Goal: Contribute content: Contribute content

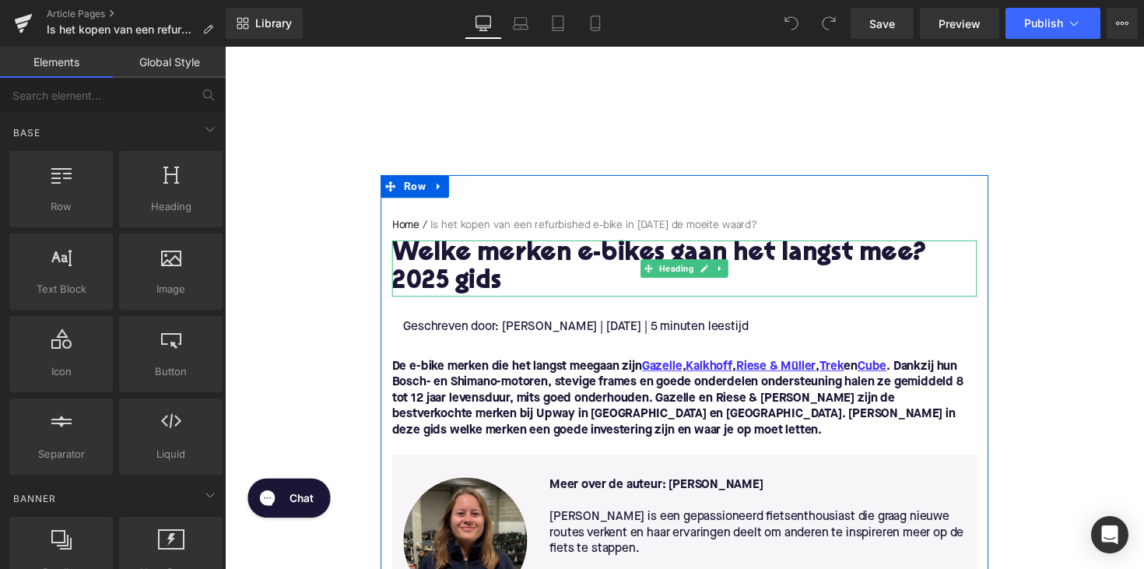
click at [554, 254] on h1 "Welke merken e-bikes gaan het langst mee? 2025 gids" at bounding box center [695, 274] width 599 height 58
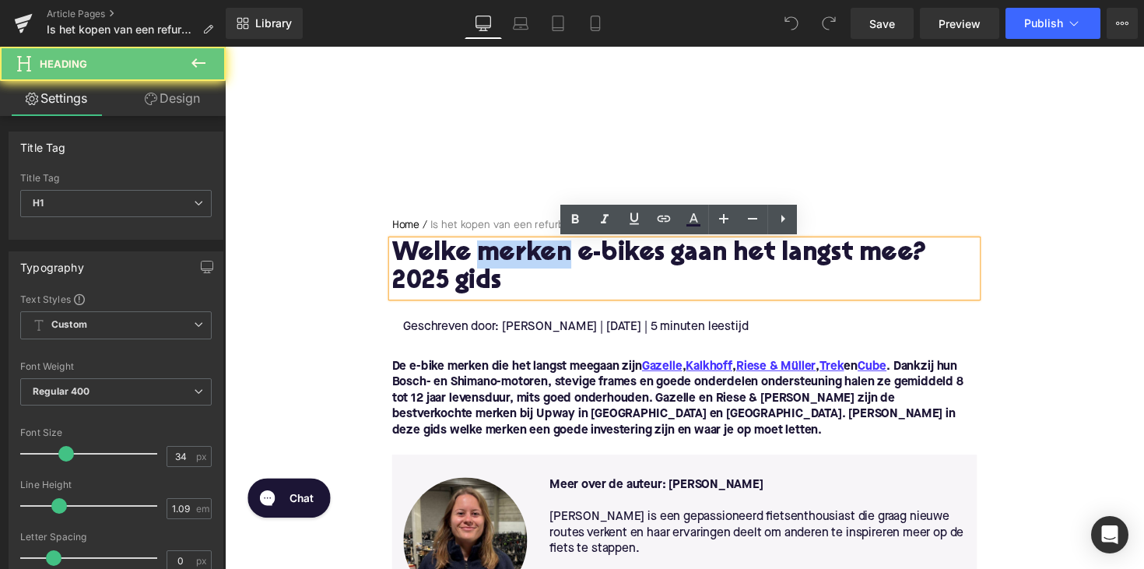
click at [554, 254] on h1 "Welke merken e-bikes gaan het langst mee? 2025 gids" at bounding box center [695, 274] width 599 height 58
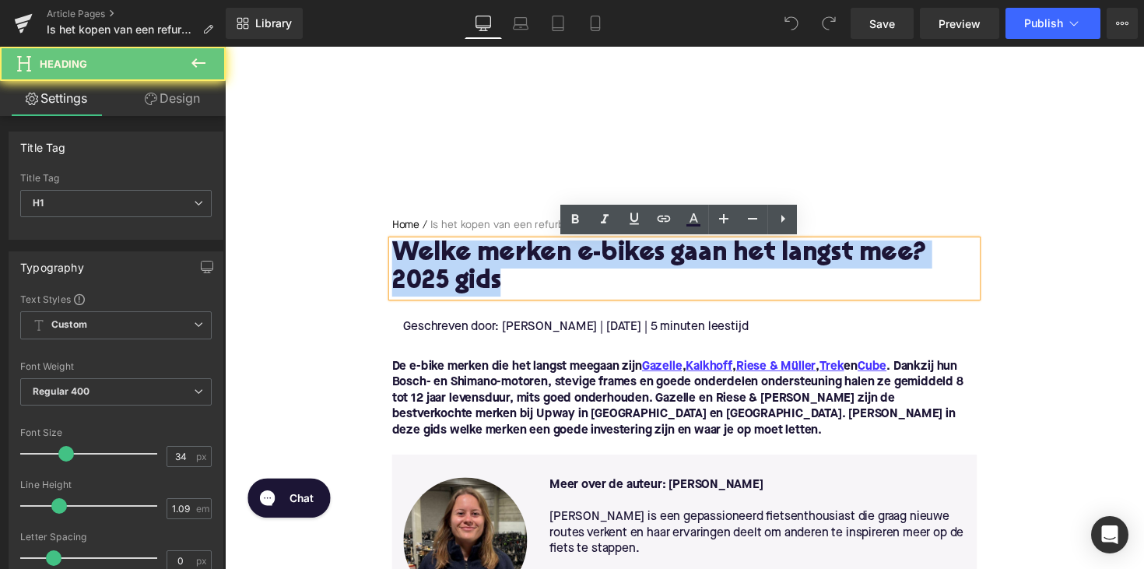
click at [554, 254] on h1 "Welke merken e-bikes gaan het langst mee? 2025 gids" at bounding box center [695, 274] width 599 height 58
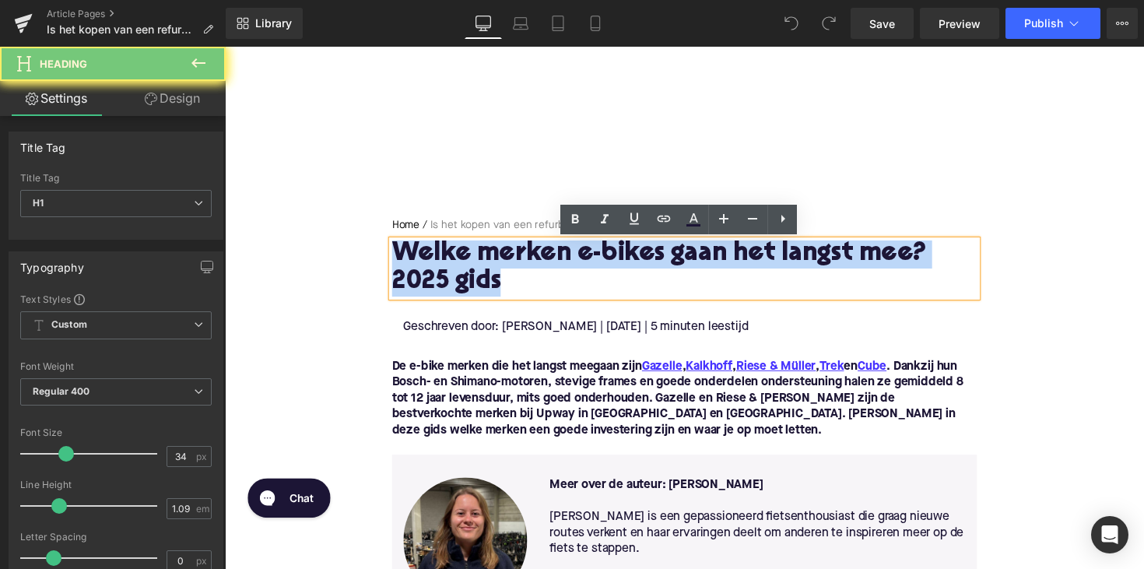
paste div
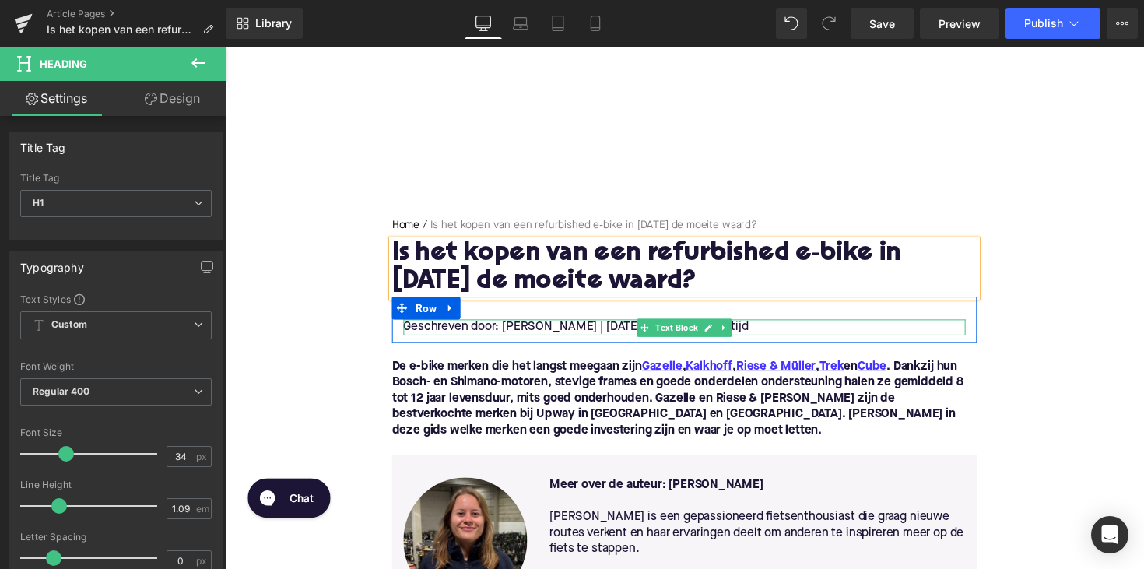
click at [609, 335] on p "Geschreven door: [PERSON_NAME] | [DATE] | 5 minuten leestijd" at bounding box center [696, 334] width 576 height 16
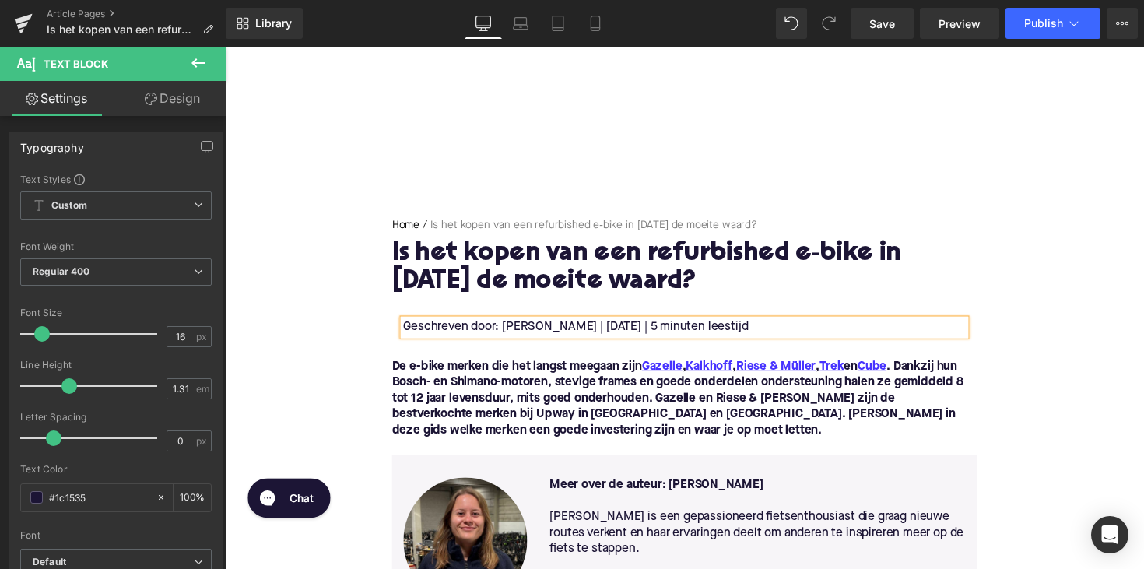
click at [706, 338] on p "Geschreven door: [PERSON_NAME] | [DATE] | 5 minuten leestijd" at bounding box center [696, 334] width 576 height 16
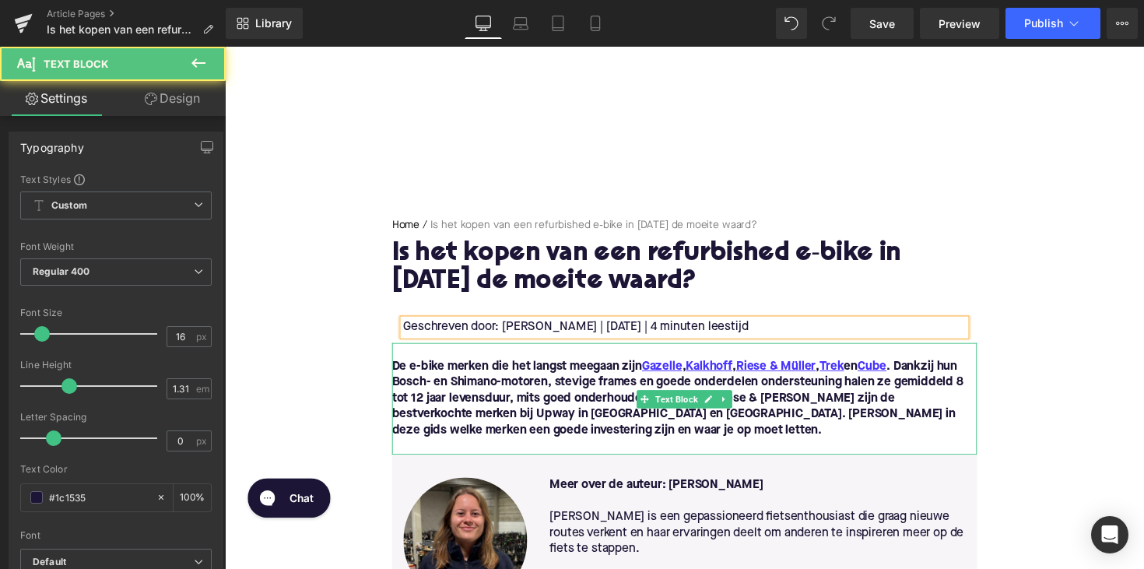
click at [624, 443] on font "De e-bike merken die het langst meegaan zijn Gazelle , Kalkhoff , [PERSON_NAME]…" at bounding box center [688, 407] width 585 height 78
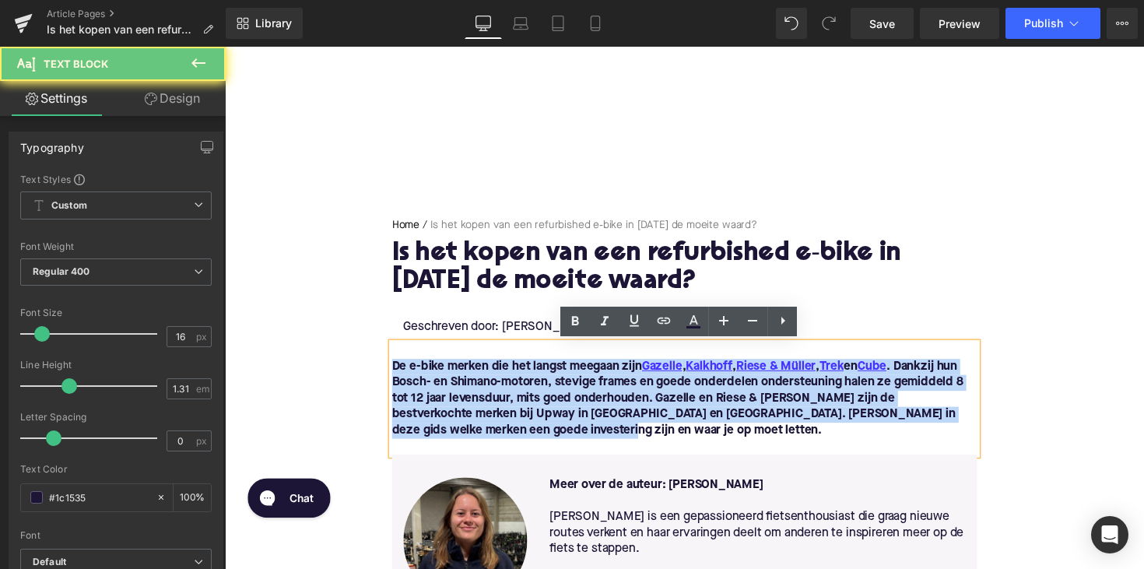
drag, startPoint x: 644, startPoint y: 439, endPoint x: 368, endPoint y: 374, distance: 283.0
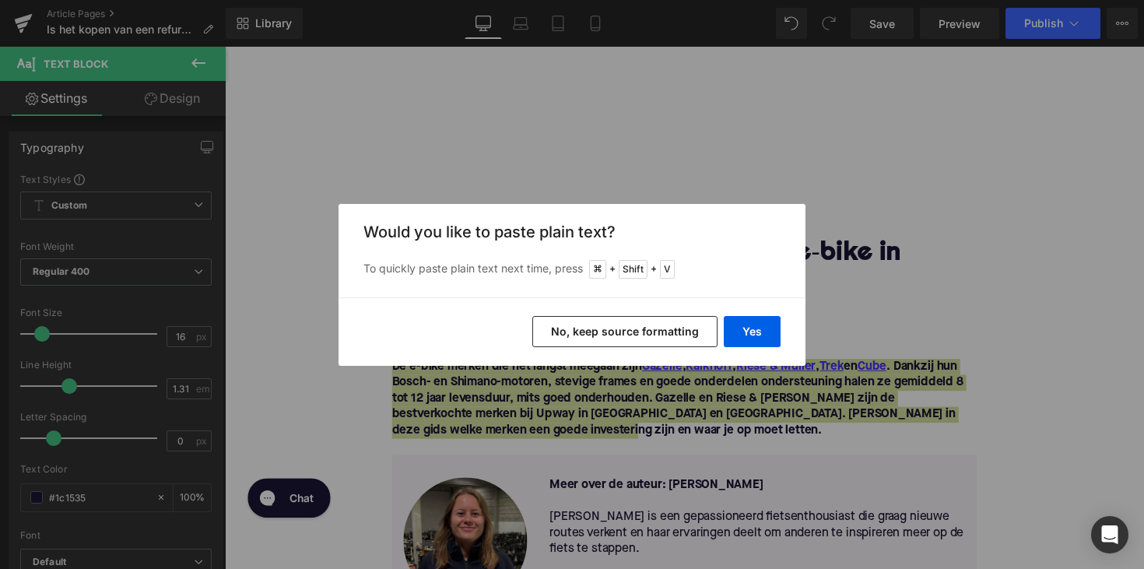
click at [764, 314] on div "Yes No, keep source formatting" at bounding box center [572, 331] width 467 height 68
click at [758, 325] on button "Yes" at bounding box center [752, 331] width 57 height 31
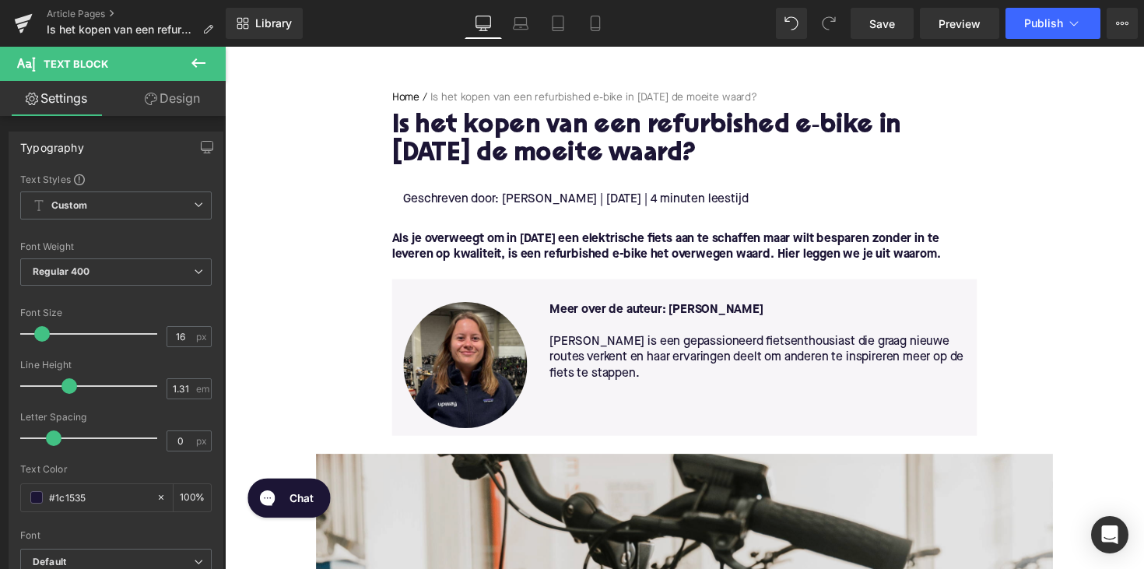
scroll to position [132, 0]
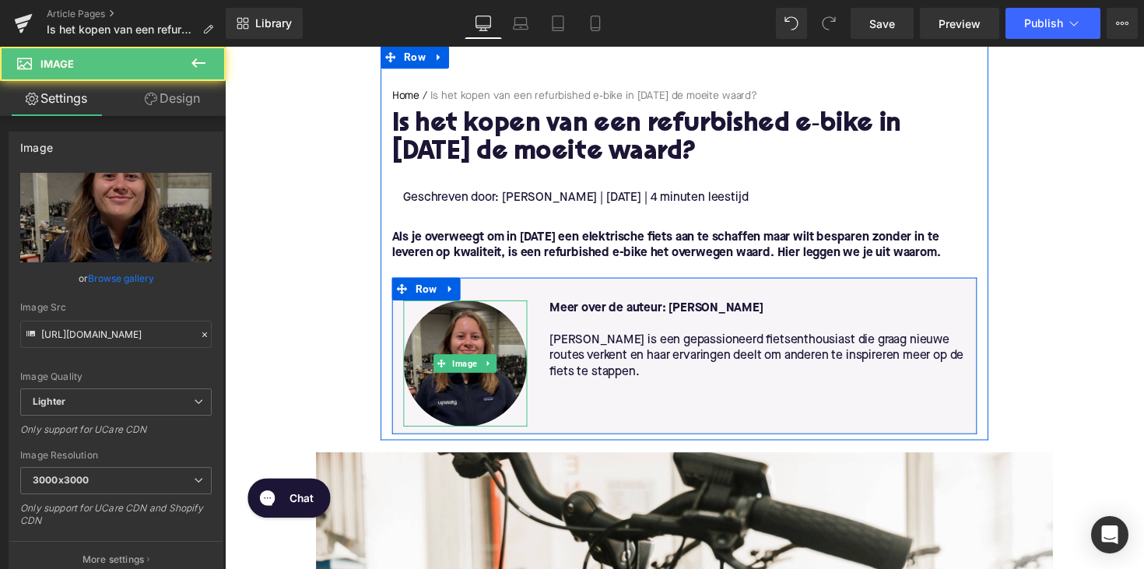
click at [487, 393] on img at bounding box center [471, 371] width 127 height 129
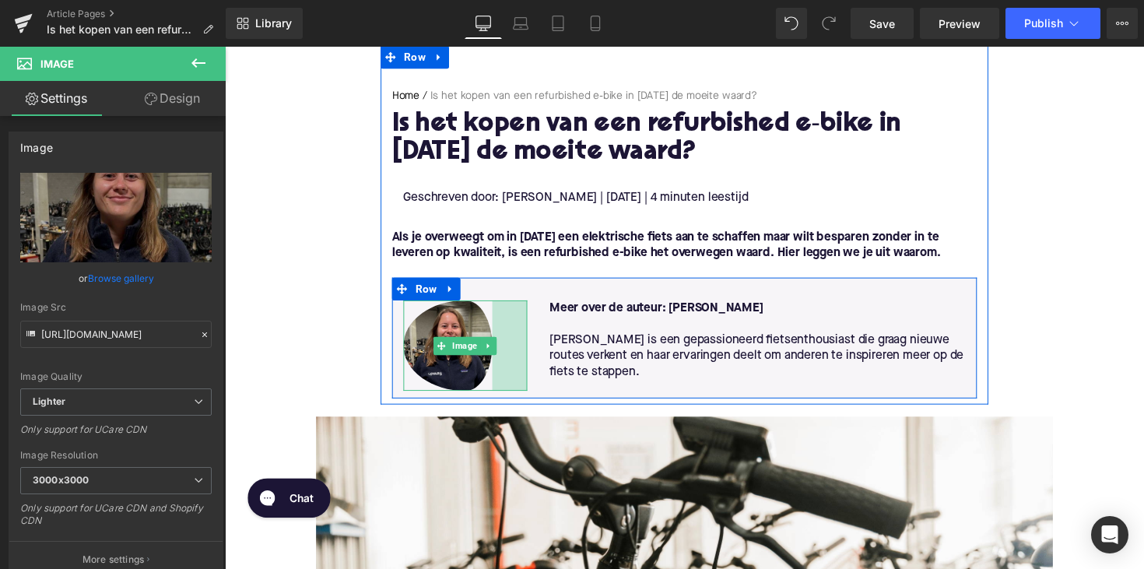
drag, startPoint x: 529, startPoint y: 435, endPoint x: 493, endPoint y: 422, distance: 38.2
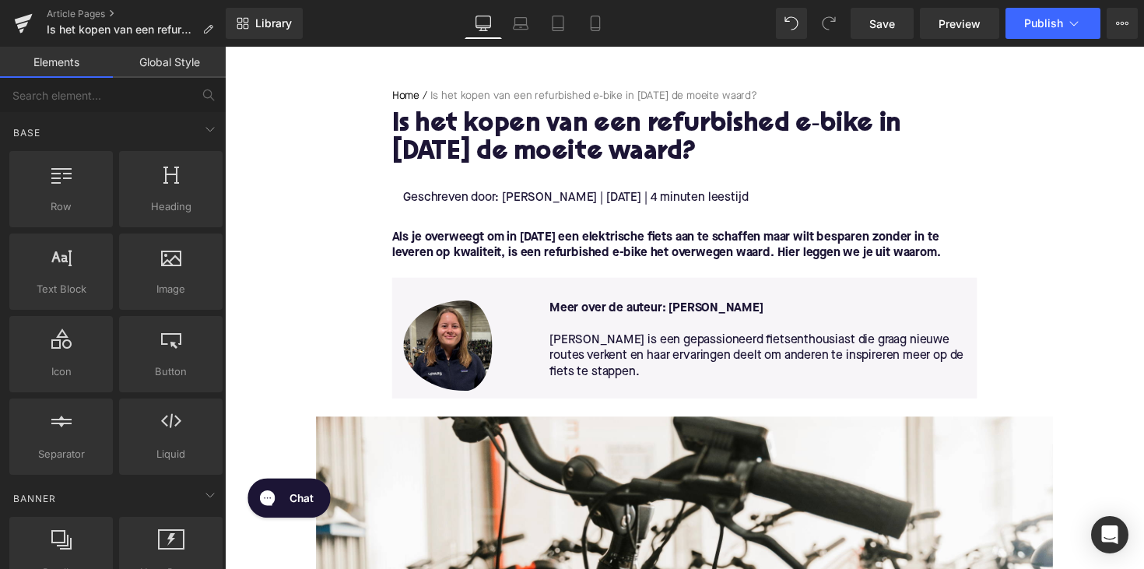
scroll to position [152, 0]
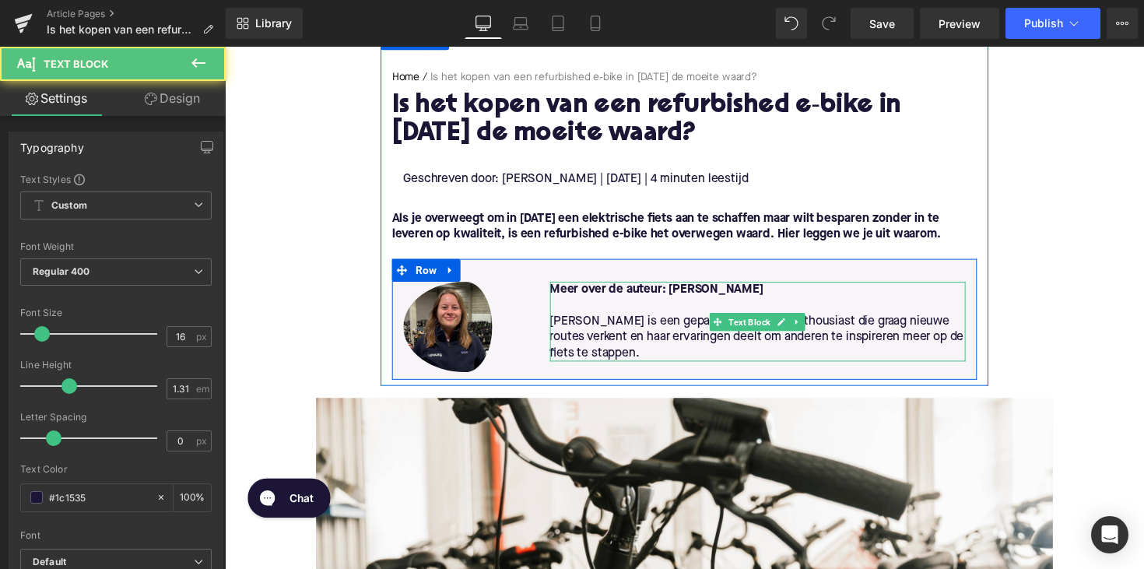
click at [672, 316] on p at bounding box center [771, 312] width 427 height 16
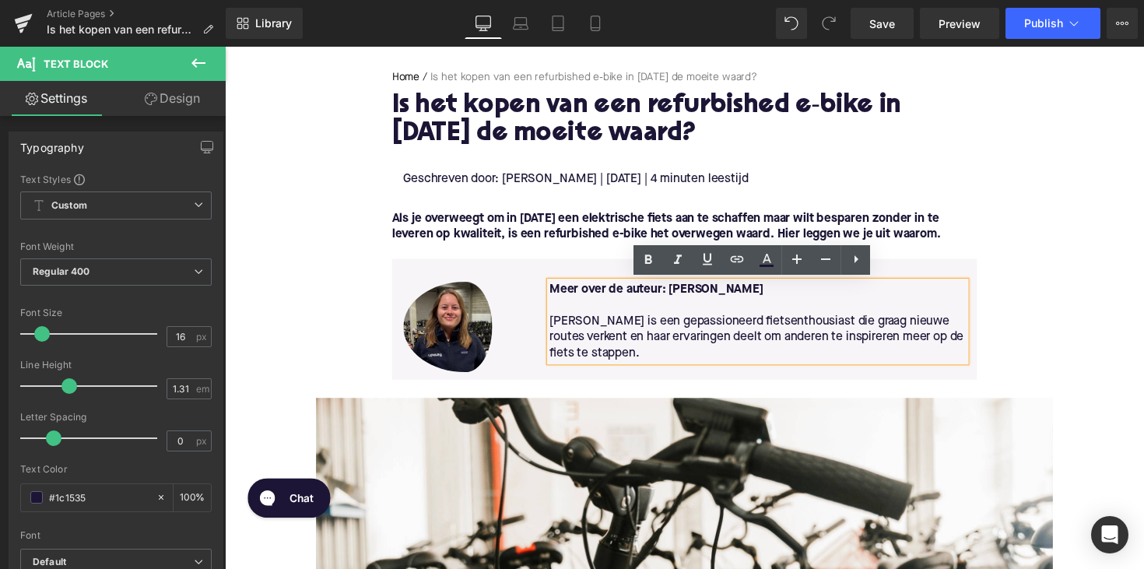
click at [950, 293] on p "Meer over de auteur: [PERSON_NAME]" at bounding box center [771, 295] width 427 height 16
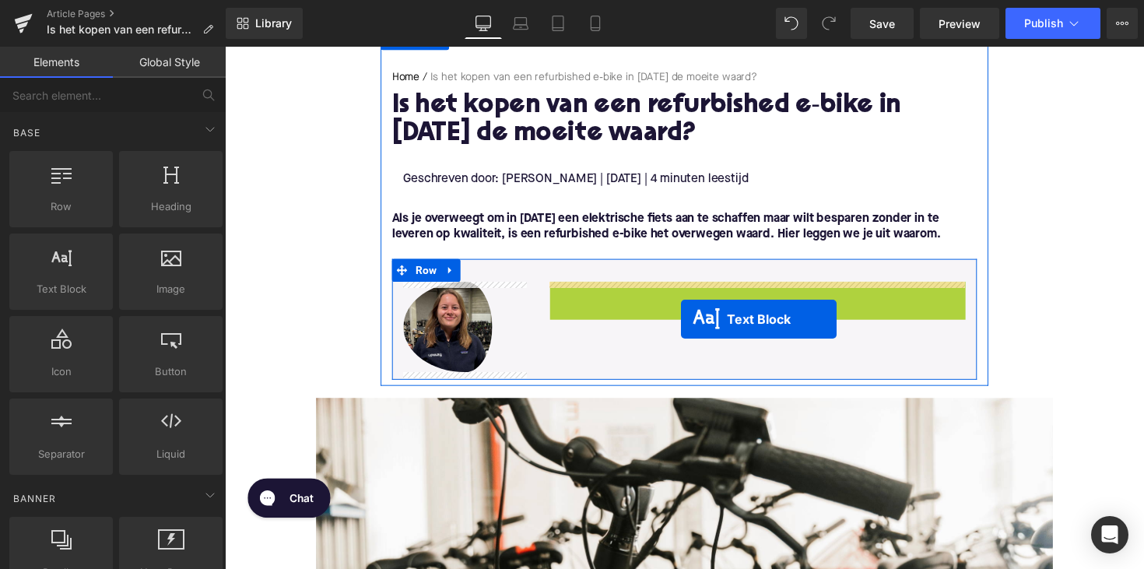
drag, startPoint x: 727, startPoint y: 325, endPoint x: 692, endPoint y: 326, distance: 35.0
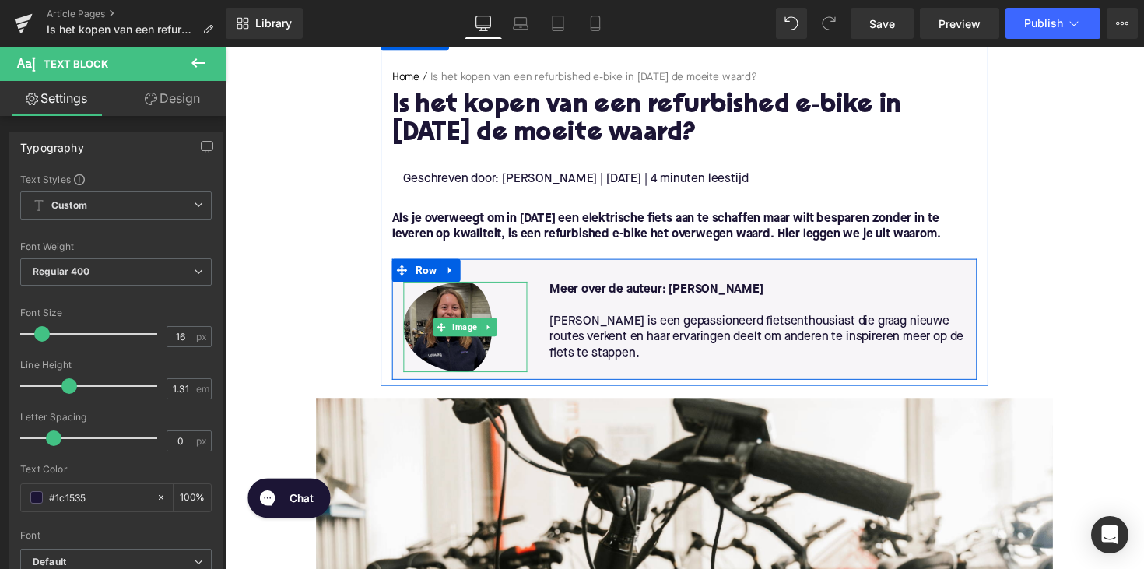
click at [434, 318] on img at bounding box center [471, 333] width 127 height 93
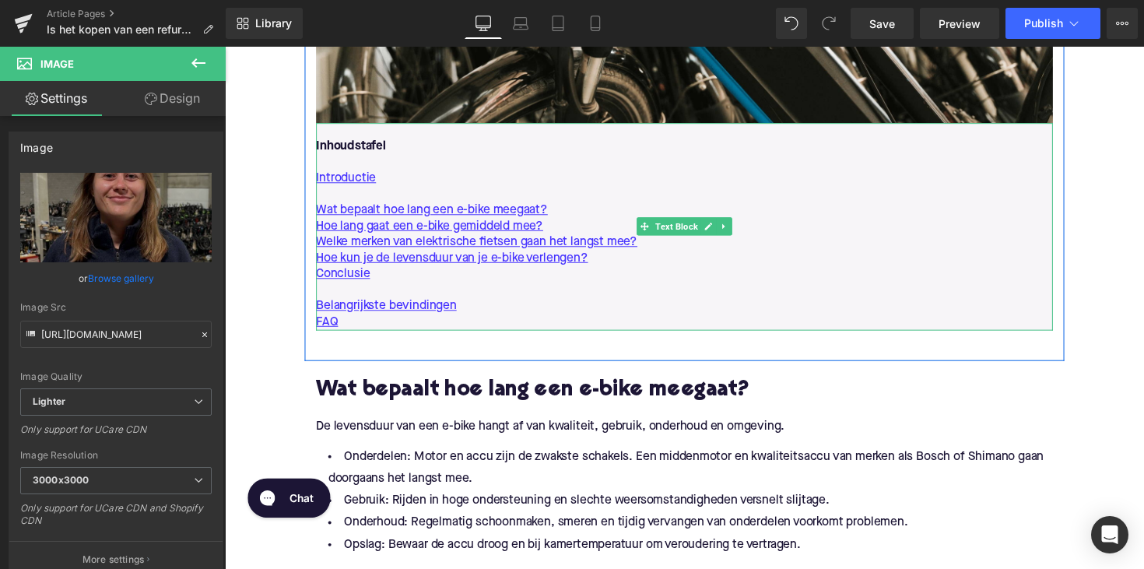
scroll to position [967, 0]
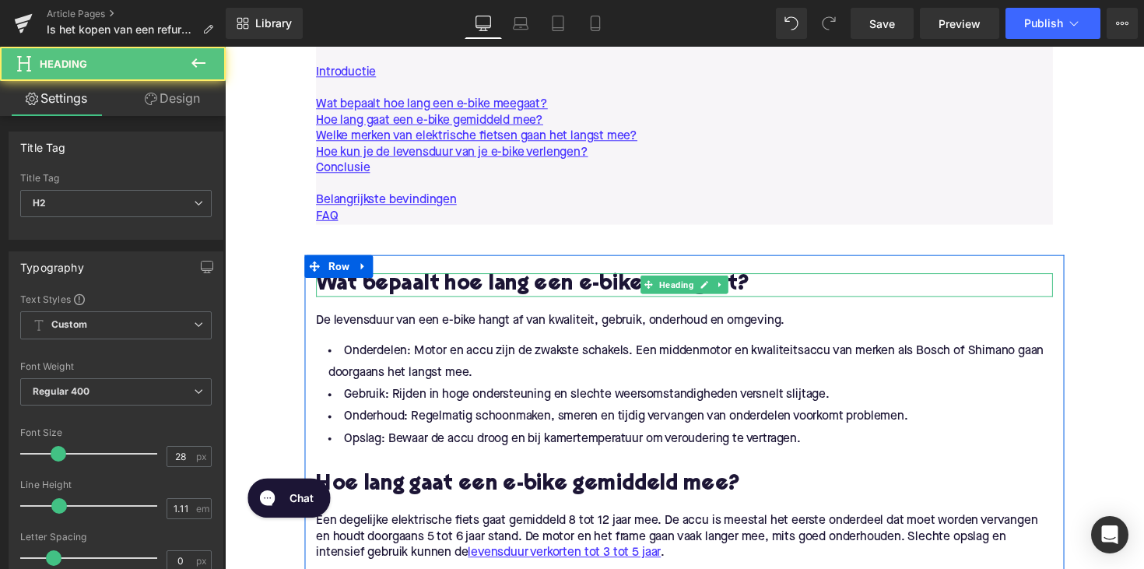
click at [623, 301] on div "Wat bepaalt hoe lang een e-bike meegaat? Heading" at bounding box center [695, 291] width 755 height 24
click at [623, 301] on h2 "Wat bepaalt hoe lang een e-bike meegaat?" at bounding box center [695, 291] width 755 height 24
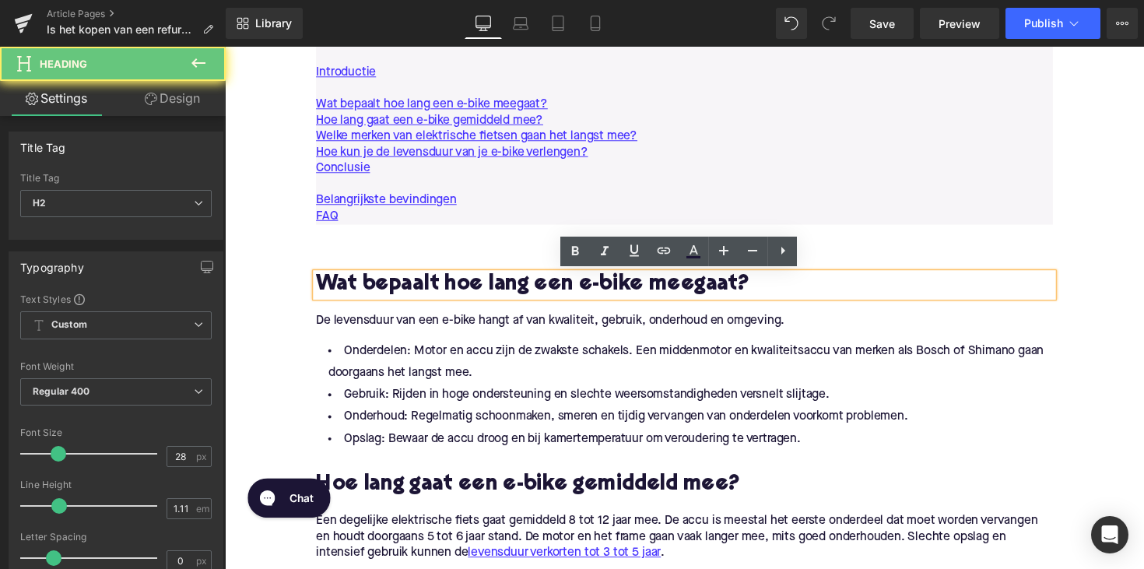
click at [624, 289] on h2 "Wat bepaalt hoe lang een e-bike meegaat?" at bounding box center [695, 291] width 755 height 24
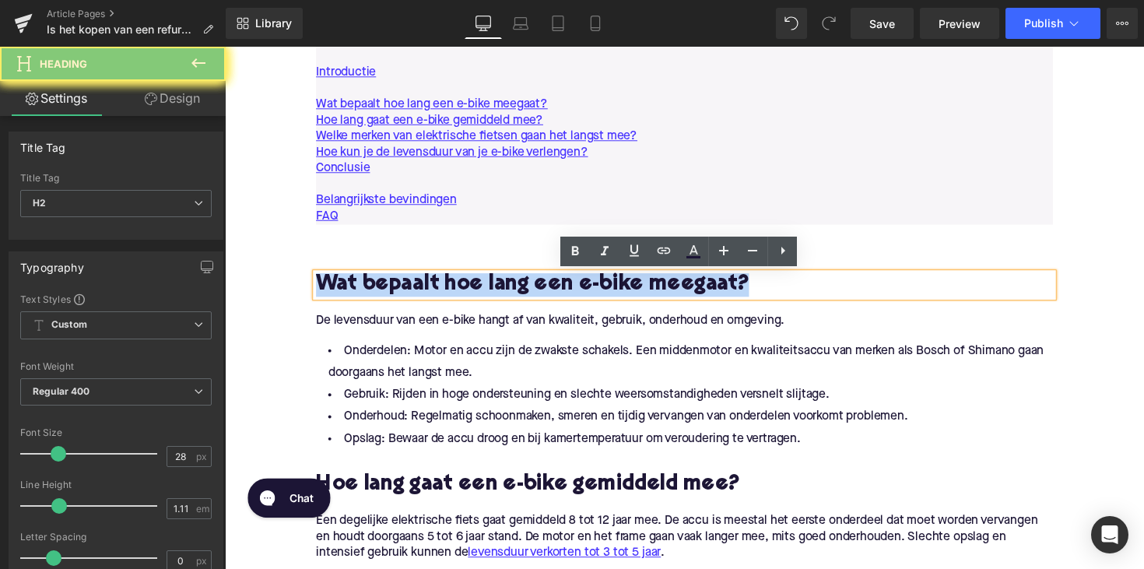
click at [624, 289] on h2 "Wat bepaalt hoe lang een e-bike meegaat?" at bounding box center [695, 291] width 755 height 24
paste div
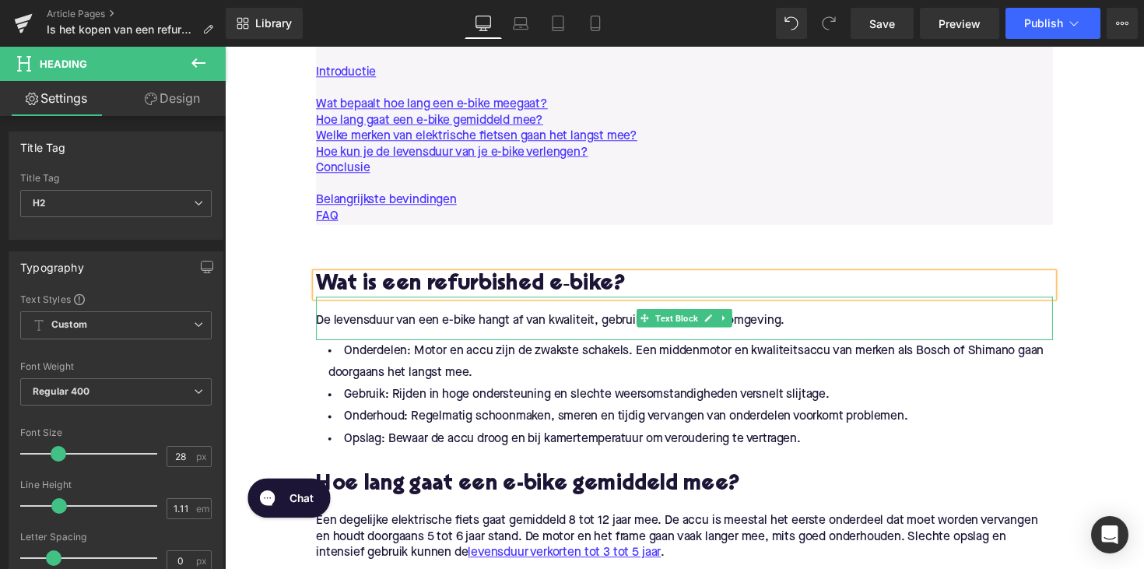
click at [687, 331] on span "Text Block" at bounding box center [687, 325] width 49 height 19
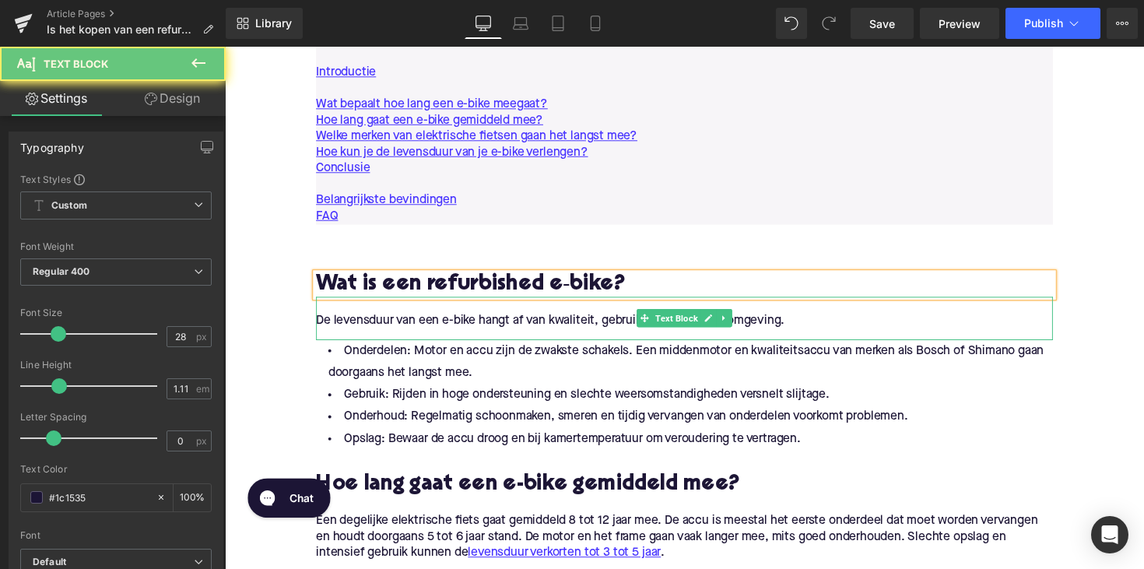
click at [687, 331] on span "Text Block" at bounding box center [687, 324] width 49 height 19
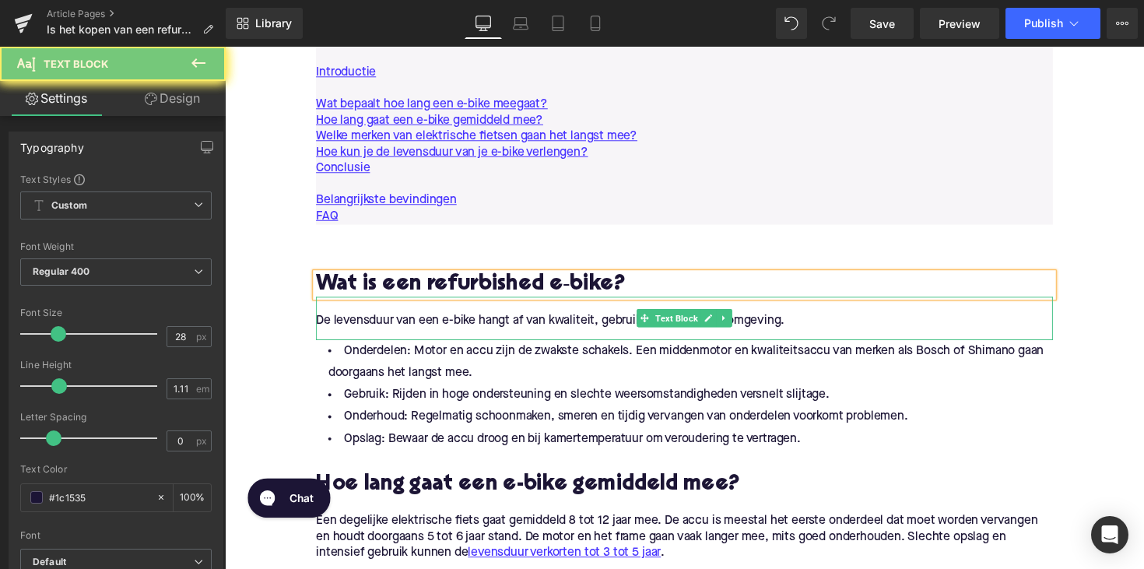
click at [609, 327] on p "De levensduur van een e-bike hangt af van kwaliteit, gebruik, onderhoud en omge…" at bounding box center [695, 327] width 755 height 16
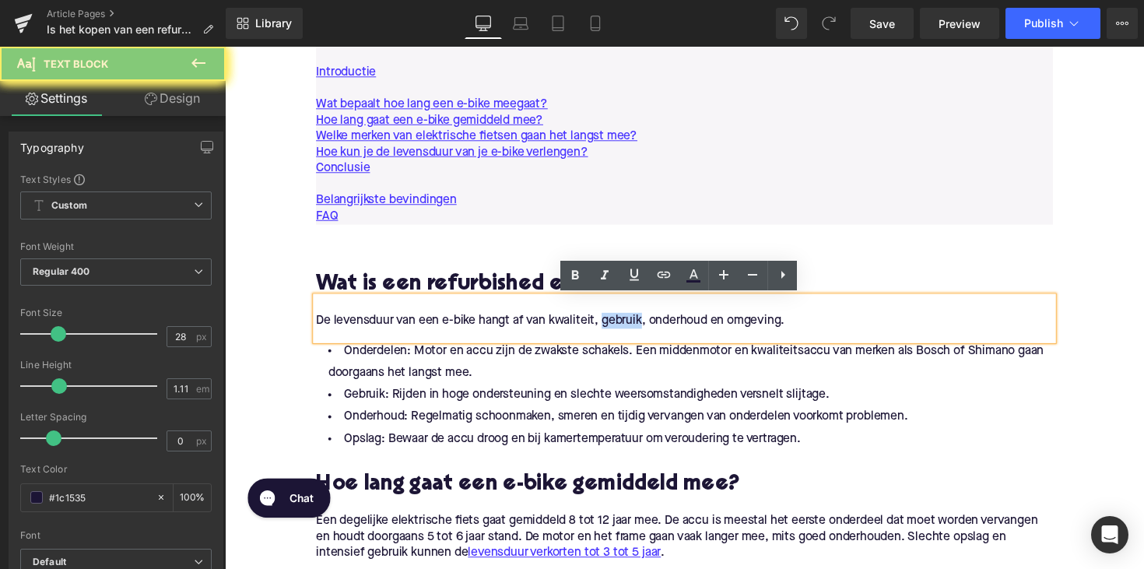
click at [609, 327] on p "De levensduur van een e-bike hangt af van kwaliteit, gebruik, onderhoud en omge…" at bounding box center [695, 327] width 755 height 16
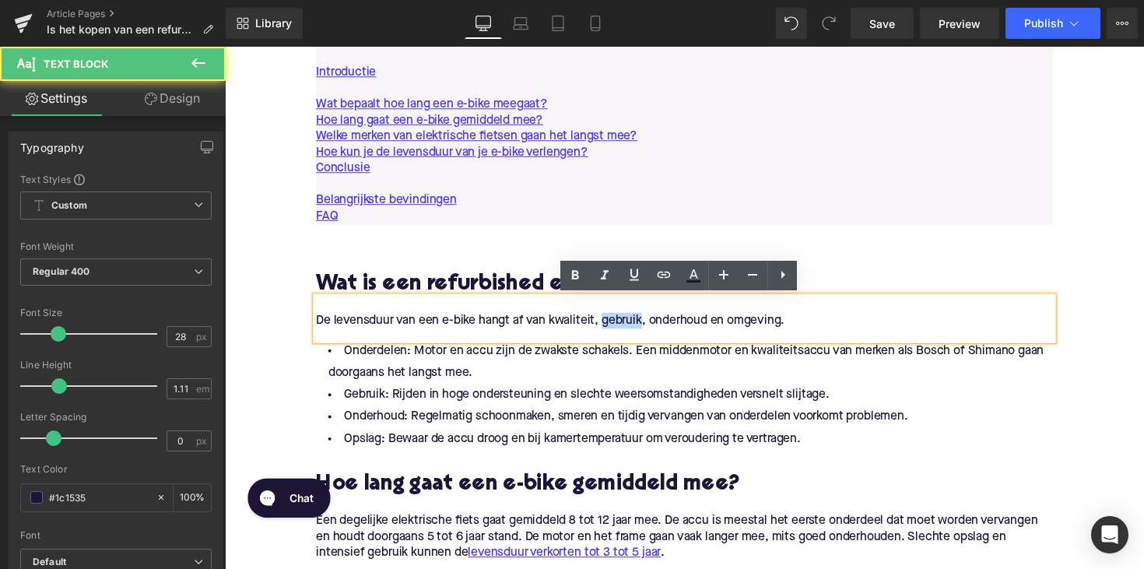
click at [609, 327] on p "De levensduur van een e-bike hangt af van kwaliteit, gebruik, onderhoud en omge…" at bounding box center [695, 327] width 755 height 16
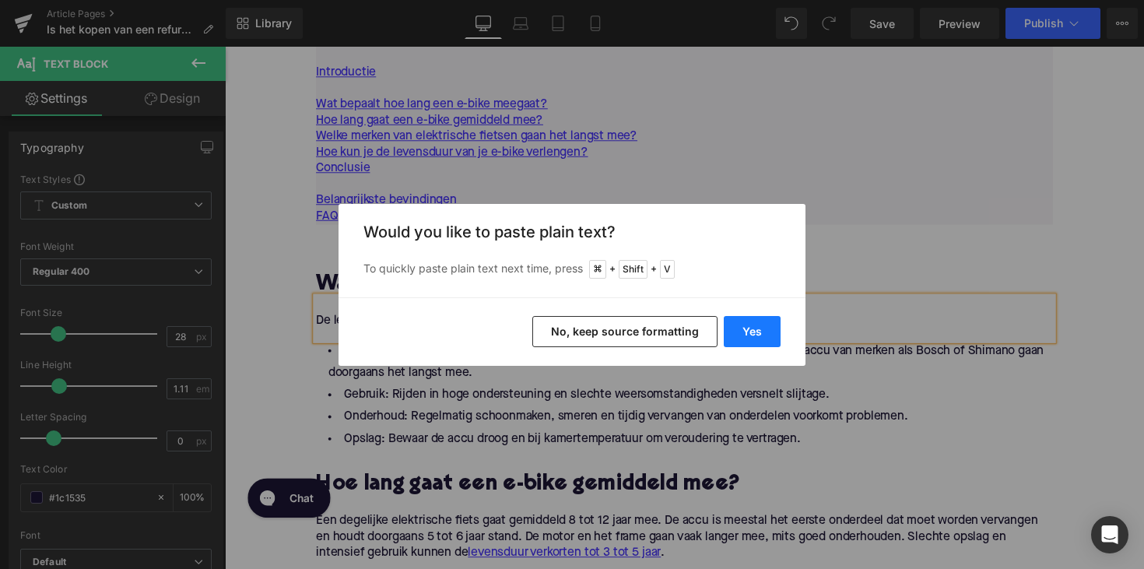
click at [729, 326] on button "Yes" at bounding box center [752, 331] width 57 height 31
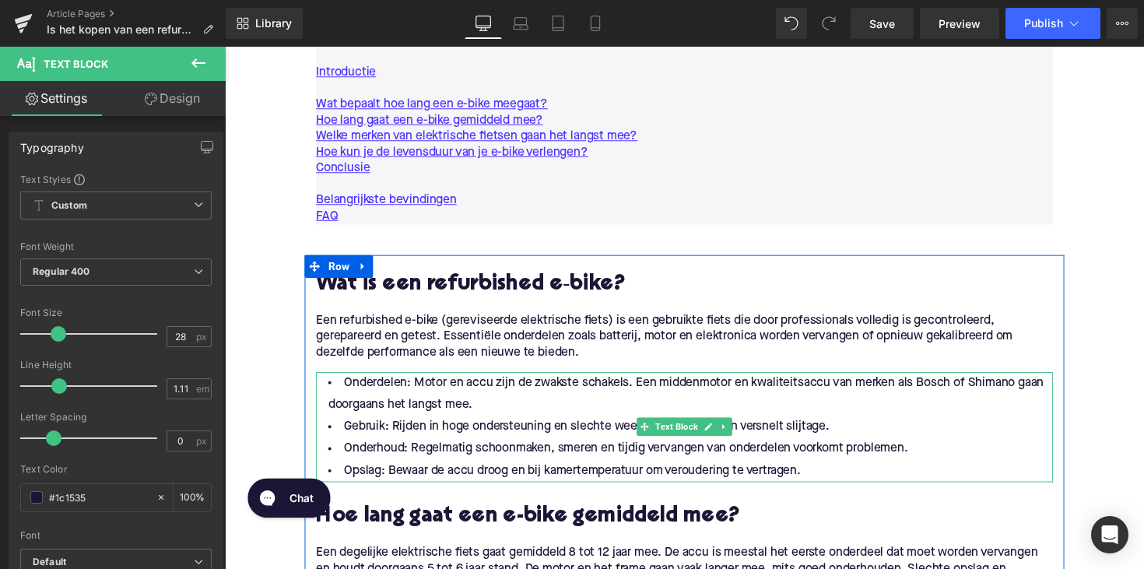
click at [837, 472] on li "Opslag: Bewaar de accu droog en bij kamertemperatuur om veroudering te vertrage…" at bounding box center [695, 481] width 755 height 23
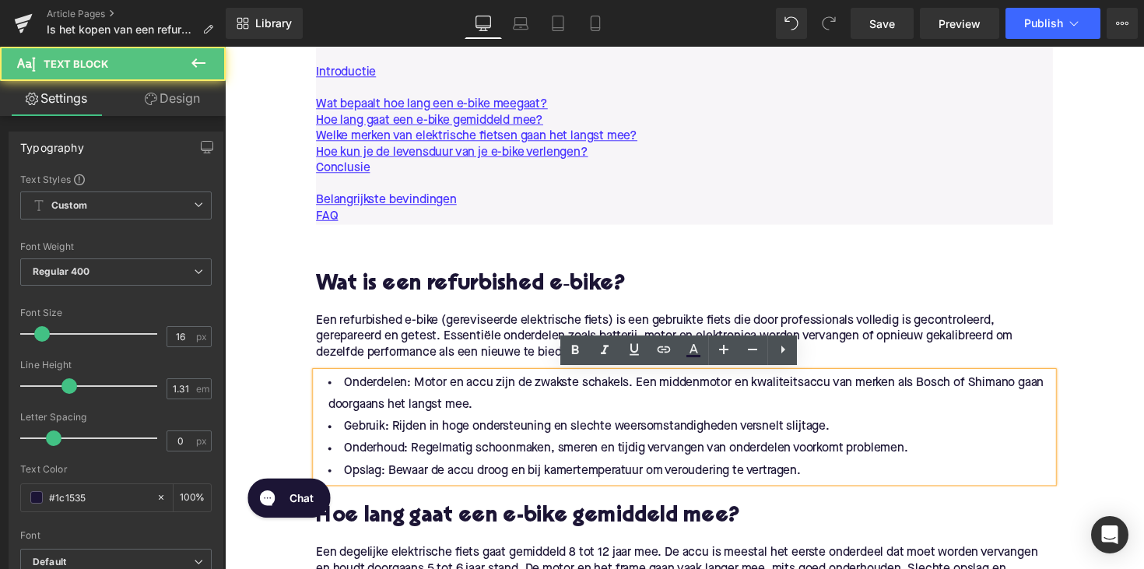
click at [821, 472] on li "Opslag: Bewaar de accu droog en bij kamertemperatuur om veroudering te vertrage…" at bounding box center [695, 481] width 755 height 23
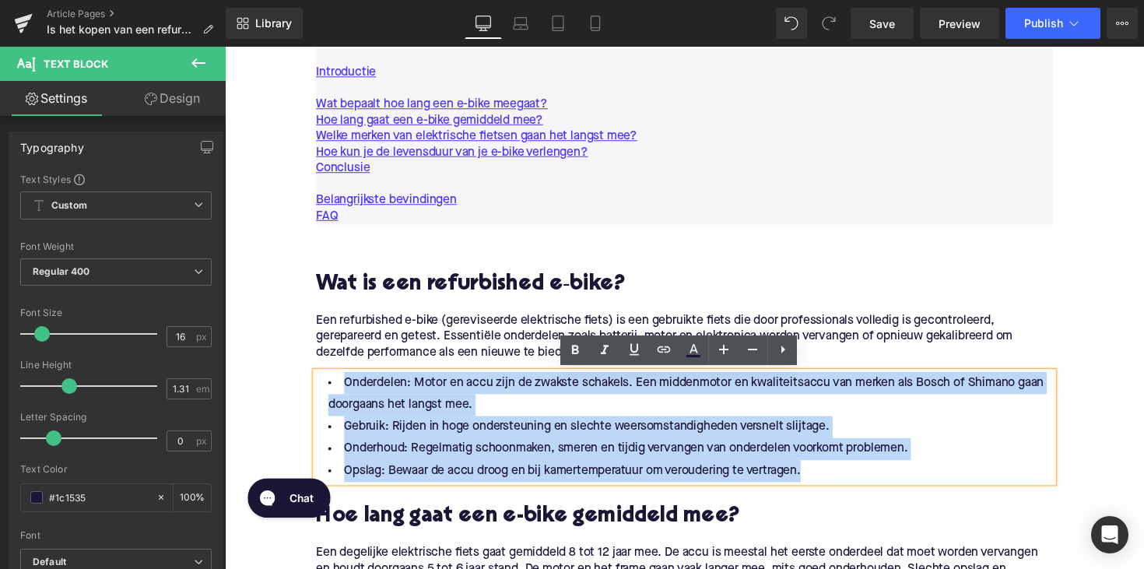
drag, startPoint x: 821, startPoint y: 480, endPoint x: 317, endPoint y: 385, distance: 513.4
click at [318, 385] on ul "Onderdelen: Motor en accu zijn de zwakste schakels. Een middenmotor en kwalitei…" at bounding box center [695, 436] width 755 height 113
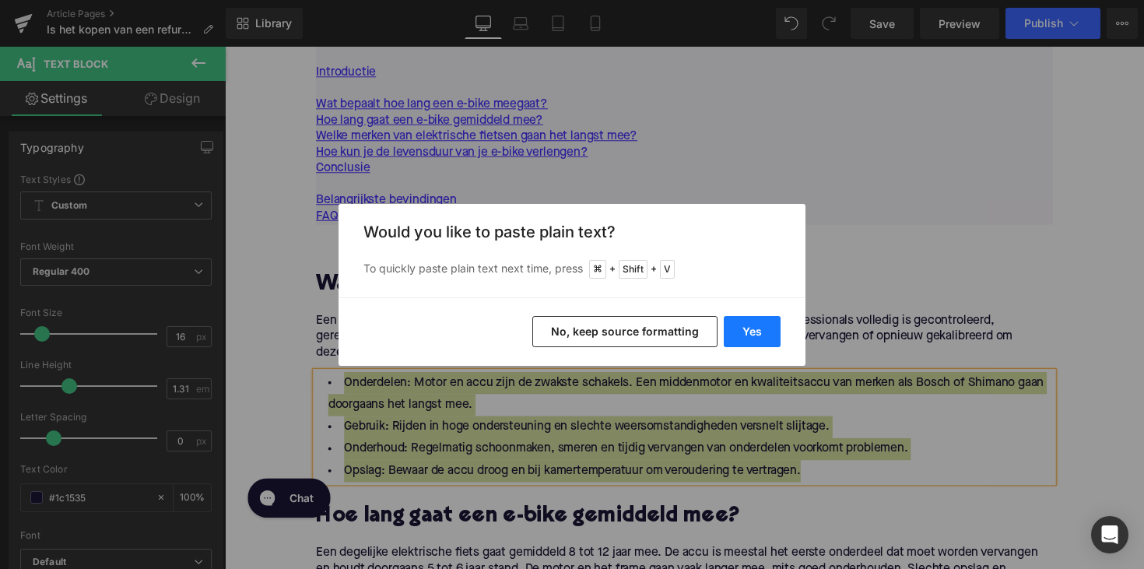
click at [740, 321] on button "Yes" at bounding box center [752, 331] width 57 height 31
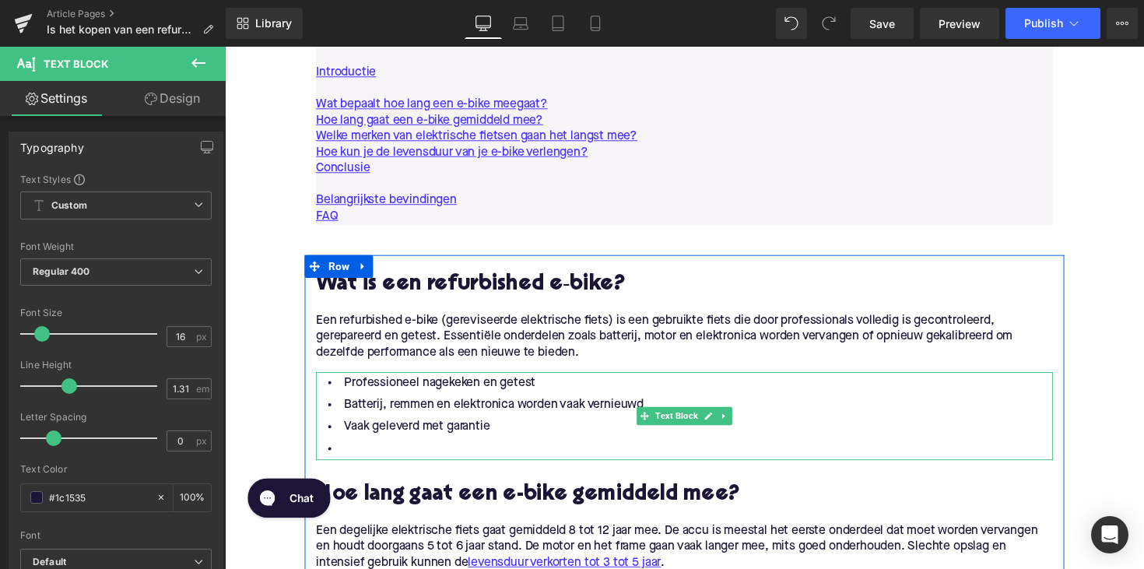
click at [419, 454] on li at bounding box center [695, 459] width 755 height 23
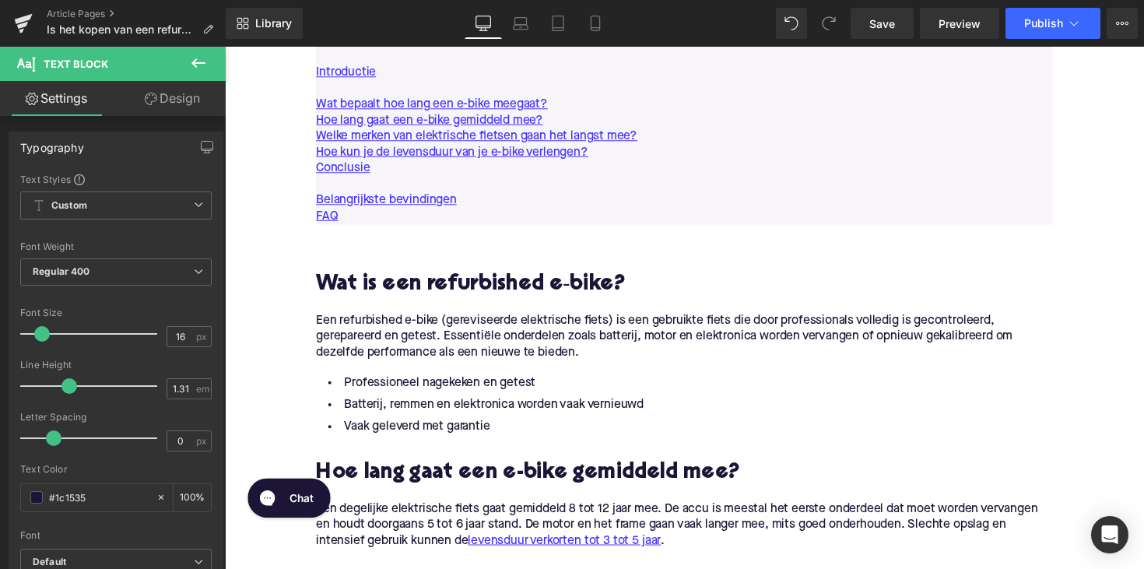
click at [188, 101] on link "Design" at bounding box center [172, 98] width 113 height 35
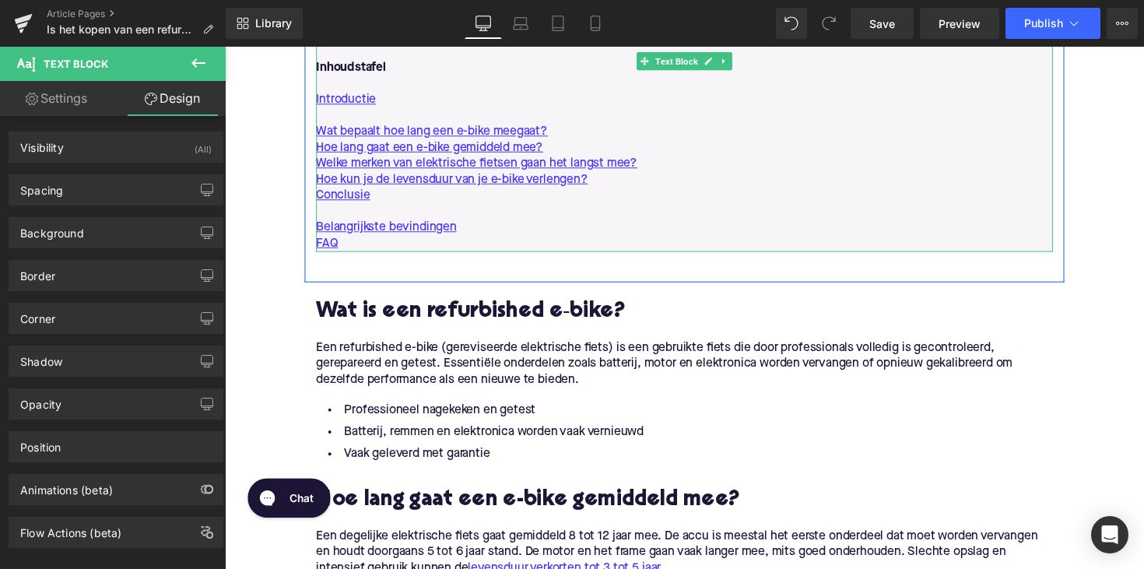
scroll to position [937, 0]
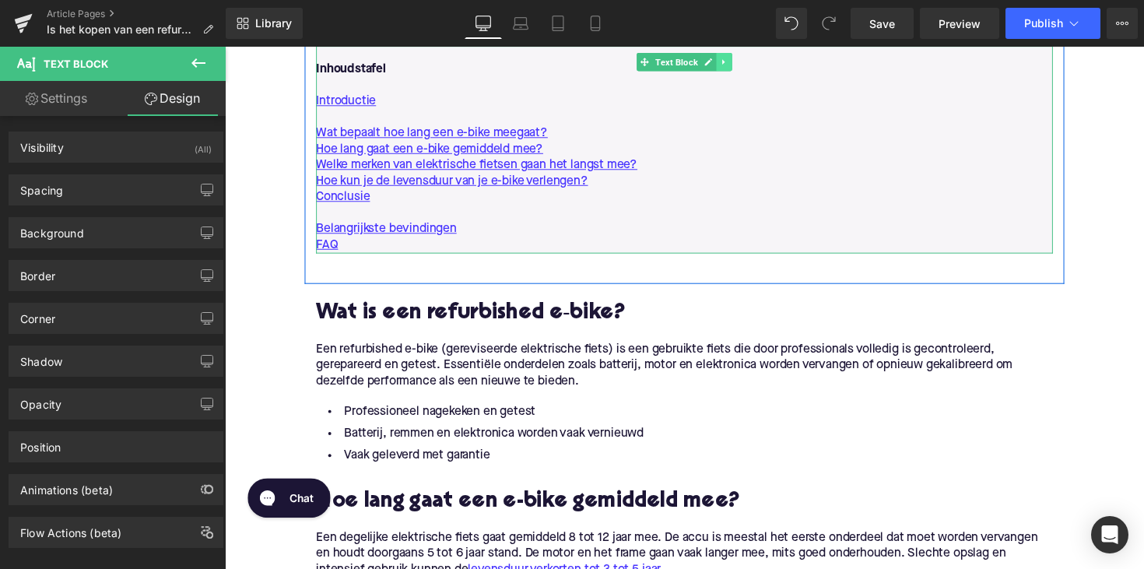
click at [735, 62] on icon at bounding box center [736, 62] width 2 height 5
click at [726, 65] on icon at bounding box center [728, 62] width 9 height 9
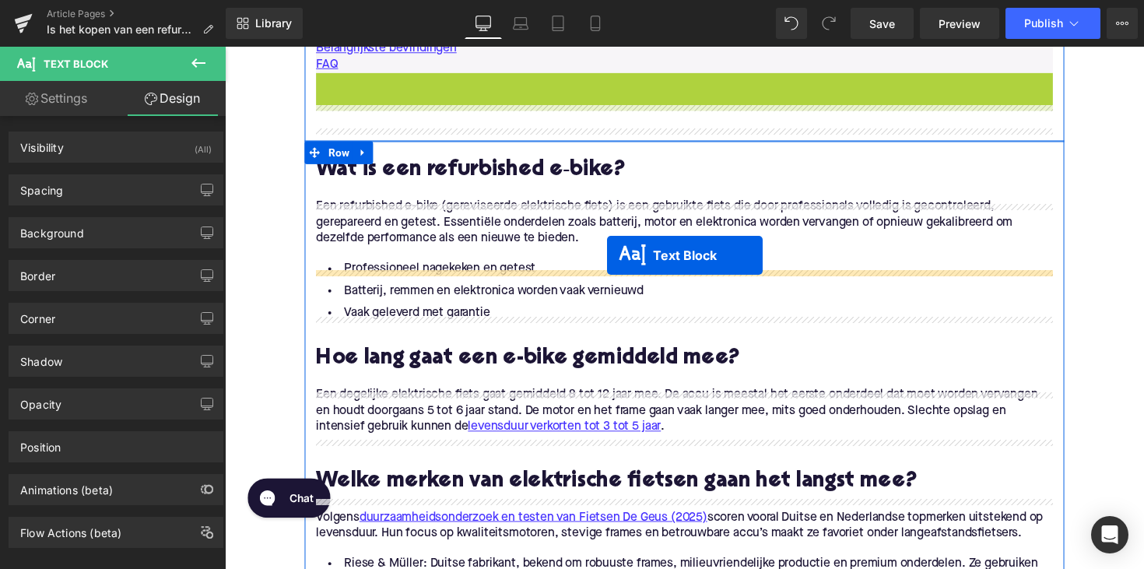
scroll to position [1177, 0]
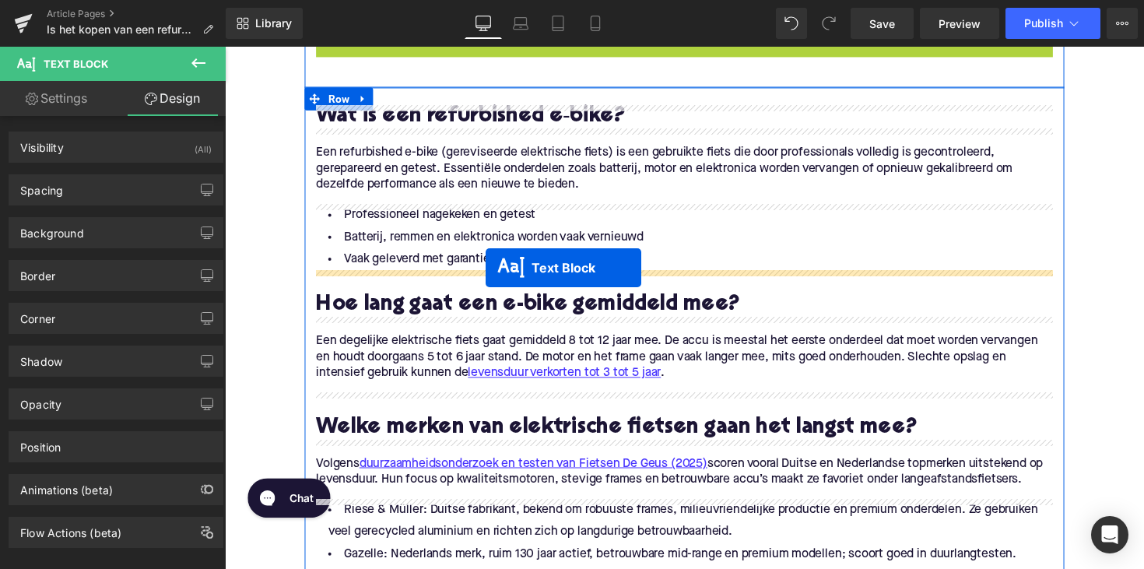
drag, startPoint x: 652, startPoint y: 237, endPoint x: 491, endPoint y: 272, distance: 164.3
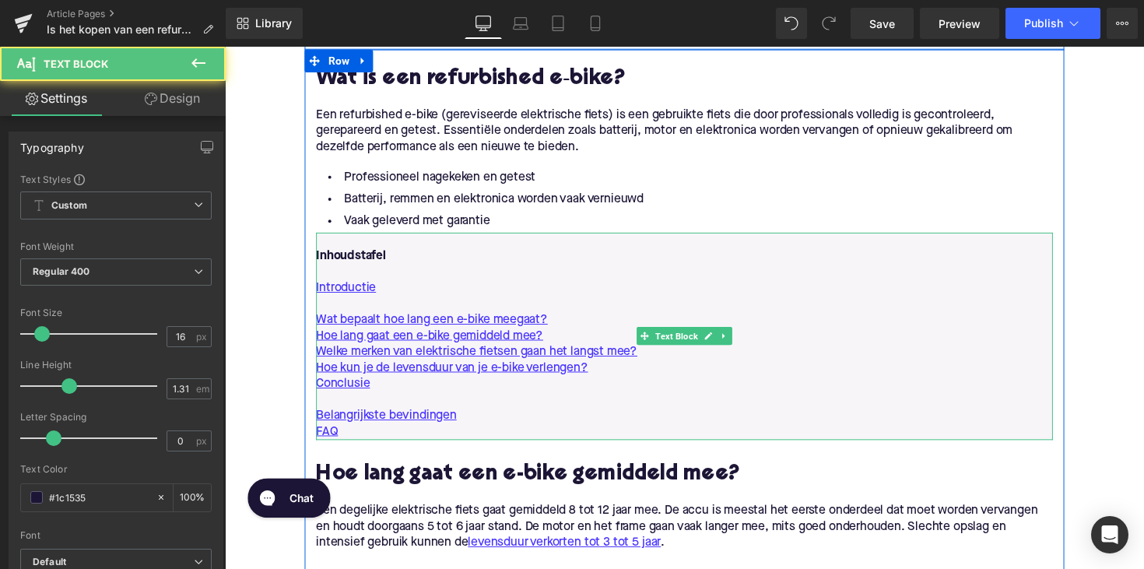
click at [351, 437] on p "FAQ" at bounding box center [695, 442] width 755 height 16
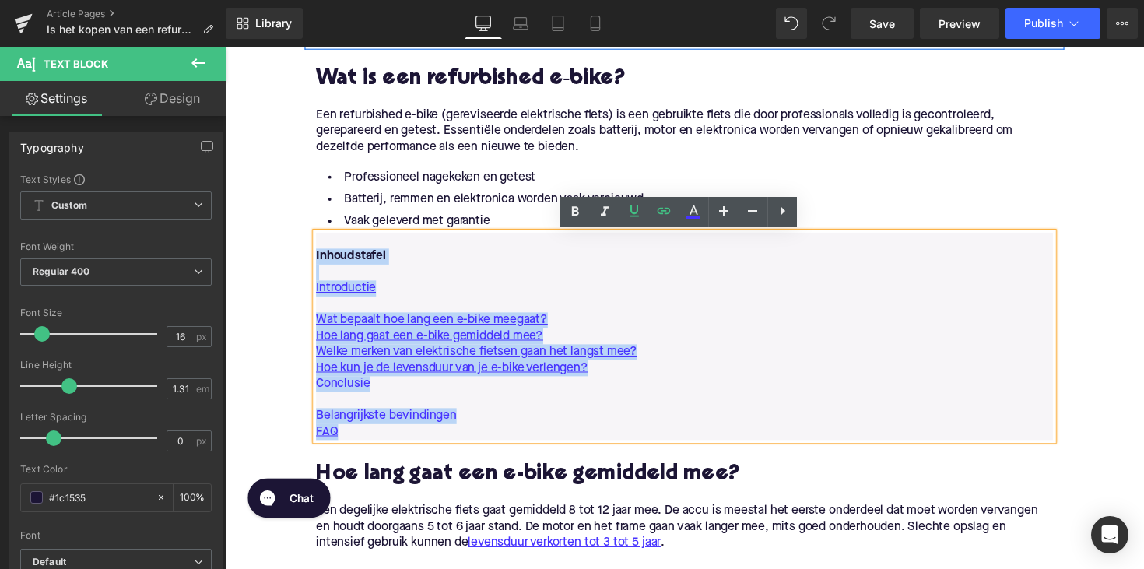
drag, startPoint x: 357, startPoint y: 441, endPoint x: 300, endPoint y: 265, distance: 184.1
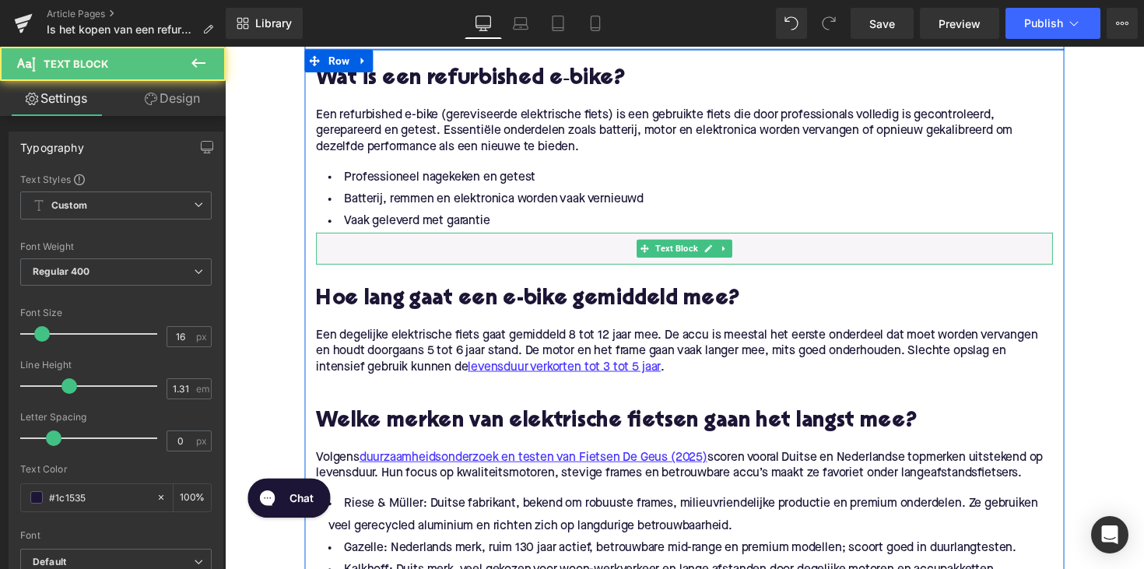
click at [342, 262] on p at bounding box center [695, 262] width 755 height 16
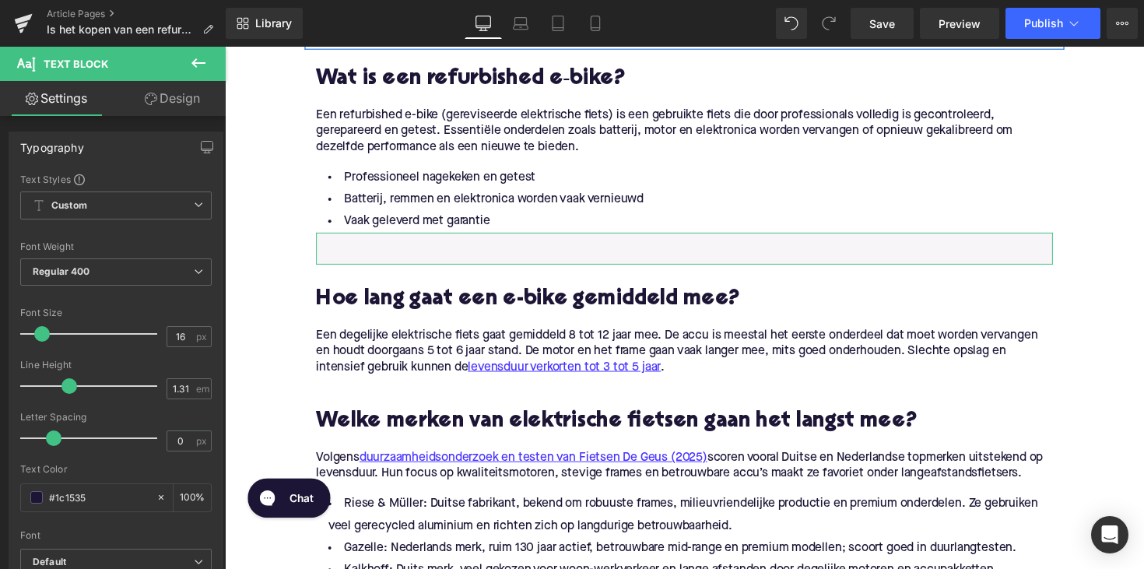
click at [182, 115] on link "Design" at bounding box center [172, 98] width 113 height 35
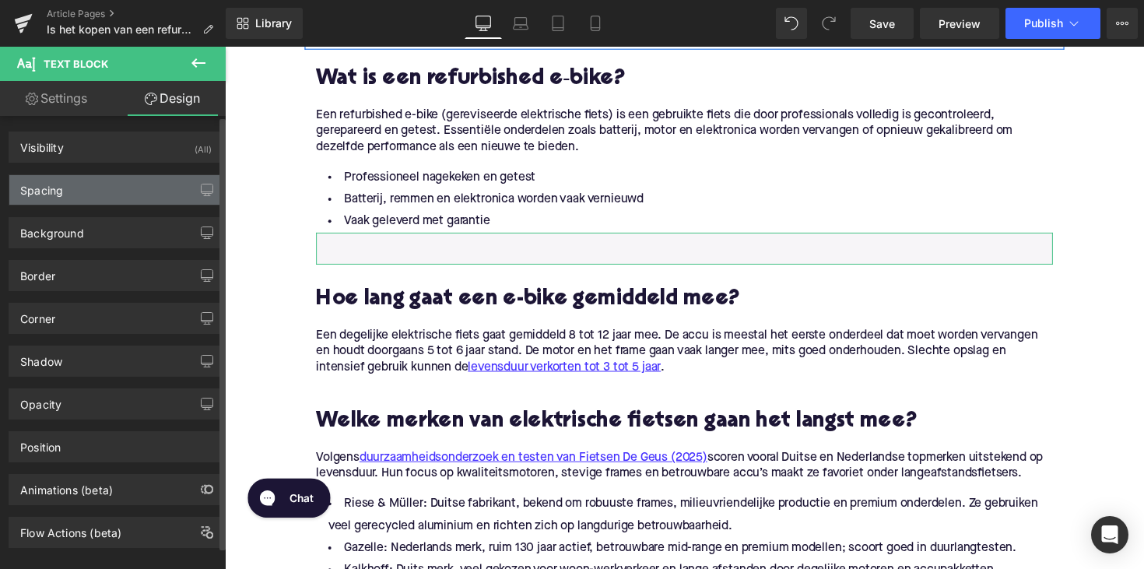
click at [126, 188] on div "Spacing" at bounding box center [115, 190] width 213 height 30
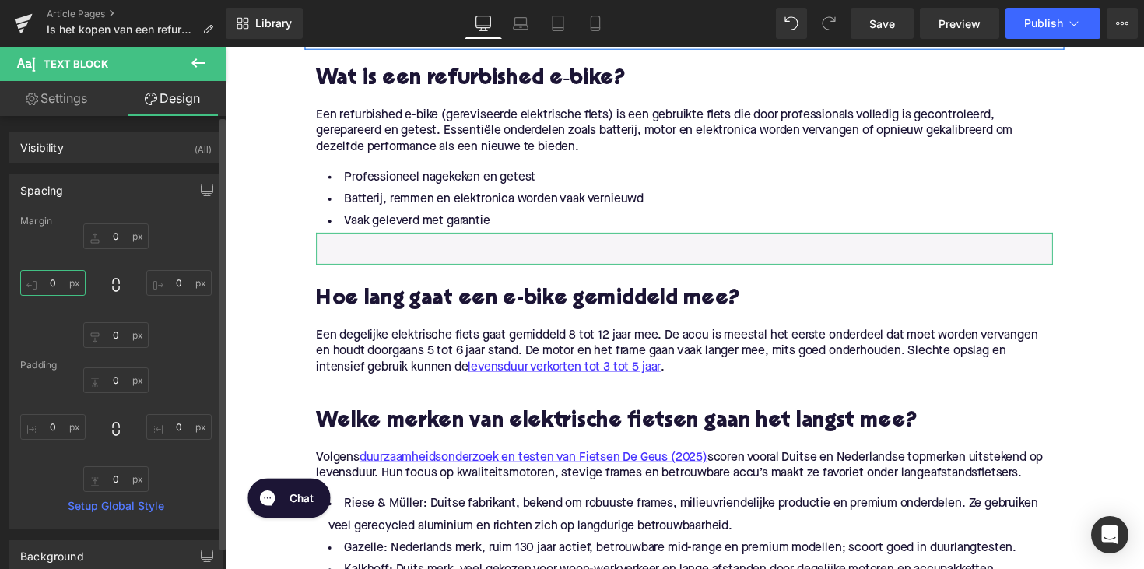
click at [59, 279] on input "0" at bounding box center [52, 283] width 65 height 26
type input "20"
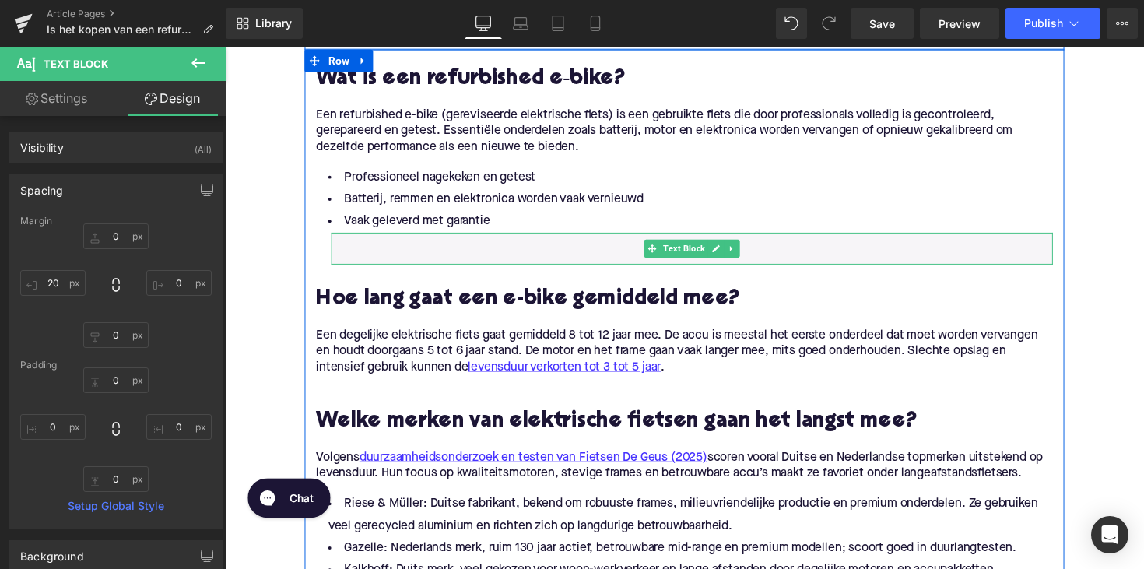
click at [373, 247] on p at bounding box center [703, 245] width 739 height 16
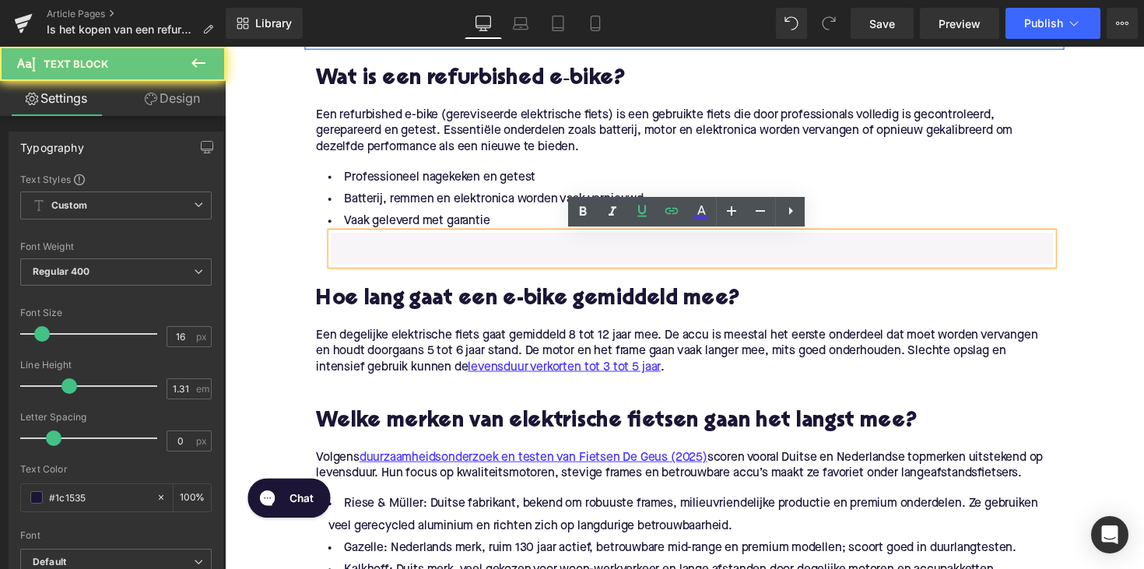
click at [360, 257] on p at bounding box center [703, 262] width 739 height 16
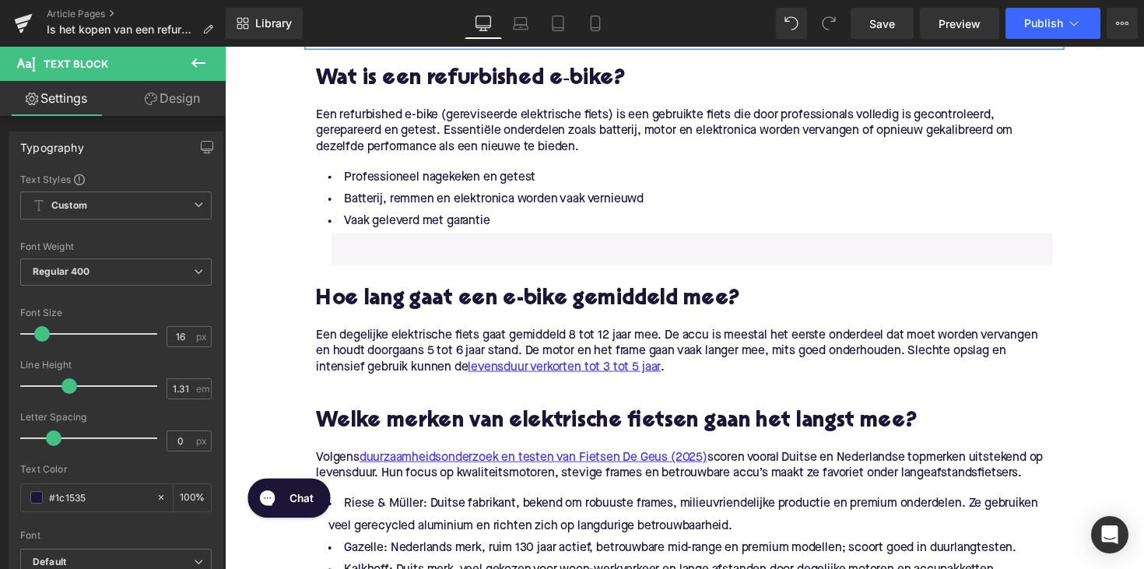
click at [170, 104] on link "Design" at bounding box center [172, 98] width 113 height 35
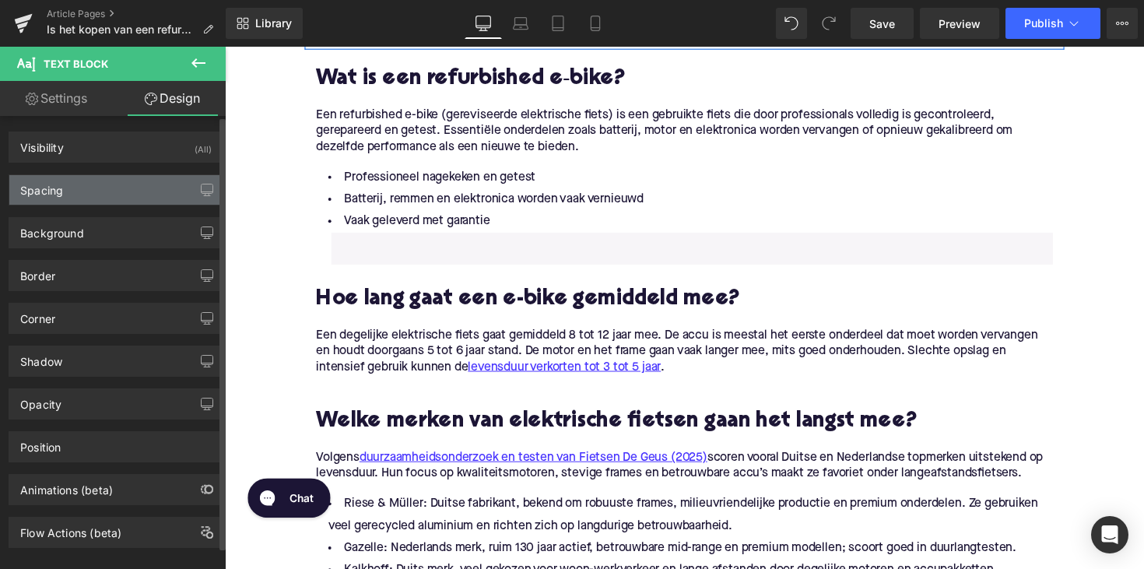
click at [86, 188] on div "Spacing" at bounding box center [115, 190] width 213 height 30
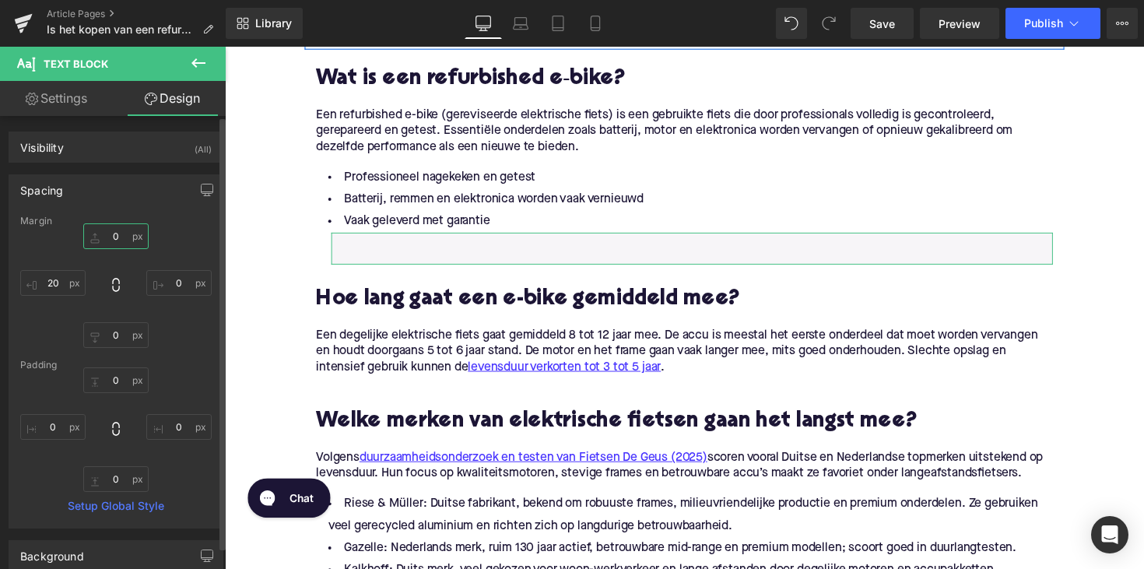
click at [107, 230] on input "0" at bounding box center [115, 236] width 65 height 26
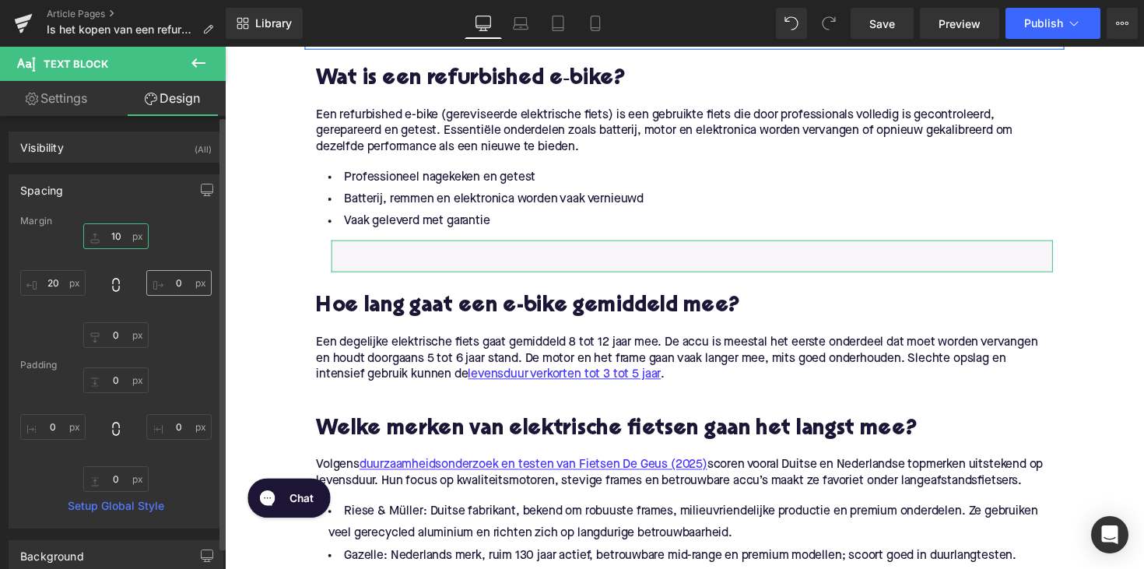
type input "10"
click at [177, 283] on input "0" at bounding box center [178, 283] width 65 height 26
type input "20"
click at [118, 237] on input "10" at bounding box center [115, 236] width 65 height 26
type input "1"
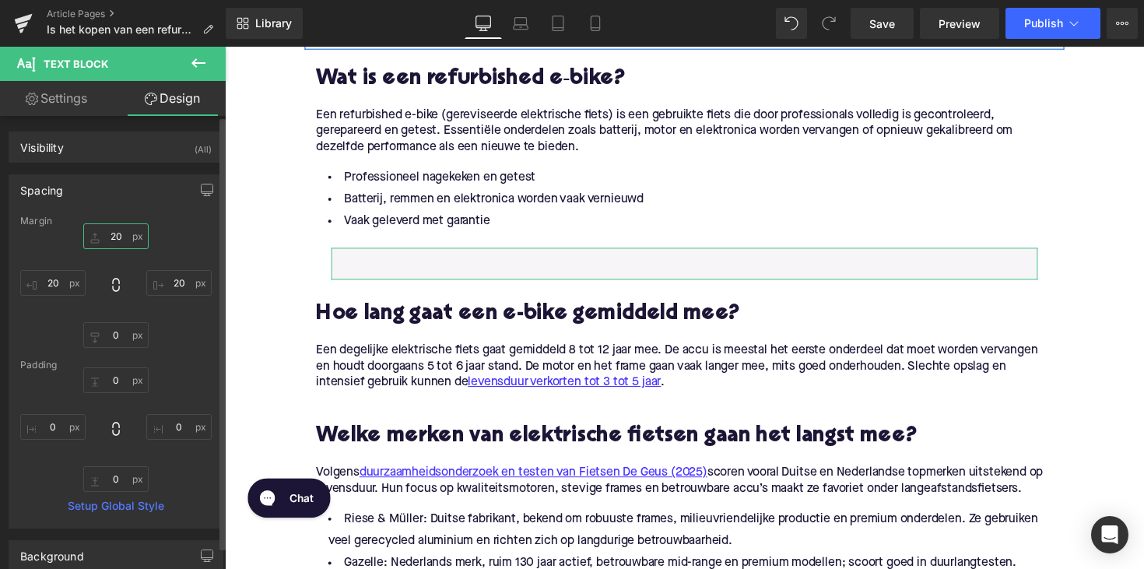
type input "20"
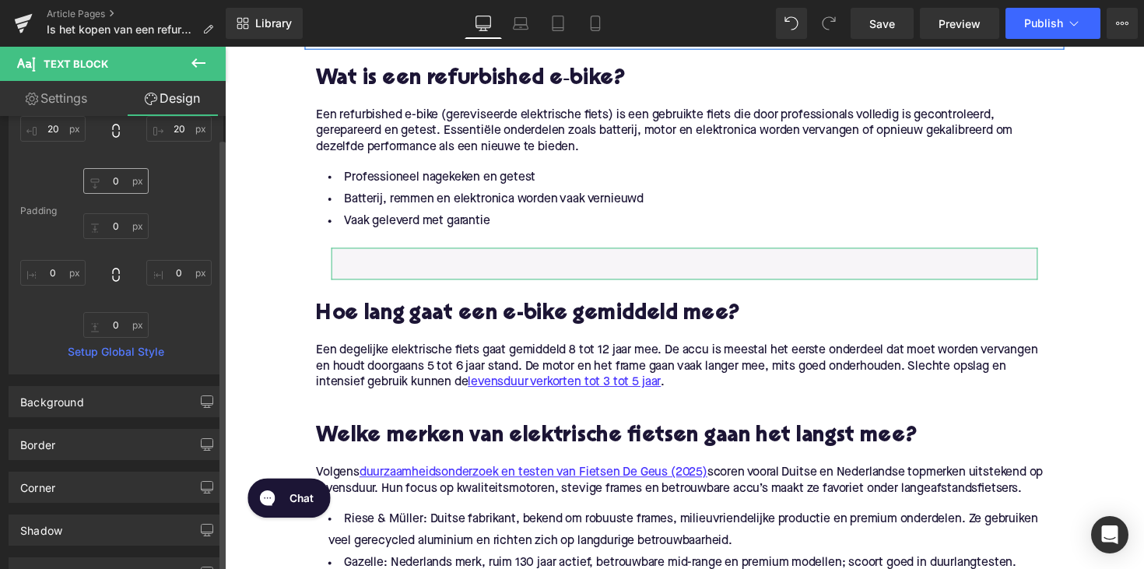
scroll to position [236, 0]
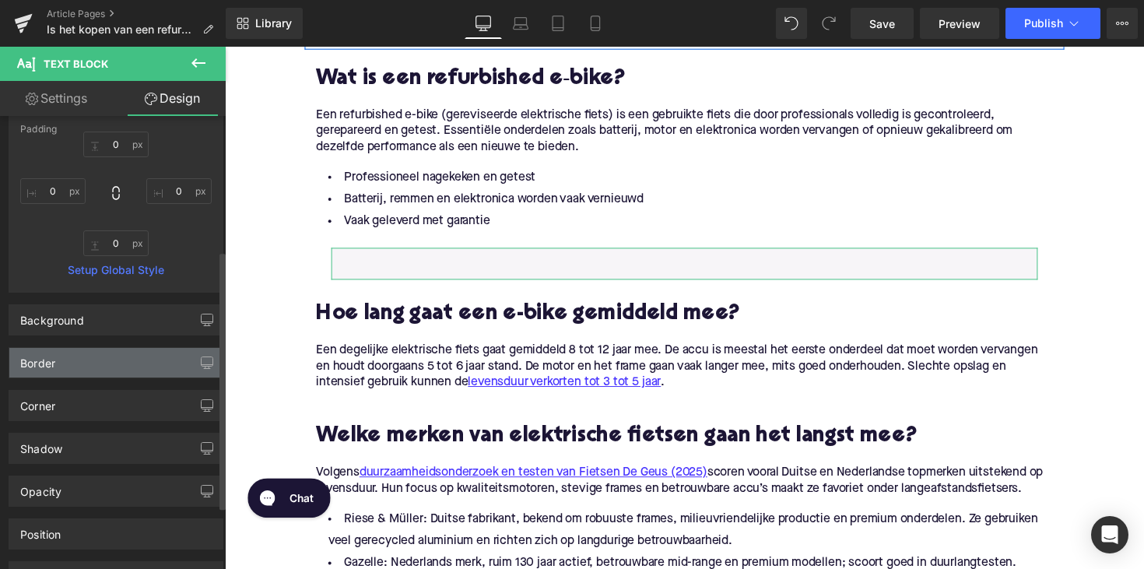
click at [96, 366] on div "Border" at bounding box center [115, 363] width 213 height 30
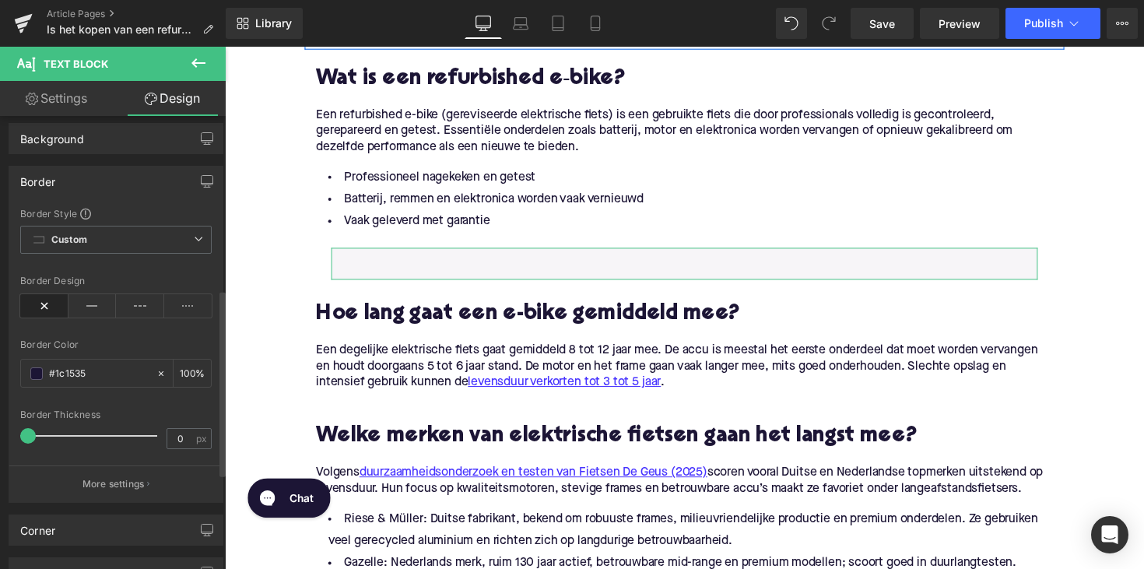
scroll to position [423, 0]
drag, startPoint x: 30, startPoint y: 432, endPoint x: 51, endPoint y: 432, distance: 21.0
click at [51, 432] on span at bounding box center [50, 431] width 16 height 16
click at [79, 448] on div at bounding box center [115, 451] width 191 height 10
click at [76, 311] on icon at bounding box center [92, 300] width 48 height 23
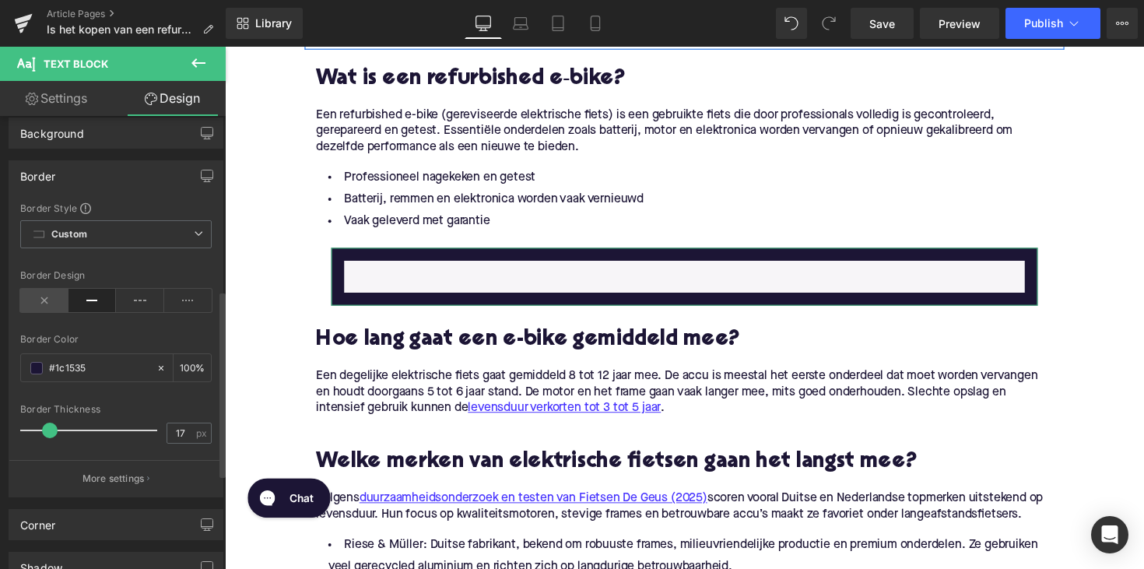
click at [49, 308] on icon at bounding box center [44, 300] width 48 height 23
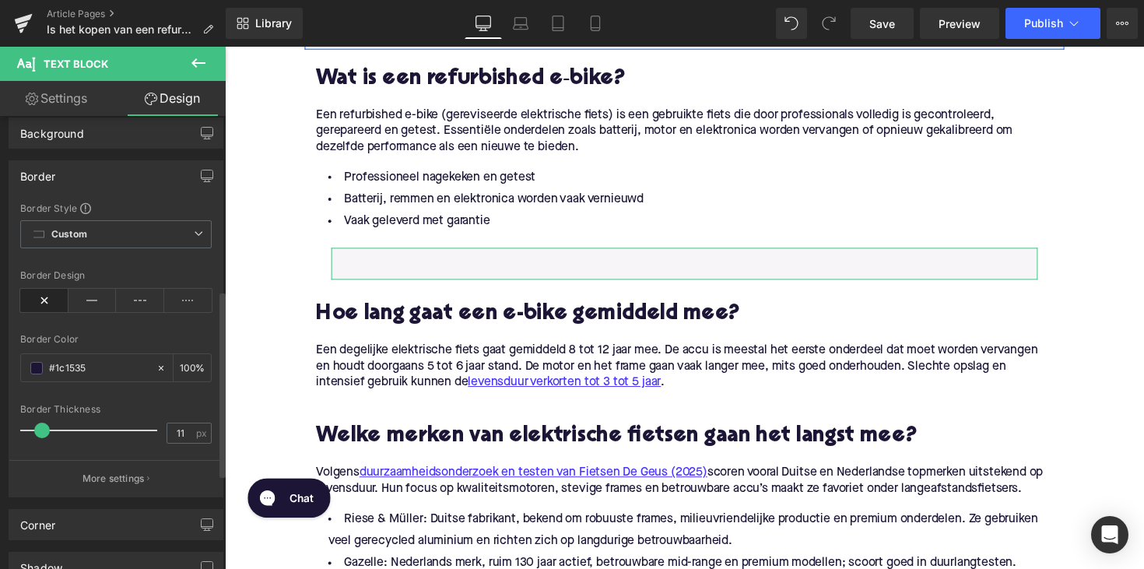
type input "0"
drag, startPoint x: 56, startPoint y: 429, endPoint x: 1, endPoint y: 429, distance: 55.3
click at [1, 429] on div "Border Border Style Custom Custom Setup Global Style Custom Setup Global Style …" at bounding box center [116, 323] width 233 height 349
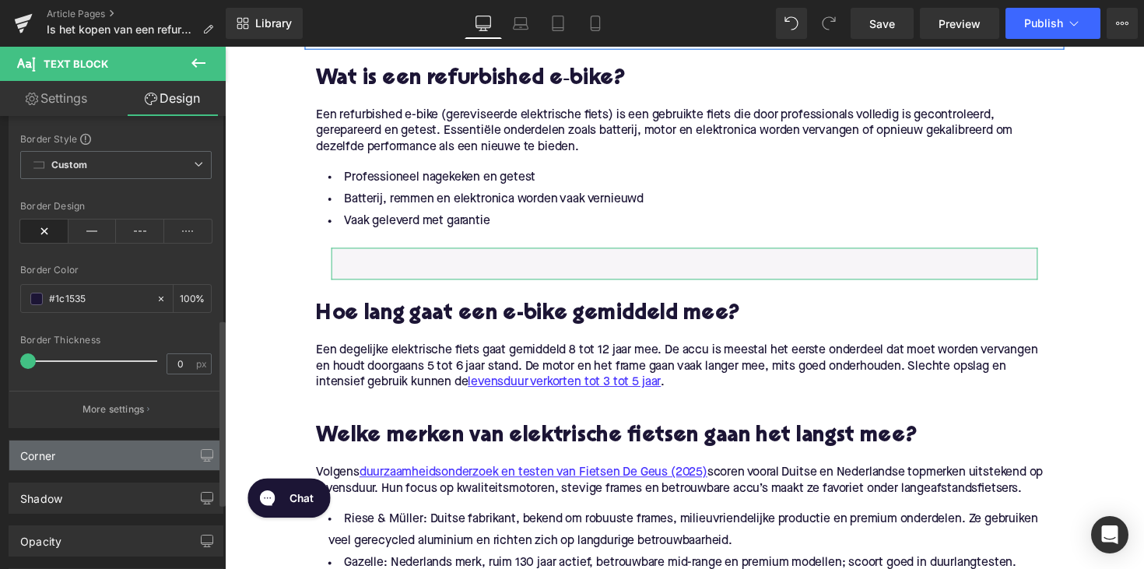
click at [69, 448] on div "Corner" at bounding box center [115, 456] width 213 height 30
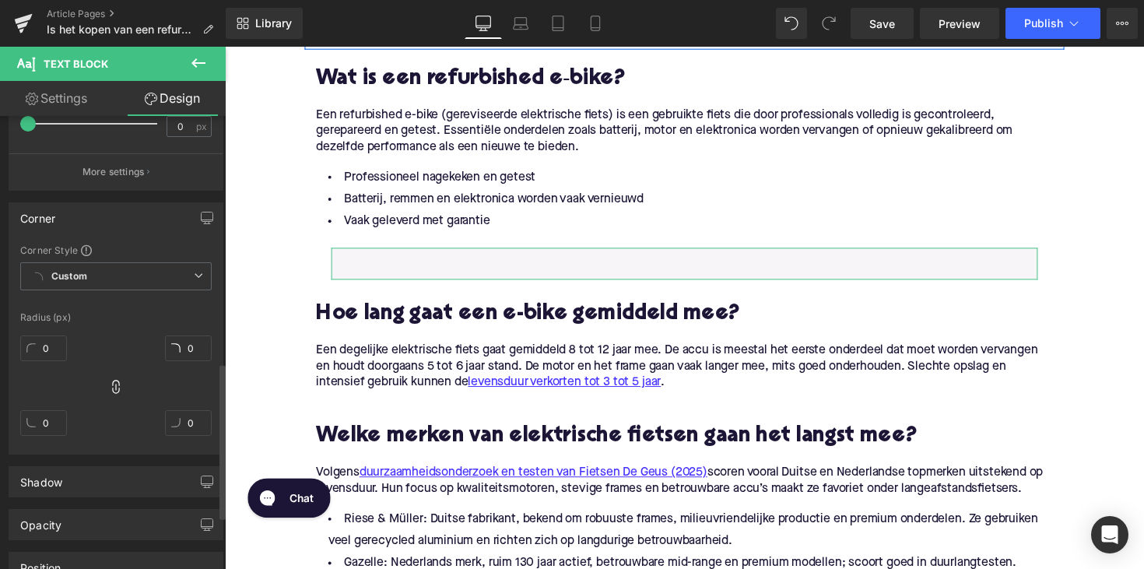
scroll to position [775, 0]
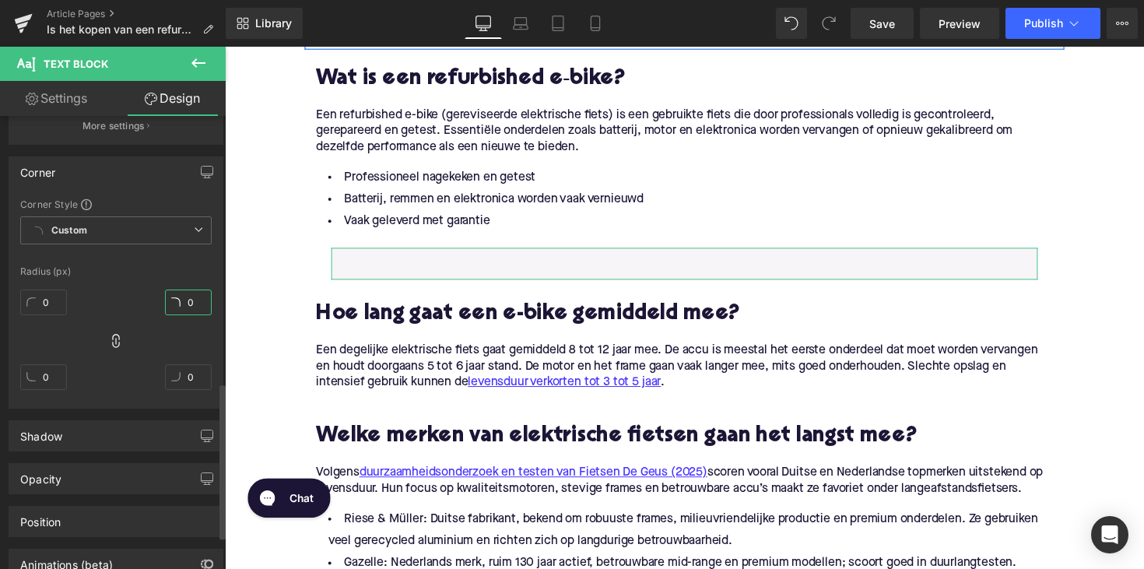
click at [191, 304] on input "0" at bounding box center [188, 303] width 47 height 26
type input "5"
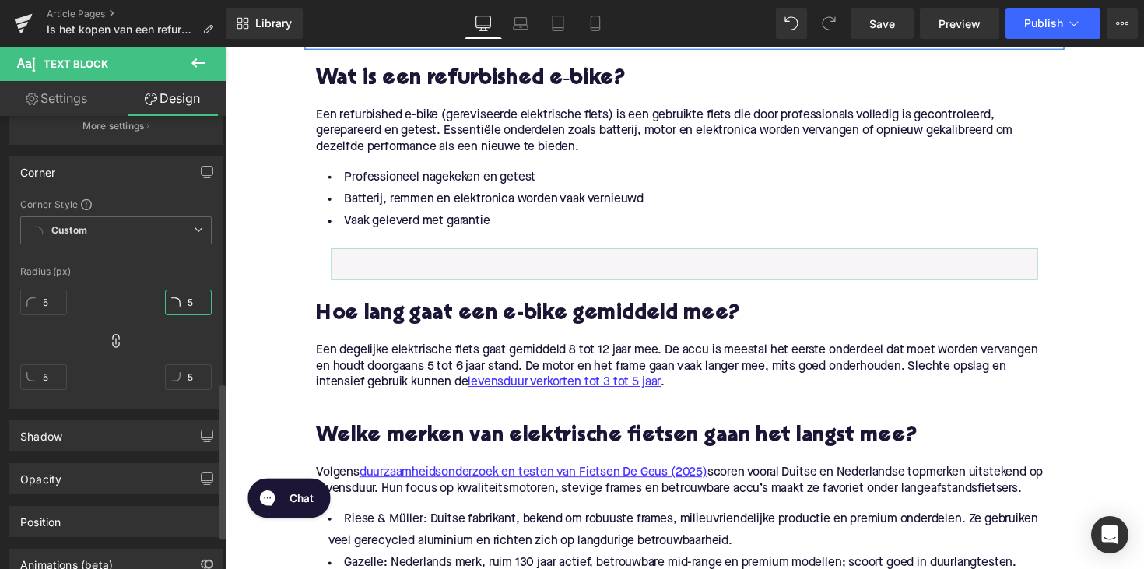
type input "5"
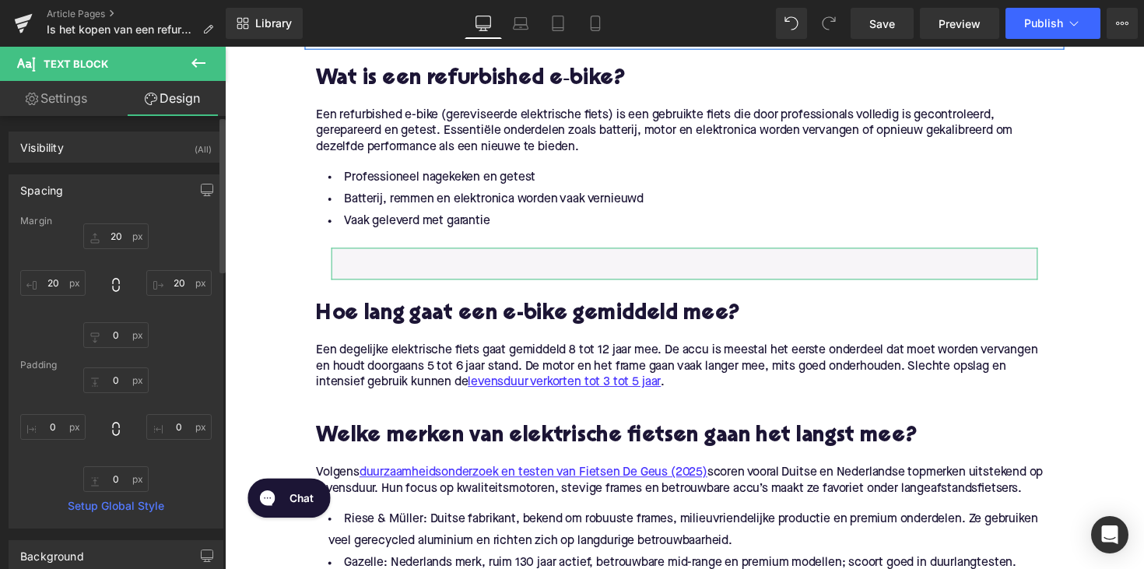
scroll to position [0, 0]
click at [79, 106] on link "Settings" at bounding box center [56, 98] width 113 height 35
type input "100"
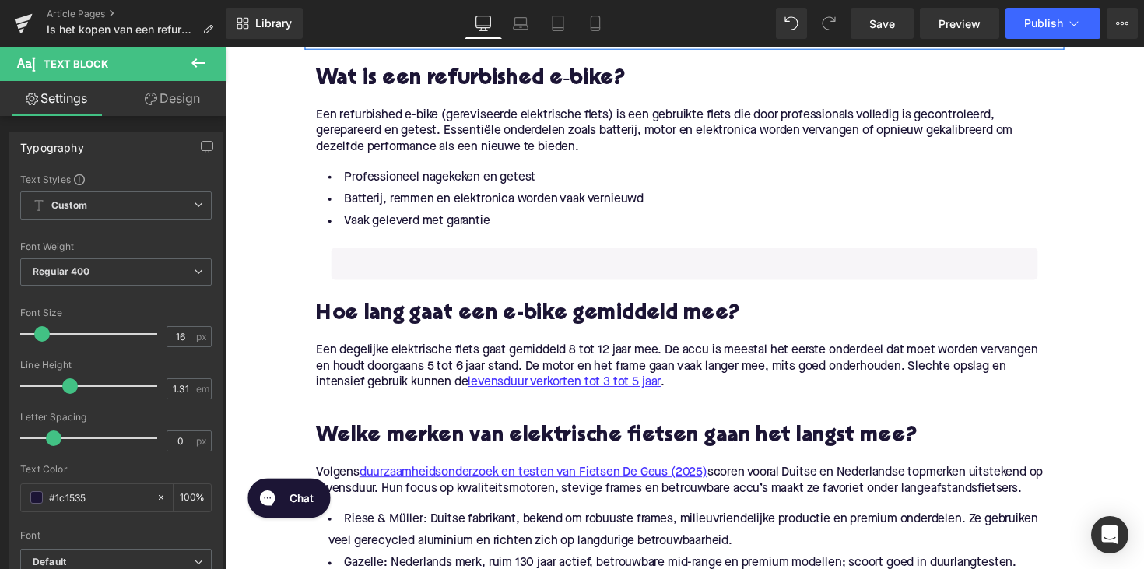
click at [394, 270] on p at bounding box center [696, 277] width 724 height 16
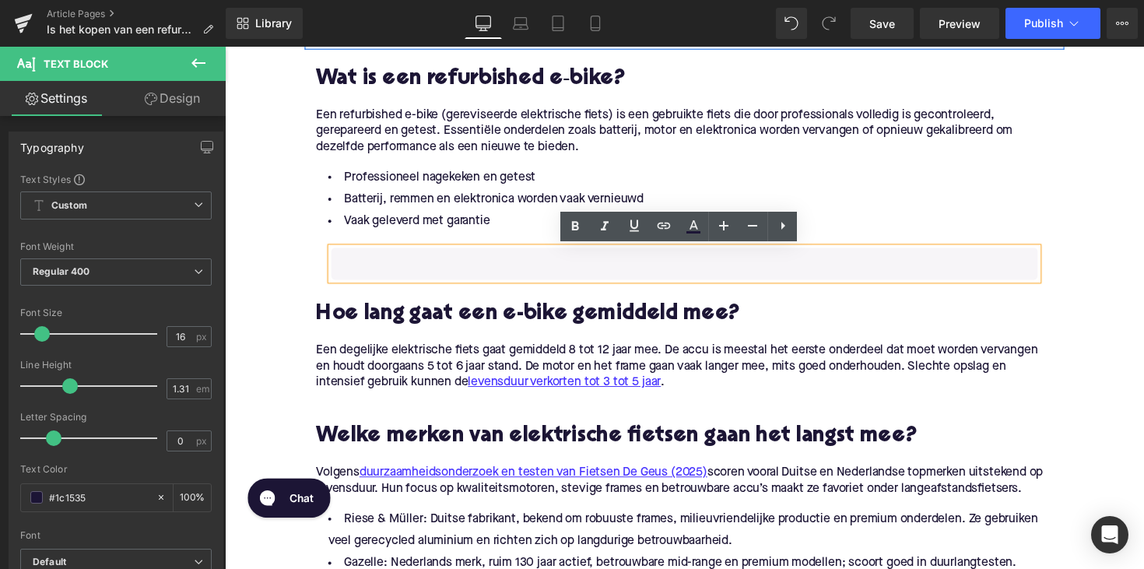
click at [348, 265] on p at bounding box center [696, 261] width 724 height 16
click at [385, 265] on p at bounding box center [696, 261] width 724 height 16
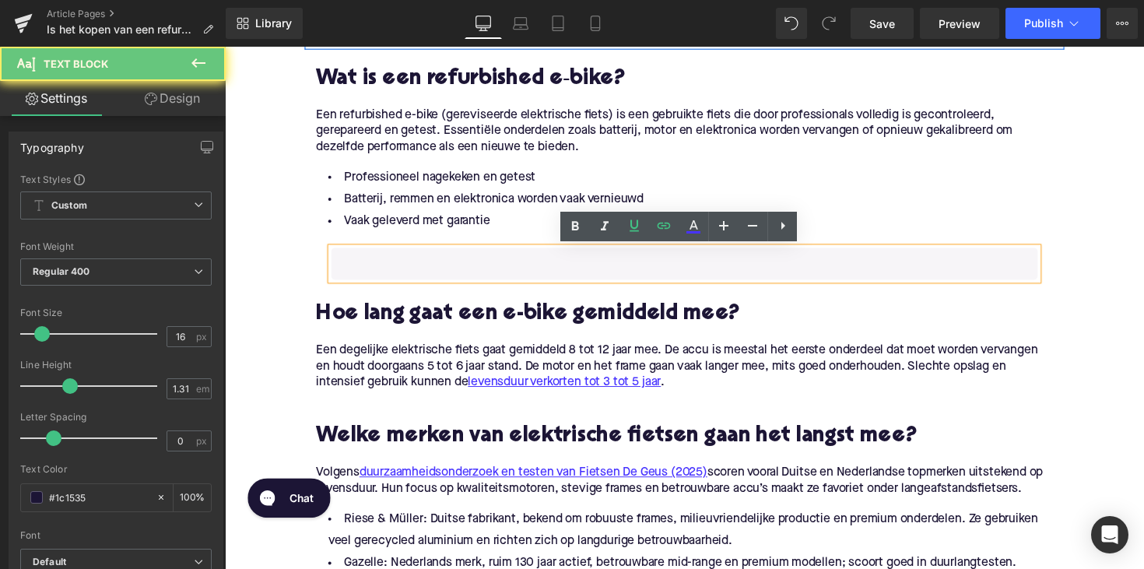
click at [356, 269] on p at bounding box center [696, 277] width 724 height 16
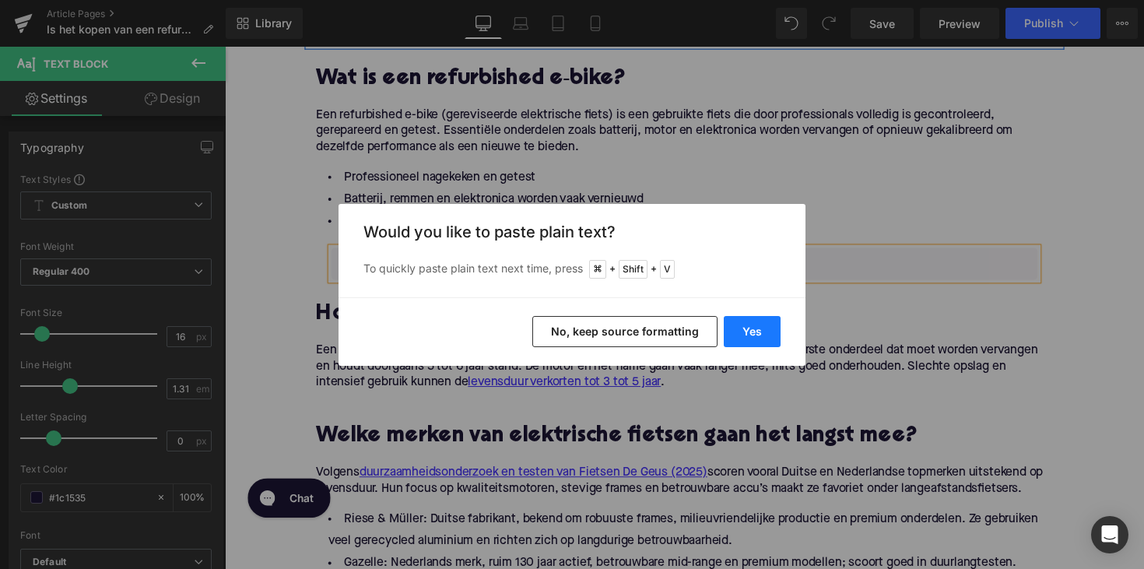
click at [750, 324] on button "Yes" at bounding box center [752, 331] width 57 height 31
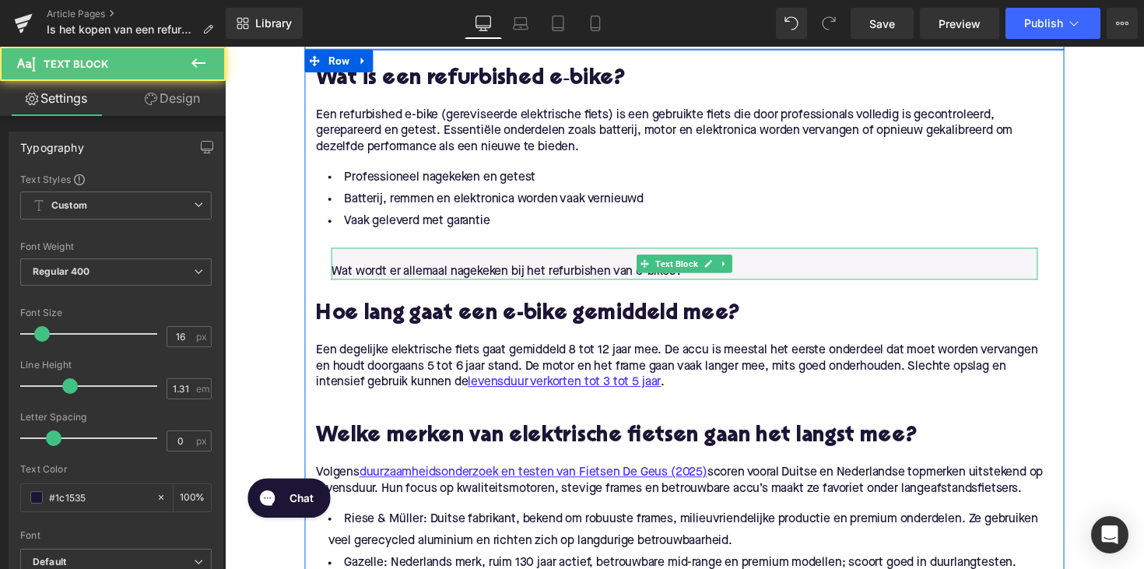
click at [616, 279] on p "Wat wordt er allemaal nagekeken bij het refurbishen van e-bikes?" at bounding box center [696, 277] width 724 height 16
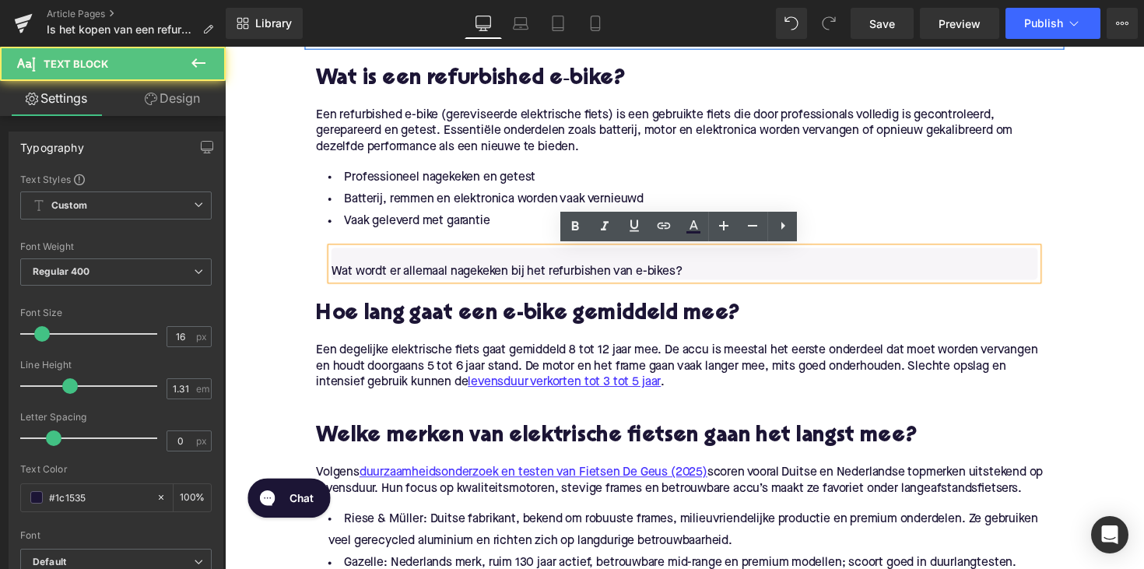
click at [334, 277] on p "Wat wordt er allemaal nagekeken bij het refurbishen van e-bikes?" at bounding box center [696, 277] width 724 height 16
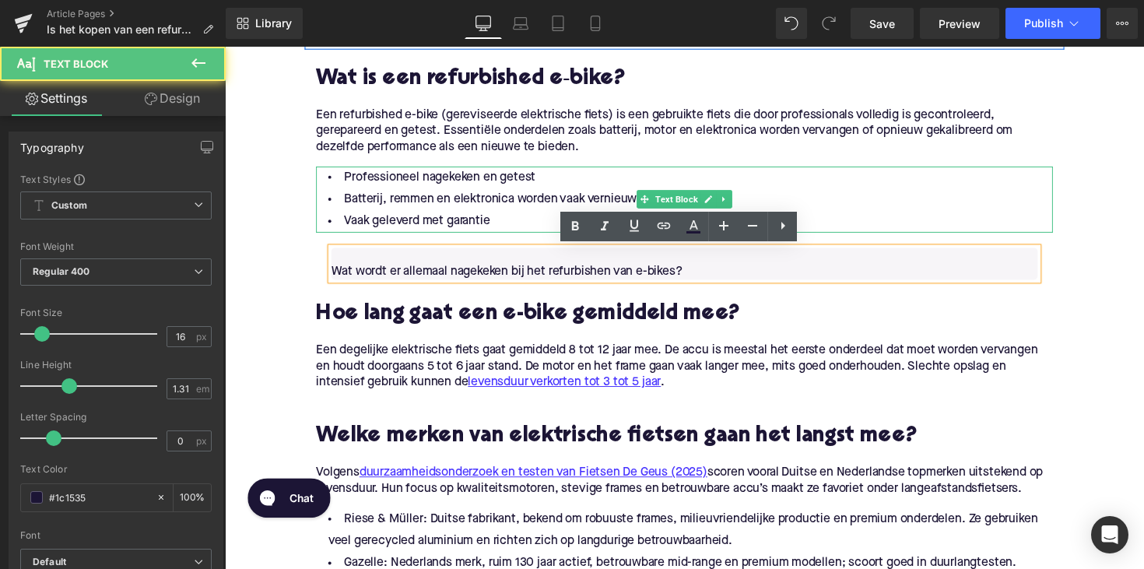
click at [463, 202] on li "Batterij, remmen en elektronica worden vaak vernieuwd" at bounding box center [695, 203] width 755 height 23
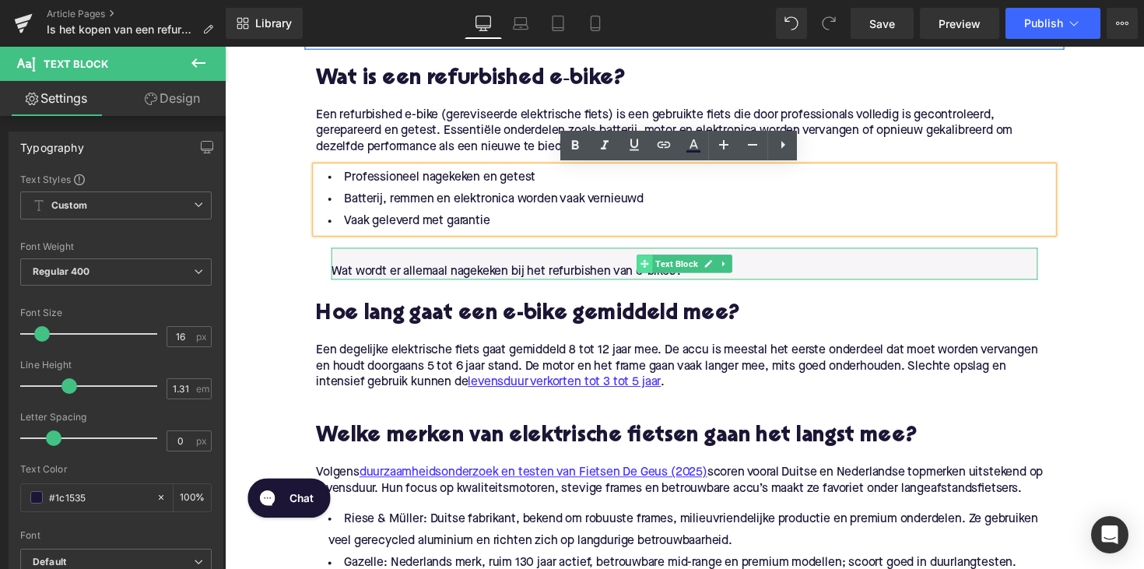
click at [651, 272] on icon at bounding box center [655, 269] width 9 height 9
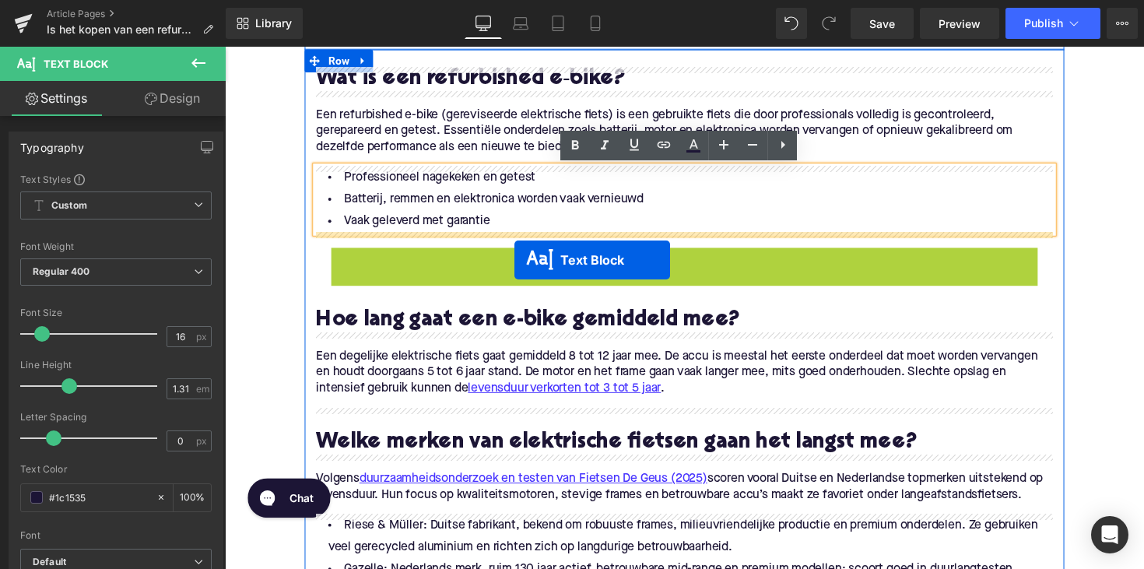
drag, startPoint x: 650, startPoint y: 272, endPoint x: 497, endPoint y: 265, distance: 153.5
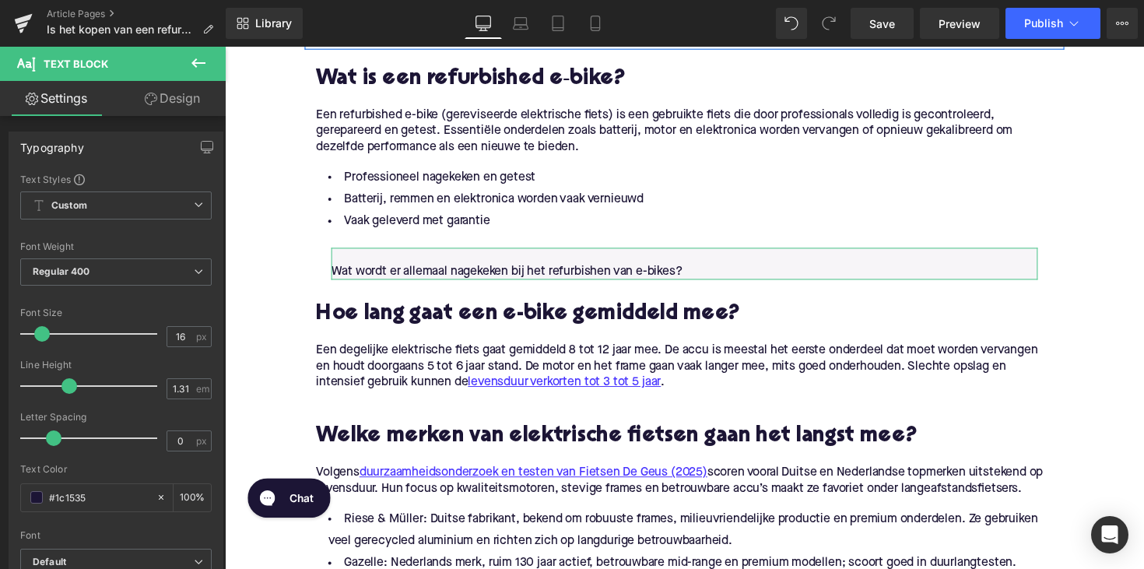
click at [192, 98] on link "Design" at bounding box center [172, 98] width 113 height 35
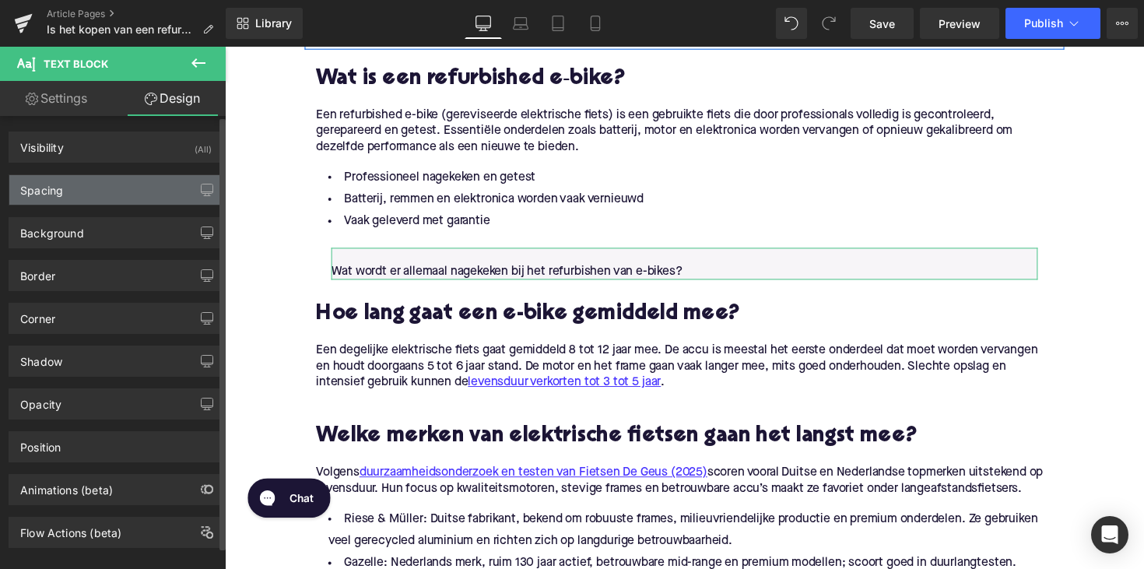
click at [77, 186] on div "Spacing" at bounding box center [115, 190] width 213 height 30
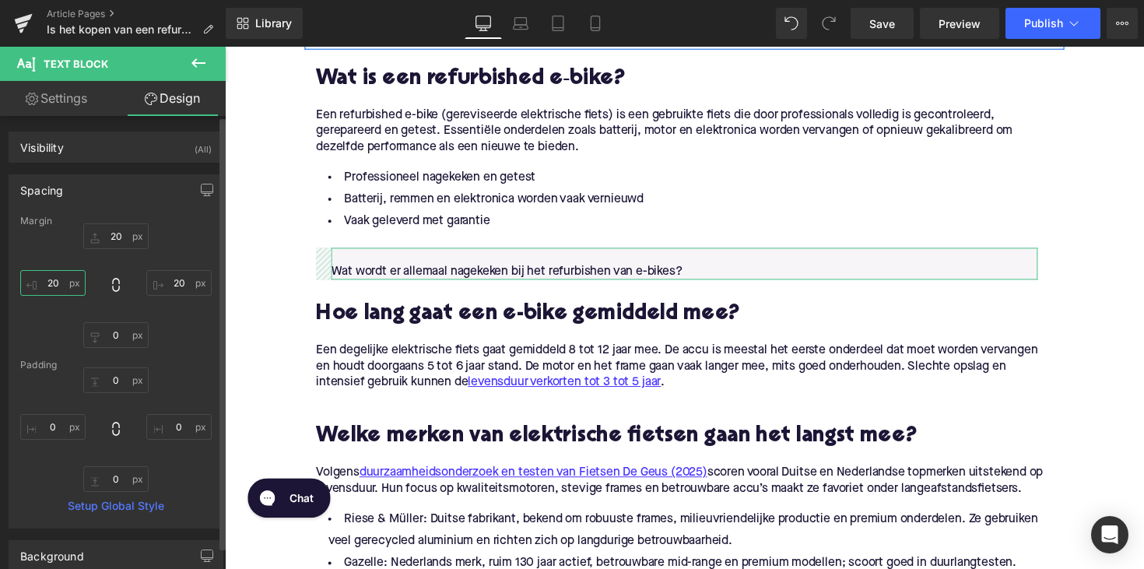
click at [55, 286] on input "20" at bounding box center [52, 283] width 65 height 26
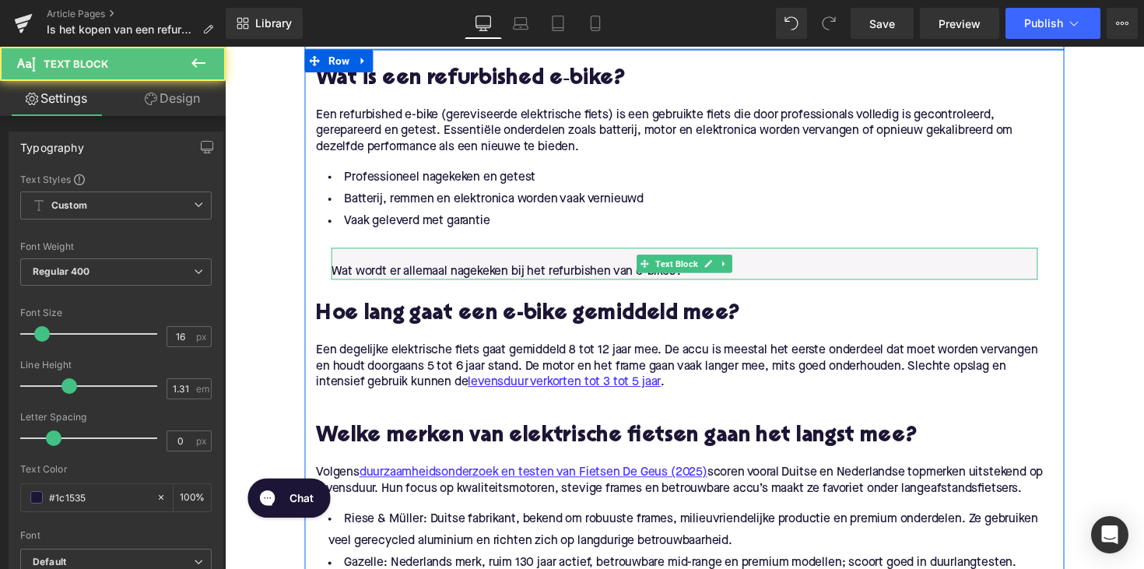
click at [354, 276] on p "Wat wordt er allemaal nagekeken bij het refurbishen van e-bikes?" at bounding box center [696, 277] width 724 height 16
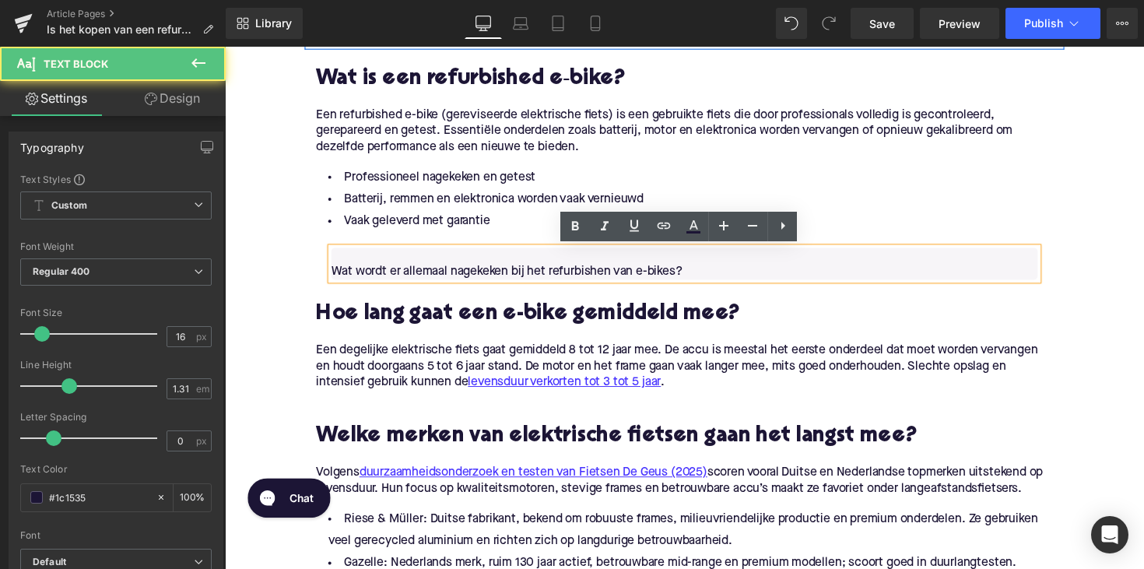
click at [334, 276] on p "Wat wordt er allemaal nagekeken bij het refurbishen van e-bikes?" at bounding box center [696, 277] width 724 height 16
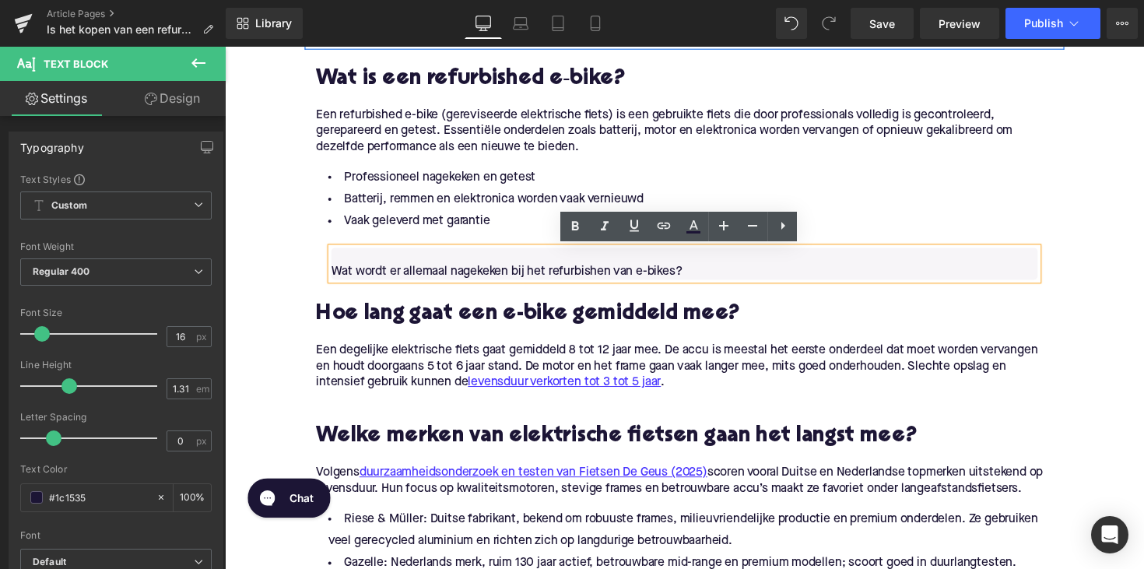
click at [358, 276] on p "Wat wordt er allemaal nagekeken bij het refurbishen van e-bikes?" at bounding box center [696, 277] width 724 height 16
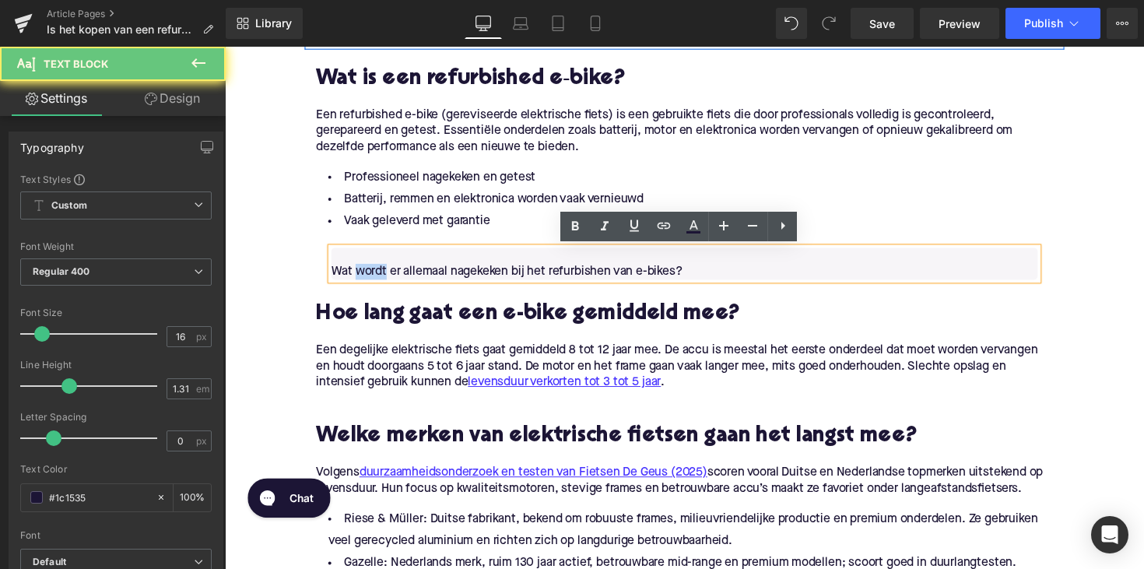
click at [358, 276] on p "Wat wordt er allemaal nagekeken bij het refurbishen van e-bikes?" at bounding box center [696, 277] width 724 height 16
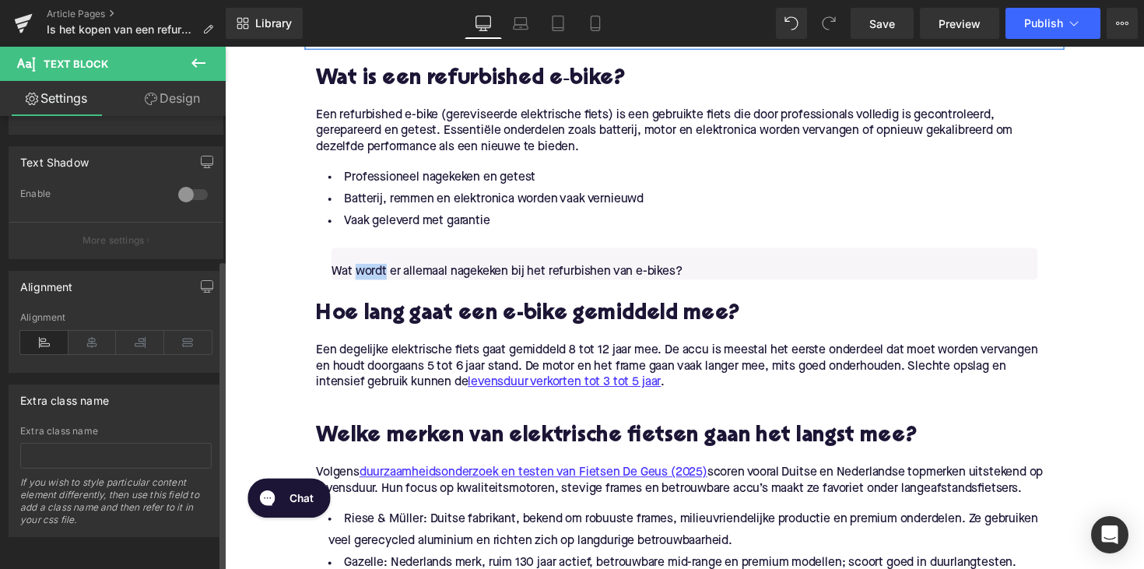
scroll to position [530, 0]
click at [83, 331] on icon at bounding box center [92, 342] width 48 height 23
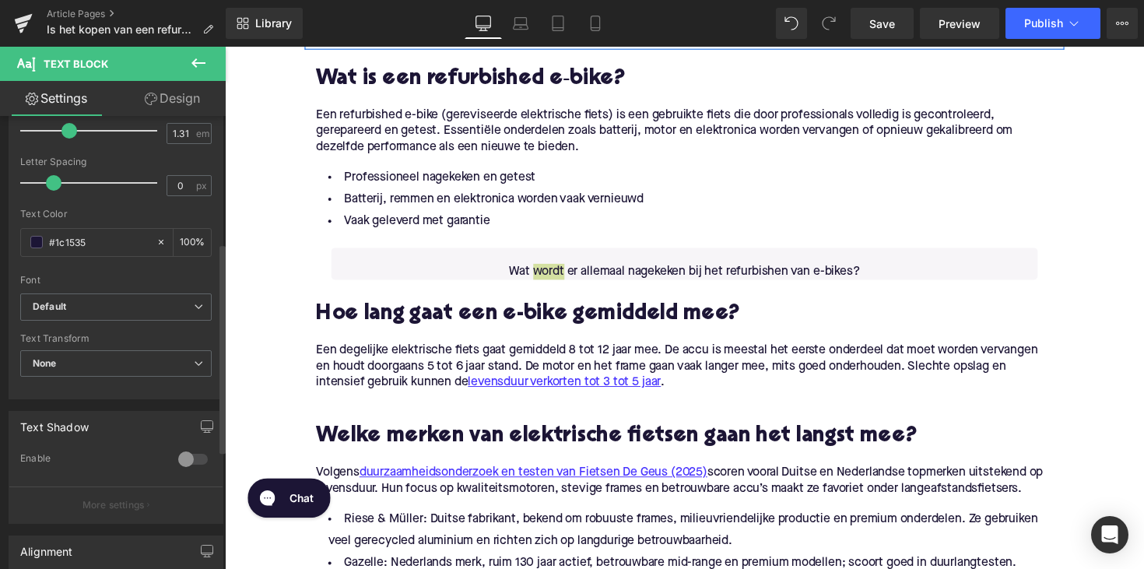
scroll to position [222, 0]
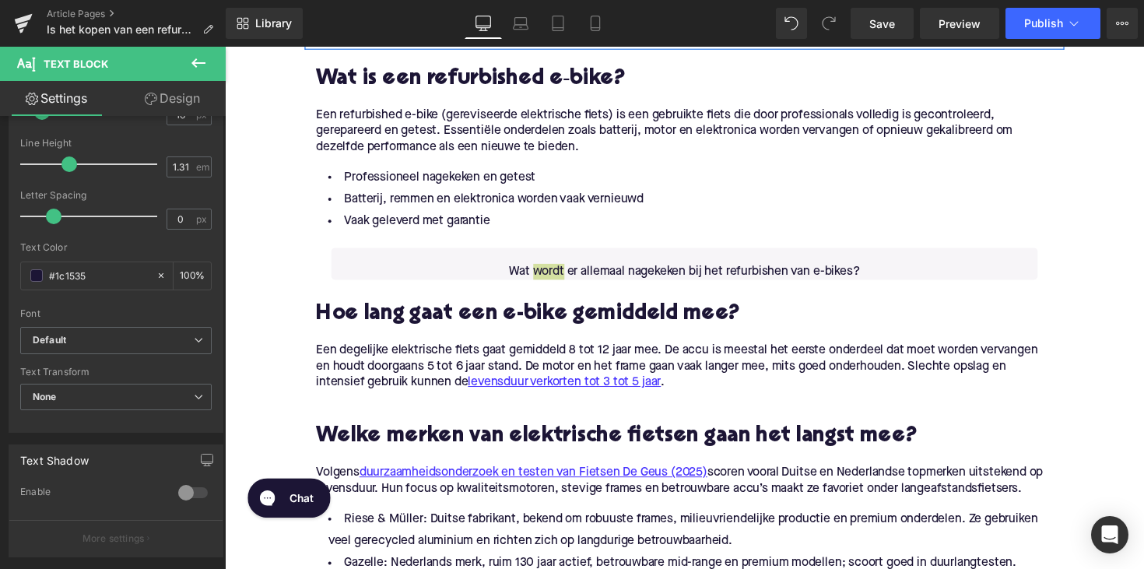
click at [181, 104] on link "Design" at bounding box center [172, 98] width 113 height 35
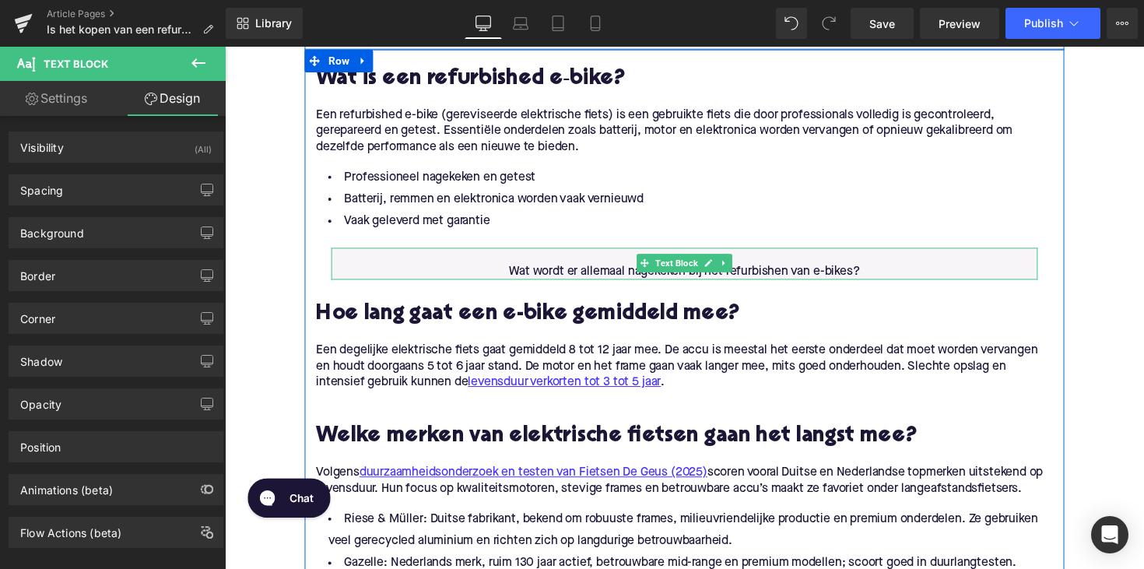
click at [362, 272] on p "Wat wordt er allemaal nagekeken bij het refurbishen van e-bikes?" at bounding box center [696, 277] width 724 height 16
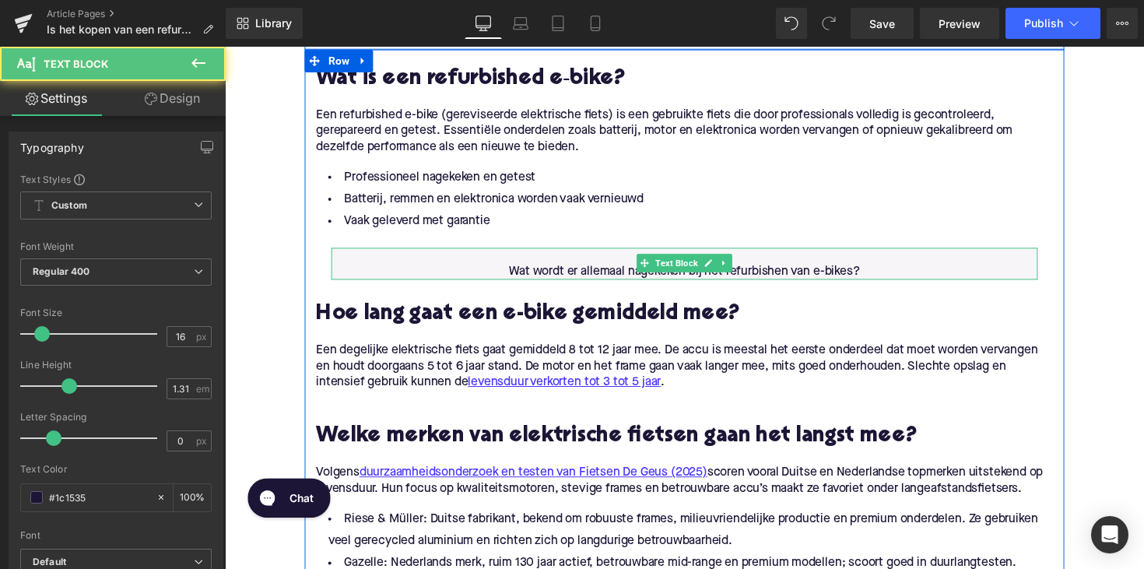
click at [337, 261] on p at bounding box center [696, 261] width 724 height 16
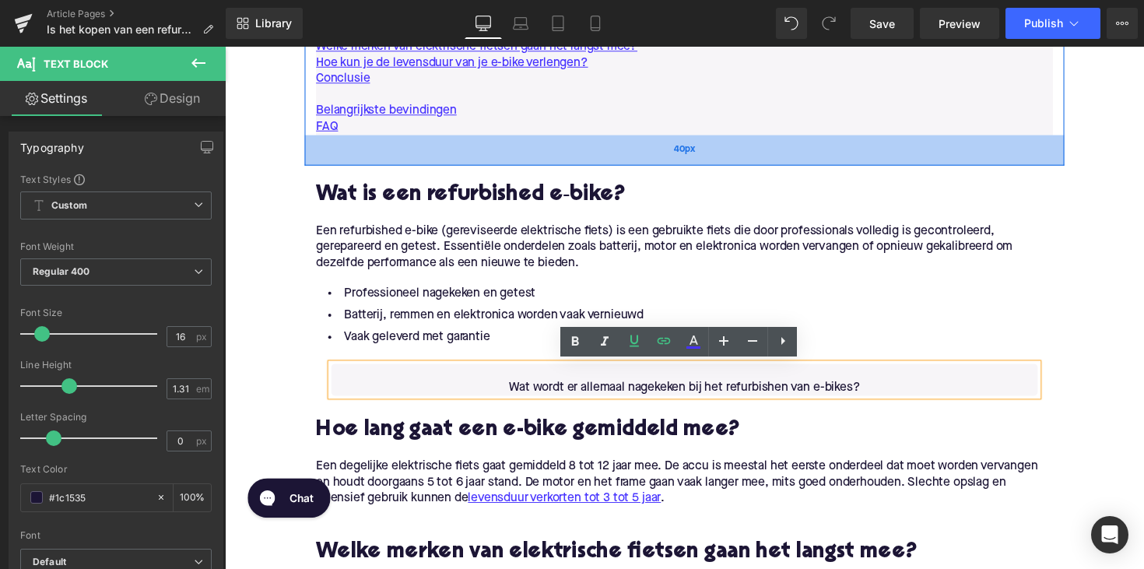
scroll to position [1045, 0]
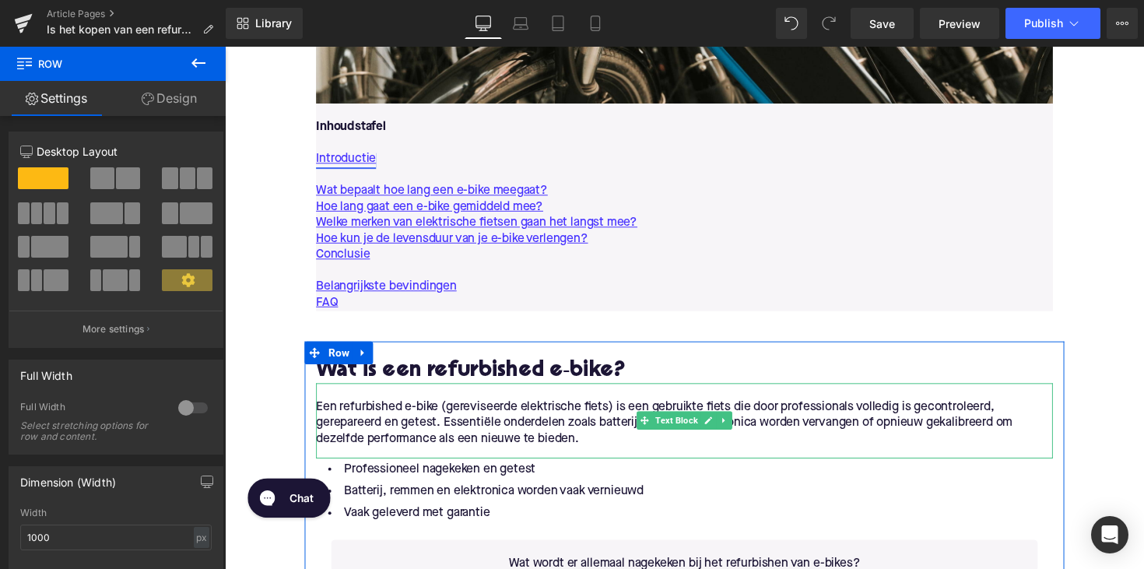
scroll to position [859, 0]
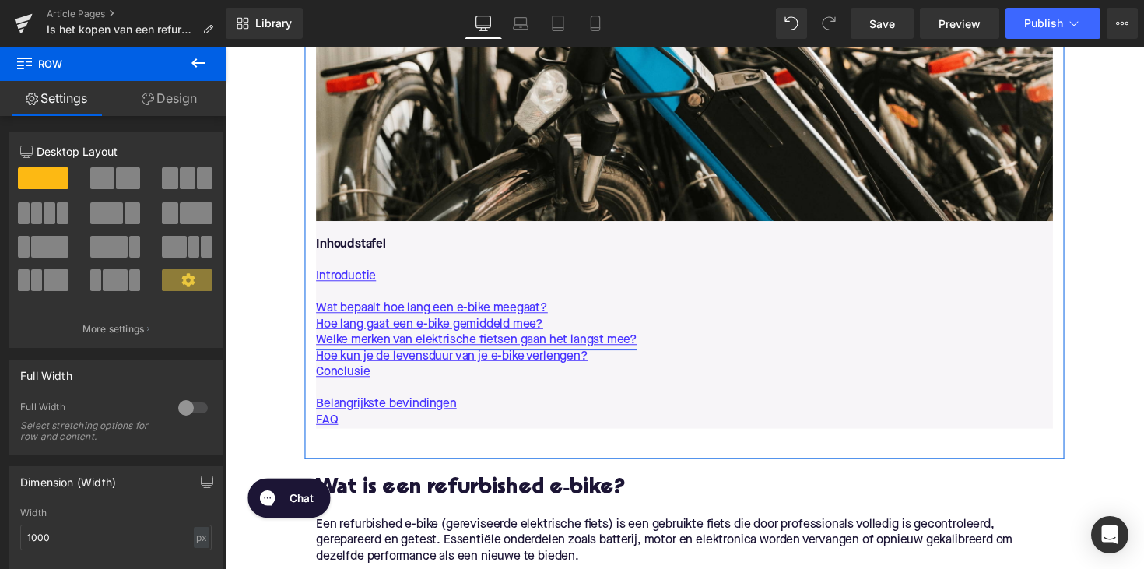
click at [532, 343] on link "Welke merken van elektrische fietsen gaan het langst mee?" at bounding box center [482, 348] width 329 height 16
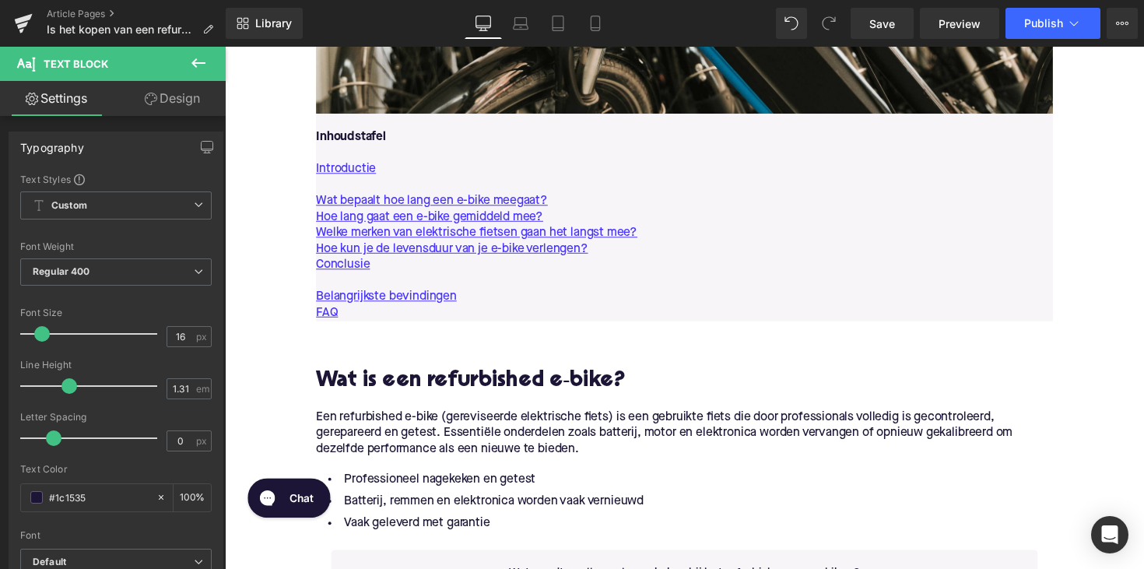
scroll to position [887, 0]
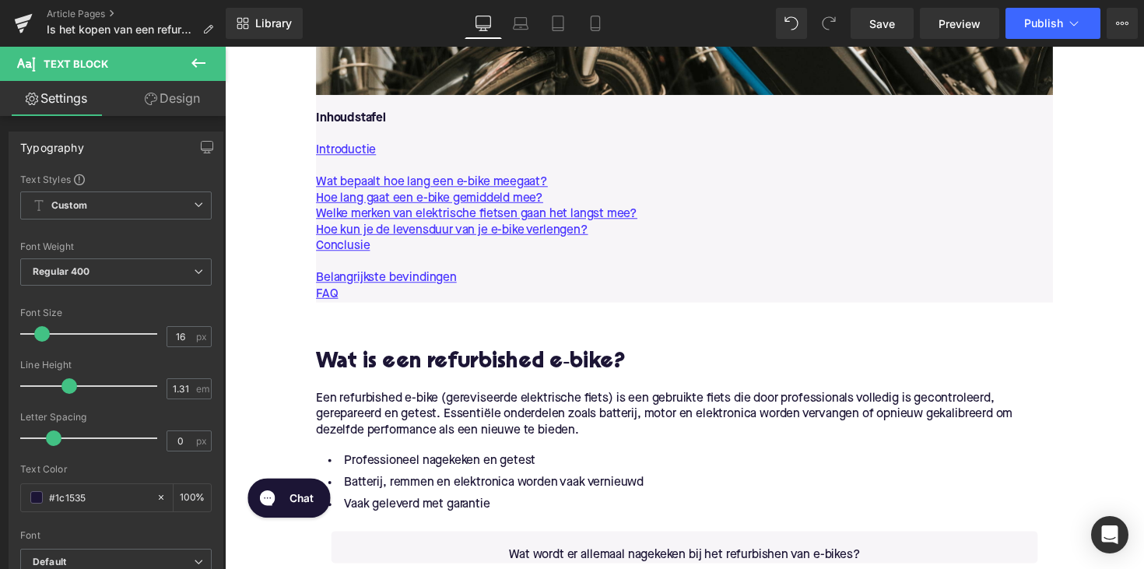
click at [715, 156] on p "Introductie" at bounding box center [695, 154] width 755 height 16
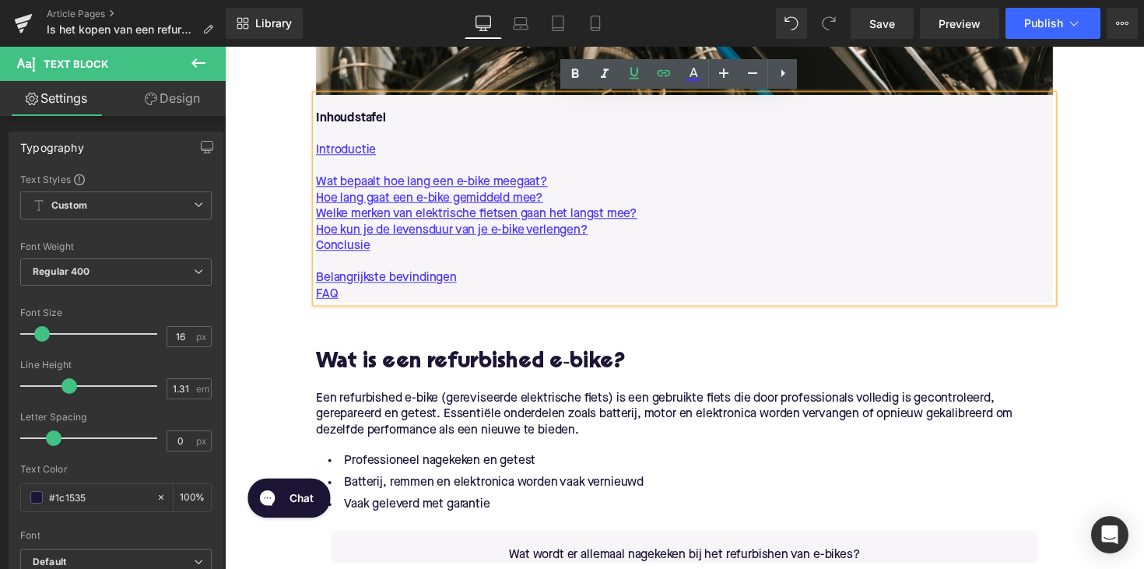
click at [714, 174] on p at bounding box center [695, 170] width 755 height 16
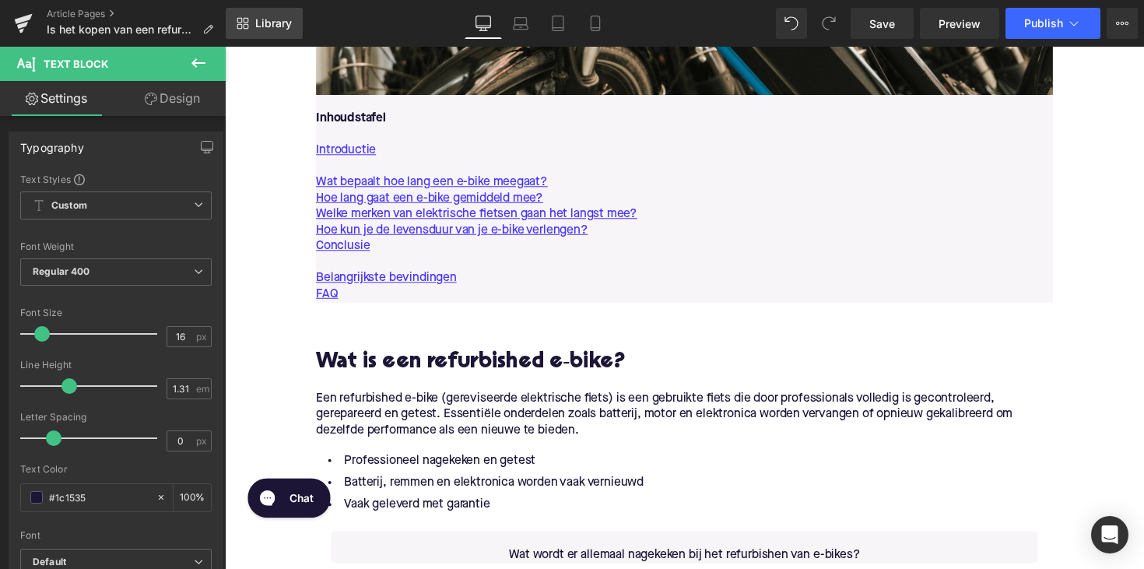
click at [259, 20] on span "Library" at bounding box center [273, 23] width 37 height 14
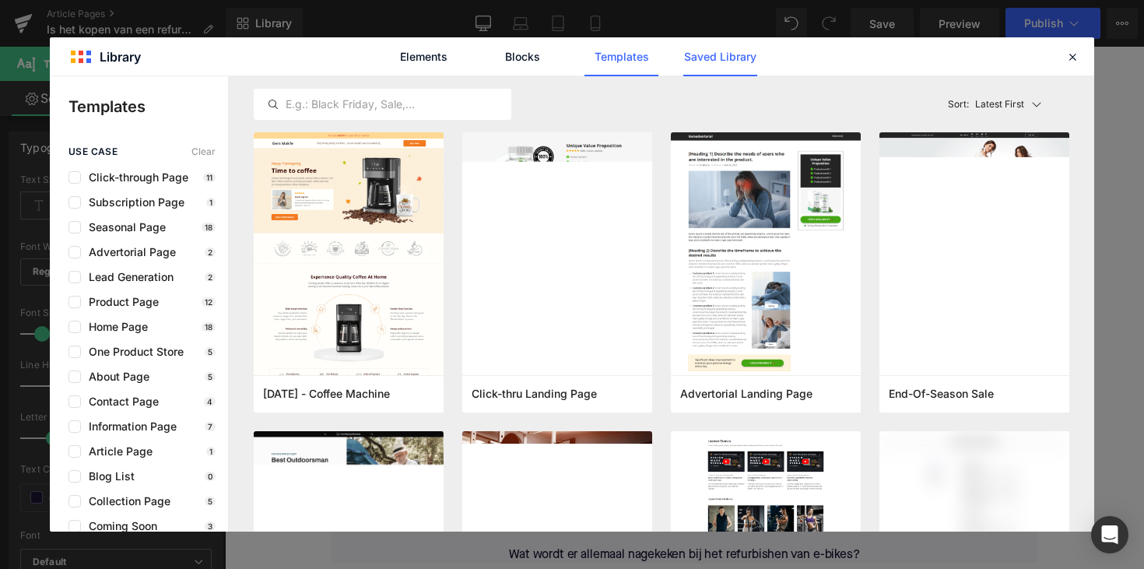
click at [702, 63] on link "Saved Library" at bounding box center [720, 56] width 74 height 39
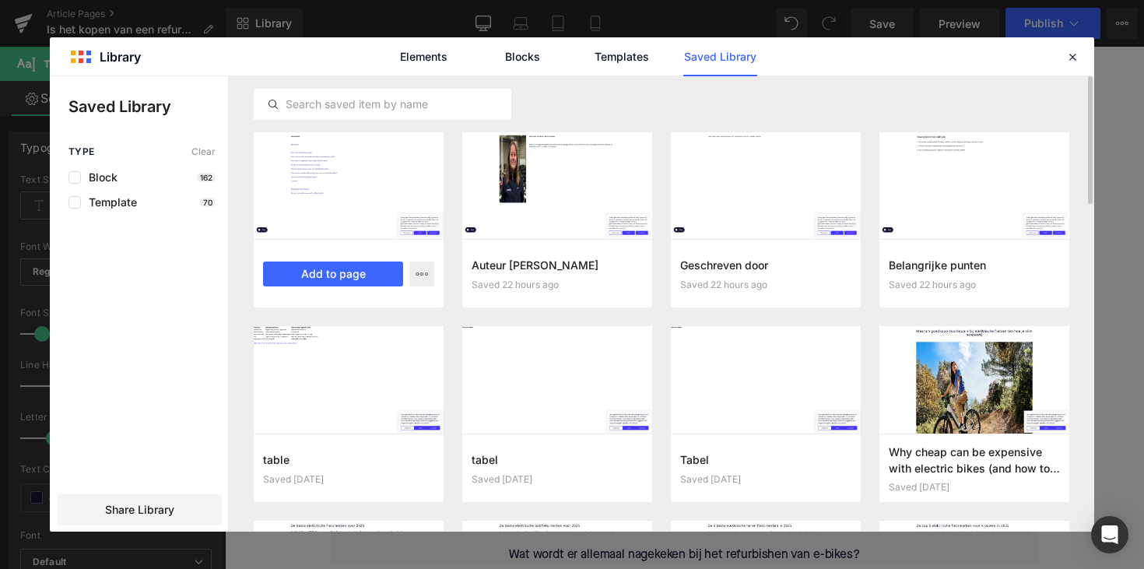
click at [357, 185] on div at bounding box center [349, 185] width 190 height 107
click at [338, 271] on button "Add to page" at bounding box center [333, 274] width 140 height 25
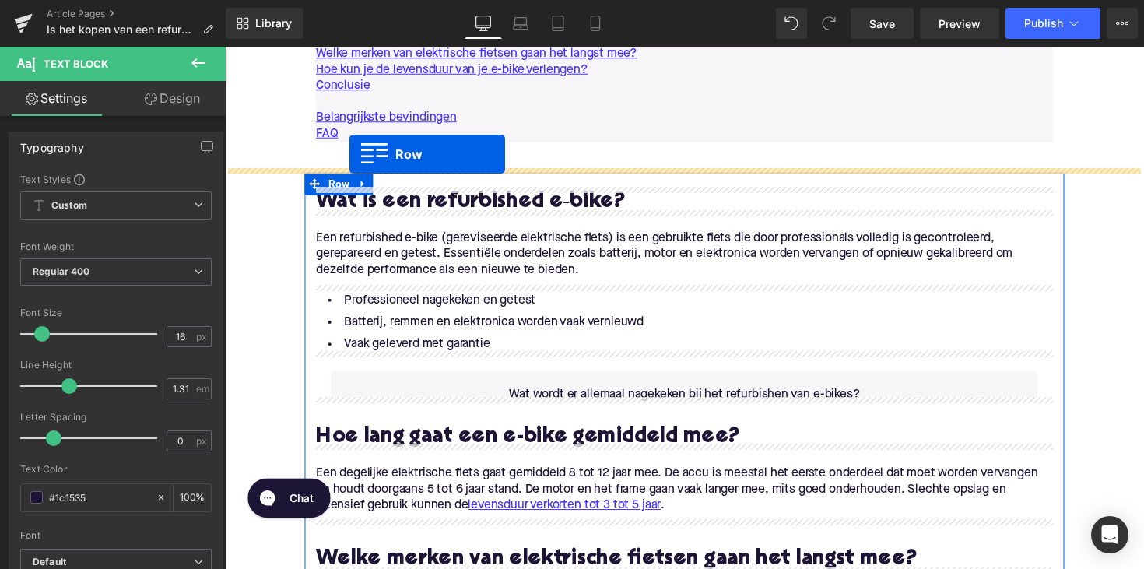
scroll to position [1049, 0]
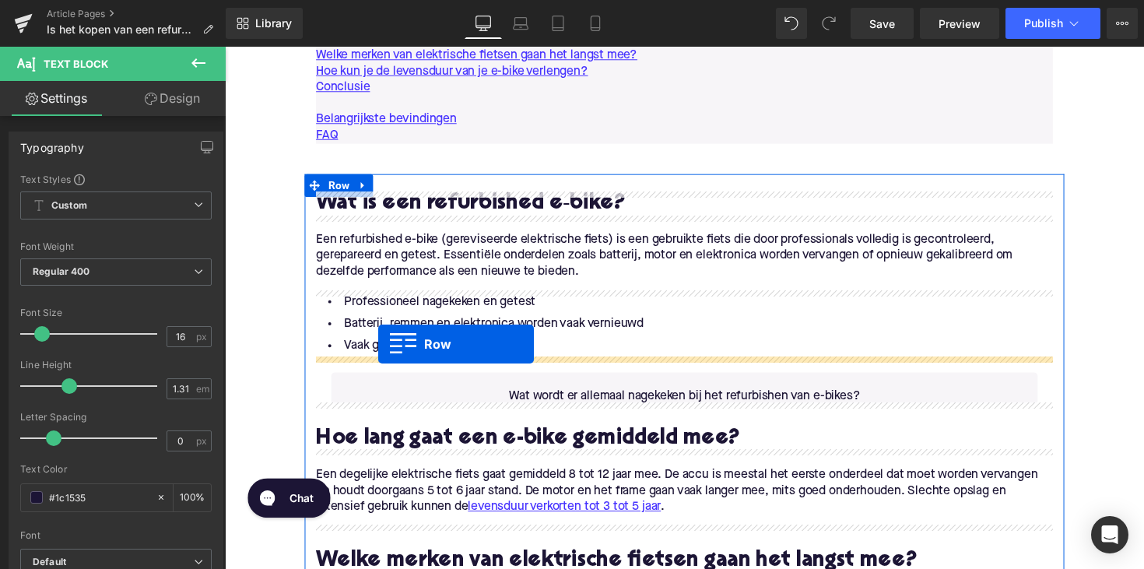
drag, startPoint x: 263, startPoint y: 321, endPoint x: 379, endPoint y: 354, distance: 120.7
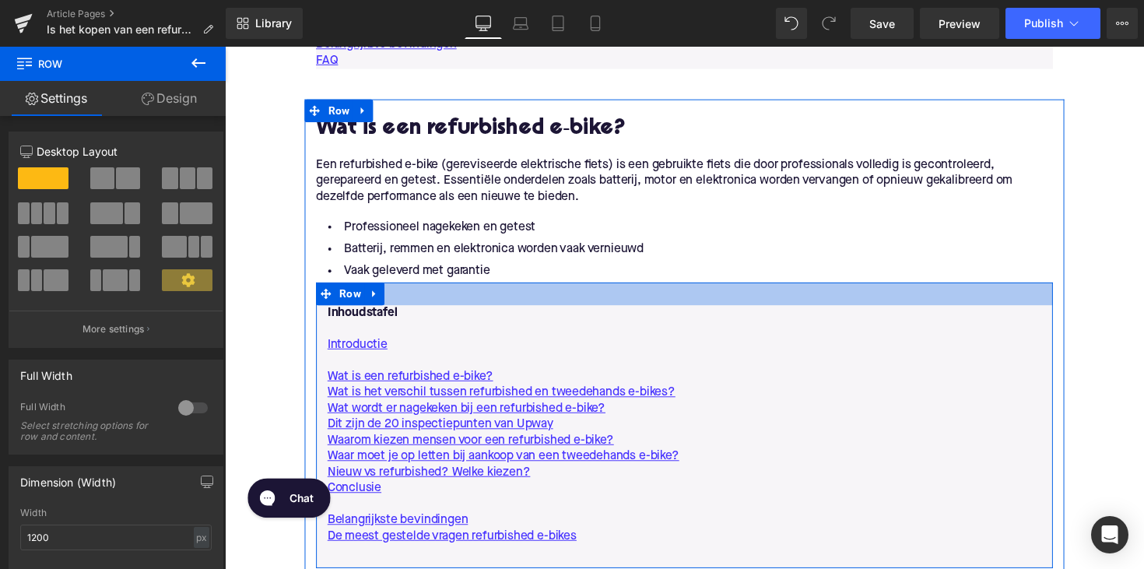
scroll to position [1169, 0]
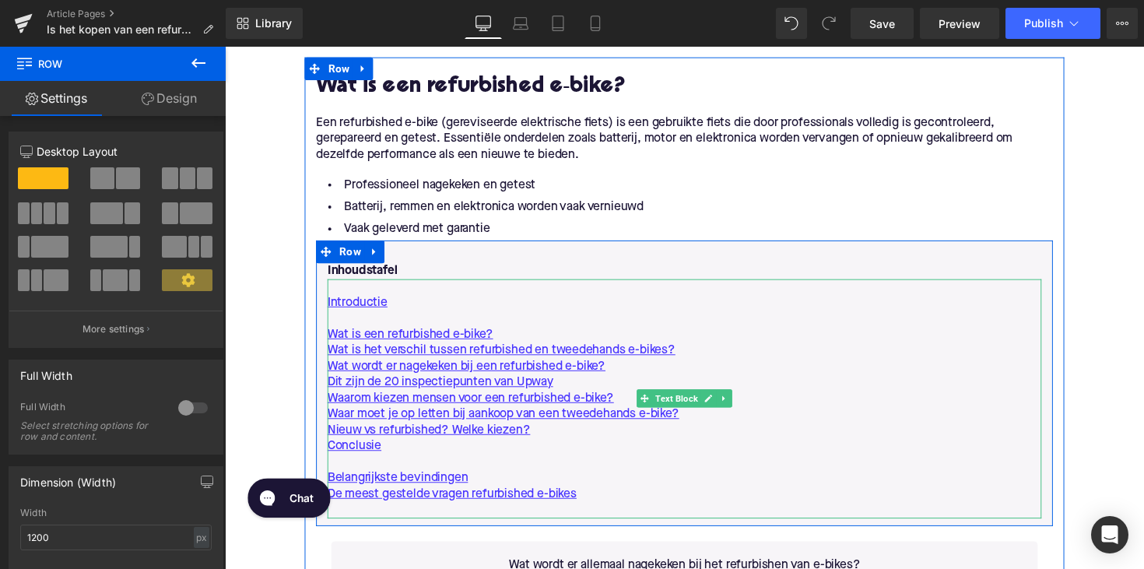
click at [601, 501] on p "De meest gestelde vragen refurbished e-bikes" at bounding box center [696, 505] width 732 height 16
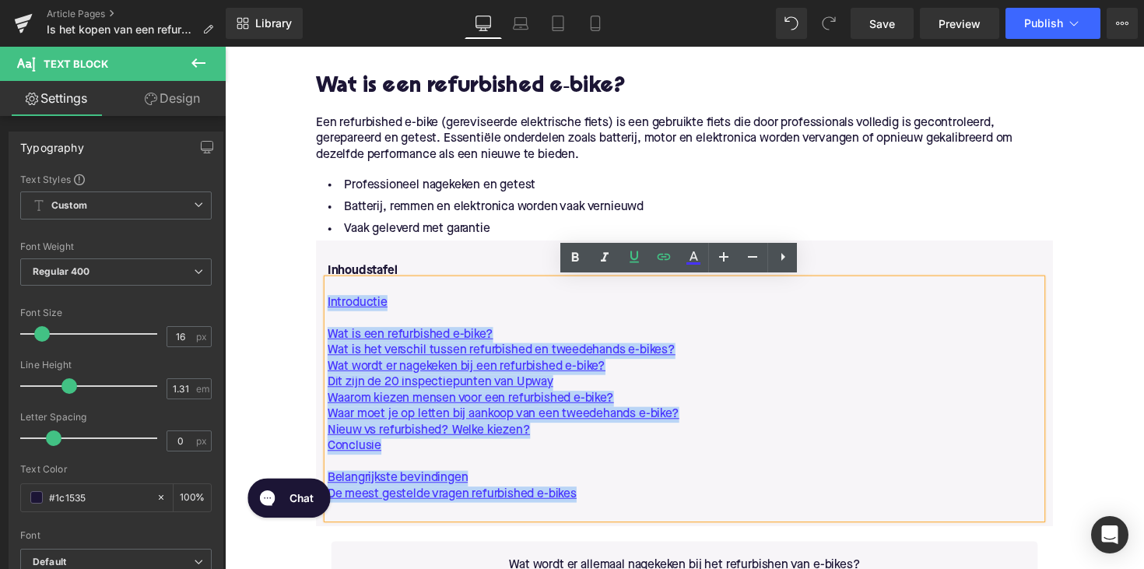
drag, startPoint x: 594, startPoint y: 502, endPoint x: 318, endPoint y: 302, distance: 341.1
click at [318, 302] on div "Inhoudstafel Text Block Introductie Wat is een refurbished e-bike? Wat is het v…" at bounding box center [695, 400] width 755 height 262
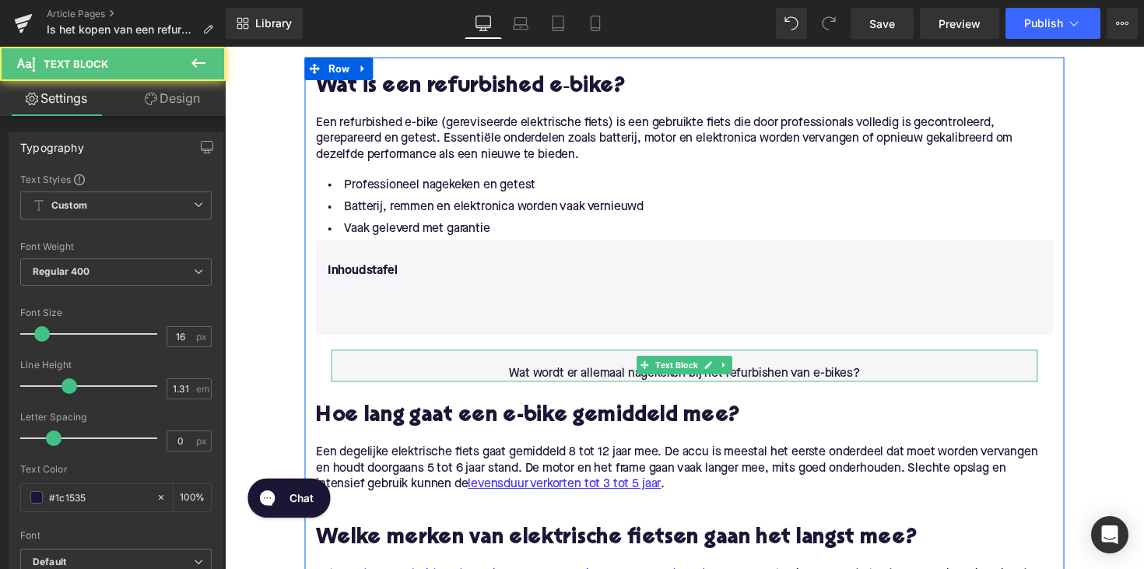
click at [588, 375] on p "Wat wordt er allemaal nagekeken bij het refurbishen van e-bikes?" at bounding box center [696, 382] width 724 height 16
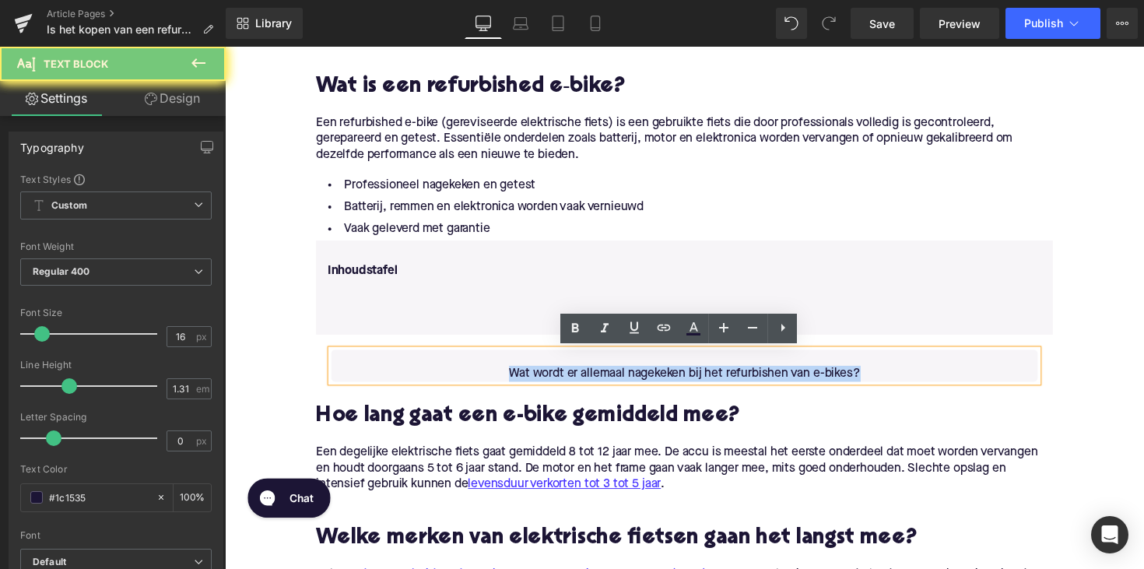
click at [588, 375] on p "Wat wordt er allemaal nagekeken bij het refurbishen van e-bikes?" at bounding box center [696, 382] width 724 height 16
copy p "Wat wordt er allemaal nagekeken bij het refurbishen van e-bikes?"
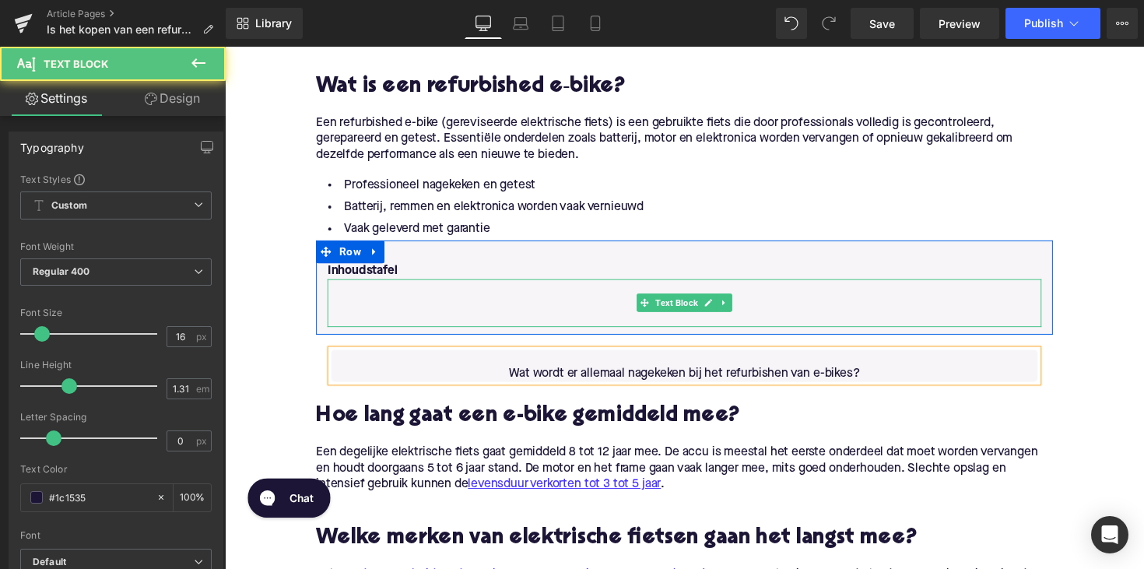
click at [389, 311] on p at bounding box center [696, 309] width 732 height 16
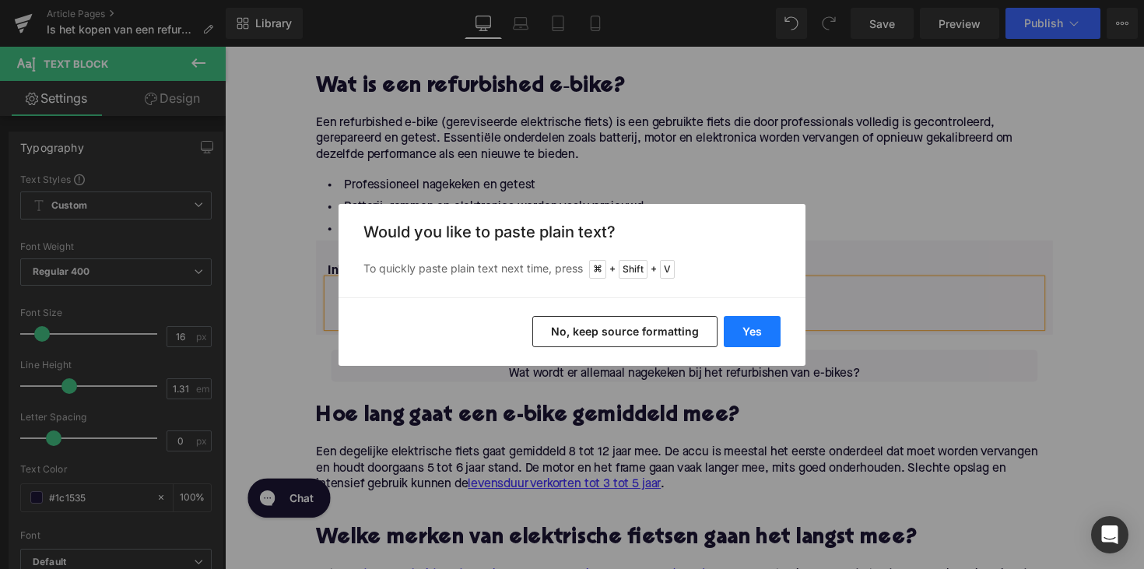
click at [755, 328] on button "Yes" at bounding box center [752, 331] width 57 height 31
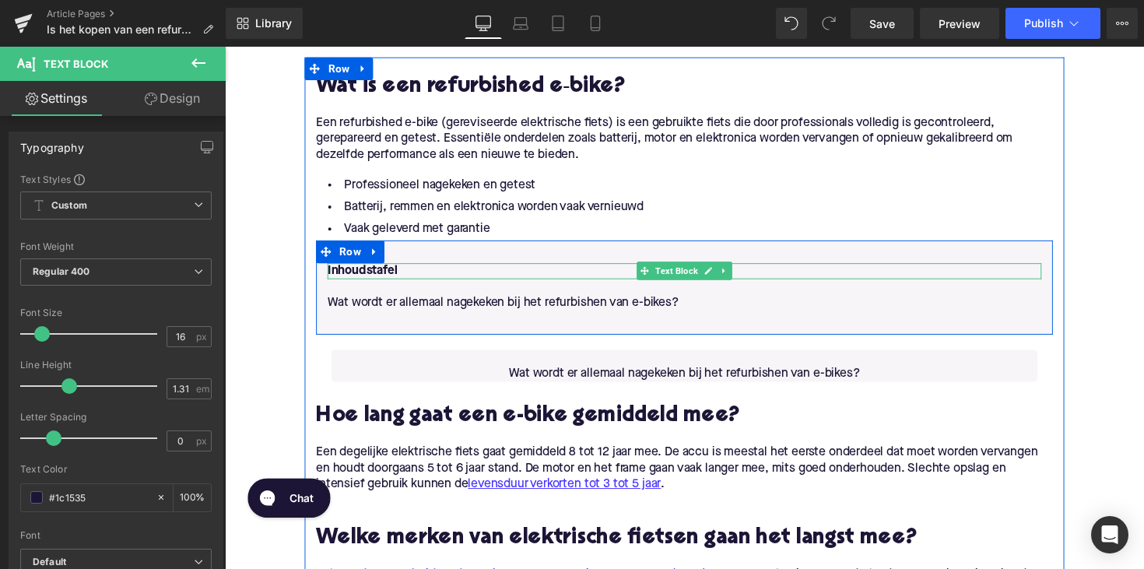
click at [388, 277] on strong "Inhoudstafel" at bounding box center [366, 276] width 72 height 12
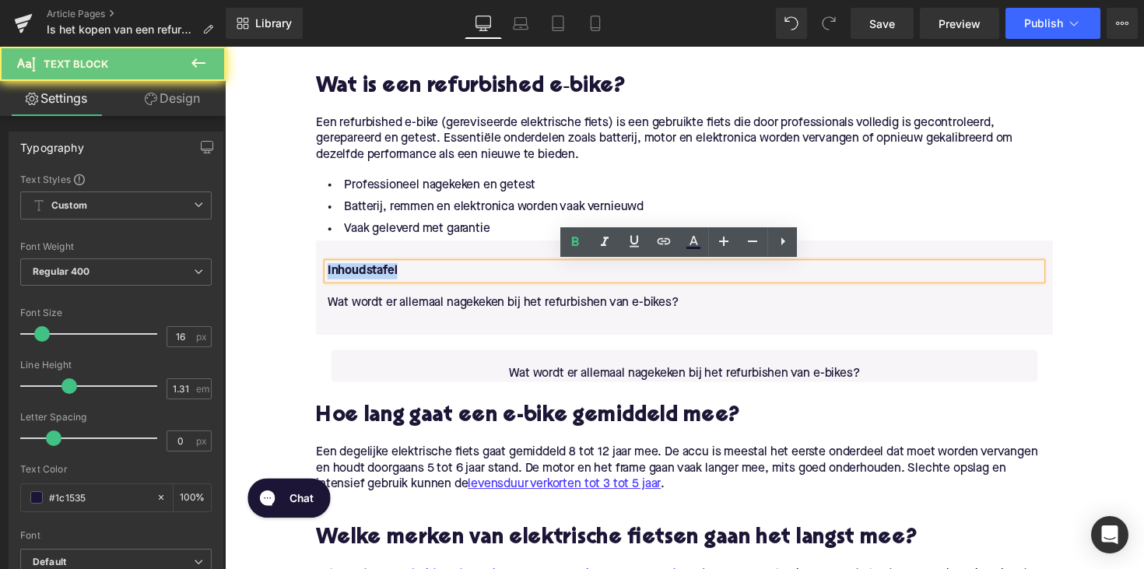
click at [388, 277] on strong "Inhoudstafel" at bounding box center [366, 276] width 72 height 12
click at [459, 248] on div "Inhoudstafel Text Block Wat wordt er allemaal nagekeken bij het refurbishen van…" at bounding box center [695, 293] width 755 height 97
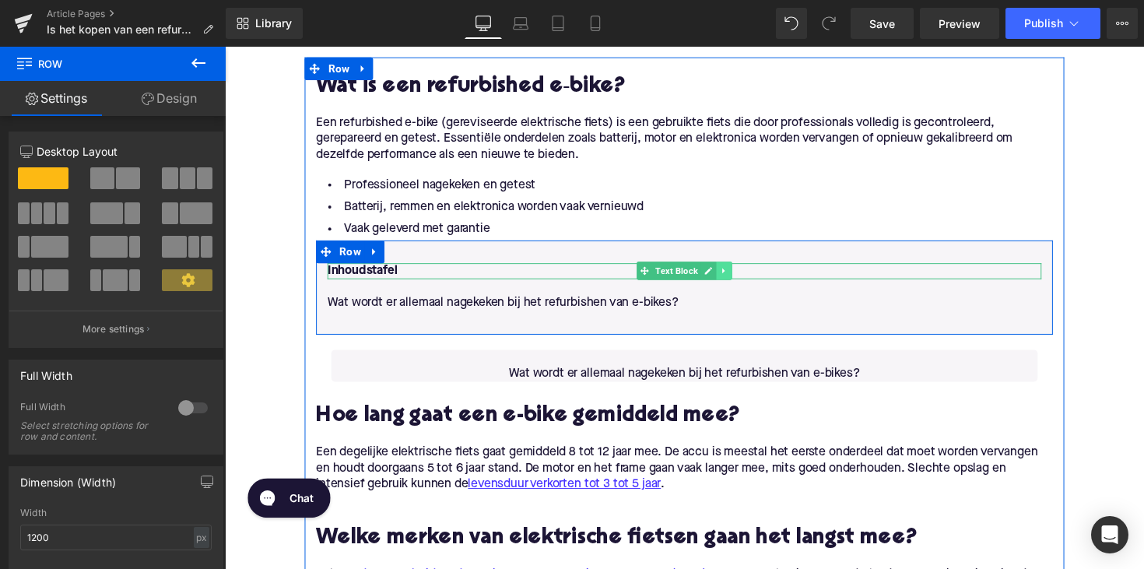
click at [734, 275] on icon at bounding box center [736, 276] width 9 height 9
click at [744, 277] on icon at bounding box center [744, 276] width 9 height 9
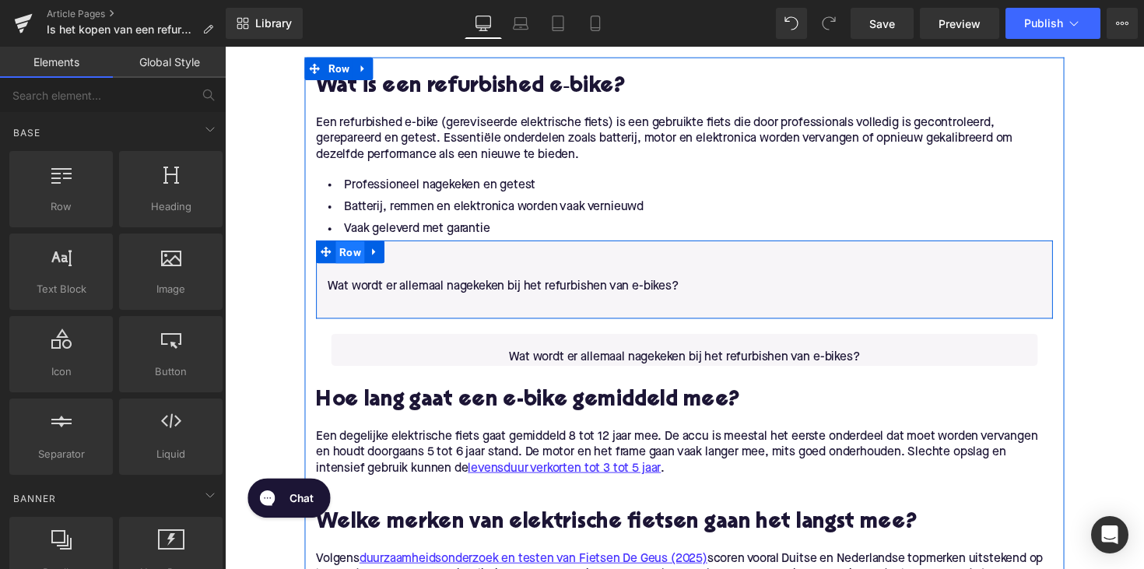
click at [345, 255] on span "Row" at bounding box center [354, 257] width 30 height 23
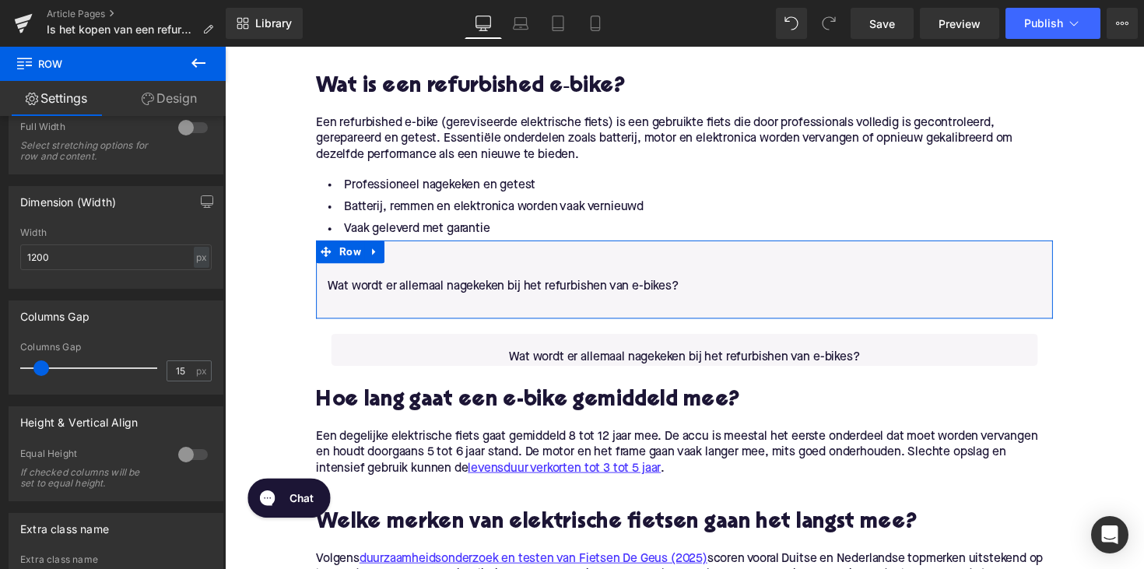
scroll to position [308, 0]
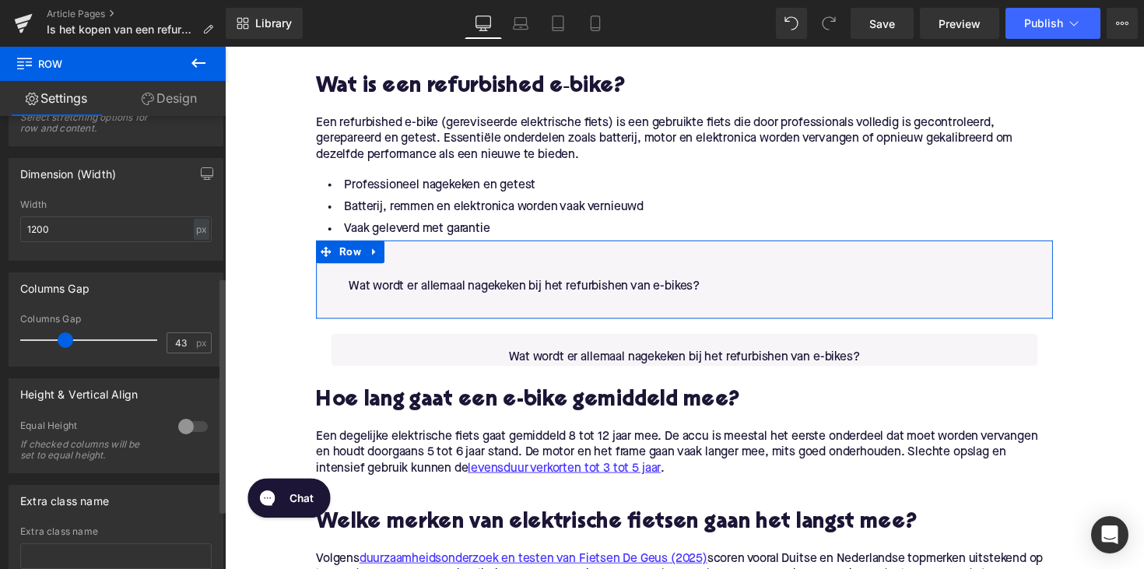
drag, startPoint x: 44, startPoint y: 339, endPoint x: 66, endPoint y: 339, distance: 22.6
click at [66, 339] on span at bounding box center [66, 340] width 16 height 16
type input "19"
drag, startPoint x: 66, startPoint y: 339, endPoint x: 47, endPoint y: 339, distance: 19.5
click at [47, 339] on span at bounding box center [45, 340] width 16 height 16
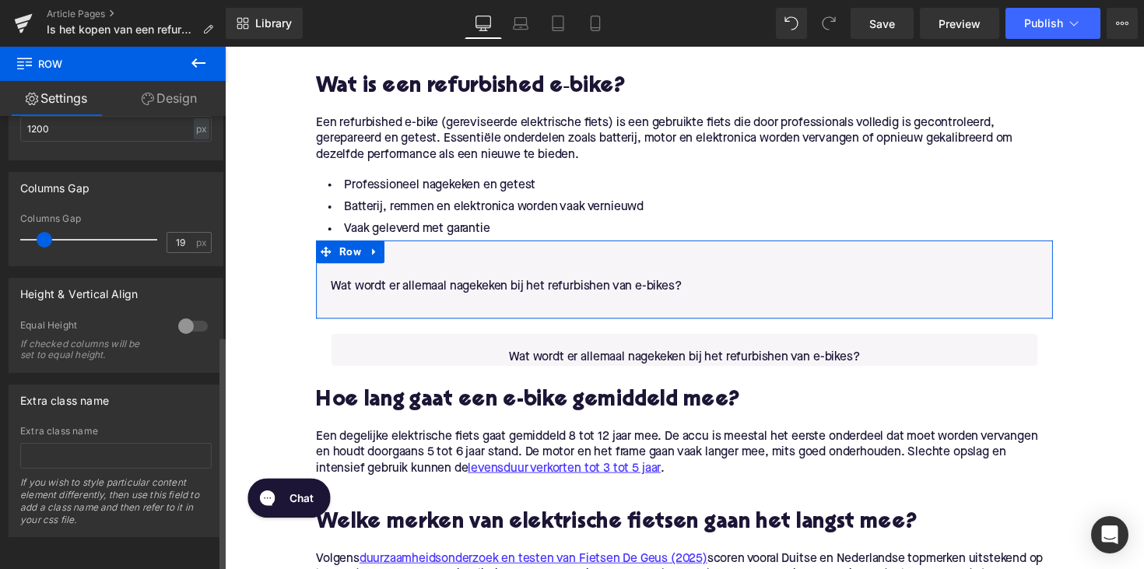
scroll to position [421, 0]
click at [184, 314] on div at bounding box center [192, 326] width 37 height 25
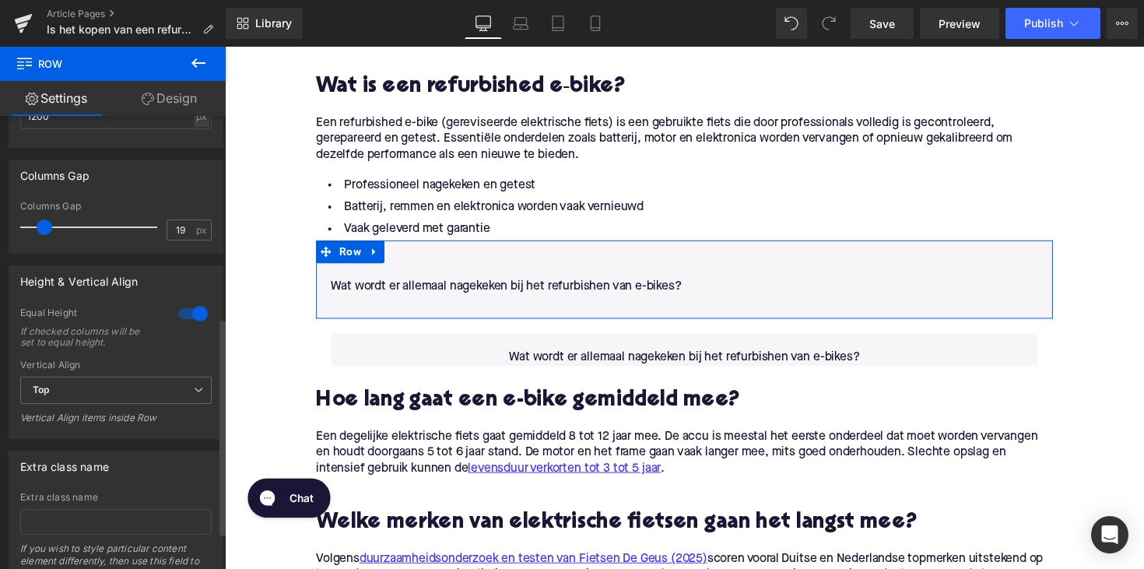
click at [184, 312] on div at bounding box center [192, 313] width 37 height 25
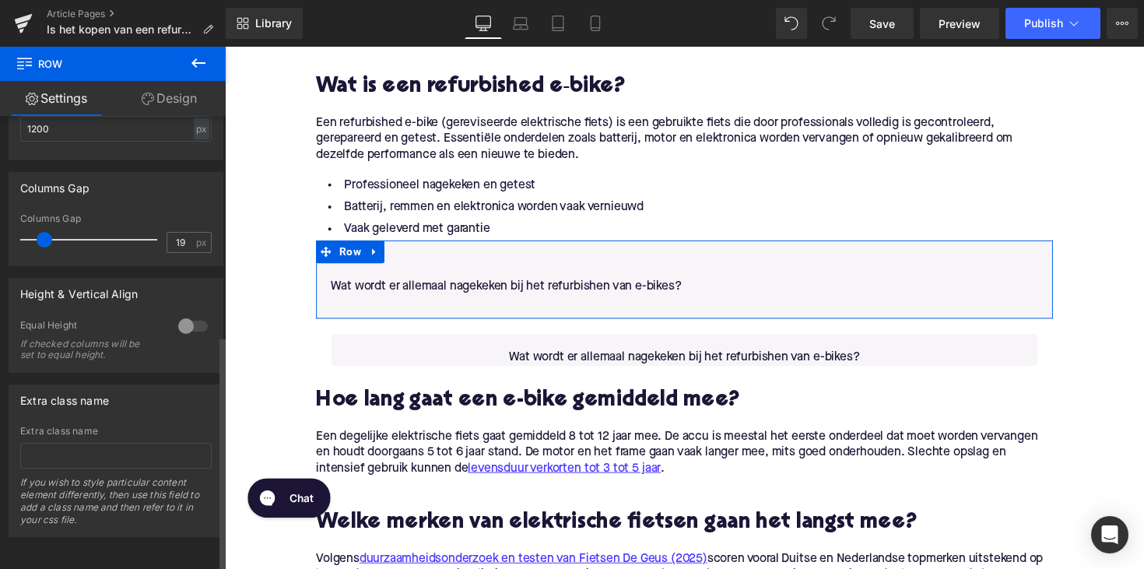
click at [184, 314] on div at bounding box center [192, 326] width 37 height 25
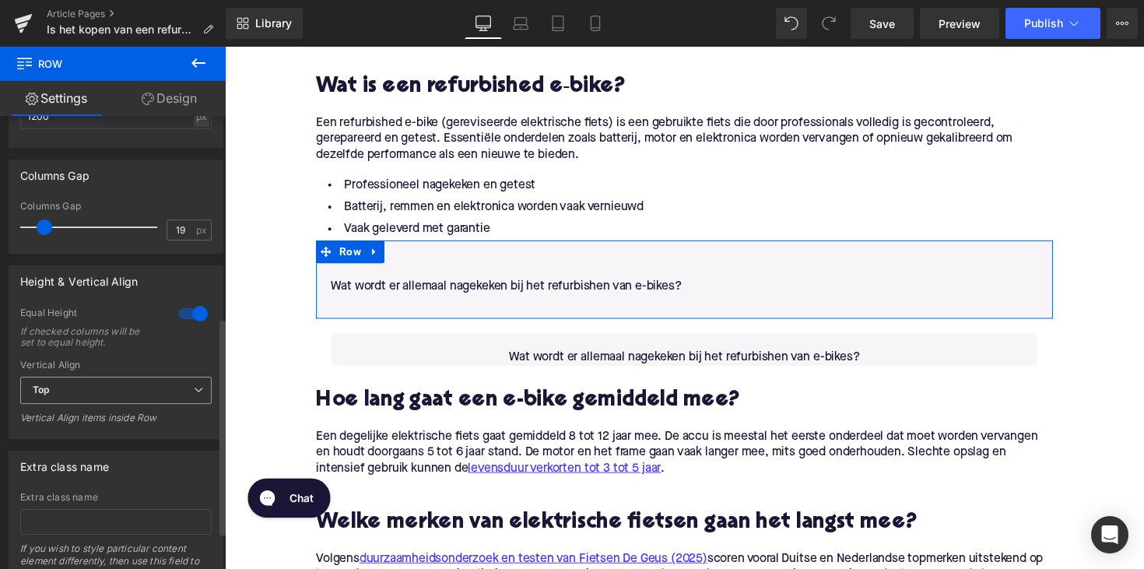
click at [93, 393] on span "Top" at bounding box center [115, 390] width 191 height 27
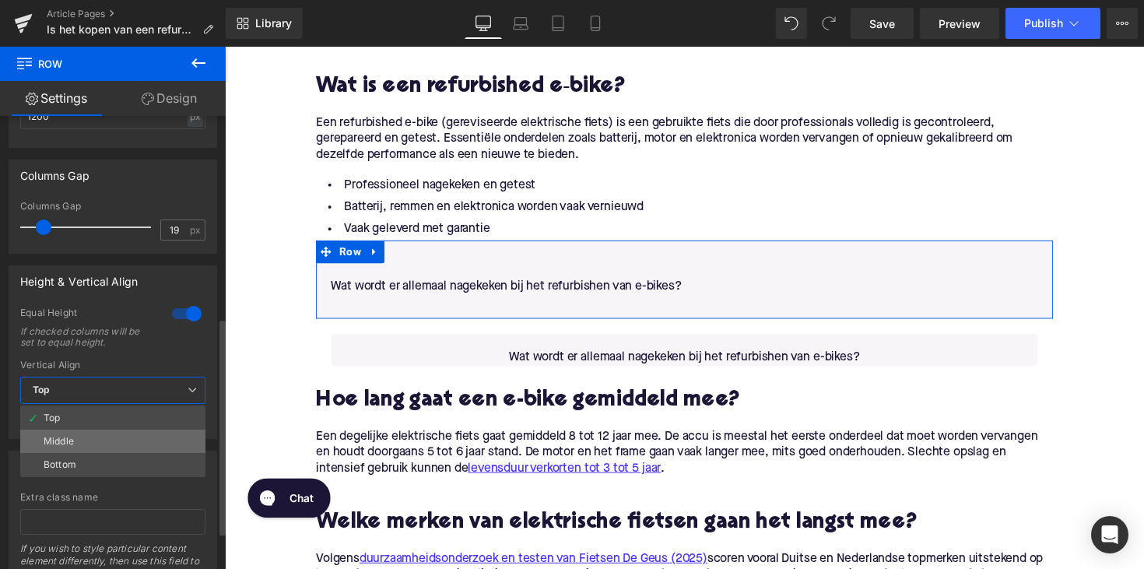
click at [88, 437] on li "Middle" at bounding box center [112, 441] width 185 height 23
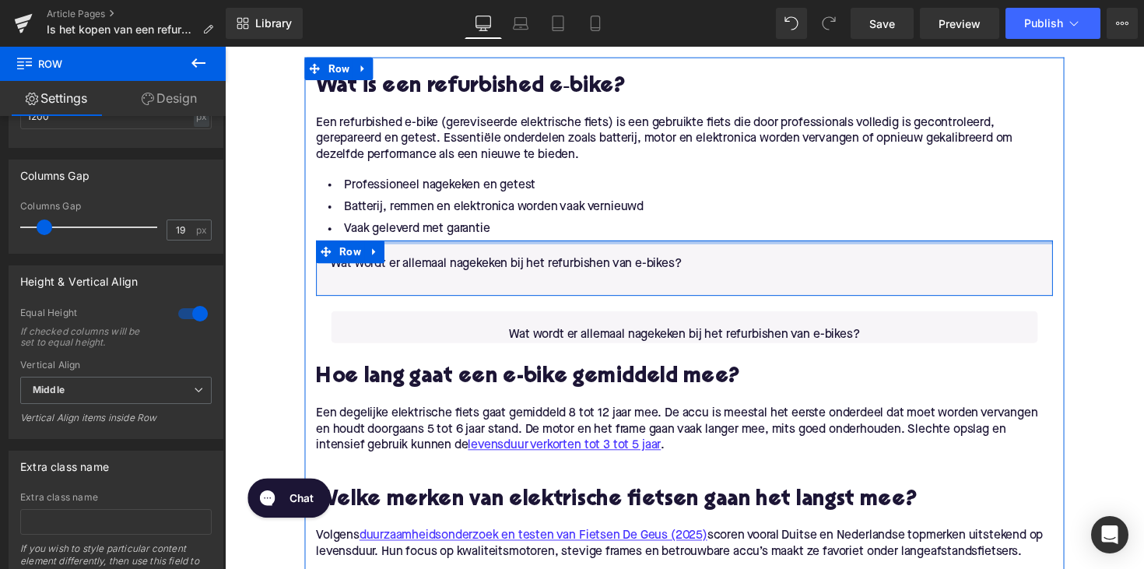
drag, startPoint x: 448, startPoint y: 255, endPoint x: 462, endPoint y: 228, distance: 30.6
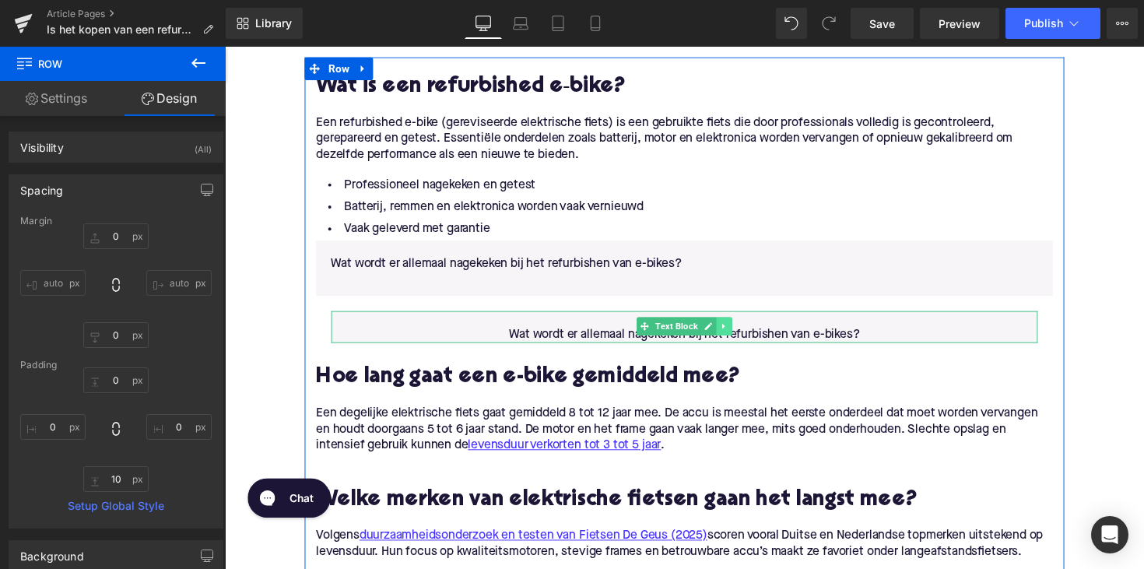
click at [737, 327] on link at bounding box center [737, 333] width 16 height 19
click at [736, 331] on link at bounding box center [744, 333] width 16 height 19
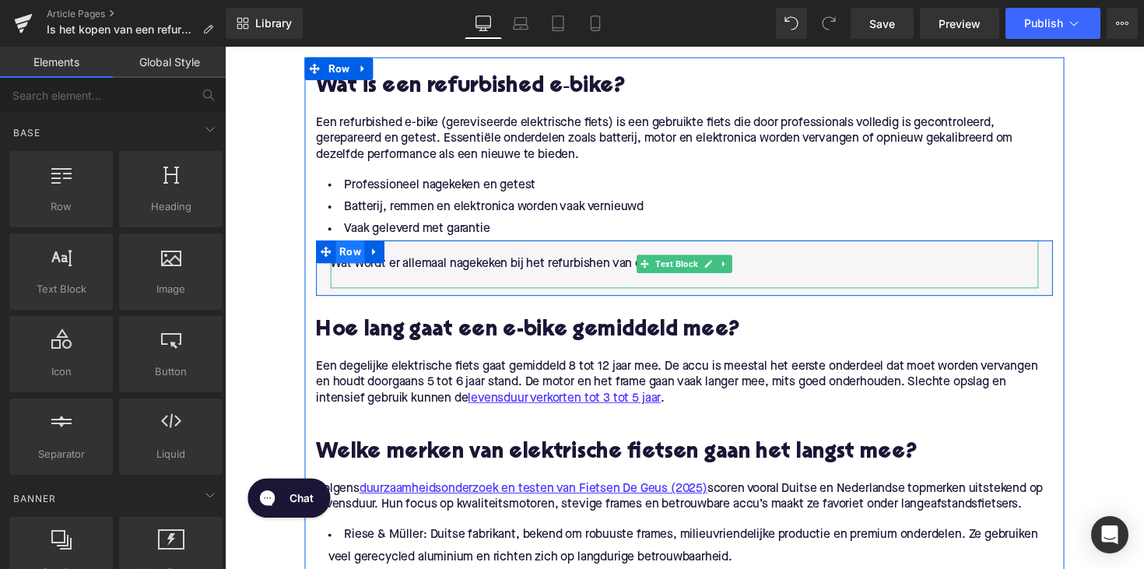
click at [346, 254] on span "Row" at bounding box center [354, 256] width 30 height 23
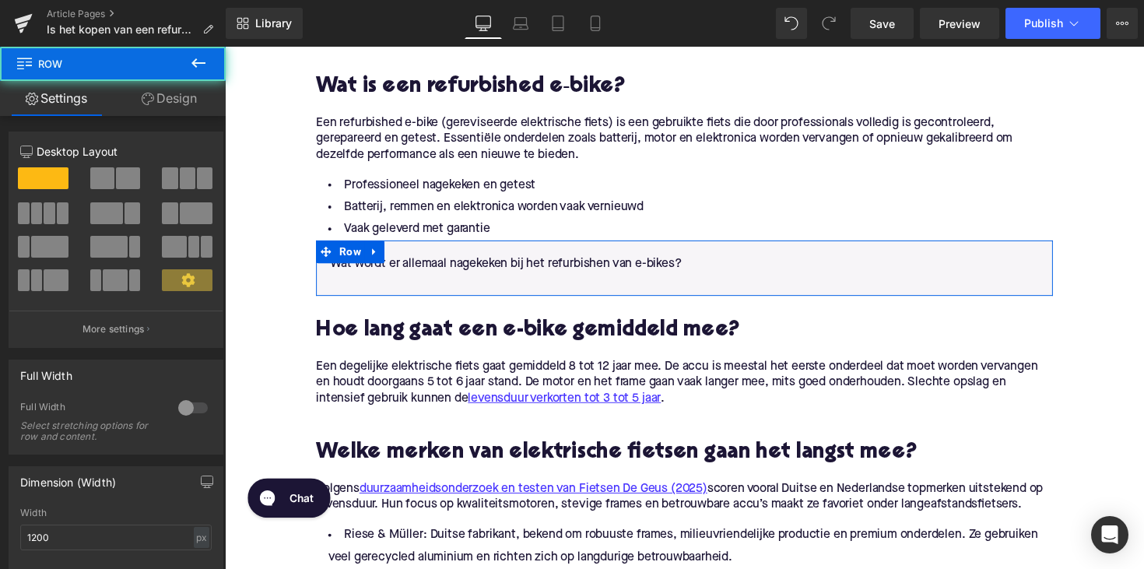
click at [175, 92] on link "Design" at bounding box center [169, 98] width 113 height 35
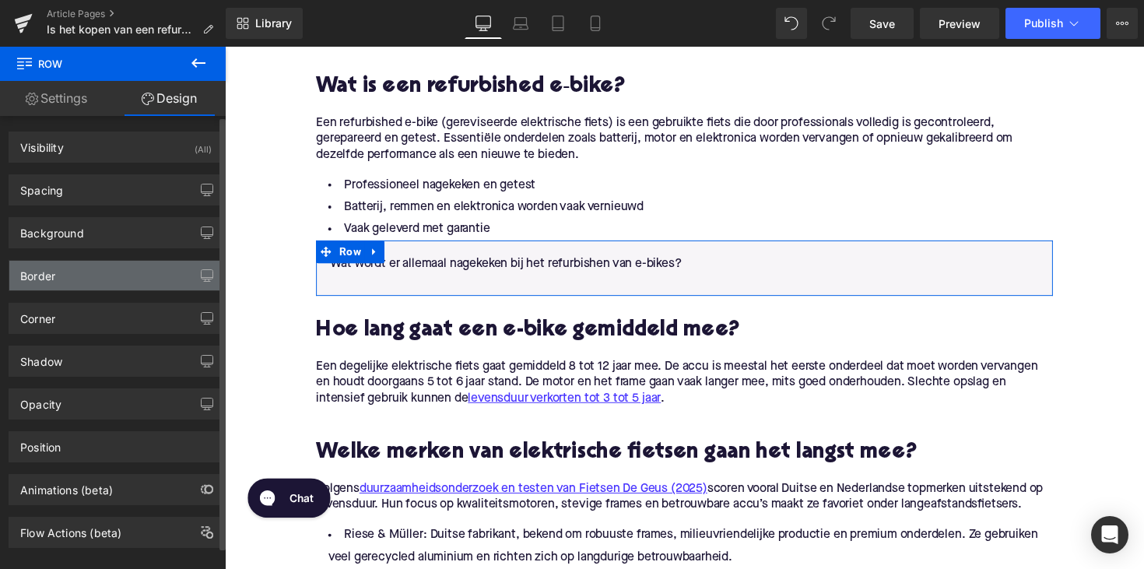
click at [115, 282] on div "Border" at bounding box center [115, 276] width 213 height 30
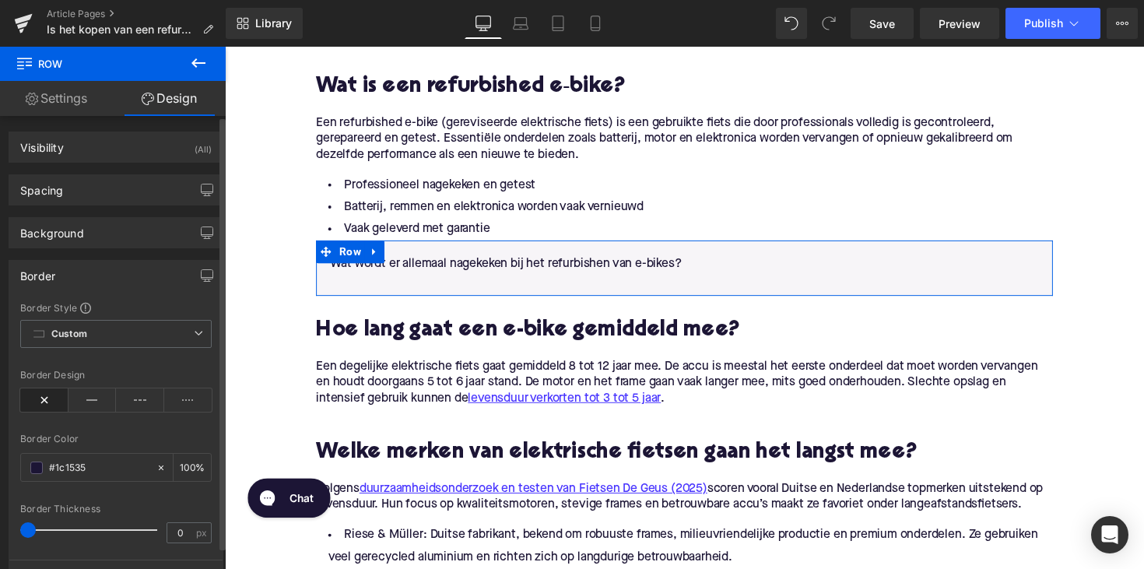
click at [133, 267] on div "Border" at bounding box center [115, 276] width 213 height 30
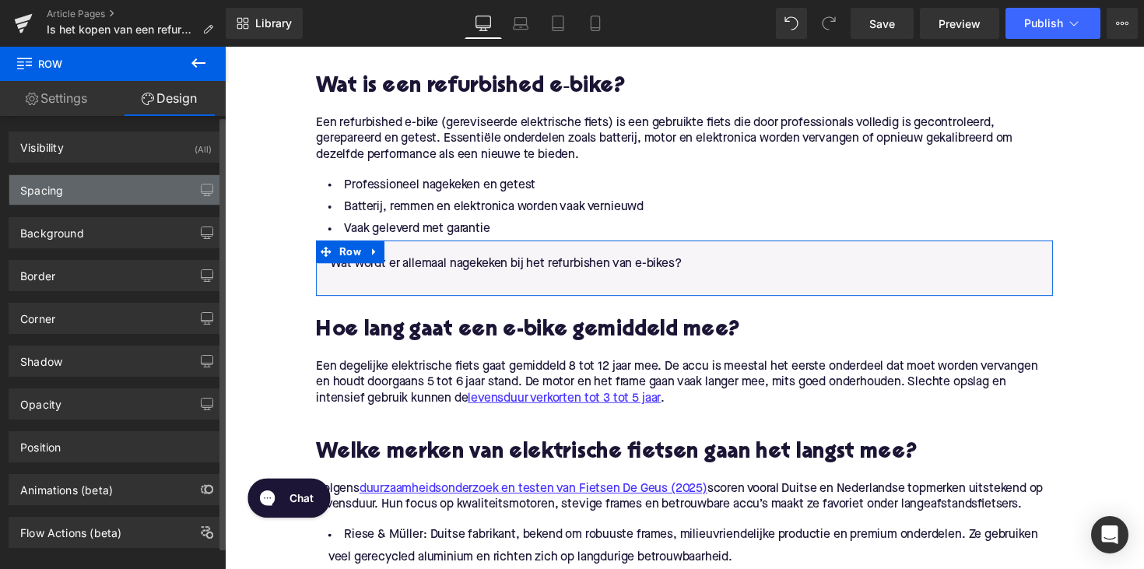
click at [135, 198] on div "Spacing" at bounding box center [115, 190] width 213 height 30
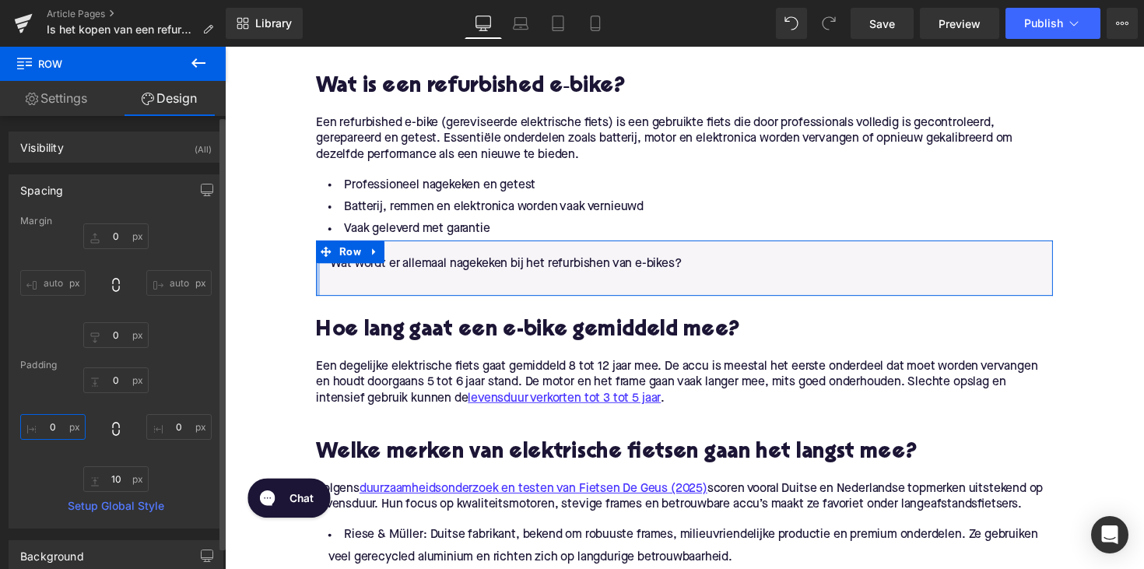
click at [66, 423] on input "0" at bounding box center [52, 427] width 65 height 26
type input "20"
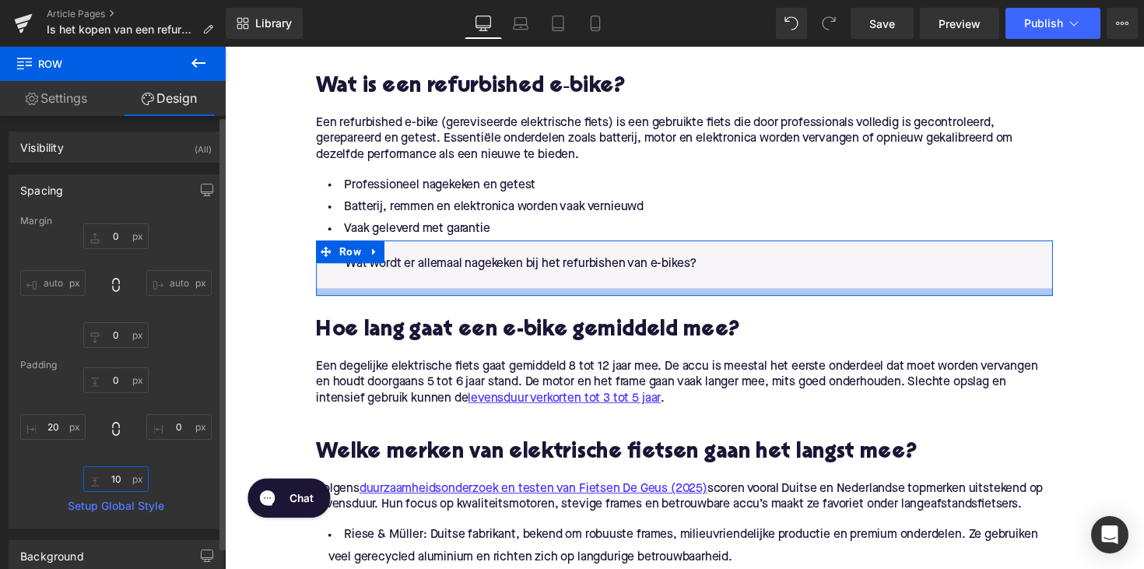
click at [114, 475] on input "10" at bounding box center [115, 479] width 65 height 26
click at [113, 483] on input "10" at bounding box center [115, 479] width 65 height 26
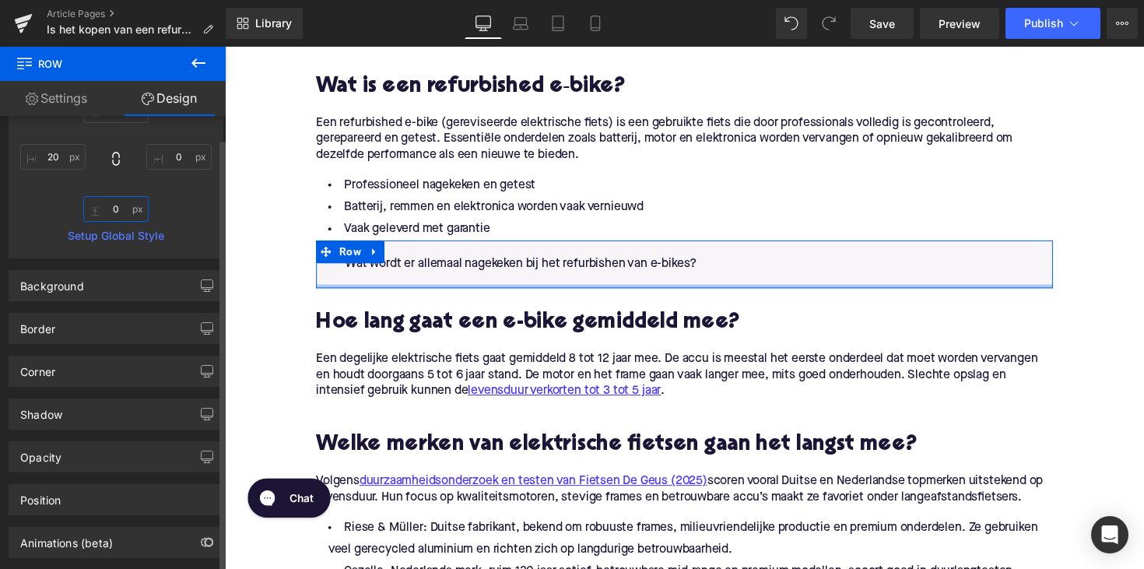
scroll to position [296, 0]
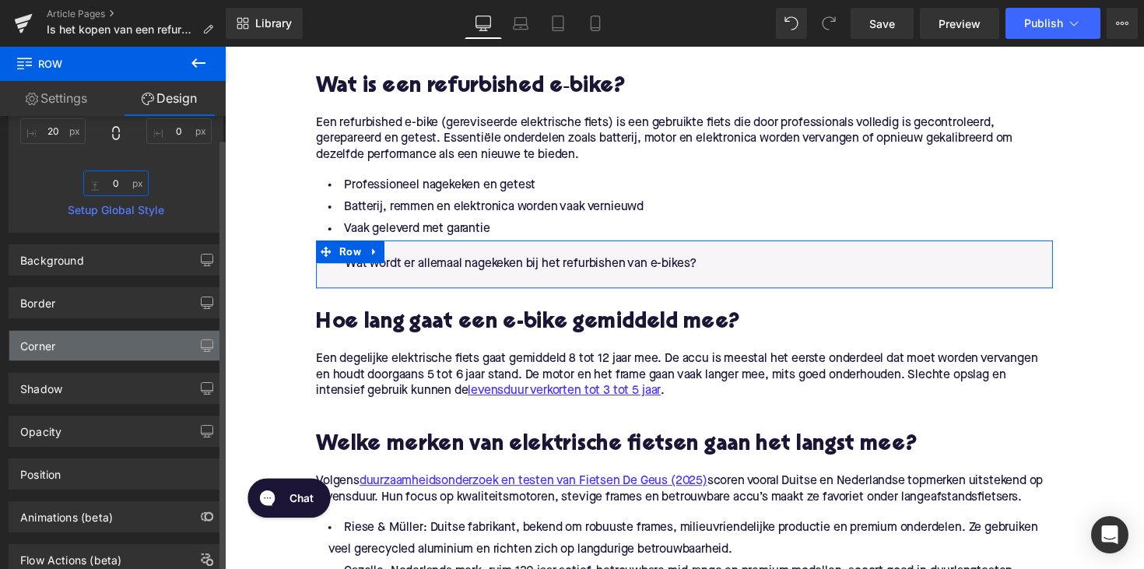
type input "0"
click at [76, 353] on div "Corner" at bounding box center [115, 346] width 213 height 30
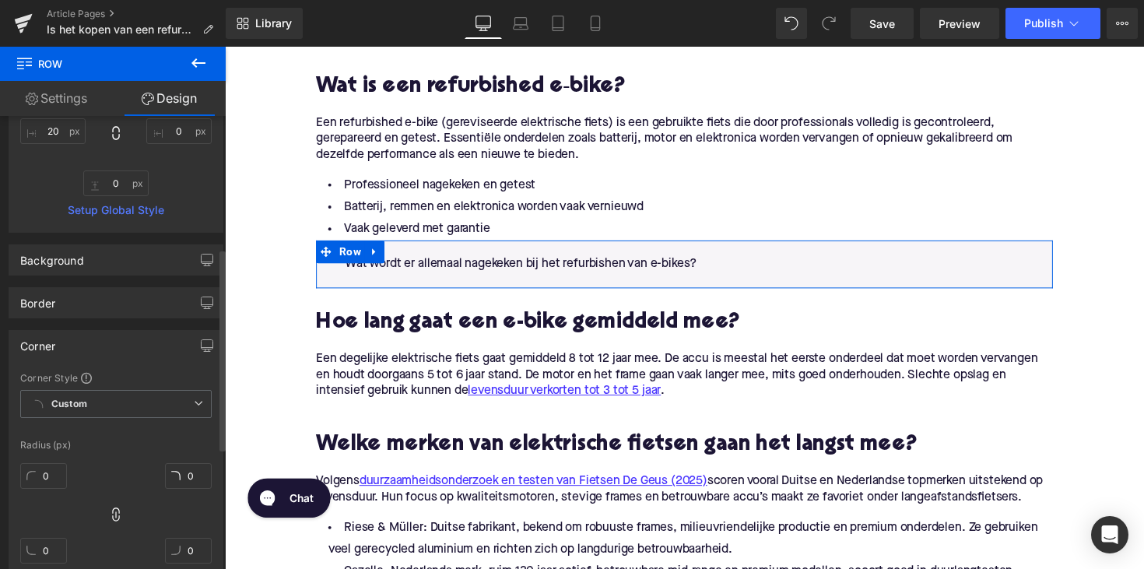
scroll to position [297, 0]
click at [48, 475] on input "0" at bounding box center [43, 475] width 47 height 26
type input "5"
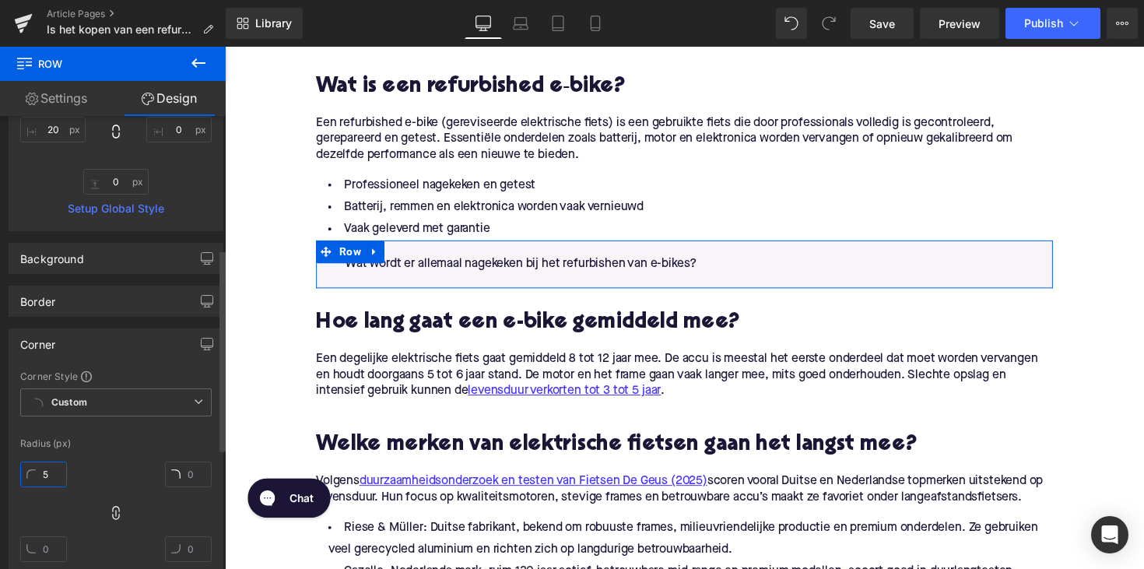
type input "5"
type input "1"
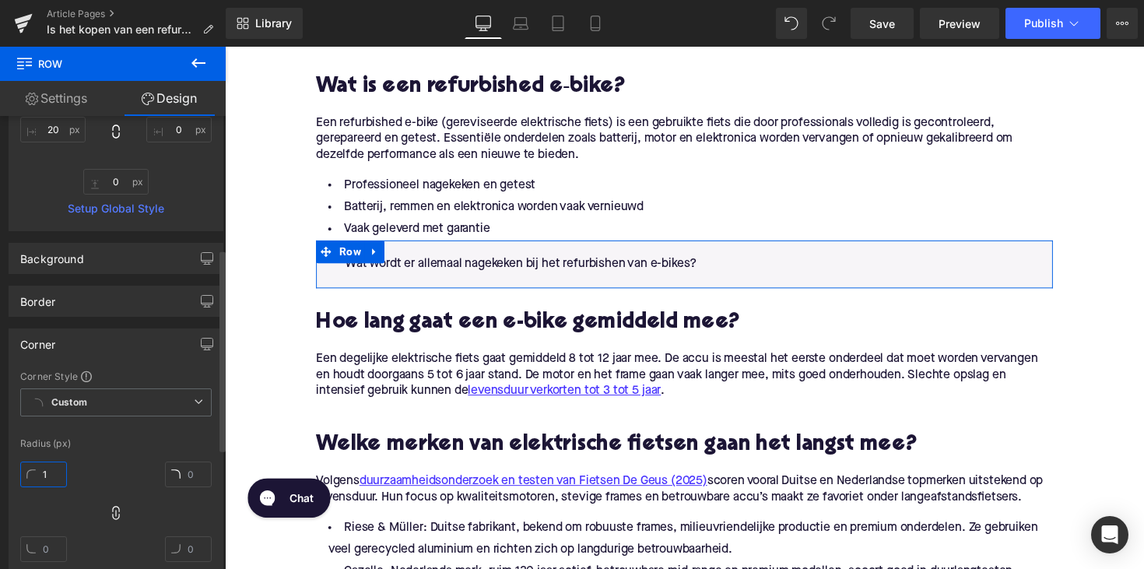
type input "1"
type input "10"
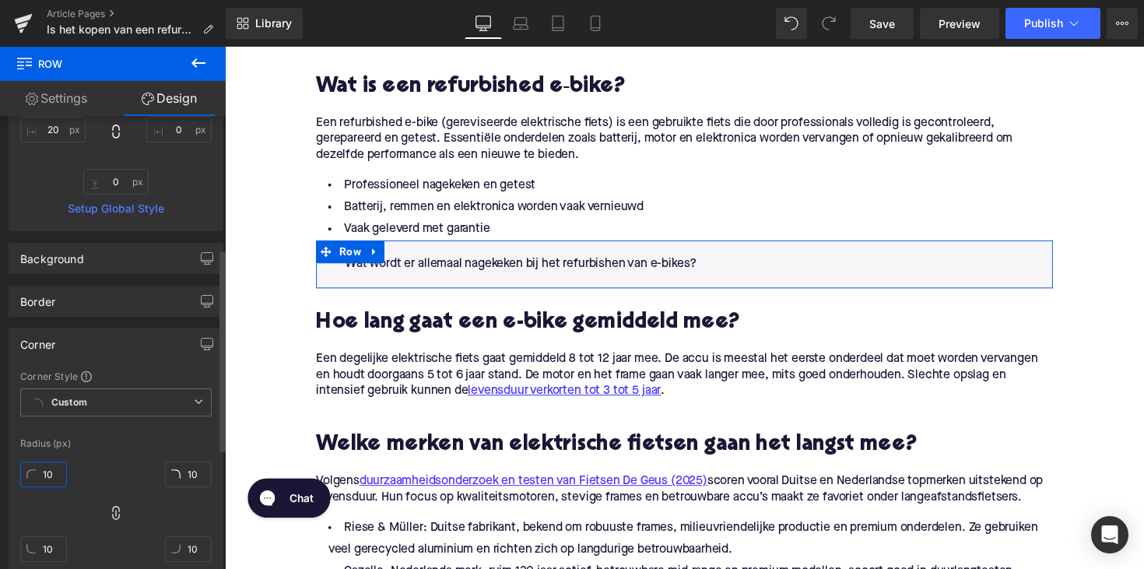
type input "10"
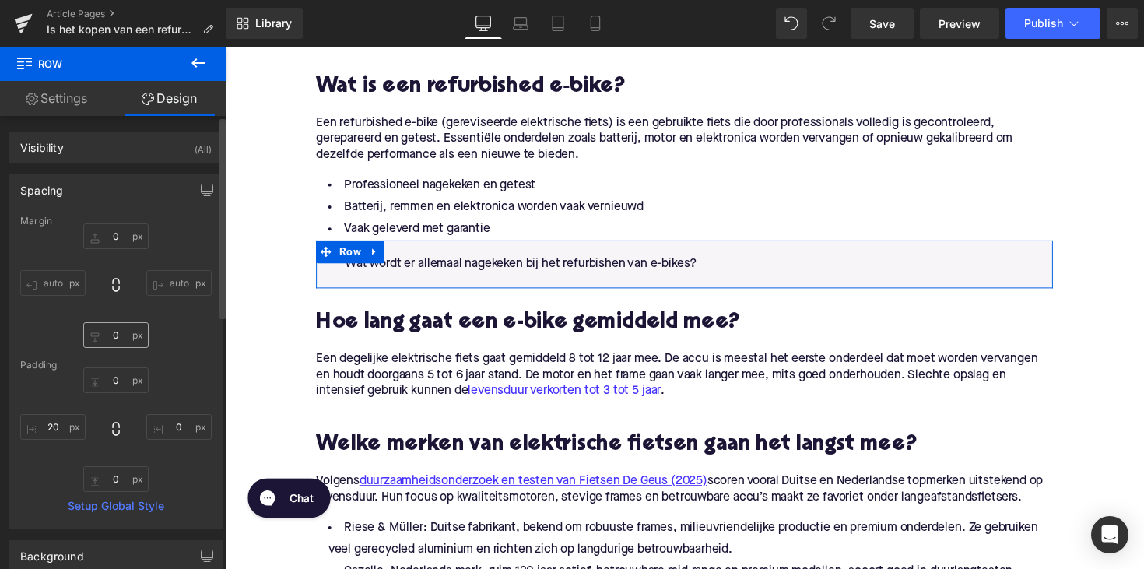
scroll to position [0, 0]
click at [114, 231] on input "0" at bounding box center [115, 236] width 65 height 26
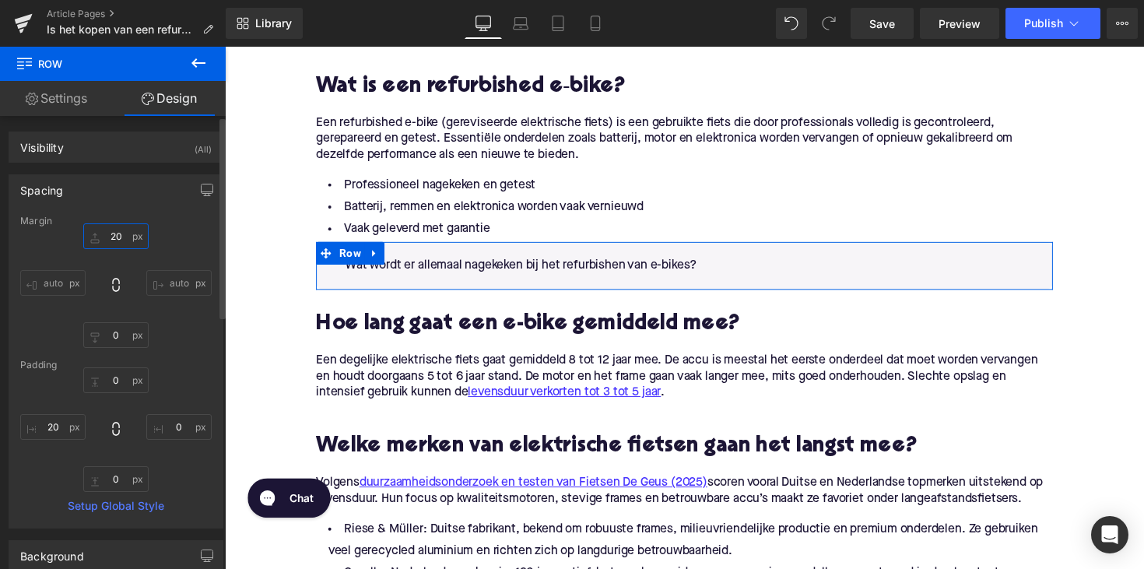
type input "20"
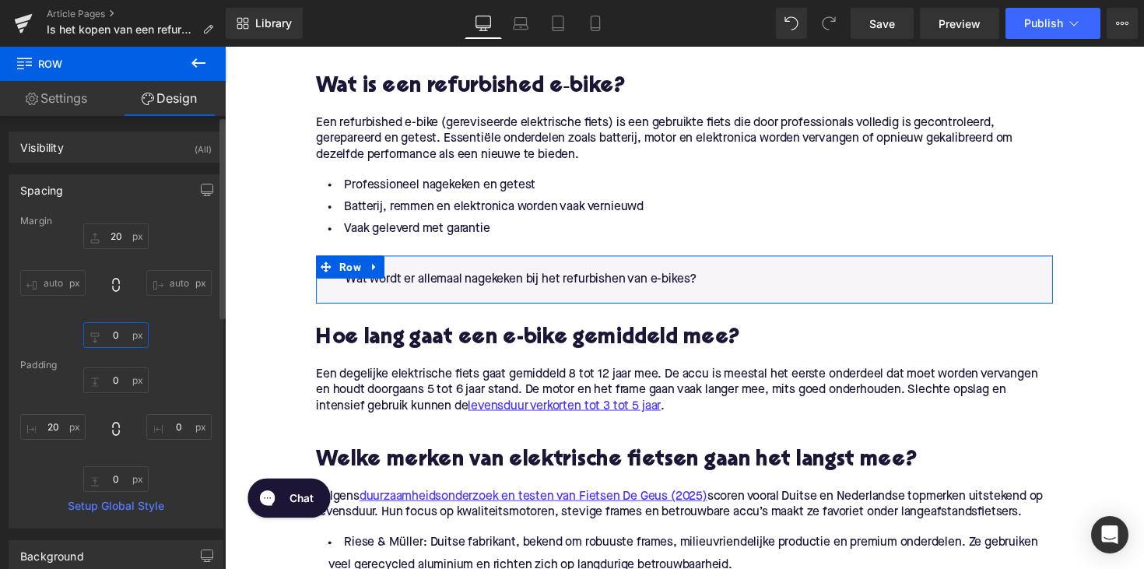
click at [118, 340] on input "0" at bounding box center [115, 335] width 65 height 26
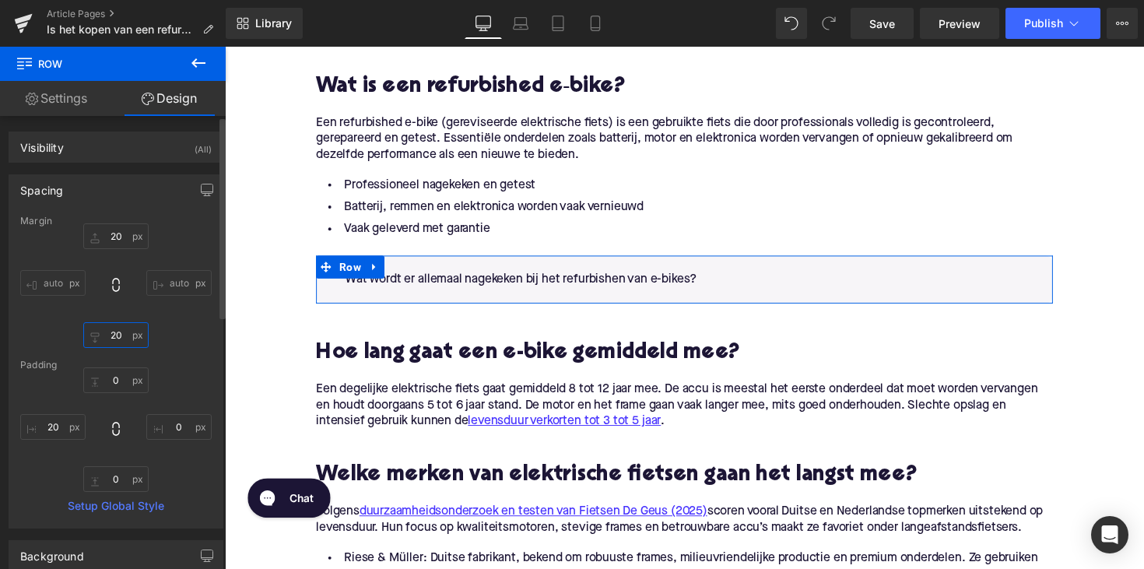
type input "20"
click at [65, 102] on link "Settings" at bounding box center [56, 98] width 113 height 35
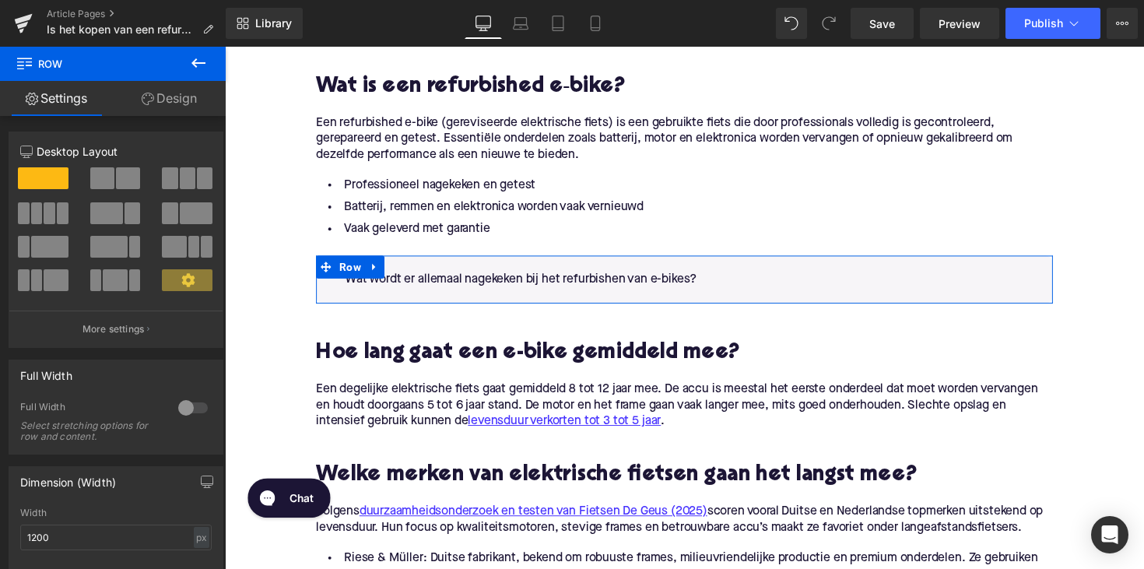
click at [170, 98] on link "Design" at bounding box center [169, 98] width 113 height 35
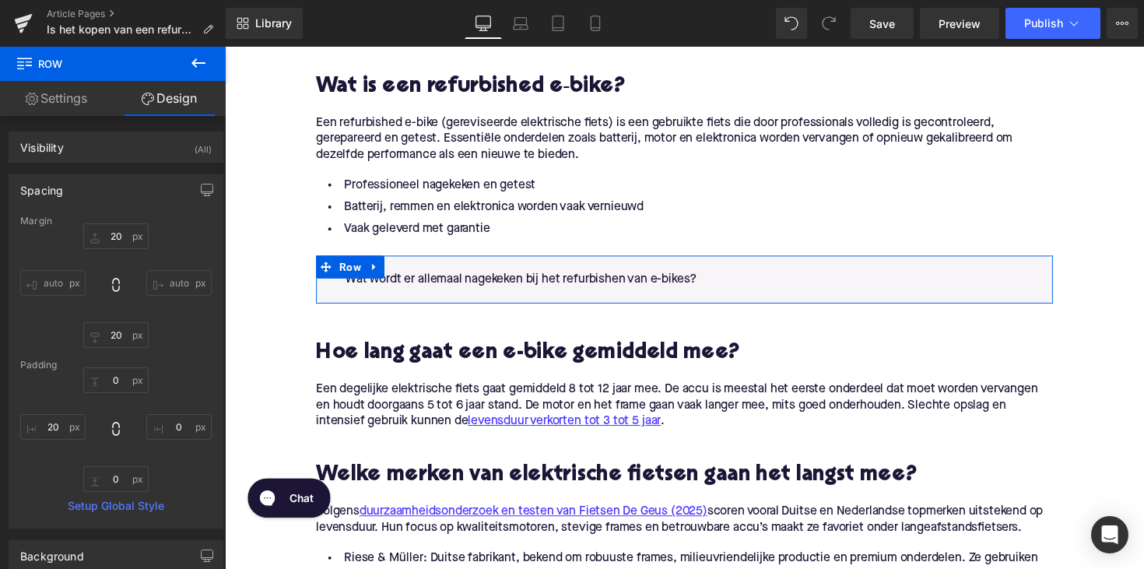
type input "20"
type input "0"
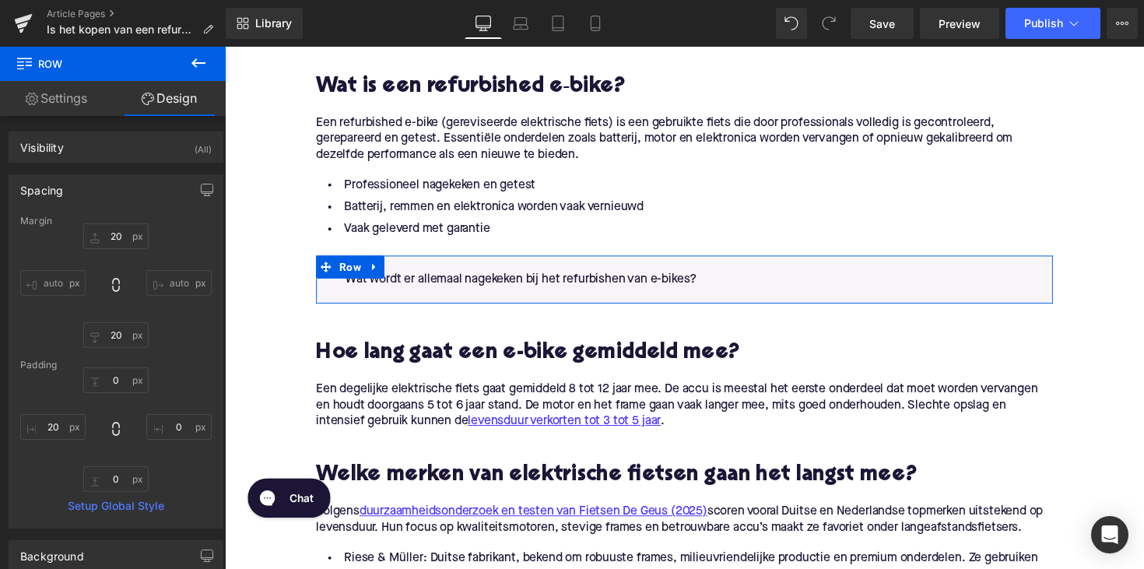
type input "20"
click at [36, 189] on div "Spacing" at bounding box center [41, 186] width 43 height 22
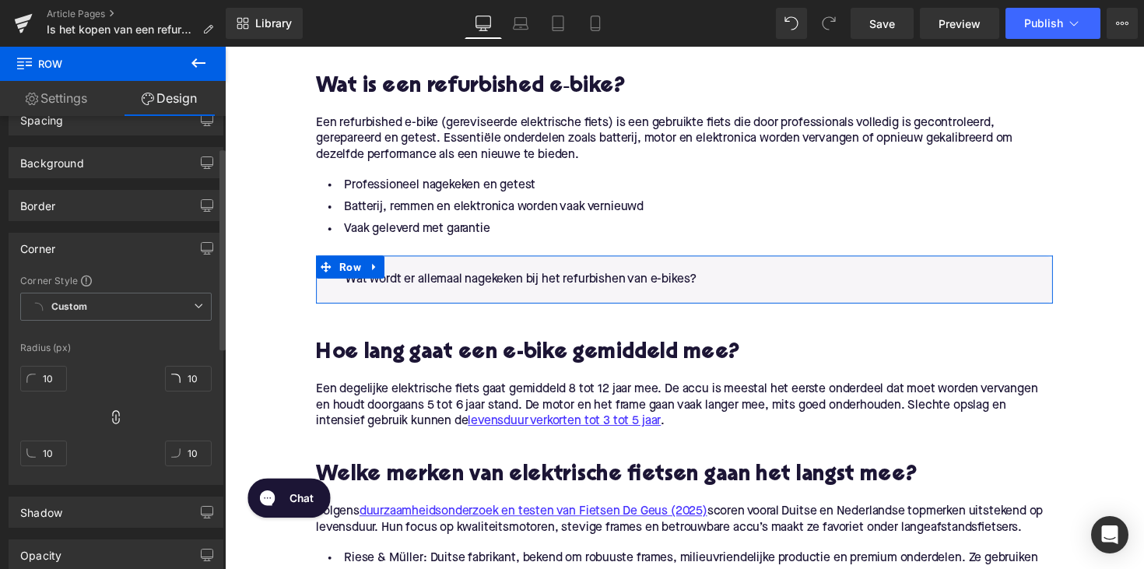
click at [67, 241] on div "Corner" at bounding box center [115, 249] width 213 height 30
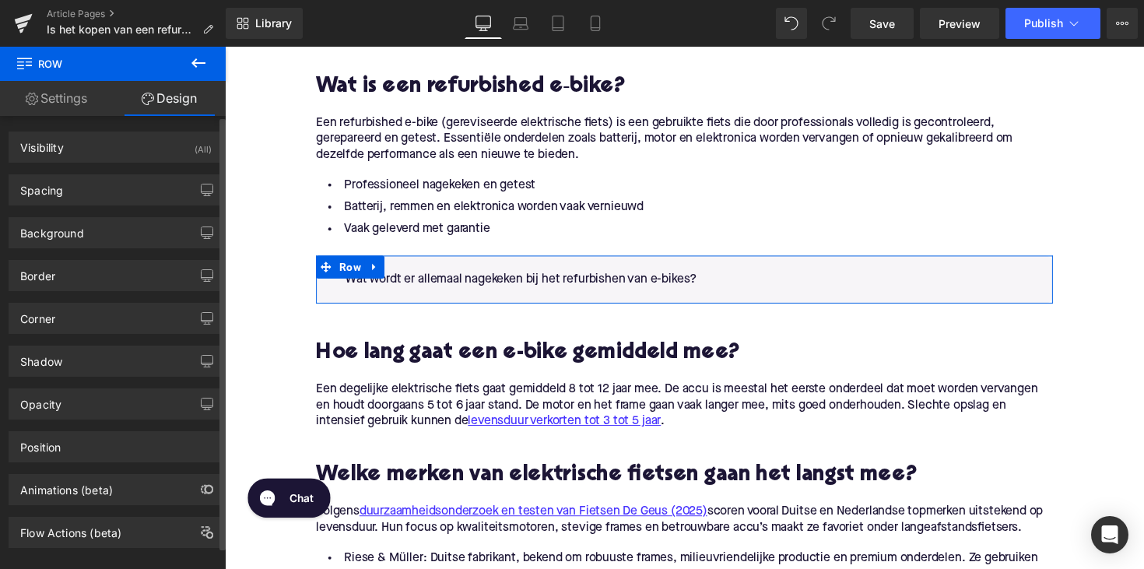
click at [67, 169] on div "Spacing [GEOGRAPHIC_DATA] 20px 20 auto auto 20px 20 auto auto [GEOGRAPHIC_DATA]…" at bounding box center [116, 184] width 233 height 43
click at [74, 157] on div "Visibility (All)" at bounding box center [115, 147] width 213 height 30
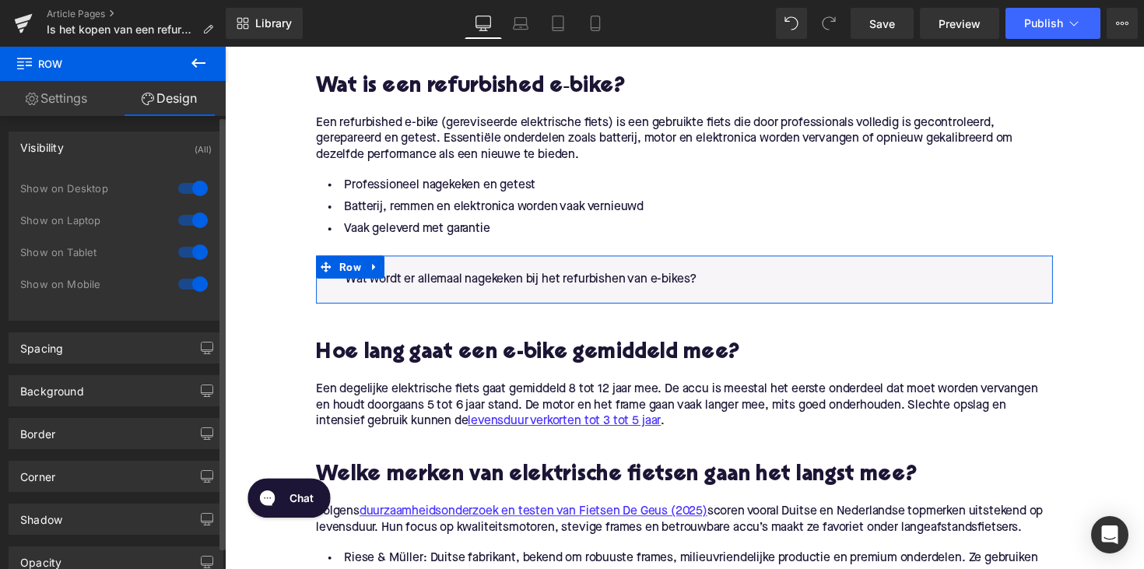
click at [74, 157] on div "Visibility (All)" at bounding box center [115, 147] width 213 height 30
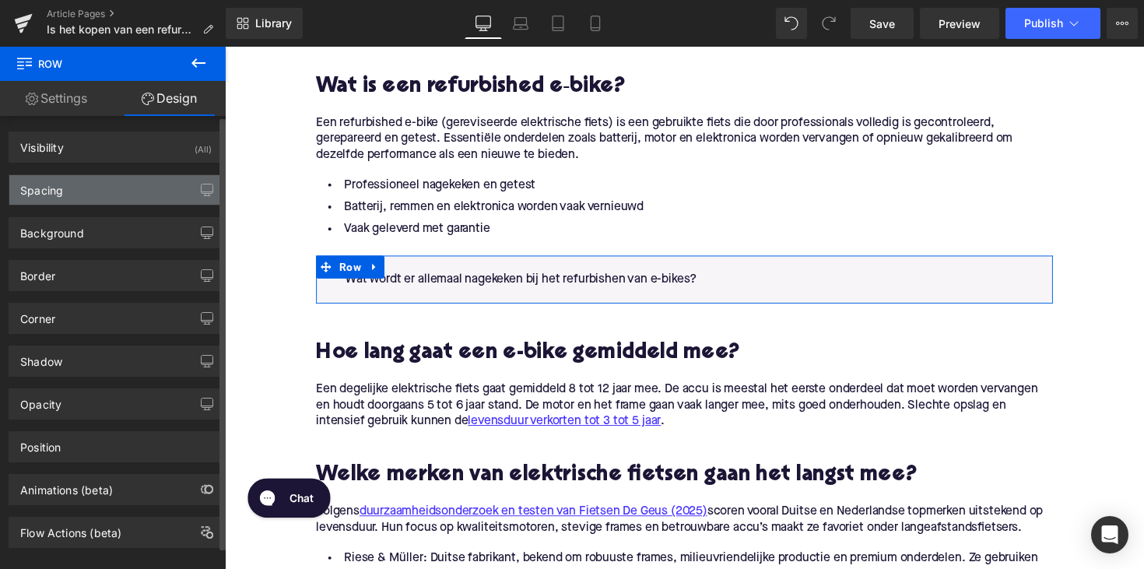
click at [79, 199] on div "Spacing" at bounding box center [115, 190] width 213 height 30
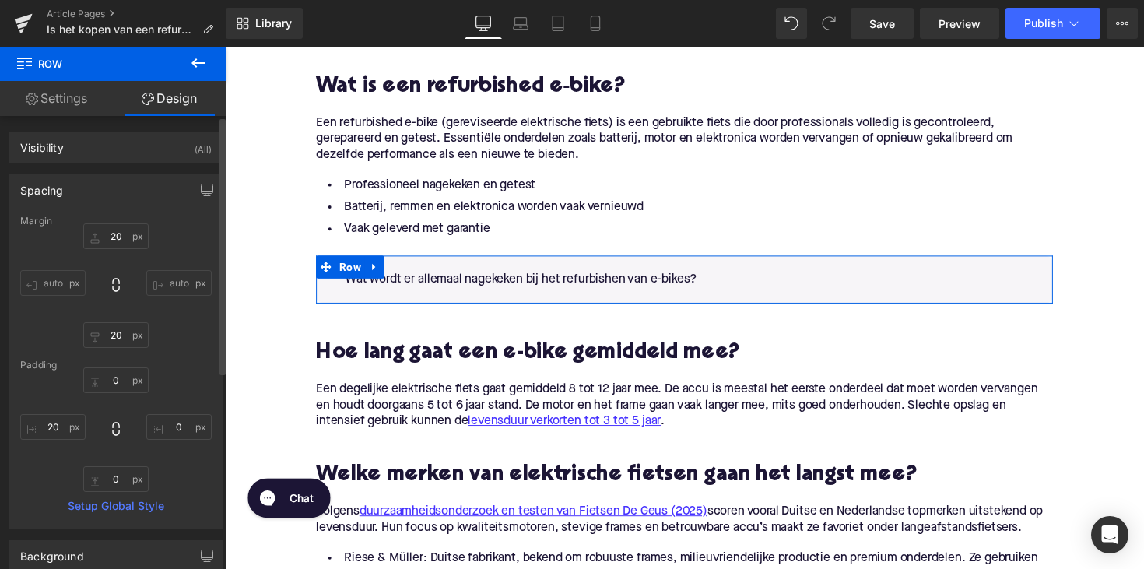
click at [79, 199] on div "Spacing" at bounding box center [115, 190] width 213 height 30
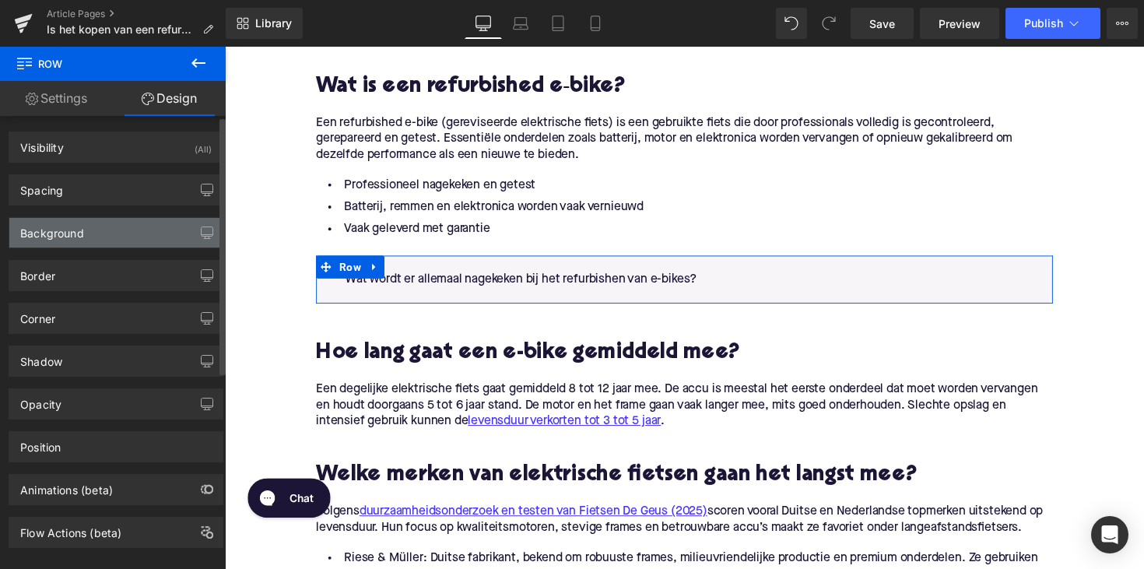
click at [81, 236] on div "Background" at bounding box center [52, 229] width 64 height 22
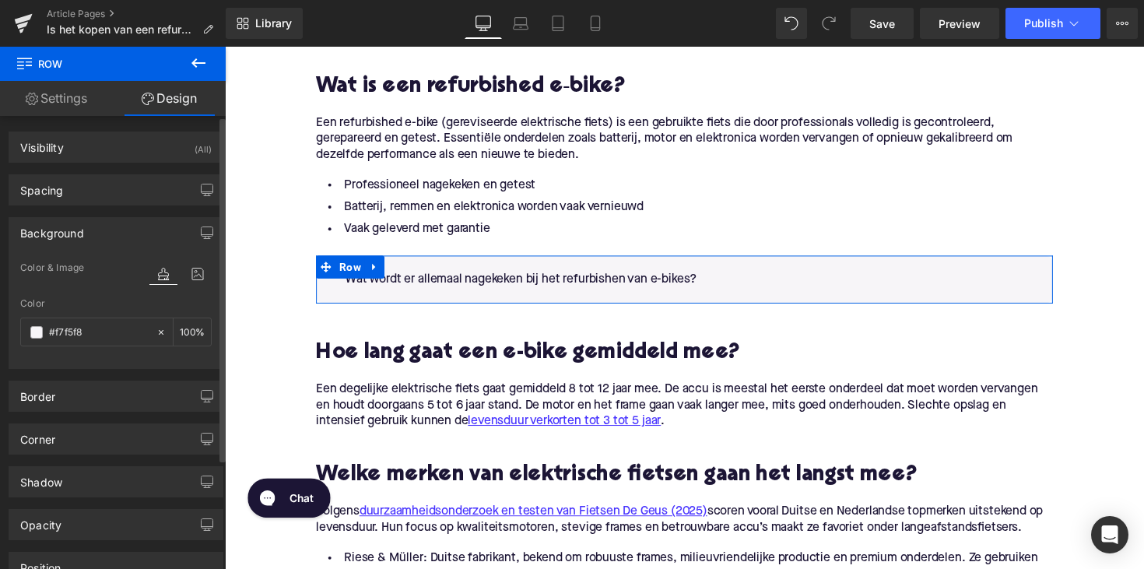
click at [81, 236] on div "Background" at bounding box center [52, 229] width 64 height 22
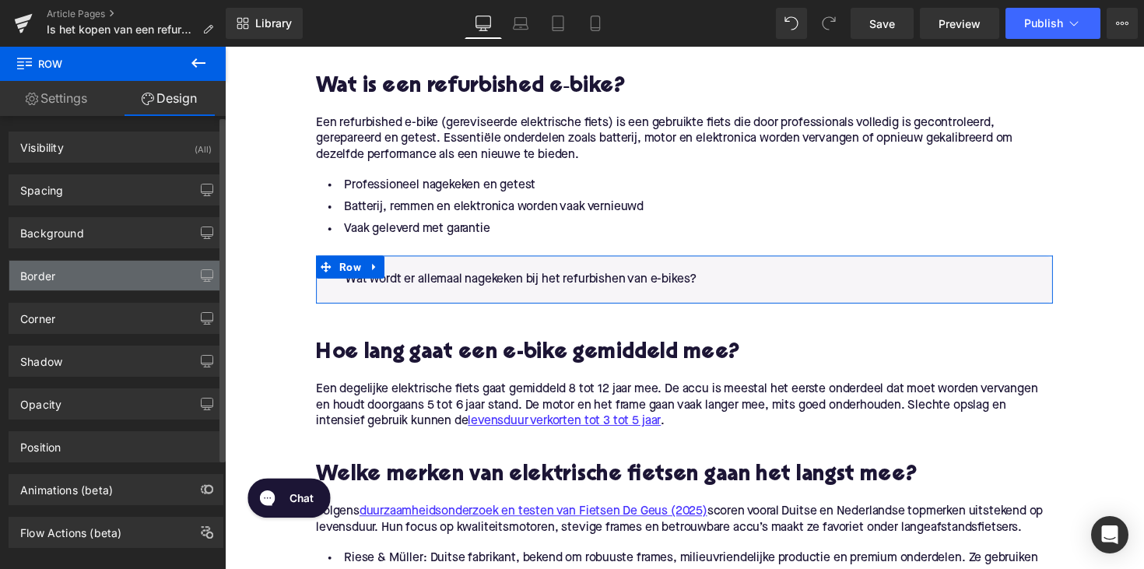
click at [79, 280] on div "Border" at bounding box center [115, 276] width 213 height 30
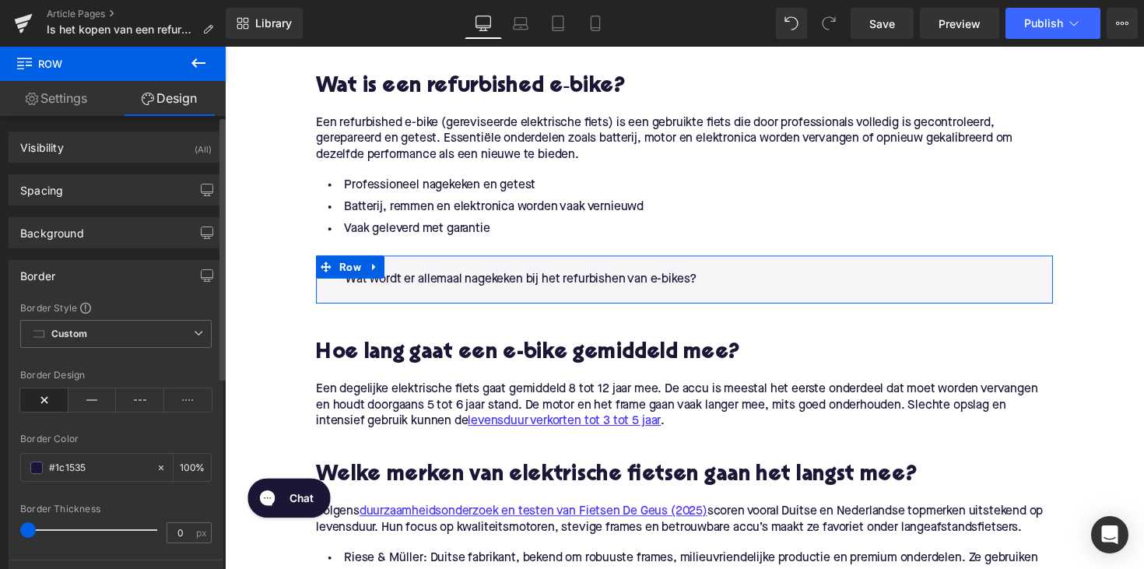
click at [79, 280] on div "Border" at bounding box center [115, 276] width 213 height 30
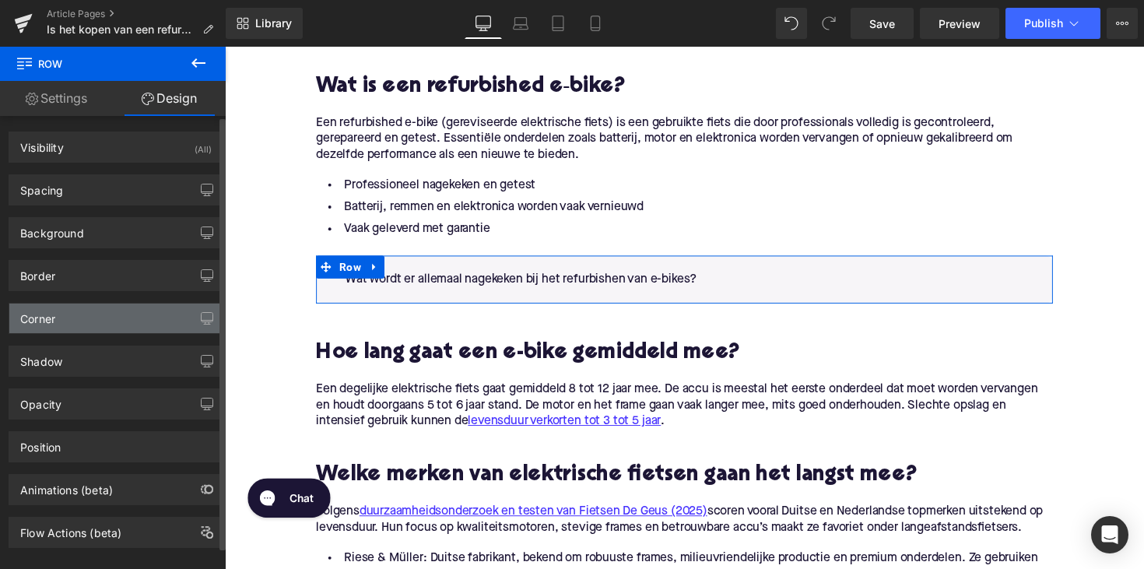
click at [73, 321] on div "Corner" at bounding box center [115, 319] width 213 height 30
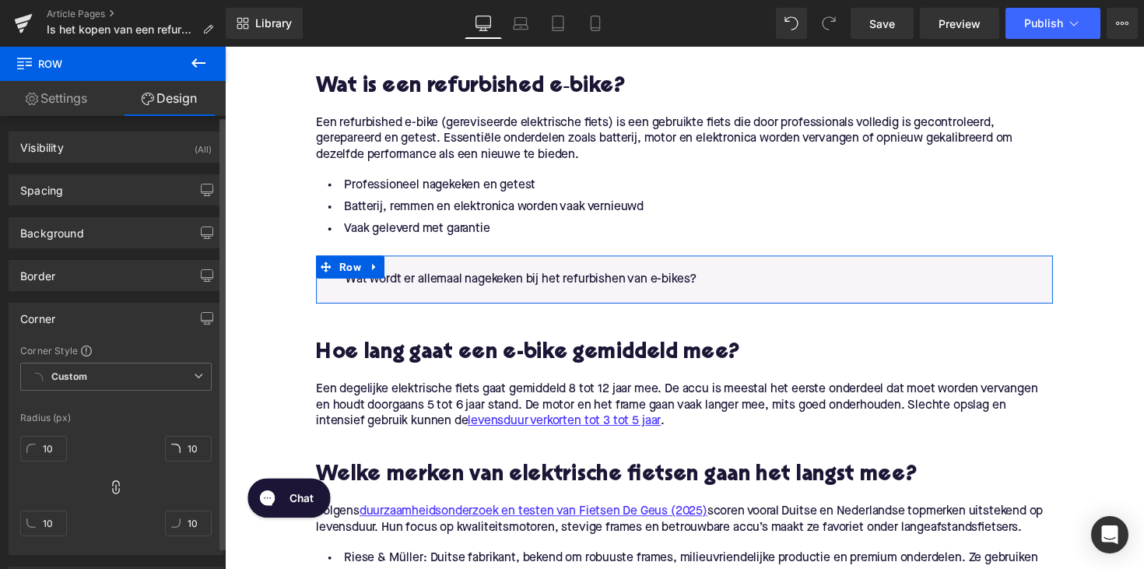
click at [73, 321] on div "Corner" at bounding box center [115, 319] width 213 height 30
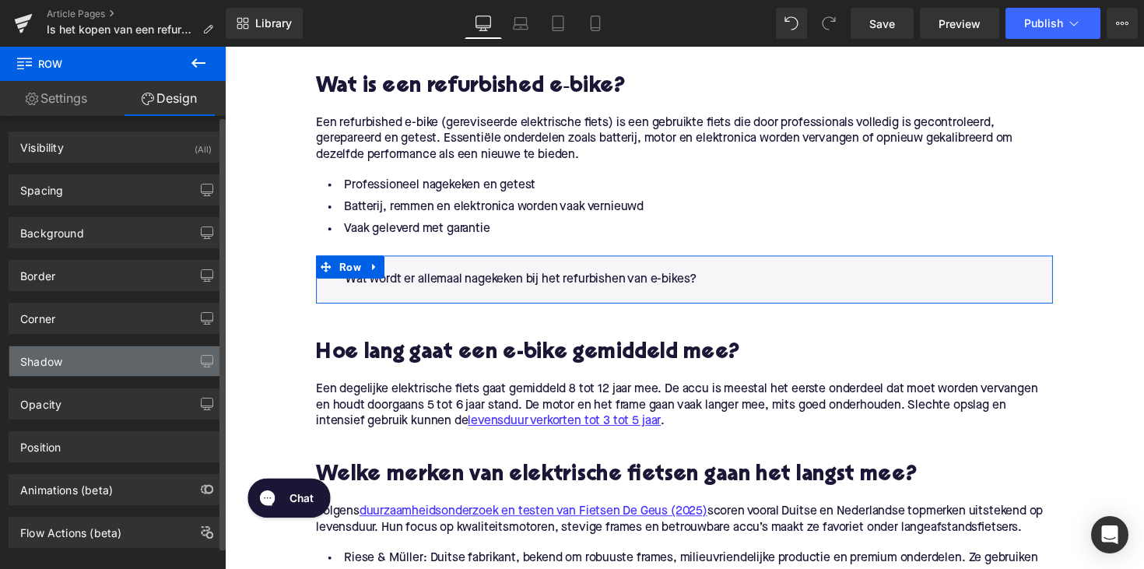
click at [72, 356] on div "Shadow" at bounding box center [115, 361] width 213 height 30
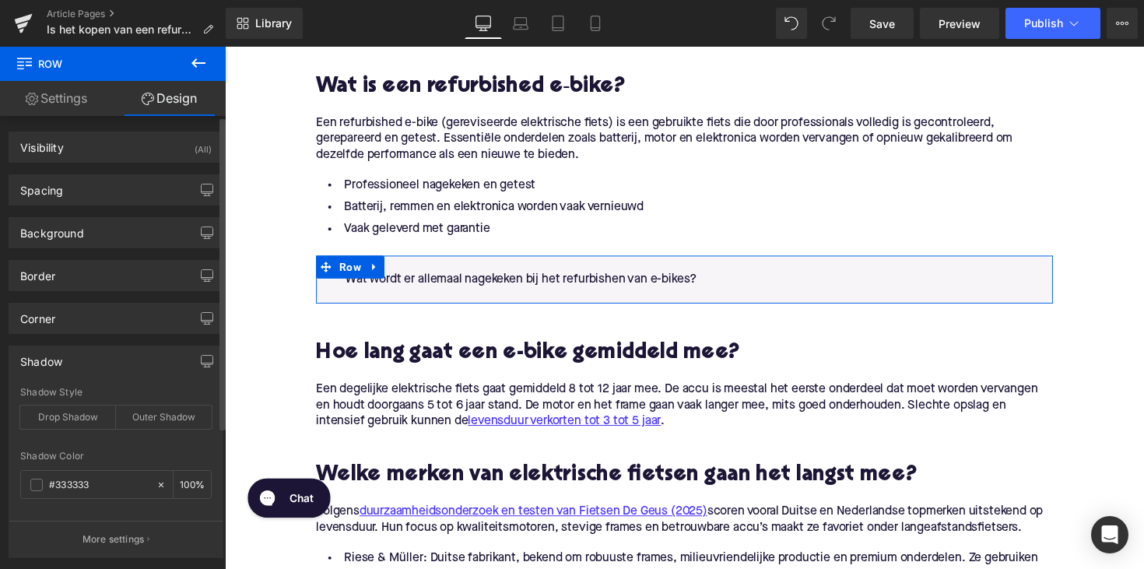
click at [72, 356] on div "Shadow" at bounding box center [115, 361] width 213 height 30
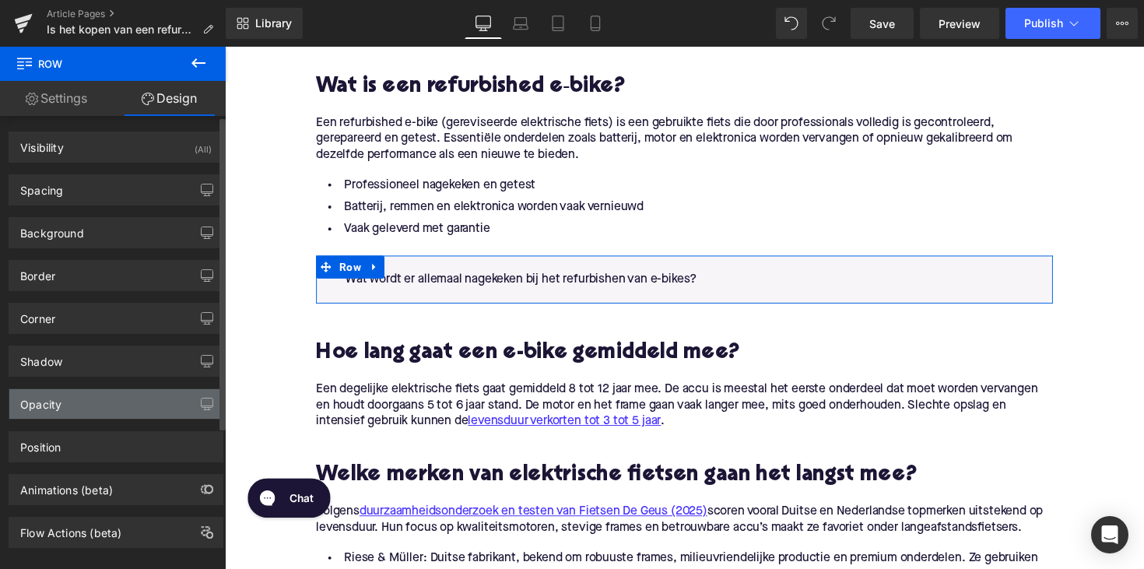
click at [70, 395] on div "Opacity" at bounding box center [115, 404] width 213 height 30
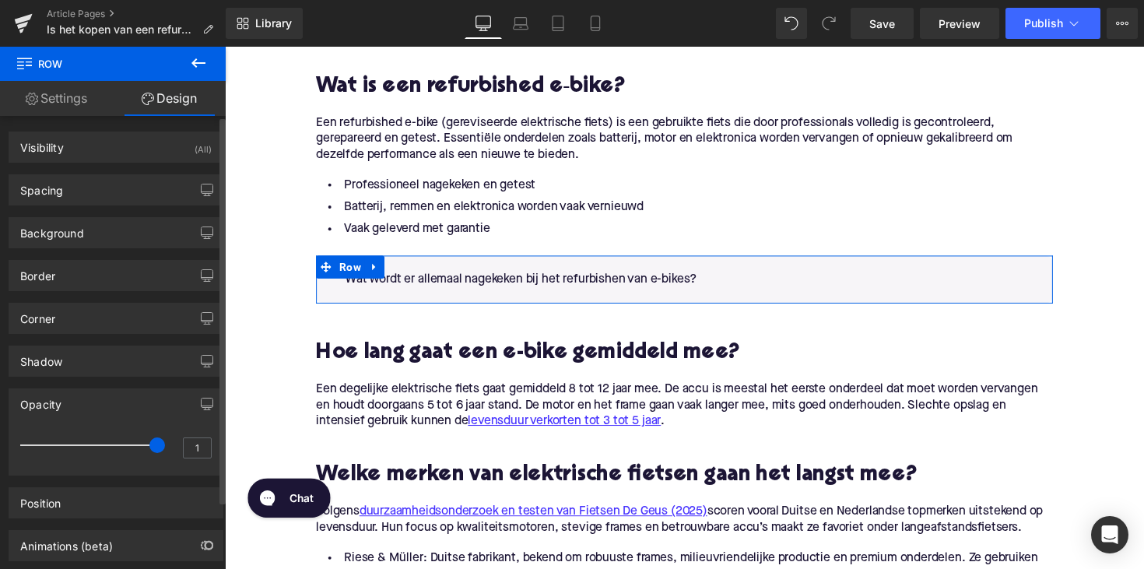
click at [70, 395] on div "Opacity" at bounding box center [115, 404] width 213 height 30
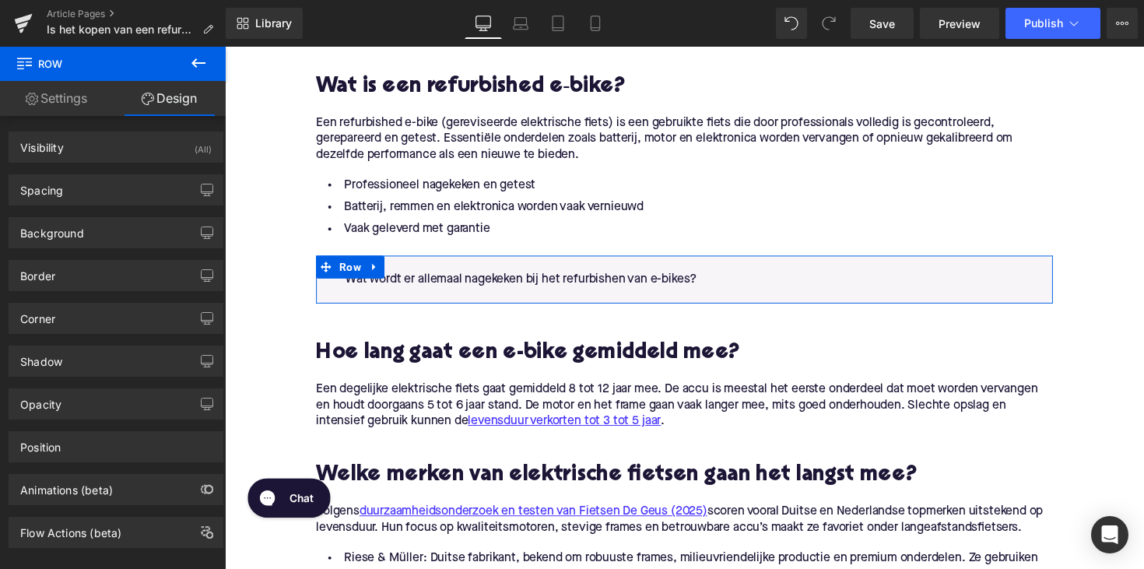
click at [59, 91] on link "Settings" at bounding box center [56, 98] width 113 height 35
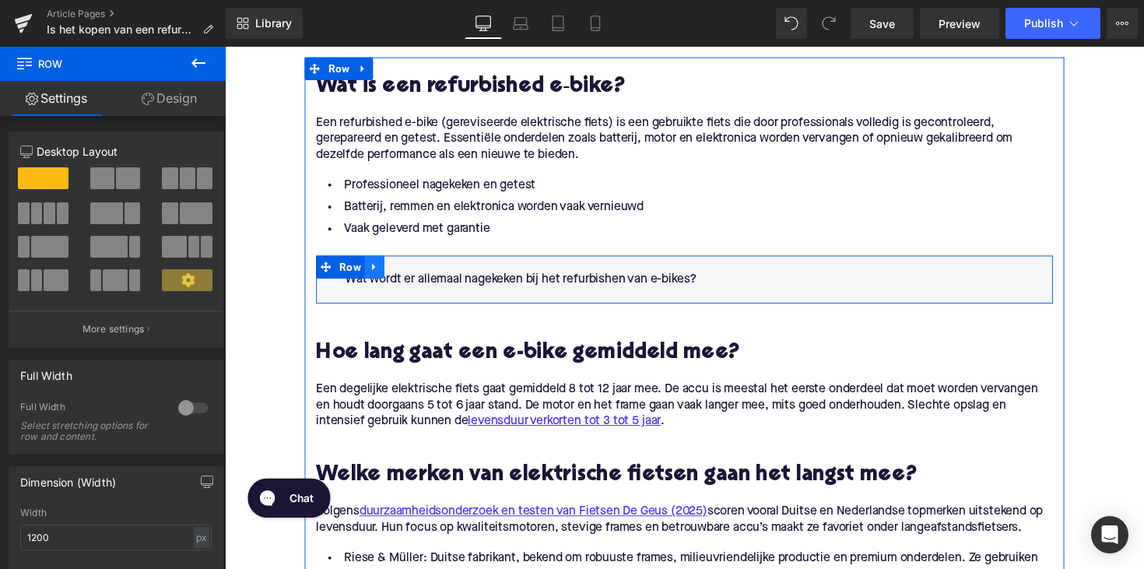
click at [381, 268] on icon at bounding box center [378, 272] width 11 height 12
click at [381, 274] on icon at bounding box center [378, 272] width 11 height 12
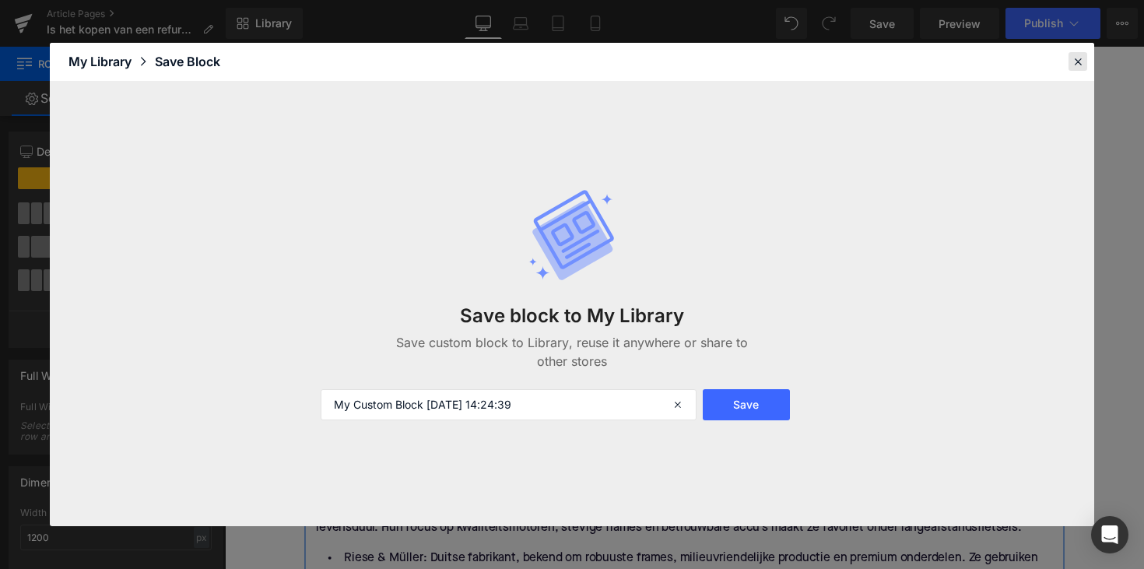
click at [1081, 56] on icon at bounding box center [1078, 61] width 14 height 14
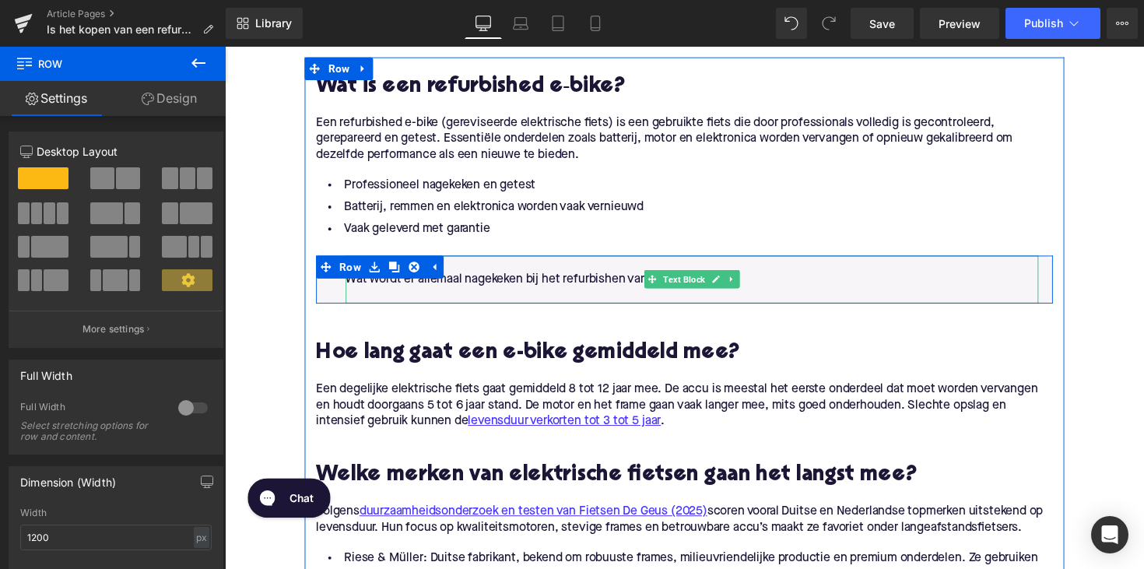
click at [350, 294] on p at bounding box center [704, 301] width 710 height 16
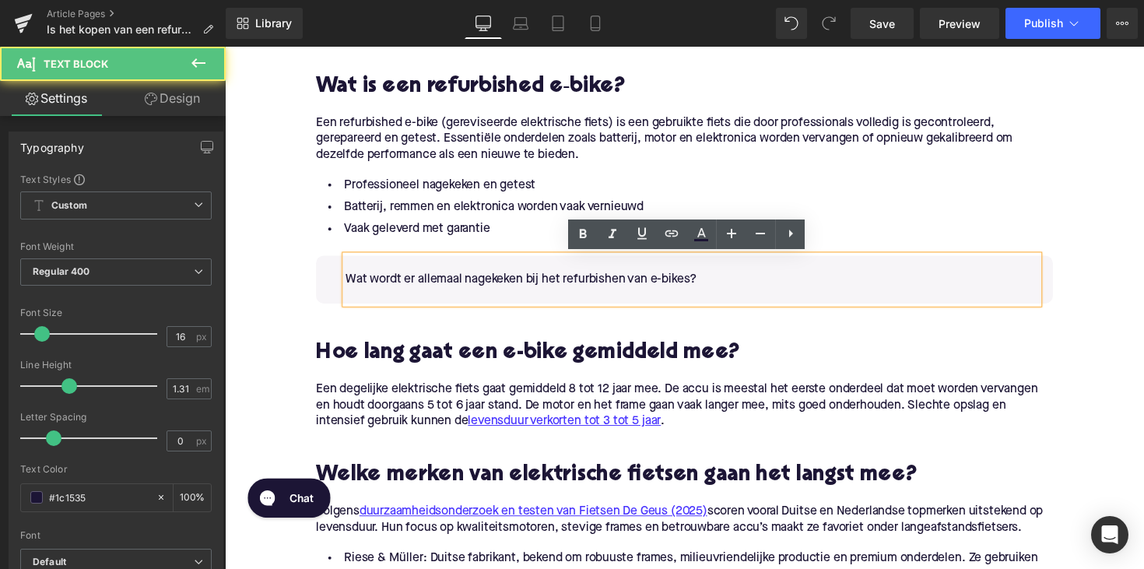
click at [349, 284] on p "Wat wordt er allemaal nagekeken bij het refurbishen van e-bikes?" at bounding box center [704, 285] width 710 height 16
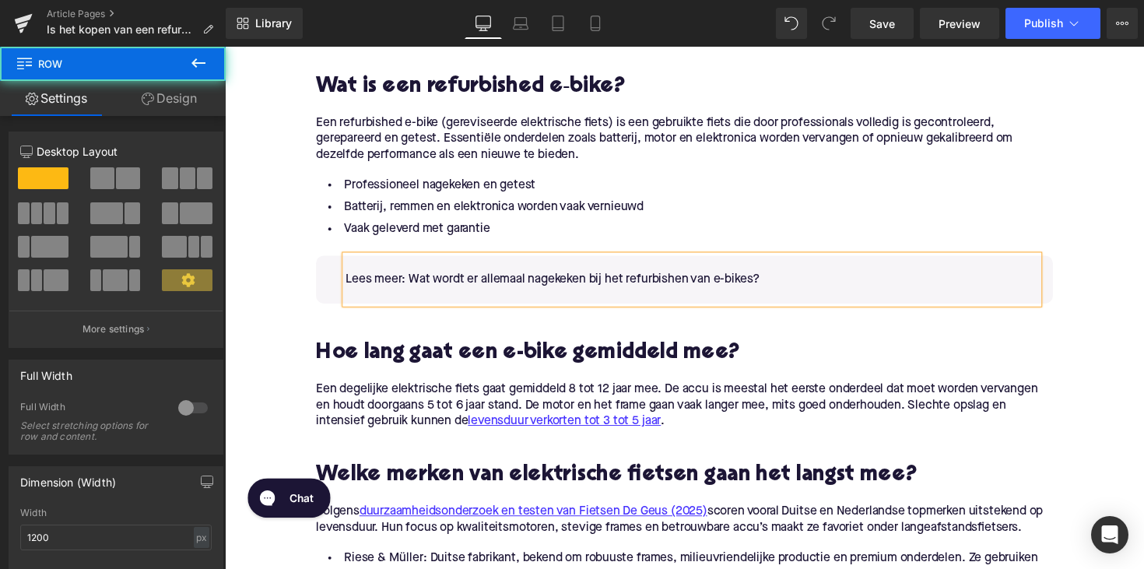
click at [325, 262] on div "Lees meer: Wat wordt er allemaal nagekeken bij het refurbishen van e-bikes? Tex…" at bounding box center [695, 285] width 755 height 49
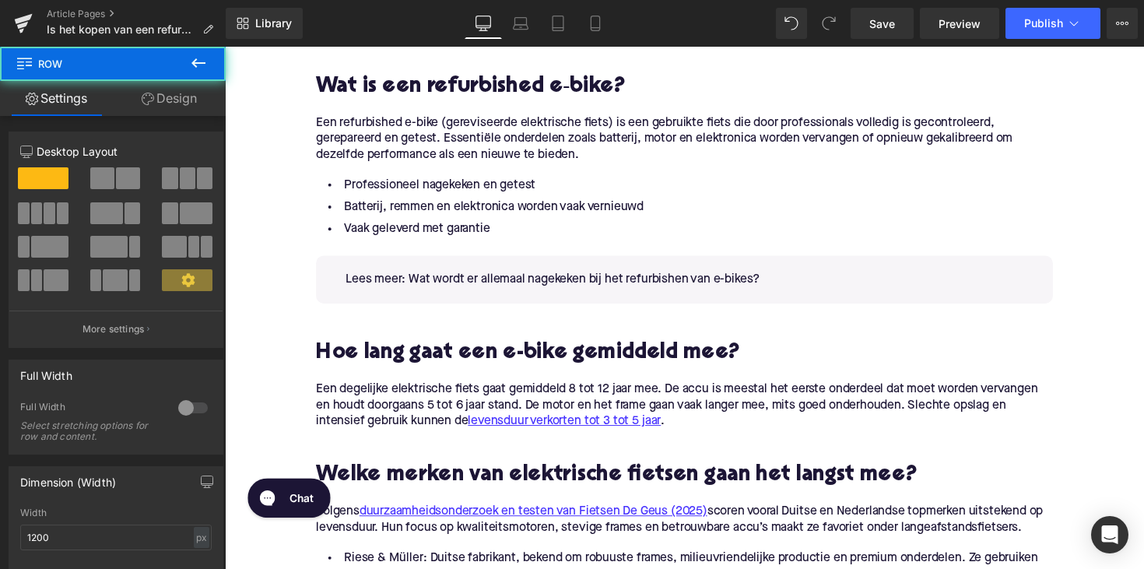
click at [332, 274] on span at bounding box center [333, 272] width 16 height 19
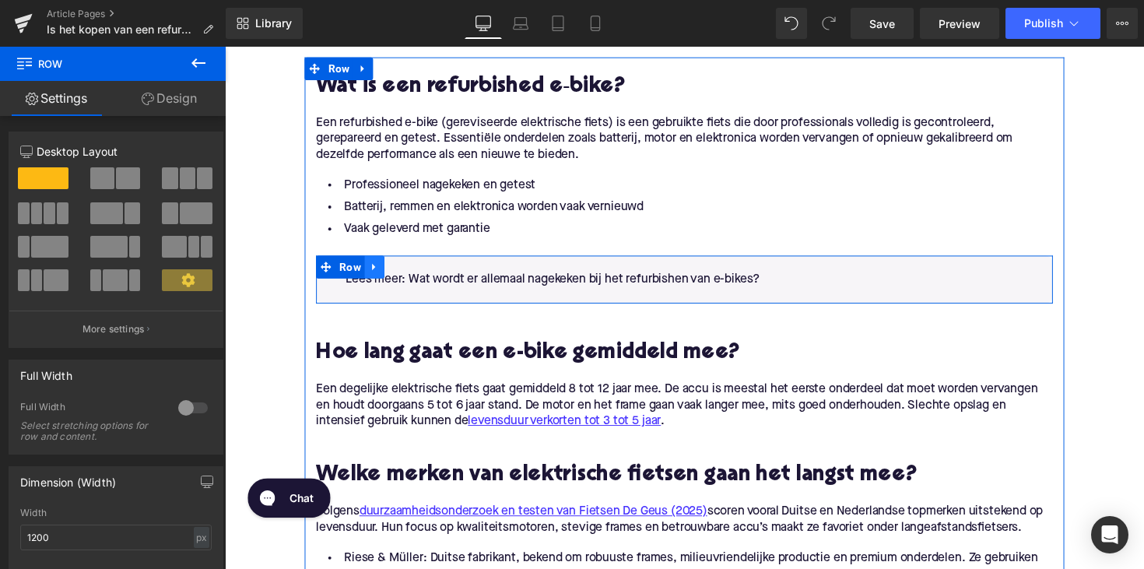
click at [375, 265] on link at bounding box center [378, 272] width 20 height 23
click at [379, 271] on icon at bounding box center [378, 272] width 11 height 12
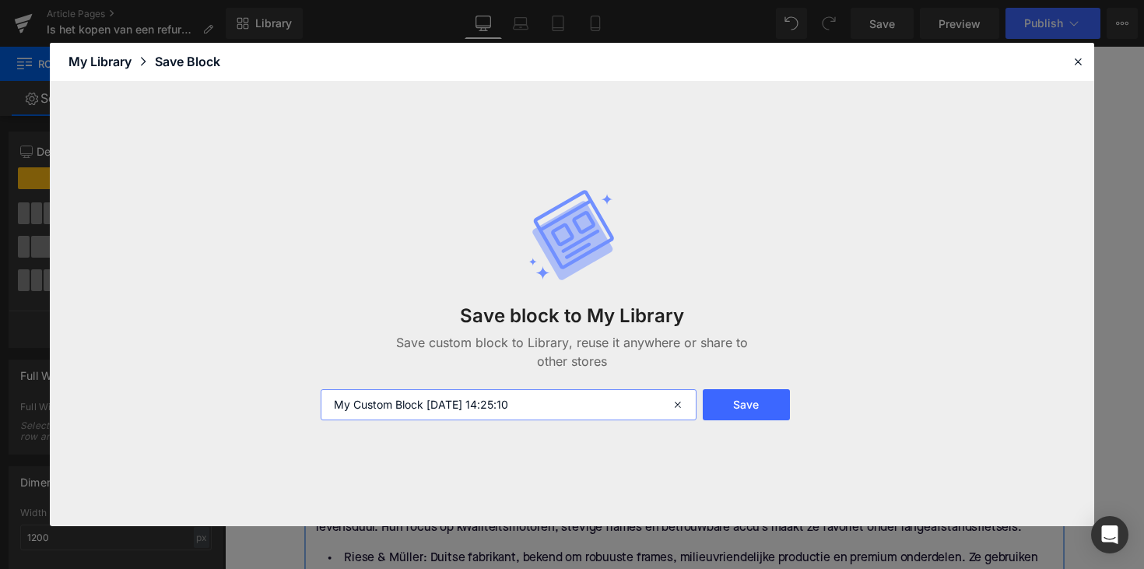
click at [433, 406] on input "My Custom Block [DATE] 14:25:10" at bounding box center [509, 404] width 376 height 31
type input "Blog reference"
click at [764, 402] on button "Save" at bounding box center [746, 404] width 87 height 31
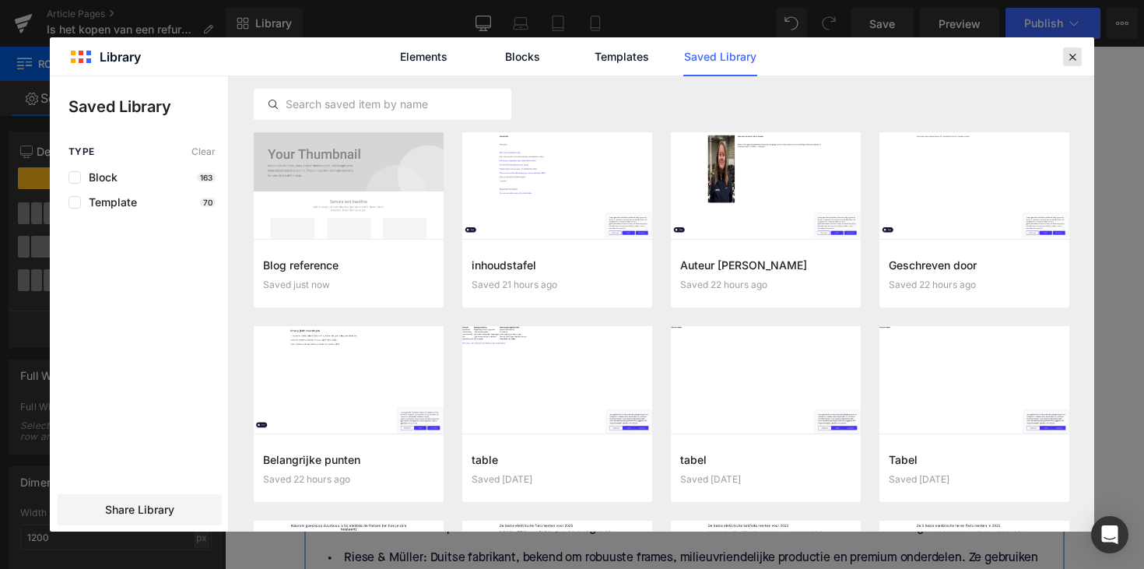
click at [1074, 54] on icon at bounding box center [1073, 57] width 14 height 14
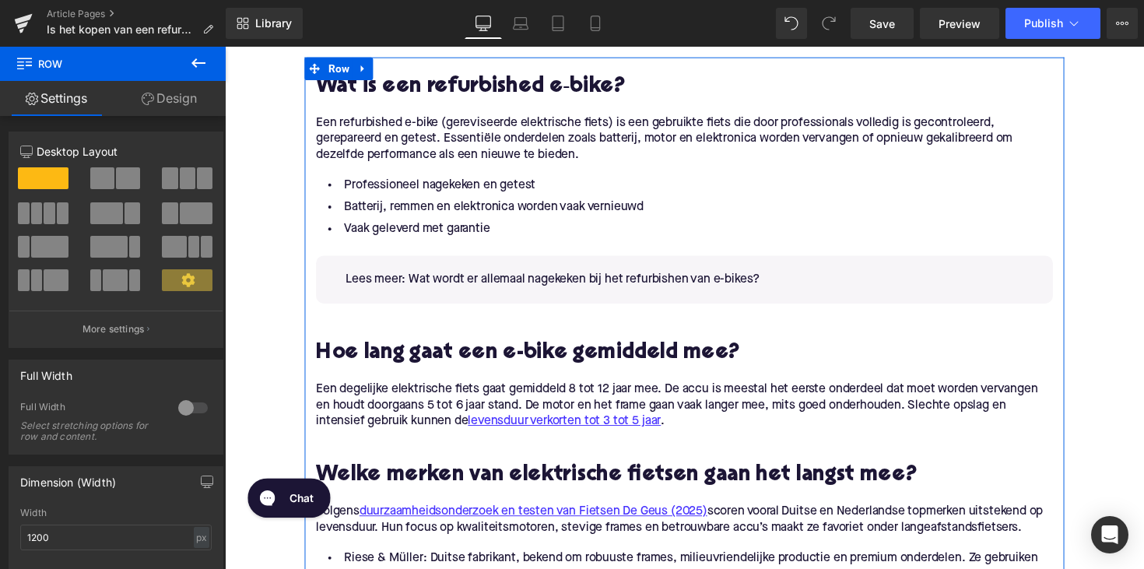
scroll to position [1172, 0]
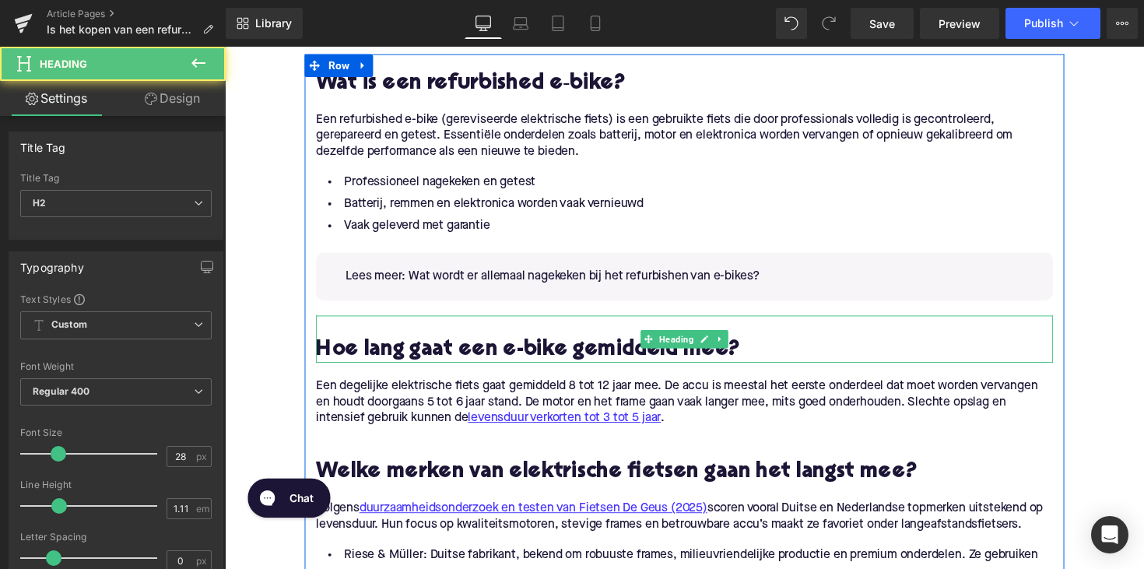
click at [572, 366] on div "Hoe lang gaat een e-bike gemiddeld mee? Heading" at bounding box center [695, 346] width 755 height 48
click at [572, 366] on h2 "Hoe lang gaat een e-bike gemiddeld mee?" at bounding box center [695, 358] width 755 height 24
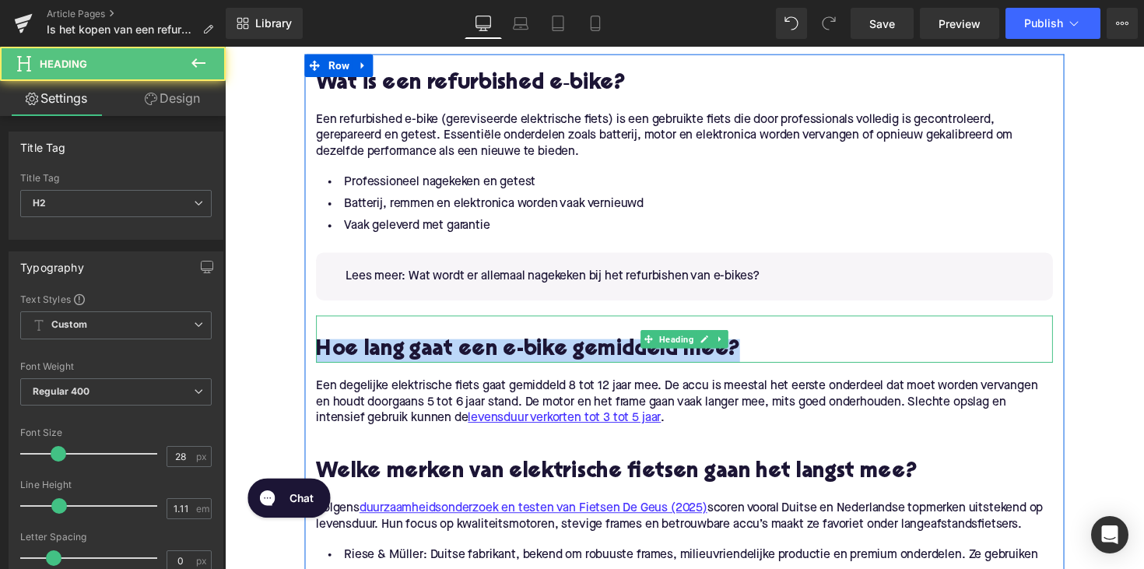
click at [572, 366] on h2 "Hoe lang gaat een e-bike gemiddeld mee?" at bounding box center [695, 358] width 755 height 24
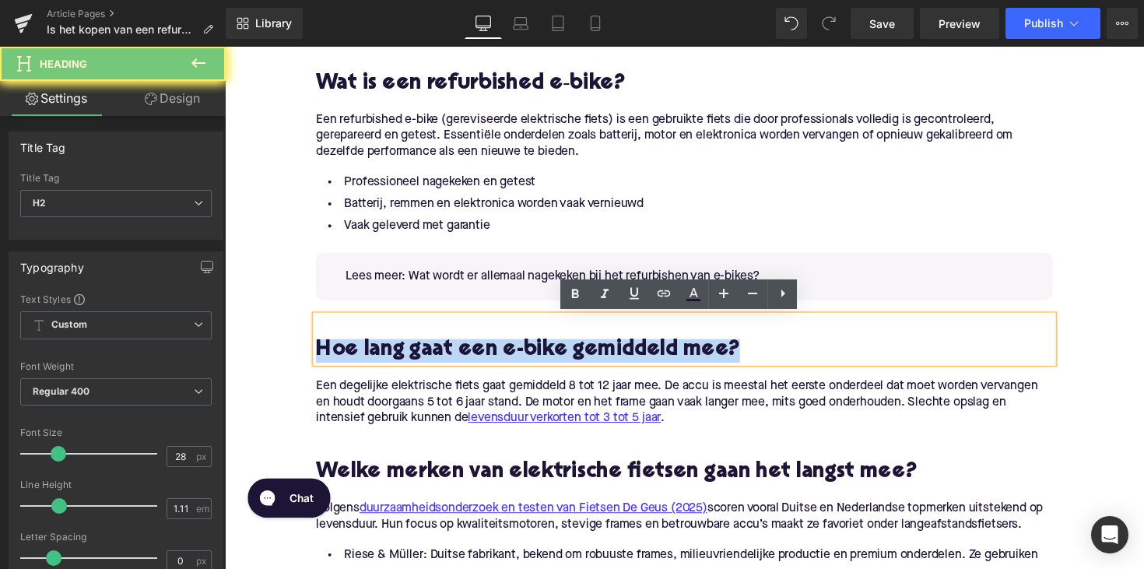
paste div
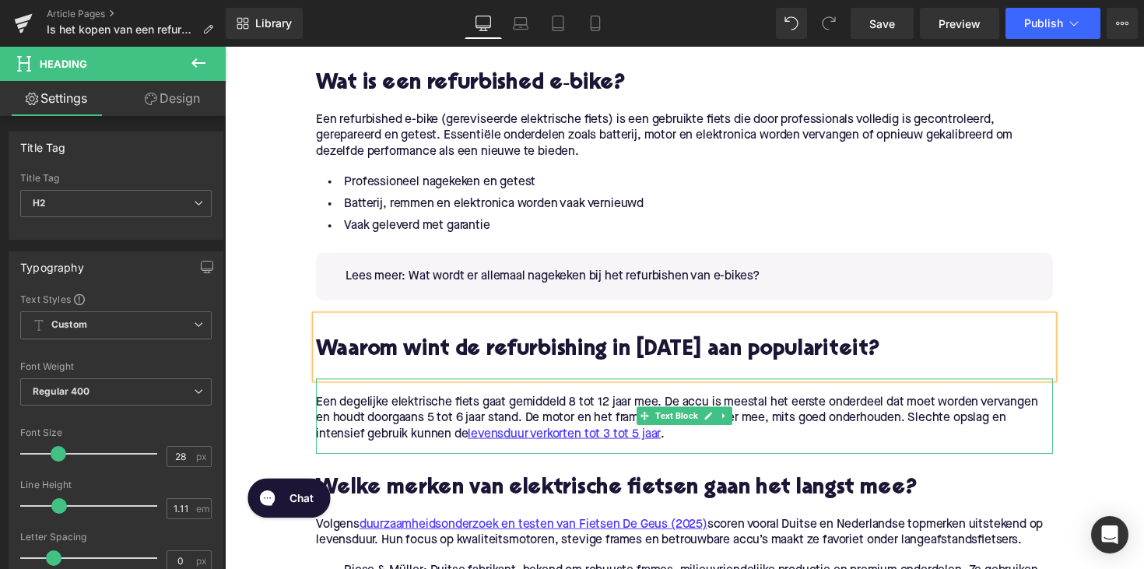
click at [694, 440] on p "Een degelijke elektrische fiets gaat gemiddeld 8 tot 12 jaar mee. De accu is me…" at bounding box center [695, 427] width 755 height 49
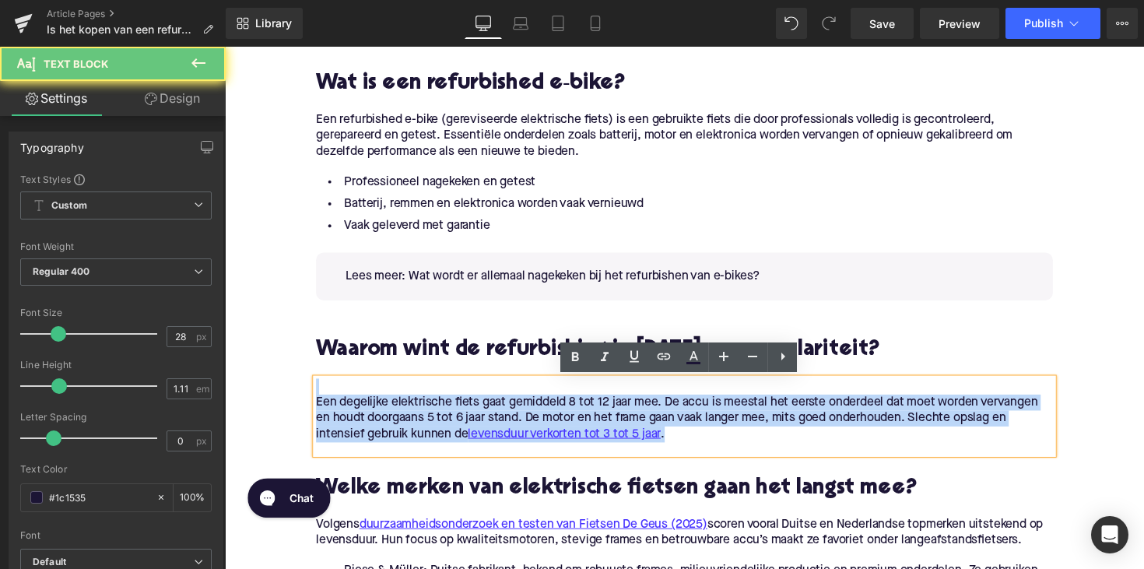
drag, startPoint x: 686, startPoint y: 448, endPoint x: 290, endPoint y: 393, distance: 399.2
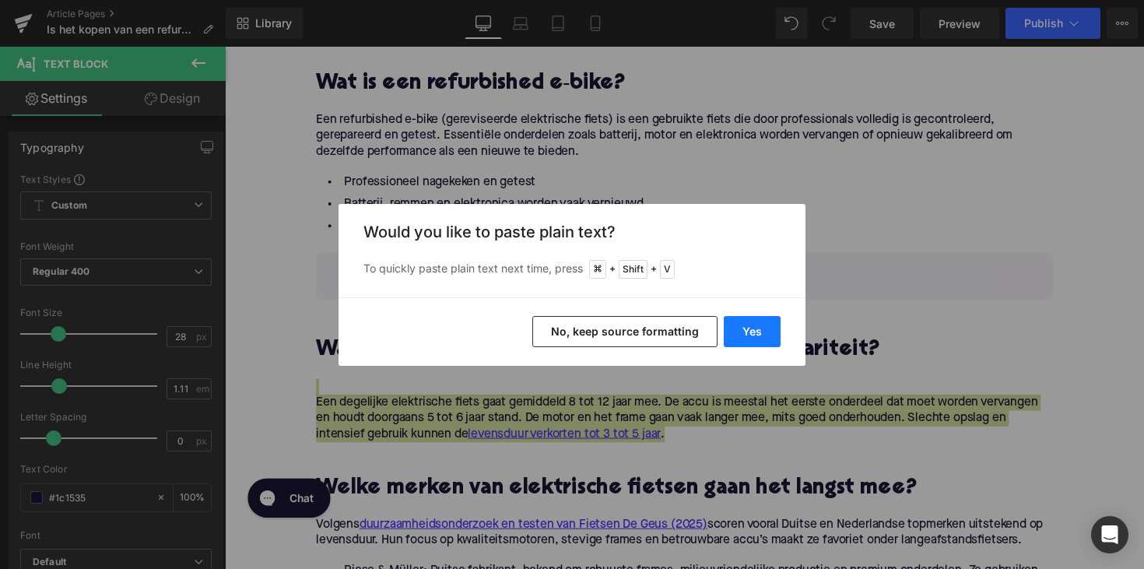
drag, startPoint x: 746, startPoint y: 332, endPoint x: 409, endPoint y: 337, distance: 337.1
click at [746, 332] on button "Yes" at bounding box center [752, 331] width 57 height 31
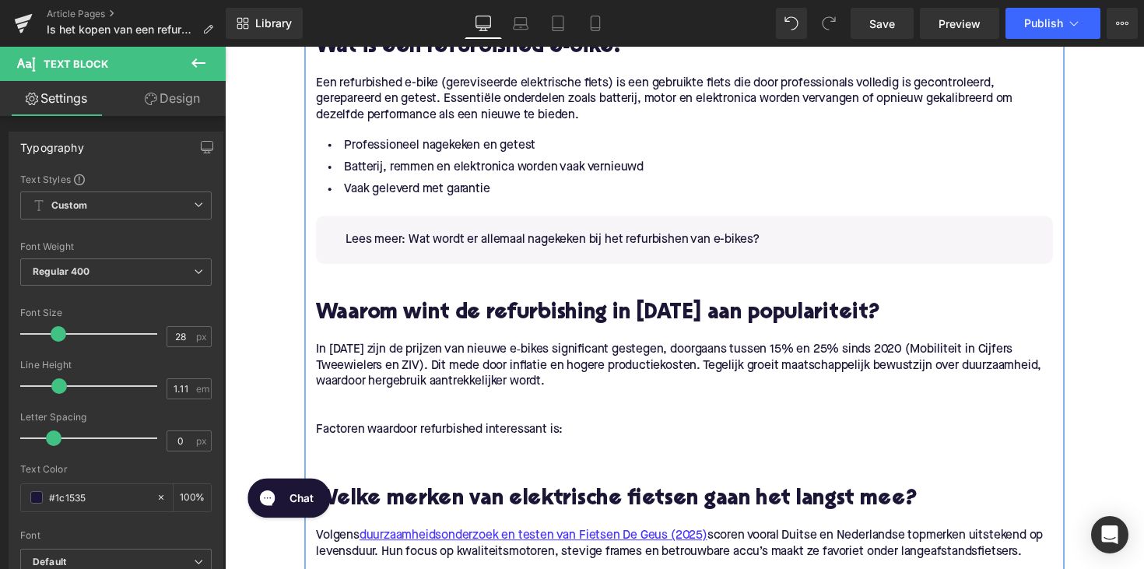
scroll to position [1223, 0]
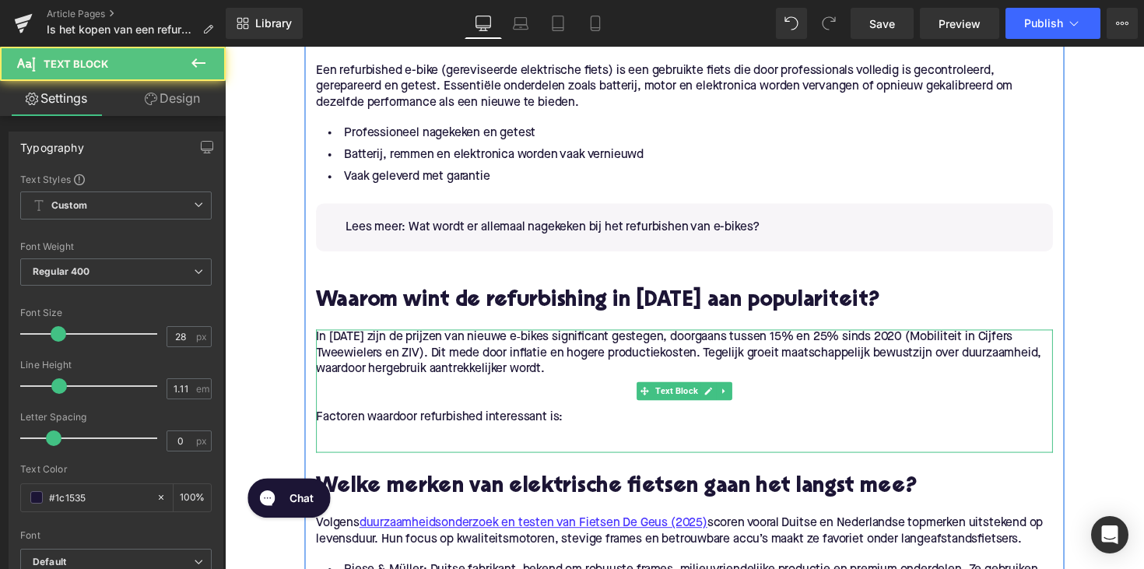
click at [354, 399] on p at bounding box center [695, 393] width 755 height 16
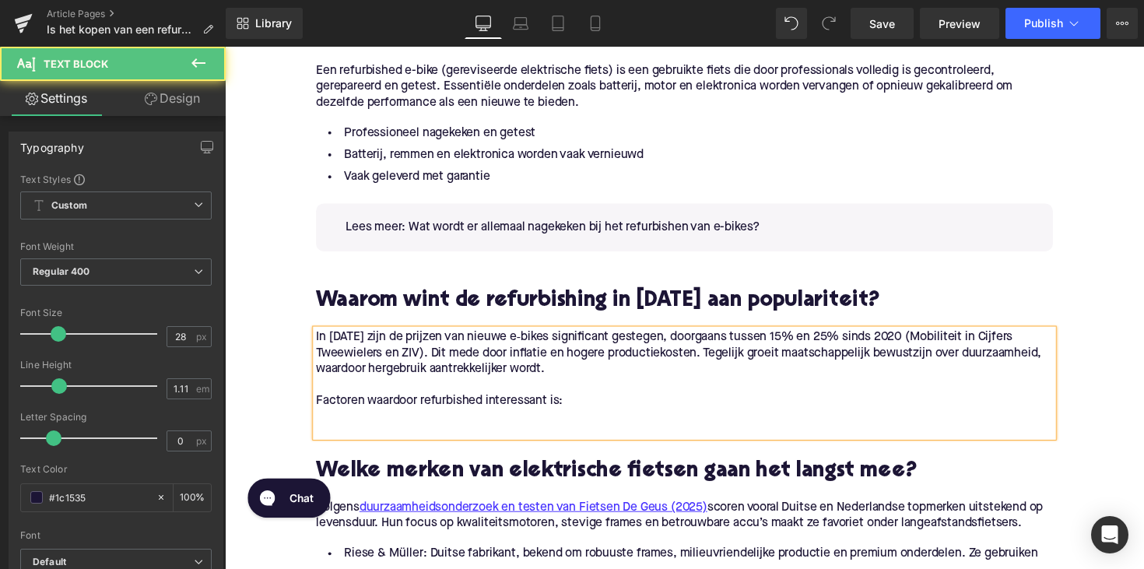
click at [333, 430] on p at bounding box center [695, 426] width 755 height 16
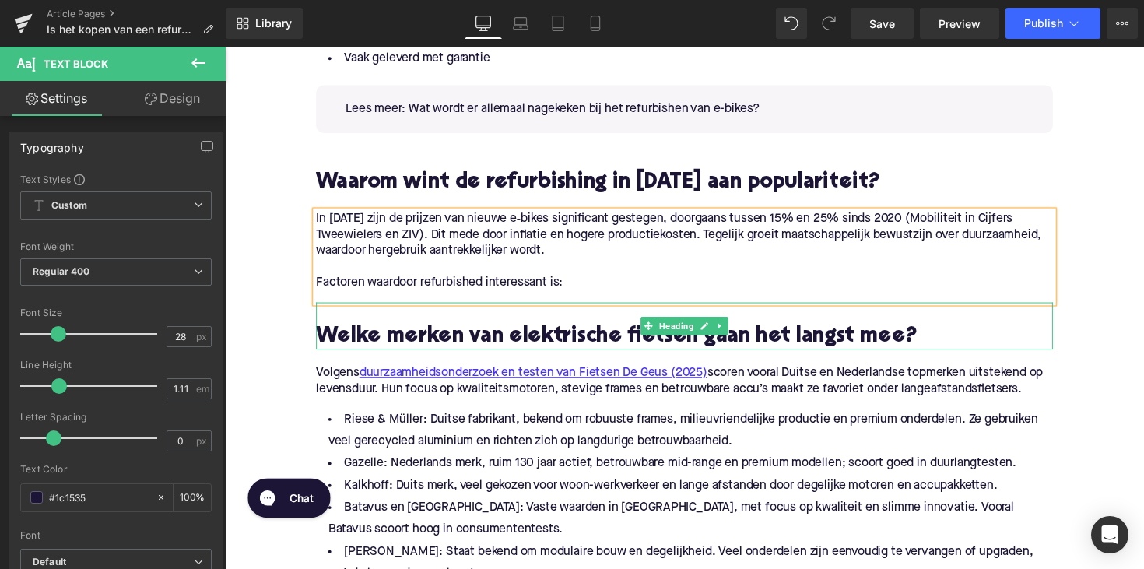
scroll to position [1350, 0]
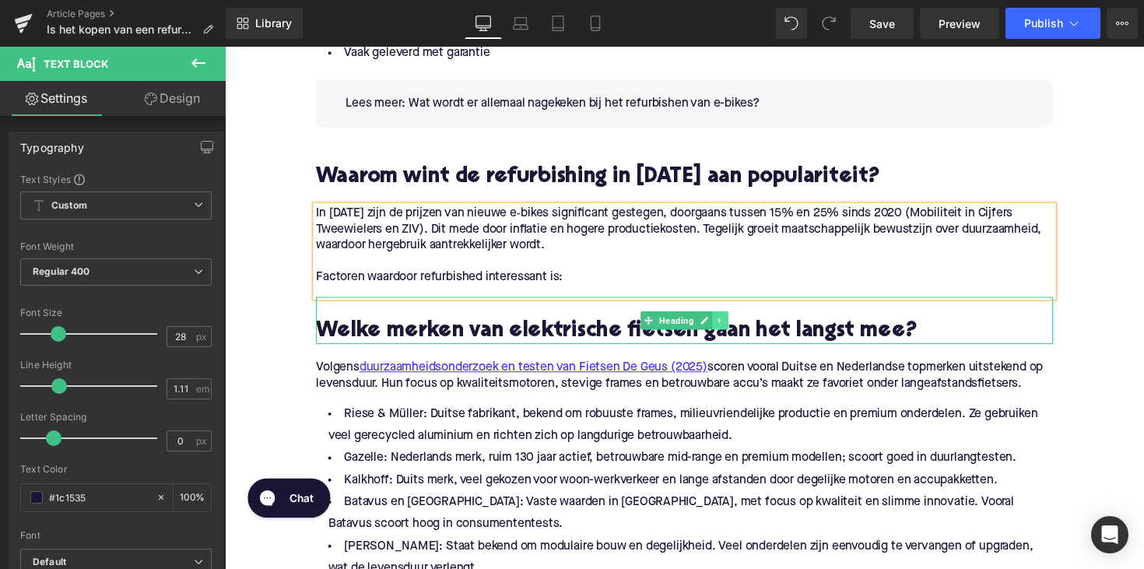
click at [733, 327] on icon at bounding box center [733, 326] width 9 height 9
click at [737, 330] on icon at bounding box center [740, 326] width 9 height 9
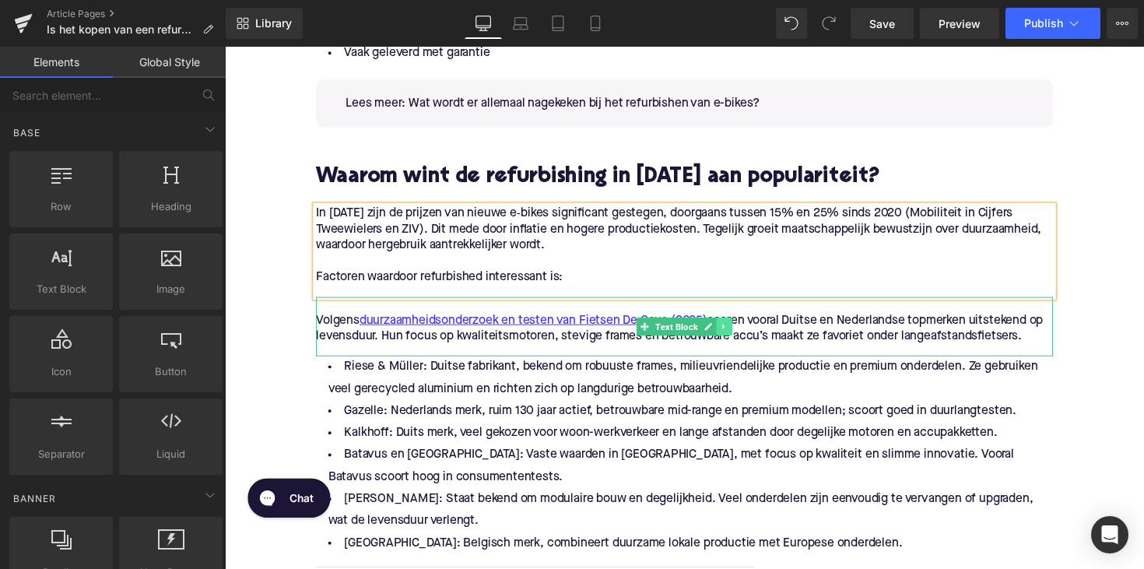
click at [732, 333] on icon at bounding box center [736, 332] width 9 height 9
click at [741, 334] on icon at bounding box center [744, 332] width 9 height 9
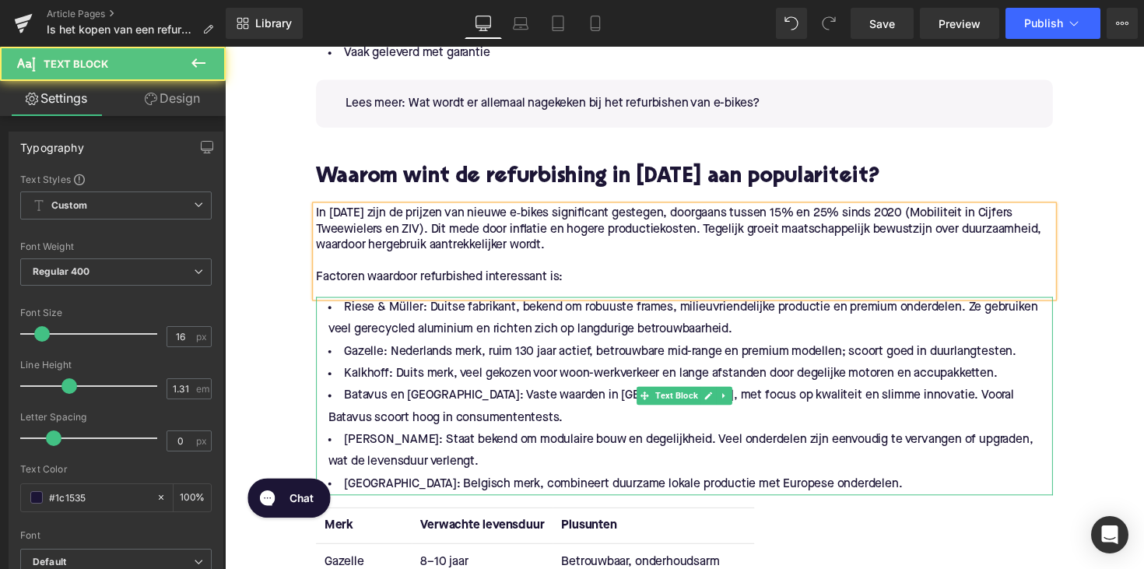
click at [743, 465] on li "[PERSON_NAME]: Staat bekend om modulaire bouw en degelijkheid. Veel onderdelen …" at bounding box center [695, 460] width 755 height 45
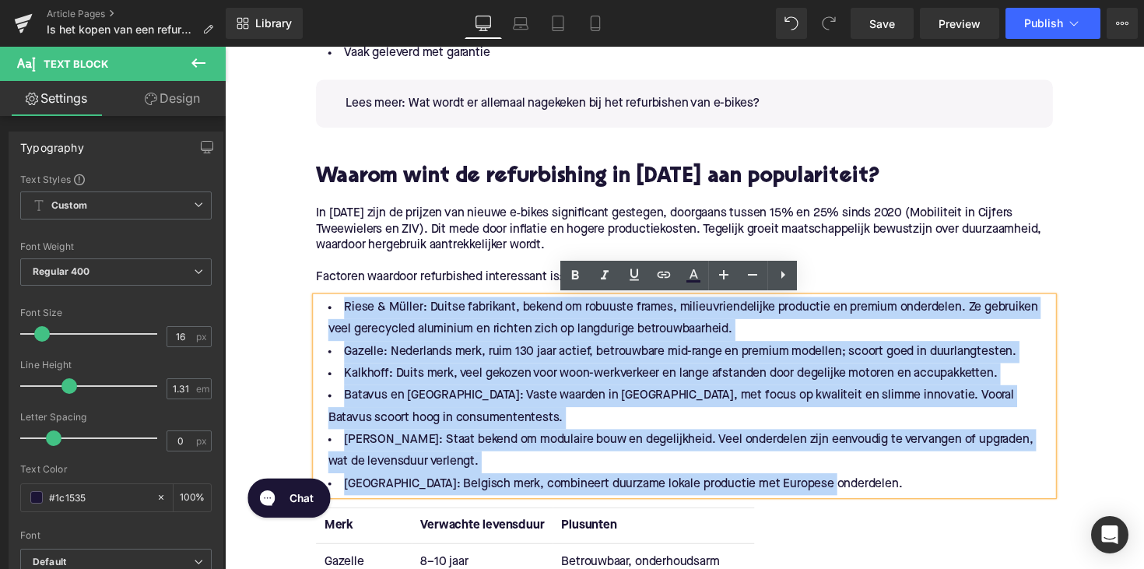
drag, startPoint x: 845, startPoint y: 496, endPoint x: 309, endPoint y: 295, distance: 571.9
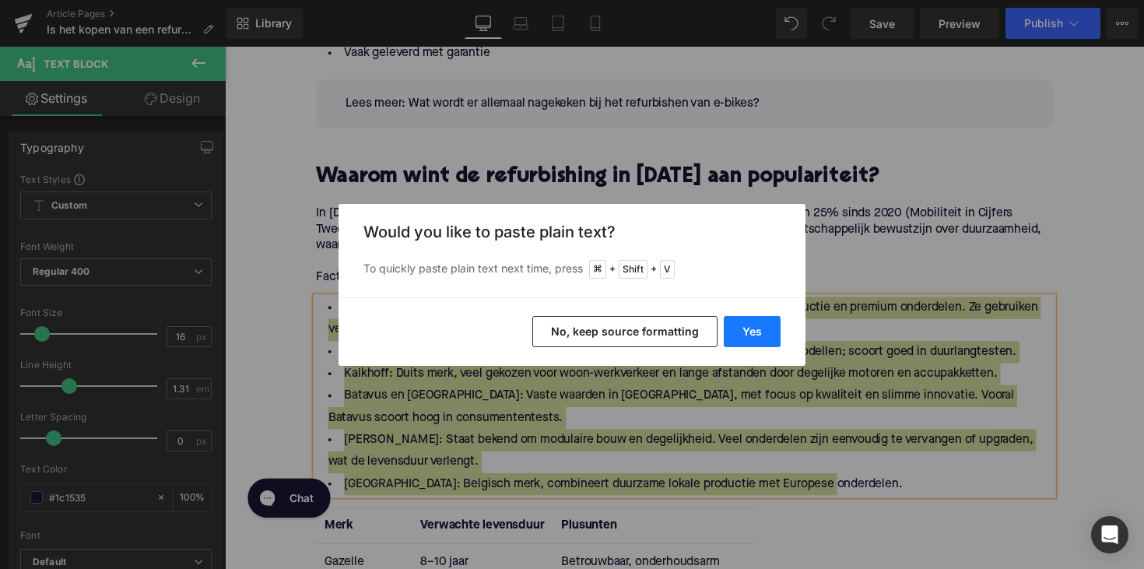
click at [771, 326] on button "Yes" at bounding box center [752, 331] width 57 height 31
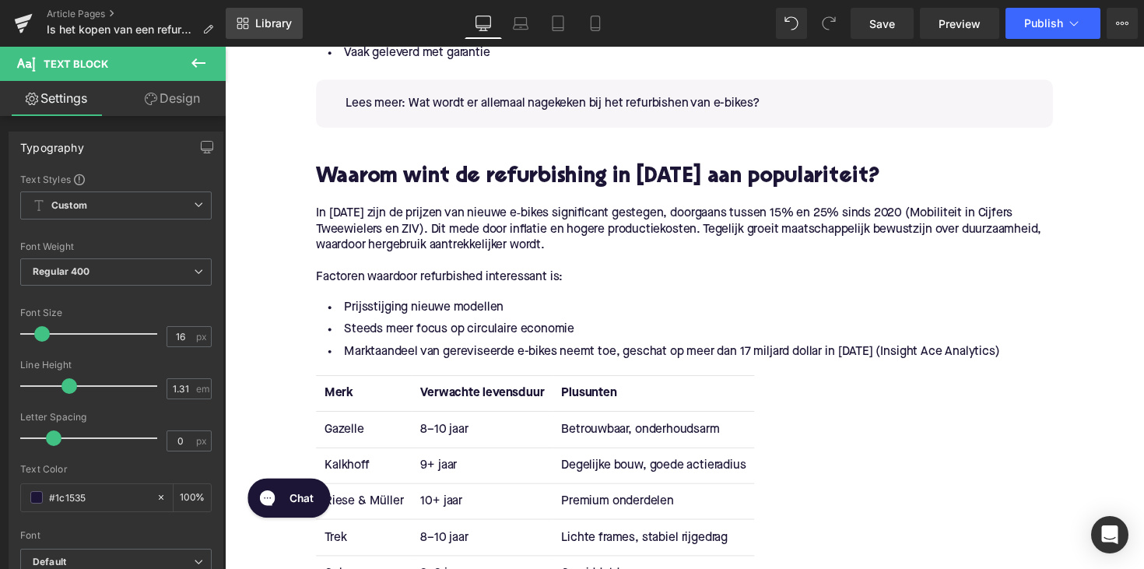
click at [256, 24] on span "Library" at bounding box center [273, 23] width 37 height 14
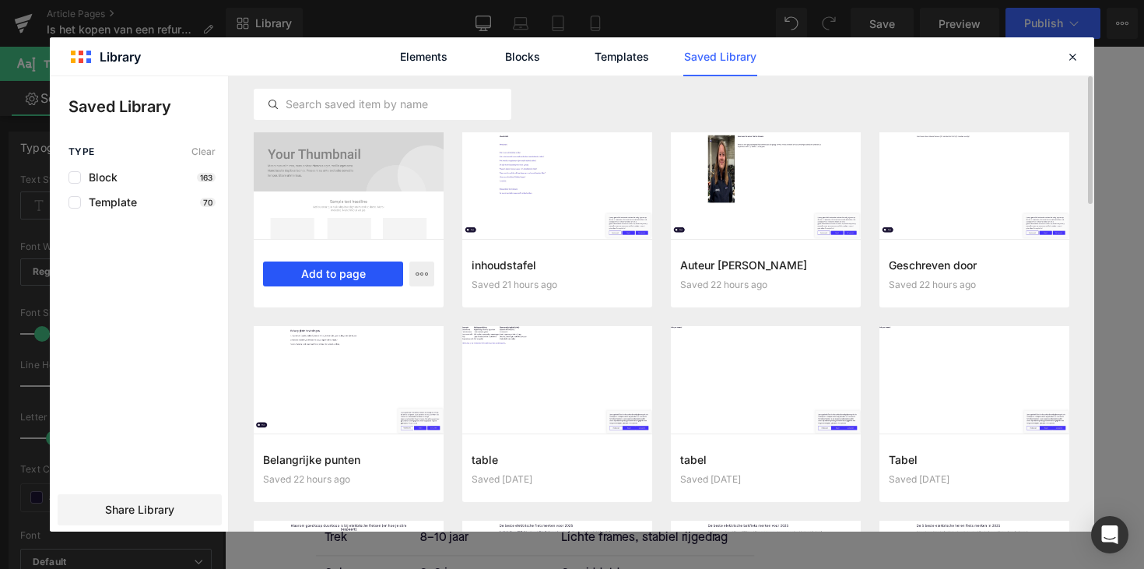
click at [324, 272] on button "Add to page" at bounding box center [333, 274] width 140 height 25
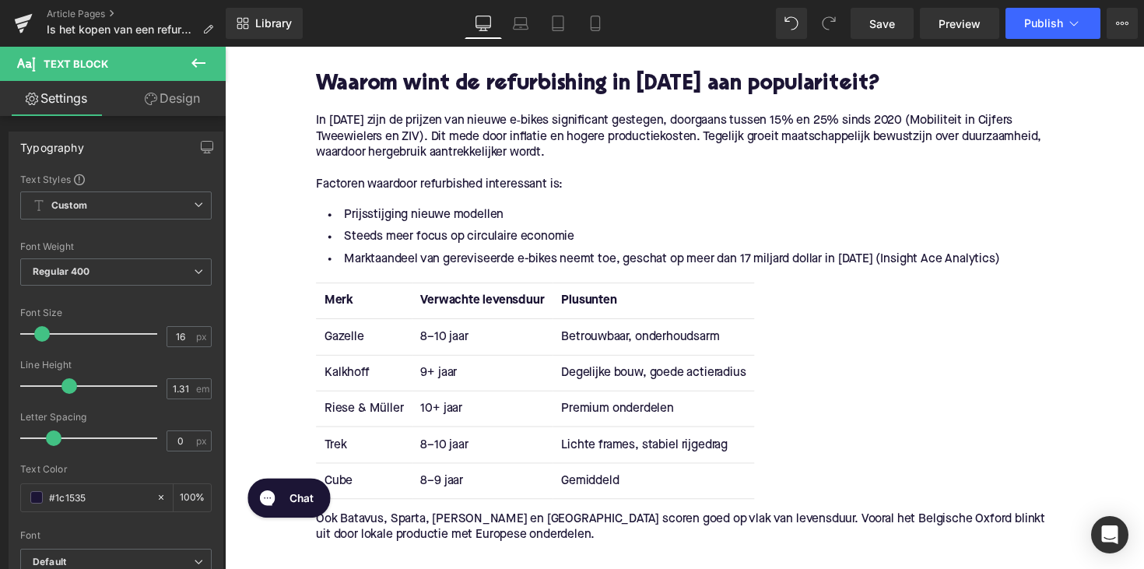
scroll to position [1520, 0]
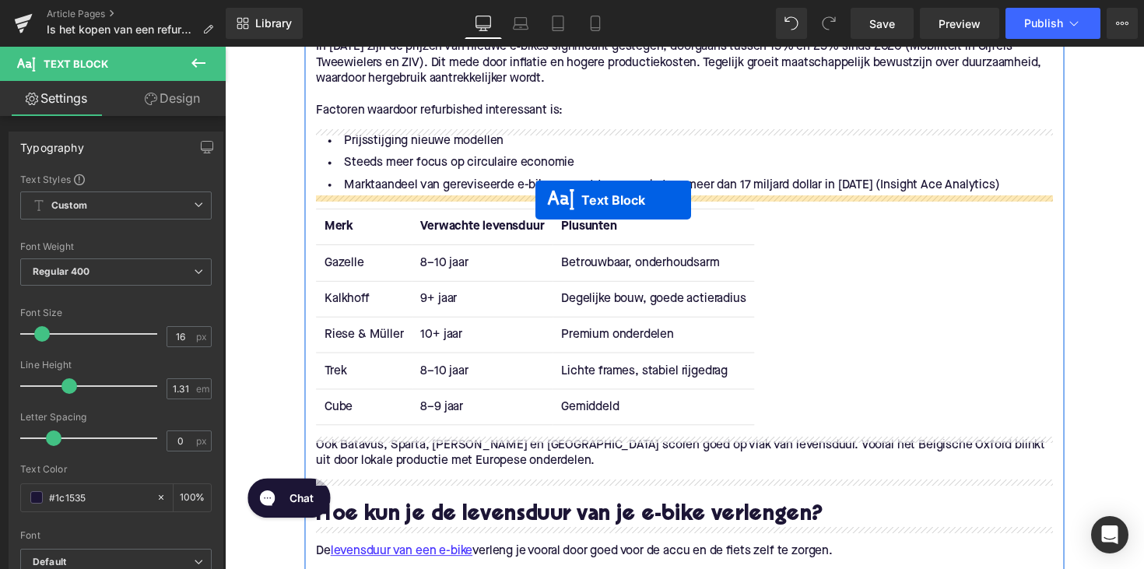
drag, startPoint x: 655, startPoint y: 164, endPoint x: 543, endPoint y: 203, distance: 119.4
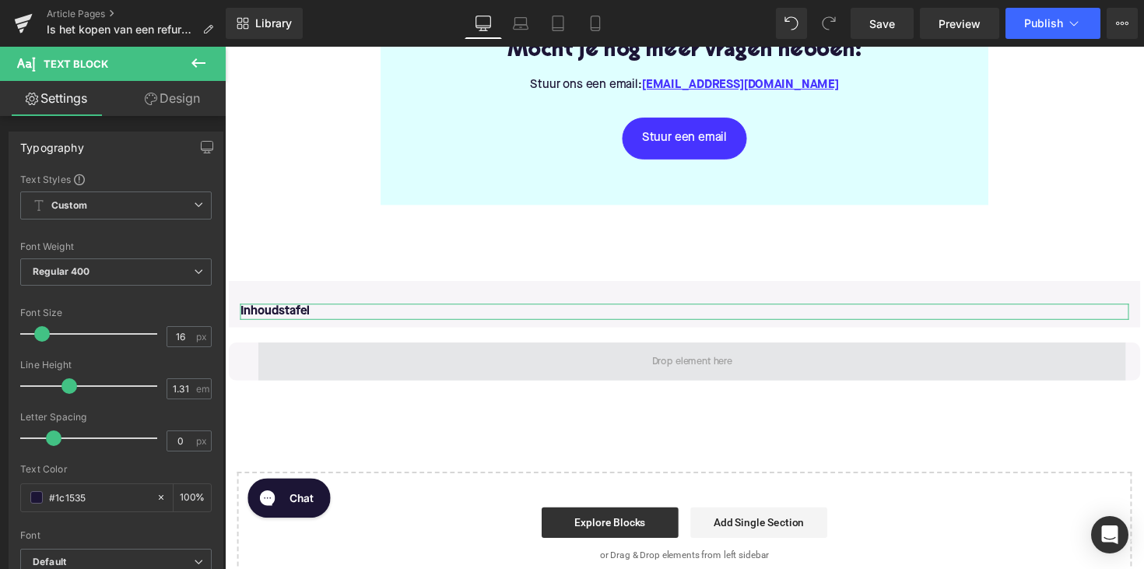
scroll to position [3408, 0]
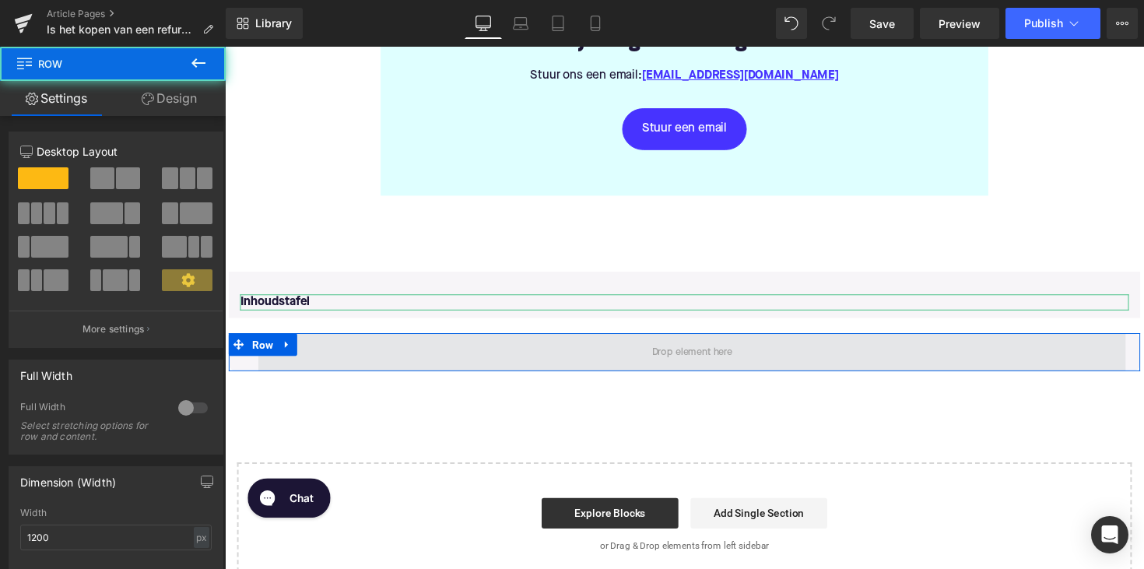
click at [578, 349] on span at bounding box center [703, 359] width 889 height 39
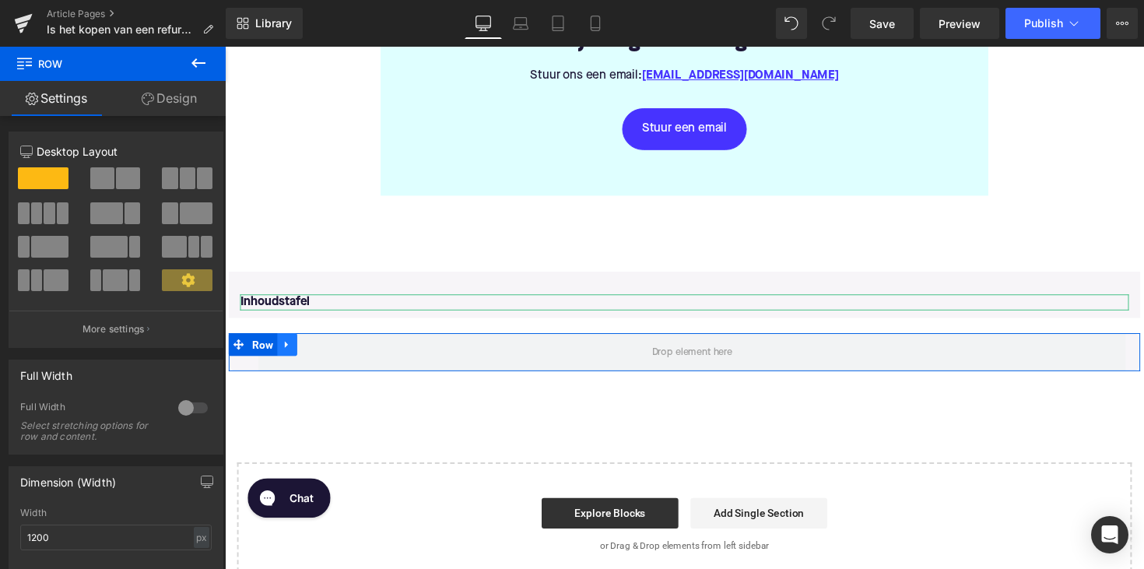
click at [285, 353] on icon at bounding box center [288, 352] width 11 height 12
click at [330, 350] on icon at bounding box center [329, 351] width 11 height 11
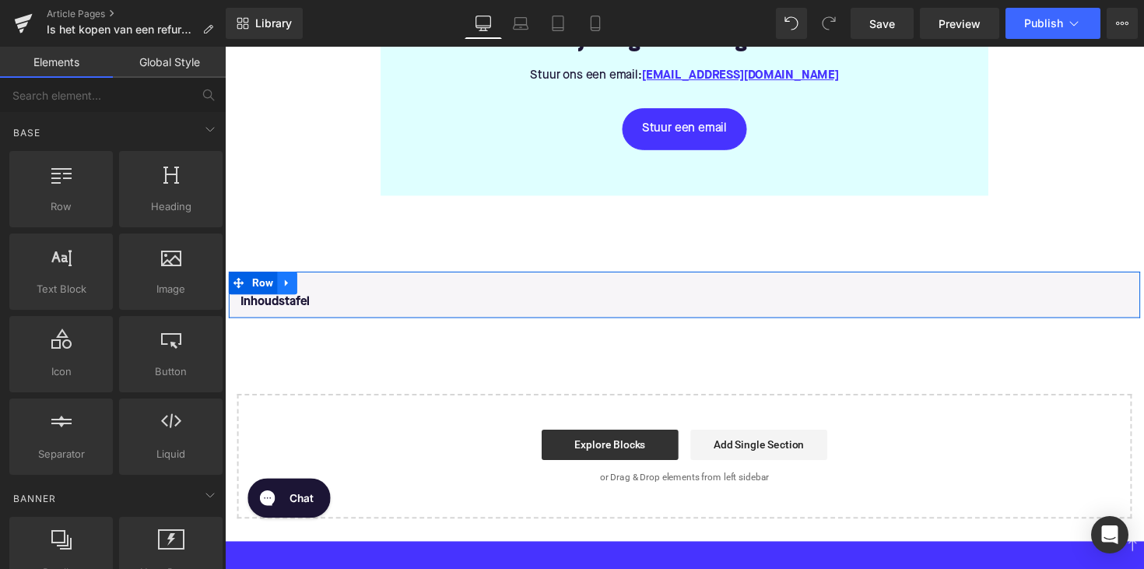
click at [287, 286] on icon at bounding box center [288, 289] width 11 height 12
click at [324, 283] on icon at bounding box center [329, 288] width 11 height 11
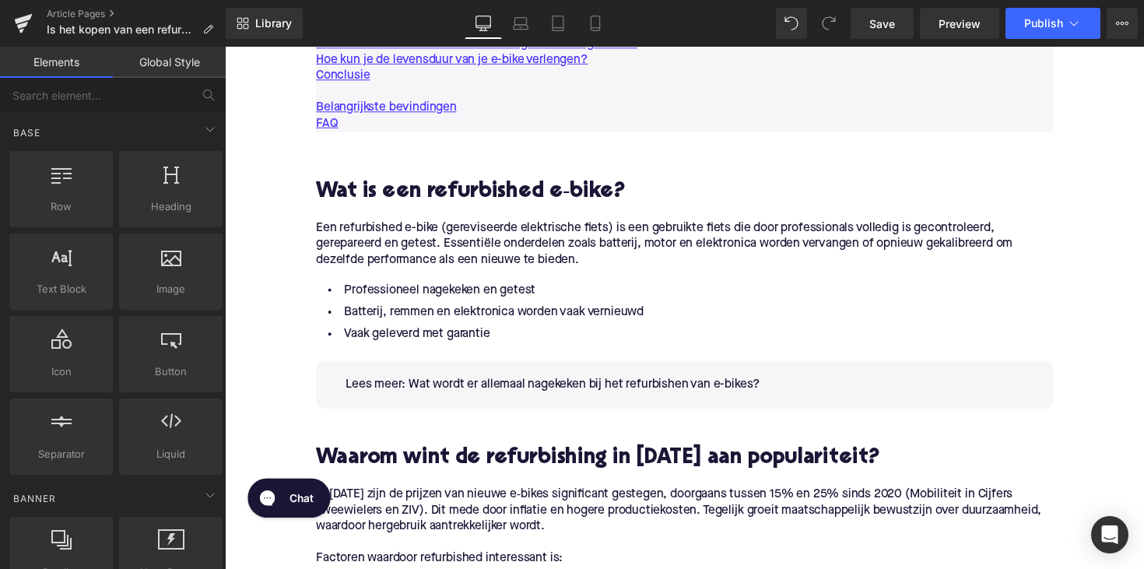
scroll to position [1040, 0]
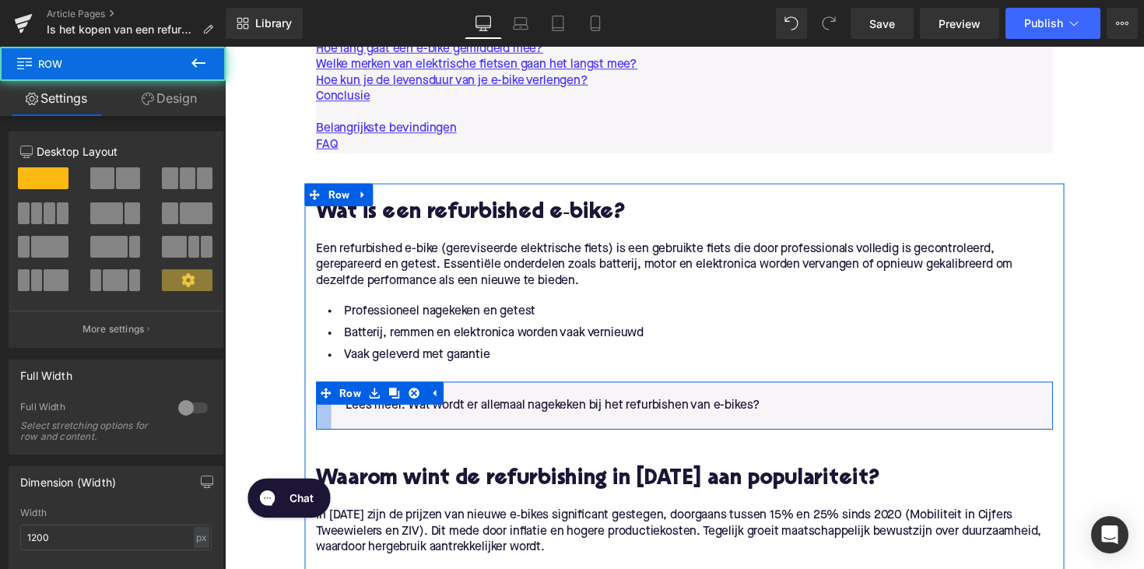
click at [322, 421] on div at bounding box center [326, 414] width 16 height 49
click at [335, 422] on div "Lees meer: Wat wordt er allemaal nagekeken bij het refurbishen van e-bikes? Tex…" at bounding box center [703, 414] width 739 height 49
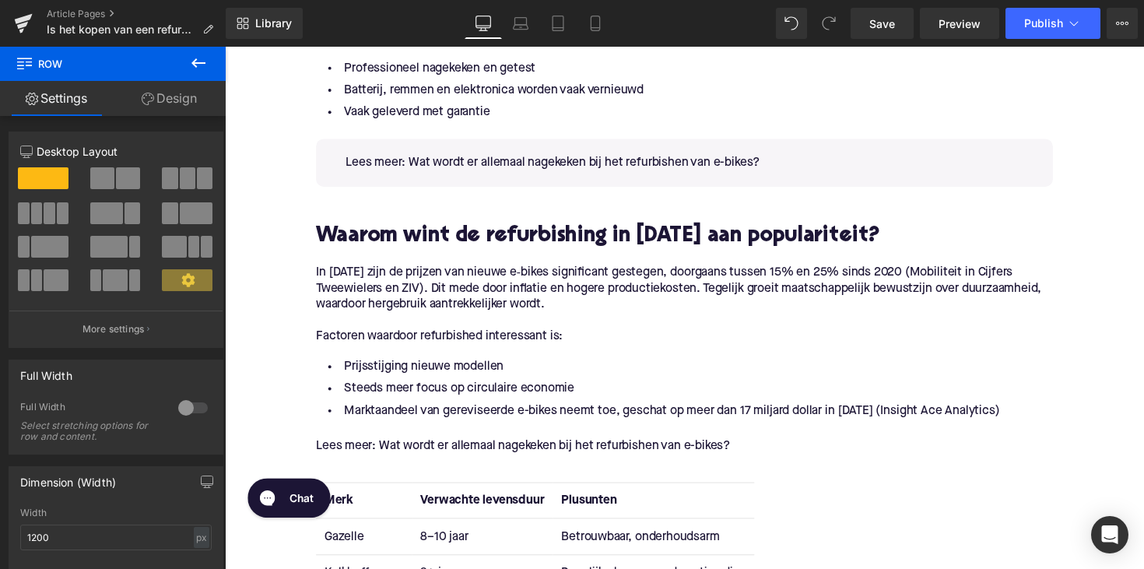
scroll to position [1332, 0]
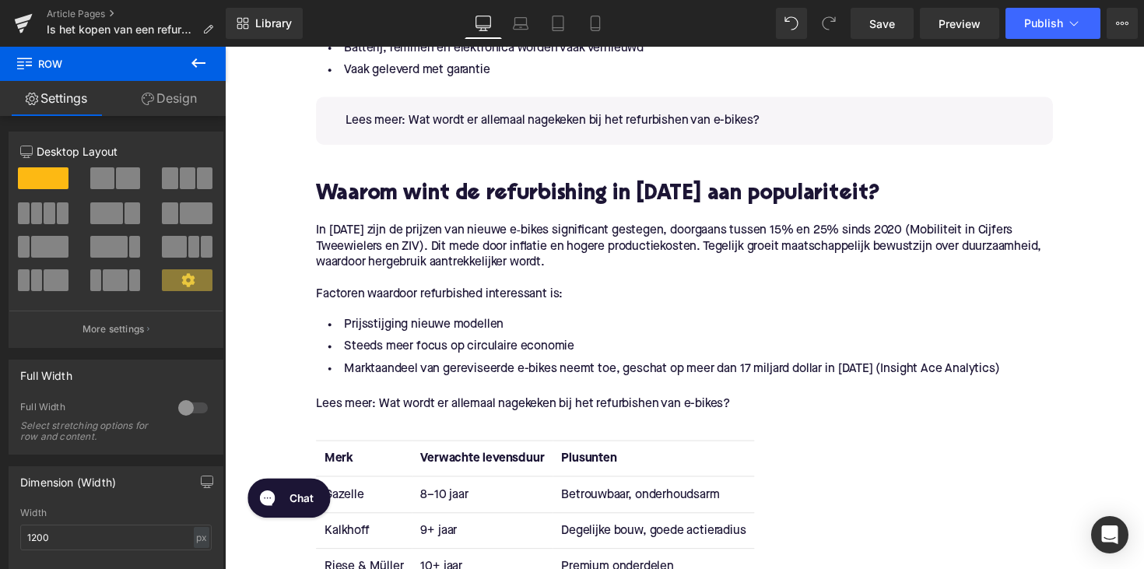
click at [338, 409] on p "Lees meer: Wat wordt er allemaal nagekeken bij het refurbishen van e-bikes?" at bounding box center [695, 413] width 755 height 16
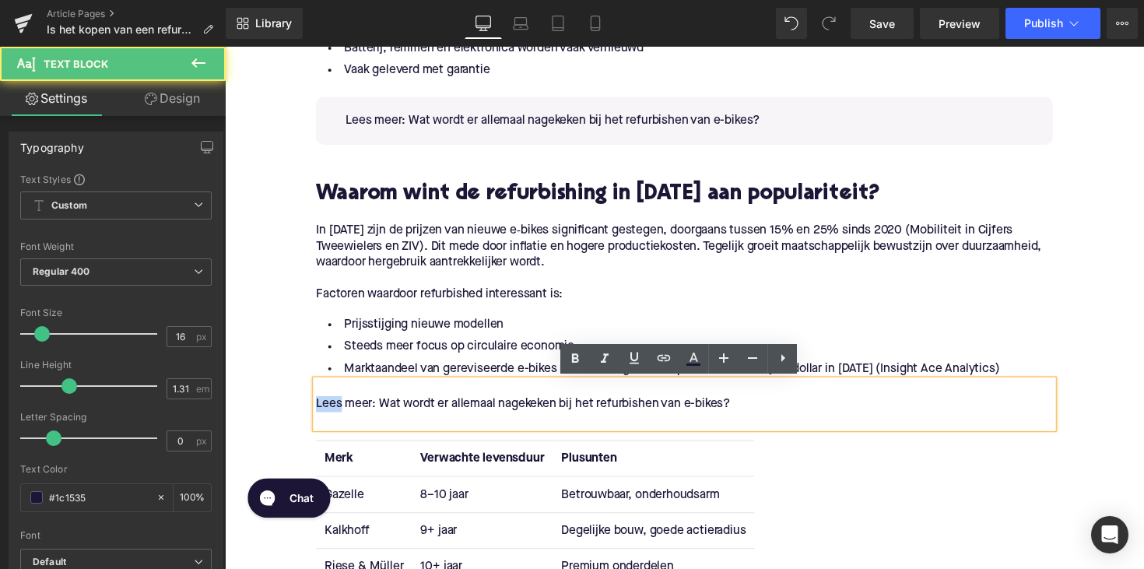
click at [338, 409] on p "Lees meer: Wat wordt er allemaal nagekeken bij het refurbishen van e-bikes?" at bounding box center [695, 413] width 755 height 16
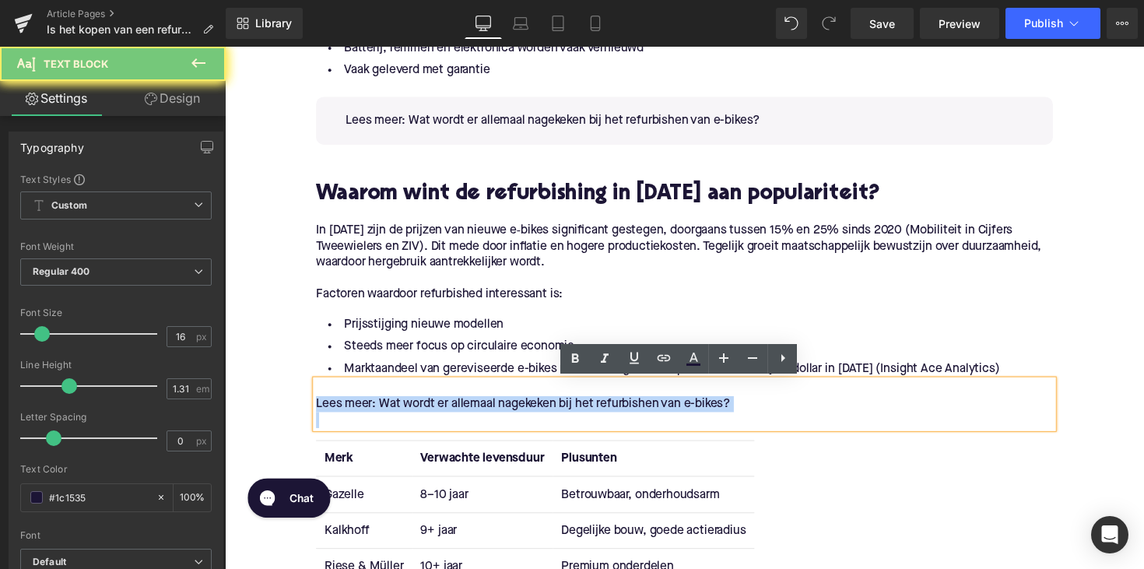
click at [338, 409] on p "Lees meer: Wat wordt er allemaal nagekeken bij het refurbishen van e-bikes?" at bounding box center [695, 413] width 755 height 16
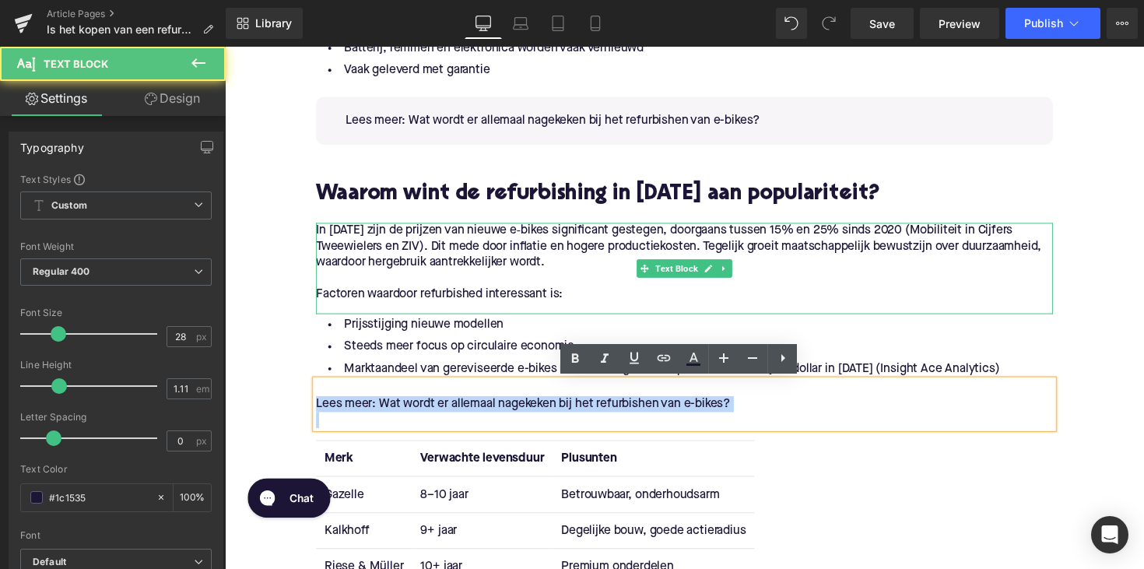
click at [861, 279] on p at bounding box center [695, 284] width 755 height 16
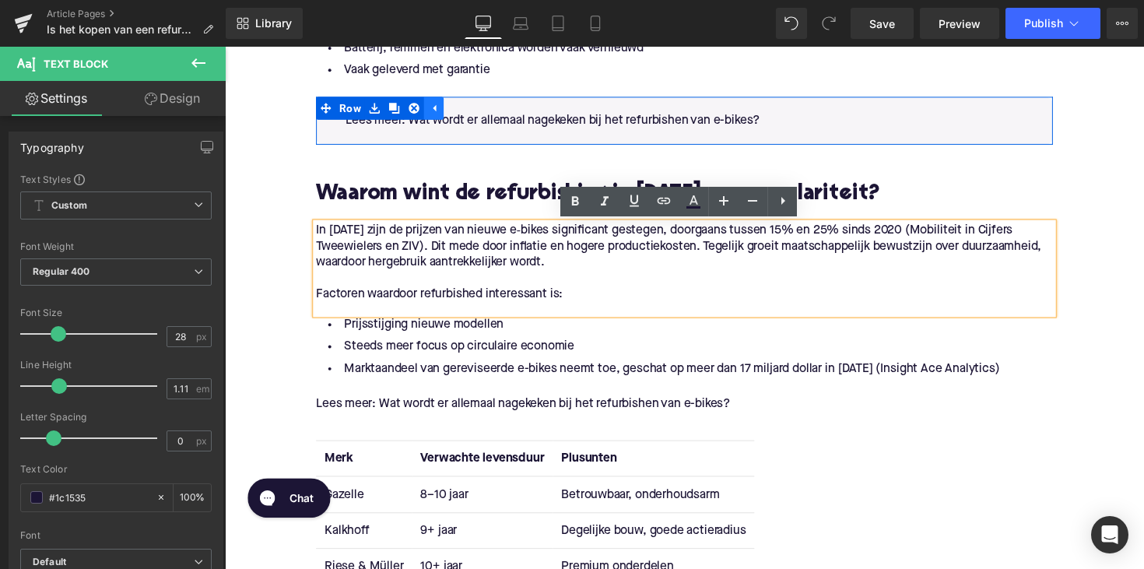
click at [442, 108] on link at bounding box center [439, 109] width 20 height 23
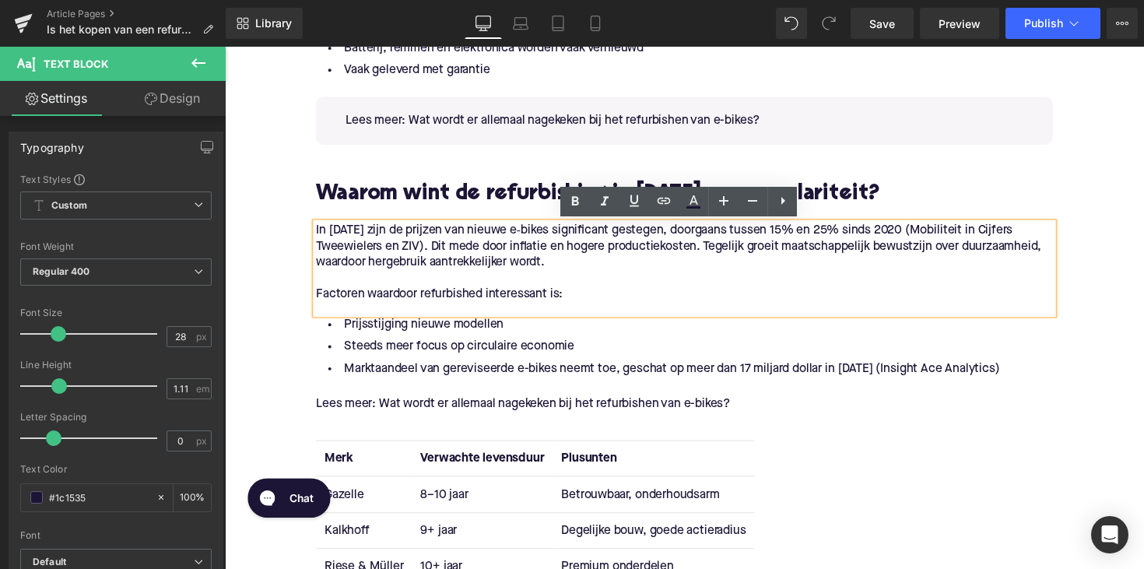
click at [225, 47] on div at bounding box center [225, 47] width 0 height 0
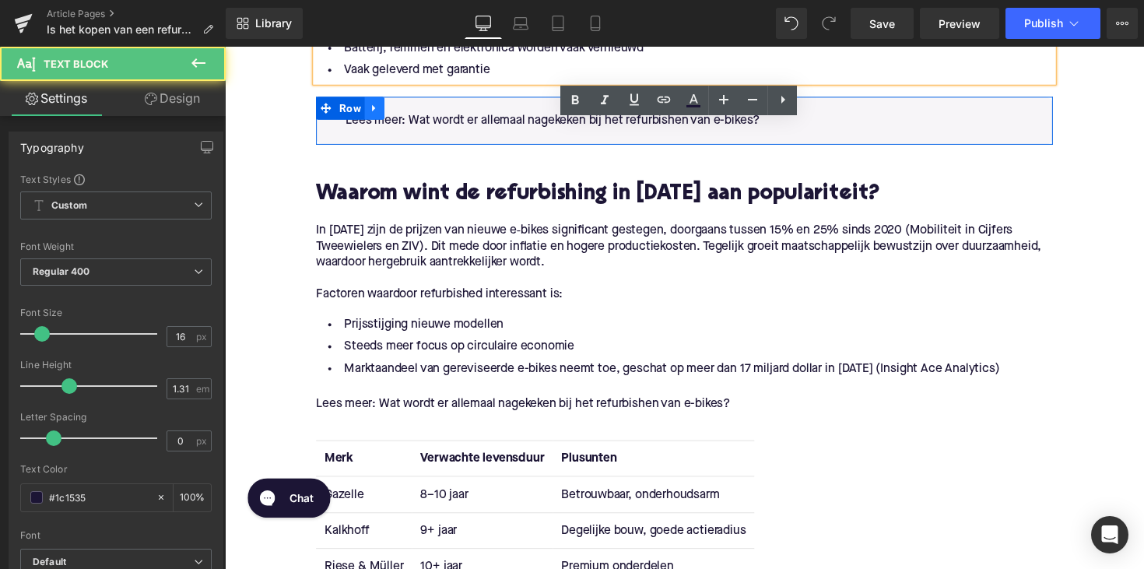
click at [377, 109] on icon at bounding box center [378, 110] width 11 height 12
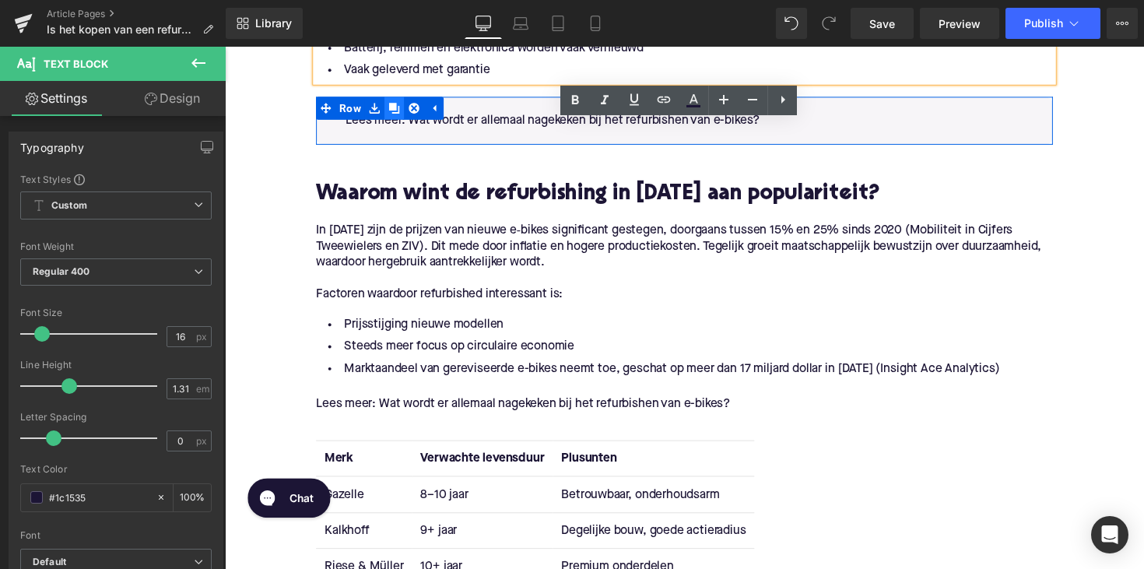
click at [393, 111] on icon at bounding box center [398, 109] width 11 height 11
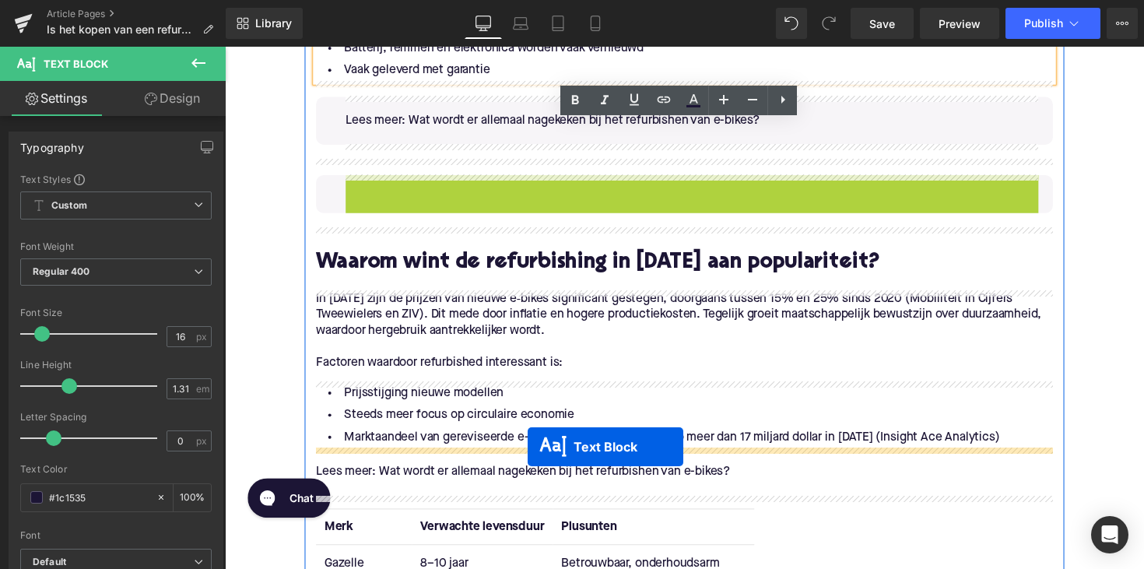
drag, startPoint x: 657, startPoint y: 202, endPoint x: 536, endPoint y: 457, distance: 282.7
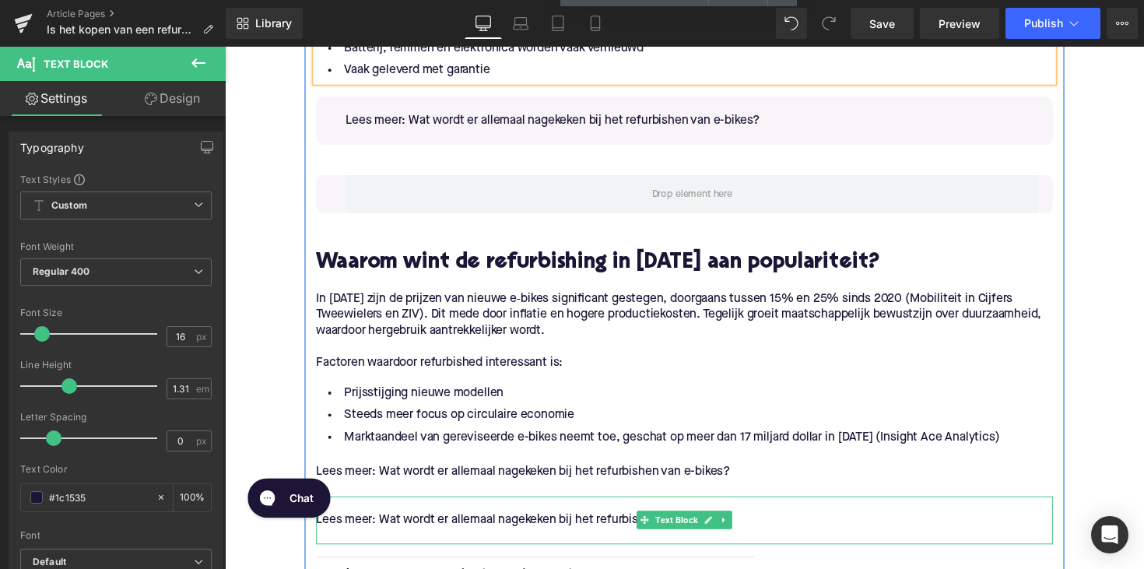
scroll to position [1345, 0]
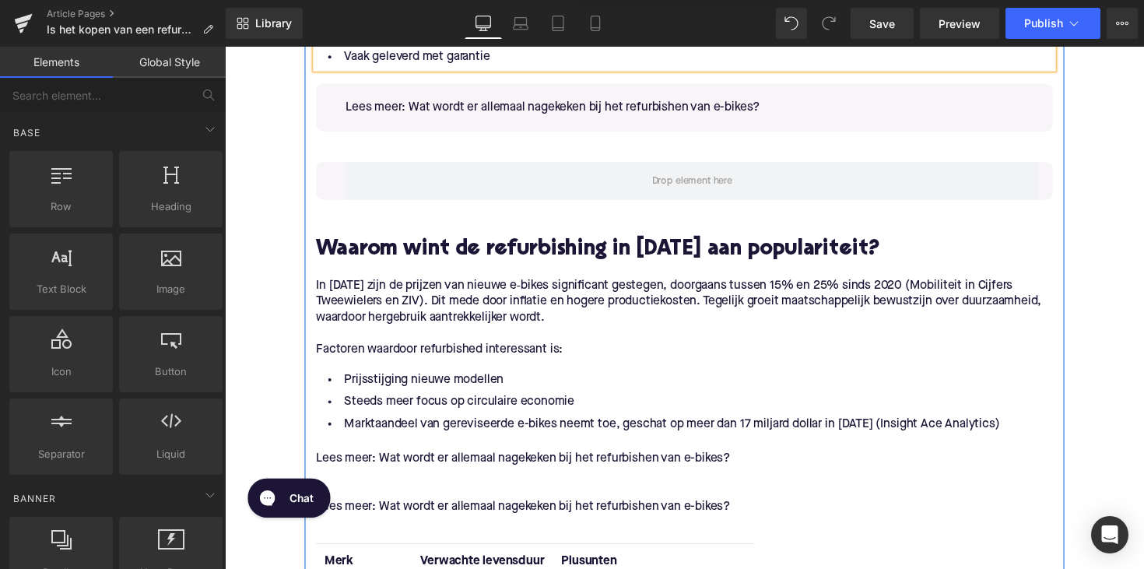
drag, startPoint x: 673, startPoint y: 174, endPoint x: 656, endPoint y: 110, distance: 66.6
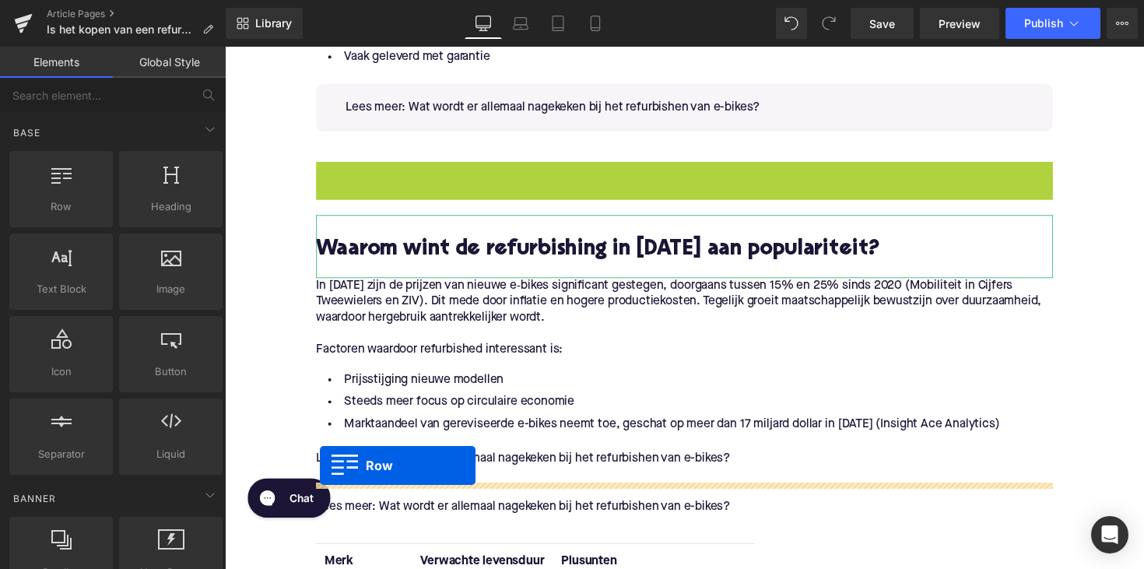
drag, startPoint x: 325, startPoint y: 174, endPoint x: 322, endPoint y: 476, distance: 301.3
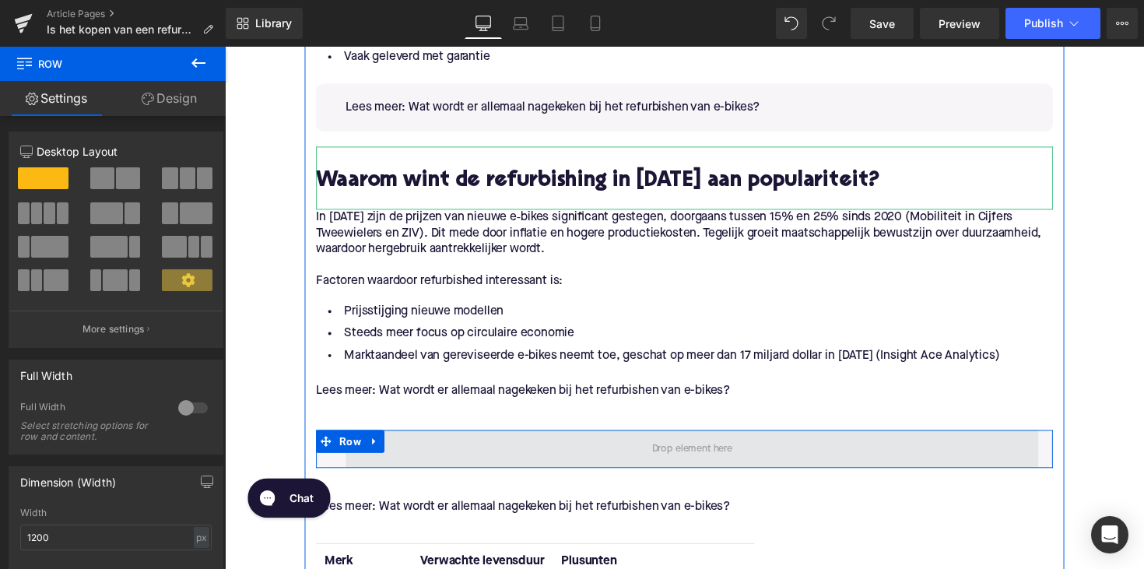
click at [460, 455] on span at bounding box center [704, 459] width 710 height 39
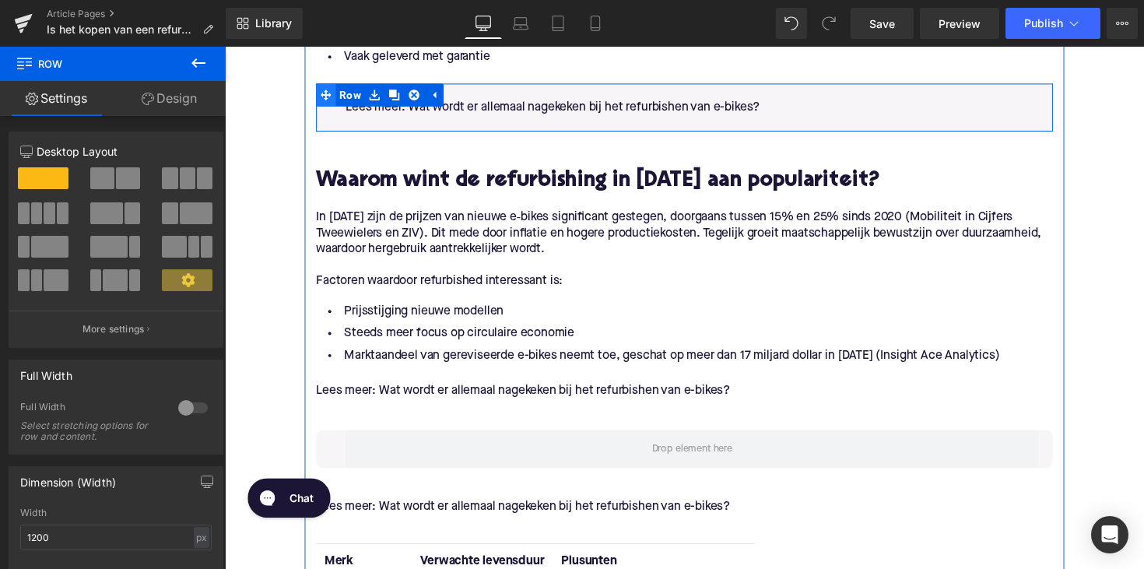
click at [328, 104] on span at bounding box center [328, 96] width 20 height 23
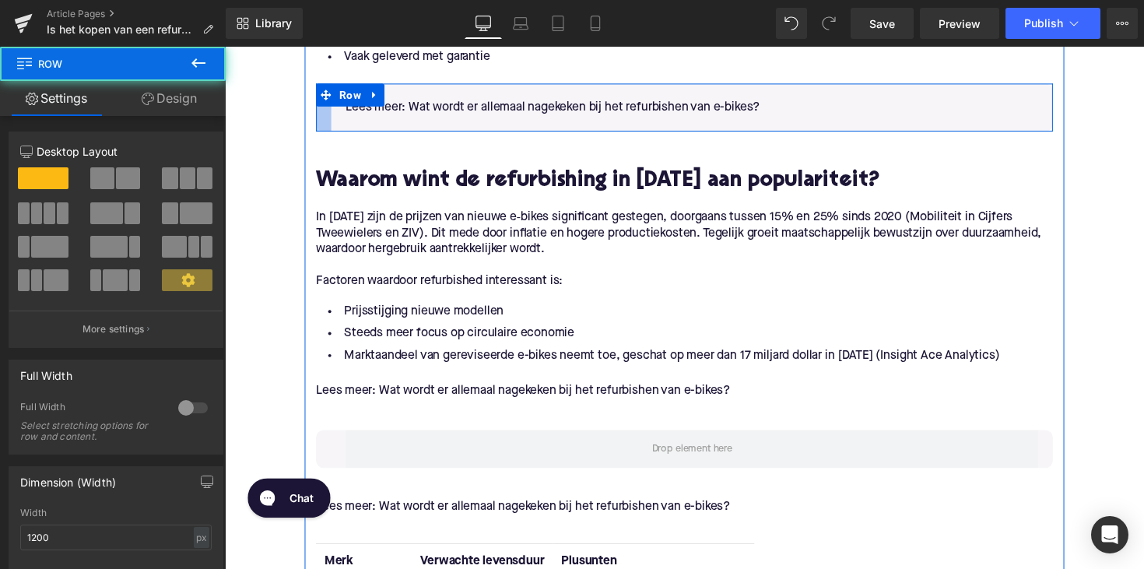
click at [328, 125] on div at bounding box center [326, 109] width 16 height 49
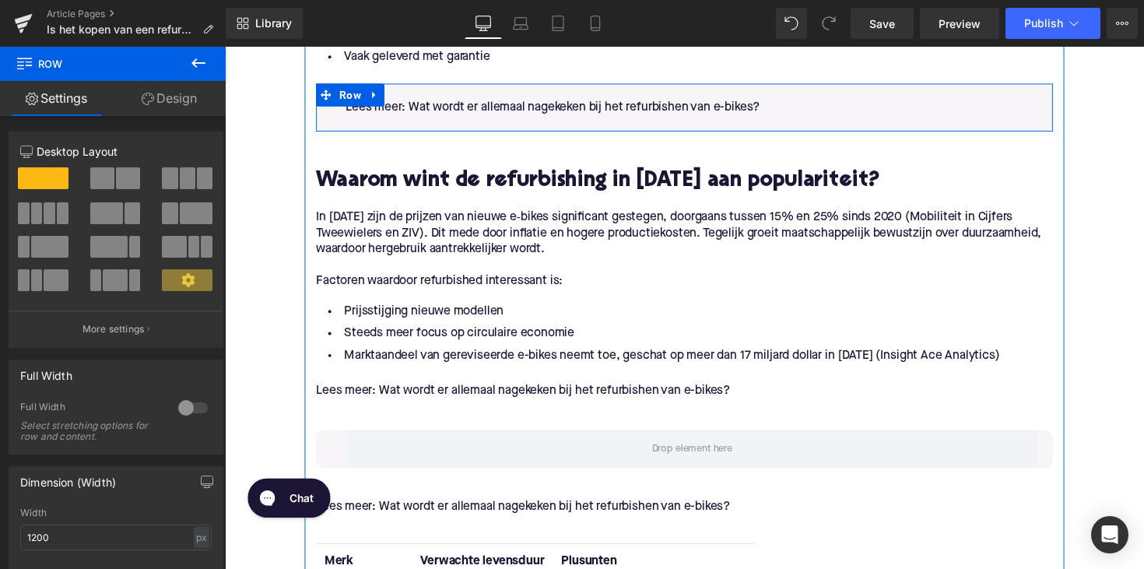
click at [341, 125] on div "Lees meer: Wat wordt er allemaal nagekeken bij het refurbishen van e-bikes? Tex…" at bounding box center [703, 109] width 739 height 49
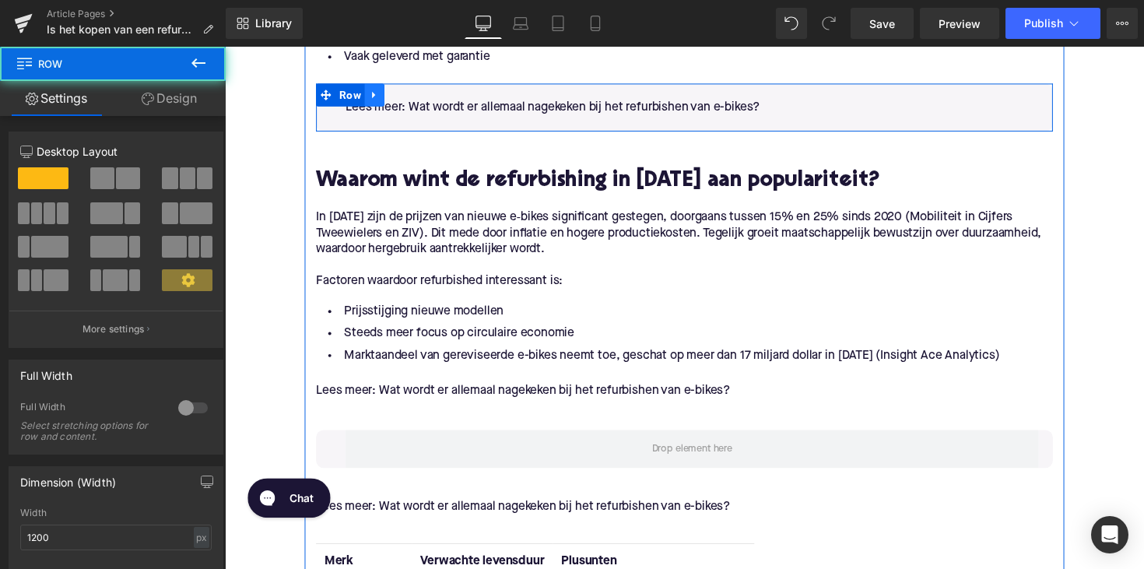
click at [381, 93] on icon at bounding box center [378, 96] width 11 height 12
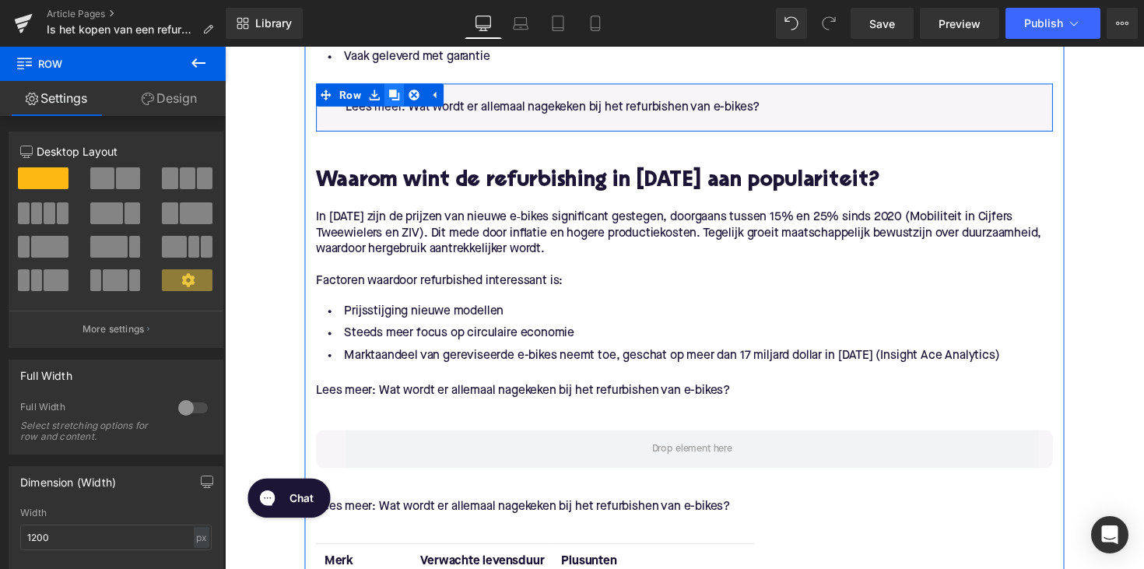
click at [396, 100] on icon at bounding box center [398, 96] width 11 height 11
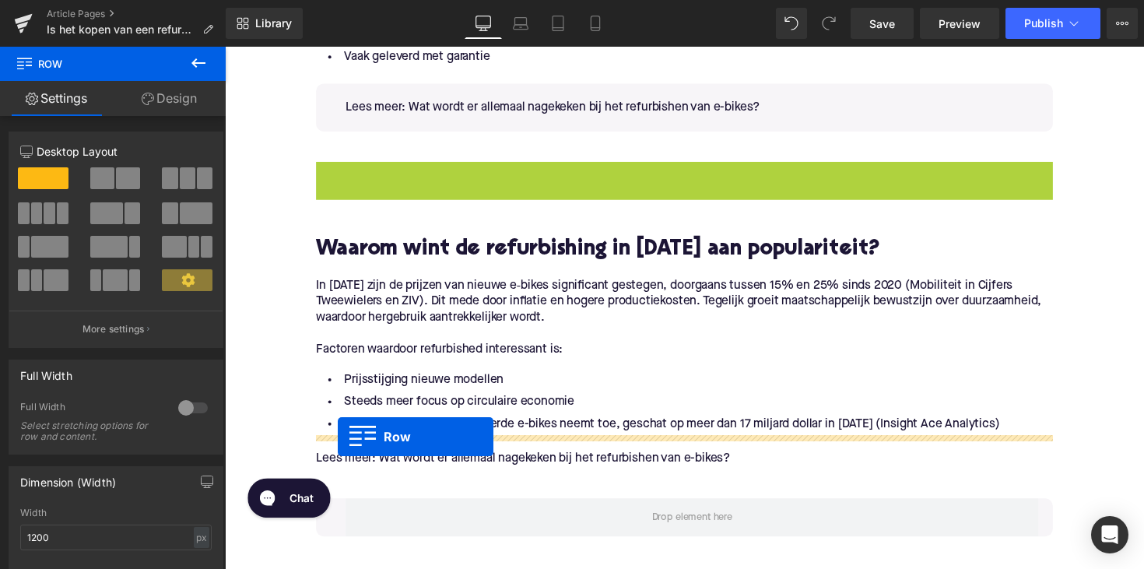
drag, startPoint x: 329, startPoint y: 172, endPoint x: 341, endPoint y: 446, distance: 274.2
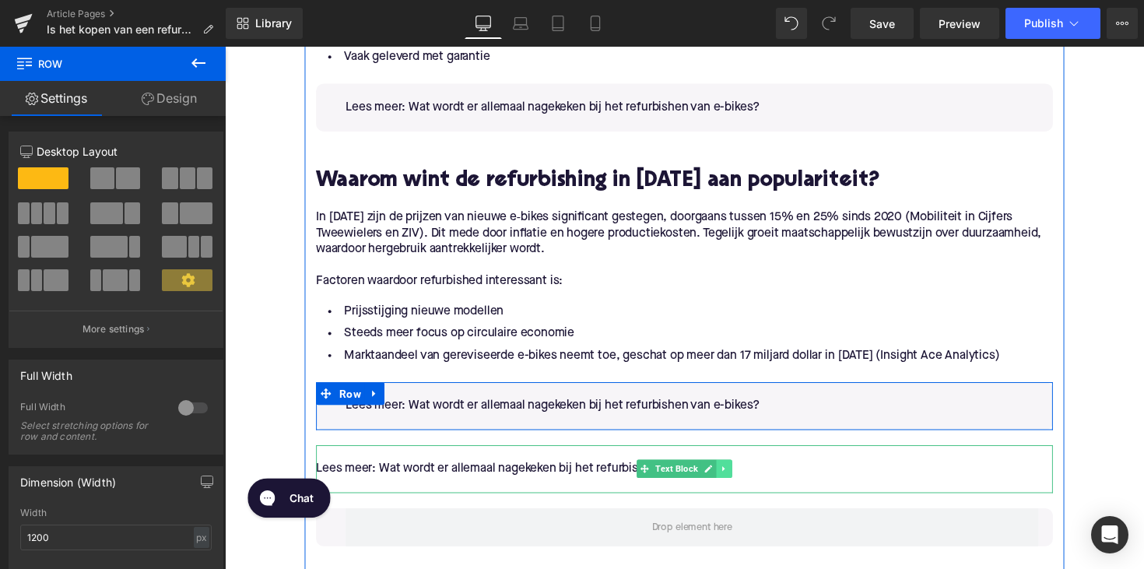
click at [732, 480] on icon at bounding box center [736, 479] width 9 height 9
click at [737, 480] on link at bounding box center [744, 479] width 16 height 19
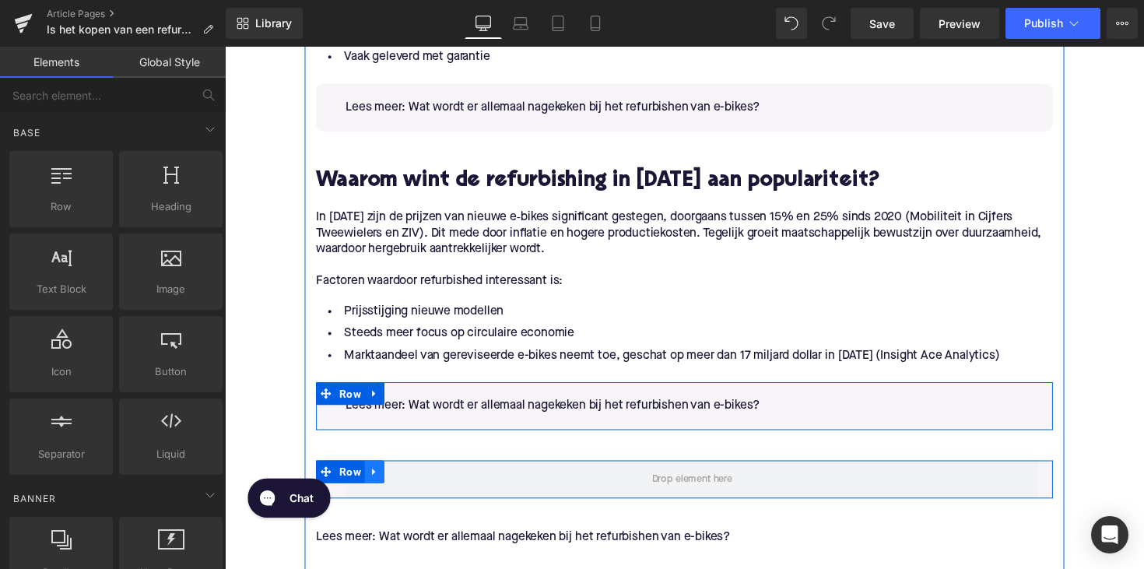
click at [382, 479] on link at bounding box center [378, 482] width 20 height 23
click at [413, 481] on icon at bounding box center [418, 482] width 11 height 11
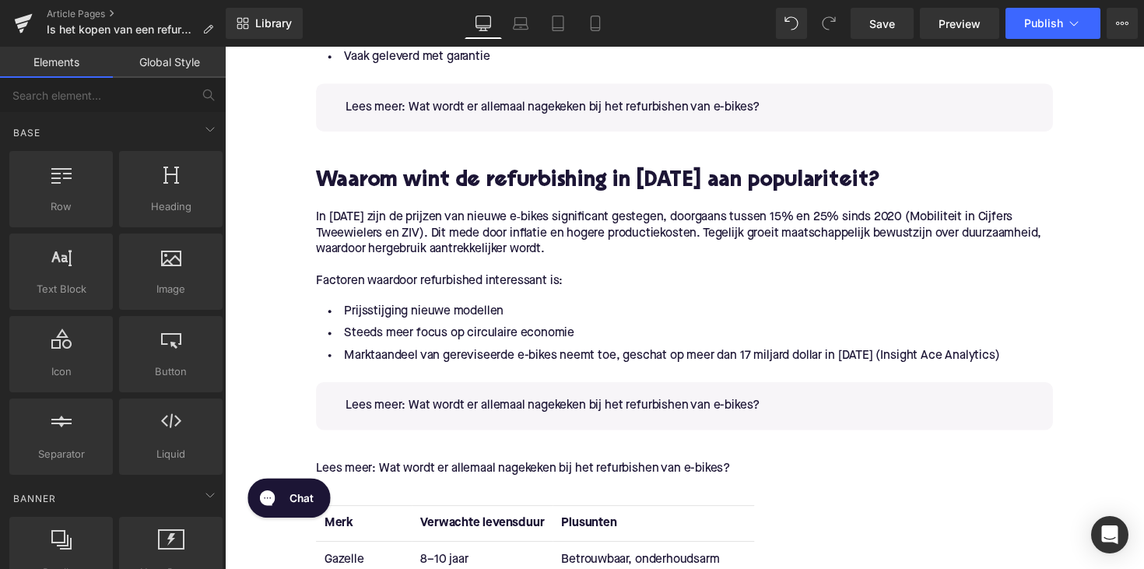
click at [764, 412] on p "Lees meer: Wat wordt er allemaal nagekeken bij het refurbishen van e-bikes?" at bounding box center [704, 415] width 710 height 16
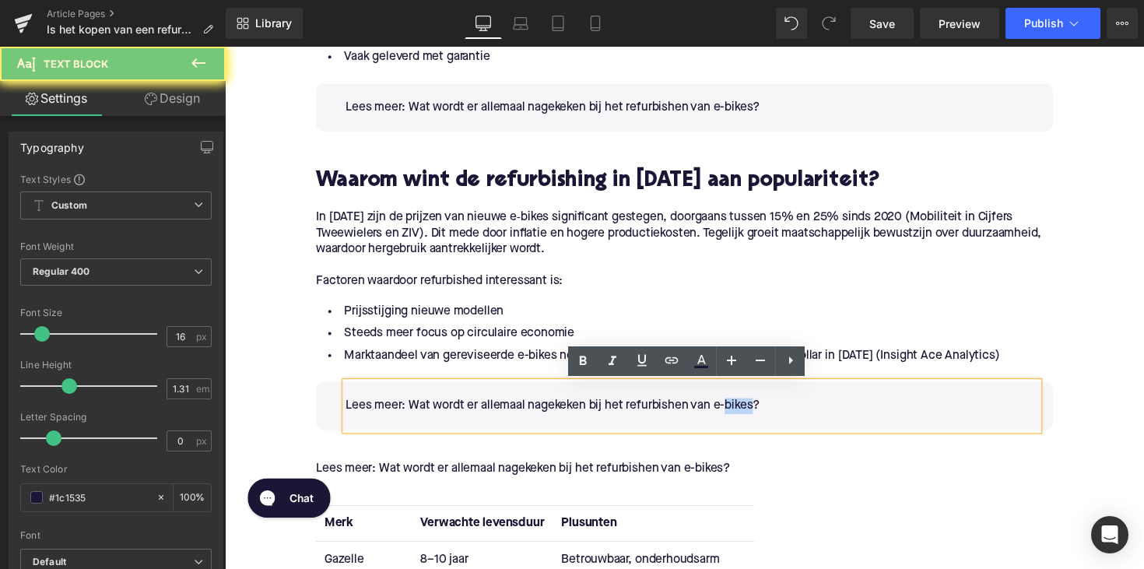
click at [765, 412] on p "Lees meer: Wat wordt er allemaal nagekeken bij het refurbishen van e-bikes?" at bounding box center [704, 415] width 710 height 16
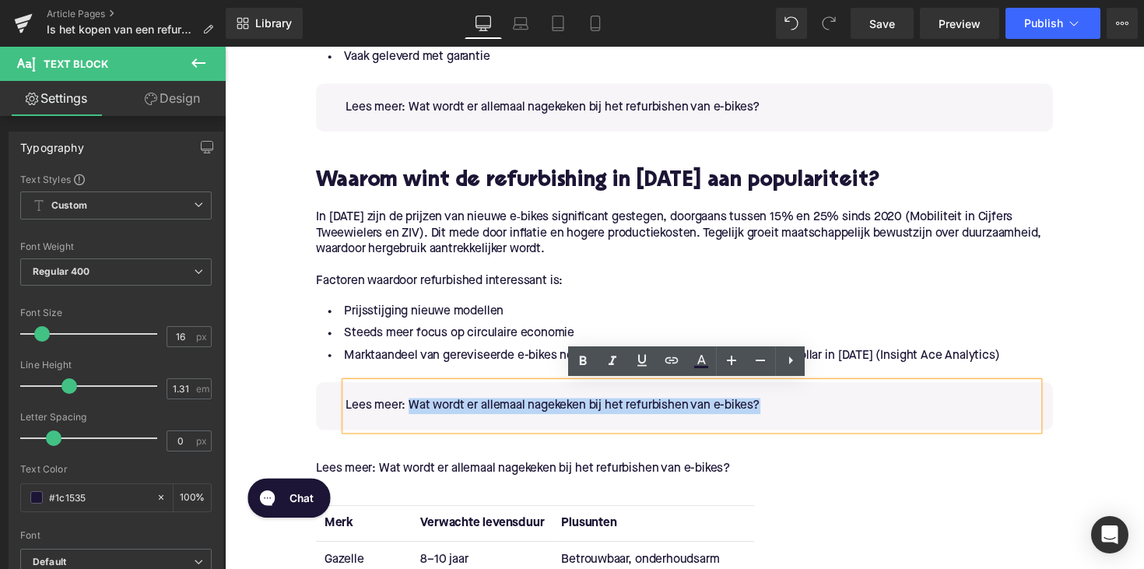
drag, startPoint x: 798, startPoint y: 412, endPoint x: 415, endPoint y: 407, distance: 383.0
click at [415, 407] on p "Lees meer: Wat wordt er allemaal nagekeken bij het refurbishen van e-bikes?" at bounding box center [704, 415] width 710 height 16
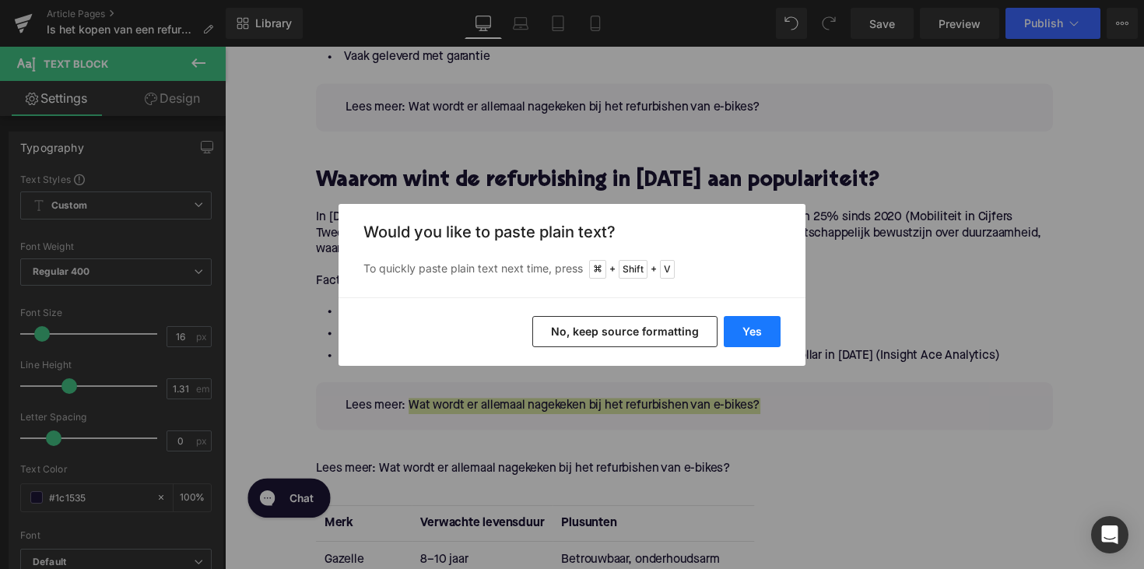
click at [748, 325] on button "Yes" at bounding box center [752, 331] width 57 height 31
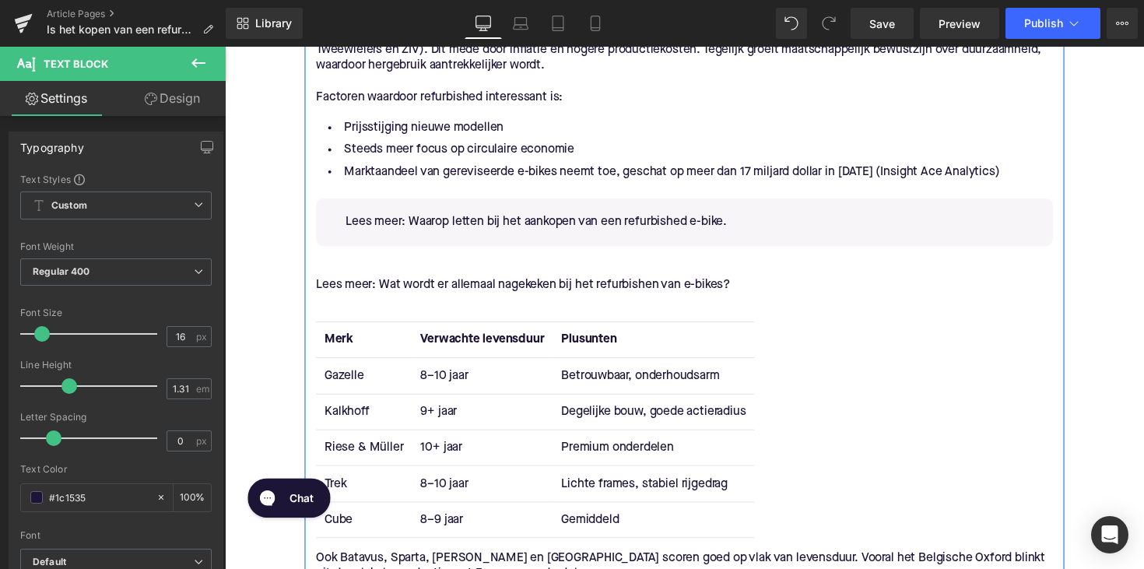
scroll to position [1545, 0]
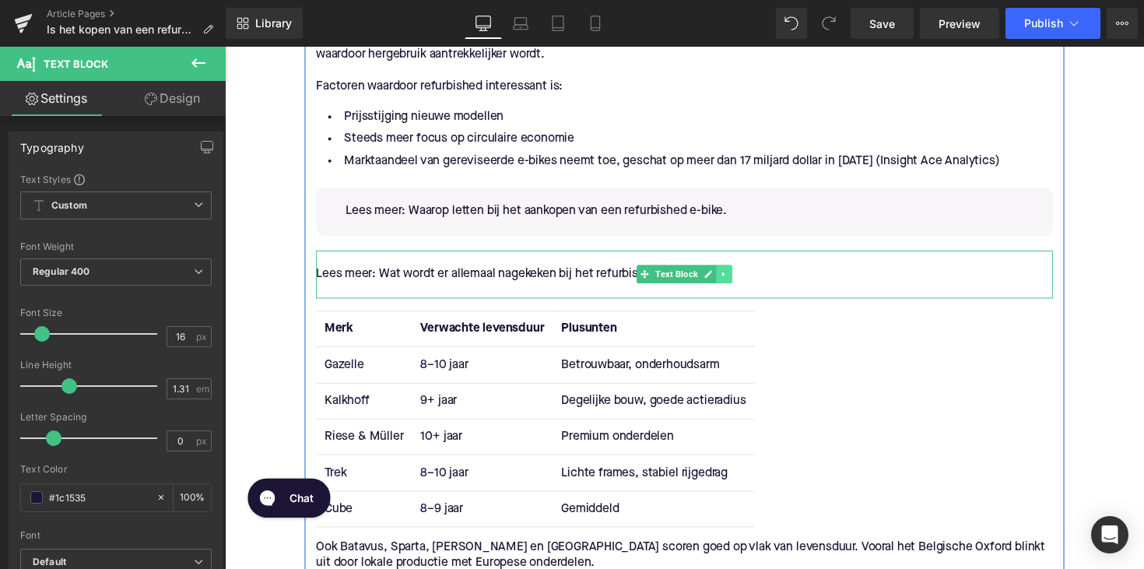
click at [732, 282] on icon at bounding box center [736, 279] width 9 height 9
click at [741, 279] on icon at bounding box center [744, 279] width 9 height 9
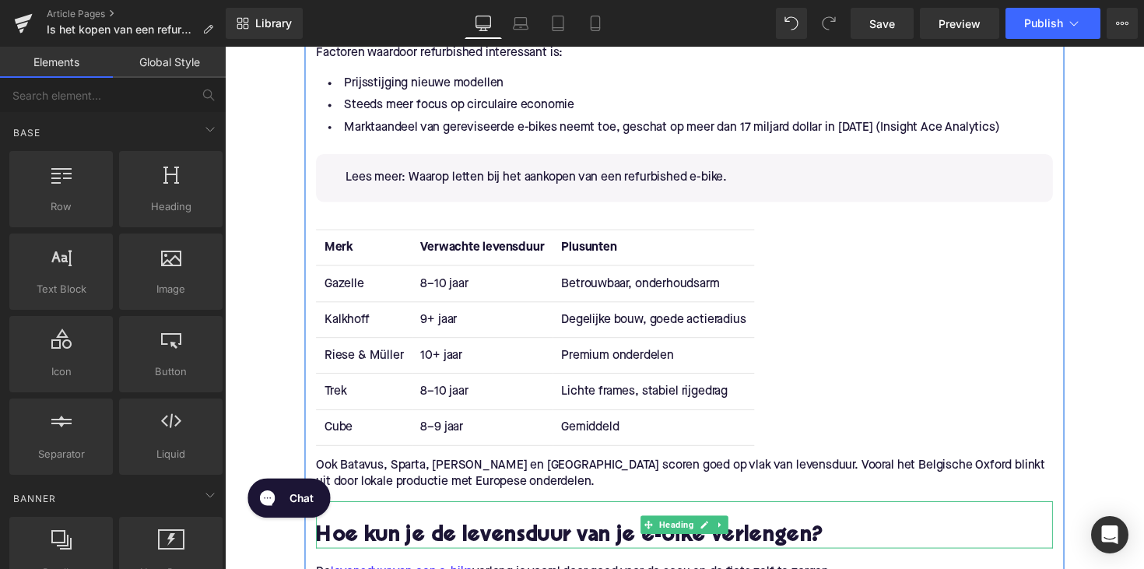
scroll to position [1589, 0]
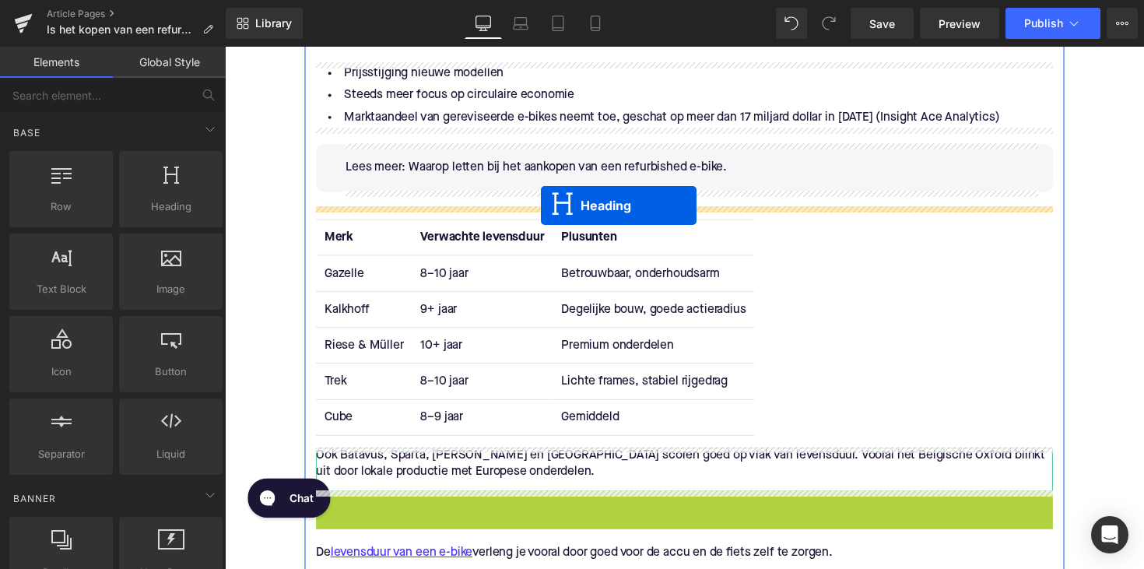
drag, startPoint x: 655, startPoint y: 527, endPoint x: 549, endPoint y: 209, distance: 335.0
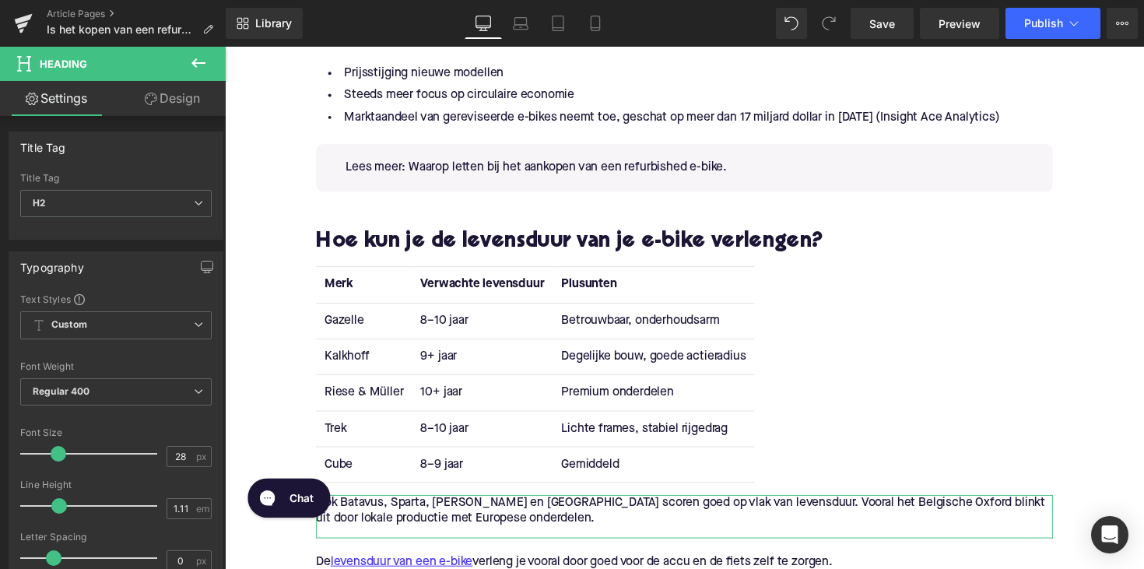
click at [632, 243] on h2 "Hoe kun je de levensduur van je e-bike verlengen?" at bounding box center [695, 247] width 755 height 24
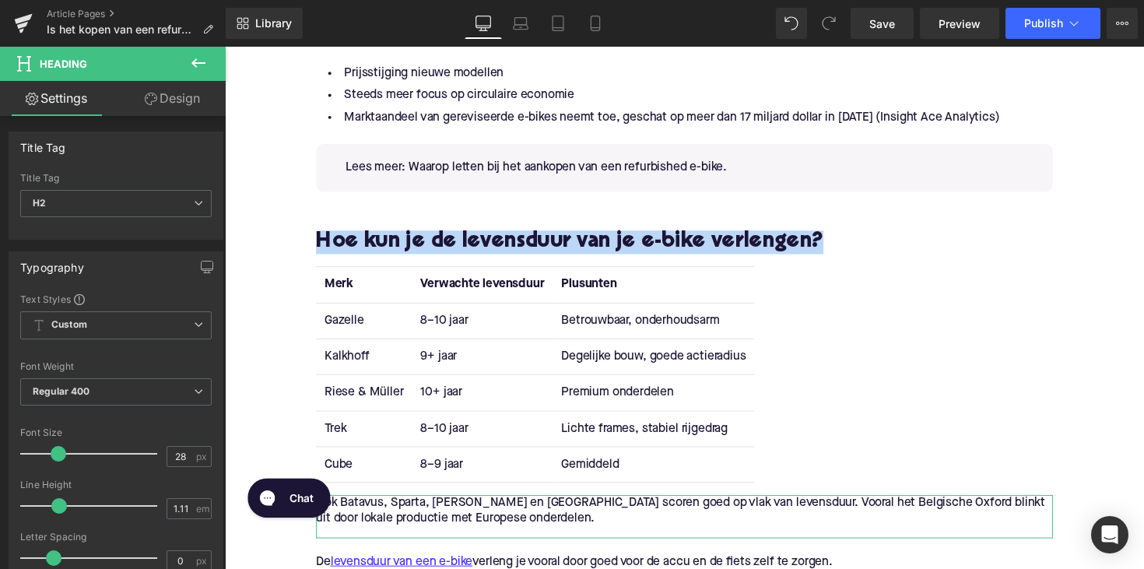
click at [632, 243] on h2 "Hoe kun je de levensduur van je e-bike verlengen?" at bounding box center [695, 247] width 755 height 24
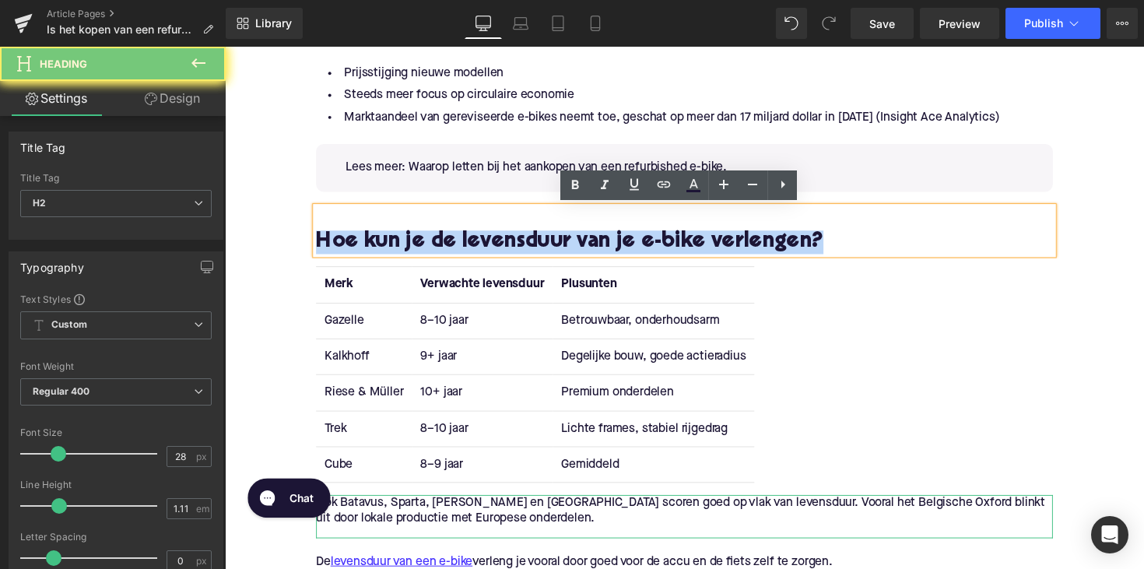
paste div
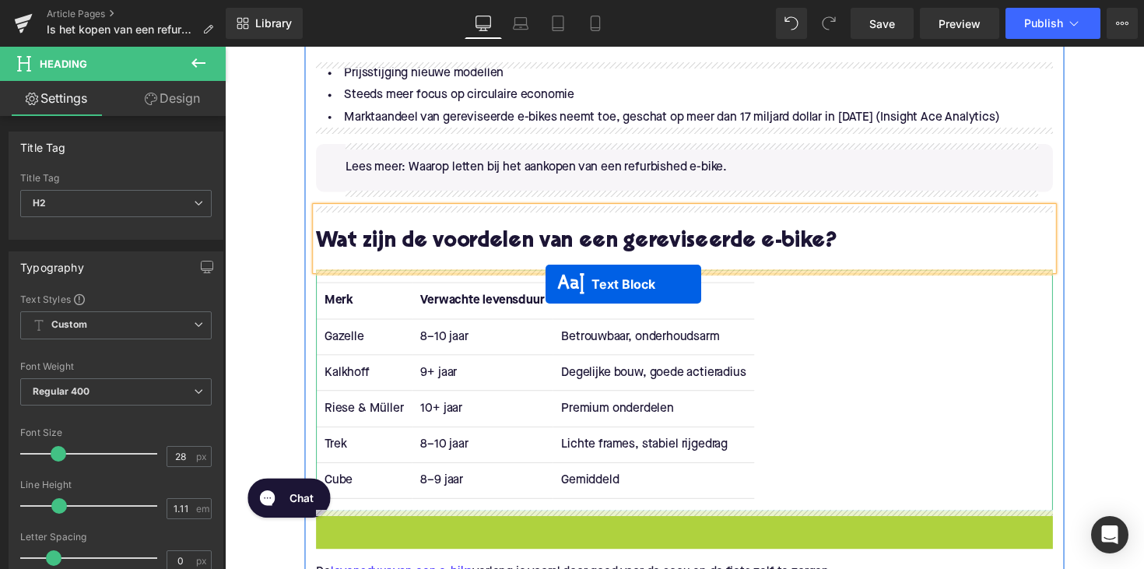
drag, startPoint x: 648, startPoint y: 547, endPoint x: 553, endPoint y: 290, distance: 274.3
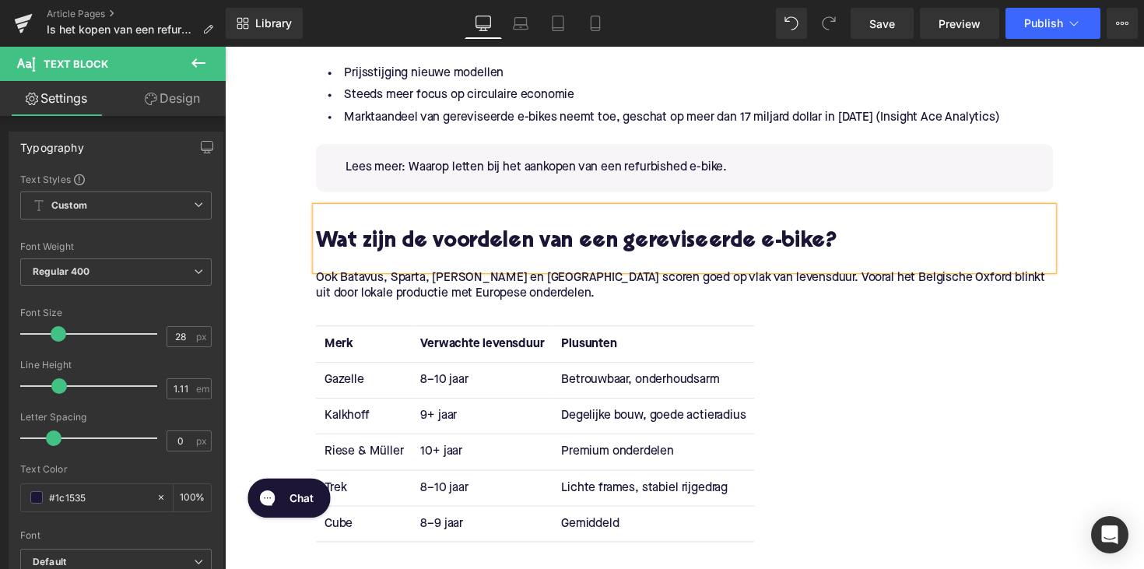
click at [564, 296] on p "Ook Batavus, Sparta, [PERSON_NAME] en [GEOGRAPHIC_DATA] scoren goed op vlak van…" at bounding box center [695, 292] width 755 height 33
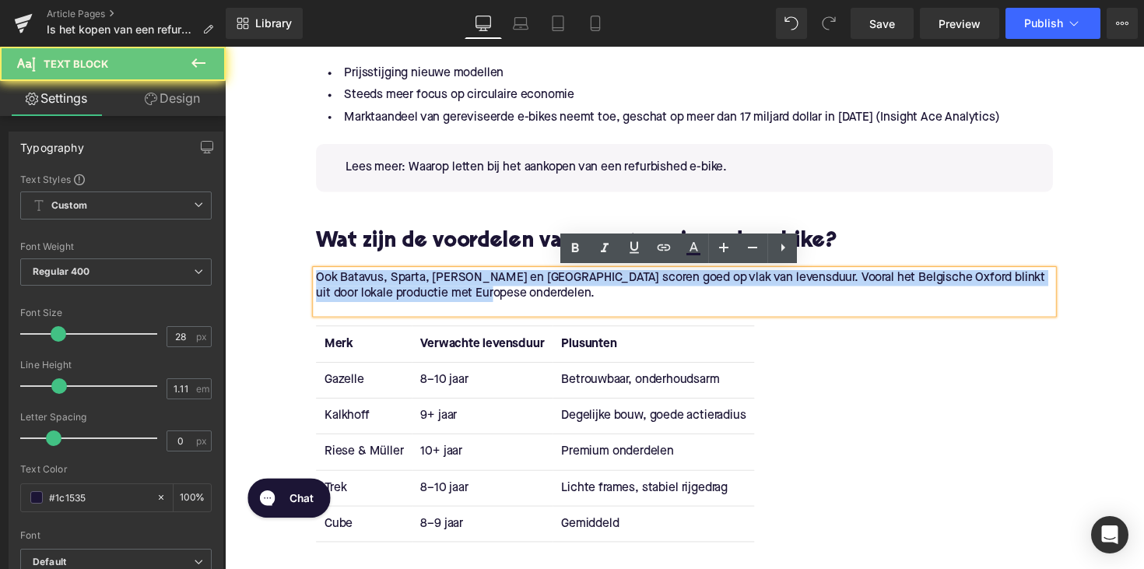
drag, startPoint x: 540, startPoint y: 296, endPoint x: 260, endPoint y: 271, distance: 281.3
click at [260, 271] on div "Home / Is het kopen van een refurbished e‑bike in [DATE] de moeite waard? Bread…" at bounding box center [696, 469] width 942 height 3760
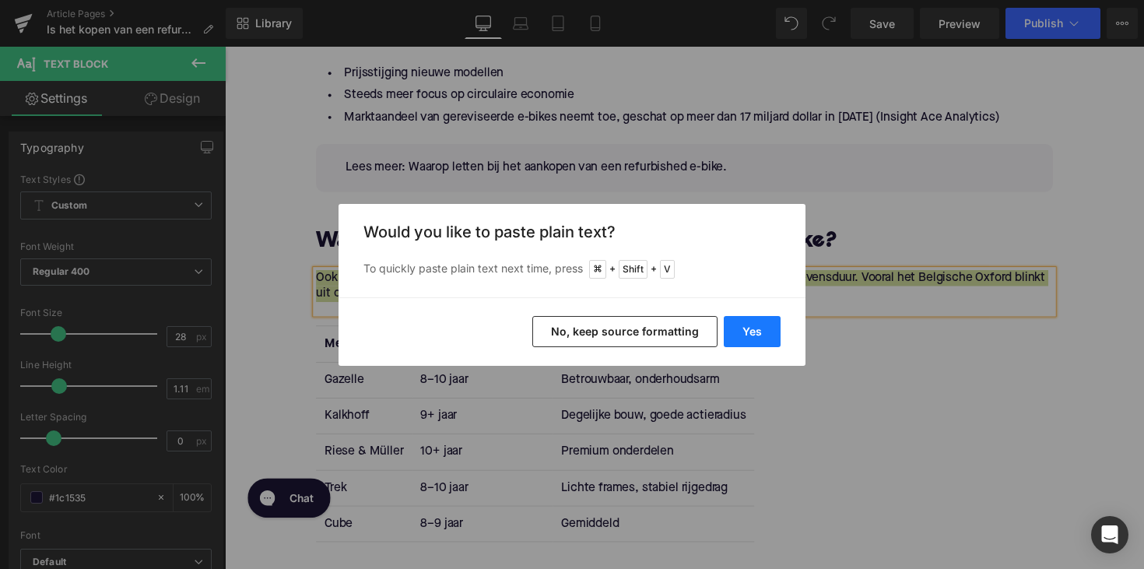
click at [750, 324] on button "Yes" at bounding box center [752, 331] width 57 height 31
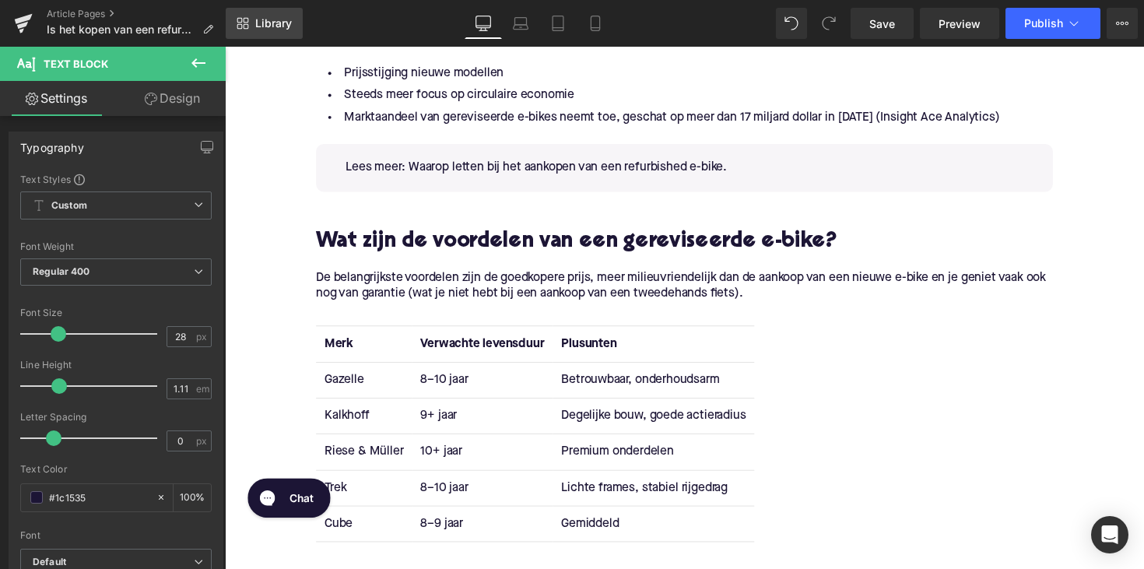
click at [265, 32] on link "Library" at bounding box center [264, 23] width 77 height 31
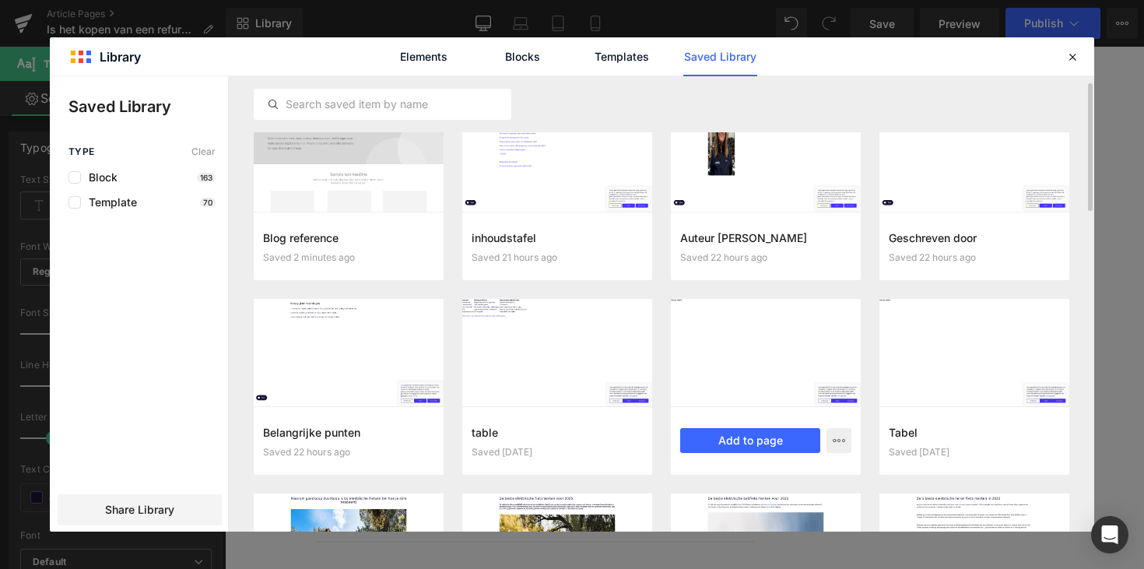
scroll to position [58, 0]
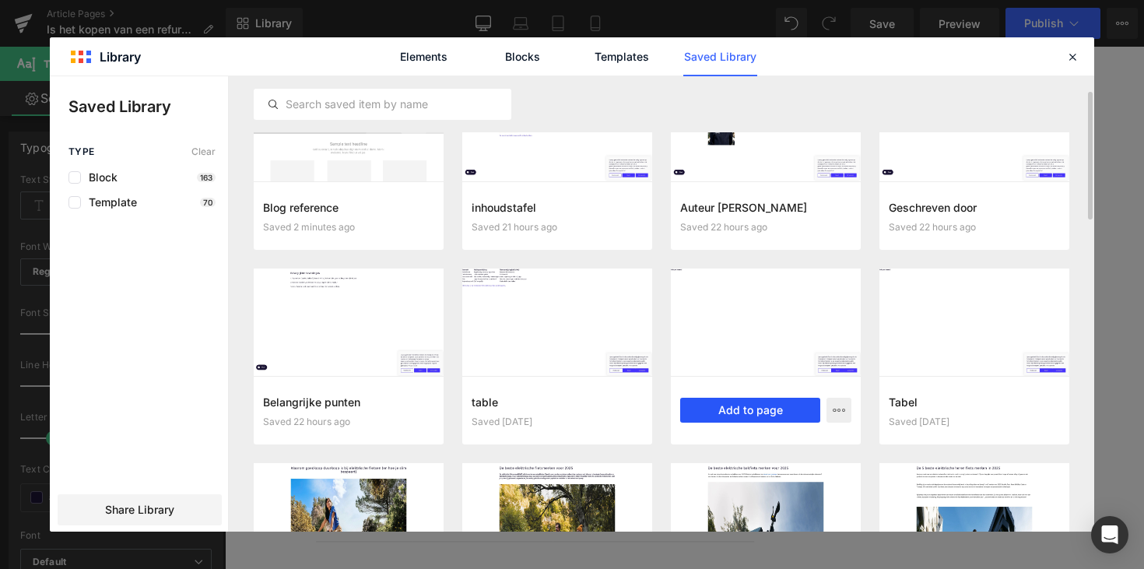
click at [761, 406] on button "Add to page" at bounding box center [750, 410] width 140 height 25
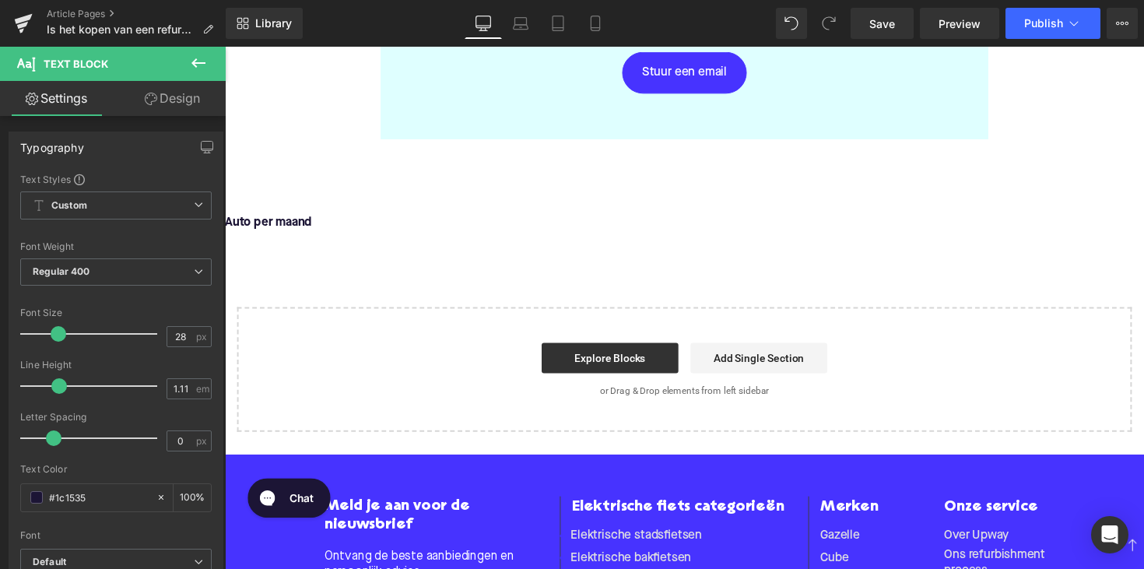
scroll to position [3487, 0]
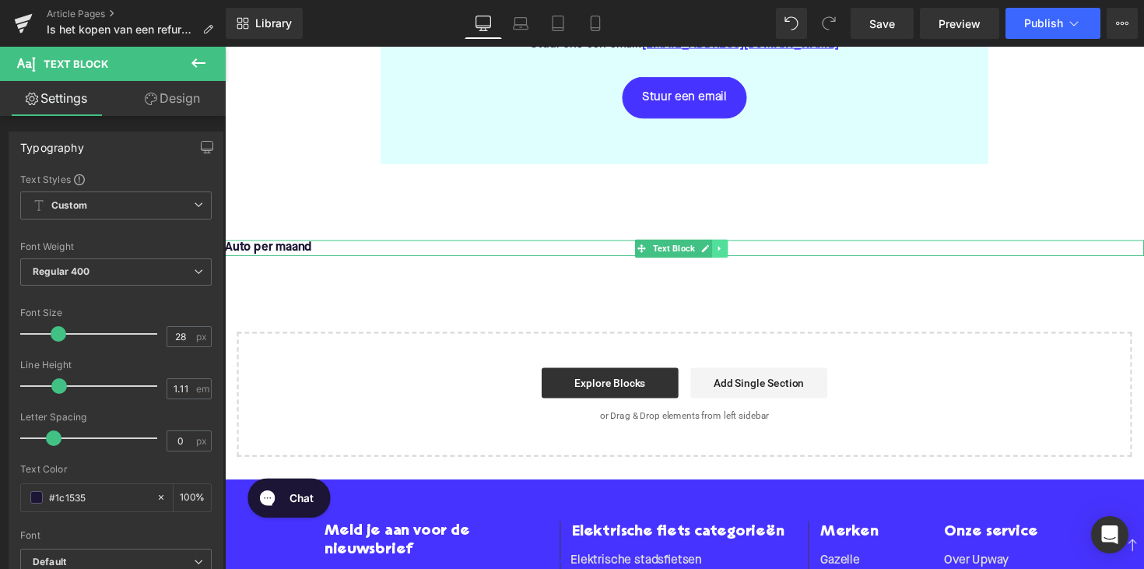
click at [736, 250] on icon at bounding box center [732, 253] width 9 height 9
click at [741, 251] on icon at bounding box center [740, 253] width 9 height 9
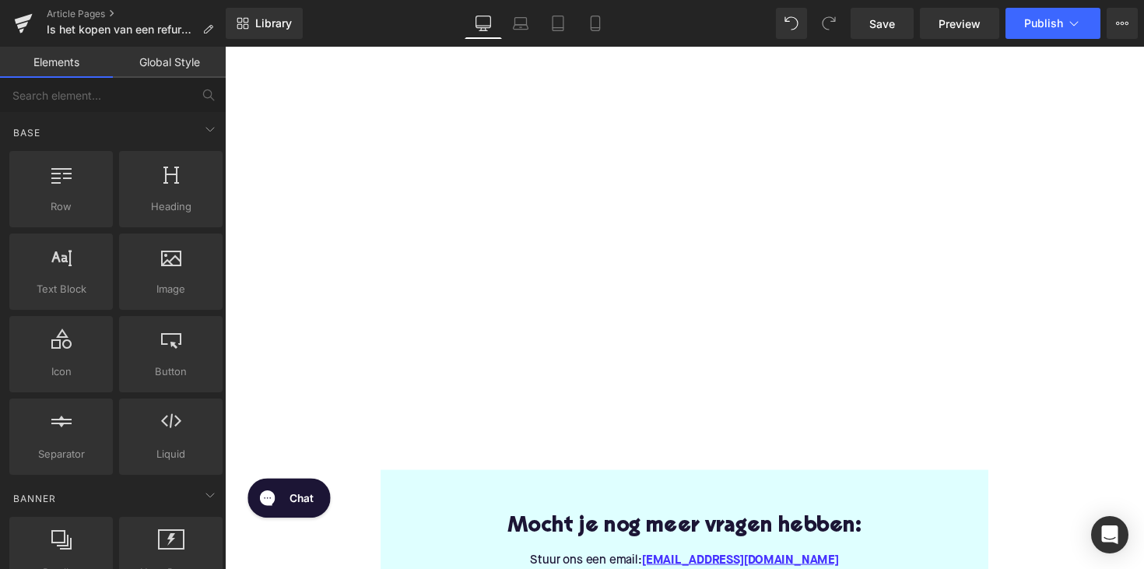
scroll to position [3094, 0]
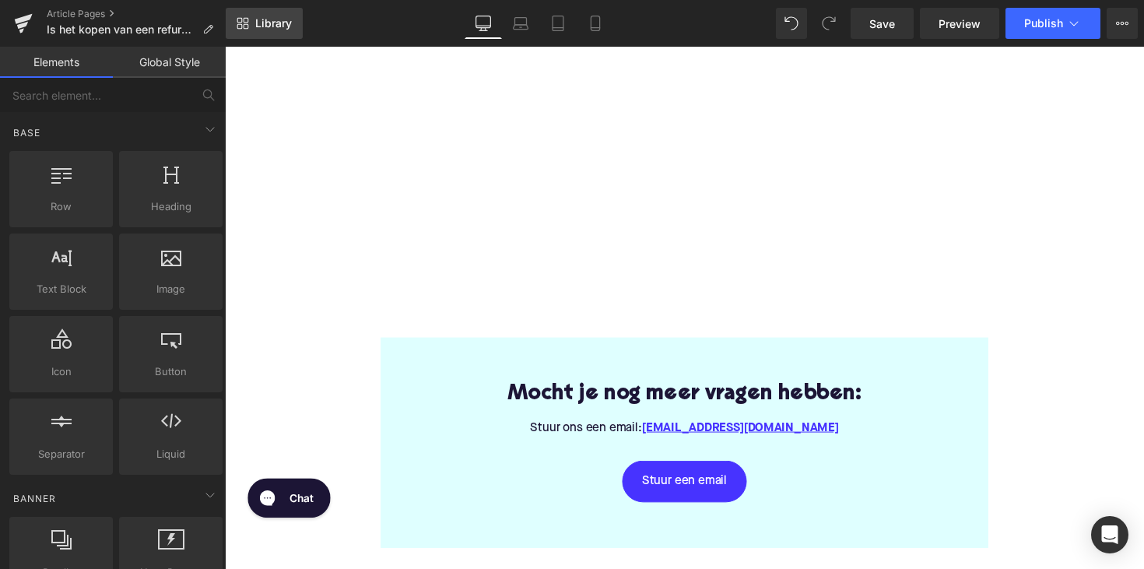
click at [279, 30] on span "Library" at bounding box center [273, 23] width 37 height 14
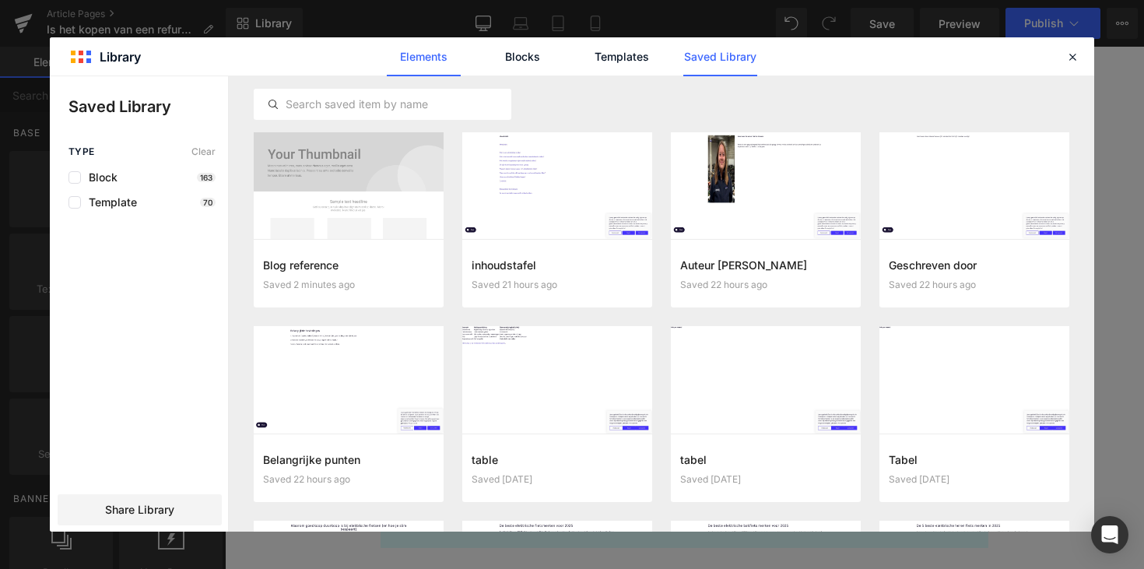
click at [403, 65] on link "Elements" at bounding box center [424, 56] width 74 height 39
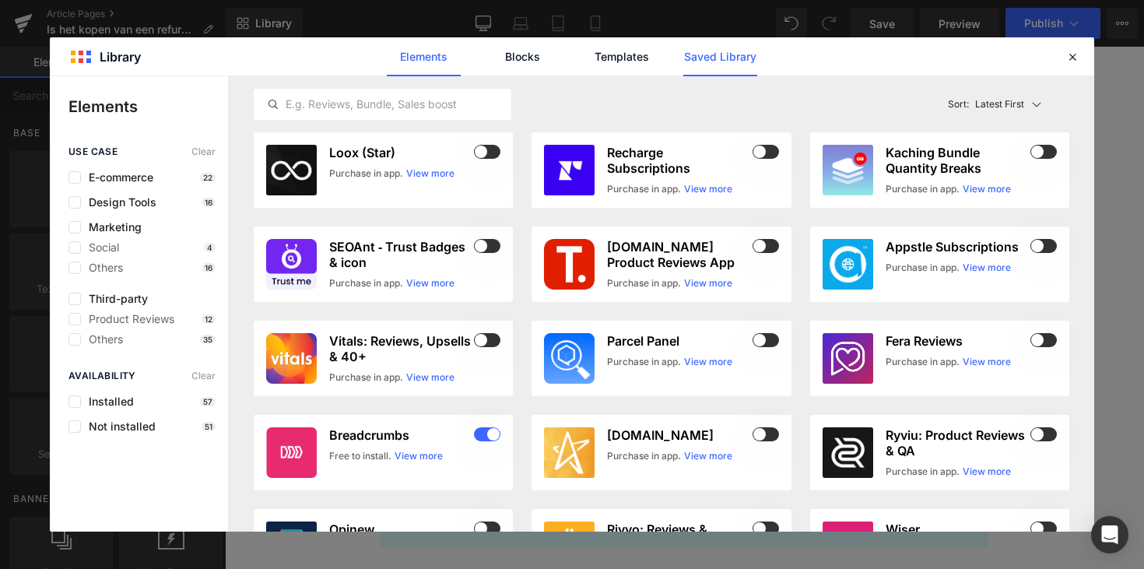
click at [726, 68] on link "Saved Library" at bounding box center [720, 56] width 74 height 39
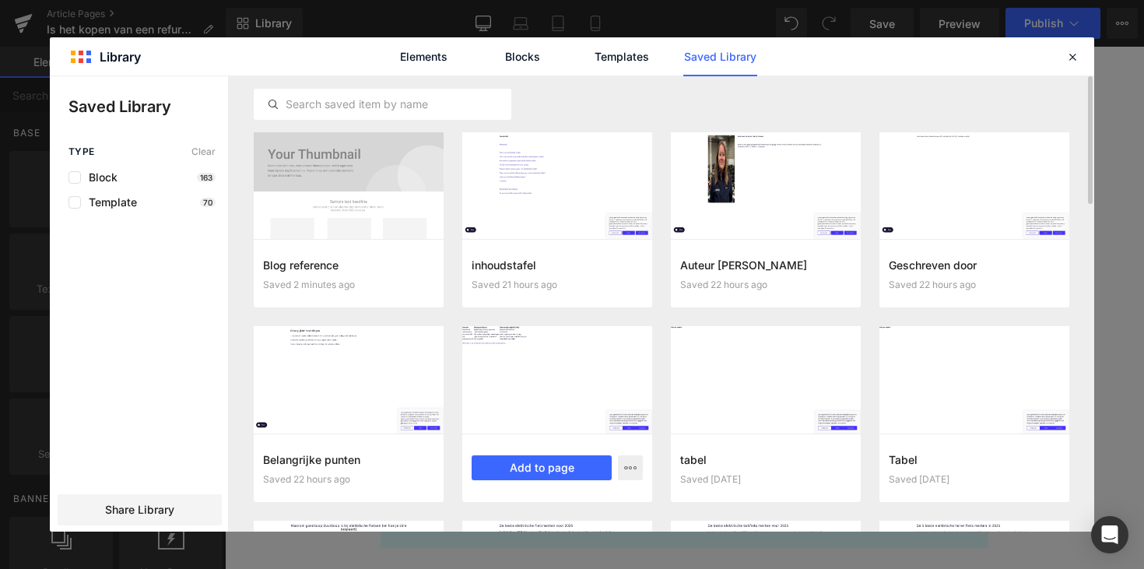
scroll to position [9, 0]
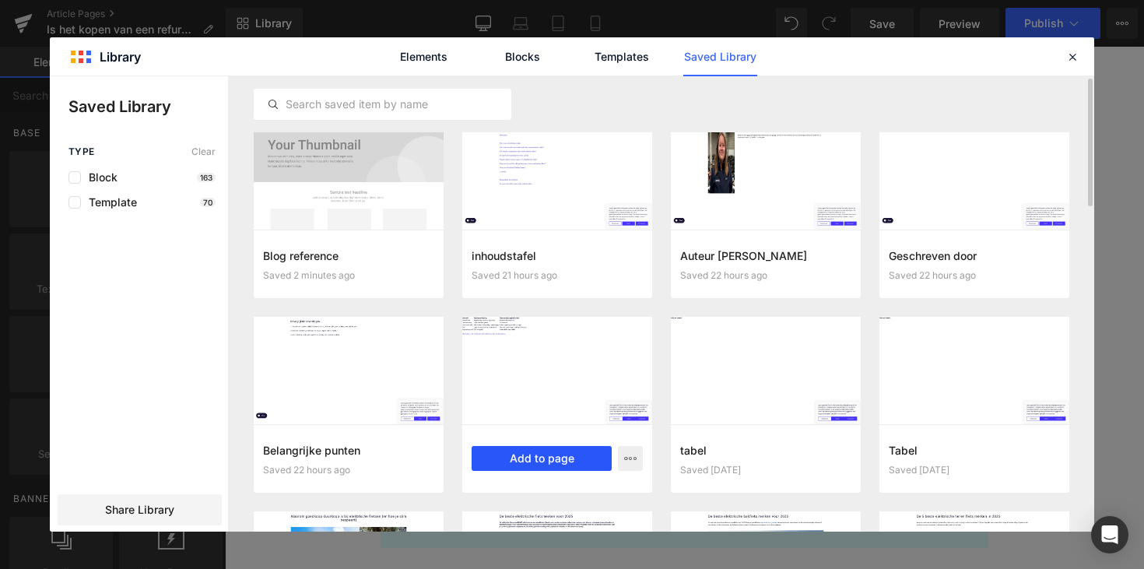
click at [536, 468] on button "Add to page" at bounding box center [542, 458] width 140 height 25
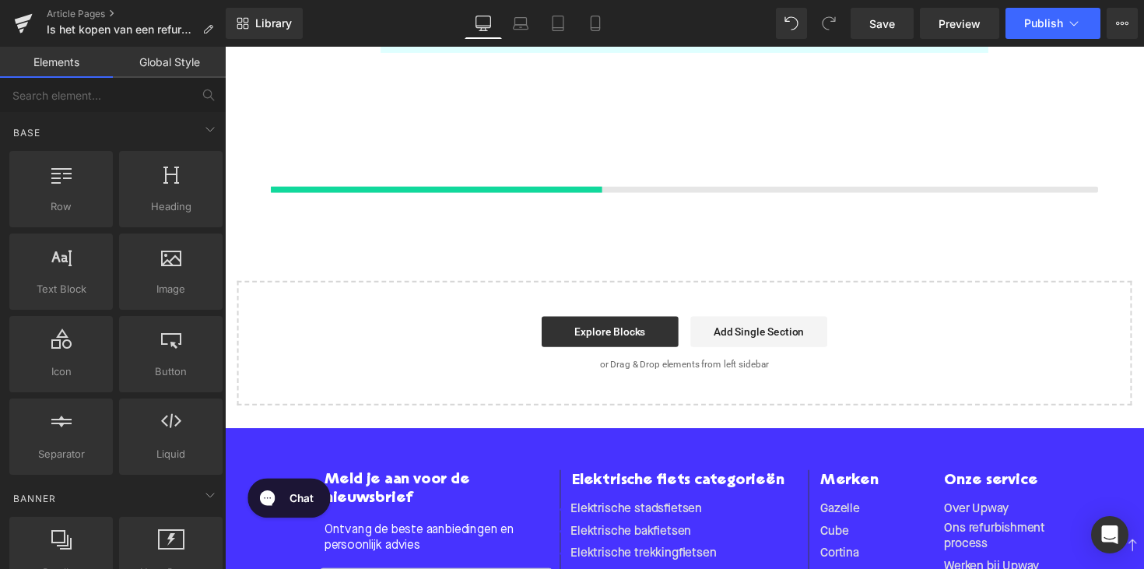
scroll to position [3603, 0]
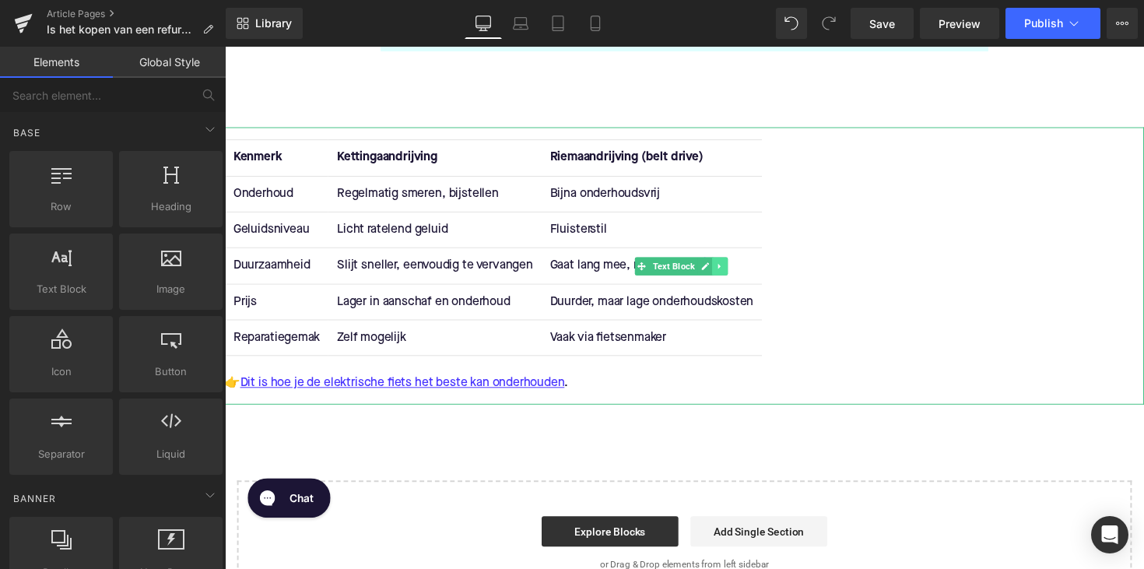
click at [736, 270] on icon at bounding box center [732, 271] width 9 height 9
click at [734, 270] on link at bounding box center [741, 271] width 16 height 19
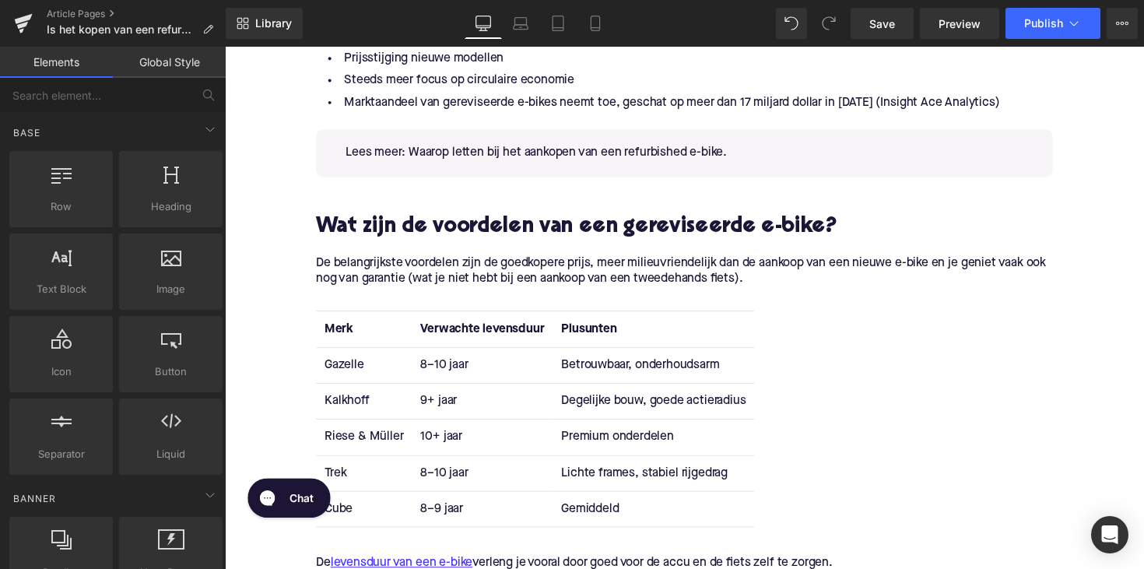
scroll to position [1612, 0]
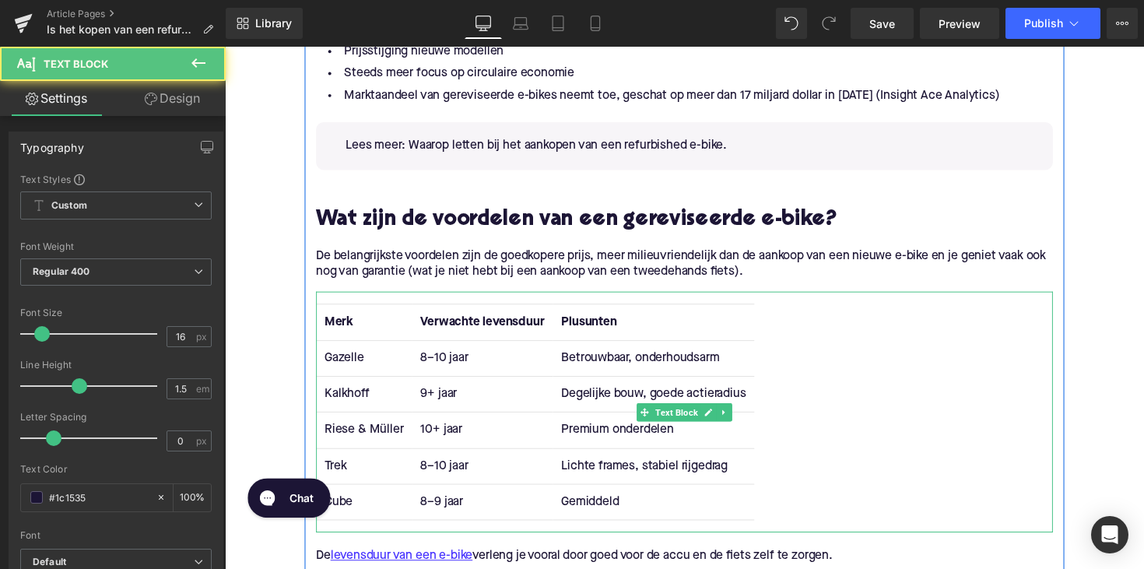
click at [636, 515] on td "Gemiddeld" at bounding box center [664, 513] width 206 height 37
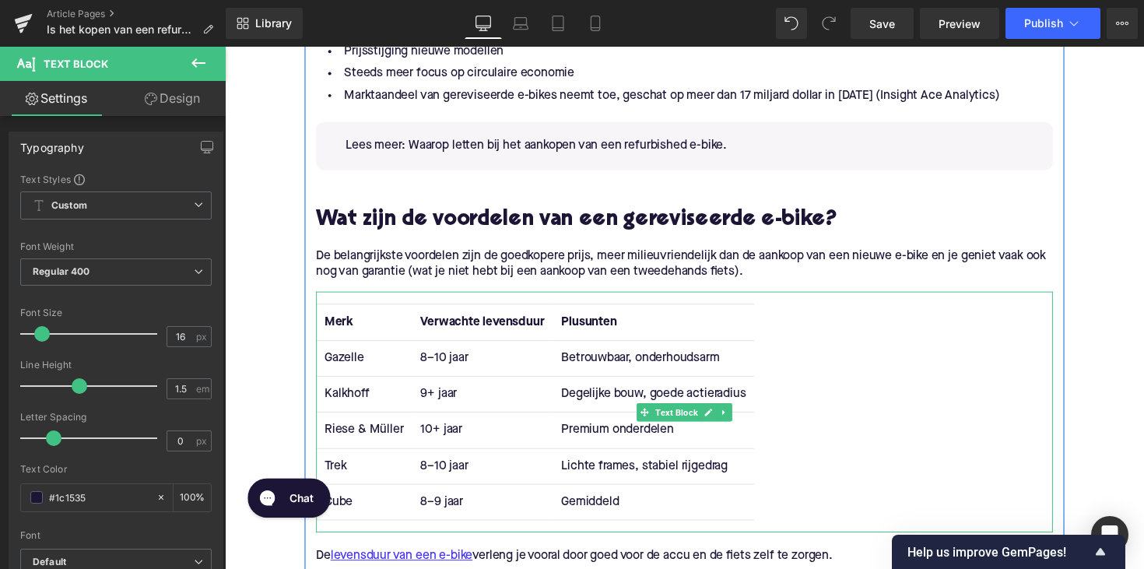
drag, startPoint x: 845, startPoint y: 546, endPoint x: 567, endPoint y: 346, distance: 342.2
click at [622, 493] on td "Lichte frames, stabiel rijgedrag" at bounding box center [664, 476] width 206 height 37
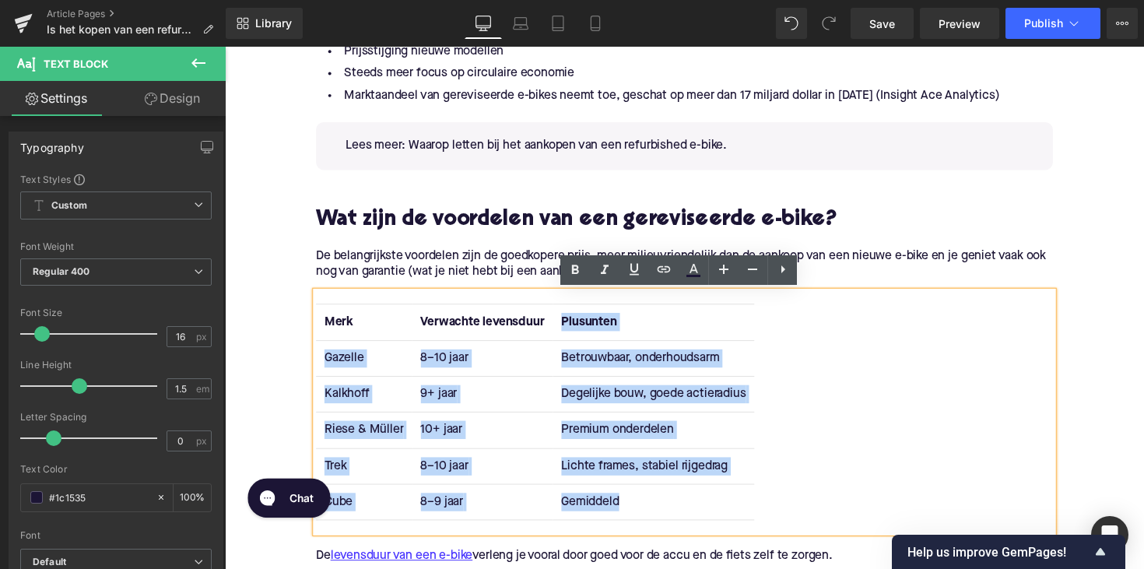
drag, startPoint x: 632, startPoint y: 511, endPoint x: 565, endPoint y: 330, distance: 193.3
click at [565, 330] on table "Merk Verwachte levensduur Plusunten Gazelle 8–10 jaar Betrouwbaar, onderhoudsar…" at bounding box center [542, 421] width 449 height 222
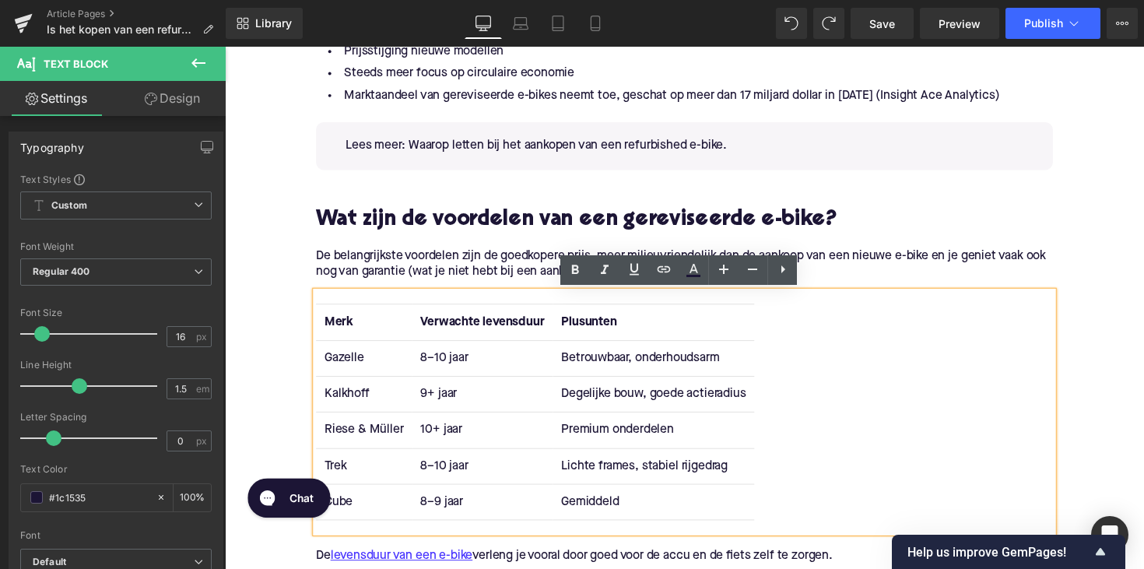
click at [461, 362] on td "8–10 jaar" at bounding box center [488, 365] width 144 height 37
click at [342, 325] on strong "Merk" at bounding box center [342, 328] width 30 height 12
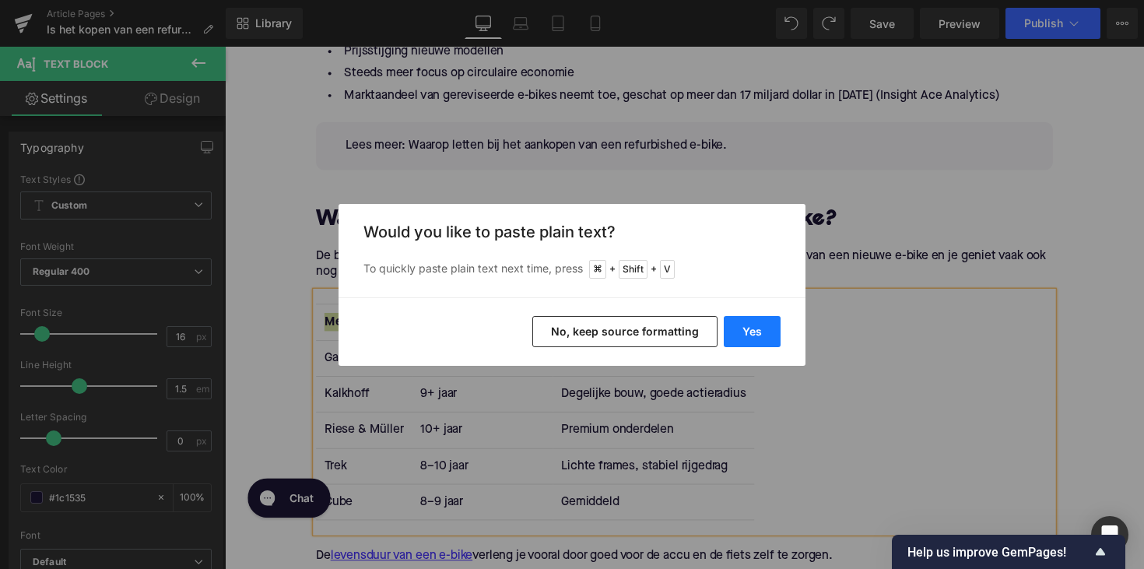
click at [767, 329] on button "Yes" at bounding box center [752, 331] width 57 height 31
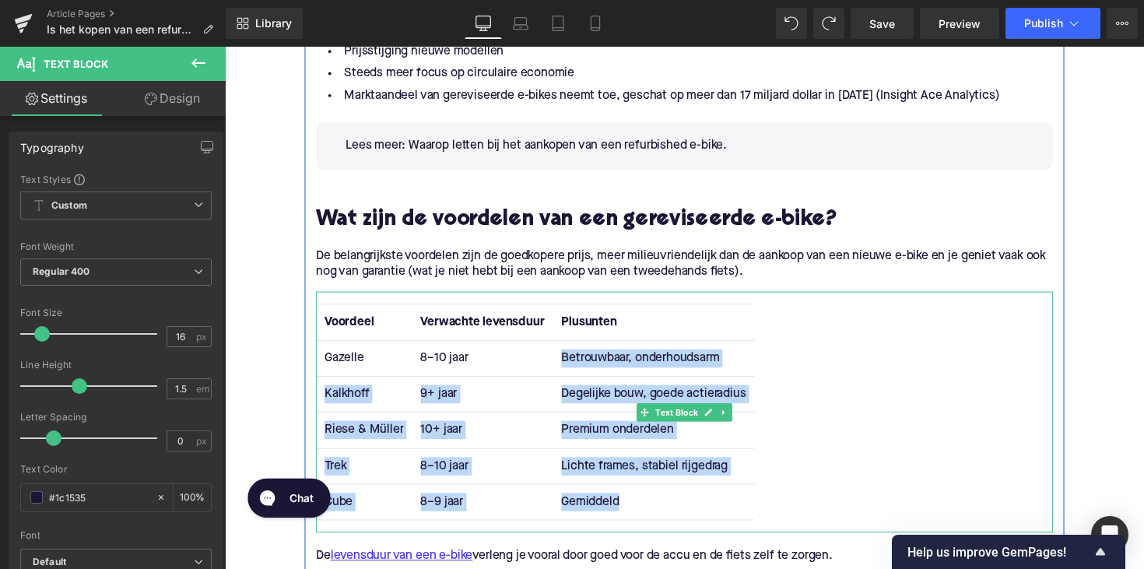
drag, startPoint x: 565, startPoint y: 364, endPoint x: 638, endPoint y: 512, distance: 165.7
click at [638, 512] on tbody "Gazelle 8–10 jaar Betrouwbaar, onderhoudsarm Kalkhoff 9+ jaar Degelijke bouw, g…" at bounding box center [542, 439] width 449 height 184
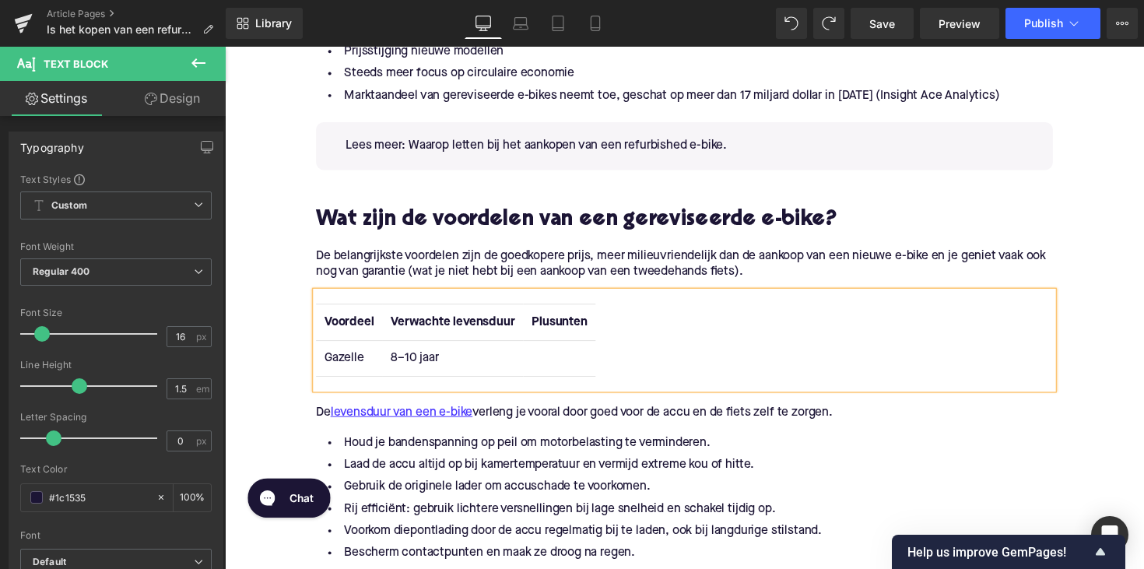
click at [465, 327] on span "Verwachte levensduur" at bounding box center [458, 328] width 127 height 12
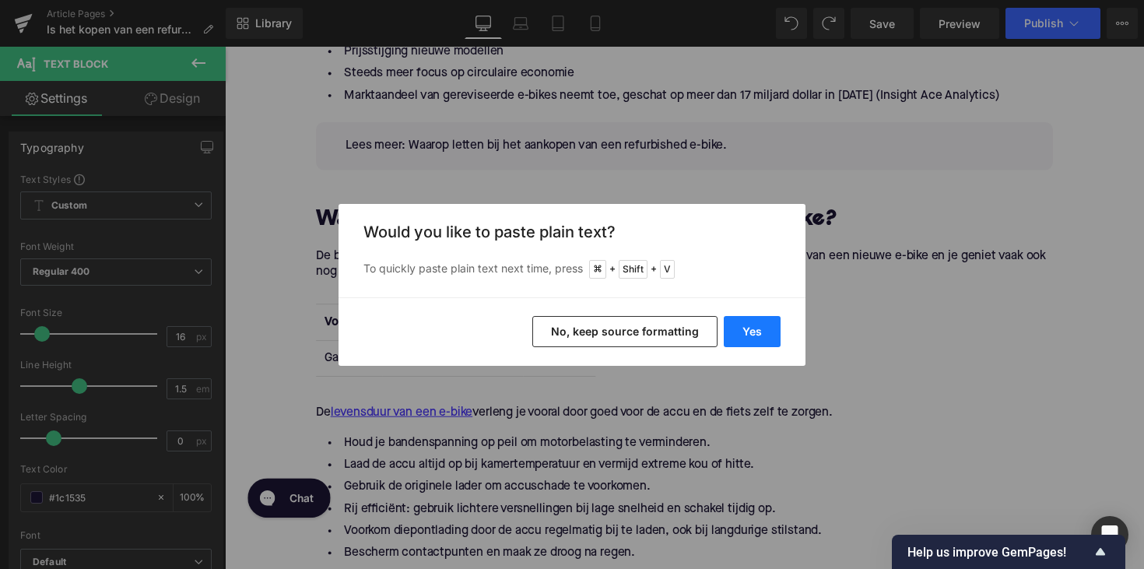
drag, startPoint x: 760, startPoint y: 337, endPoint x: 316, endPoint y: 272, distance: 448.5
click at [760, 337] on button "Yes" at bounding box center [752, 331] width 57 height 31
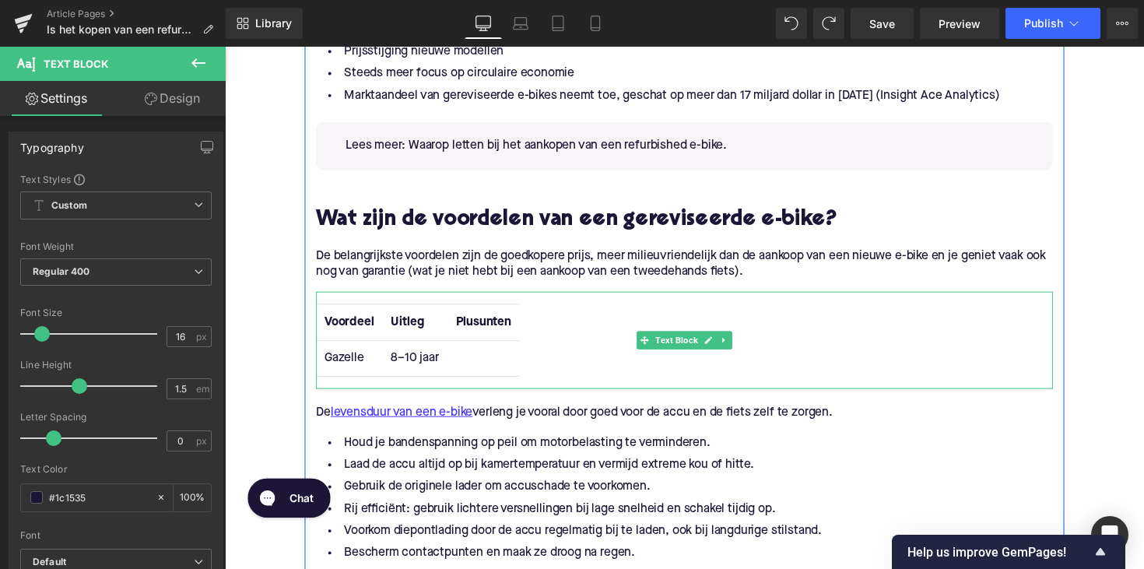
click at [479, 328] on strong "Plusunten" at bounding box center [490, 328] width 57 height 12
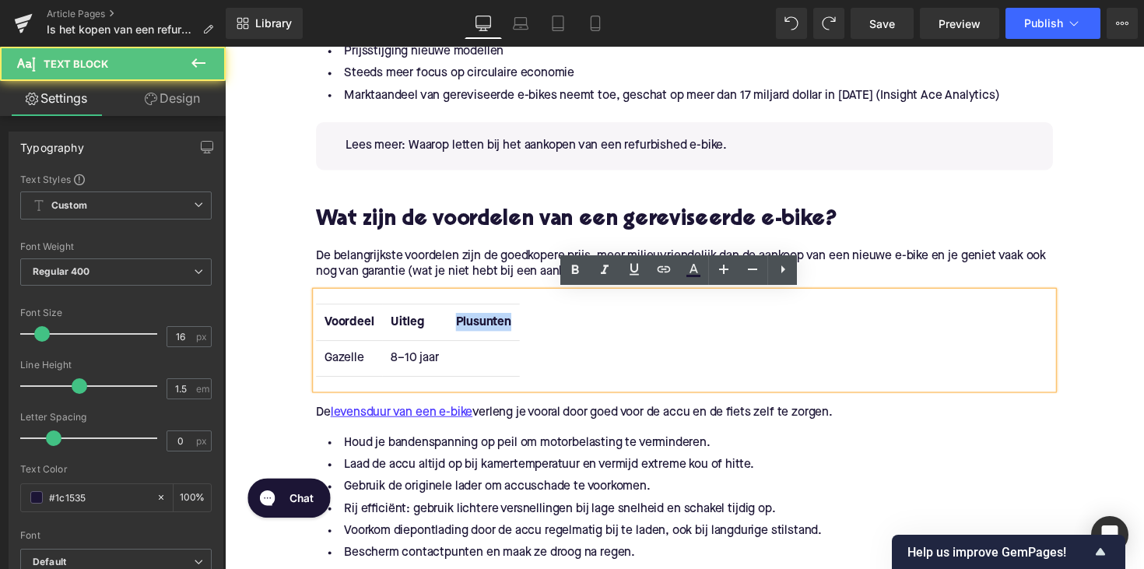
click at [479, 328] on strong "Plusunten" at bounding box center [490, 328] width 57 height 12
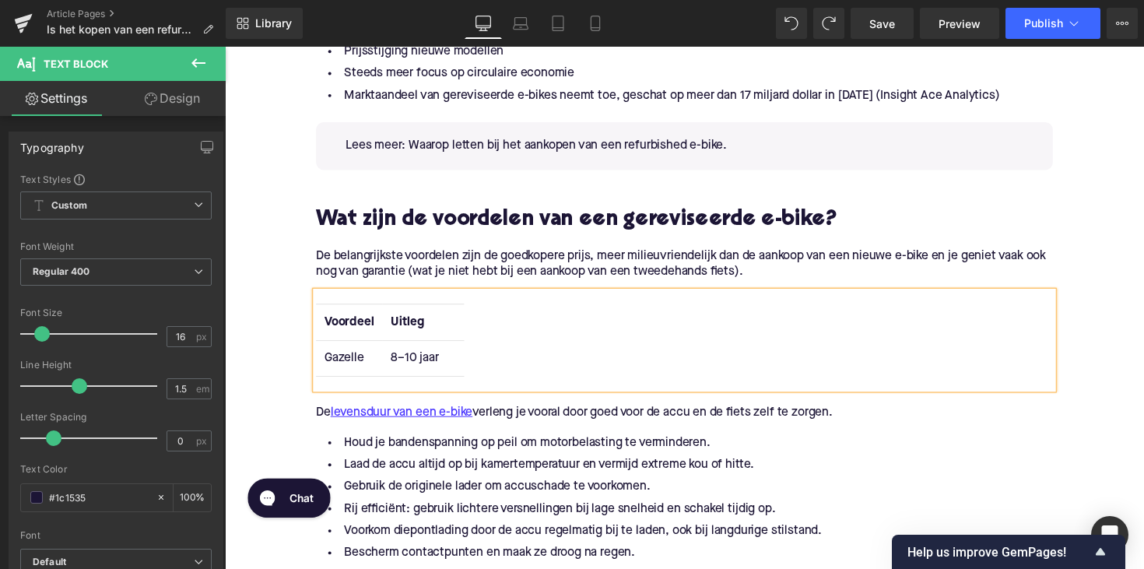
click at [349, 365] on td "Gazelle" at bounding box center [352, 365] width 68 height 37
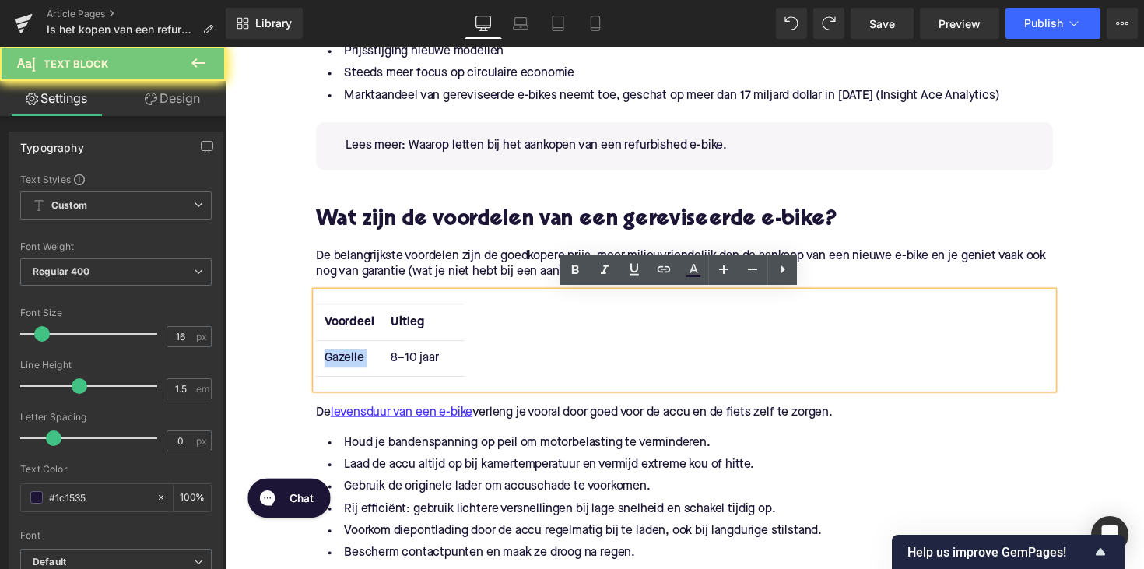
click at [349, 365] on td "Gazelle" at bounding box center [352, 365] width 68 height 37
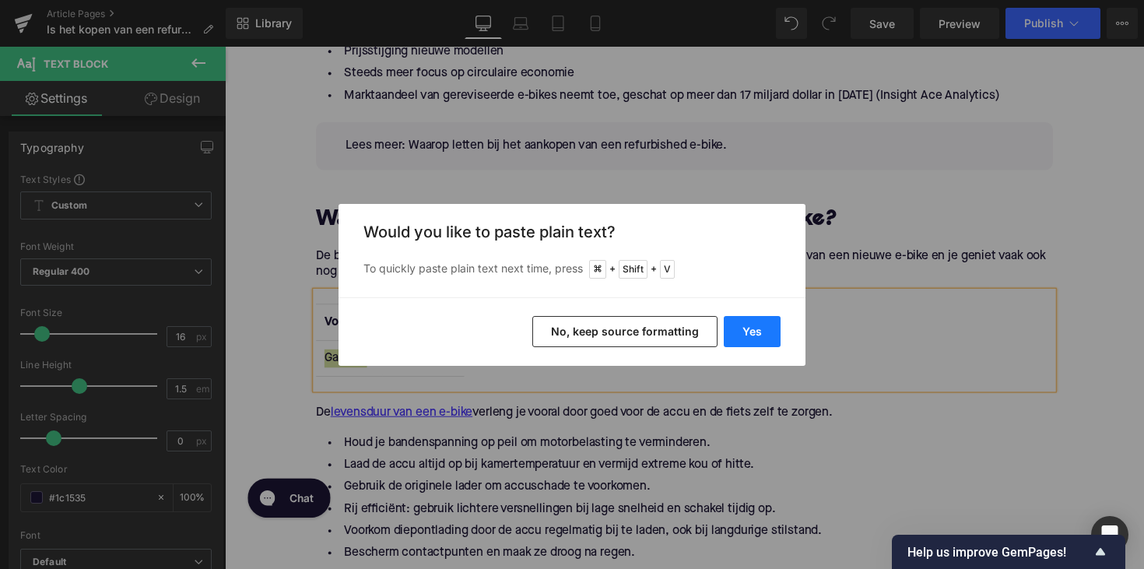
click at [732, 331] on button "Yes" at bounding box center [752, 331] width 57 height 31
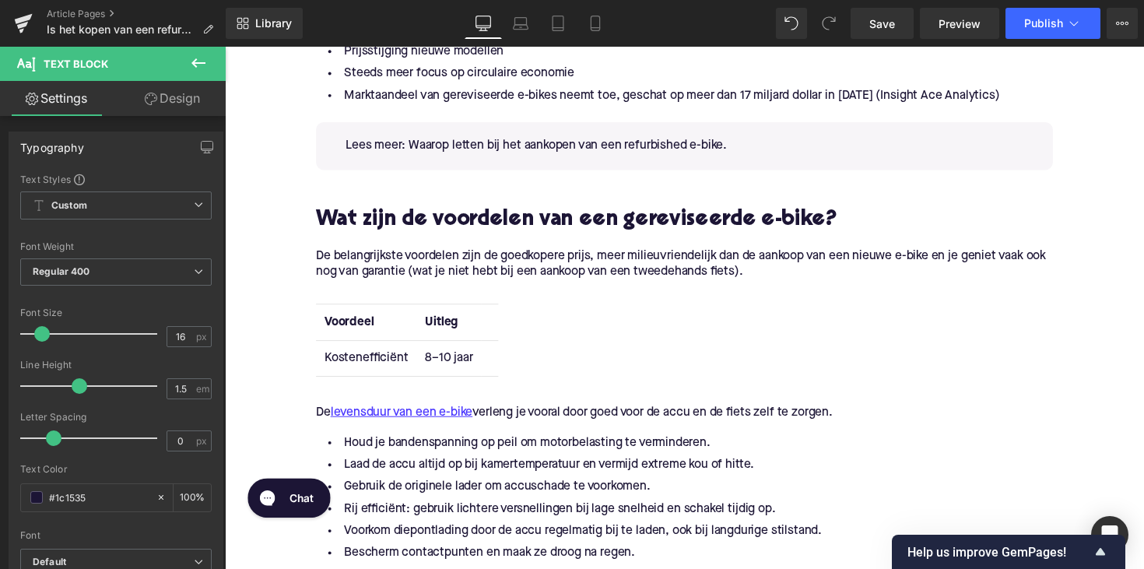
click at [461, 363] on td "8–10 jaar" at bounding box center [454, 365] width 66 height 37
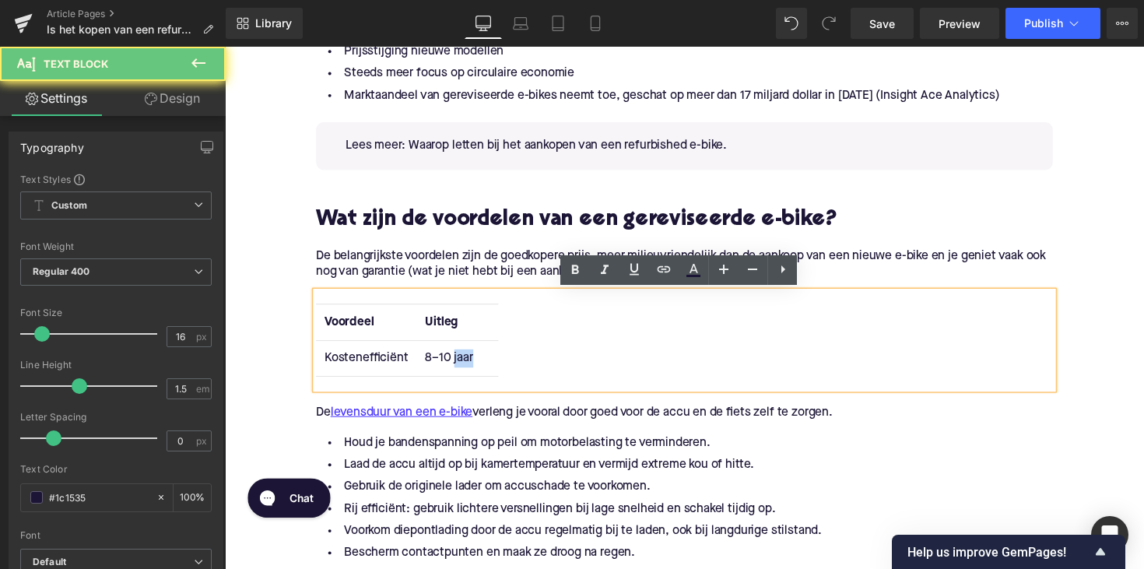
click at [461, 363] on td "8–10 jaar" at bounding box center [454, 365] width 66 height 37
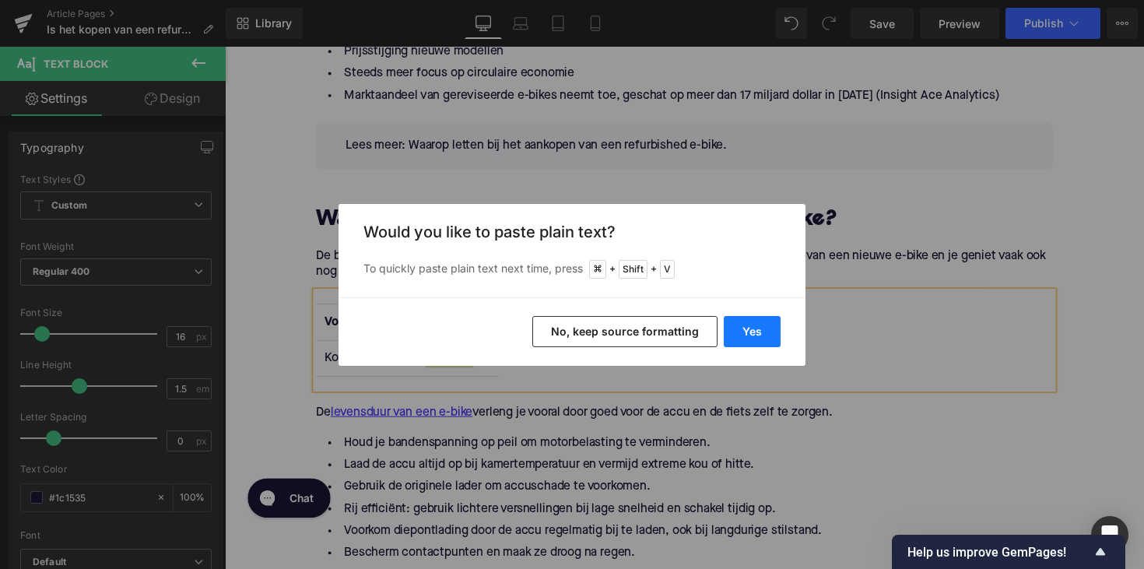
click at [727, 325] on button "Yes" at bounding box center [752, 331] width 57 height 31
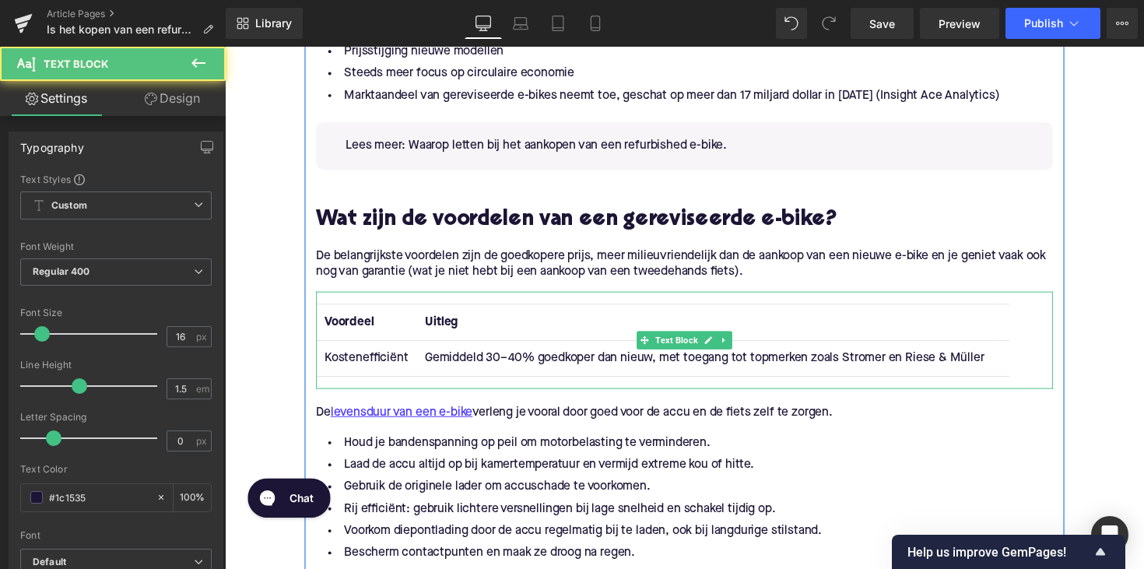
click at [1014, 372] on td at bounding box center [1020, 365] width 17 height 37
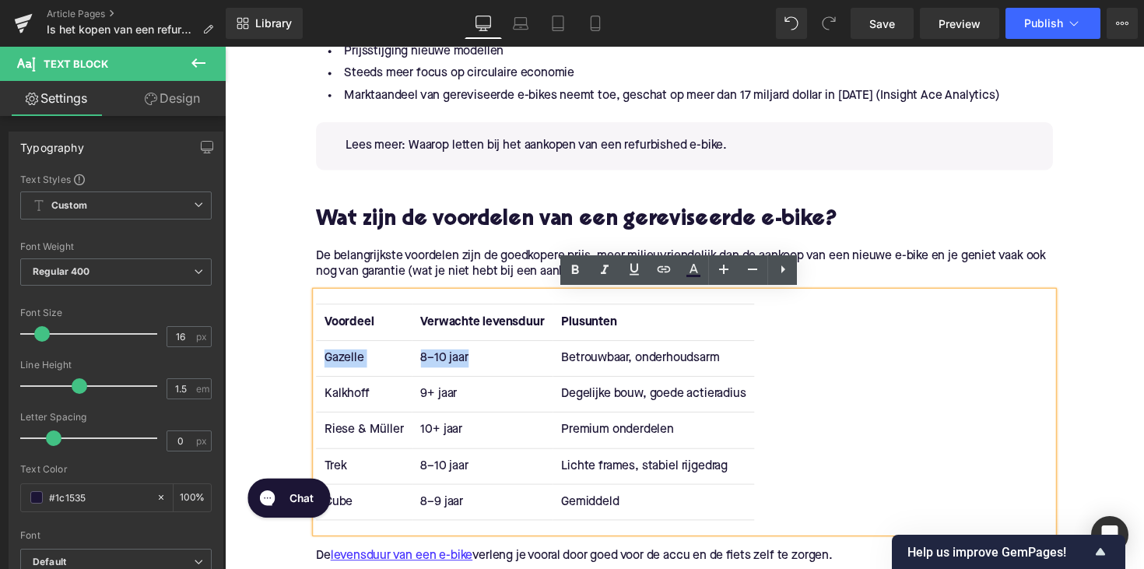
click at [460, 330] on span "Verwachte levensduur" at bounding box center [489, 328] width 127 height 12
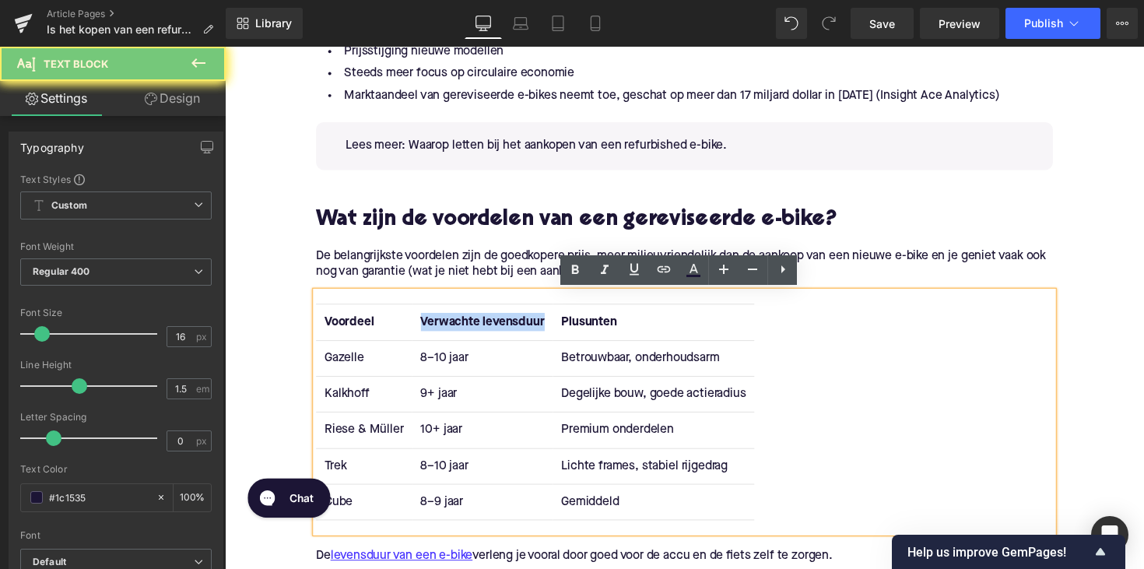
click at [460, 330] on span "Verwachte levensduur" at bounding box center [489, 328] width 127 height 12
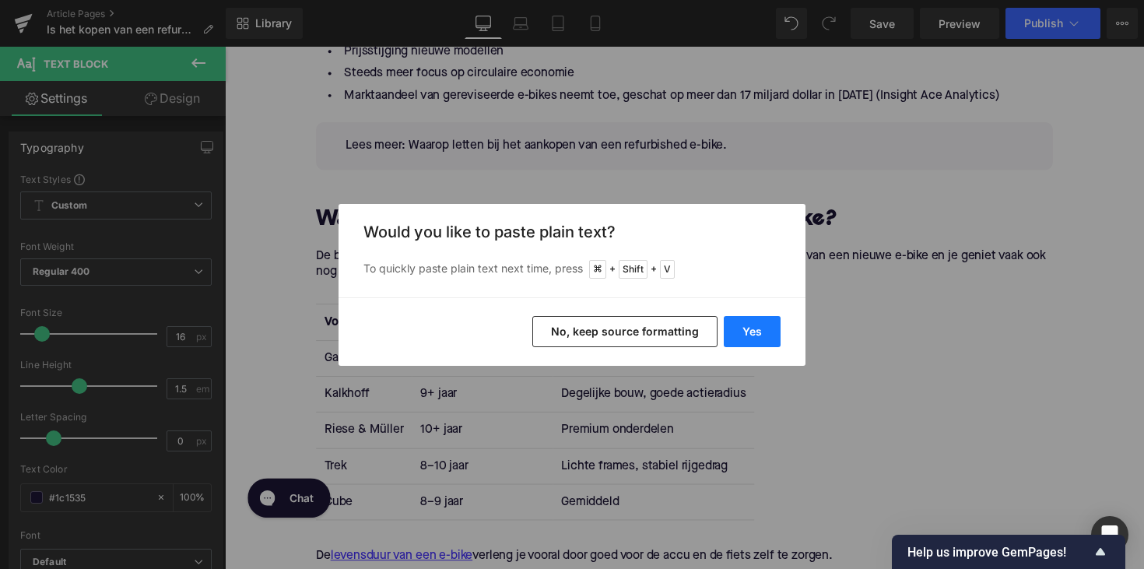
click at [761, 338] on button "Yes" at bounding box center [752, 331] width 57 height 31
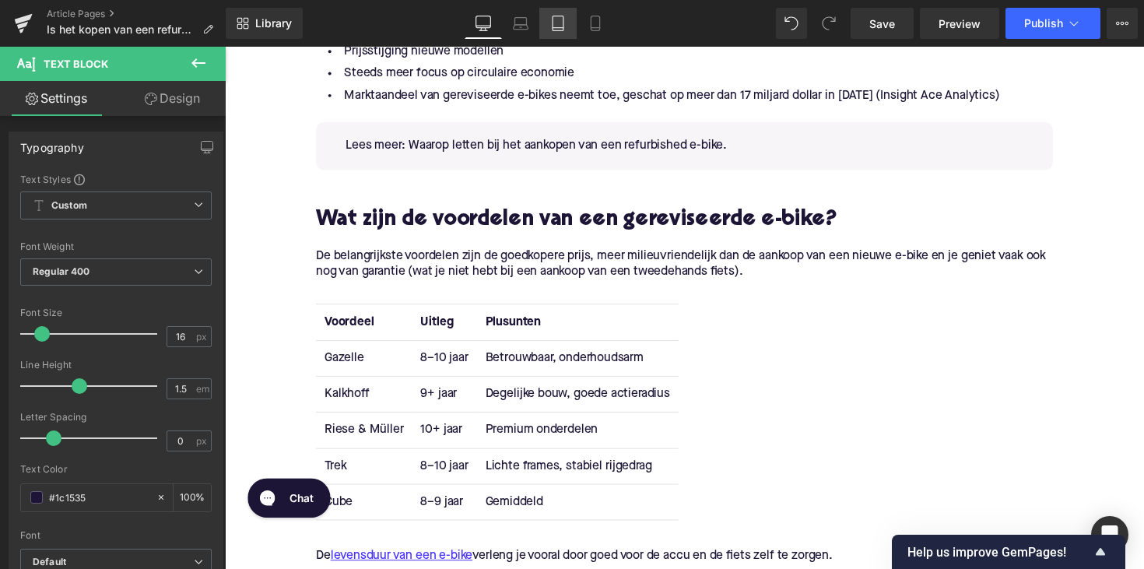
click at [343, 361] on td "Gazelle" at bounding box center [367, 365] width 98 height 37
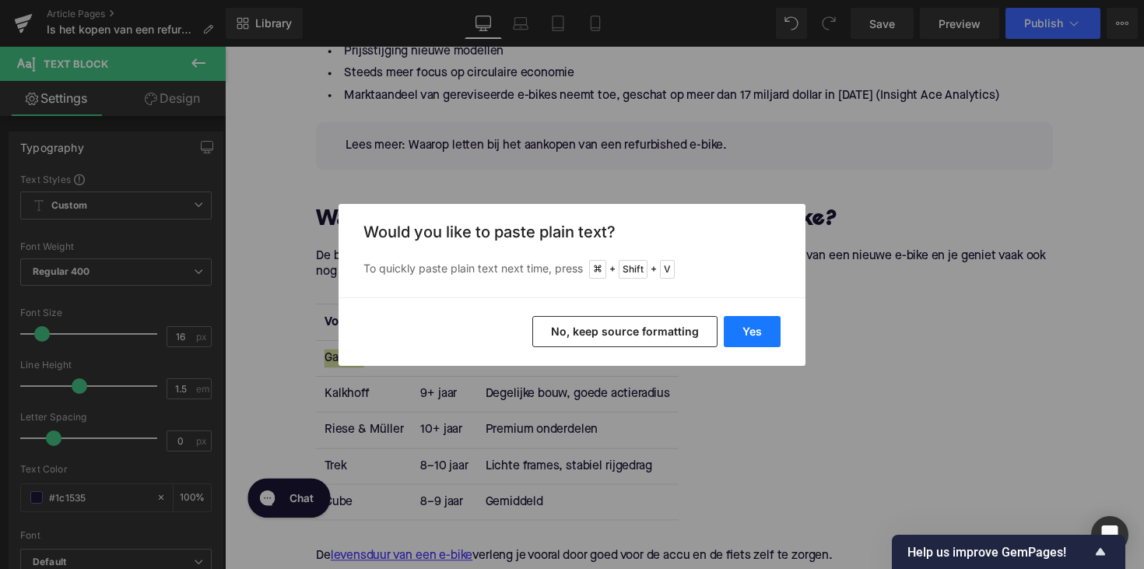
click at [750, 340] on button "Yes" at bounding box center [752, 331] width 57 height 31
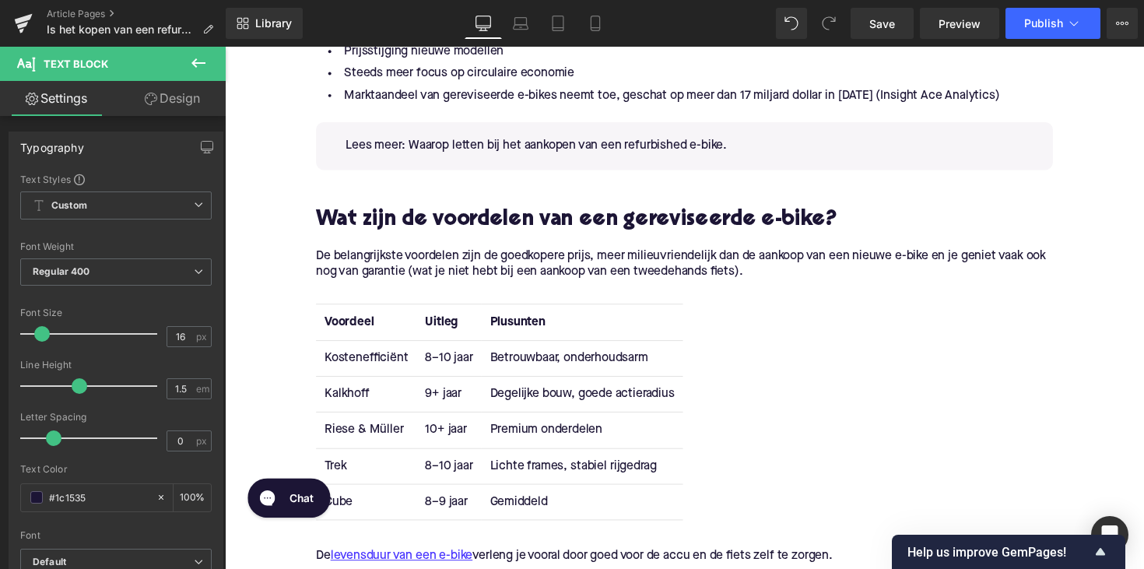
click at [448, 368] on td "8–10 jaar" at bounding box center [454, 365] width 66 height 37
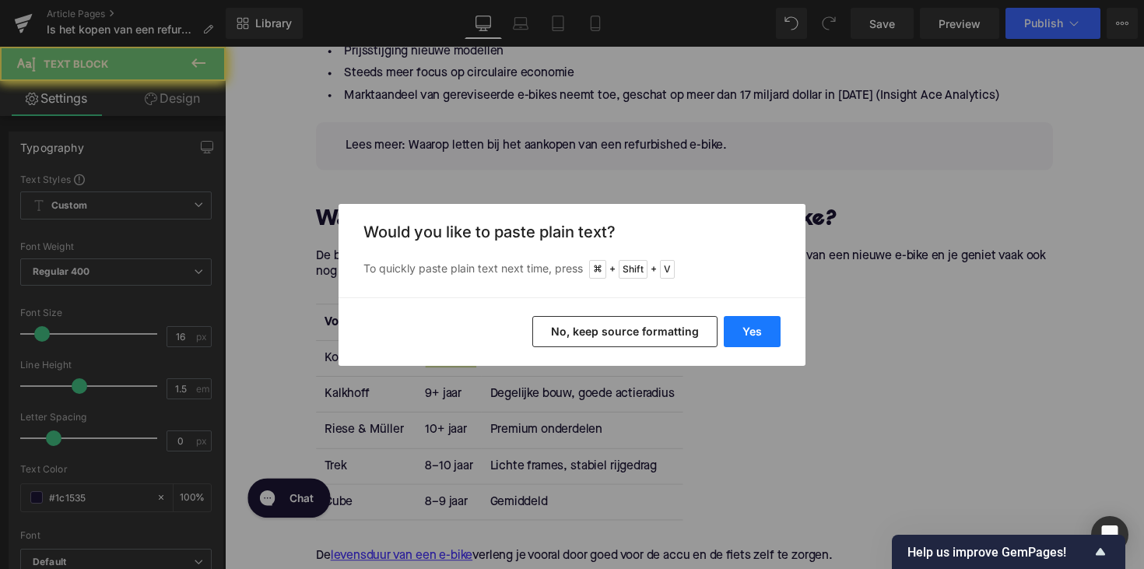
click at [742, 334] on button "Yes" at bounding box center [752, 331] width 57 height 31
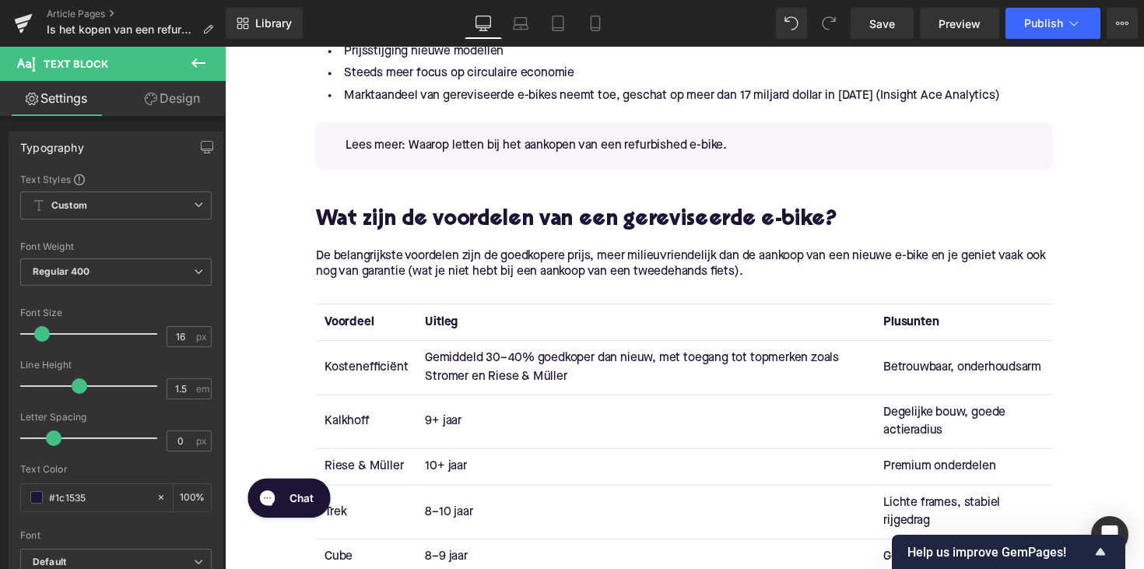
scroll to position [1657, 0]
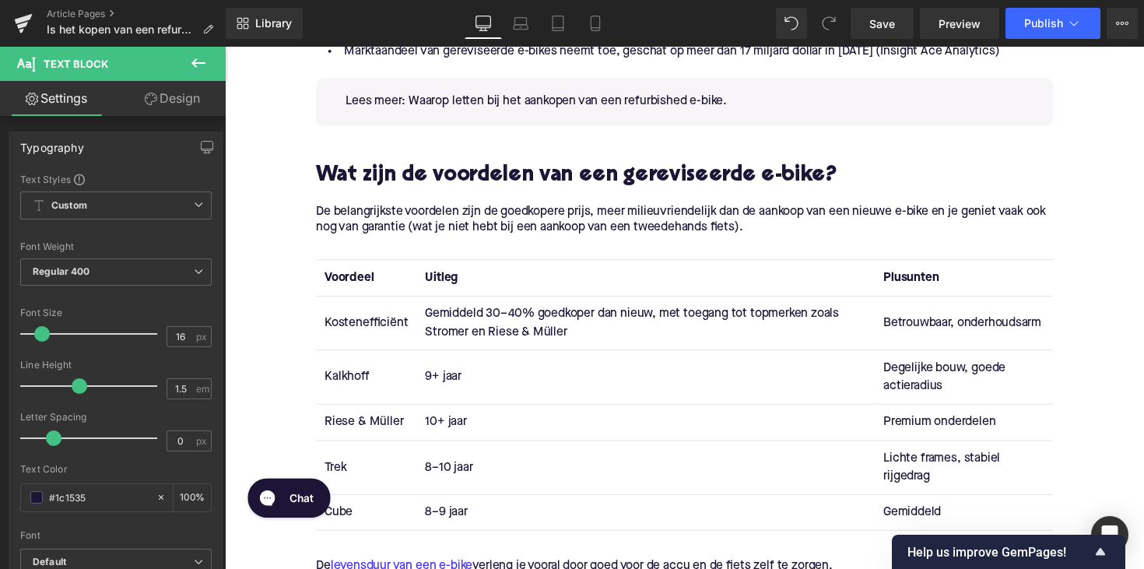
click at [350, 385] on td "Kalkhoff" at bounding box center [369, 384] width 103 height 55
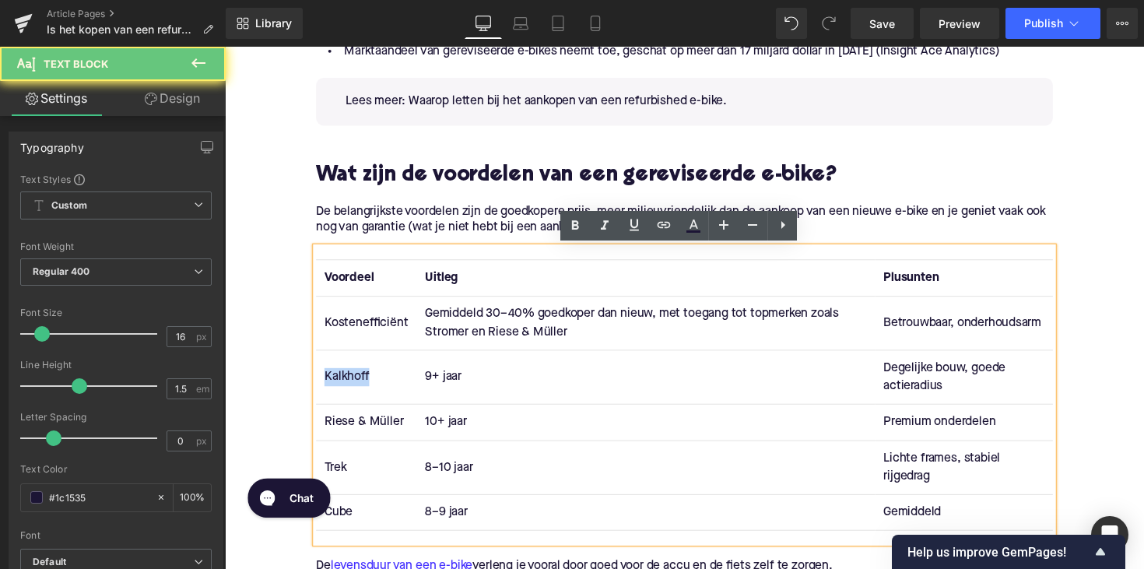
click at [350, 385] on td "Kalkhoff" at bounding box center [369, 384] width 103 height 55
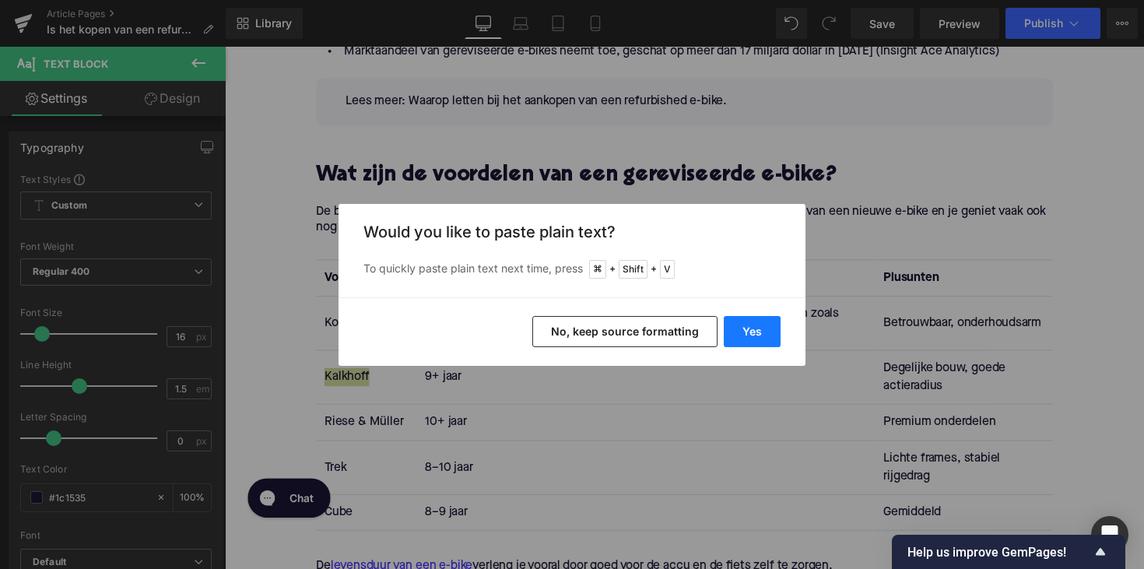
click at [746, 345] on button "Yes" at bounding box center [752, 331] width 57 height 31
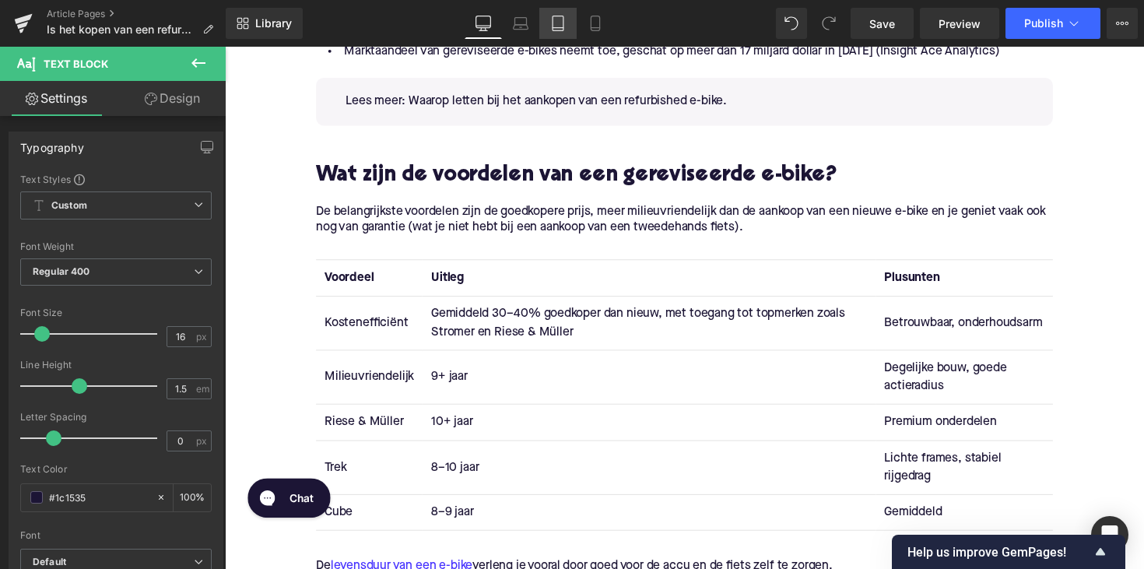
click at [452, 385] on td "9+ jaar" at bounding box center [659, 384] width 465 height 55
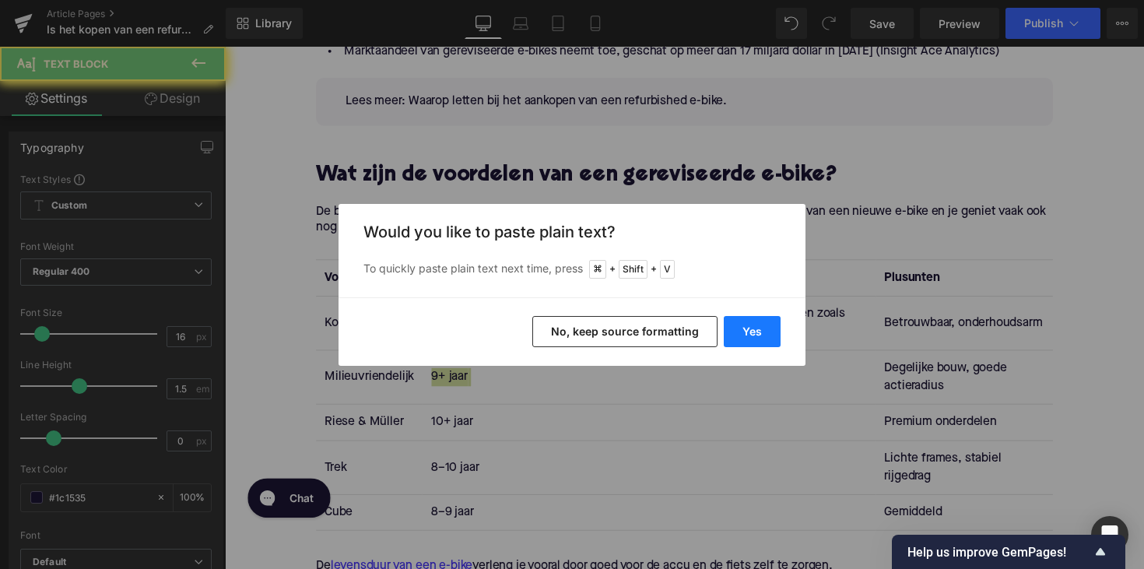
click at [765, 321] on button "Yes" at bounding box center [752, 331] width 57 height 31
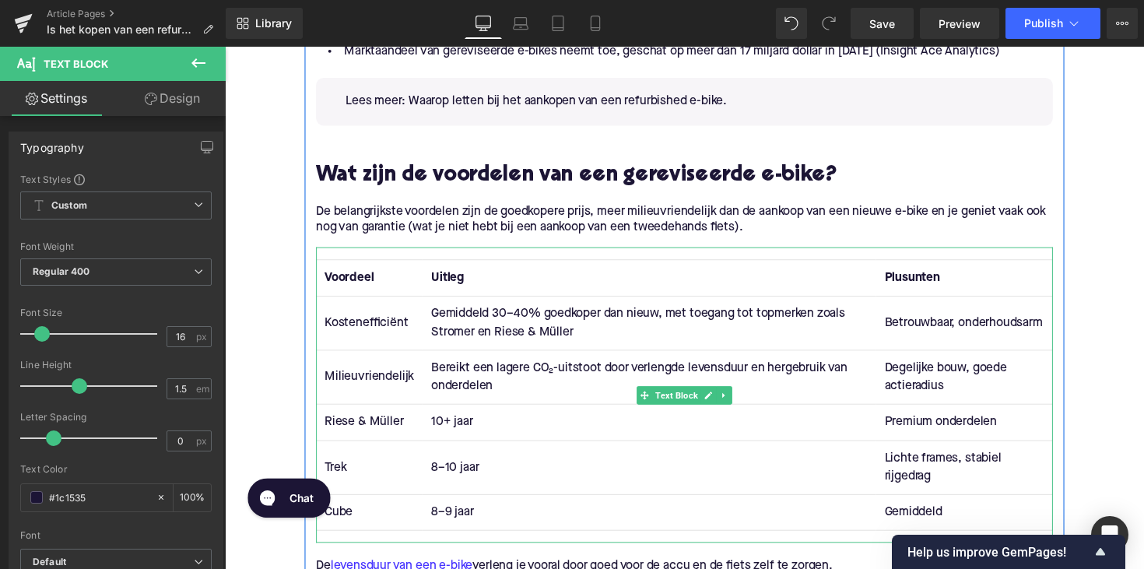
click at [364, 431] on td "Riese & Müller" at bounding box center [372, 431] width 109 height 37
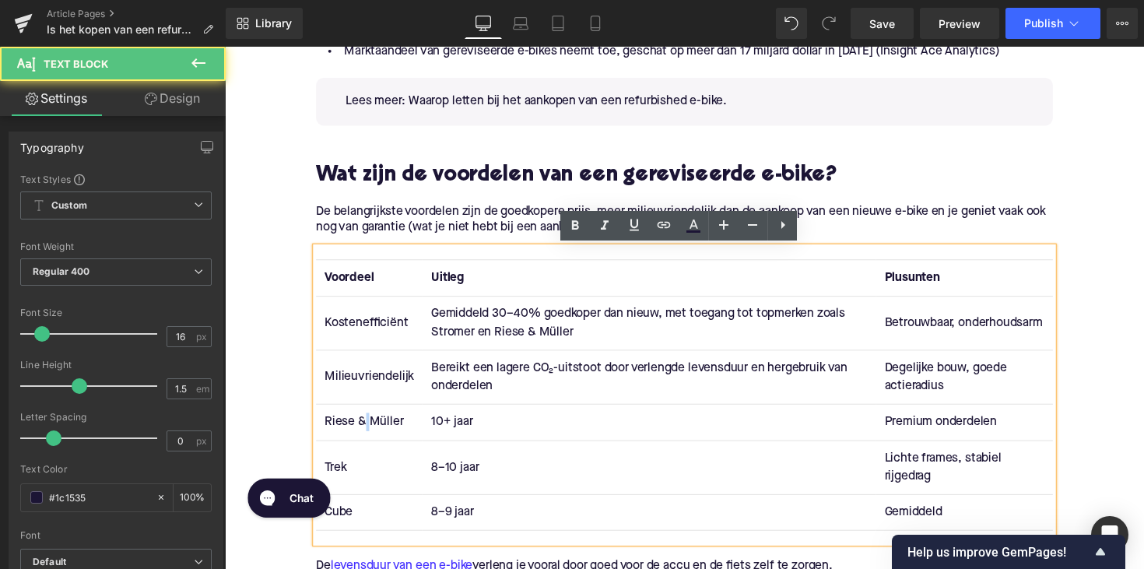
click at [364, 431] on td "Riese & Müller" at bounding box center [372, 431] width 109 height 37
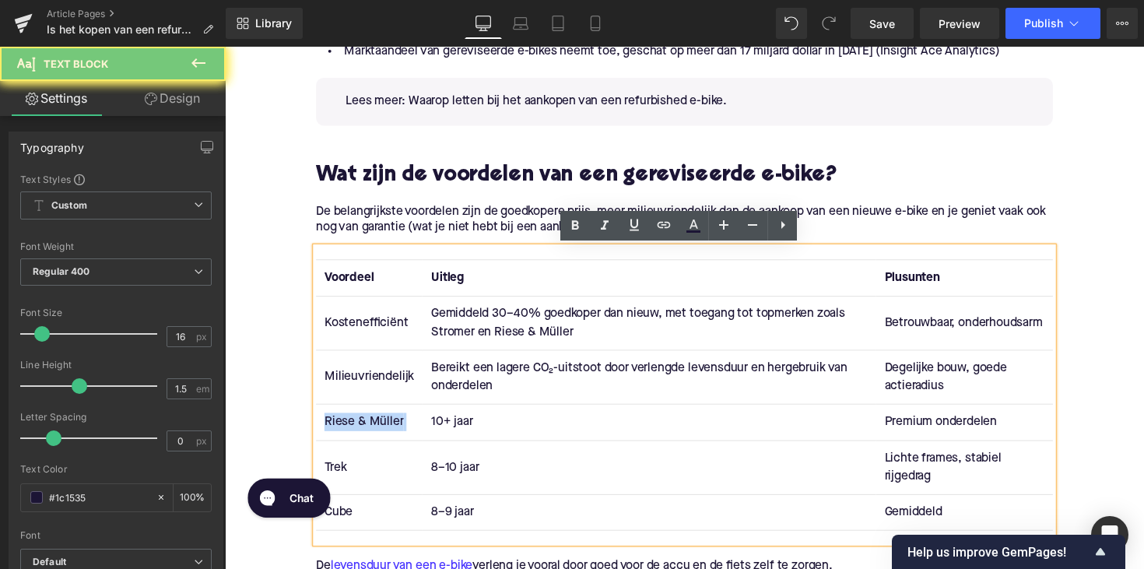
click at [364, 431] on td "Riese & Müller" at bounding box center [372, 431] width 109 height 37
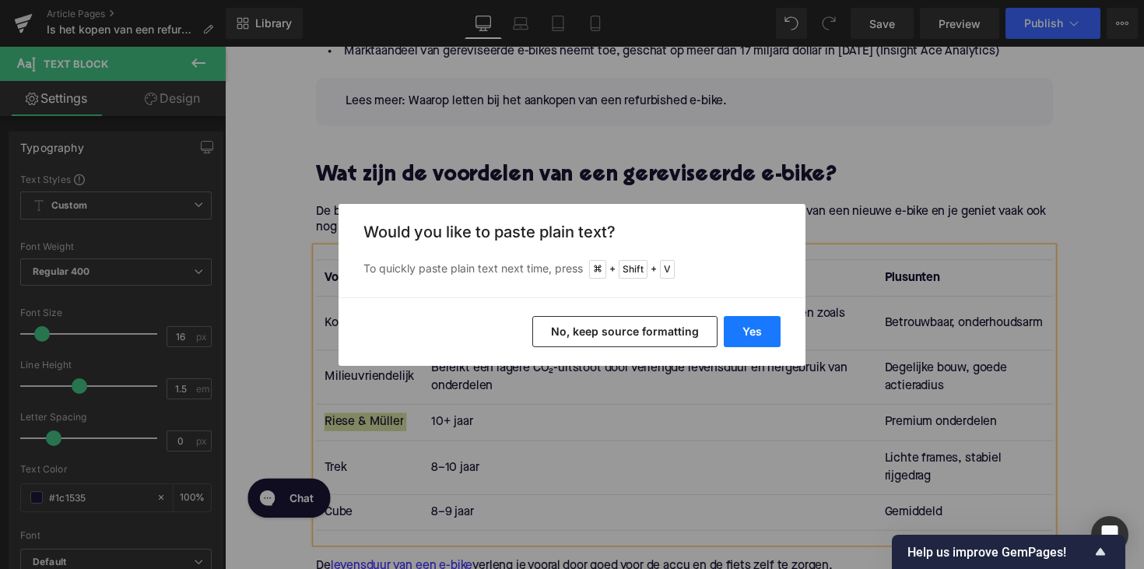
drag, startPoint x: 753, startPoint y: 332, endPoint x: 541, endPoint y: 290, distance: 216.5
click at [753, 332] on button "Yes" at bounding box center [752, 331] width 57 height 31
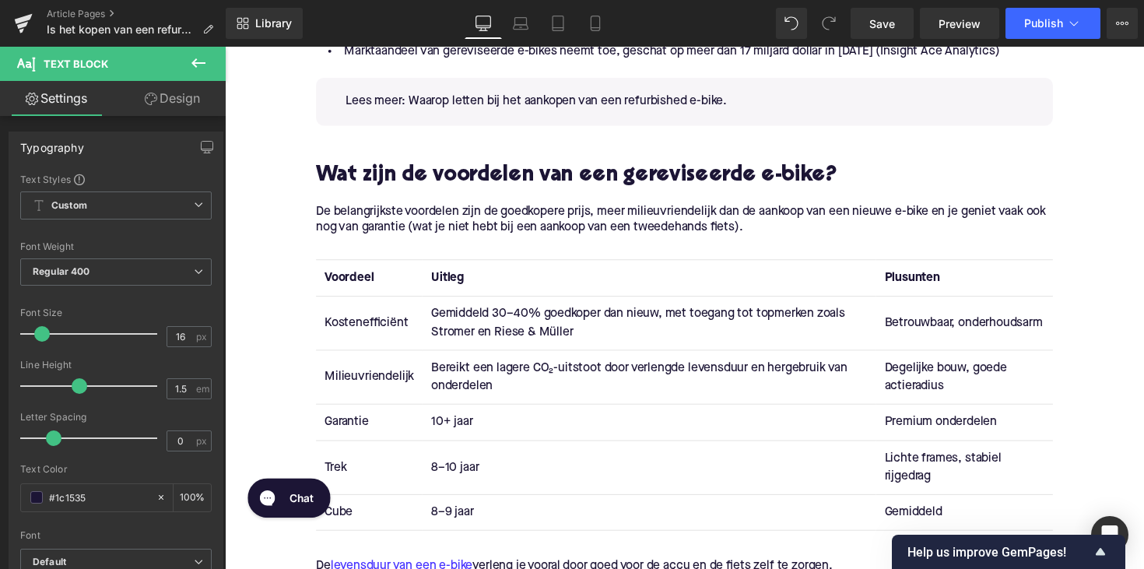
click at [441, 427] on td "10+ jaar" at bounding box center [659, 431] width 465 height 37
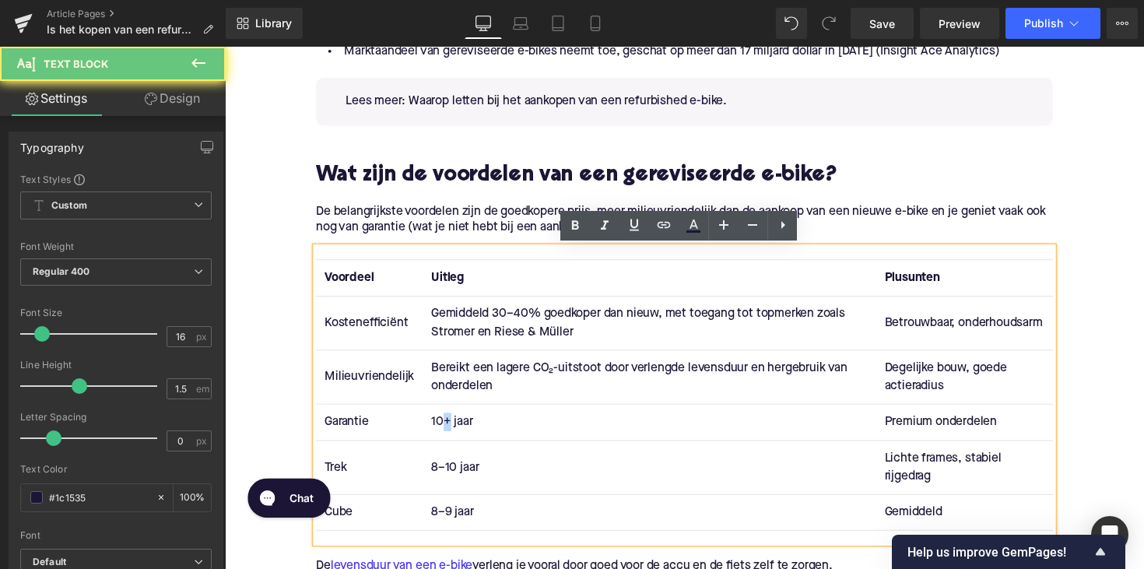
click at [441, 427] on td "10+ jaar" at bounding box center [659, 431] width 465 height 37
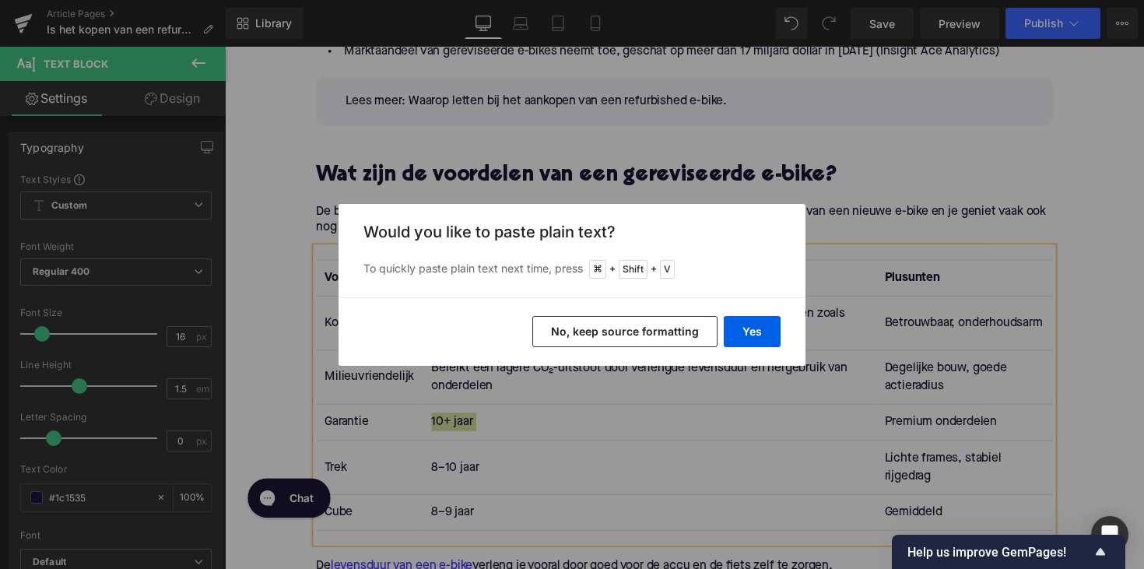
click at [736, 314] on div "Yes No, keep source formatting" at bounding box center [572, 331] width 467 height 68
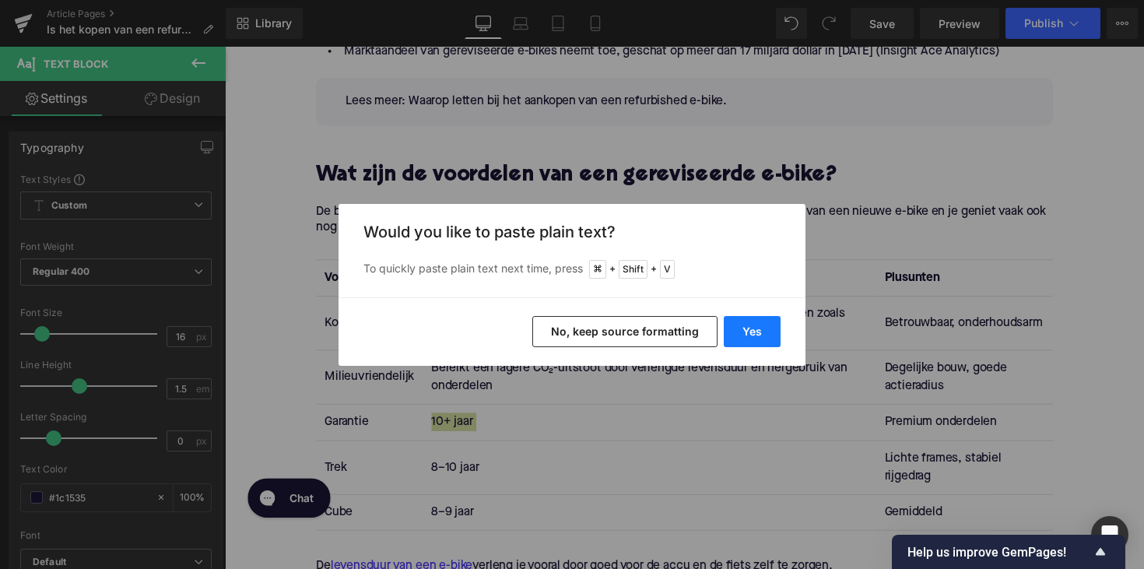
click at [751, 339] on button "Yes" at bounding box center [752, 331] width 57 height 31
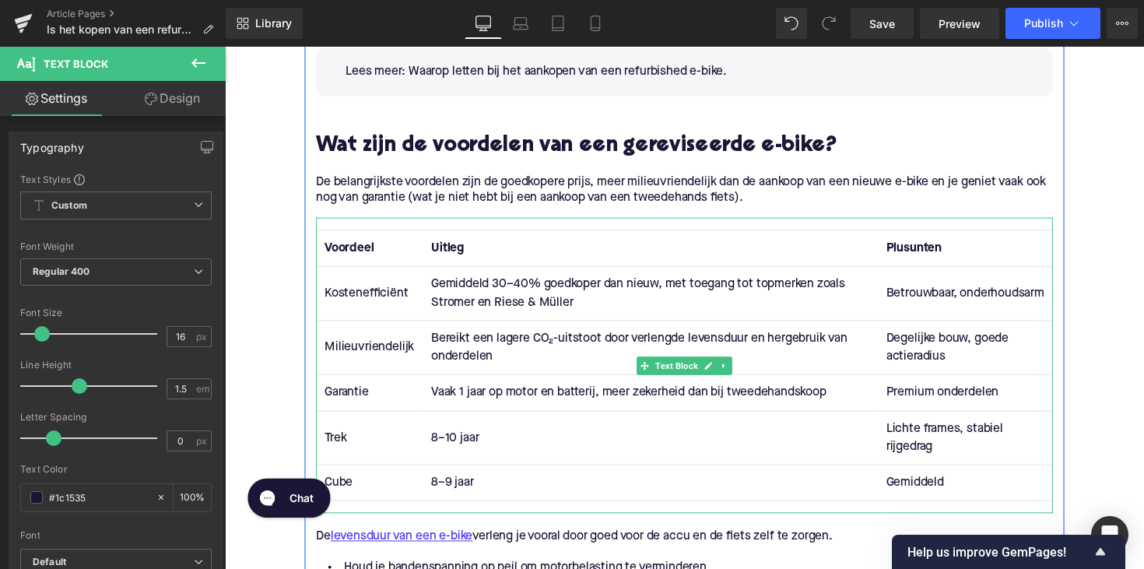
scroll to position [1709, 0]
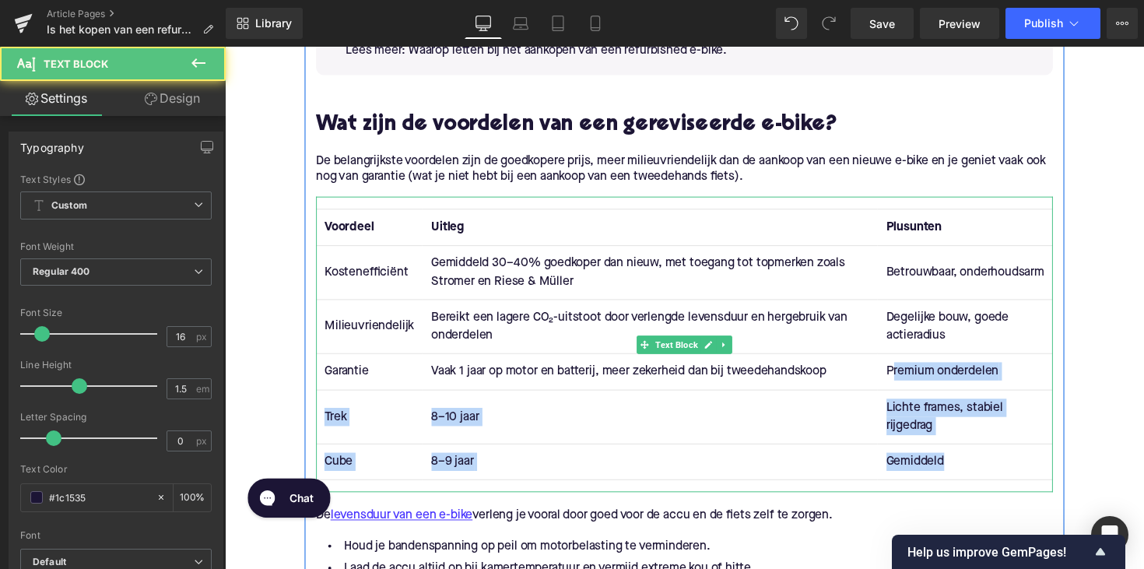
drag, startPoint x: 979, startPoint y: 466, endPoint x: 915, endPoint y: 378, distance: 108.7
click at [915, 378] on tbody "Kostenefficiënt Gemiddeld 30–40% goedkoper dan nieuw, met toegang tot topmerken…" at bounding box center [695, 370] width 755 height 241
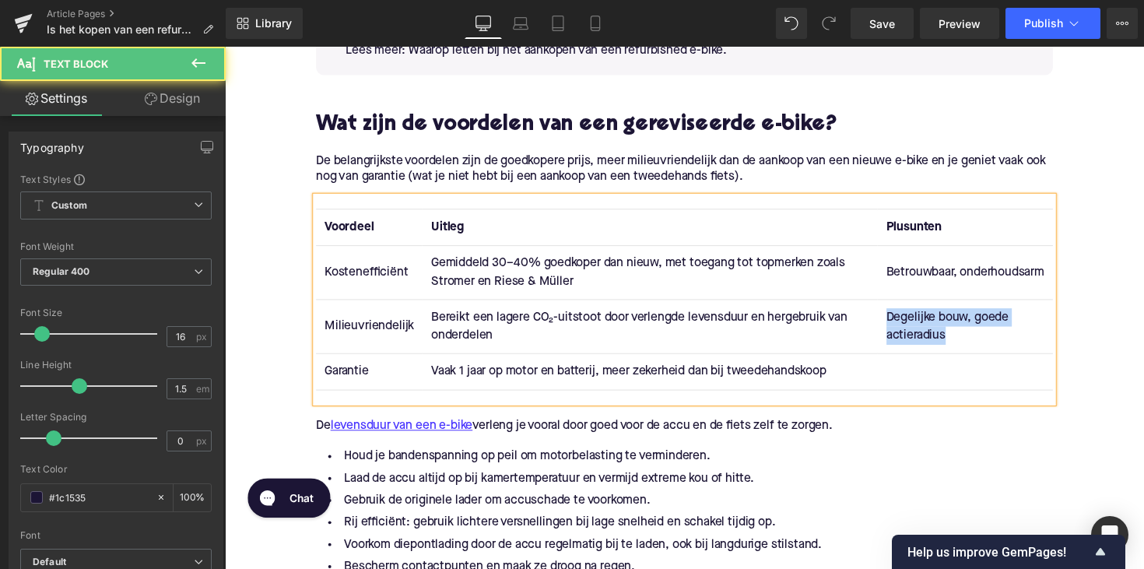
drag, startPoint x: 982, startPoint y: 338, endPoint x: 902, endPoint y: 318, distance: 81.7
click at [902, 318] on td "Degelijke bouw, goede actieradius" at bounding box center [984, 332] width 180 height 55
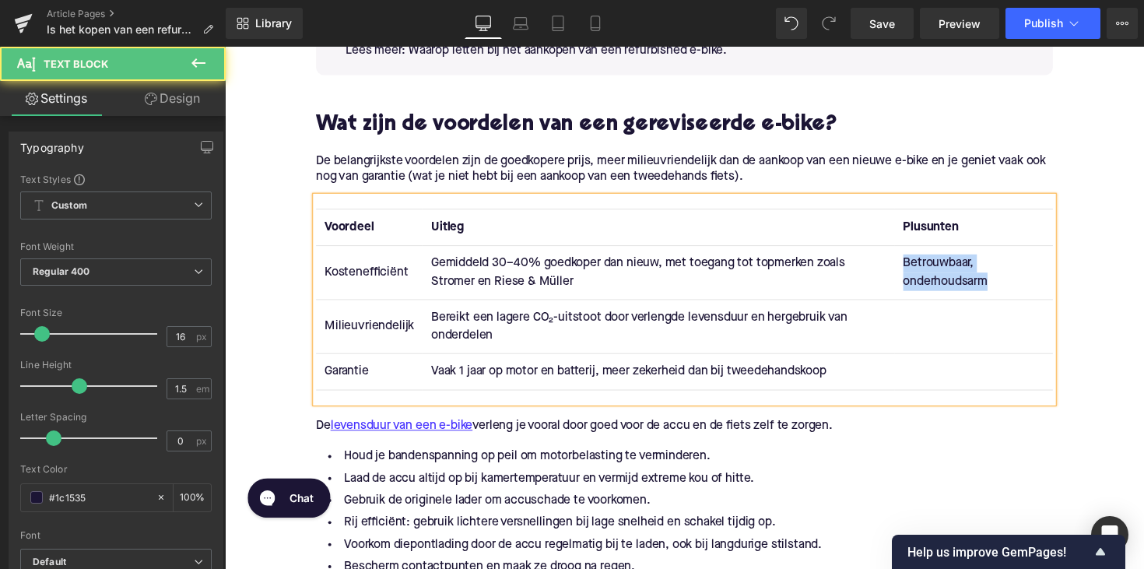
drag, startPoint x: 1015, startPoint y: 285, endPoint x: 926, endPoint y: 267, distance: 91.3
click at [926, 267] on td "Betrouwbaar, onderhoudsarm" at bounding box center [992, 277] width 162 height 55
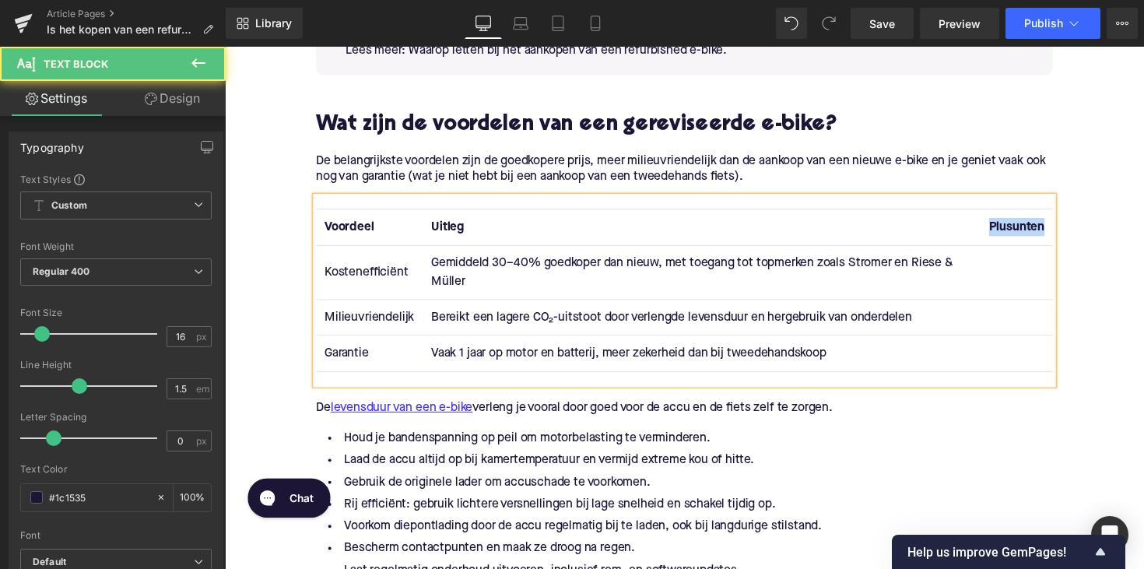
drag, startPoint x: 1060, startPoint y: 230, endPoint x: 982, endPoint y: 230, distance: 78.6
click at [982, 230] on tr "Voordeel Uitleg Plusunten" at bounding box center [695, 231] width 755 height 37
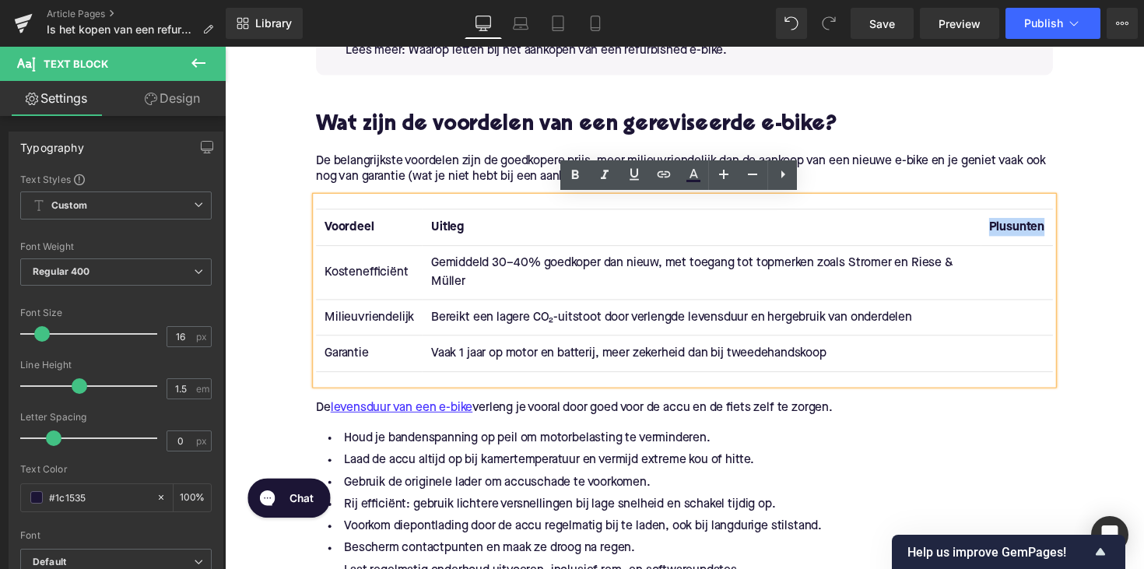
click at [1041, 237] on strong "Plusunten" at bounding box center [1036, 231] width 57 height 12
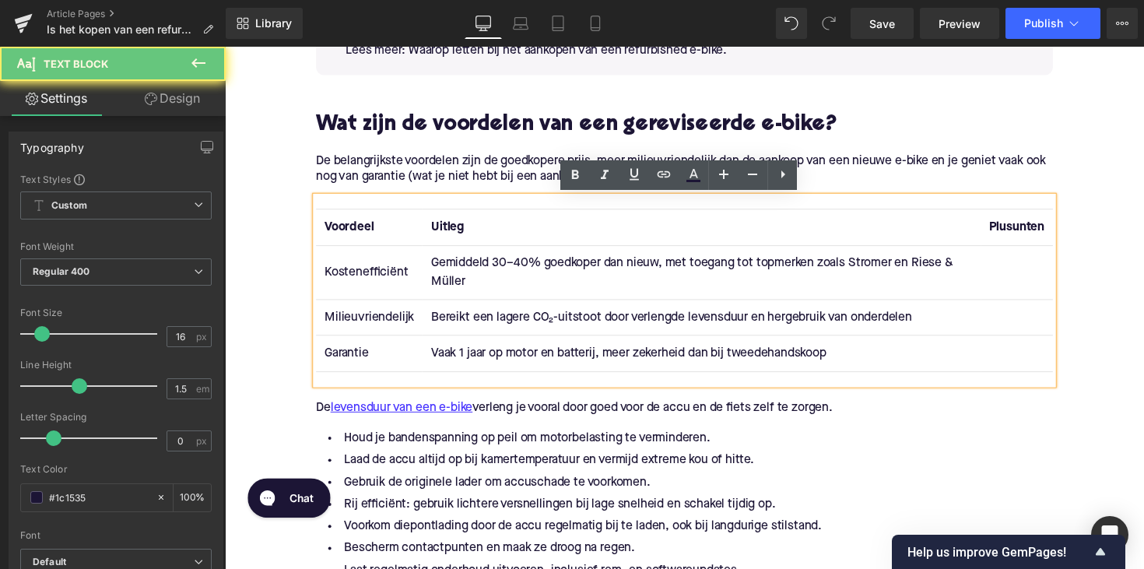
click at [1041, 235] on strong "Plusunten" at bounding box center [1036, 231] width 57 height 12
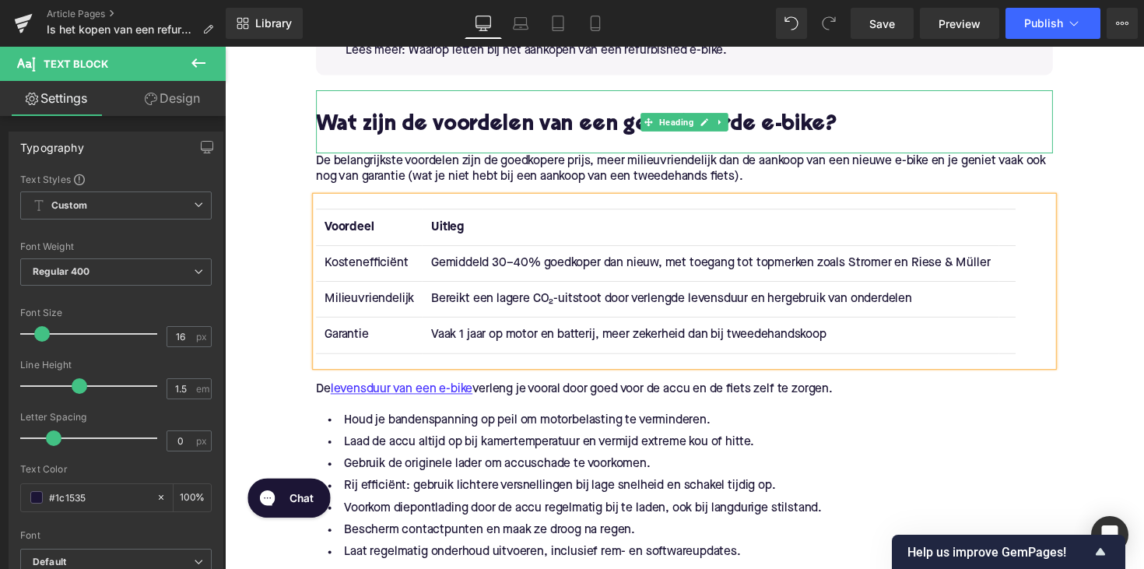
scroll to position [1645, 0]
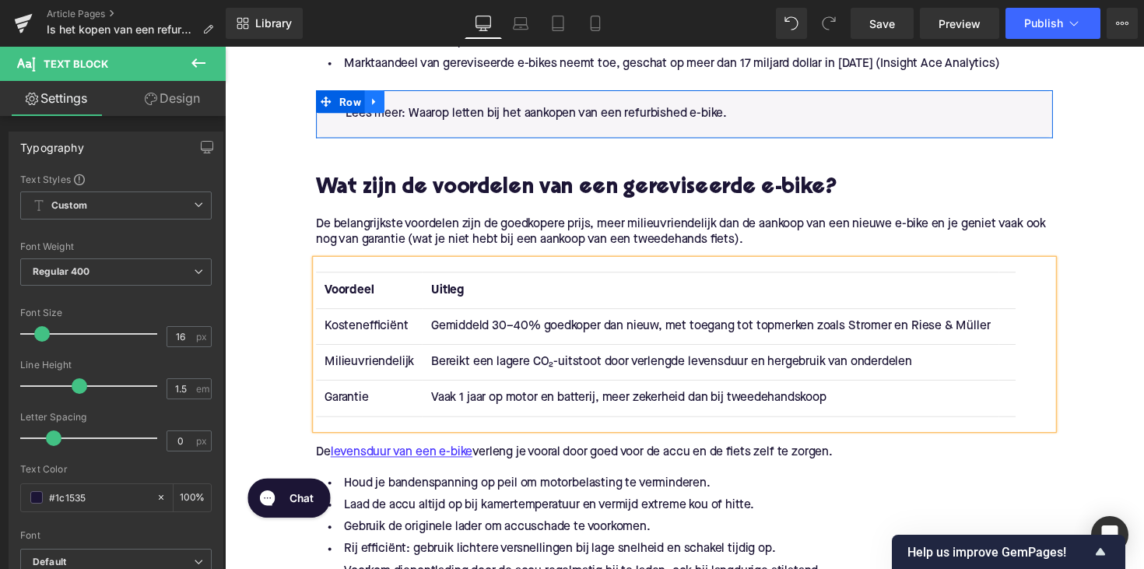
click at [376, 102] on icon at bounding box center [377, 103] width 3 height 7
click at [399, 102] on icon at bounding box center [398, 103] width 11 height 12
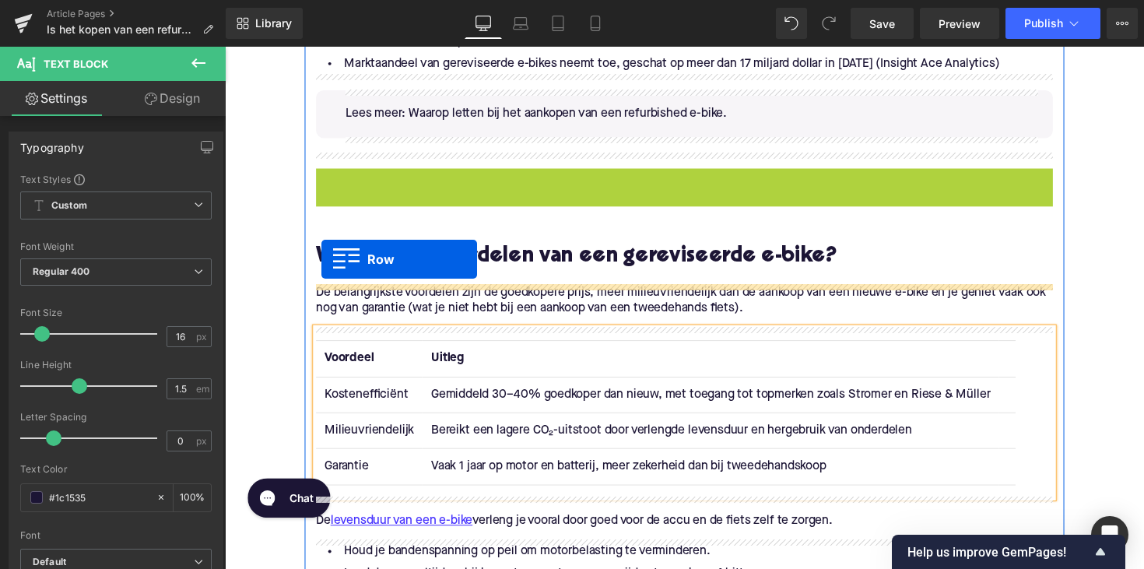
scroll to position [1679, 0]
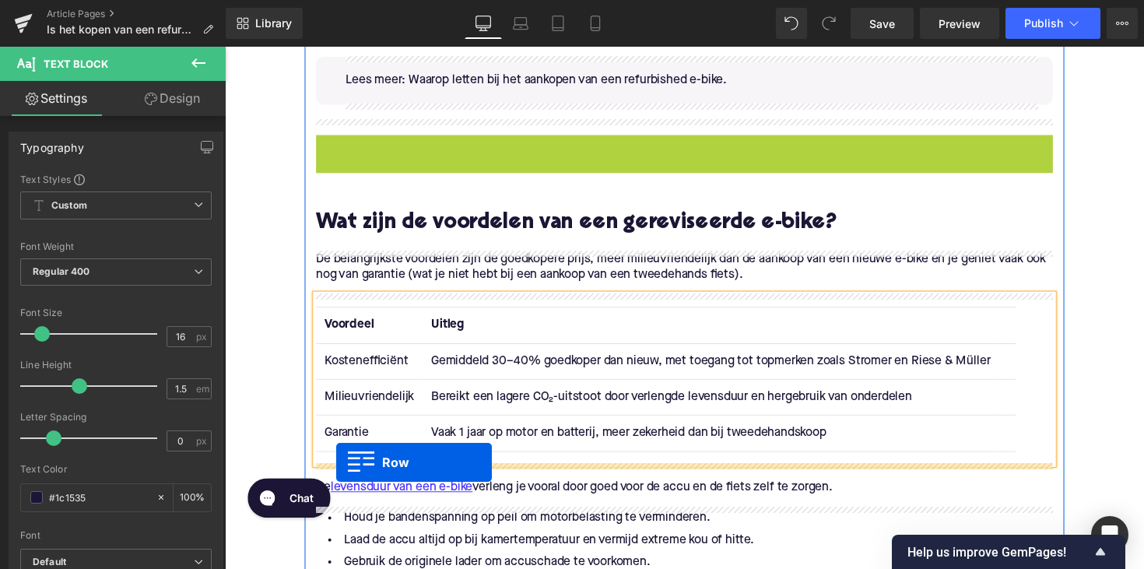
drag, startPoint x: 324, startPoint y: 181, endPoint x: 339, endPoint y: 472, distance: 291.5
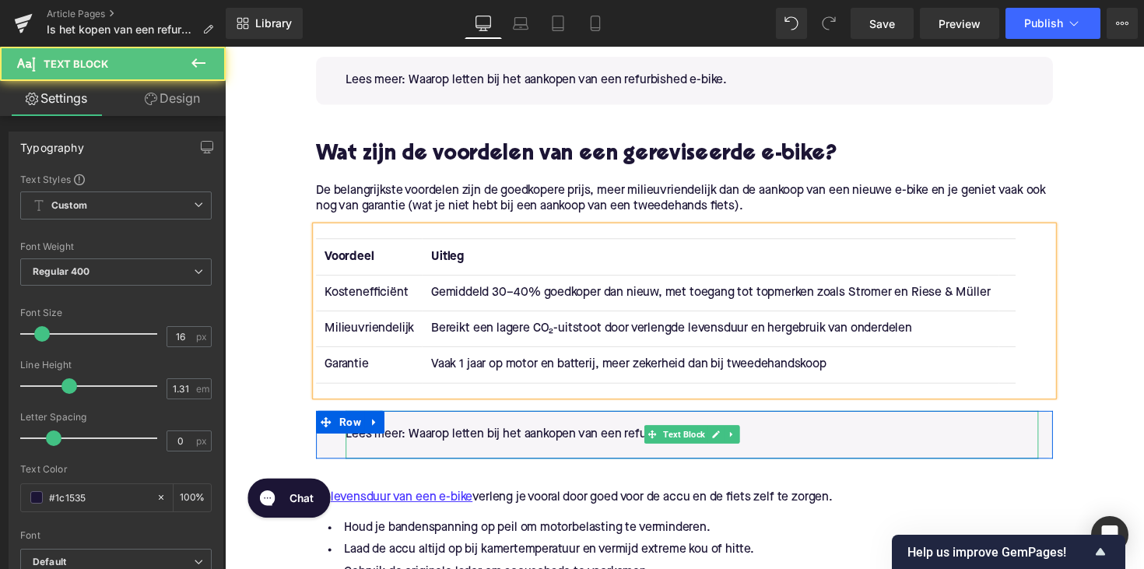
click at [685, 444] on div "Lees meer: Waarop letten bij het aankopen van een refurbished e-bike. Text Block" at bounding box center [704, 444] width 710 height 49
click at [685, 444] on p "Lees meer: Waarop letten bij het aankopen van een refurbished e-bike." at bounding box center [704, 444] width 710 height 16
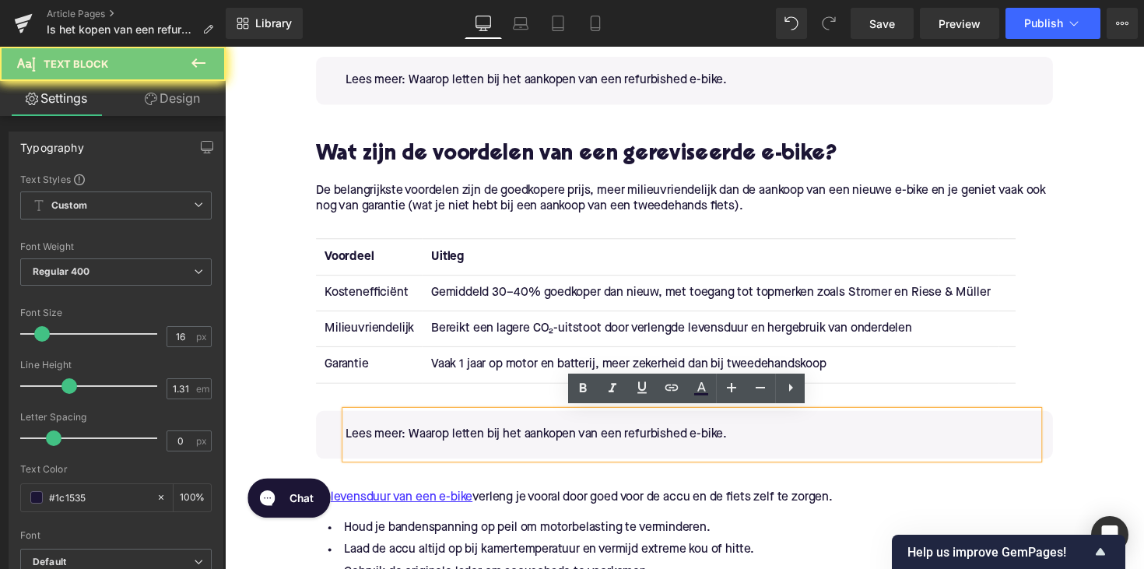
click at [736, 446] on p "Lees meer: Waarop letten bij het aankopen van een refurbished e-bike." at bounding box center [704, 444] width 710 height 16
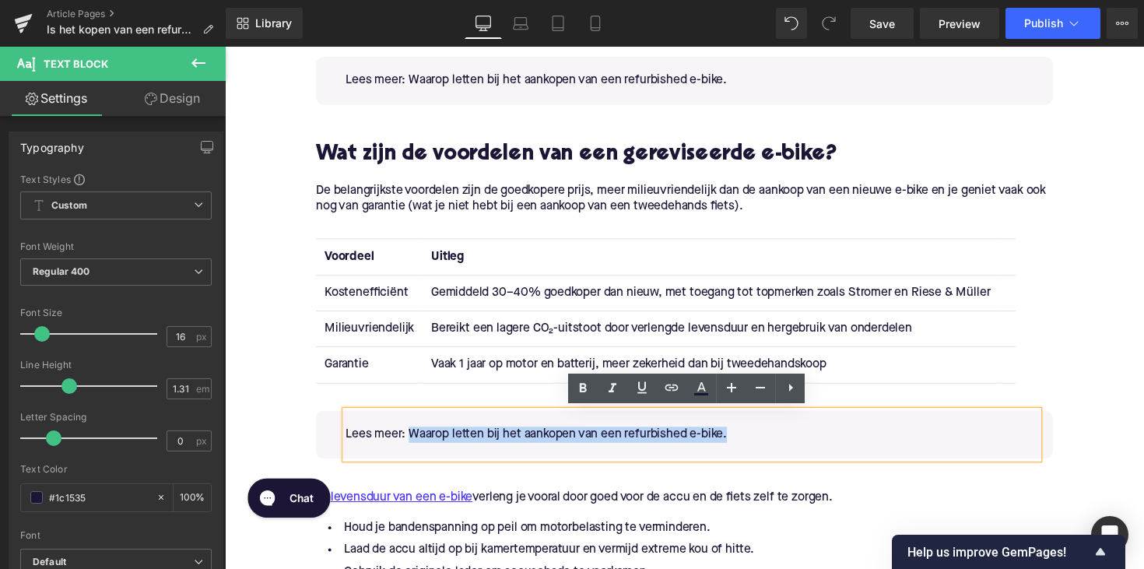
drag, startPoint x: 747, startPoint y: 444, endPoint x: 414, endPoint y: 449, distance: 333.2
click at [414, 449] on p "Lees meer: Waarop letten bij het aankopen van een refurbished e-bike." at bounding box center [704, 444] width 710 height 16
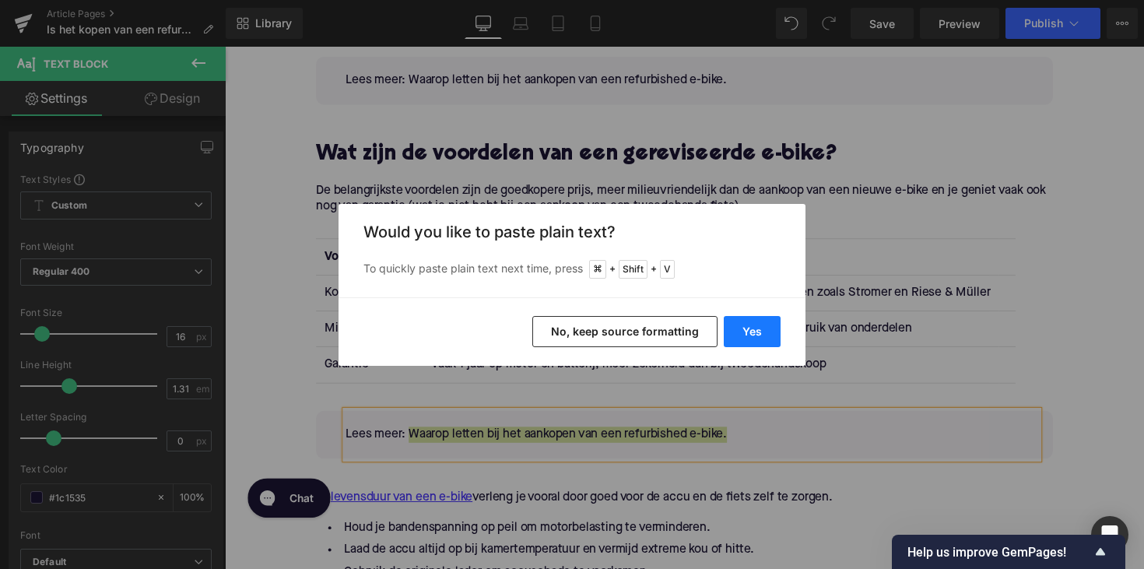
click at [748, 332] on button "Yes" at bounding box center [752, 331] width 57 height 31
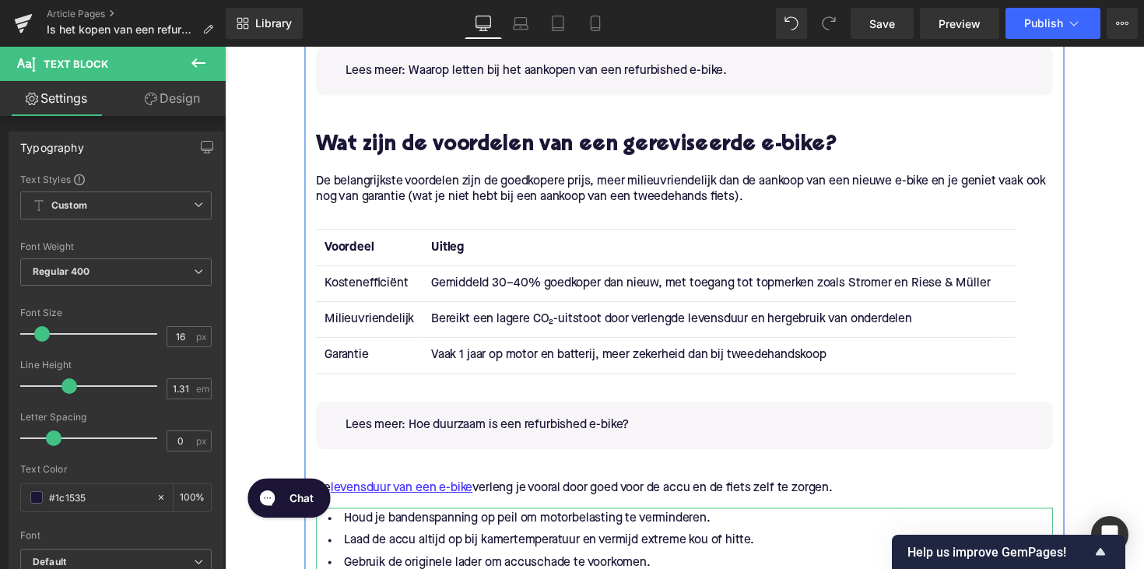
scroll to position [1650, 0]
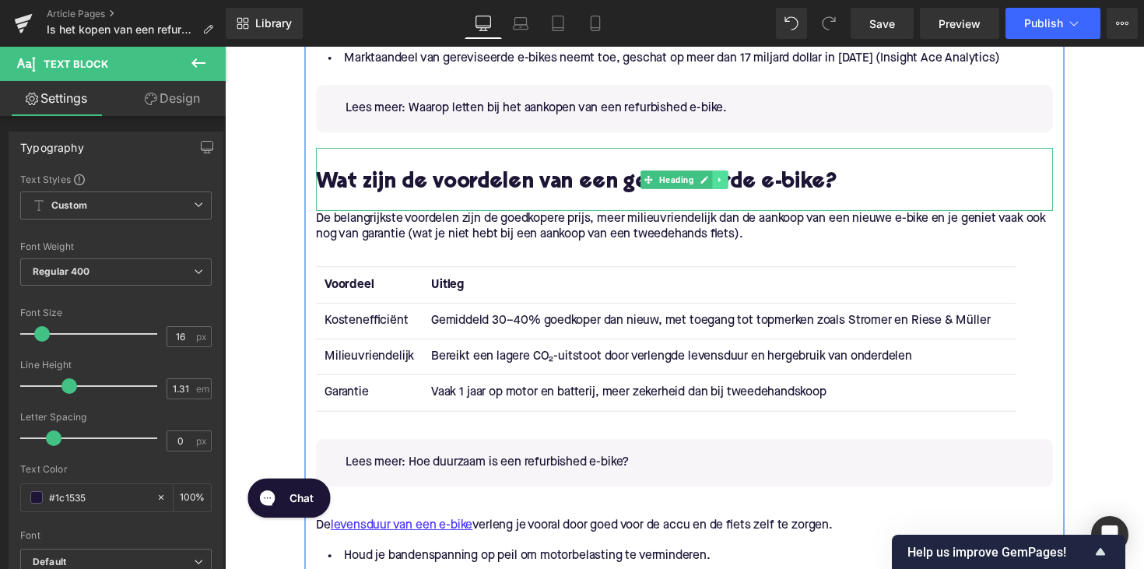
click at [732, 184] on icon at bounding box center [733, 182] width 9 height 9
click at [724, 184] on icon at bounding box center [724, 182] width 9 height 9
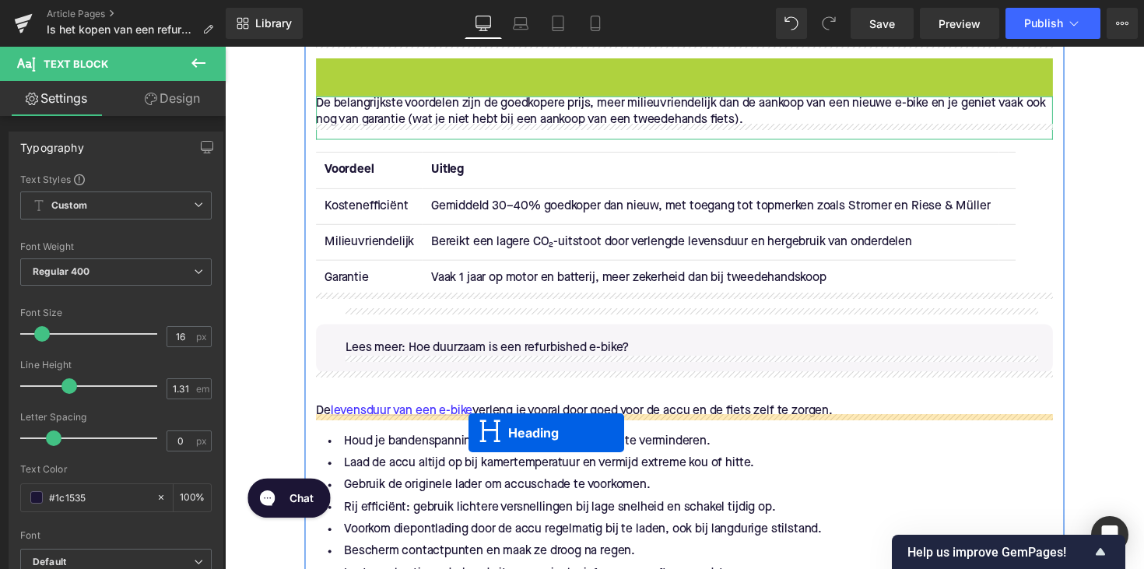
scroll to position [1822, 0]
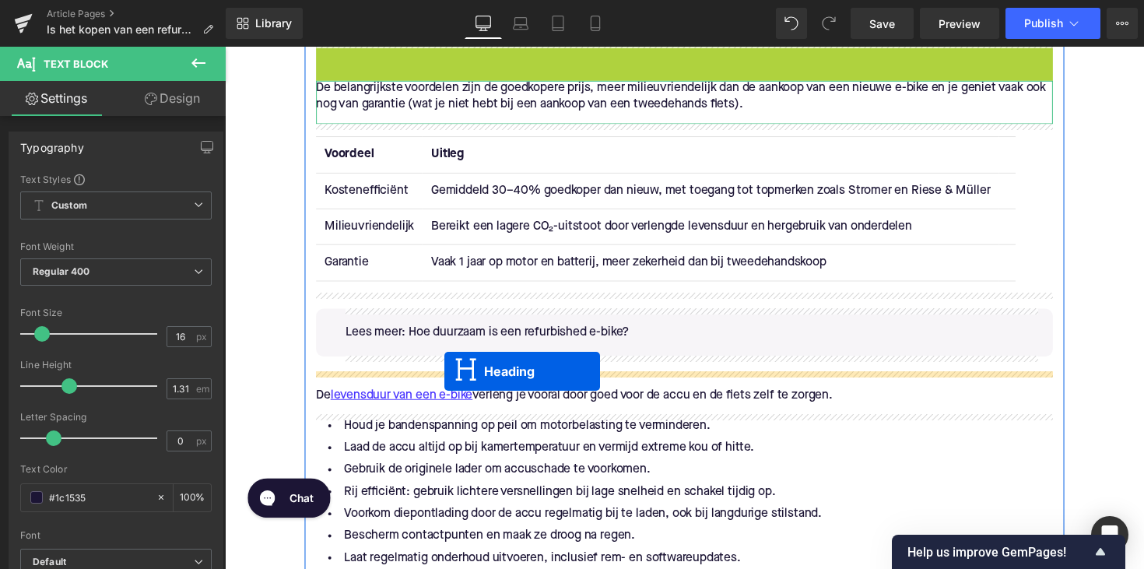
drag, startPoint x: 652, startPoint y: 249, endPoint x: 450, endPoint y: 379, distance: 240.5
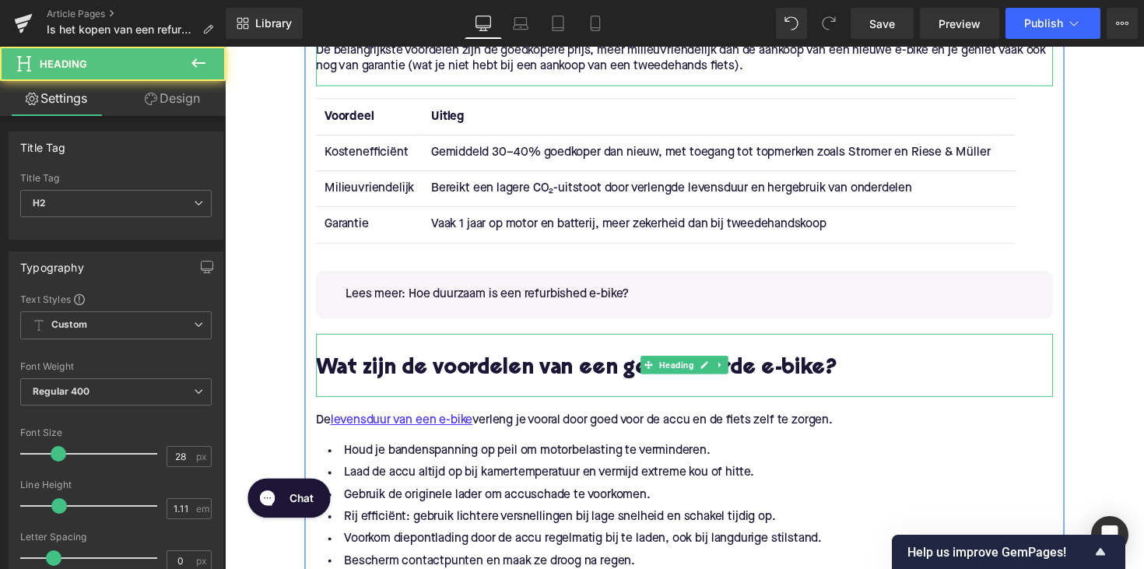
click at [596, 379] on h2 "Wat zijn de voordelen van een gereviseerde e-bike?" at bounding box center [695, 377] width 755 height 24
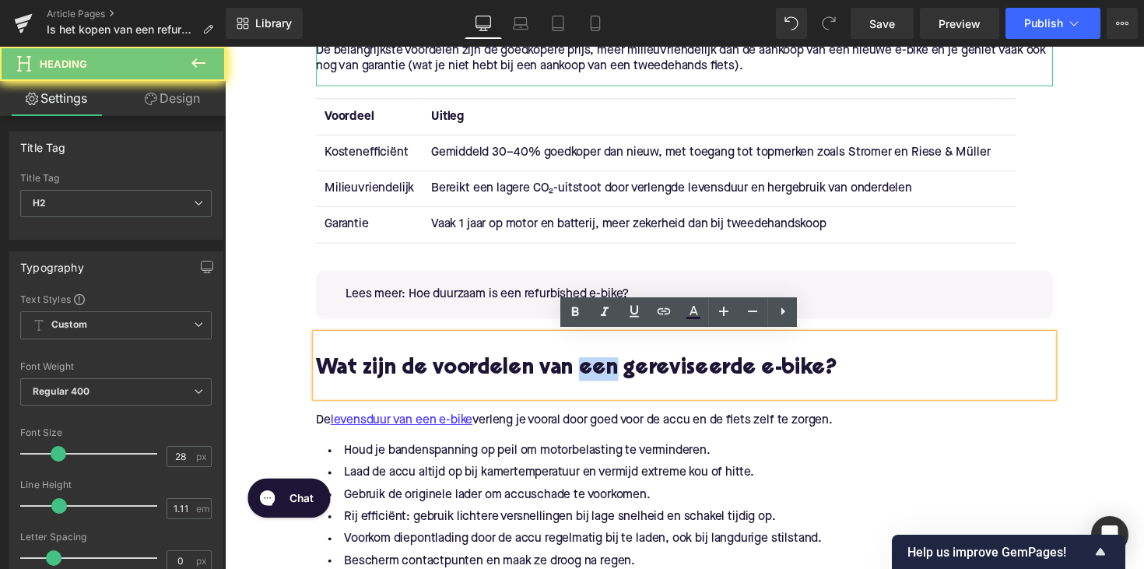
click at [596, 379] on h2 "Wat zijn de voordelen van een gereviseerde e-bike?" at bounding box center [695, 377] width 755 height 24
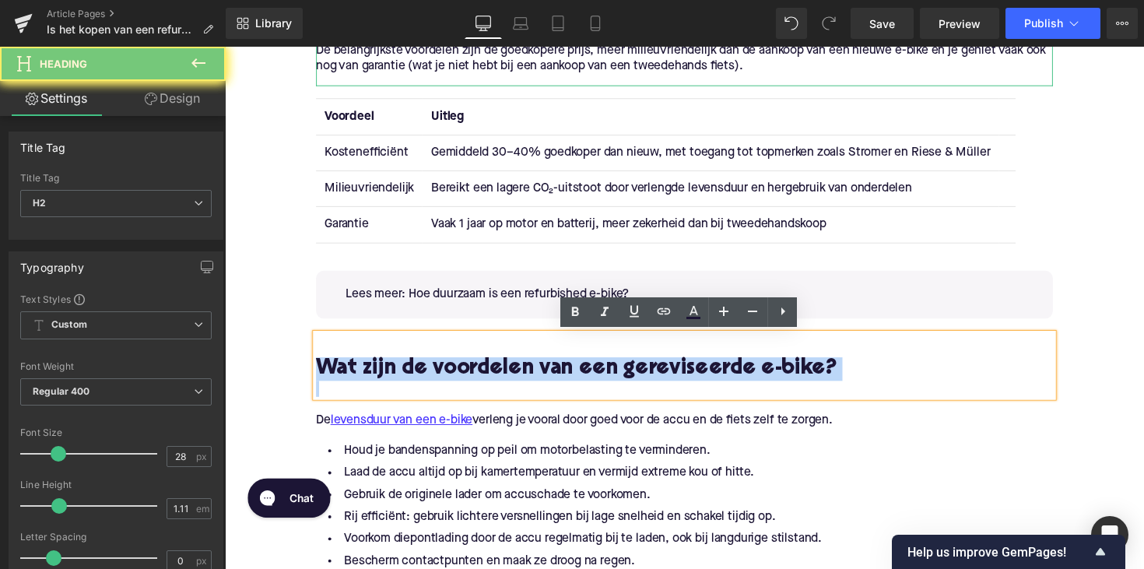
paste div
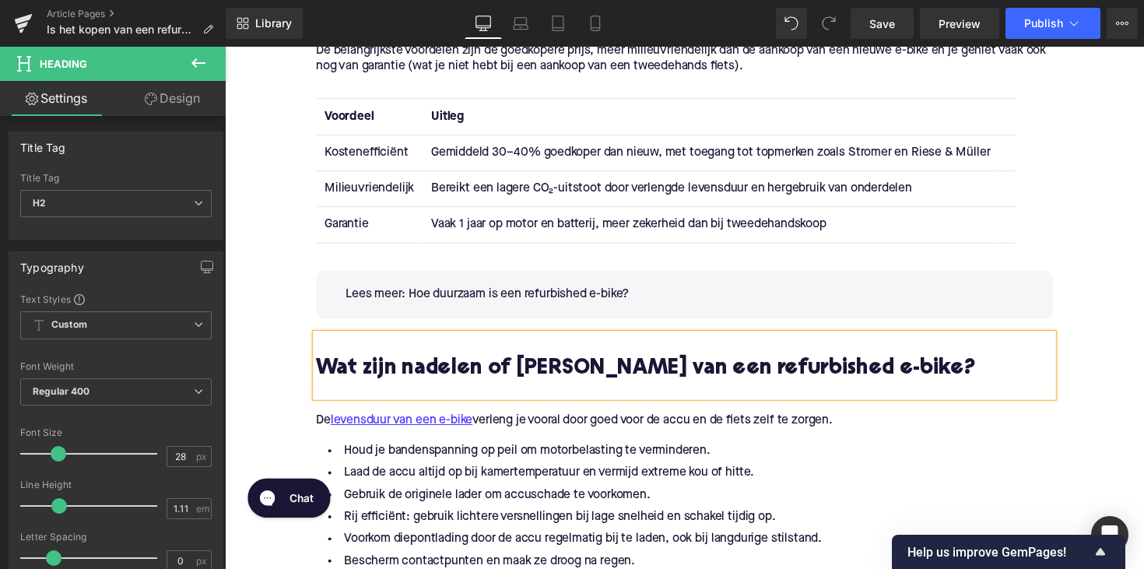
click at [629, 424] on p "De levensduur van een e-bike verleng je vooral door goed voor de accu en de fie…" at bounding box center [695, 430] width 755 height 16
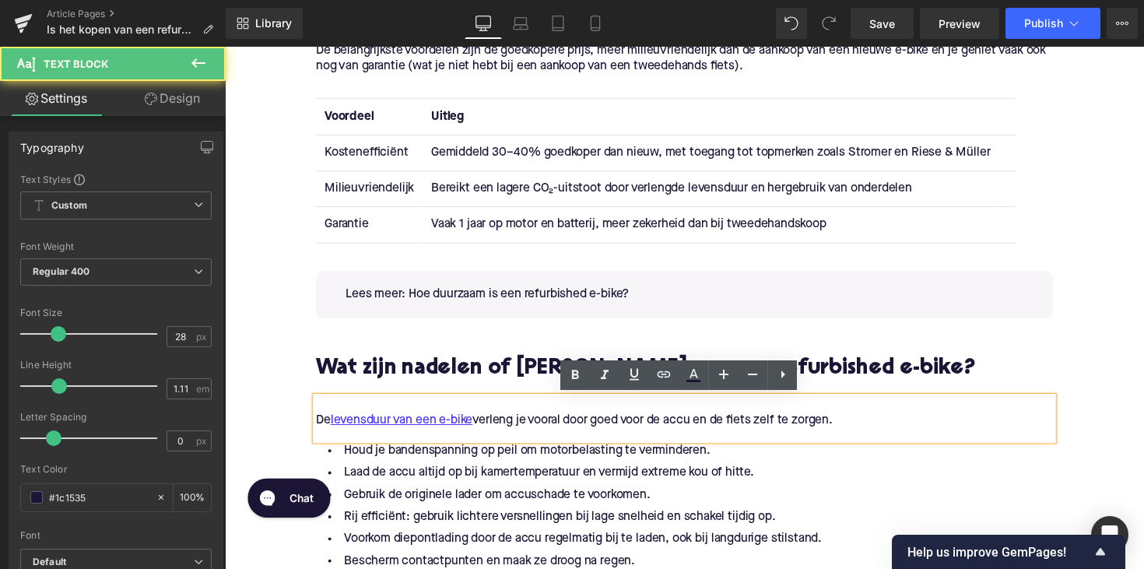
click at [629, 424] on p "De levensduur van een e-bike verleng je vooral door goed voor de accu en de fie…" at bounding box center [695, 430] width 755 height 16
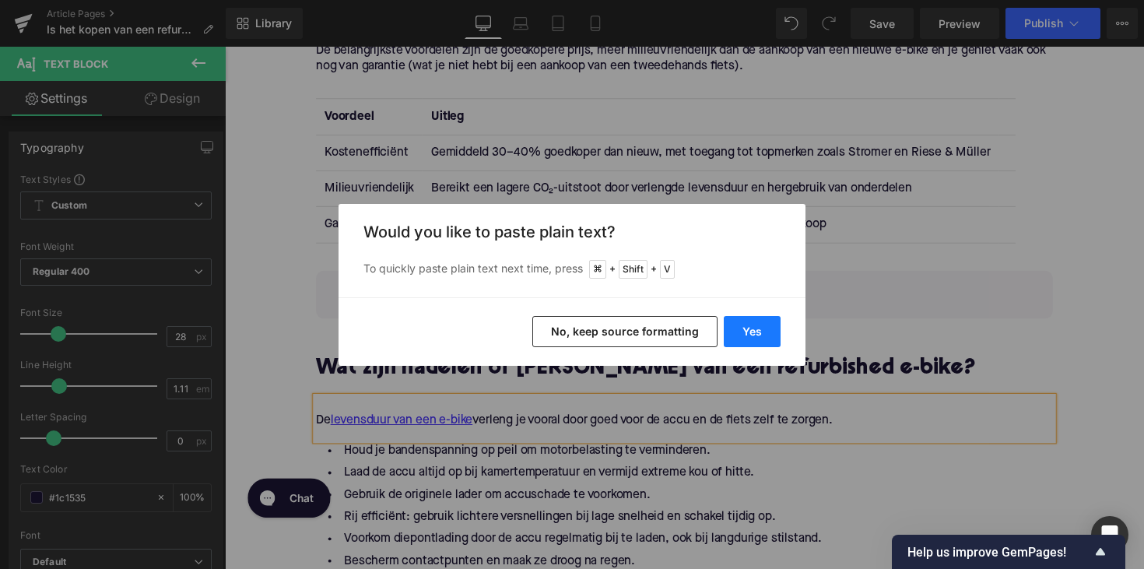
click at [753, 335] on button "Yes" at bounding box center [752, 331] width 57 height 31
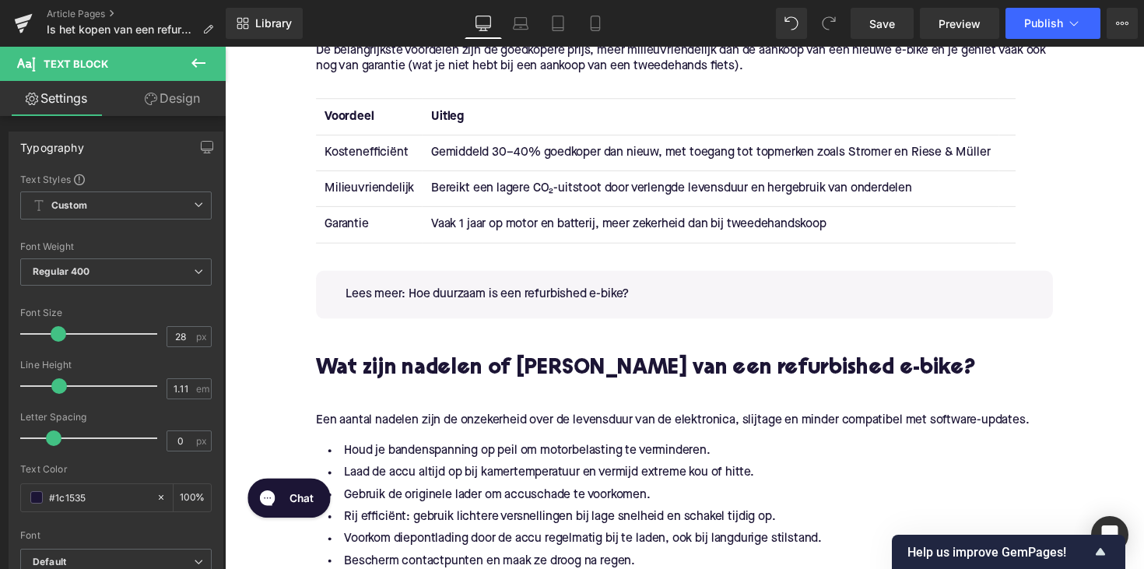
scroll to position [1813, 0]
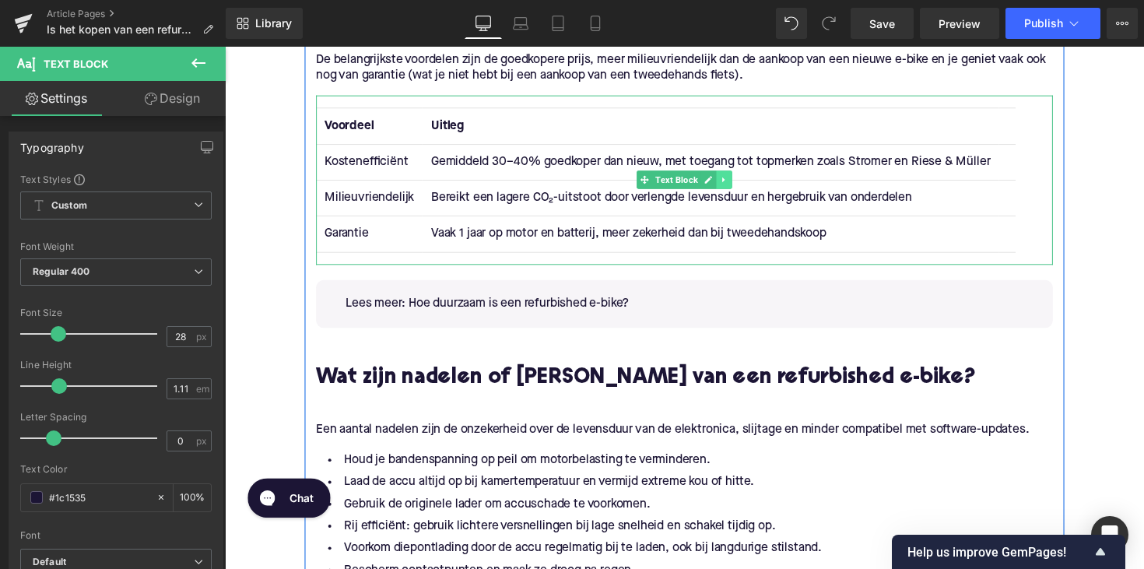
click at [738, 184] on icon at bounding box center [736, 182] width 9 height 9
click at [726, 184] on icon at bounding box center [728, 183] width 9 height 9
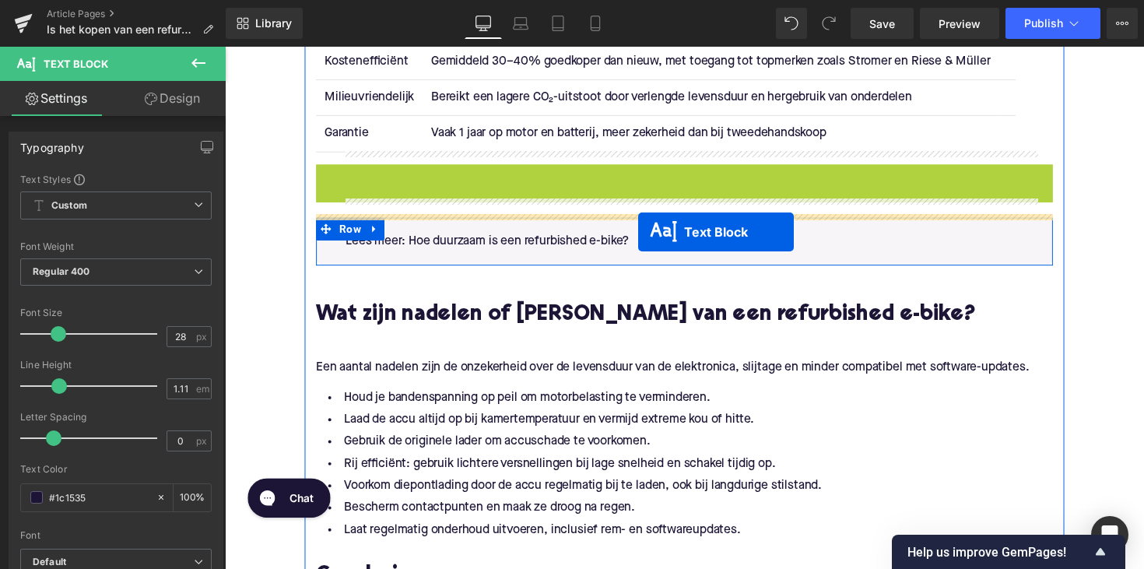
scroll to position [2025, 0]
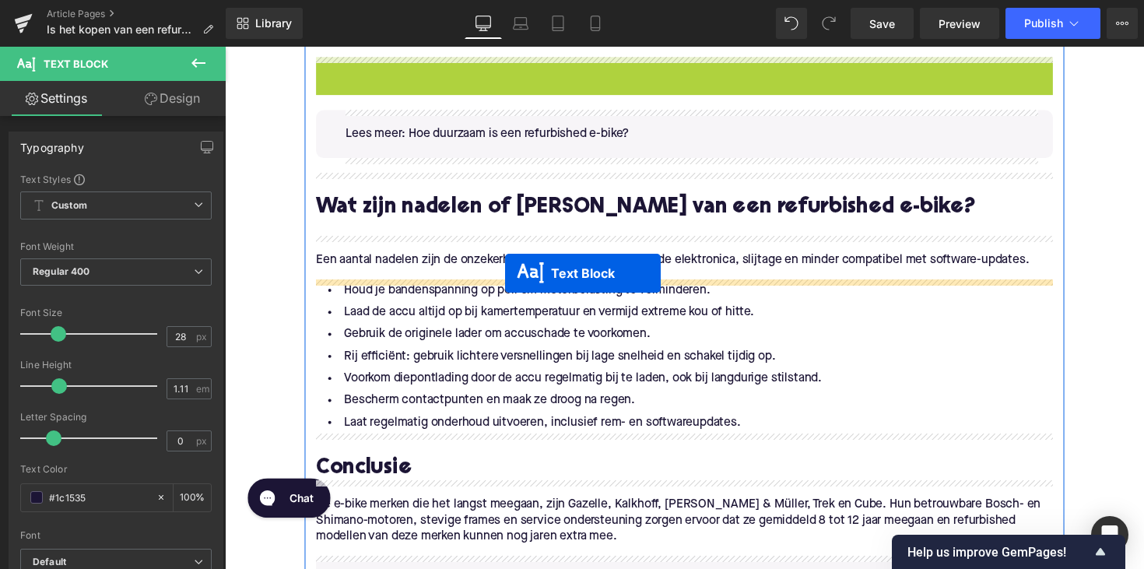
drag, startPoint x: 652, startPoint y: 359, endPoint x: 511, endPoint y: 276, distance: 163.9
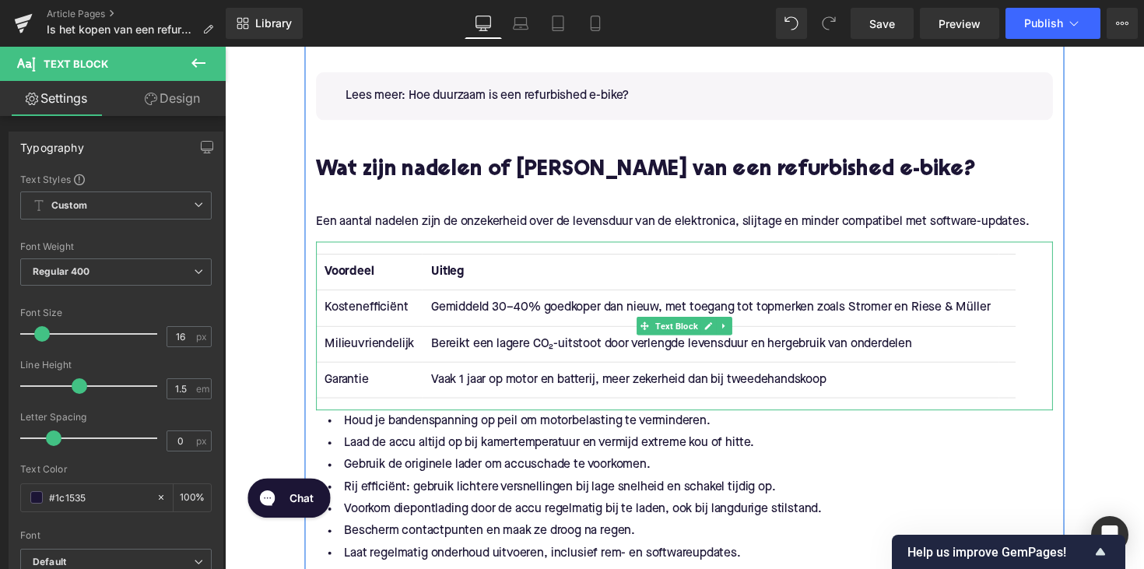
click at [349, 277] on strong "Voordeel" at bounding box center [352, 278] width 51 height 12
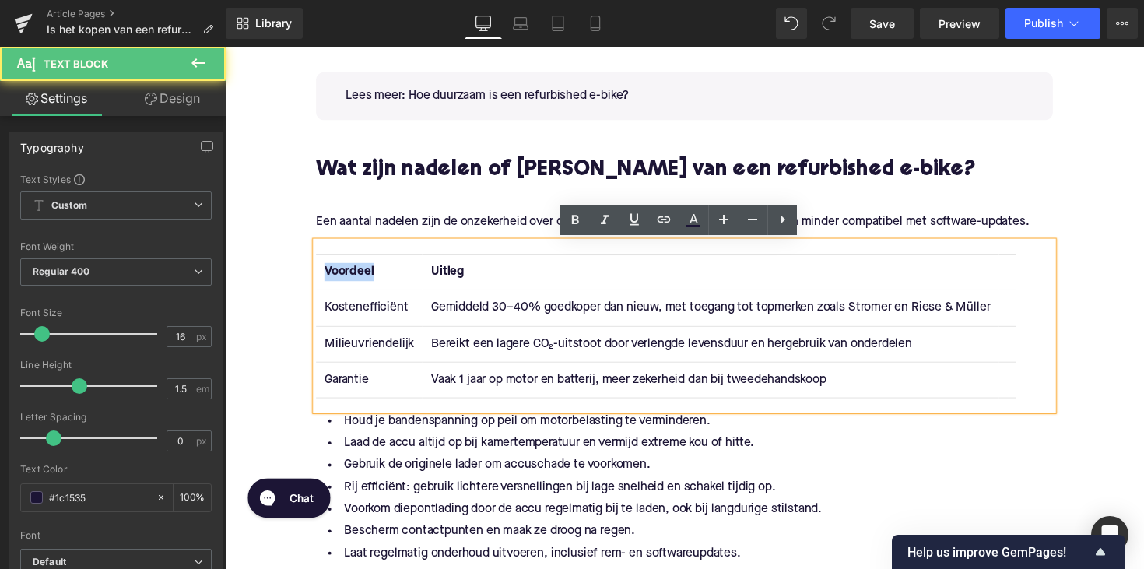
click at [349, 277] on strong "Voordeel" at bounding box center [352, 278] width 51 height 12
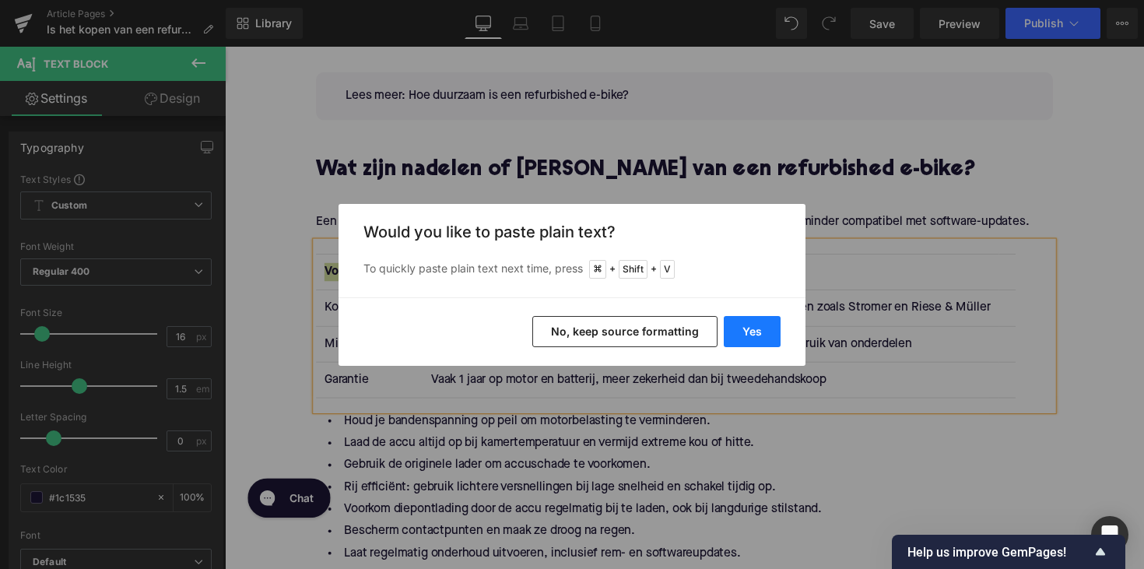
click at [736, 326] on button "Yes" at bounding box center [752, 331] width 57 height 31
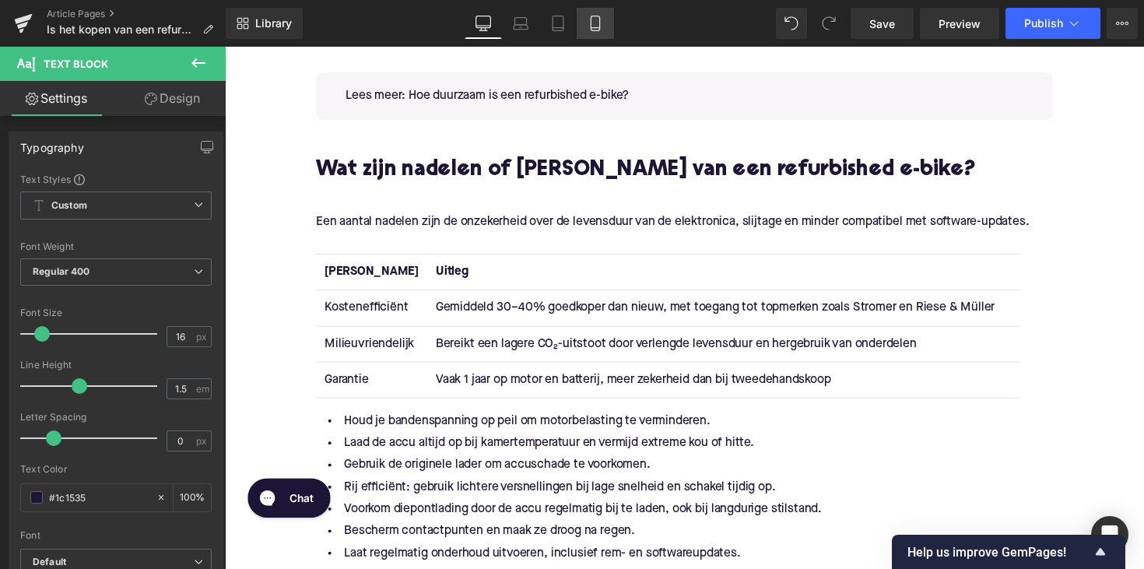
click at [359, 312] on td "Kostenefficiënt" at bounding box center [375, 315] width 114 height 37
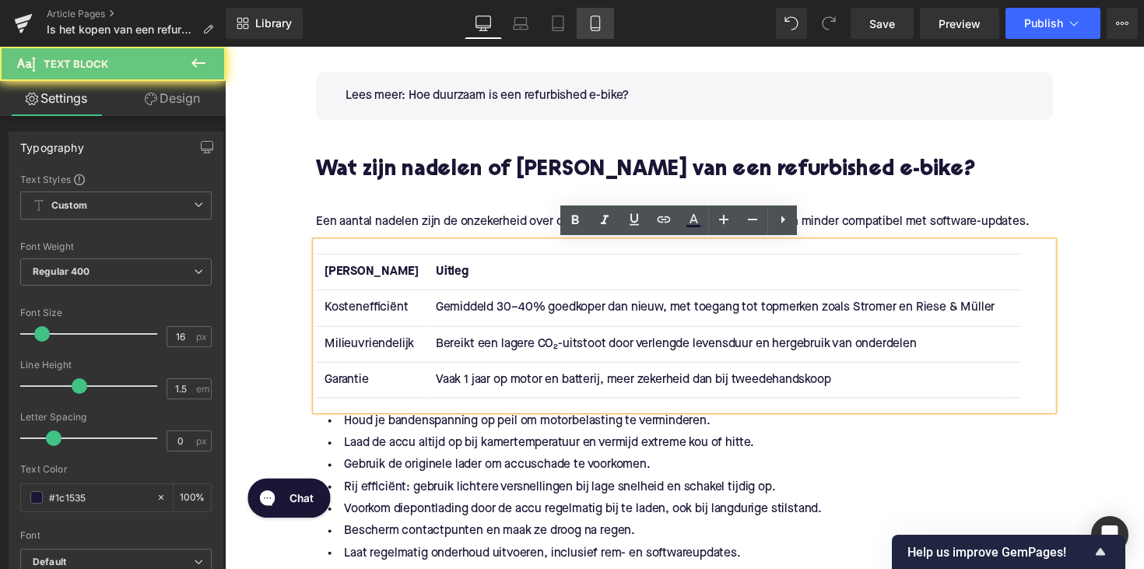
click at [359, 312] on td "Kostenefficiënt" at bounding box center [375, 315] width 114 height 37
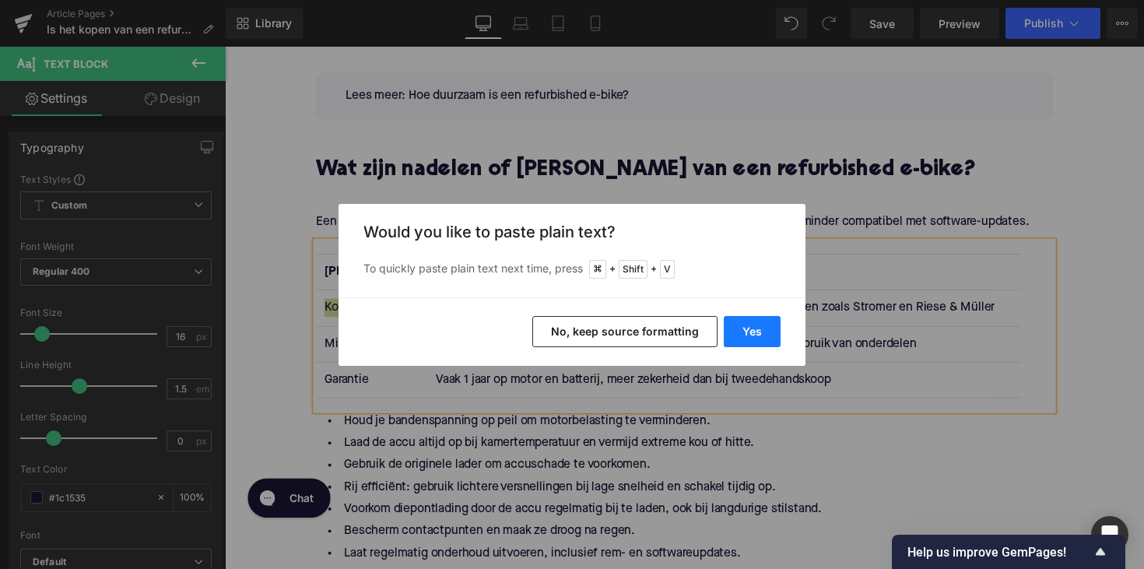
click at [744, 331] on button "Yes" at bounding box center [752, 331] width 57 height 31
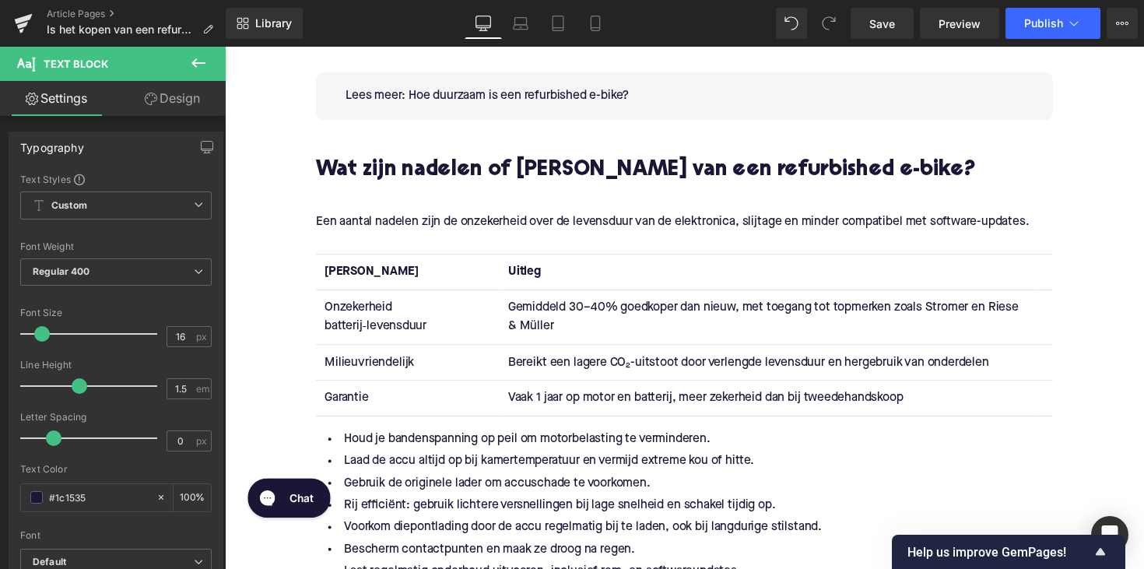
click at [620, 310] on td "Gemiddeld 30–40% goedkoper dan nieuw, met toegang tot topmerken zoals Stromer e…" at bounding box center [782, 324] width 550 height 55
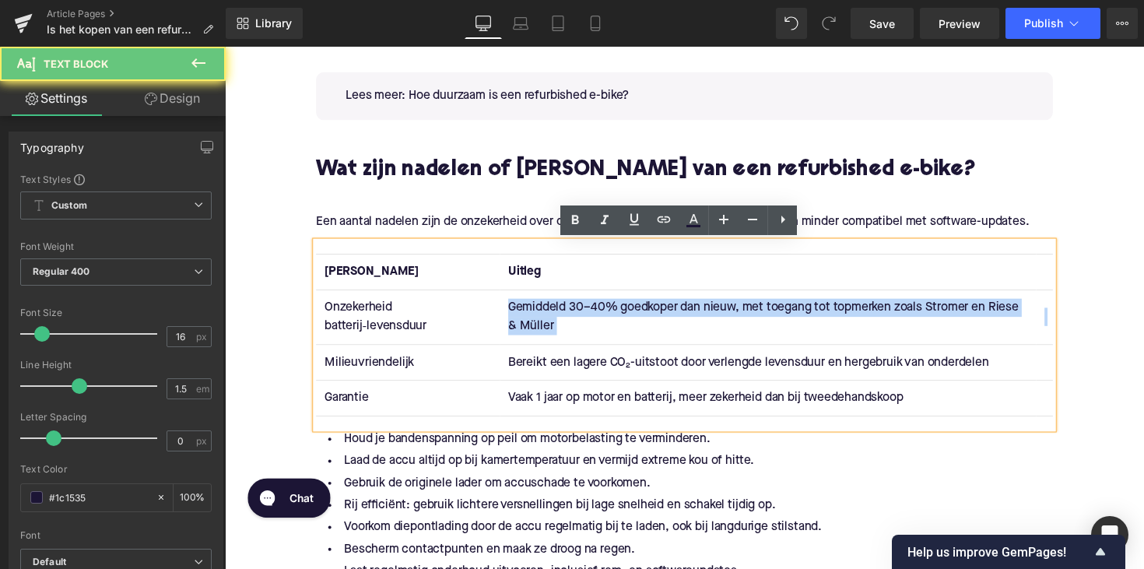
click at [620, 310] on td "Gemiddeld 30–40% goedkoper dan nieuw, met toegang tot topmerken zoals Stromer e…" at bounding box center [782, 324] width 550 height 55
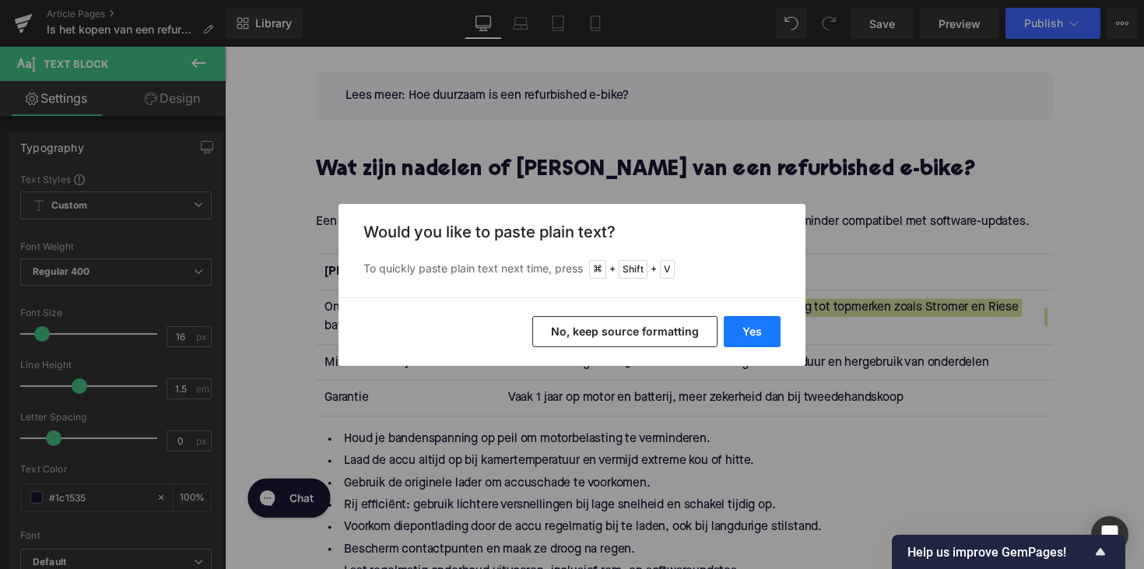
click at [746, 328] on button "Yes" at bounding box center [752, 331] width 57 height 31
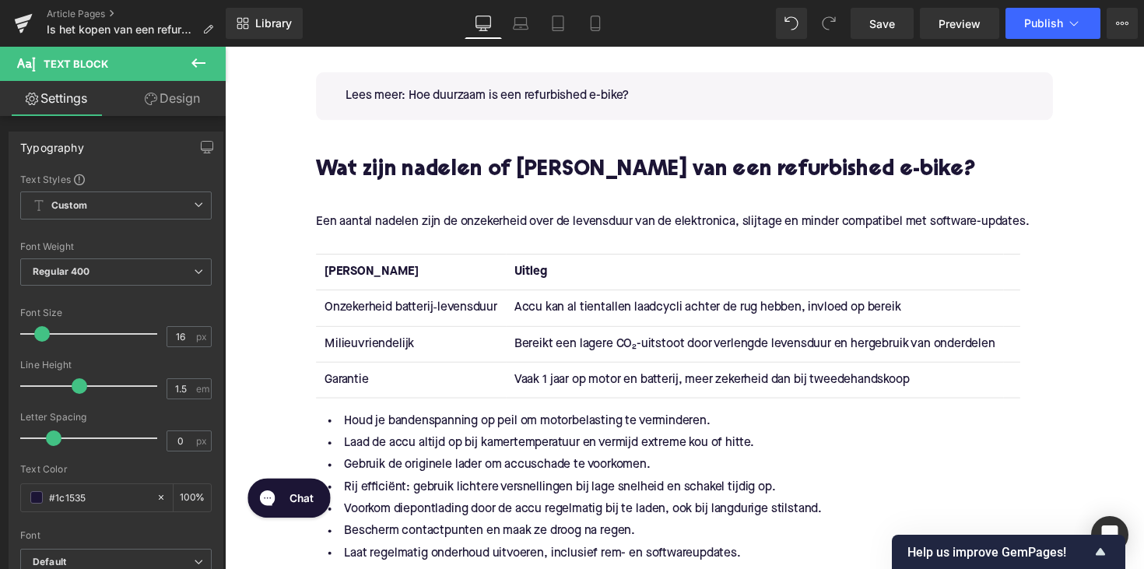
click at [379, 353] on td "Milieuvriendelijk" at bounding box center [415, 351] width 195 height 37
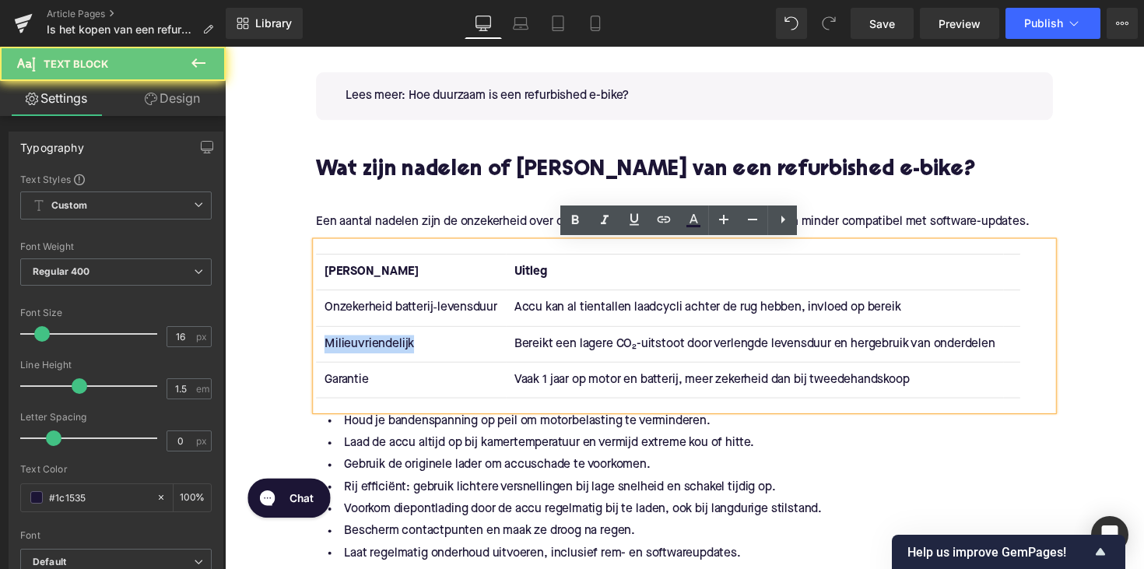
click at [379, 353] on td "Milieuvriendelijk" at bounding box center [415, 351] width 195 height 37
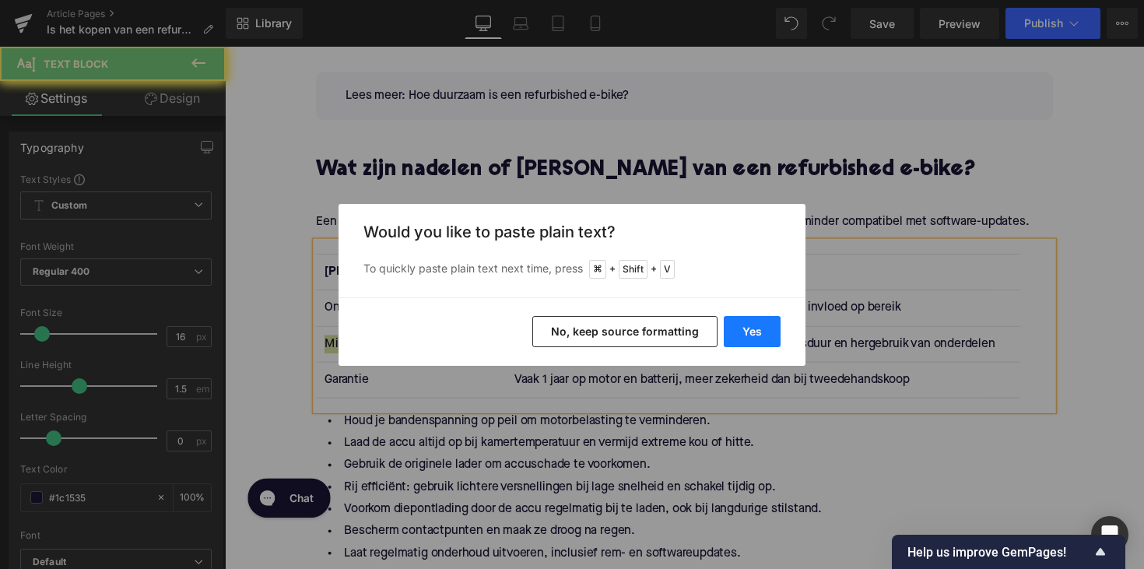
click at [769, 325] on button "Yes" at bounding box center [752, 331] width 57 height 31
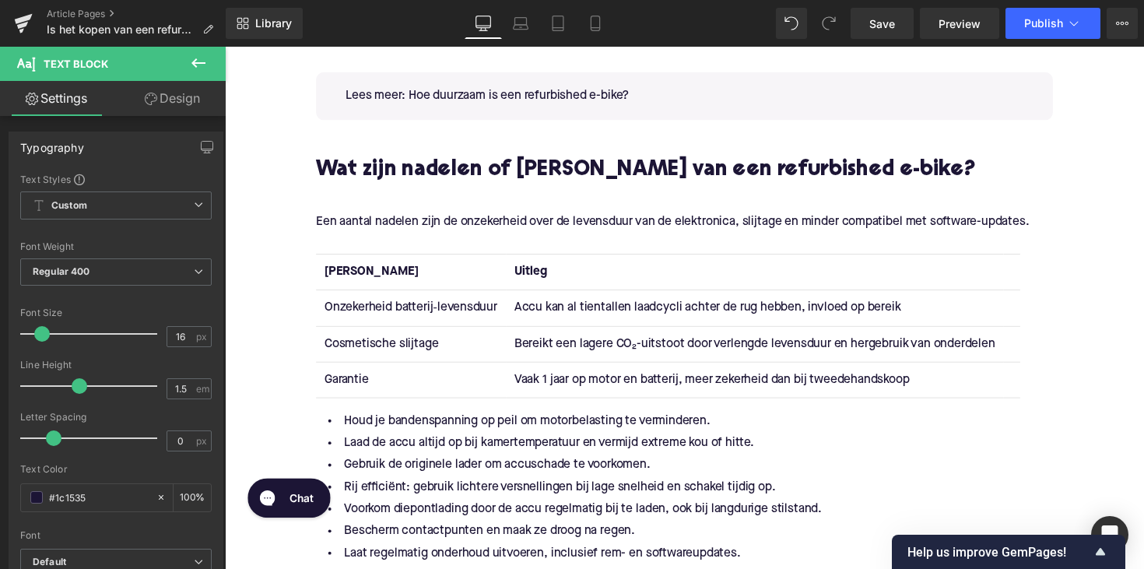
click at [630, 351] on td "Bereikt een lagere CO₂-uitstoot door verlengde levensduur en hergebruik van ond…" at bounding box center [768, 351] width 510 height 37
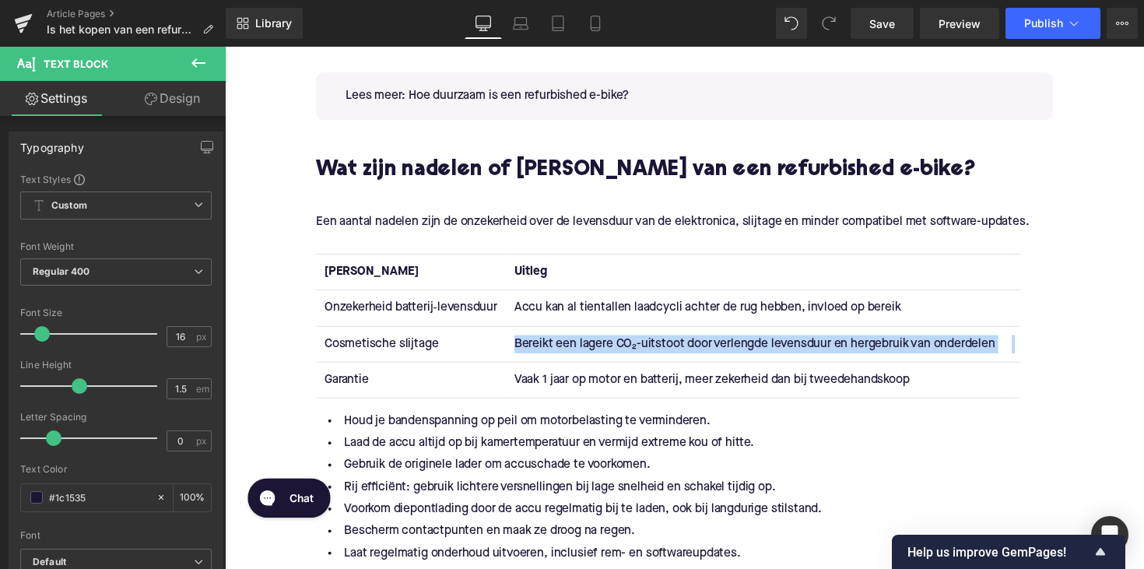
click at [630, 351] on td "Bereikt een lagere CO₂-uitstoot door verlengde levensduur en hergebruik van ond…" at bounding box center [768, 351] width 510 height 37
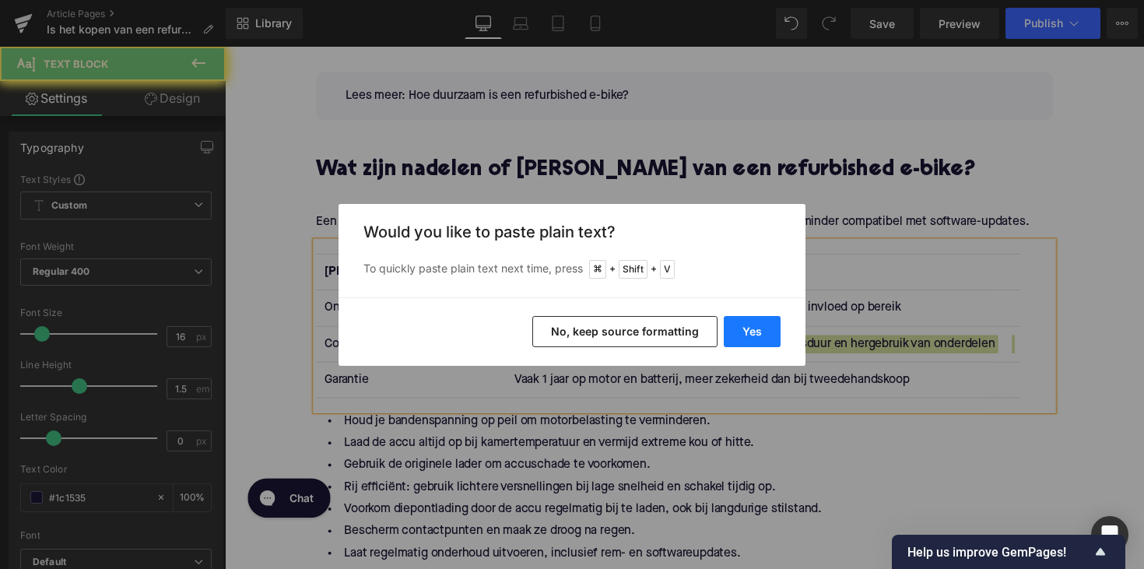
click at [759, 326] on button "Yes" at bounding box center [752, 331] width 57 height 31
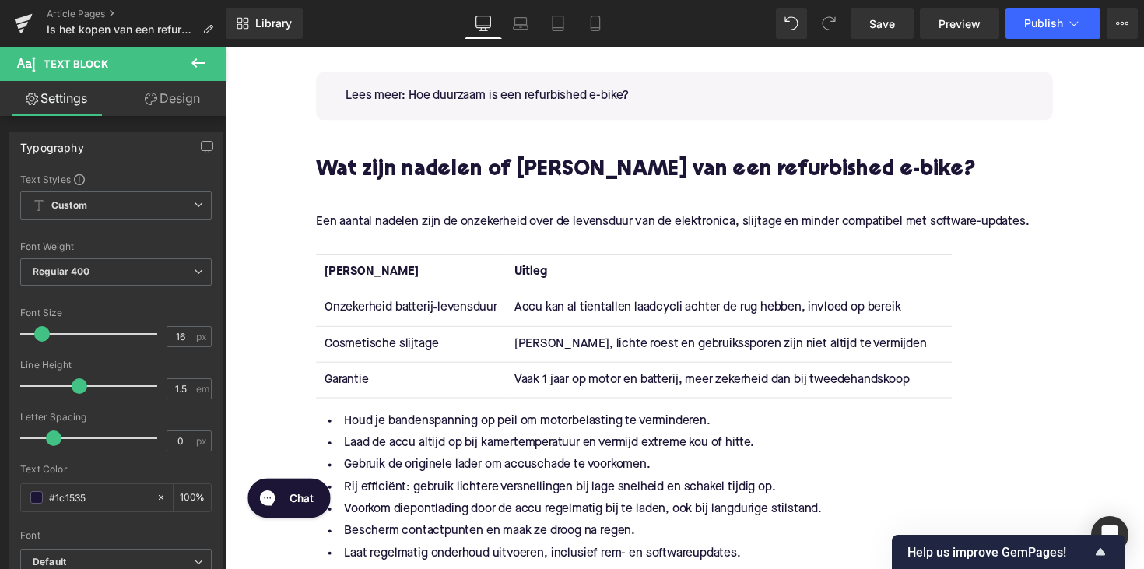
click at [356, 380] on td "Garantie" at bounding box center [415, 388] width 195 height 37
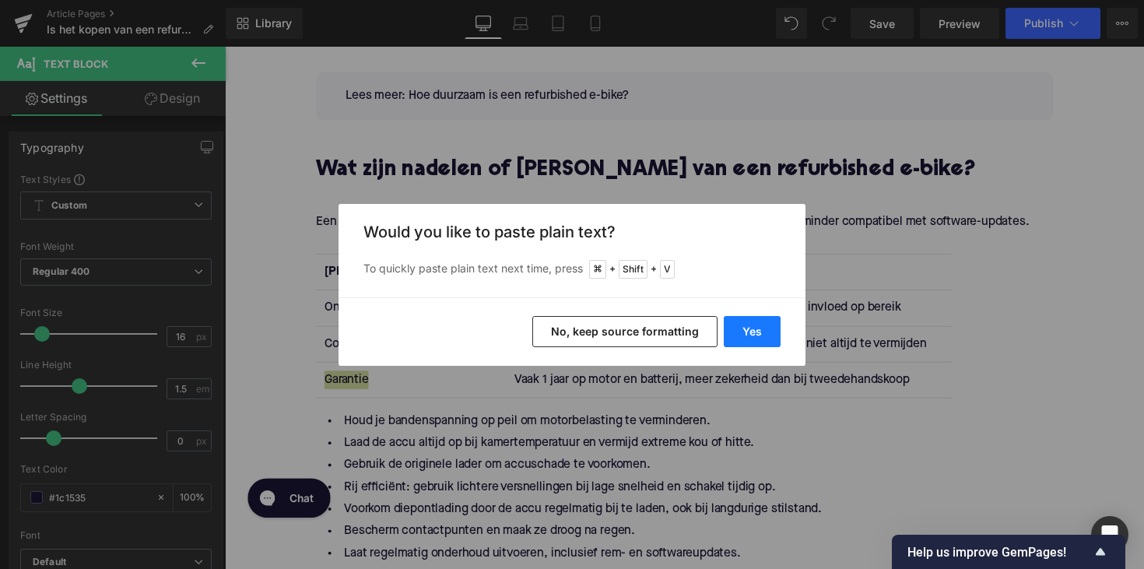
drag, startPoint x: 737, startPoint y: 327, endPoint x: 476, endPoint y: 234, distance: 277.0
click at [737, 327] on button "Yes" at bounding box center [752, 331] width 57 height 31
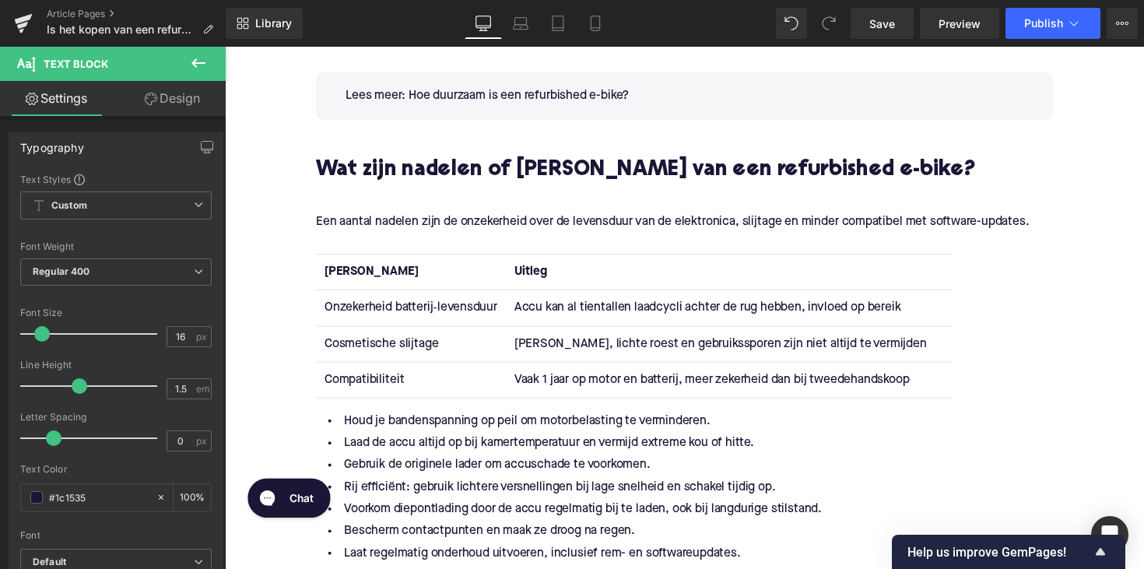
click at [708, 389] on td "Vaak 1 jaar op motor en batterij, meer zekerheid dan bij tweedehandskoop" at bounding box center [733, 388] width 440 height 37
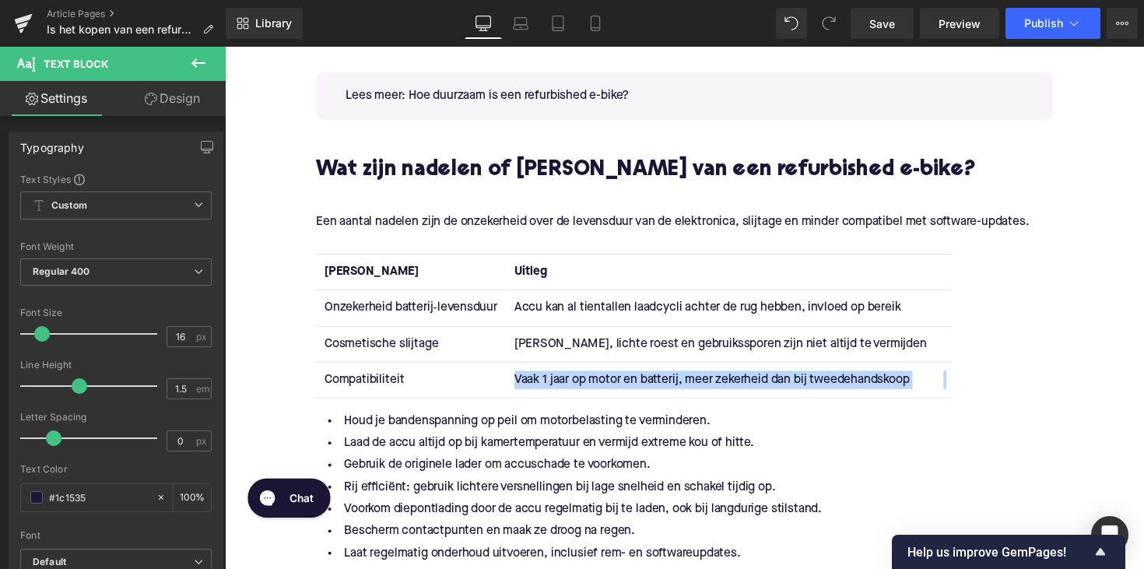
click at [708, 389] on td "Vaak 1 jaar op motor en batterij, meer zekerheid dan bij tweedehandskoop" at bounding box center [733, 388] width 440 height 37
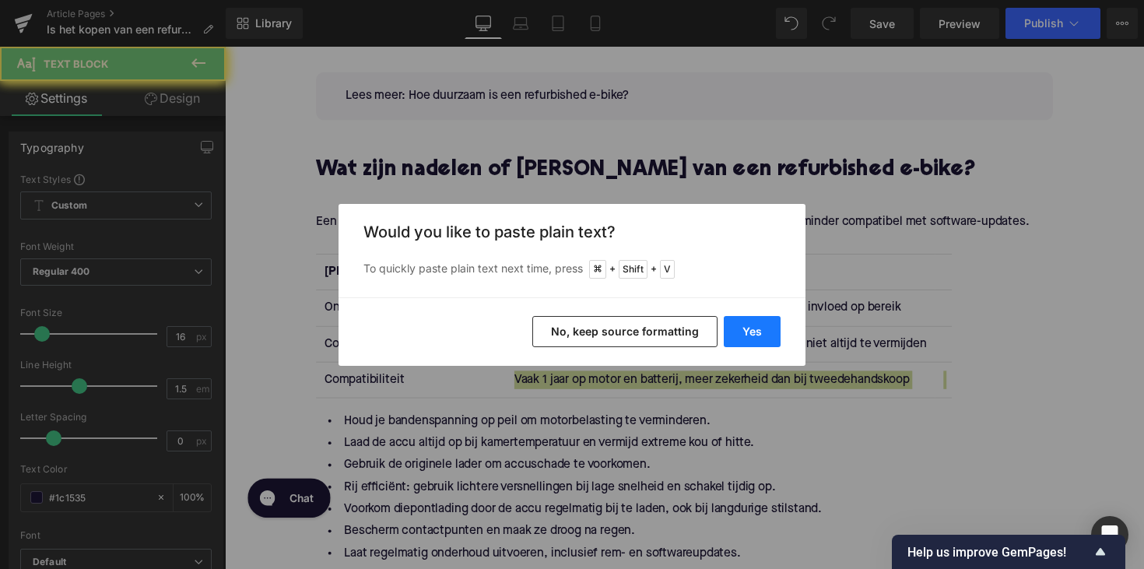
click at [763, 321] on button "Yes" at bounding box center [752, 331] width 57 height 31
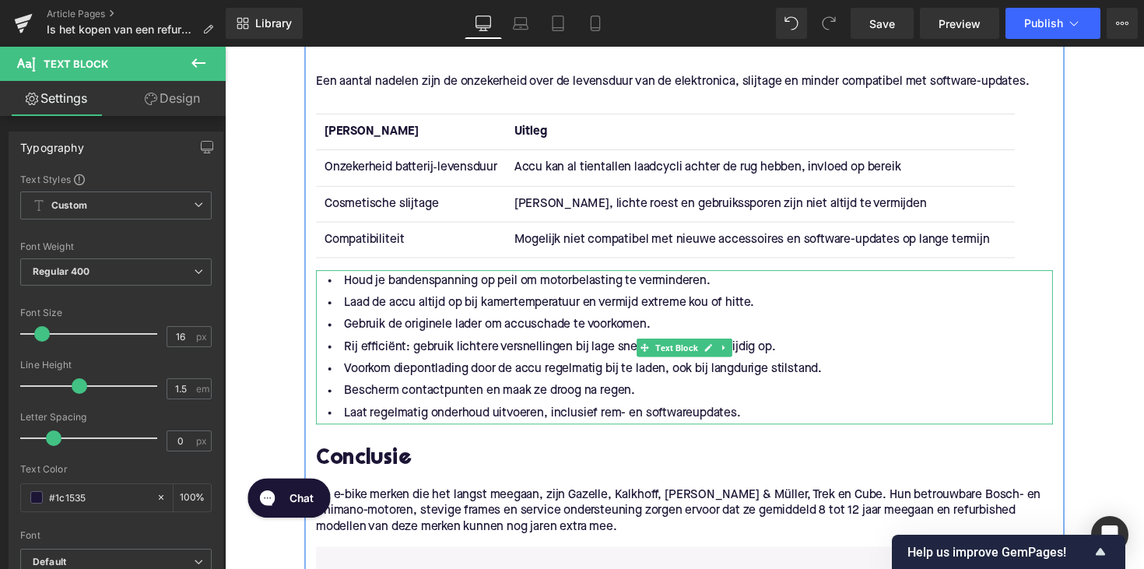
scroll to position [2113, 0]
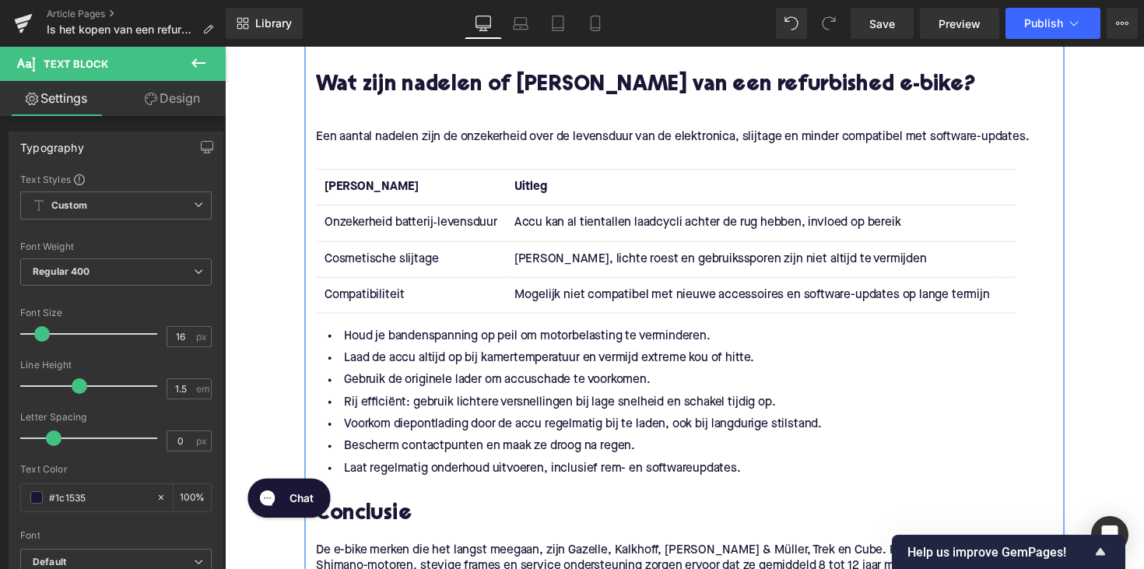
click at [607, 85] on h2 "Wat zijn nadelen of [PERSON_NAME] van een refurbished e-bike?" at bounding box center [695, 87] width 755 height 24
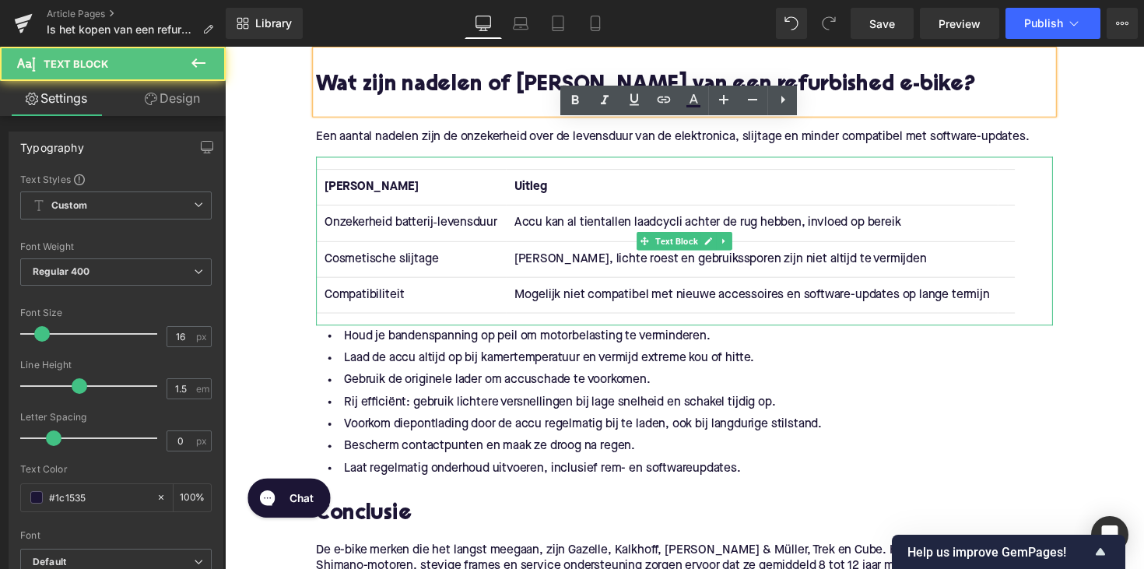
click at [848, 191] on th "Uitleg" at bounding box center [765, 190] width 504 height 37
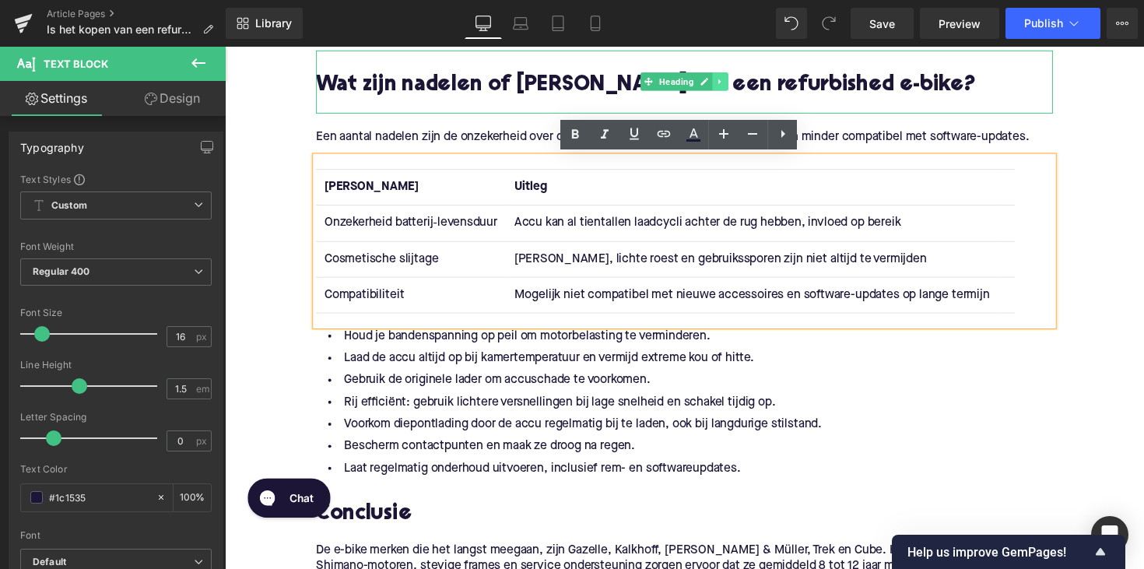
click at [725, 84] on link at bounding box center [733, 82] width 16 height 19
click at [721, 83] on icon at bounding box center [724, 83] width 9 height 9
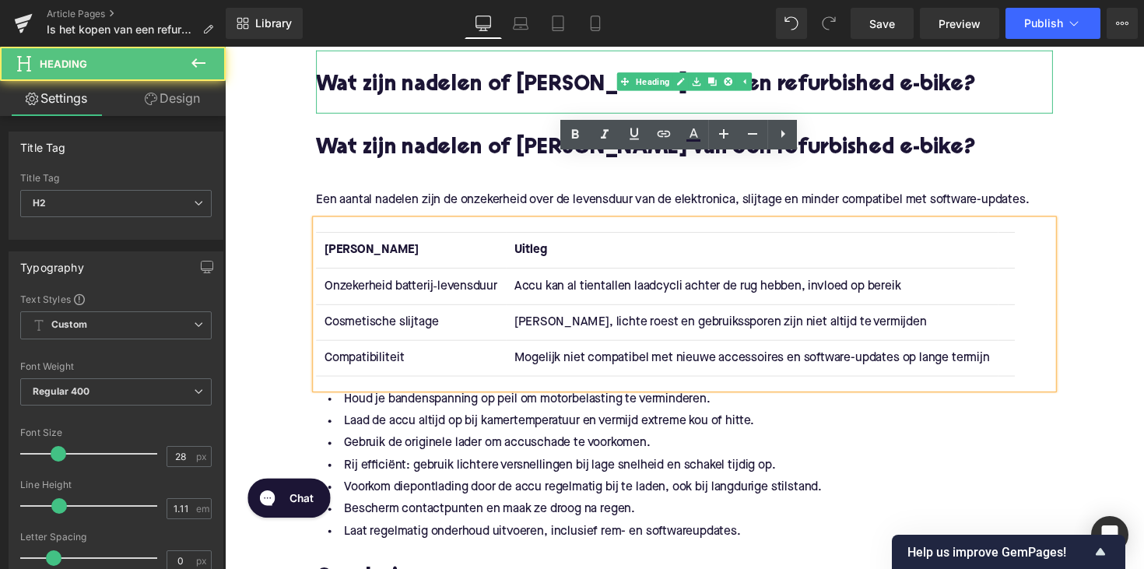
click at [530, 109] on div at bounding box center [695, 107] width 755 height 16
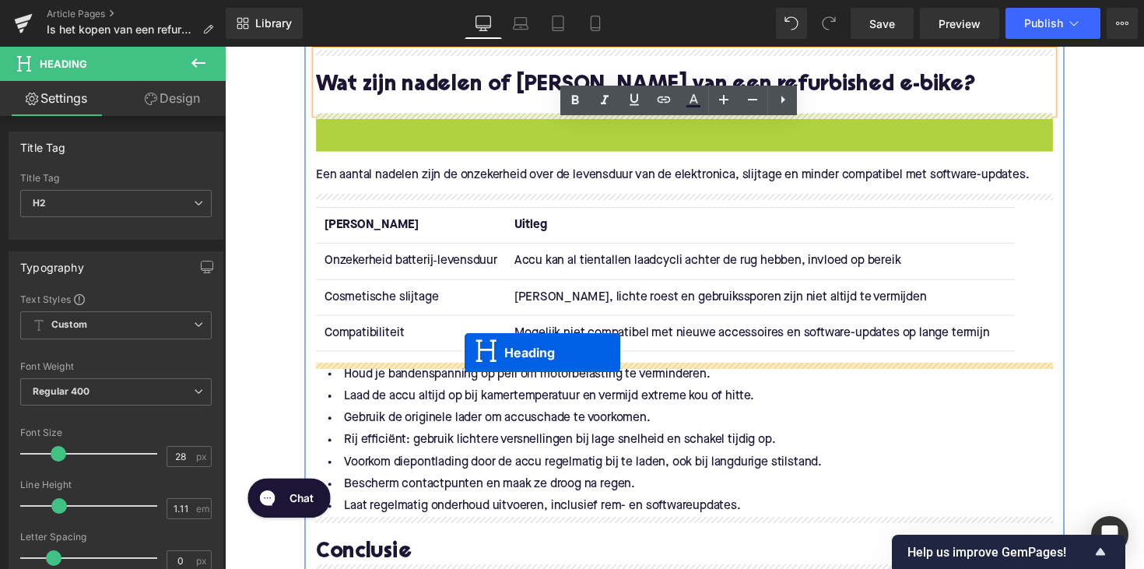
drag, startPoint x: 656, startPoint y: 141, endPoint x: 471, endPoint y: 360, distance: 287.2
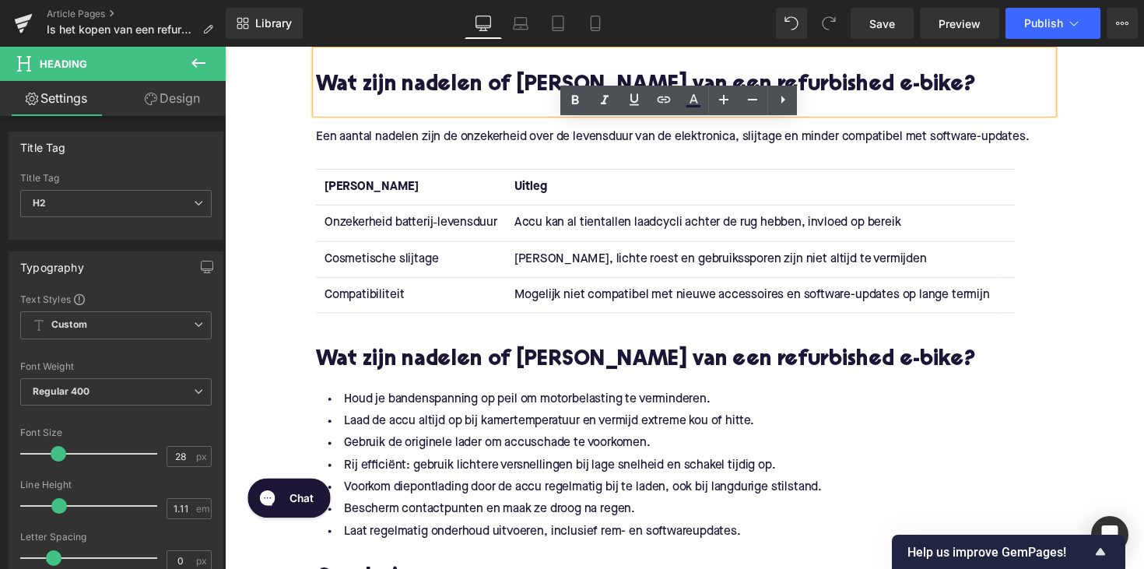
click at [453, 365] on h2 "Wat zijn nadelen of [PERSON_NAME] van een refurbished e-bike?" at bounding box center [695, 369] width 755 height 24
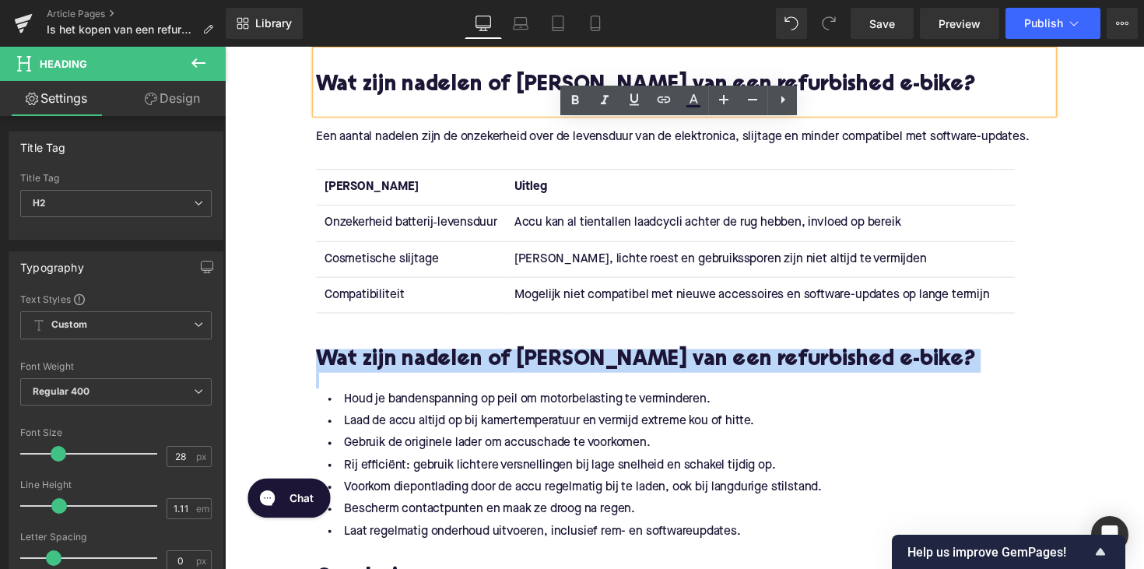
click at [453, 365] on h2 "Wat zijn nadelen of [PERSON_NAME] van een refurbished e-bike?" at bounding box center [695, 369] width 755 height 24
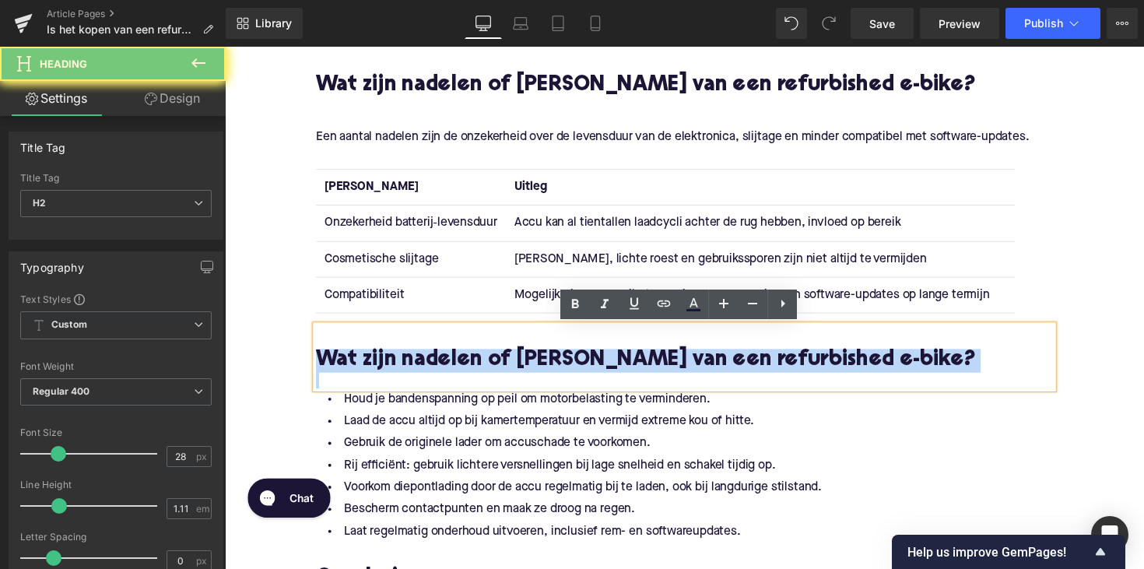
paste div
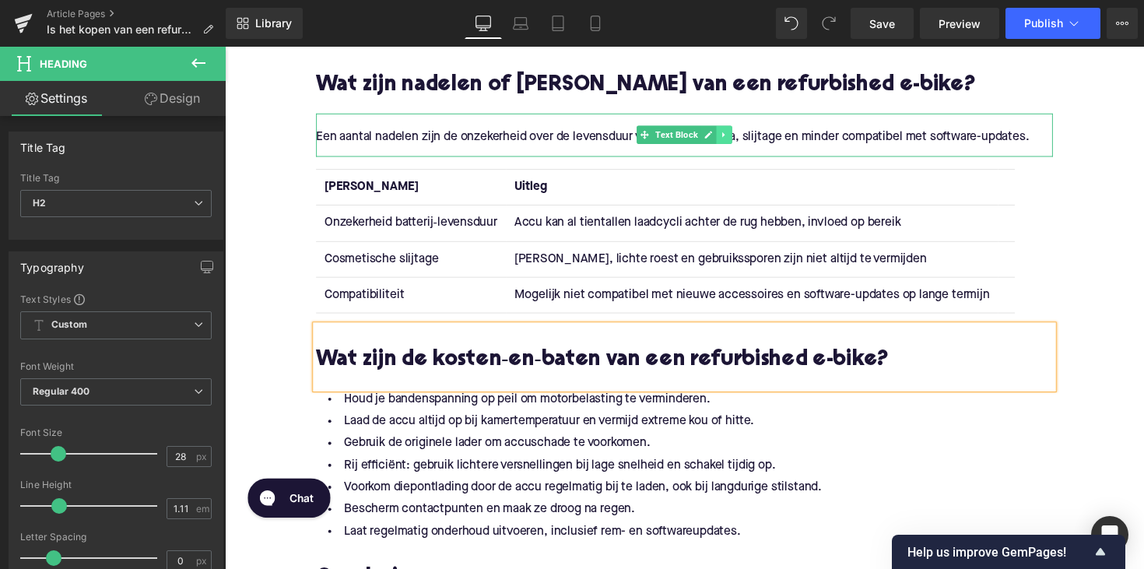
click at [739, 137] on link at bounding box center [737, 137] width 16 height 19
click at [725, 137] on icon at bounding box center [728, 137] width 9 height 9
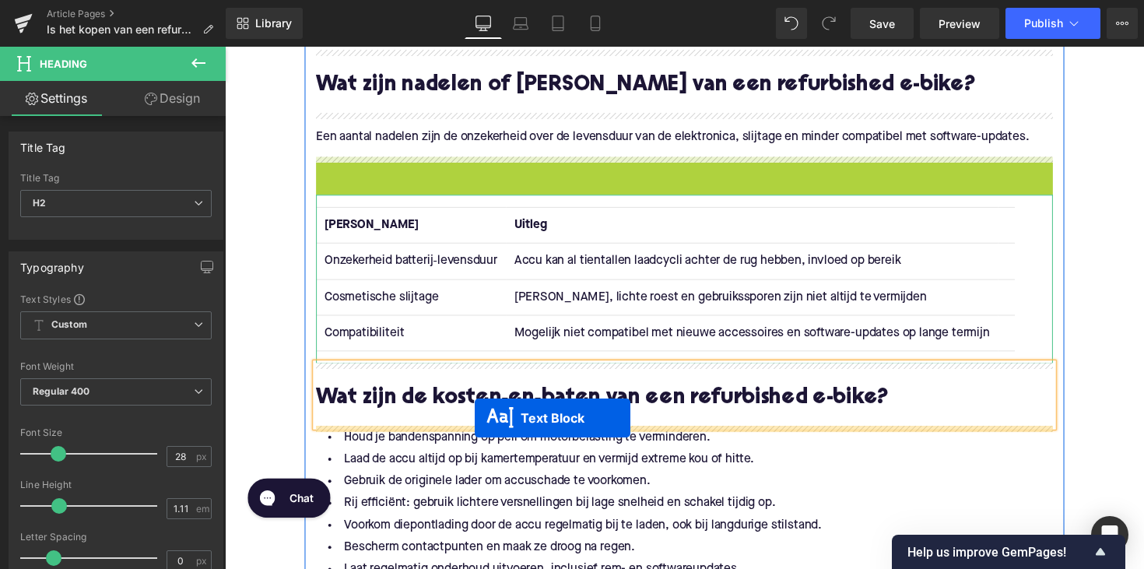
drag, startPoint x: 650, startPoint y: 180, endPoint x: 480, endPoint y: 429, distance: 301.4
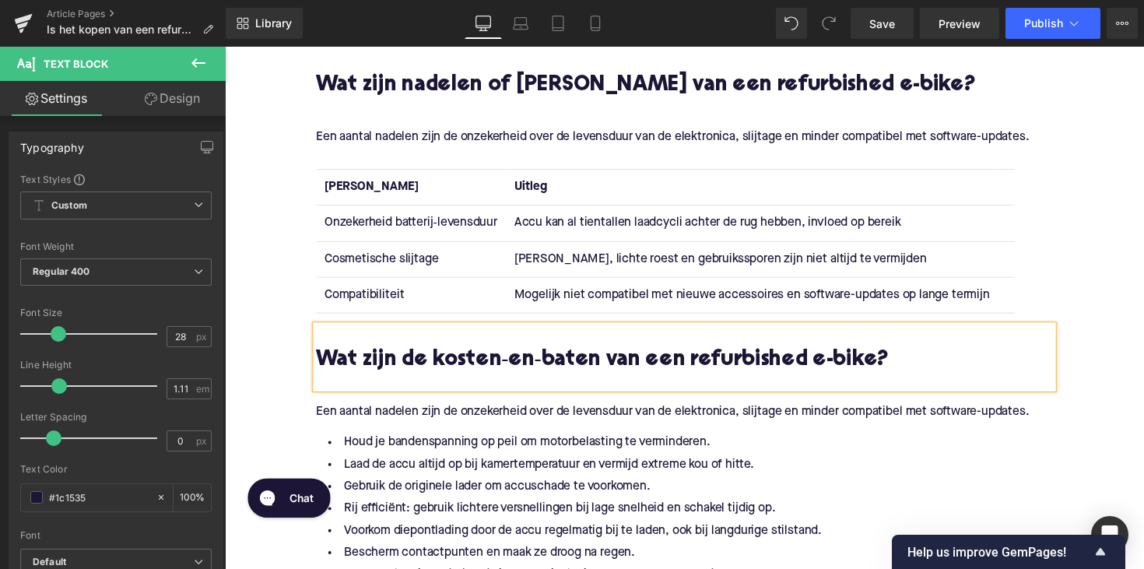
click at [488, 422] on p "Een aantal nadelen zijn de onzekerheid over de levensduur van de elektronica, s…" at bounding box center [695, 421] width 755 height 16
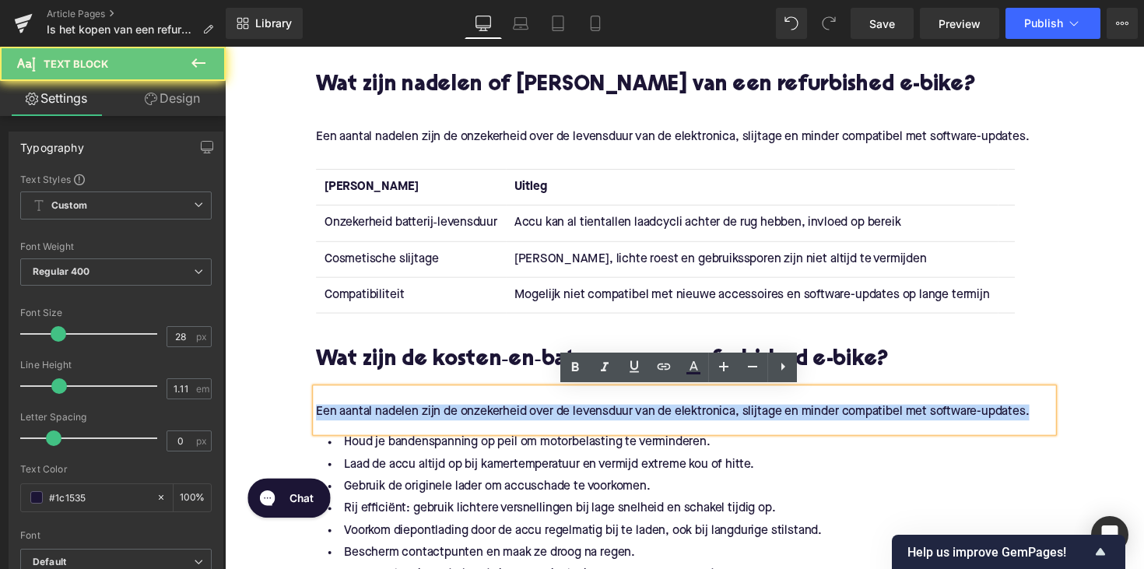
click at [488, 422] on p "Een aantal nadelen zijn de onzekerheid over de levensduur van de elektronica, s…" at bounding box center [695, 421] width 755 height 16
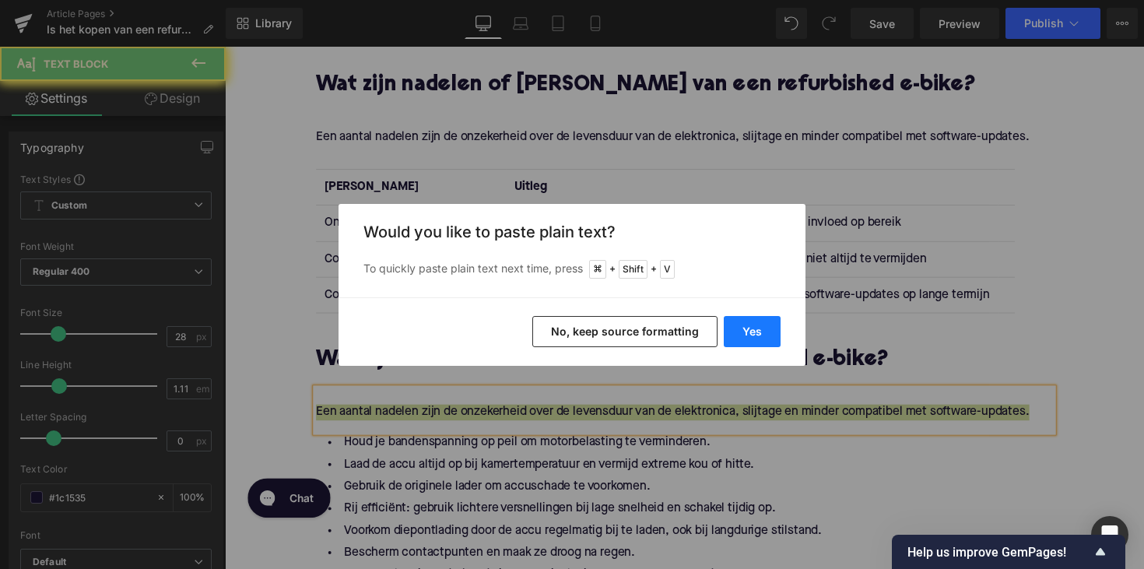
click at [743, 328] on button "Yes" at bounding box center [752, 331] width 57 height 31
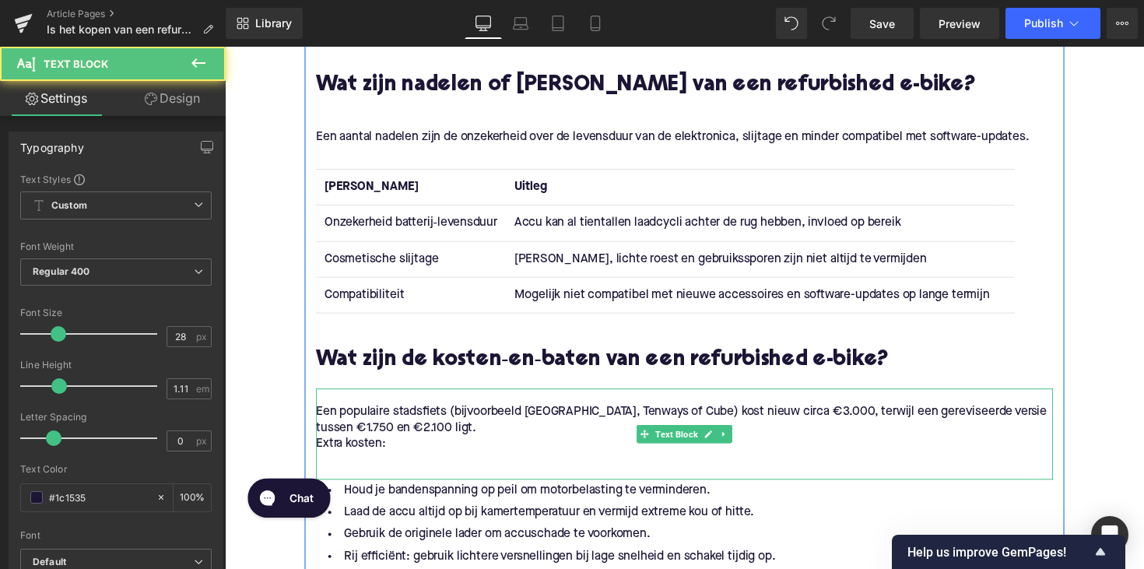
click at [390, 462] on p at bounding box center [695, 470] width 755 height 16
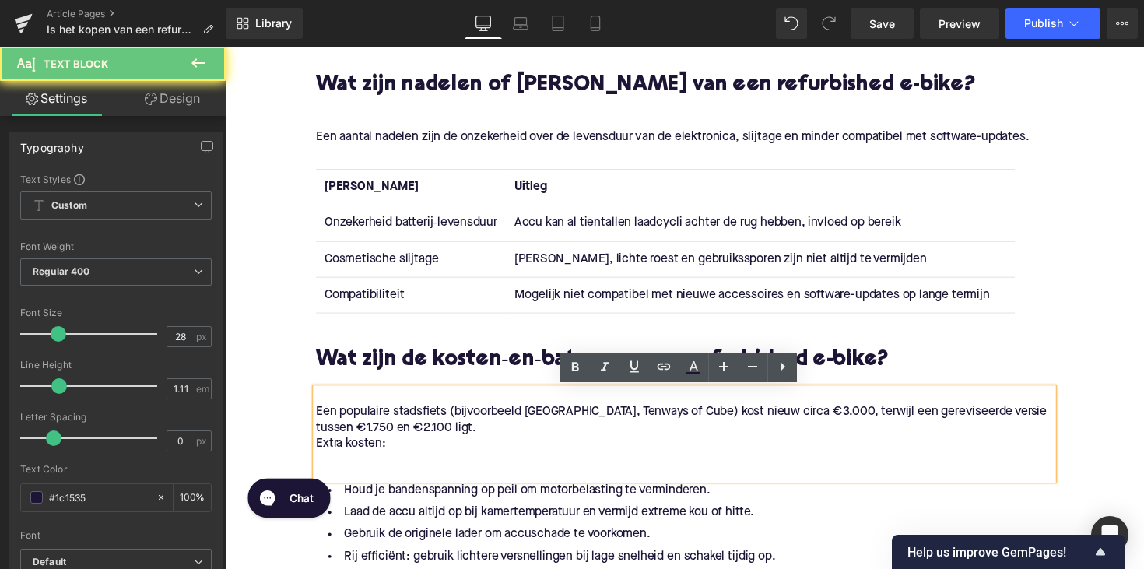
click at [318, 454] on p "Extra kosten:" at bounding box center [695, 454] width 755 height 16
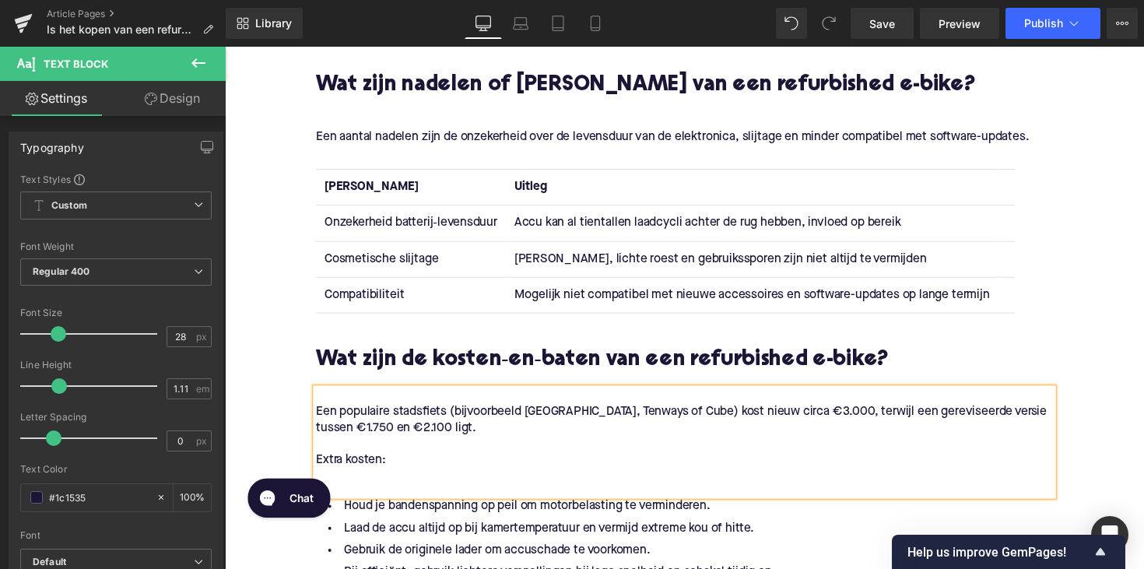
click at [348, 500] on div "Een populaire stadsfiets (bijvoorbeeld [GEOGRAPHIC_DATA], Tenways of Cube) kost…" at bounding box center [695, 452] width 755 height 110
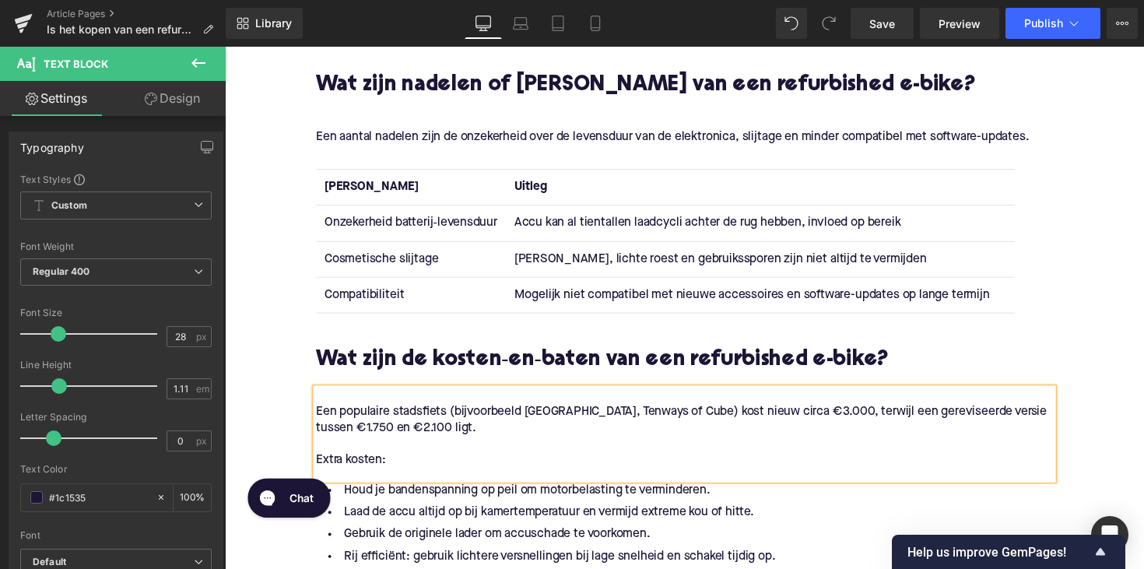
scroll to position [2318, 0]
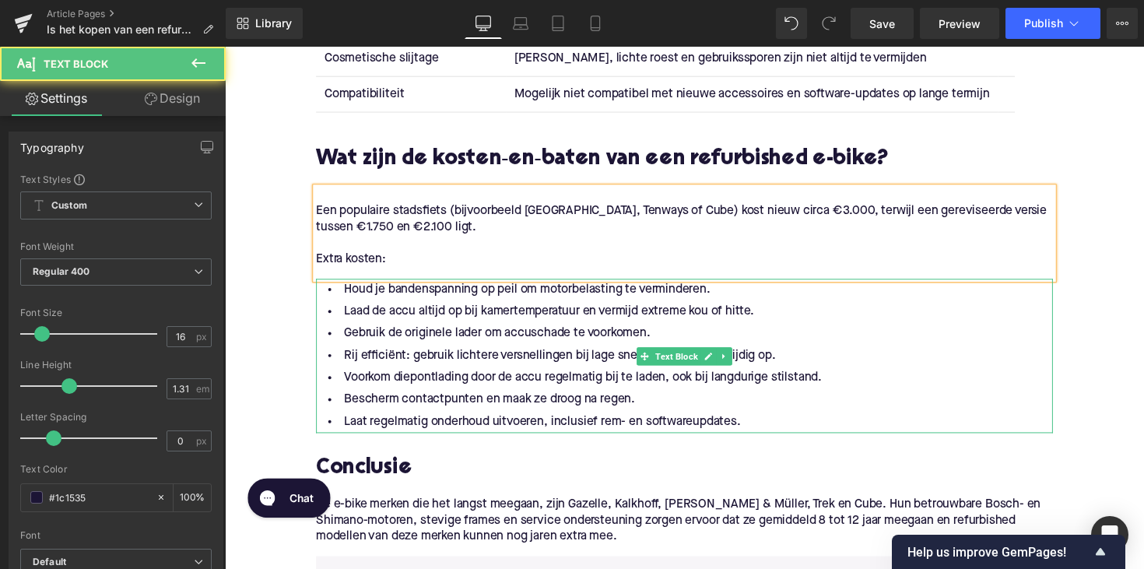
click at [785, 437] on li "Laat regelmatig onderhoud uitvoeren, inclusief rem- en softwareupdates." at bounding box center [695, 431] width 755 height 23
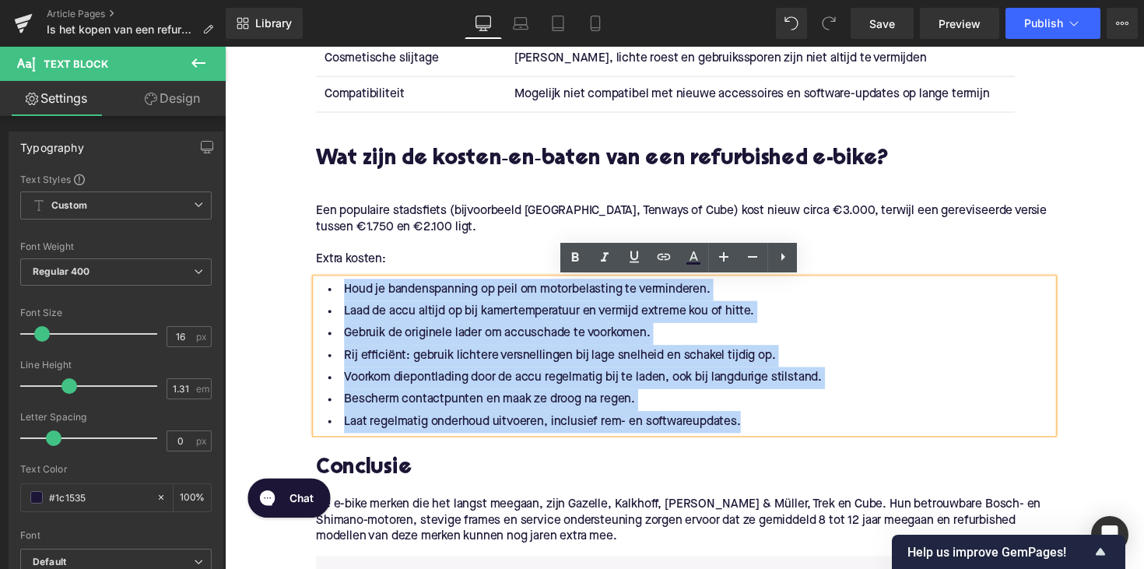
drag, startPoint x: 757, startPoint y: 434, endPoint x: 311, endPoint y: 279, distance: 472.6
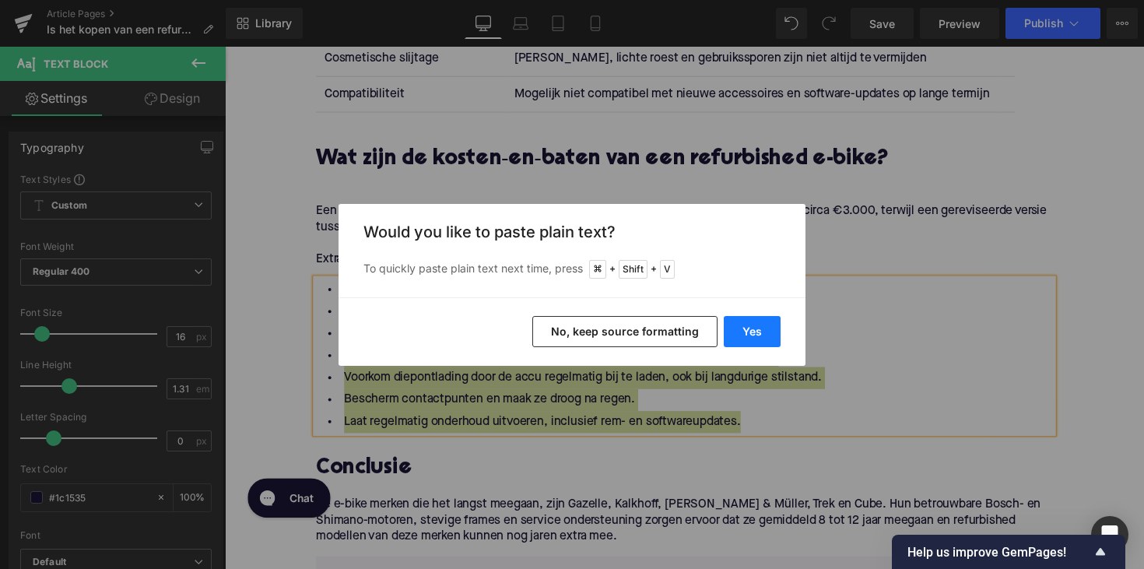
click at [767, 339] on button "Yes" at bounding box center [752, 331] width 57 height 31
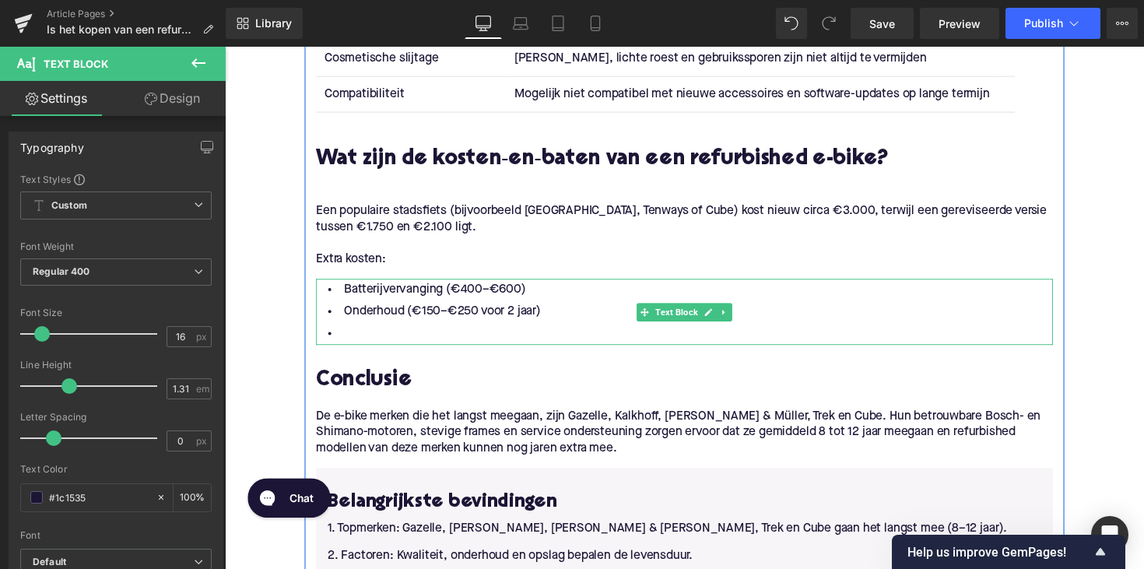
click at [406, 340] on li at bounding box center [695, 341] width 755 height 23
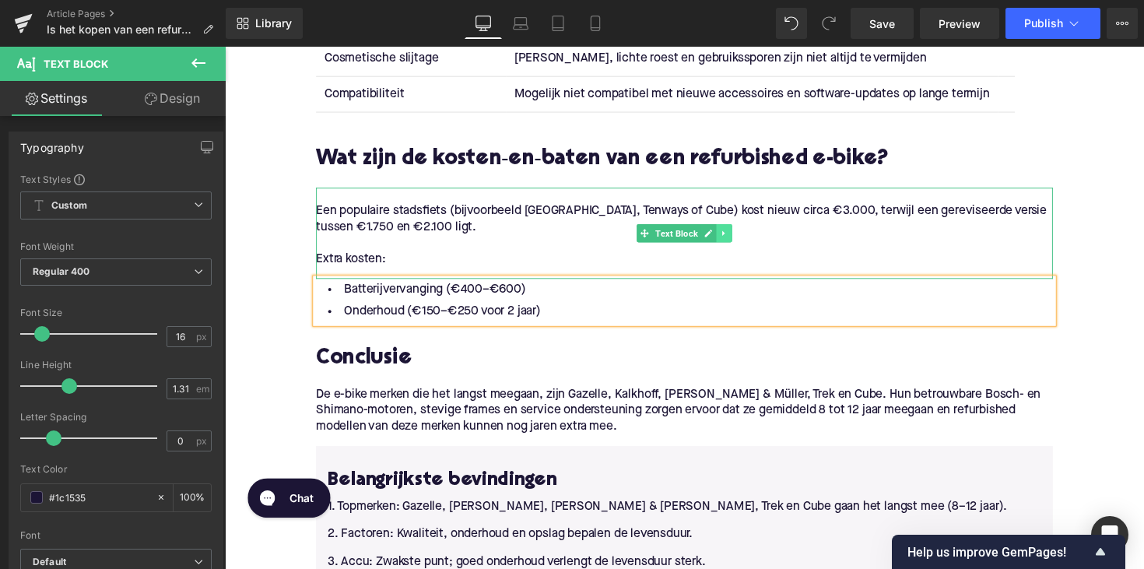
click at [732, 241] on icon at bounding box center [736, 238] width 9 height 9
click at [725, 241] on icon at bounding box center [728, 238] width 9 height 9
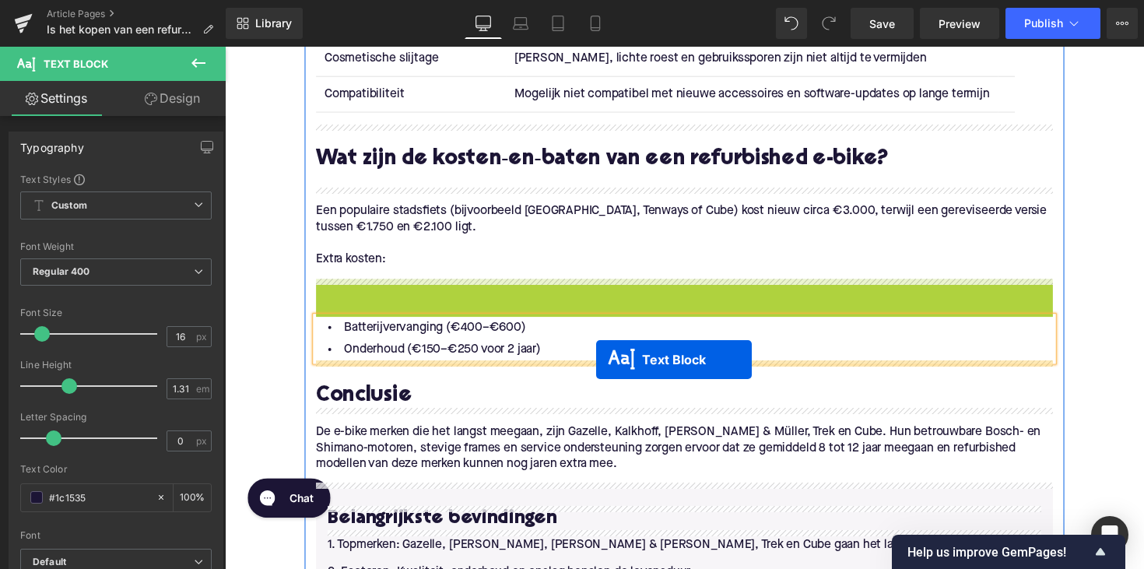
drag, startPoint x: 652, startPoint y: 326, endPoint x: 606, endPoint y: 367, distance: 61.7
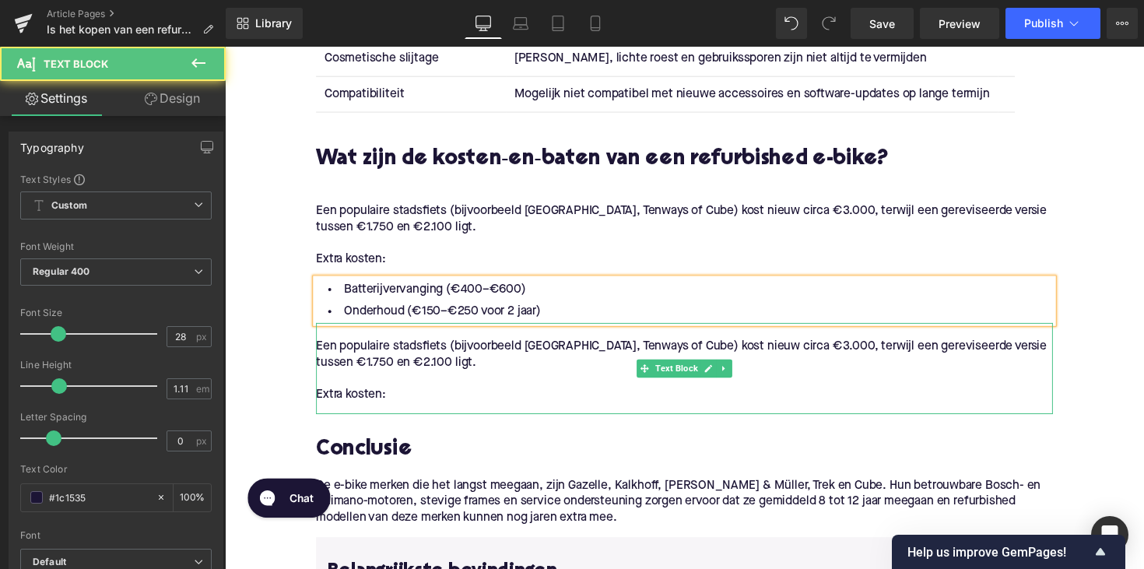
click at [393, 411] on p "Extra kosten:" at bounding box center [695, 403] width 755 height 16
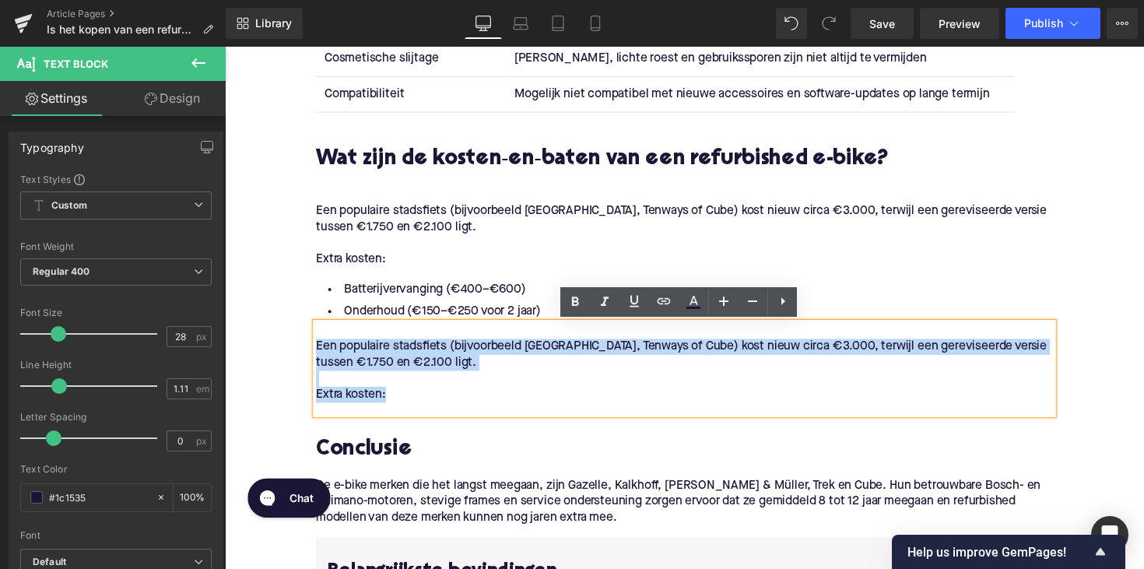
drag, startPoint x: 420, startPoint y: 400, endPoint x: 305, endPoint y: 349, distance: 125.4
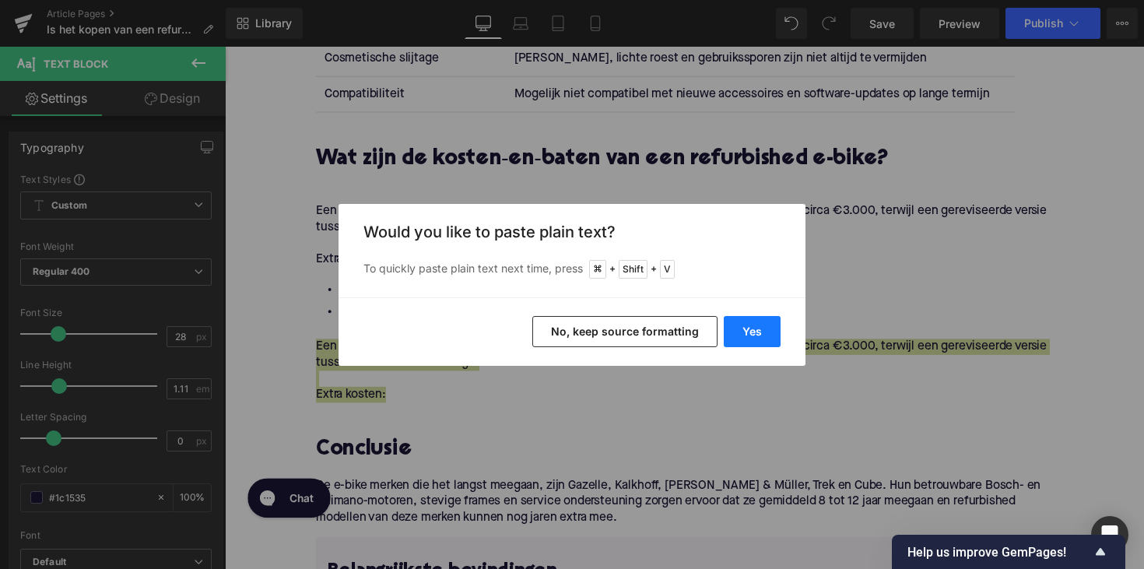
click at [779, 329] on button "Yes" at bounding box center [752, 331] width 57 height 31
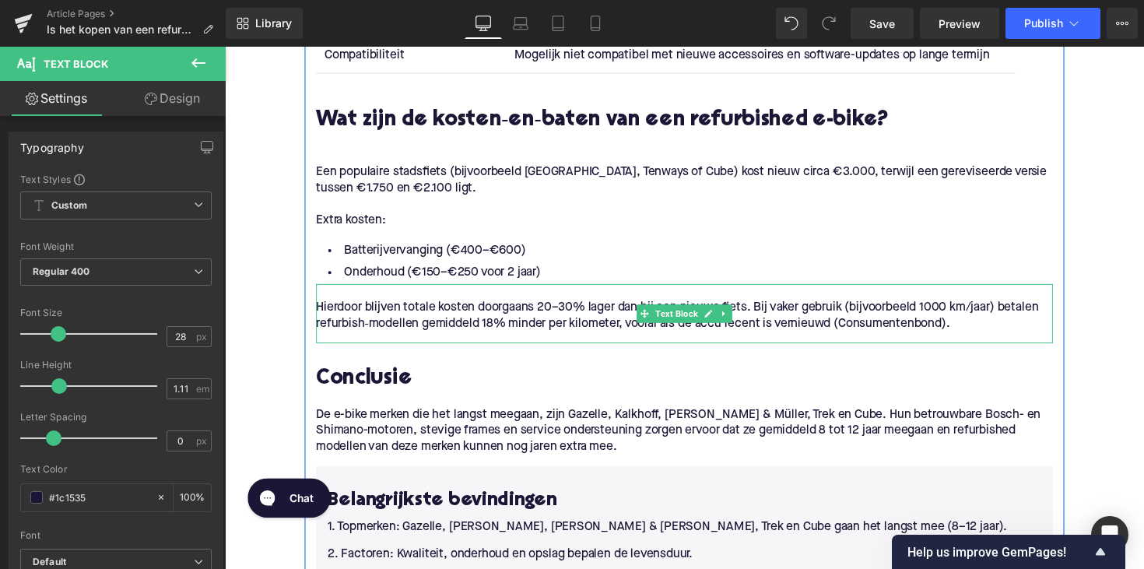
scroll to position [2387, 0]
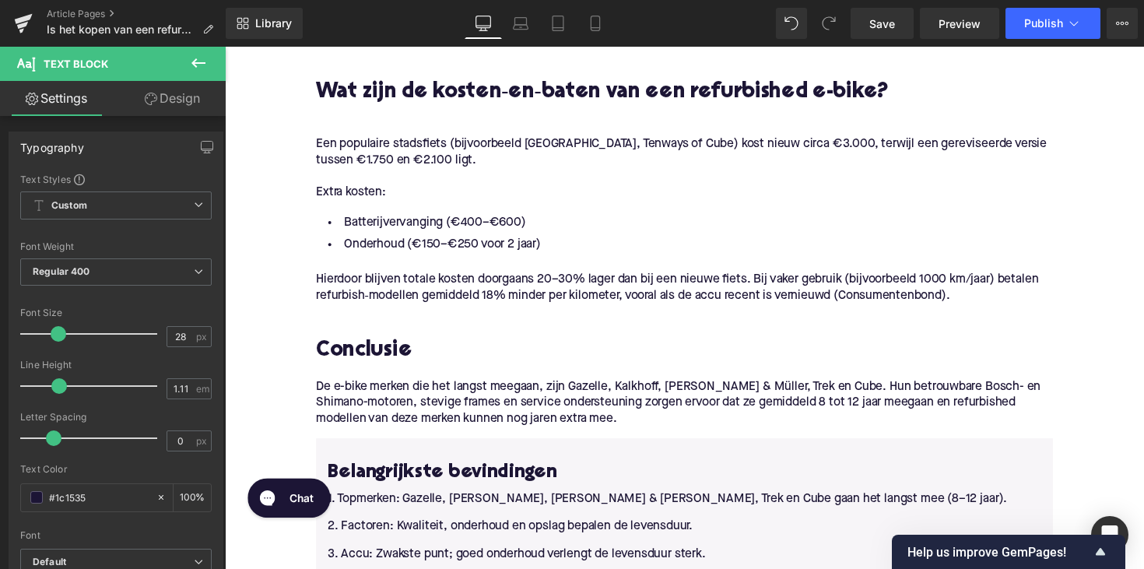
click at [388, 350] on h2 "Conclusie" at bounding box center [695, 359] width 755 height 24
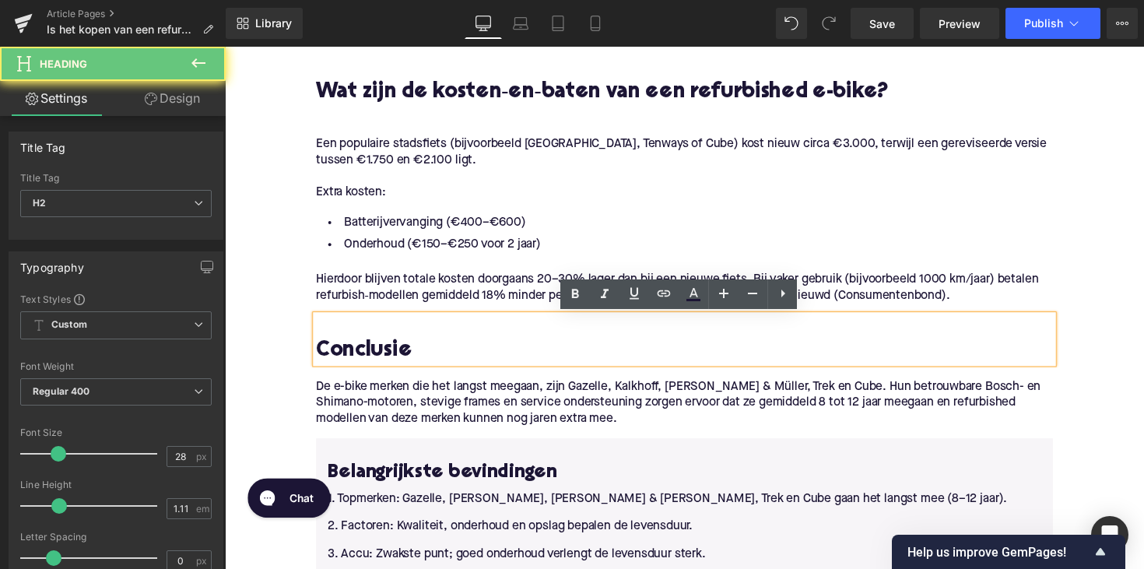
click at [388, 350] on h2 "Conclusie" at bounding box center [695, 359] width 755 height 24
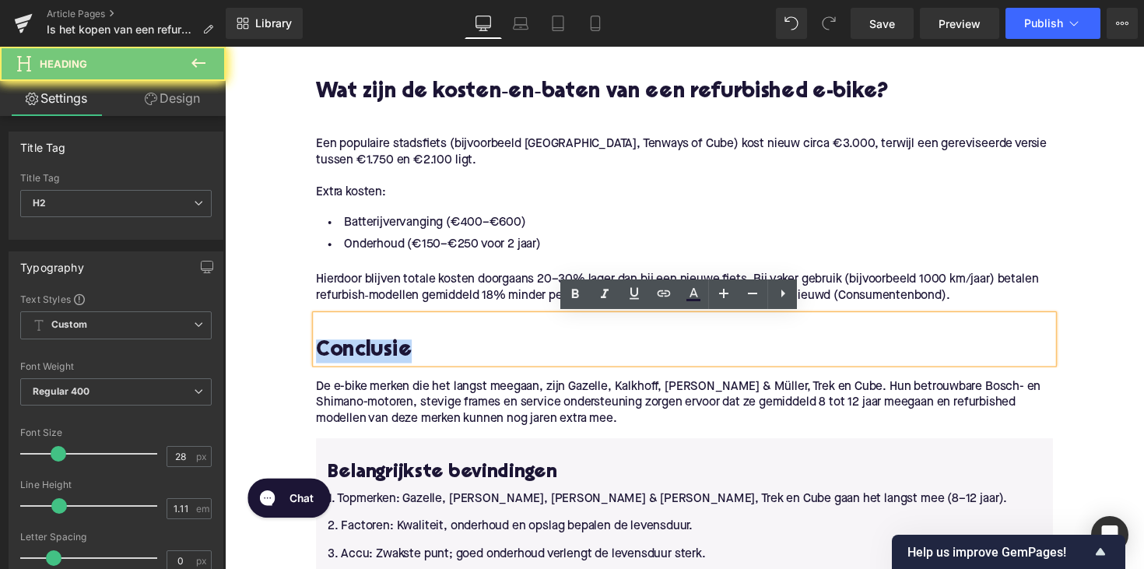
paste div
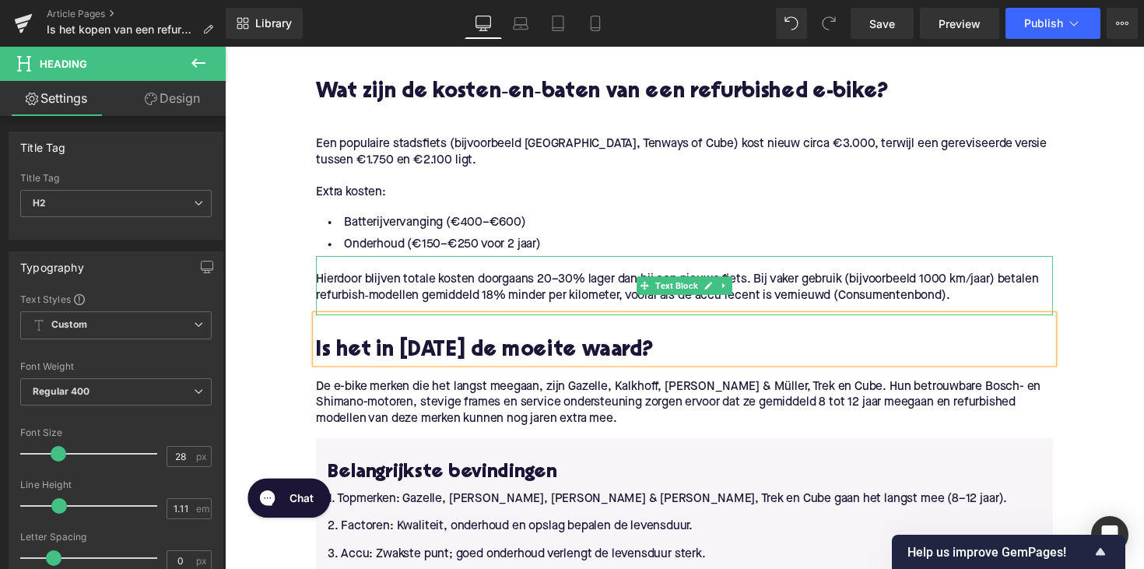
scroll to position [2489, 0]
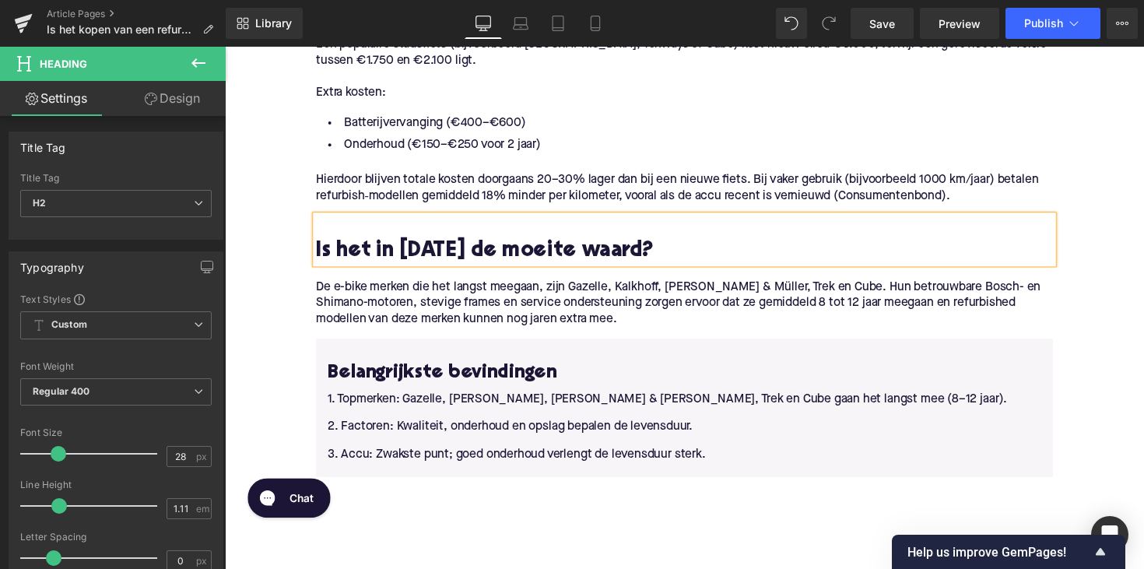
click at [557, 320] on p "De e-bike merken die het langst meegaan, zijn Gazelle, Kalkhoff, [PERSON_NAME] …" at bounding box center [695, 309] width 755 height 49
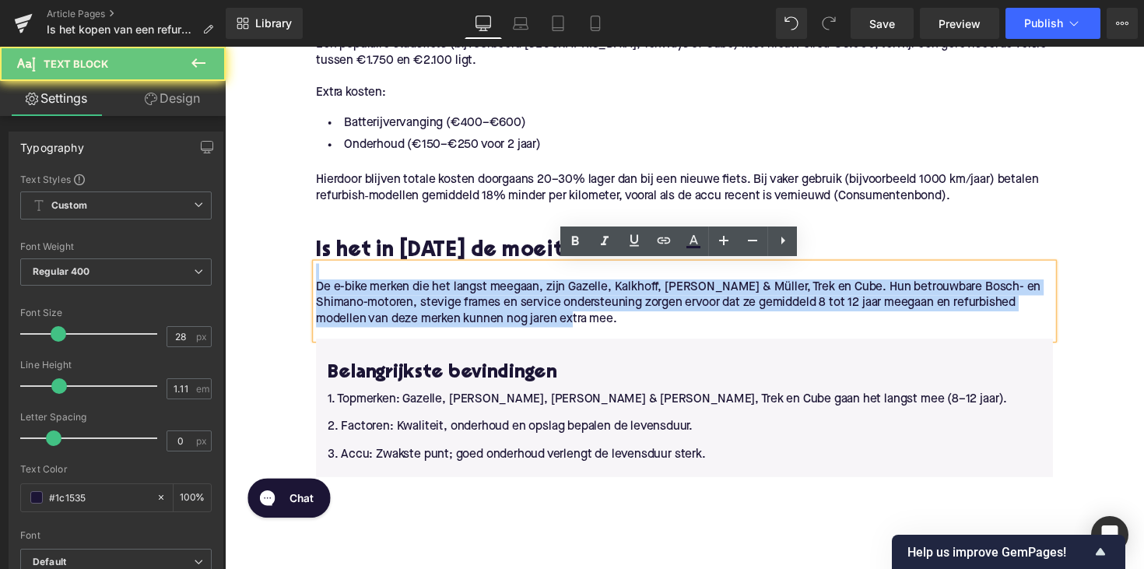
drag, startPoint x: 570, startPoint y: 324, endPoint x: 297, endPoint y: 278, distance: 276.3
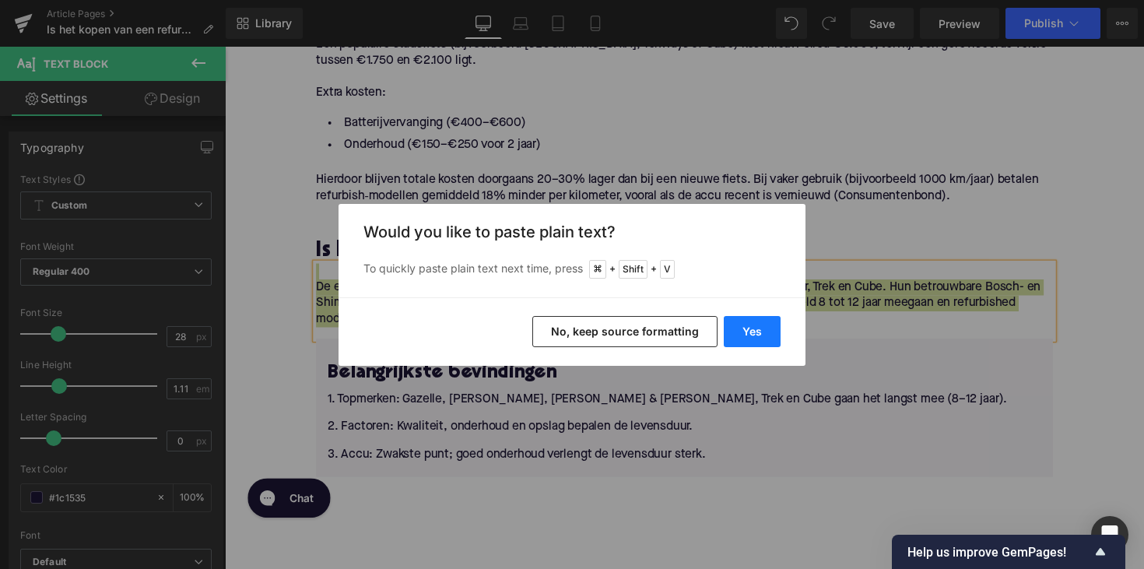
click at [771, 339] on button "Yes" at bounding box center [752, 331] width 57 height 31
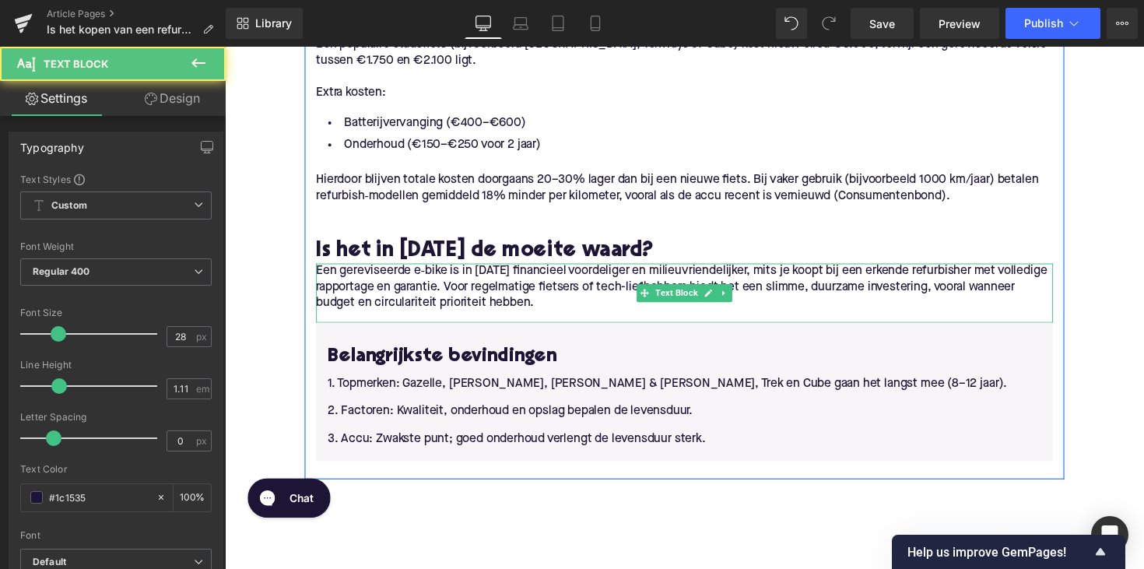
click at [345, 280] on p "Een gereviseerde e‑bike is in [DATE] financieel voordeliger en milieuvriendelij…" at bounding box center [695, 293] width 755 height 49
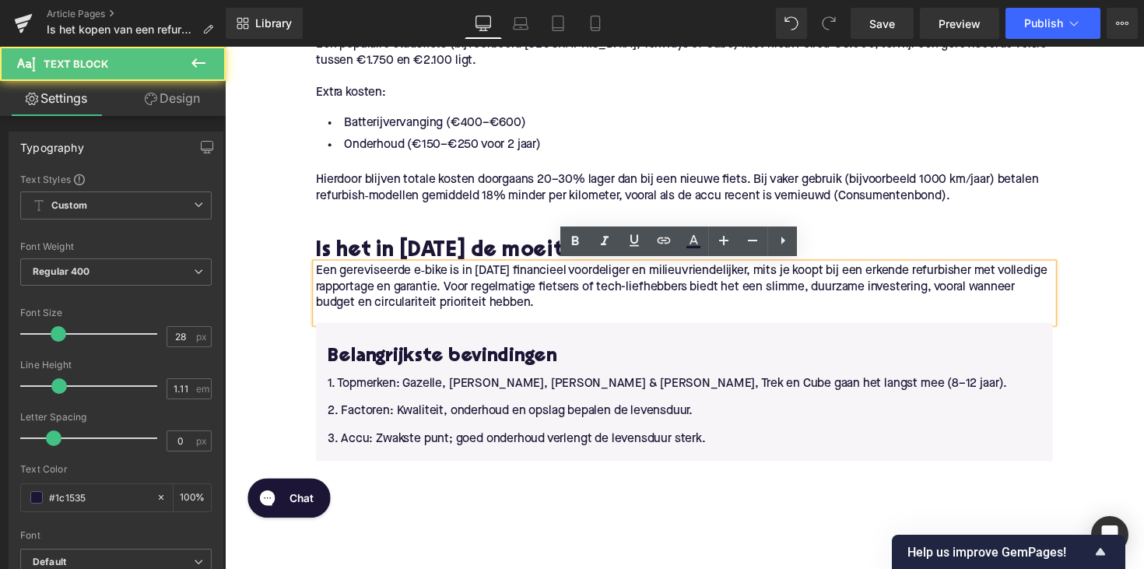
click at [318, 275] on p "Een gereviseerde e‑bike is in [DATE] financieel voordeliger en milieuvriendelij…" at bounding box center [695, 293] width 755 height 49
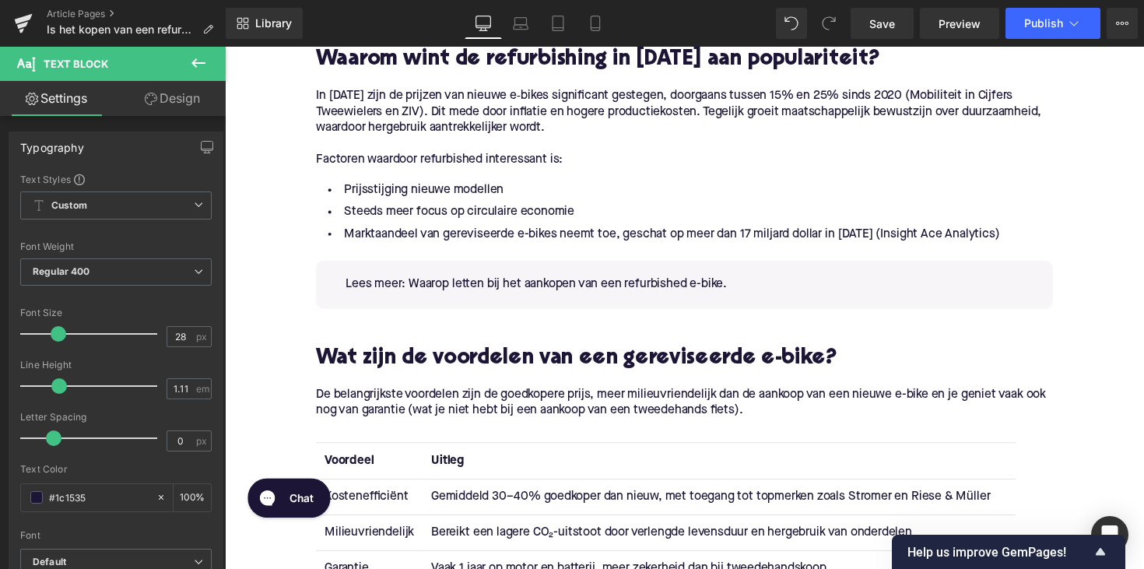
scroll to position [1477, 0]
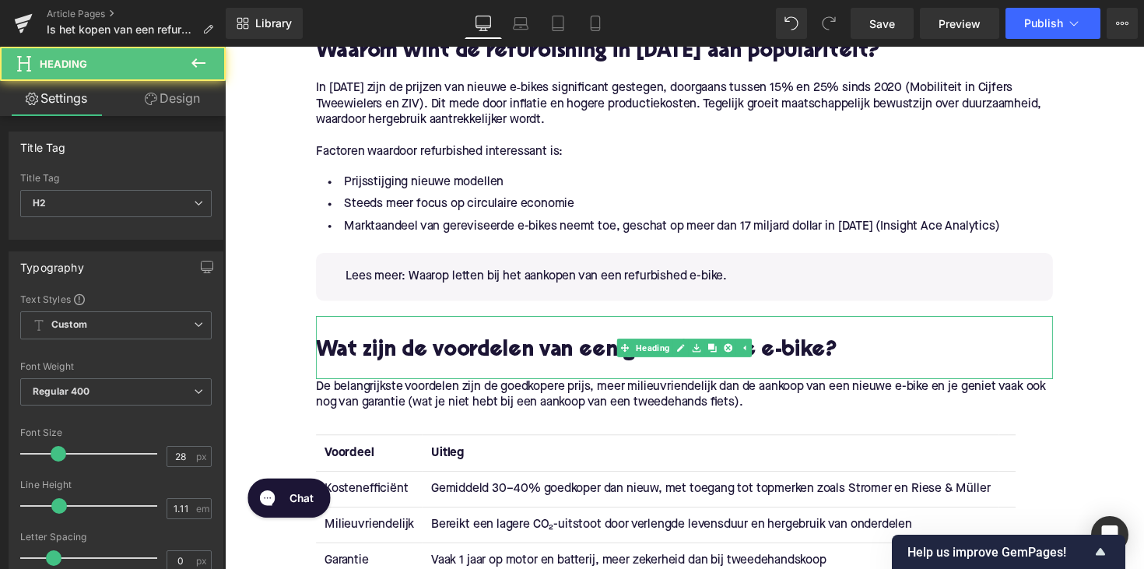
click at [673, 361] on div "Wat zijn de voordelen van een gereviseerde e-bike? Heading" at bounding box center [695, 355] width 755 height 65
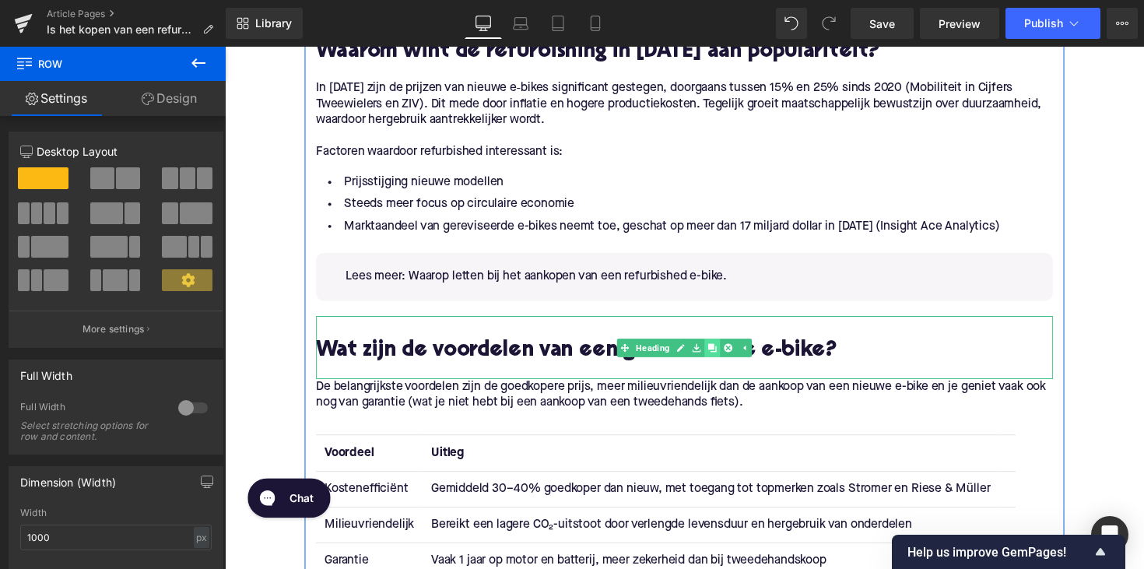
click at [720, 357] on icon at bounding box center [724, 355] width 9 height 9
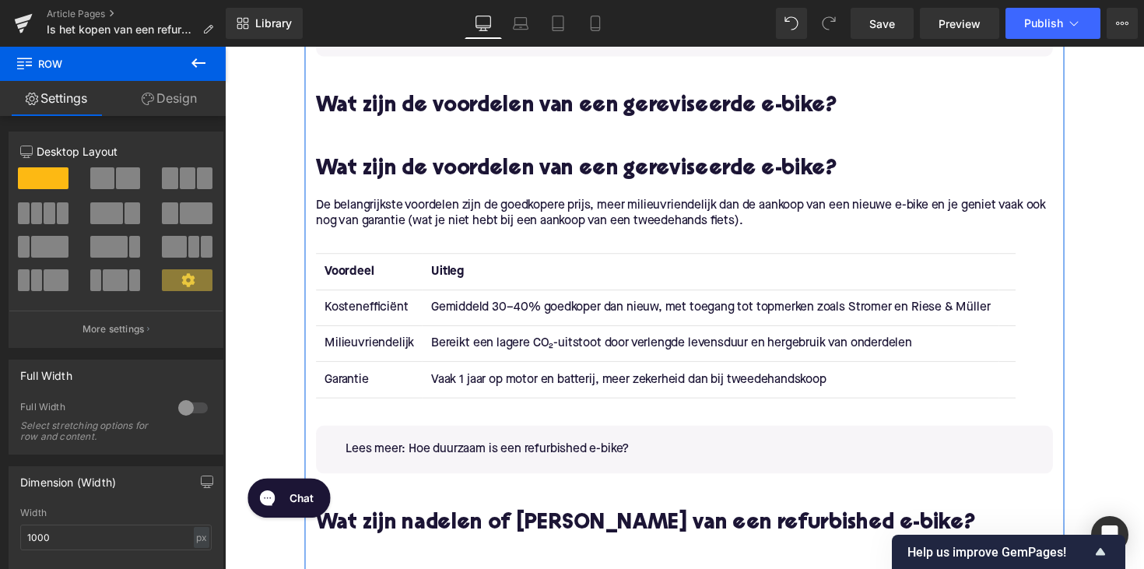
scroll to position [1705, 0]
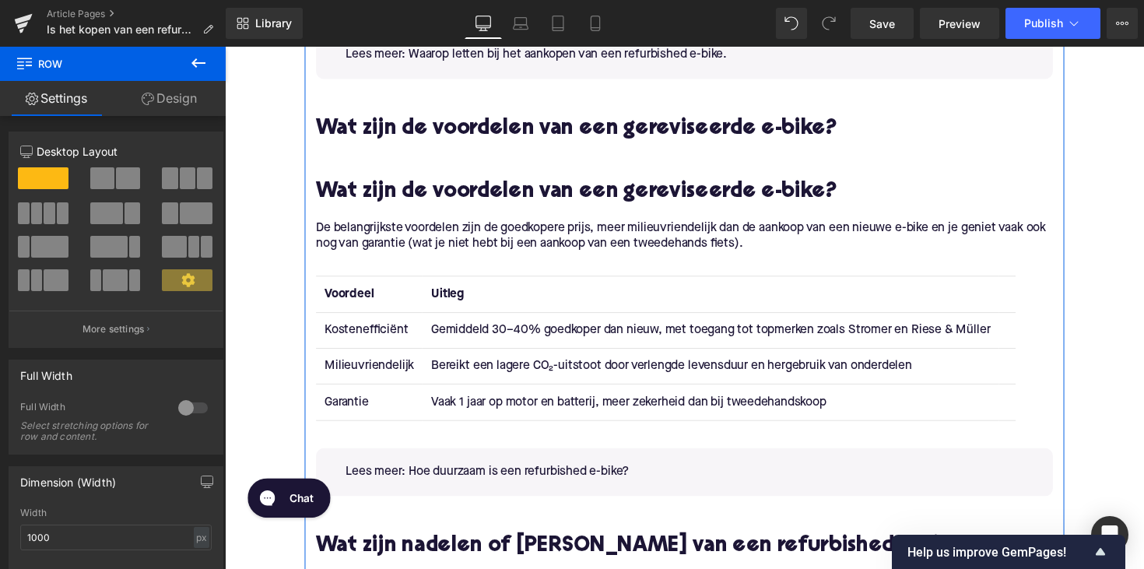
click at [584, 147] on div at bounding box center [695, 152] width 755 height 16
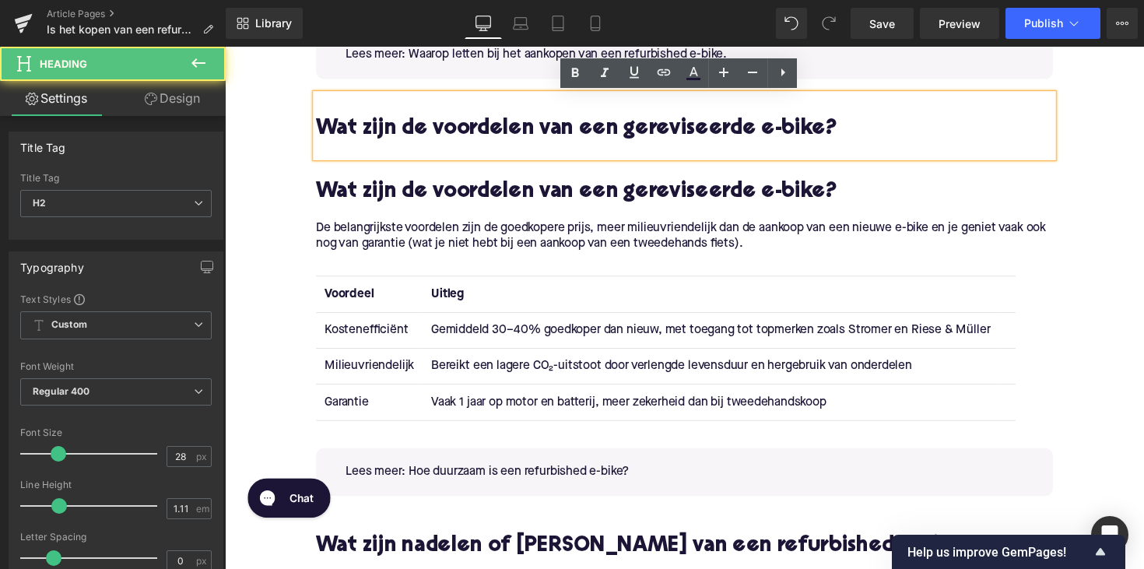
click at [532, 132] on h2 "Wat zijn de voordelen van een gereviseerde e-bike?" at bounding box center [695, 132] width 755 height 24
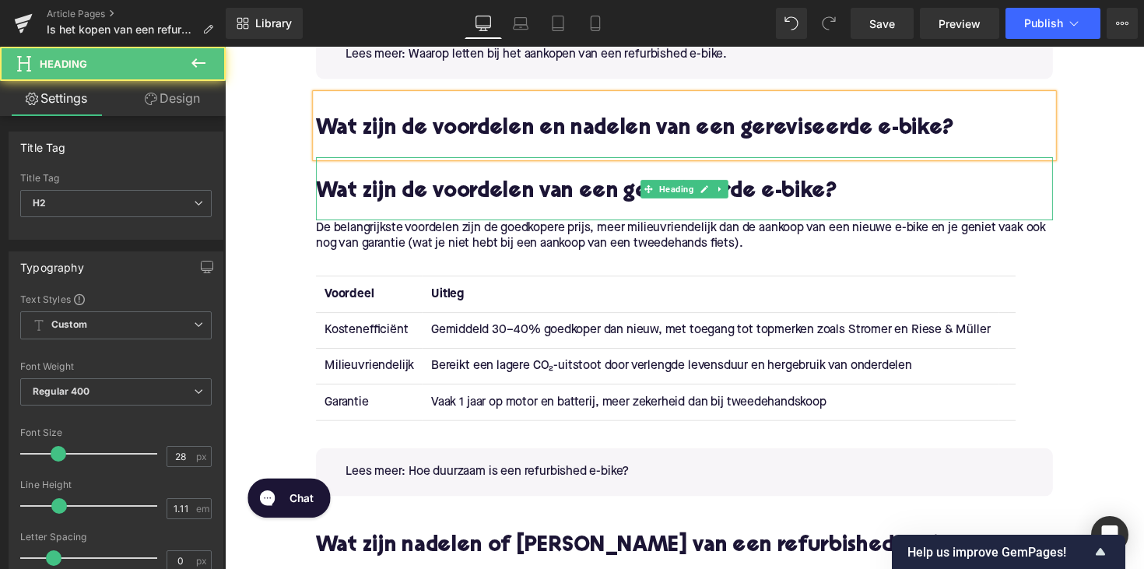
click at [525, 194] on h2 "Wat zijn de voordelen van een gereviseerde e-bike?" at bounding box center [695, 196] width 755 height 24
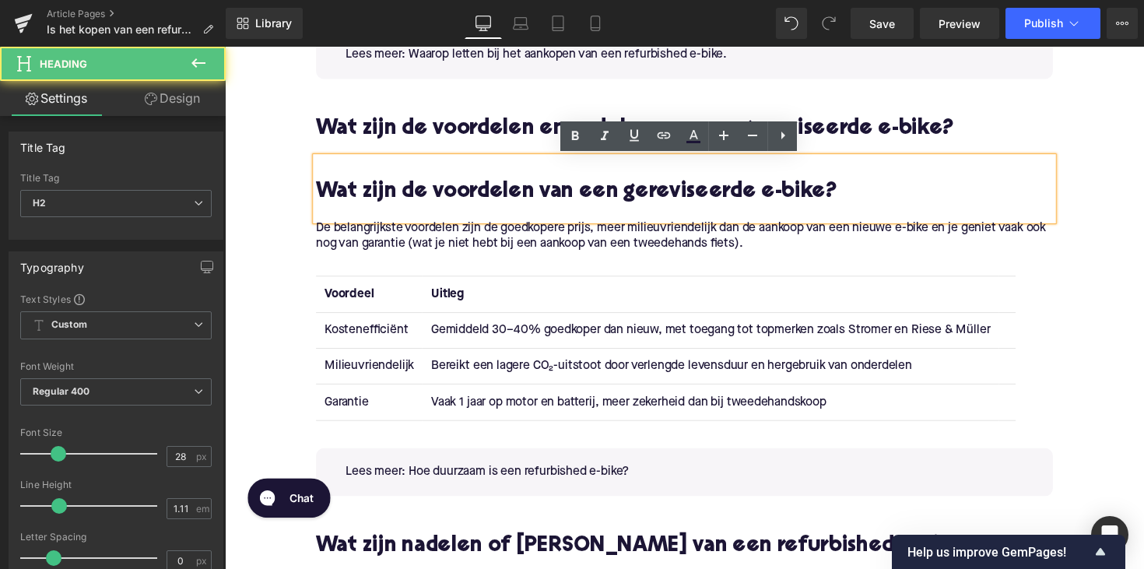
click at [435, 200] on h2 "Wat zijn de voordelen van een gereviseerde e-bike?" at bounding box center [695, 196] width 755 height 24
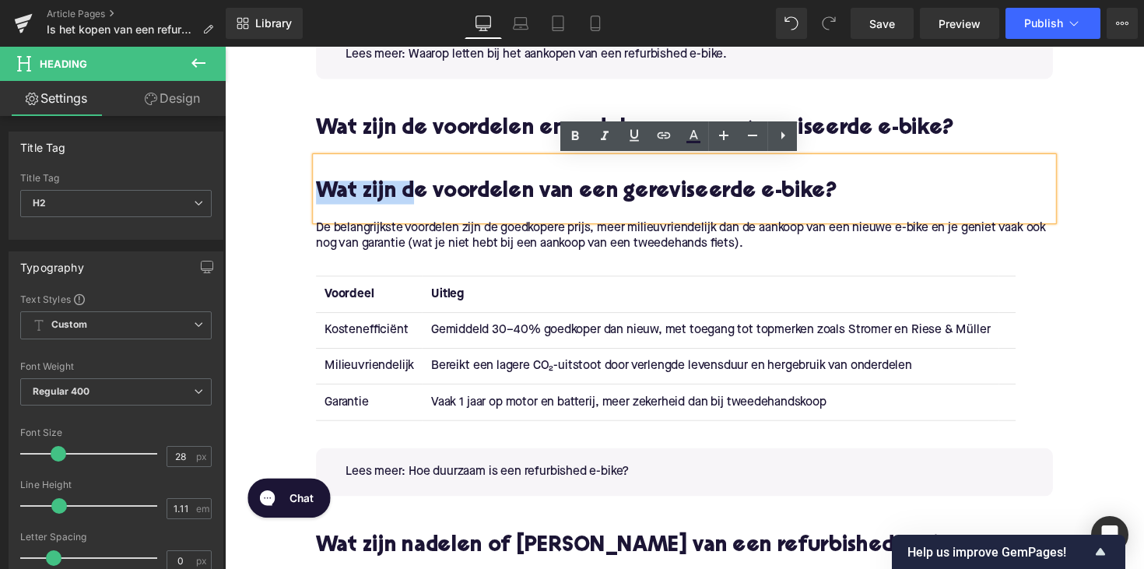
drag, startPoint x: 414, startPoint y: 198, endPoint x: 289, endPoint y: 197, distance: 125.3
click at [289, 197] on div "Home / Is het kopen van een refurbished e‑bike in [DATE] de moeite waard? Bread…" at bounding box center [696, 561] width 942 height 4175
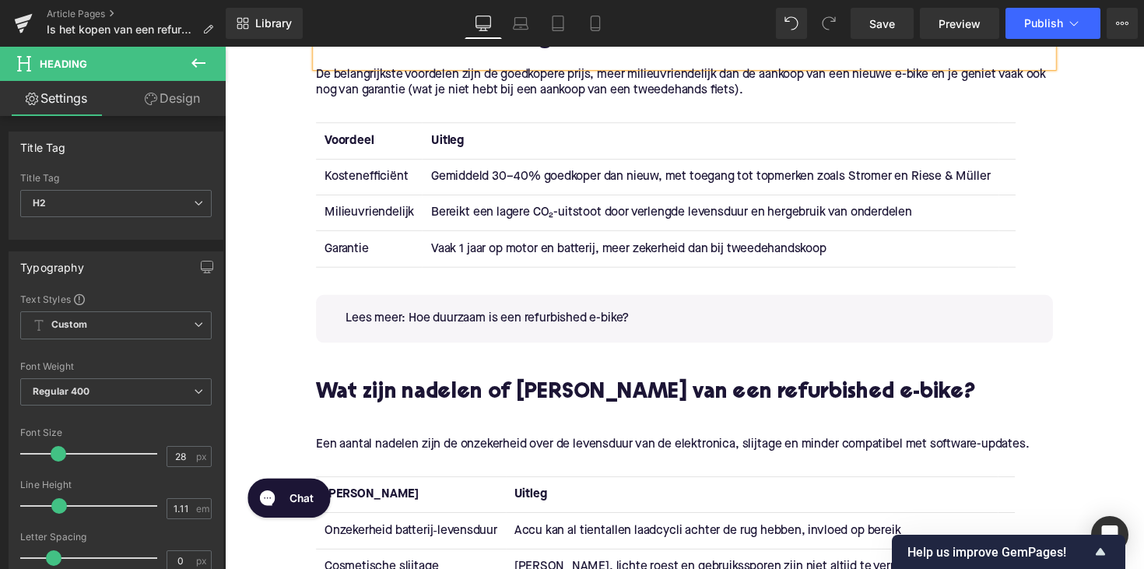
scroll to position [2049, 0]
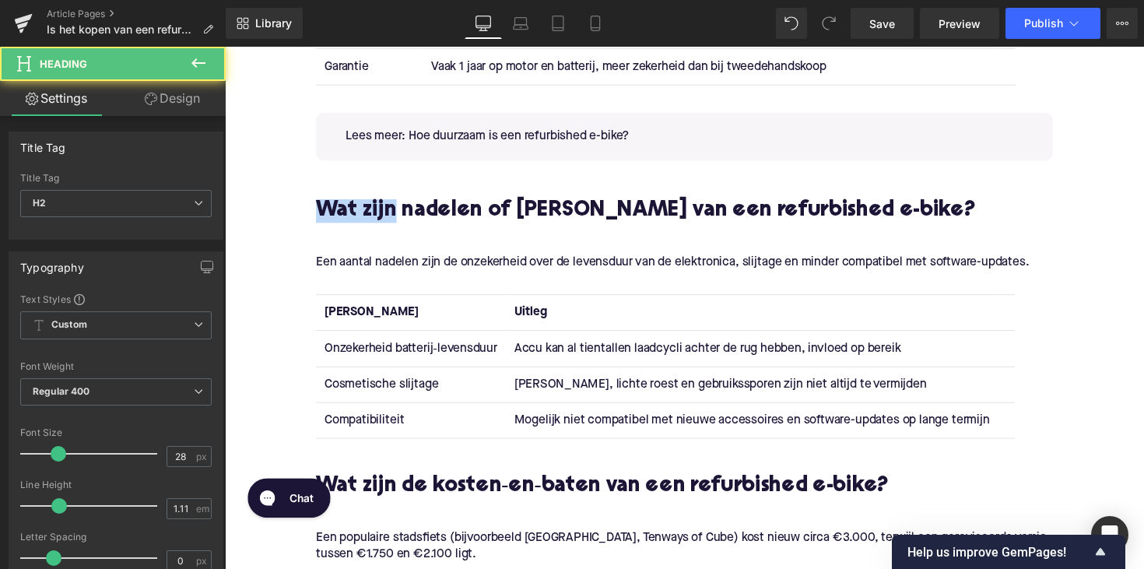
drag, startPoint x: 395, startPoint y: 213, endPoint x: 283, endPoint y: 208, distance: 112.2
click at [283, 208] on div "Home / Is het kopen van een refurbished e‑bike in [DATE] de moeite waard? Bread…" at bounding box center [696, 217] width 942 height 4175
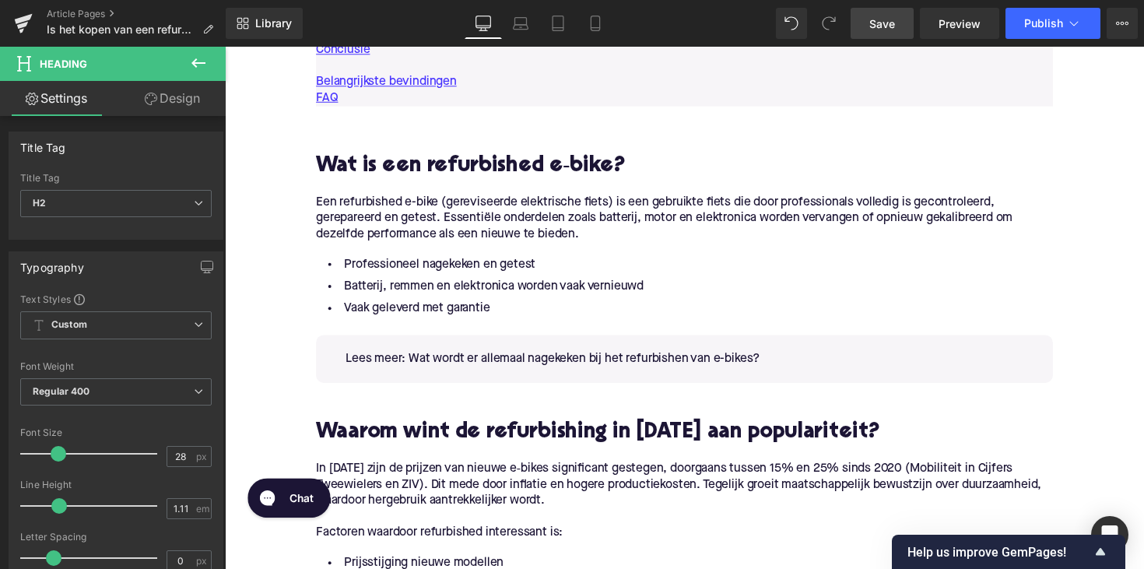
scroll to position [1088, 0]
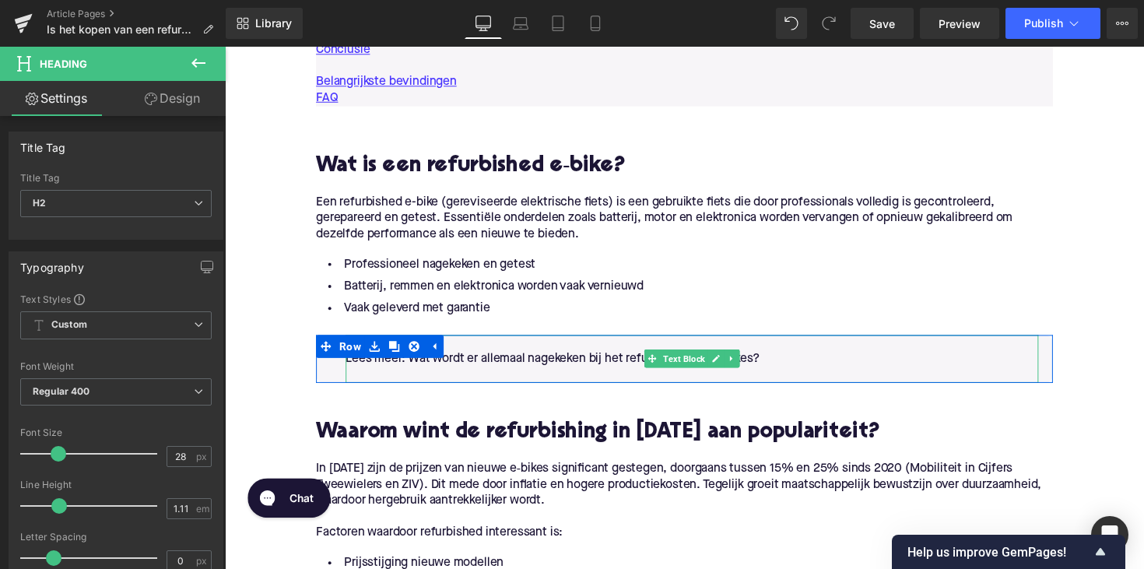
click at [482, 360] on p "Lees meer: Wat wordt er allemaal nagekeken bij het refurbishen van e-bikes?" at bounding box center [704, 366] width 710 height 16
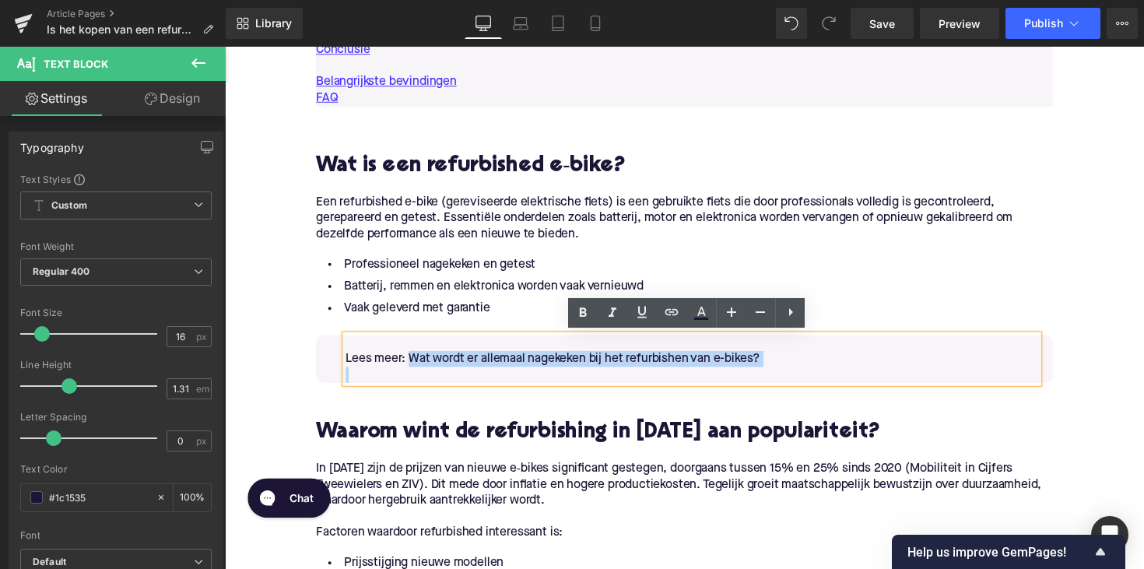
drag, startPoint x: 413, startPoint y: 367, endPoint x: 774, endPoint y: 377, distance: 360.5
click at [774, 377] on div "Lees meer: Wat wordt er allemaal nagekeken bij het refurbishen van e-bikes?" at bounding box center [704, 366] width 710 height 49
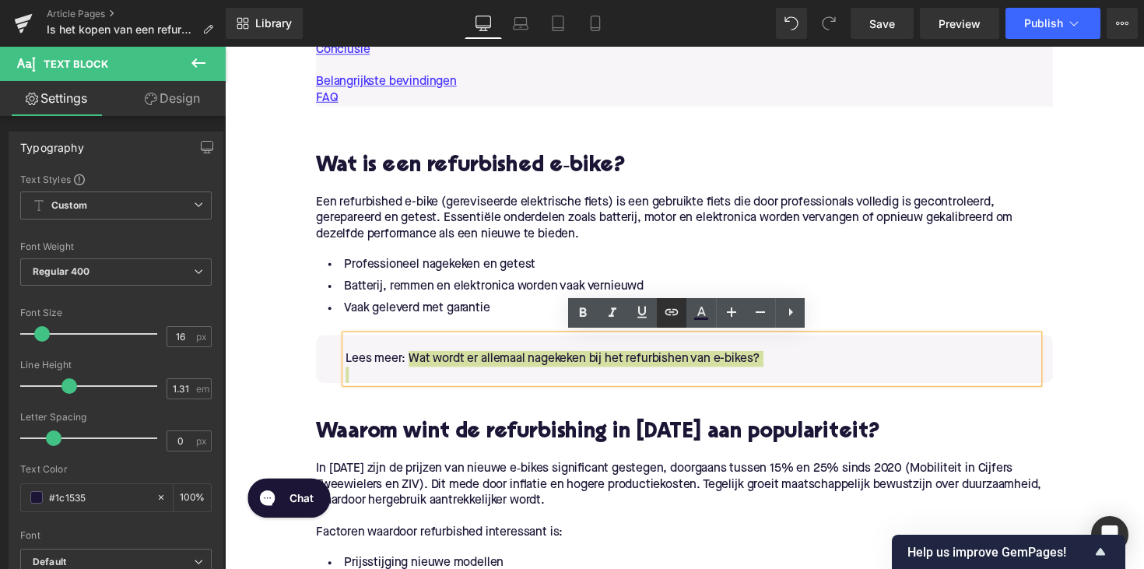
click at [676, 315] on icon at bounding box center [672, 312] width 13 height 6
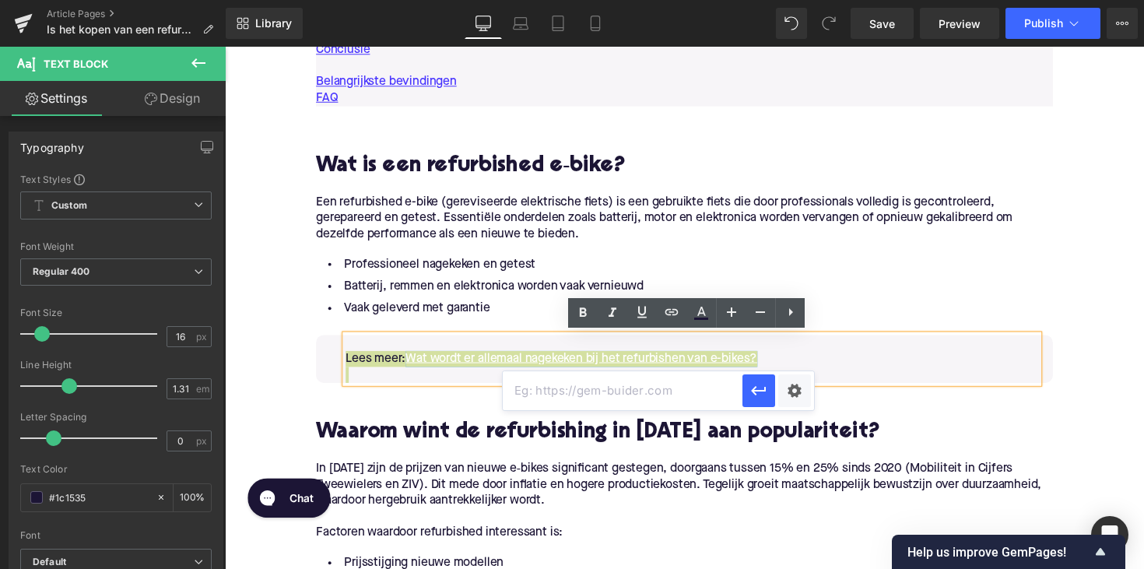
click at [595, 380] on input "text" at bounding box center [623, 390] width 240 height 39
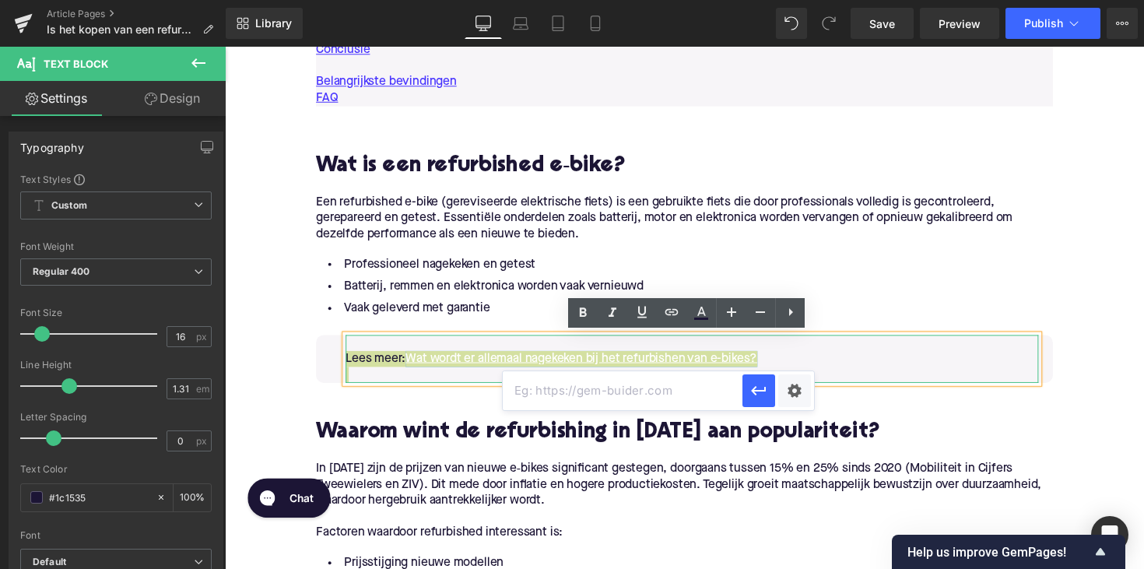
paste input "[URL][DOMAIN_NAME]"
type input "[URL][DOMAIN_NAME]"
click at [753, 393] on icon "button" at bounding box center [759, 390] width 19 height 19
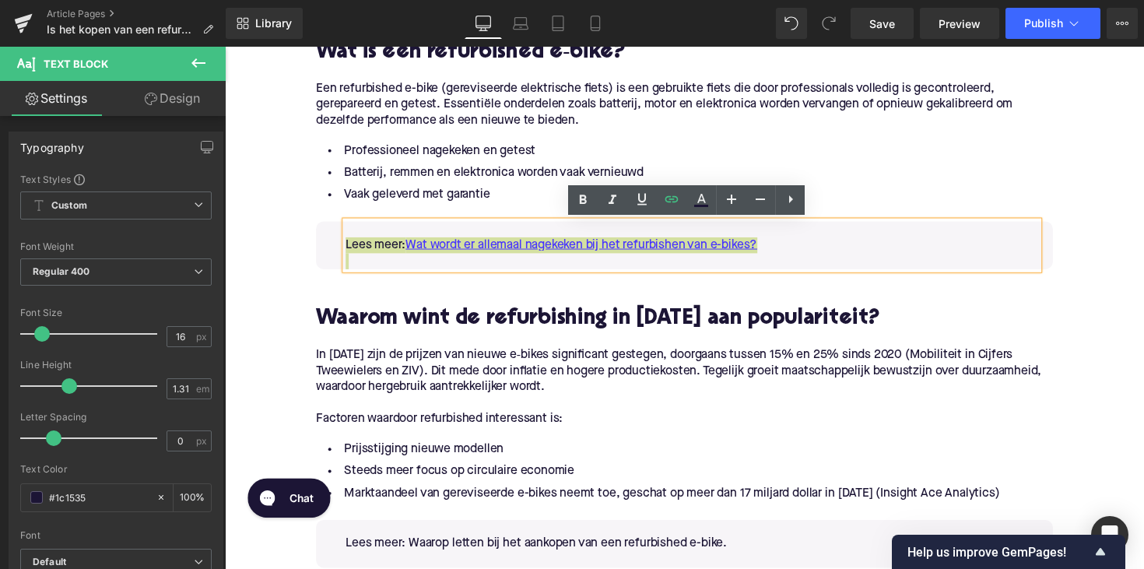
scroll to position [1267, 0]
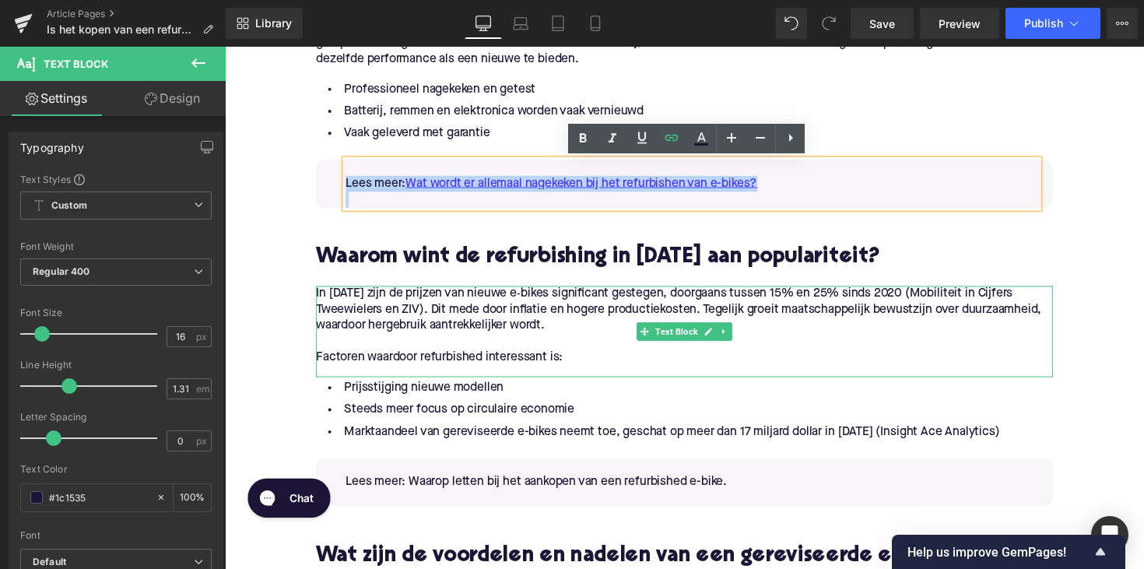
click at [929, 304] on p "In [DATE] zijn de prijzen van nieuwe e‑bikes significant gestegen, doorgaans tu…" at bounding box center [695, 316] width 755 height 49
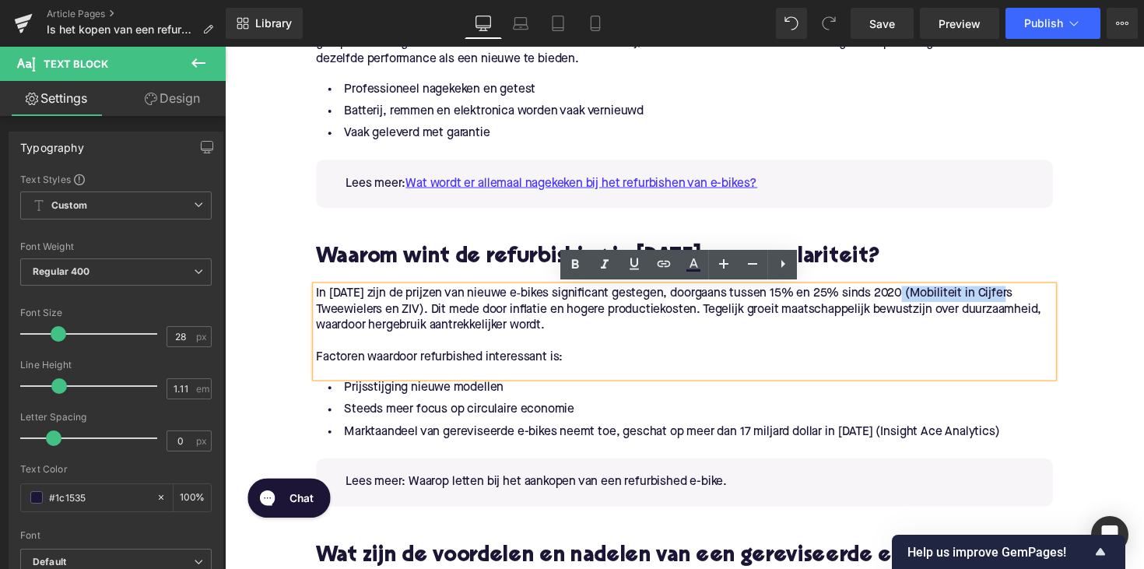
drag, startPoint x: 922, startPoint y: 300, endPoint x: 1027, endPoint y: 299, distance: 105.1
click at [1027, 299] on p "In [DATE] zijn de prijzen van nieuwe e‑bikes significant gestegen, doorgaans tu…" at bounding box center [695, 316] width 755 height 49
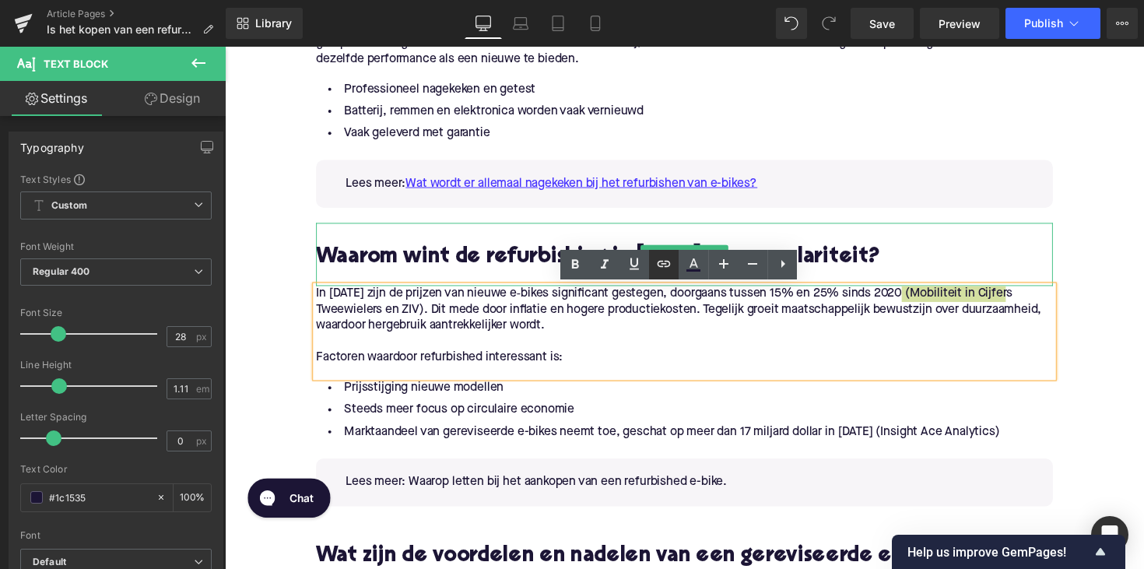
click at [663, 265] on icon at bounding box center [664, 264] width 19 height 19
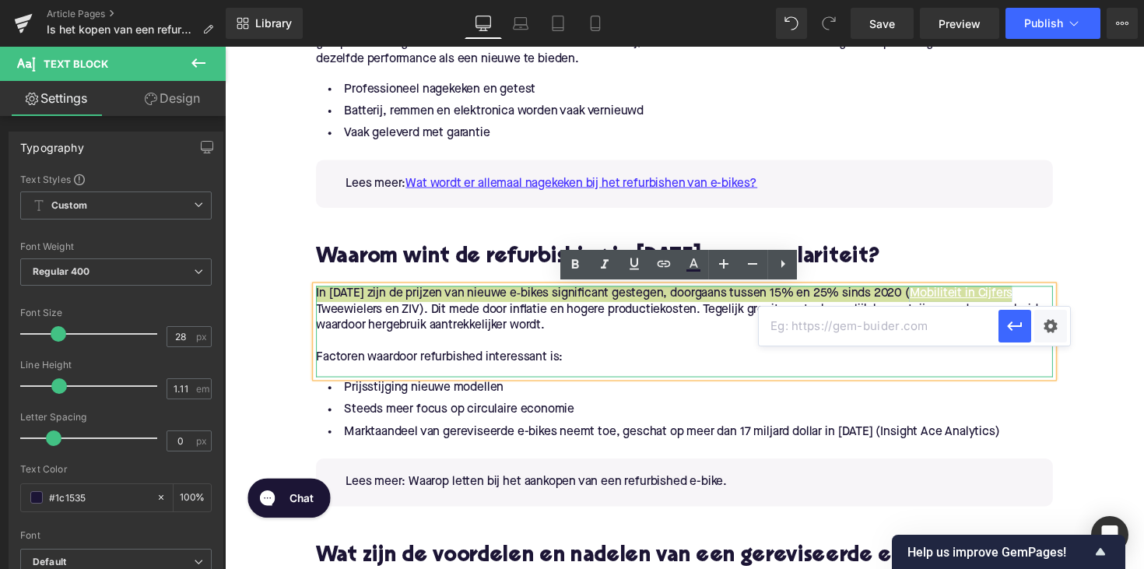
click at [822, 338] on input "text" at bounding box center [879, 326] width 240 height 39
paste input "[URL][DOMAIN_NAME]"
click at [1013, 321] on icon "button" at bounding box center [1015, 326] width 19 height 19
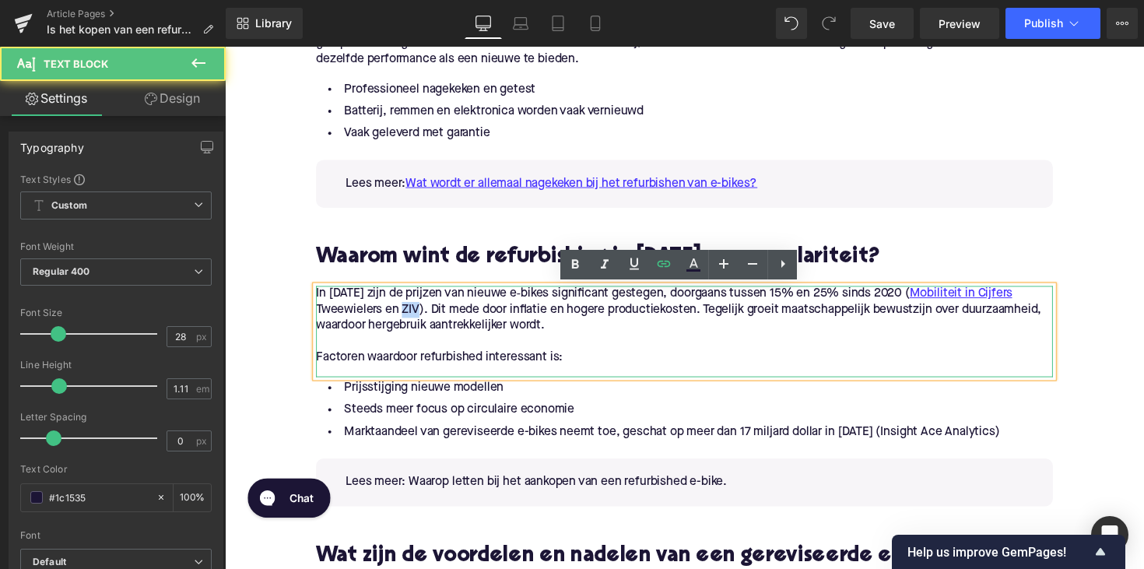
drag, startPoint x: 406, startPoint y: 318, endPoint x: 423, endPoint y: 318, distance: 17.1
click at [423, 318] on p "In [DATE] zijn de prijzen van nieuwe e‑bikes significant gestegen, doorgaans tu…" at bounding box center [695, 316] width 755 height 49
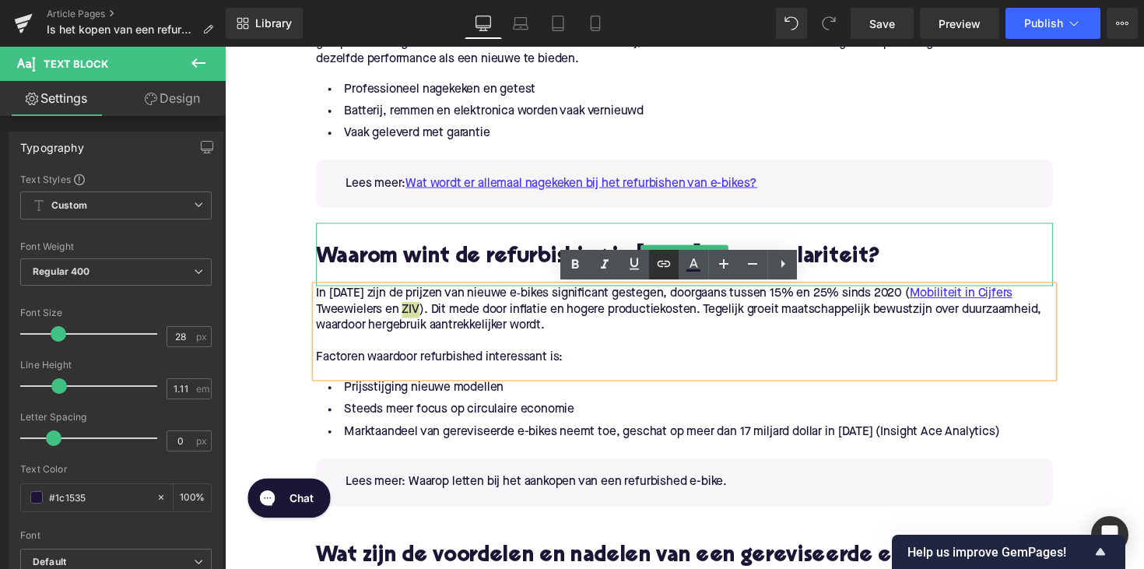
click at [669, 265] on icon at bounding box center [664, 264] width 13 height 6
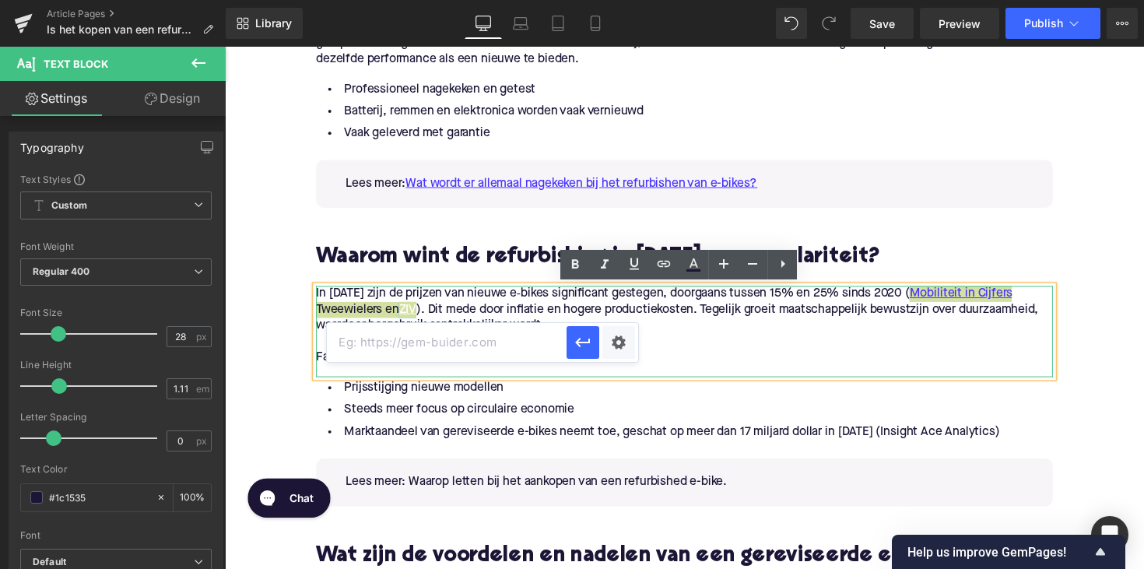
click at [494, 353] on input "text" at bounding box center [447, 342] width 240 height 39
paste input "[URL][DOMAIN_NAME]"
click at [589, 351] on icon "button" at bounding box center [583, 342] width 19 height 19
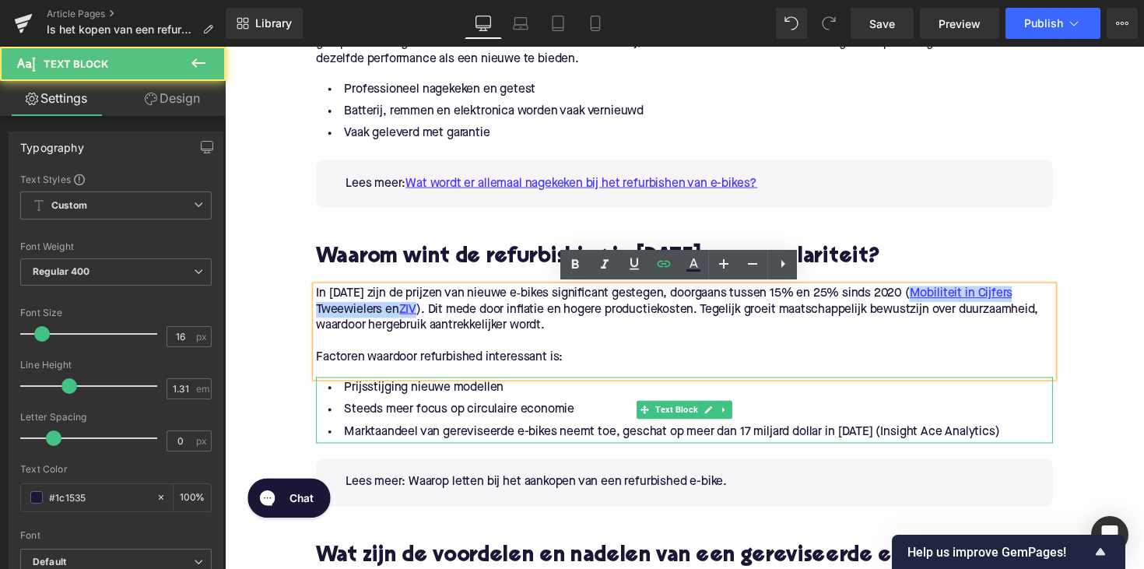
click at [643, 392] on li "Prijsstijging nieuwe modellen" at bounding box center [695, 396] width 755 height 23
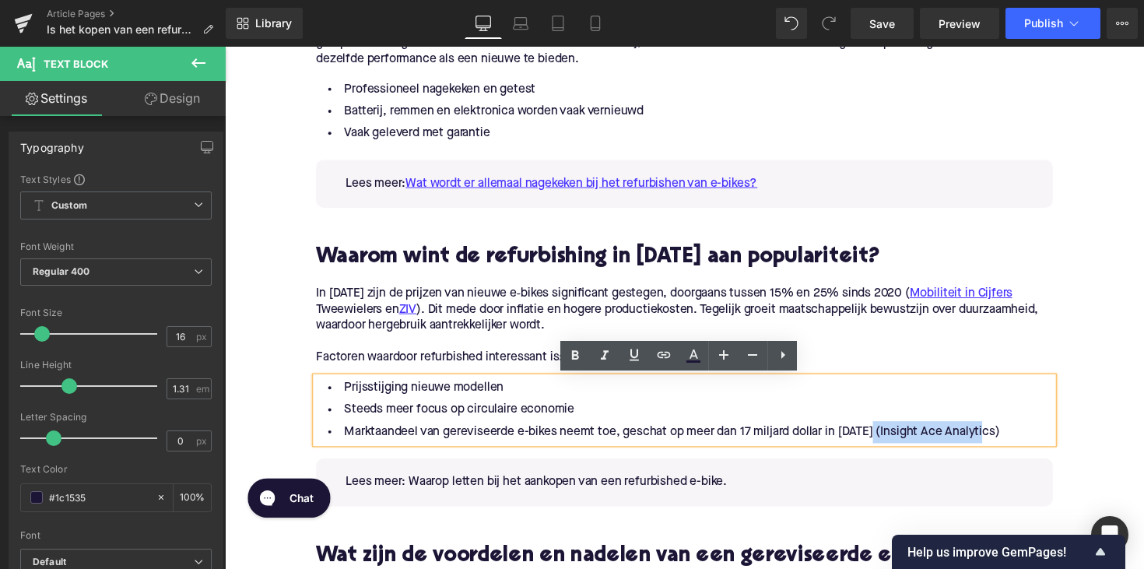
drag, startPoint x: 884, startPoint y: 441, endPoint x: 1000, endPoint y: 442, distance: 116.0
click at [1000, 442] on li "Marktaandeel van gereviseerde e-bikes neemt toe, geschat op meer dan 17 miljard…" at bounding box center [695, 441] width 755 height 23
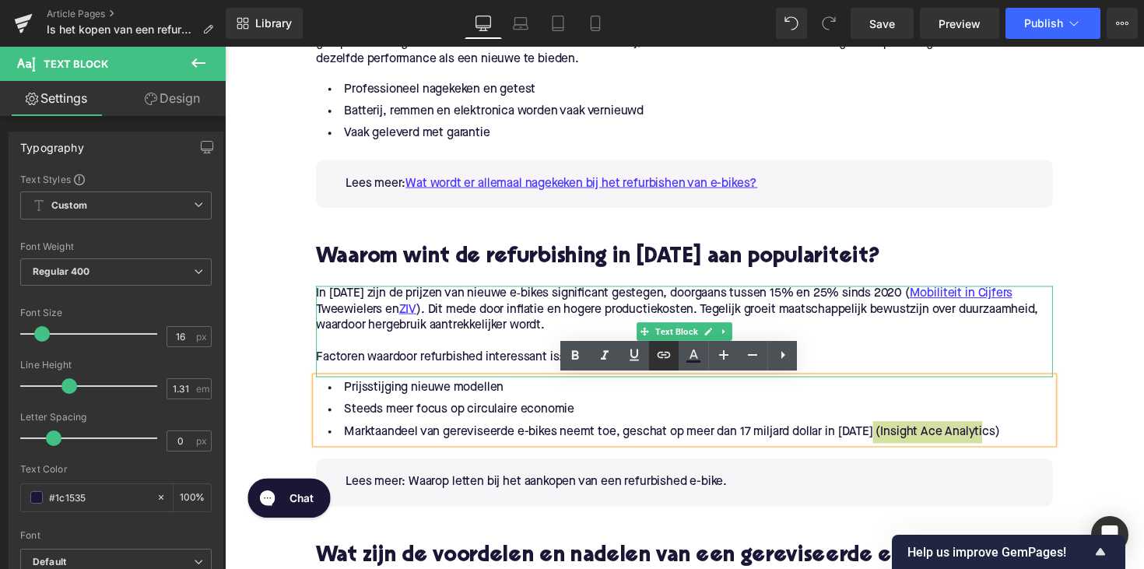
click at [663, 357] on icon at bounding box center [664, 355] width 19 height 19
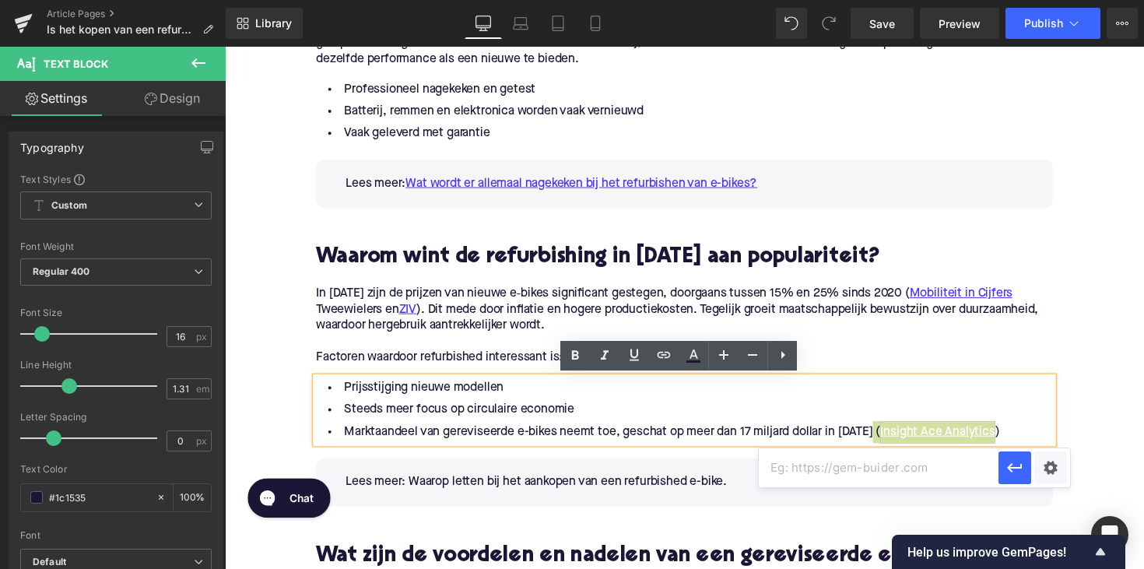
click at [811, 463] on input "text" at bounding box center [879, 467] width 240 height 39
paste input "[URL][DOMAIN_NAME]"
click at [1021, 470] on icon "button" at bounding box center [1015, 467] width 19 height 19
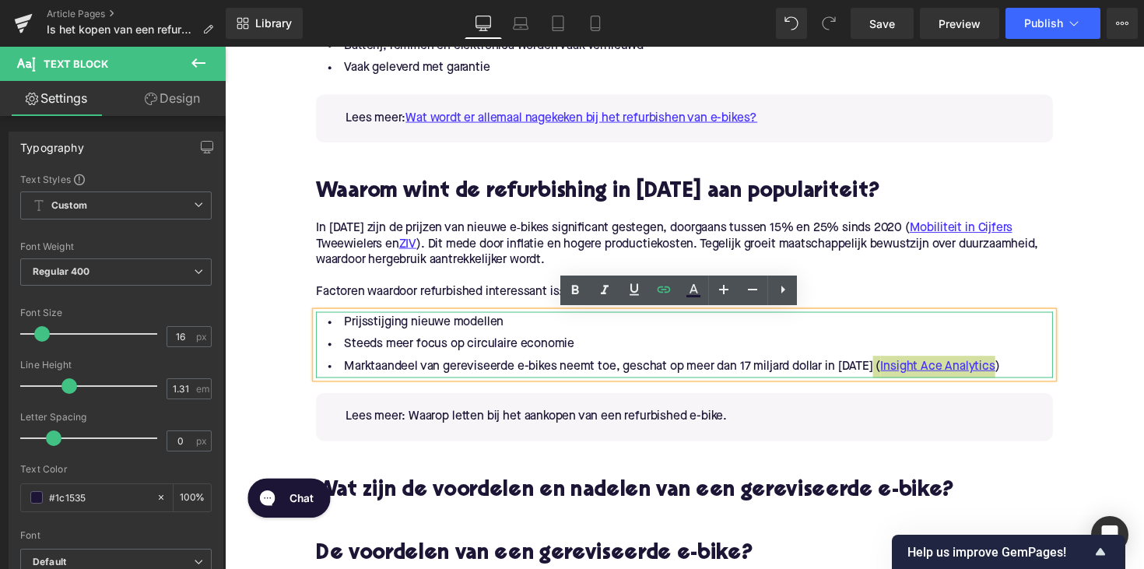
scroll to position [1346, 0]
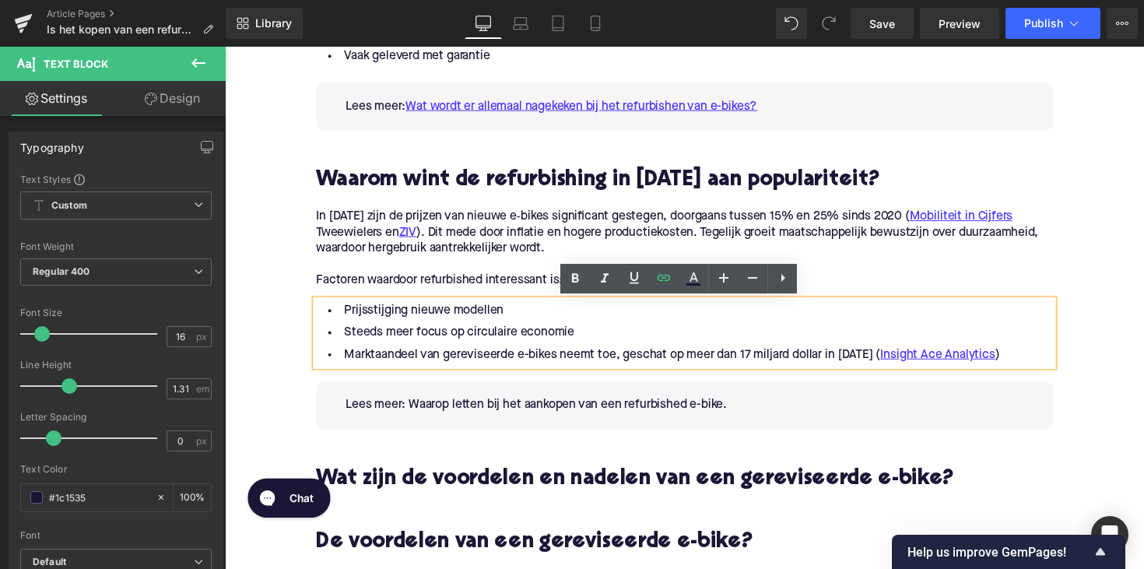
click at [435, 411] on link at bounding box center [428, 401] width 16 height 19
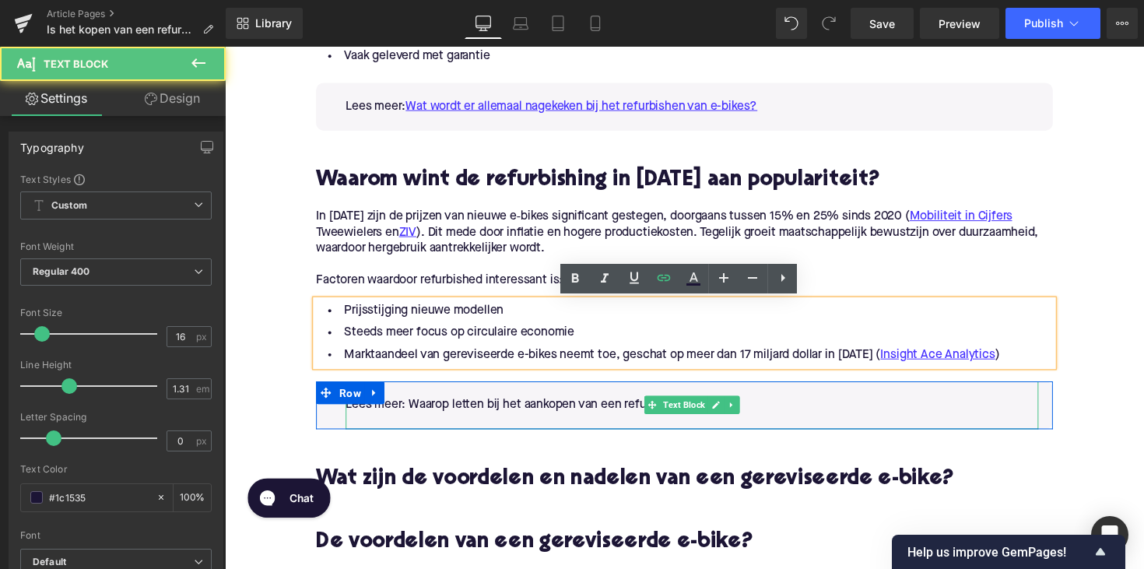
click at [415, 414] on p "Lees meer: Waarop letten bij het aankopen van een refurbished e-bike." at bounding box center [704, 414] width 710 height 16
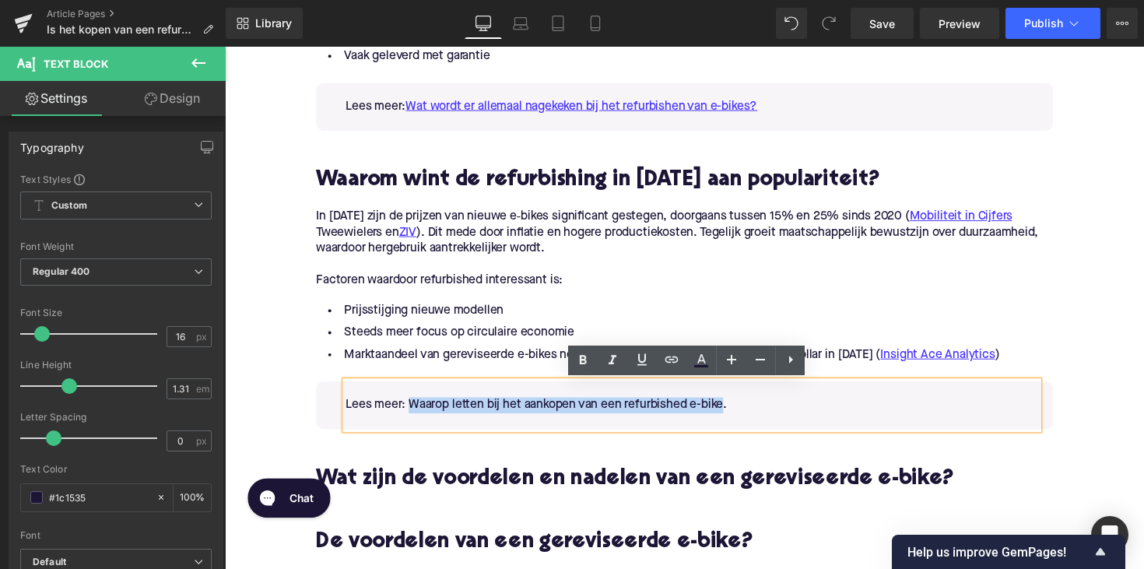
drag, startPoint x: 412, startPoint y: 414, endPoint x: 735, endPoint y: 412, distance: 323.0
click at [735, 412] on p "Lees meer: Waarop letten bij het aankopen van een refurbished e-bike." at bounding box center [704, 414] width 710 height 16
click at [667, 360] on icon at bounding box center [671, 359] width 19 height 19
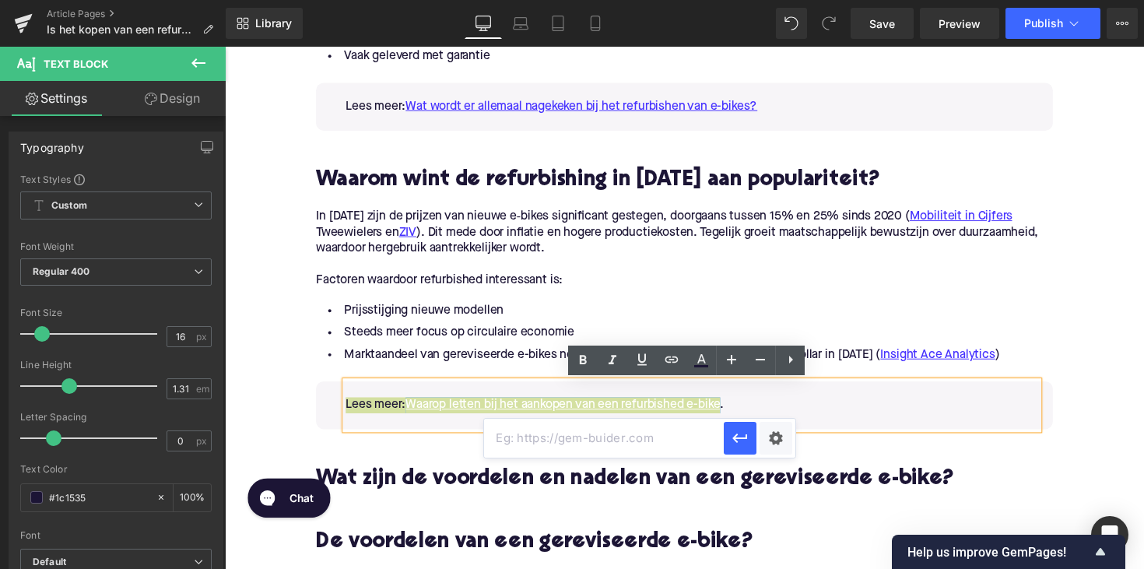
click at [568, 429] on input "text" at bounding box center [604, 438] width 240 height 39
paste input "[URL][DOMAIN_NAME]"
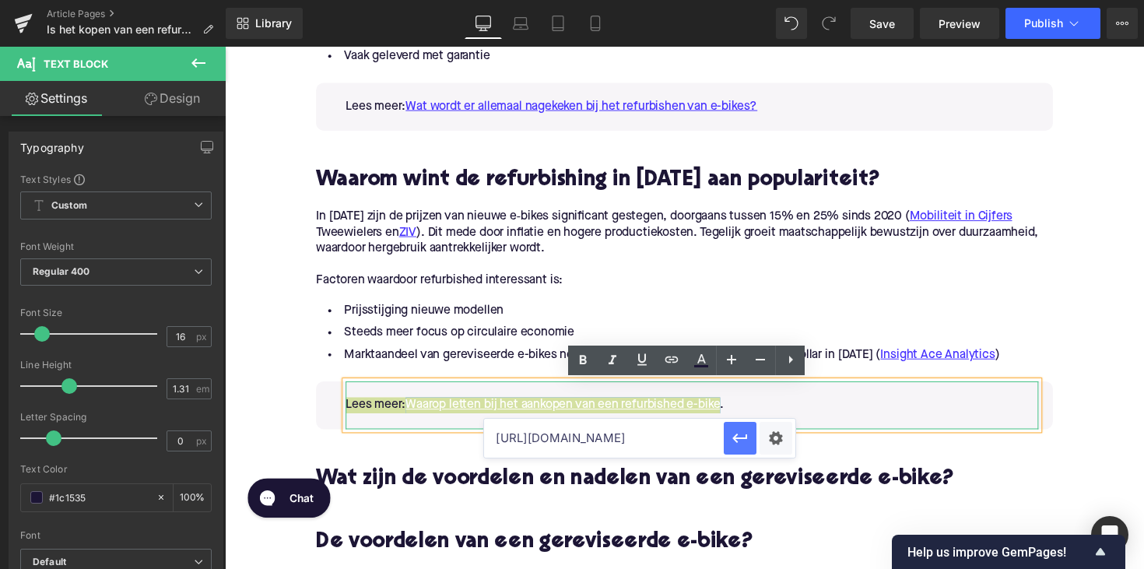
click at [742, 434] on icon "button" at bounding box center [740, 438] width 19 height 19
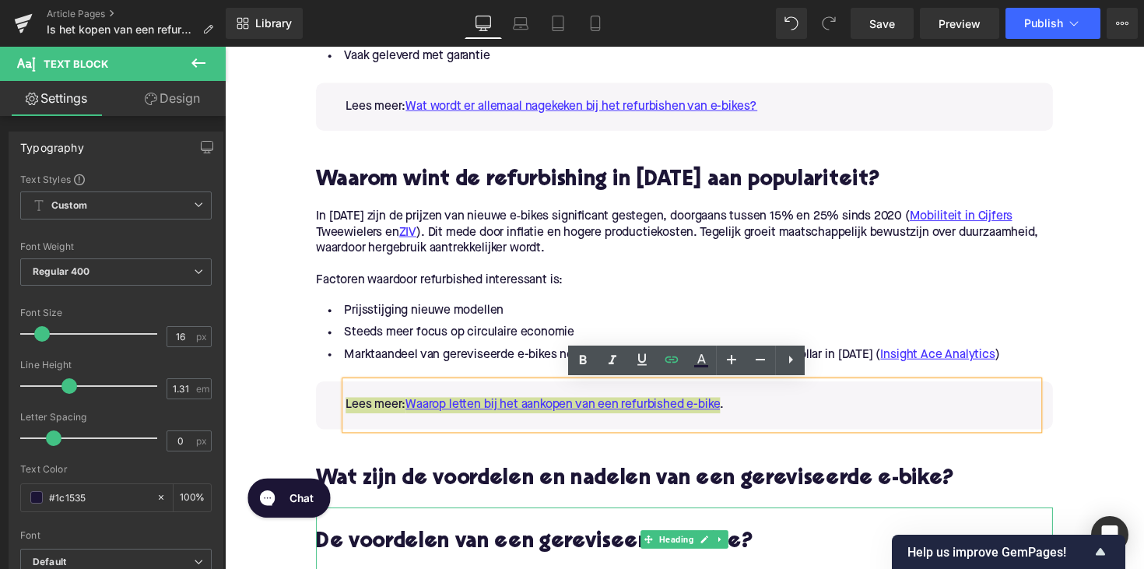
click at [499, 521] on div at bounding box center [695, 521] width 755 height 4
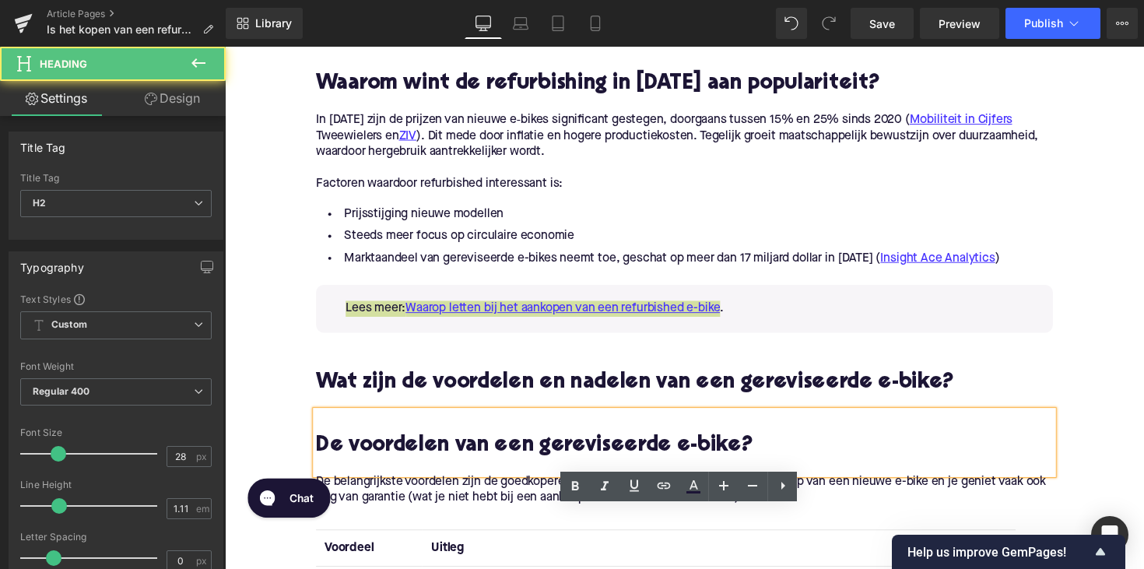
scroll to position [1479, 0]
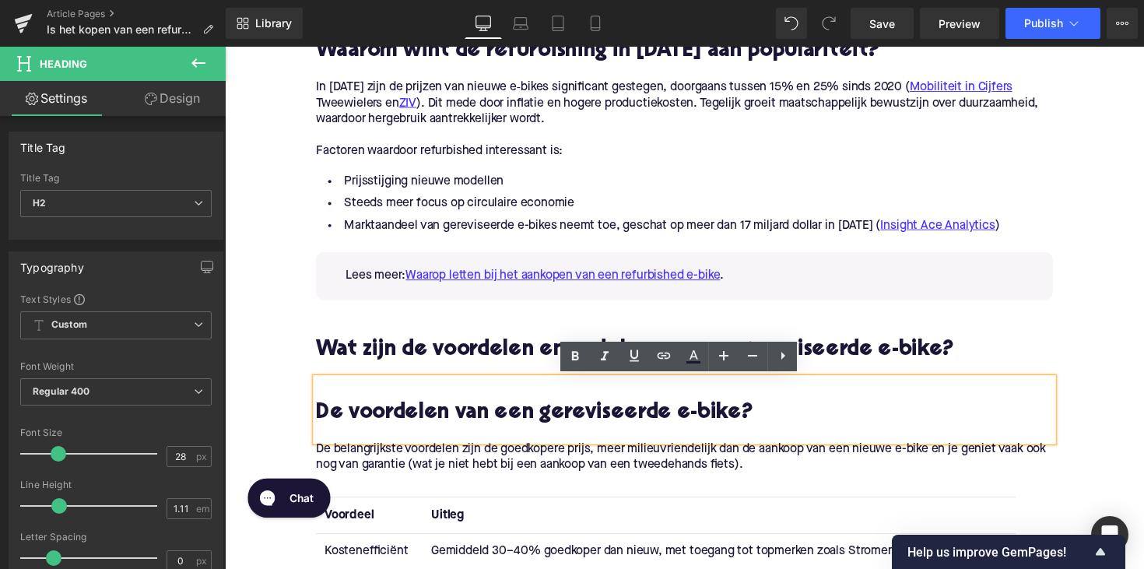
click at [321, 420] on h2 "De voordelen van een gereviseerde e-bike?" at bounding box center [695, 422] width 755 height 24
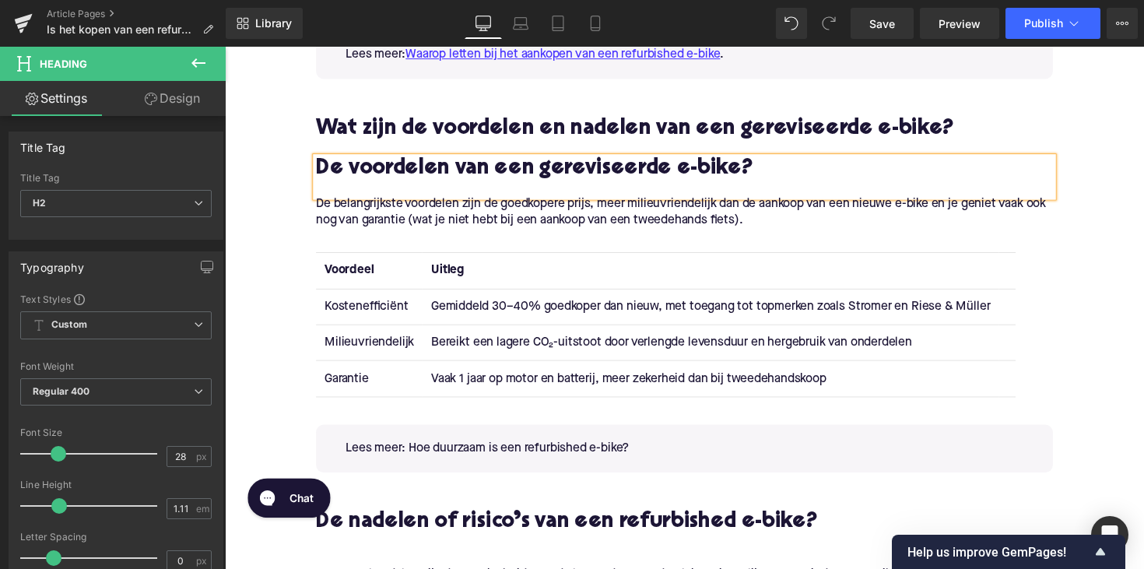
scroll to position [1709, 0]
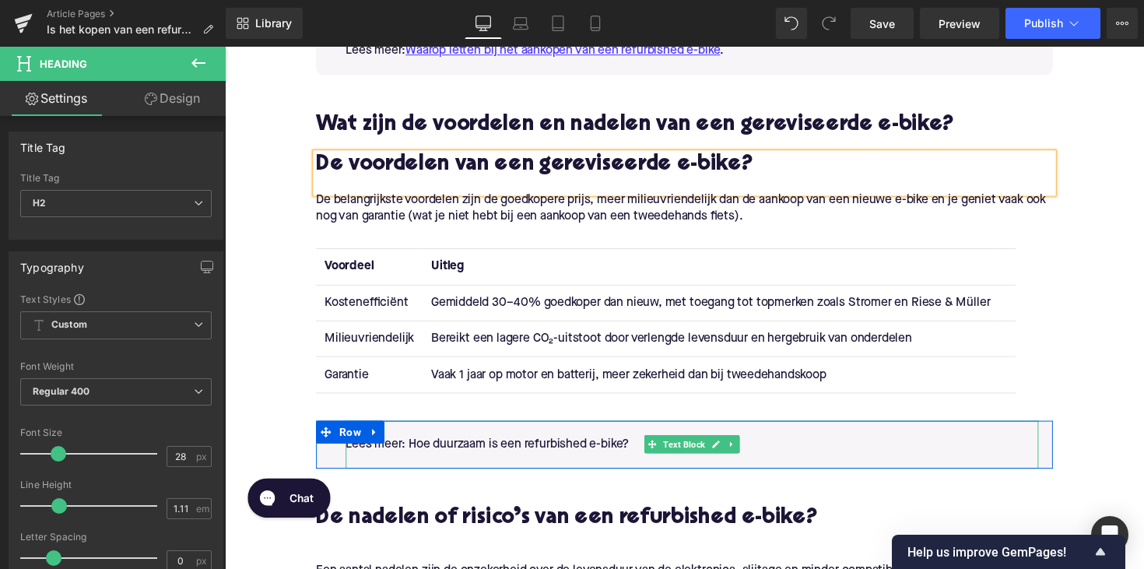
click at [423, 455] on p "Lees meer: Hoe duurzaam is een refurbished e-bike?" at bounding box center [704, 454] width 710 height 16
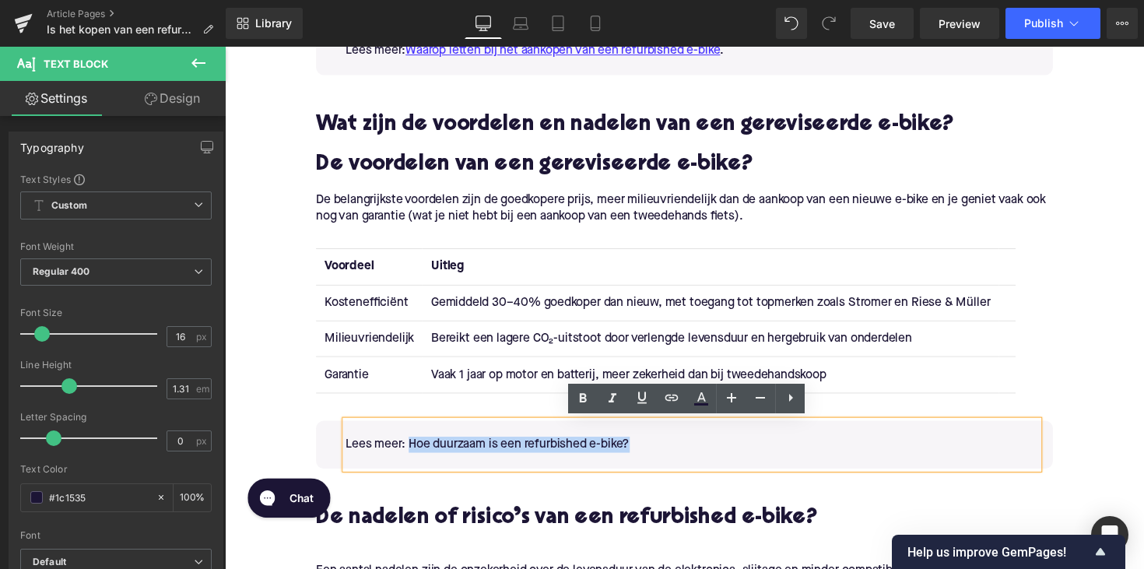
drag, startPoint x: 414, startPoint y: 454, endPoint x: 640, endPoint y: 454, distance: 225.7
click at [640, 454] on p "Lees meer: Hoe duurzaam is een refurbished e-bike?" at bounding box center [704, 454] width 710 height 16
click at [662, 395] on link at bounding box center [672, 399] width 30 height 30
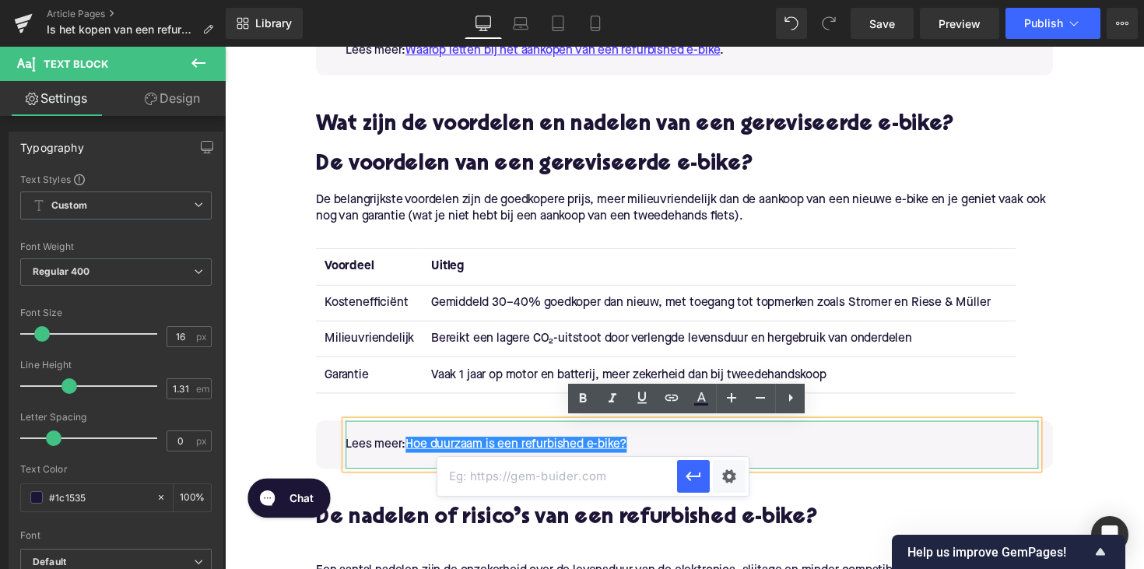
click at [579, 472] on input "text" at bounding box center [557, 476] width 240 height 39
paste input "[URL][DOMAIN_NAME]"
click at [684, 480] on icon "button" at bounding box center [693, 476] width 19 height 19
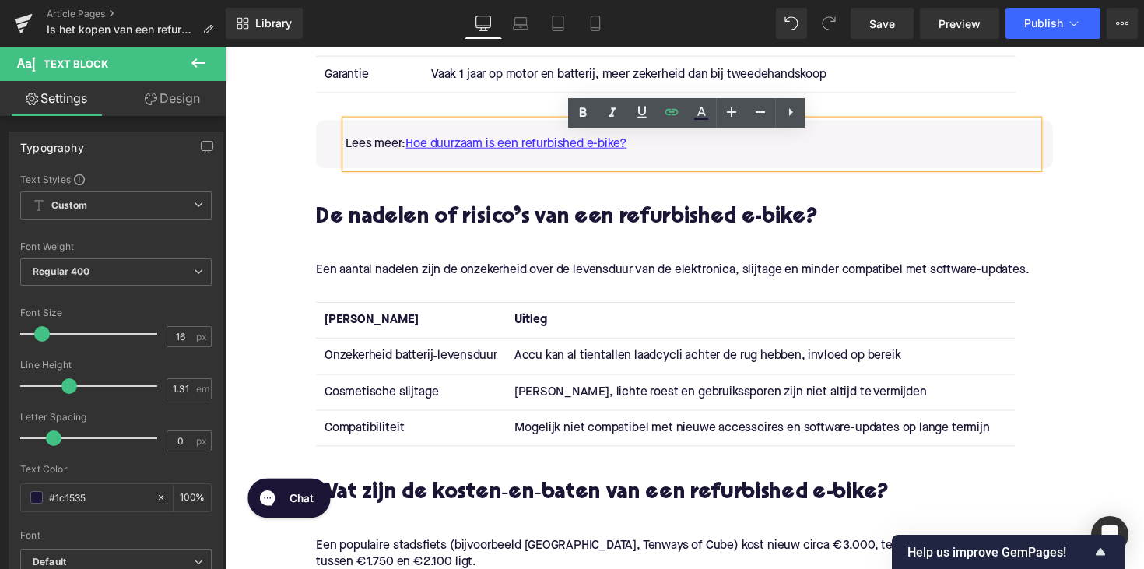
scroll to position [2002, 0]
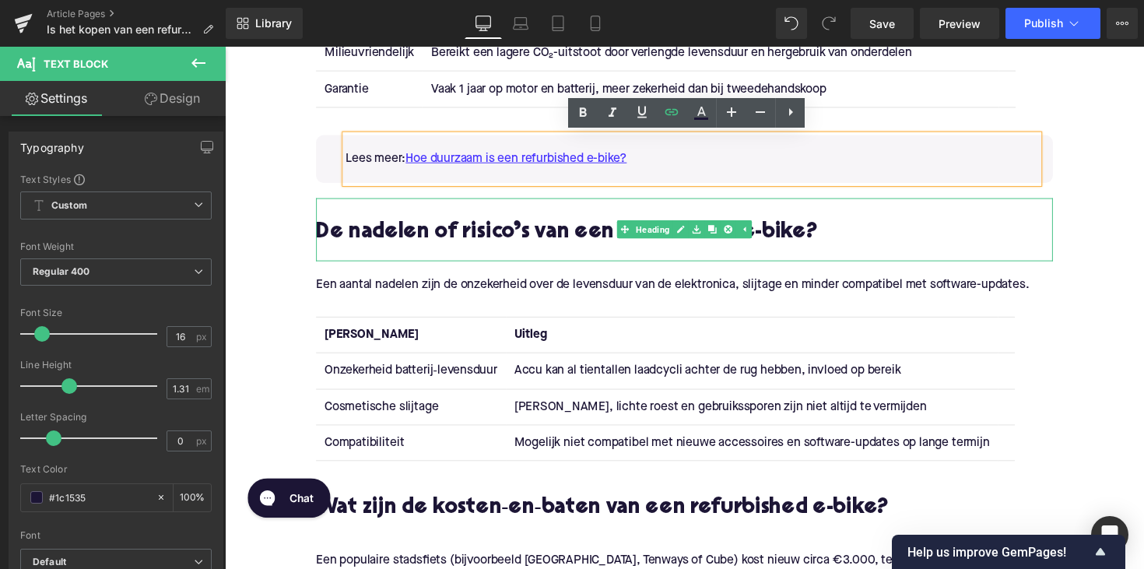
click at [370, 252] on div at bounding box center [695, 258] width 755 height 16
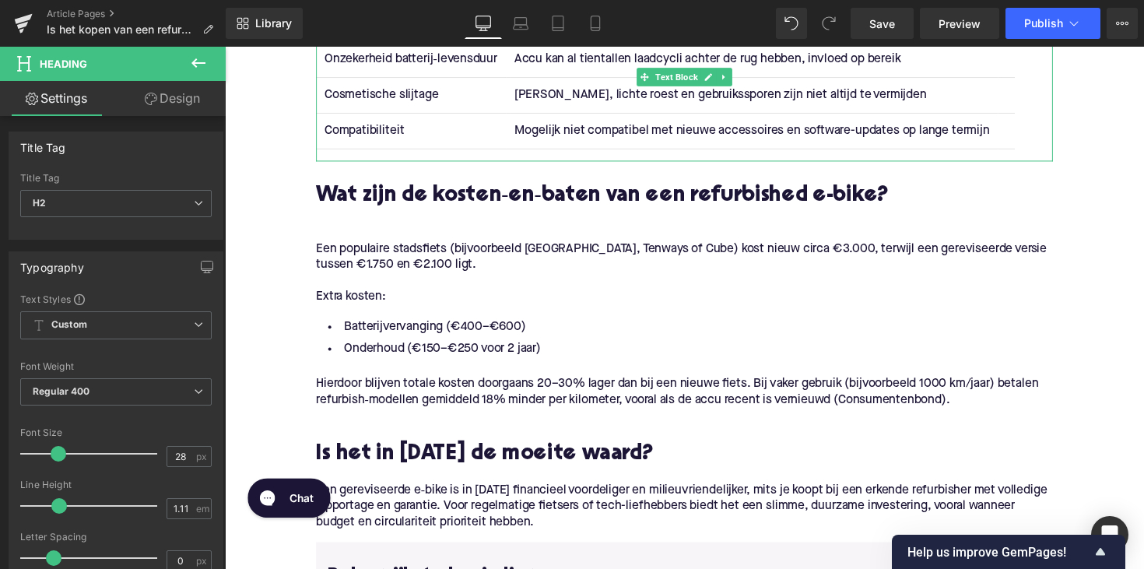
scroll to position [2409, 0]
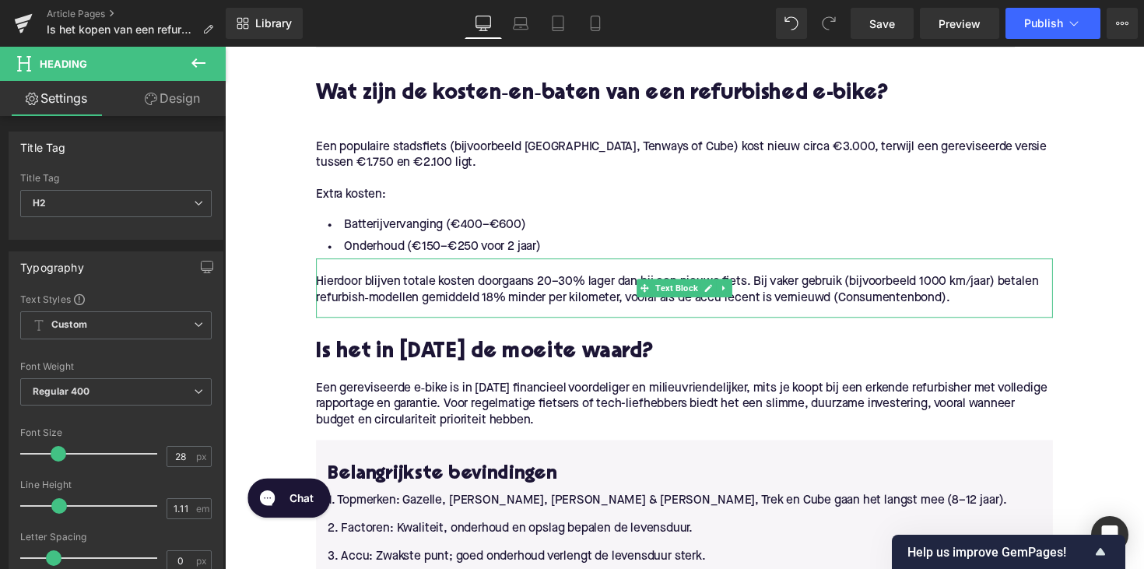
click at [909, 303] on p "Hierdoor blijven totale kosten doorgaans 20–30% lager dan bij een nieuwe fiets.…" at bounding box center [695, 296] width 755 height 33
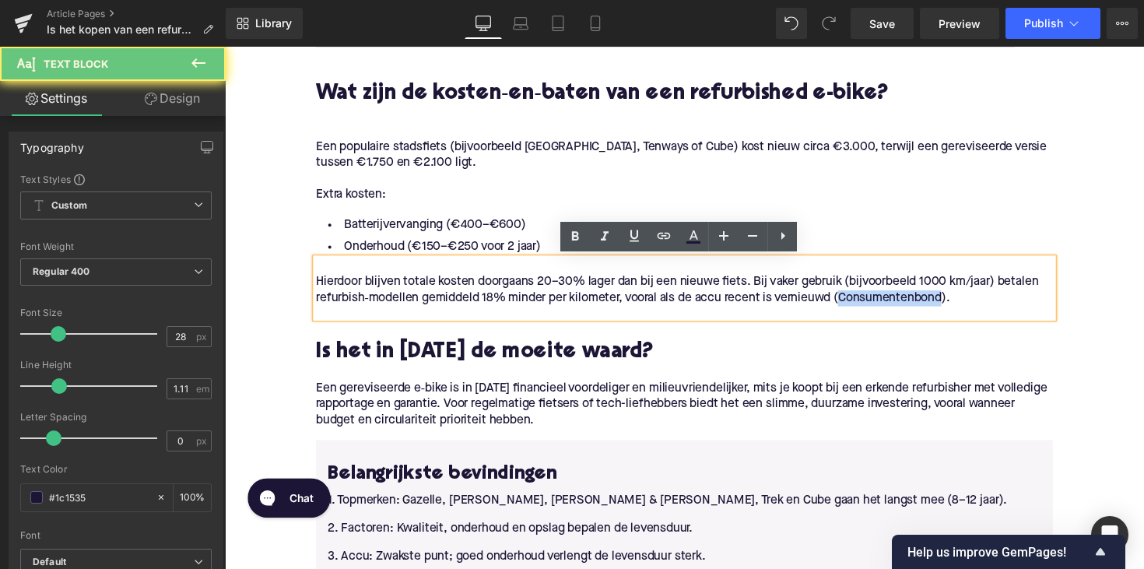
click at [909, 303] on p "Hierdoor blijven totale kosten doorgaans 20–30% lager dan bij een nieuwe fiets.…" at bounding box center [695, 296] width 755 height 33
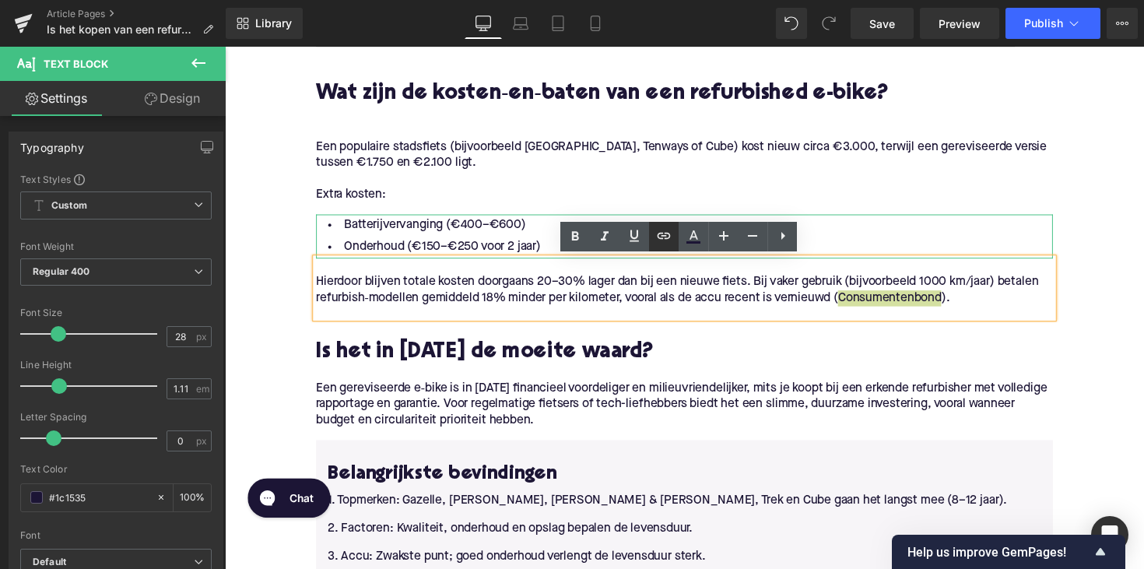
click at [659, 233] on icon at bounding box center [664, 236] width 19 height 19
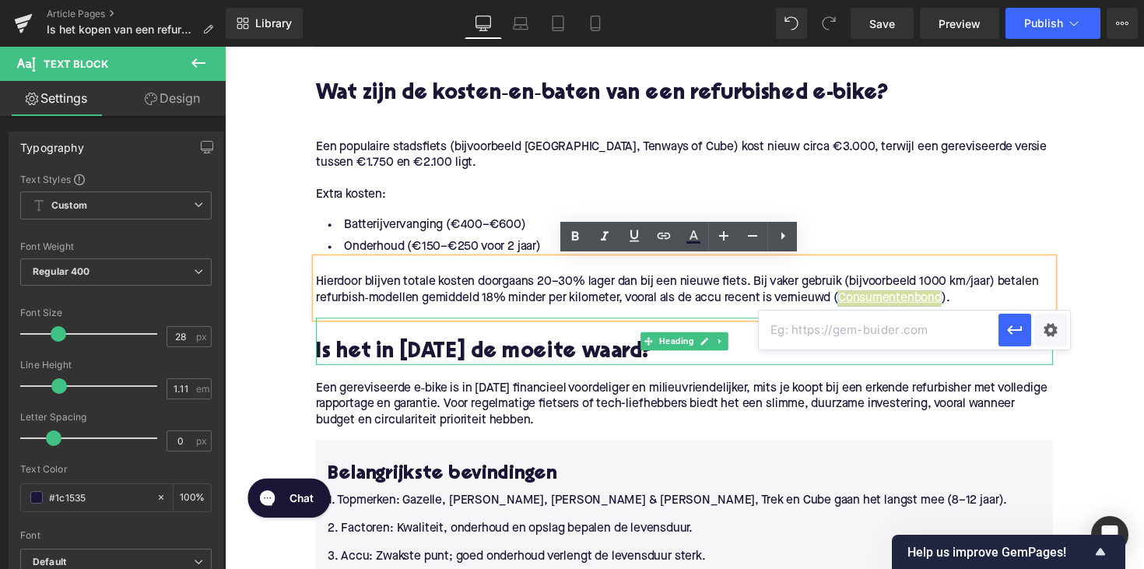
click at [833, 327] on input "text" at bounding box center [879, 330] width 240 height 39
paste input "[URL][DOMAIN_NAME]"
click at [1013, 328] on icon "button" at bounding box center [1015, 330] width 19 height 19
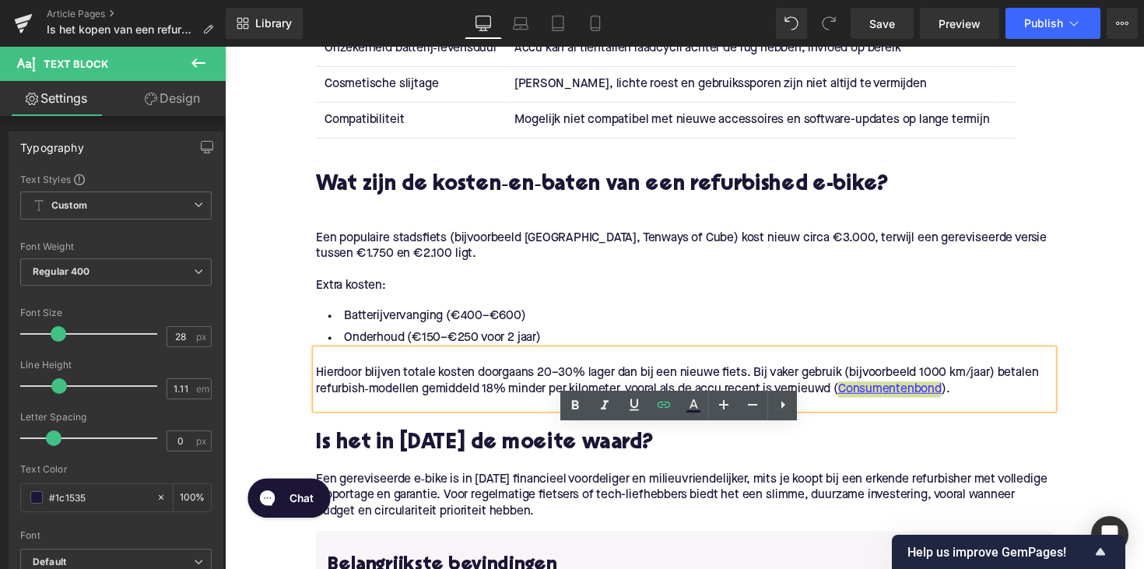
scroll to position [2223, 0]
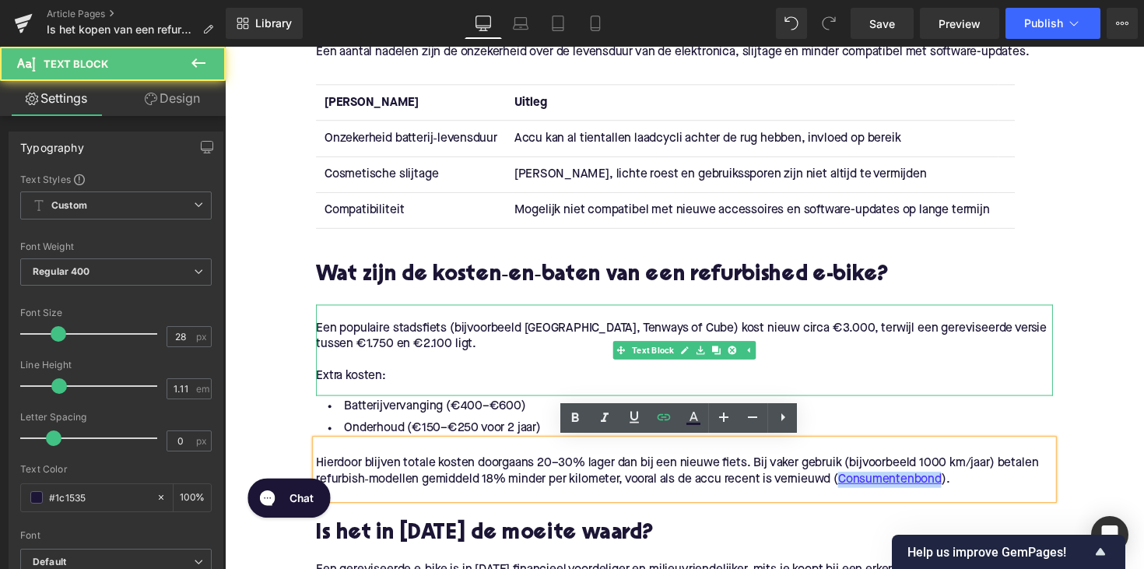
click at [534, 340] on p "Een populaire stadsfiets (bijvoorbeeld [GEOGRAPHIC_DATA], Tenways of Cube) kost…" at bounding box center [695, 344] width 755 height 33
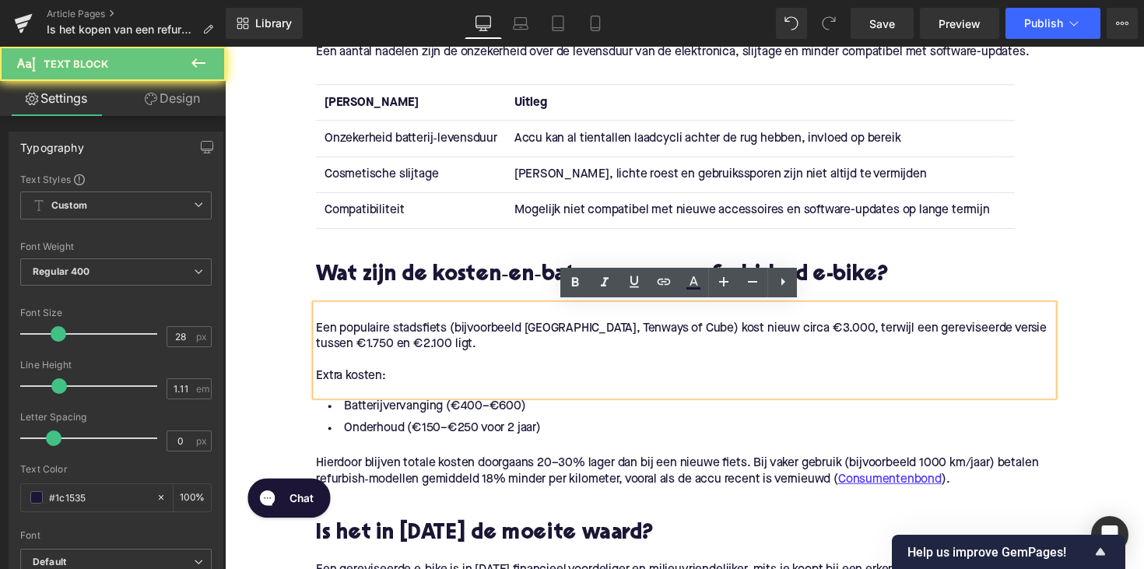
click at [543, 337] on p "Een populaire stadsfiets (bijvoorbeeld [GEOGRAPHIC_DATA], Tenways of Cube) kost…" at bounding box center [695, 344] width 755 height 33
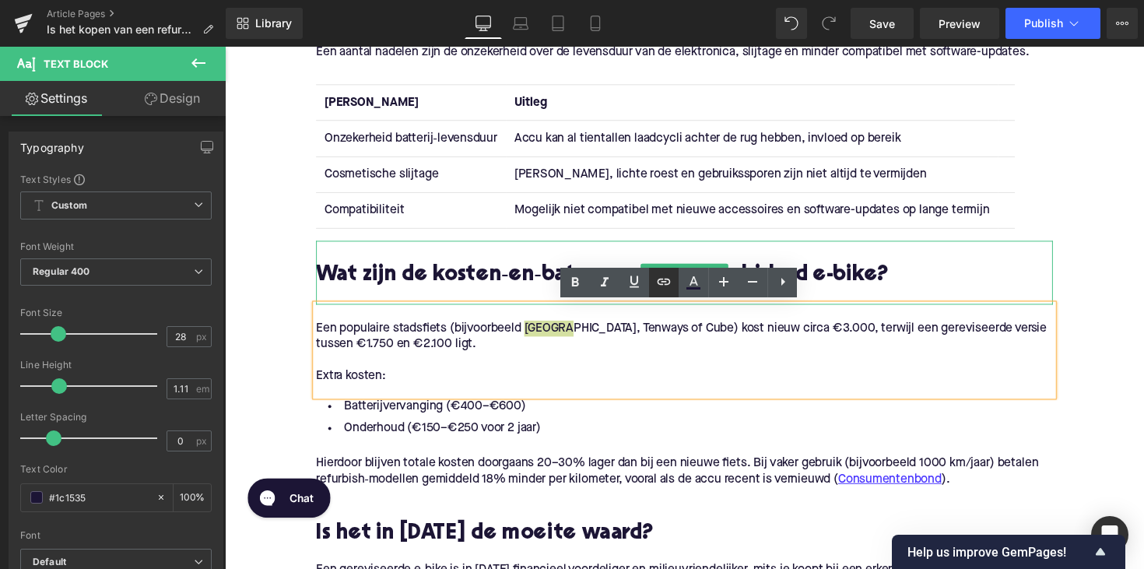
click at [669, 287] on icon at bounding box center [664, 281] width 19 height 19
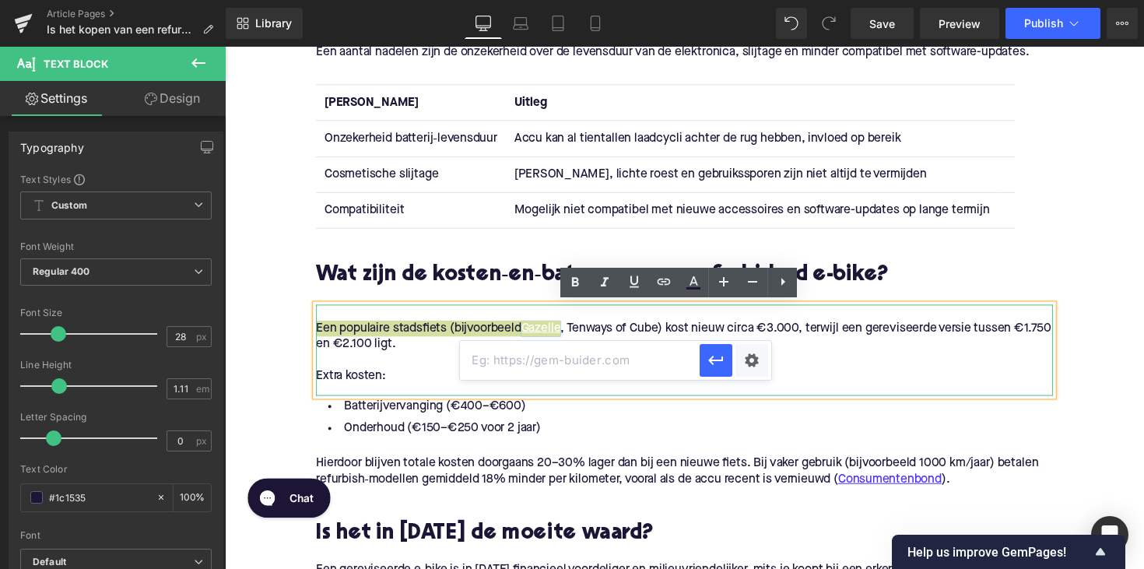
click at [564, 364] on input "text" at bounding box center [580, 360] width 240 height 39
paste input "[URL][DOMAIN_NAME]"
click at [713, 359] on icon "button" at bounding box center [716, 360] width 19 height 19
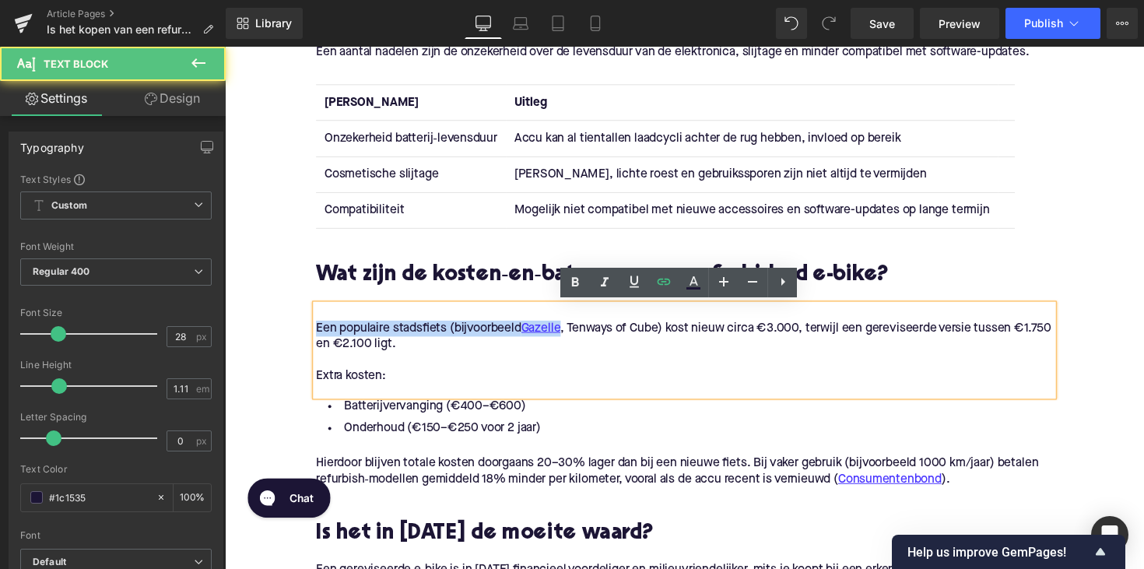
click at [598, 335] on p "Een populaire stadsfiets (bijvoorbeeld [GEOGRAPHIC_DATA] , Tenways of Cube) kos…" at bounding box center [695, 344] width 755 height 33
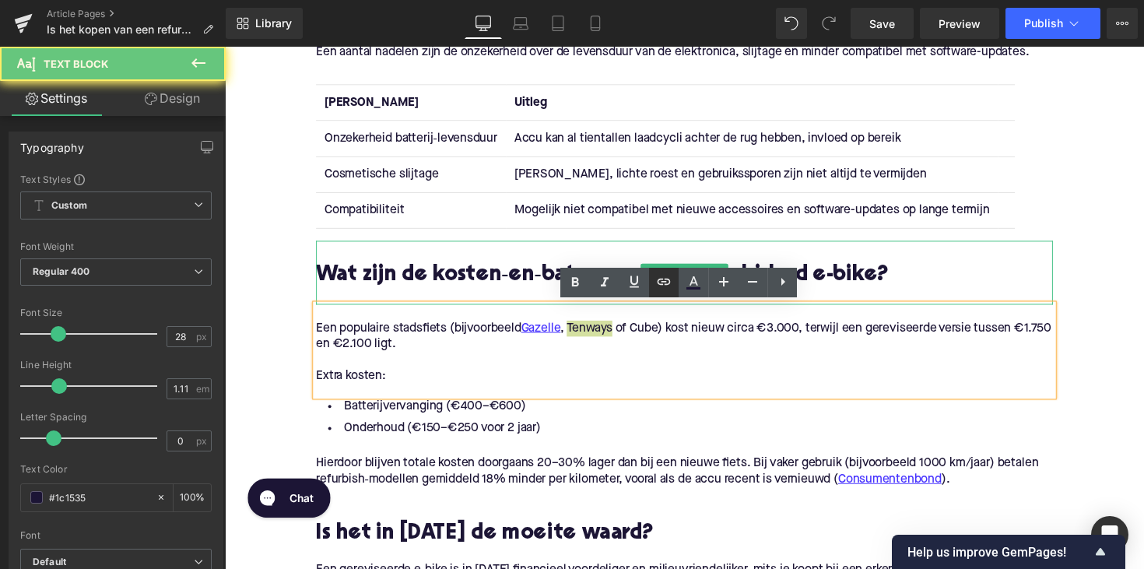
click at [671, 281] on icon at bounding box center [664, 281] width 19 height 19
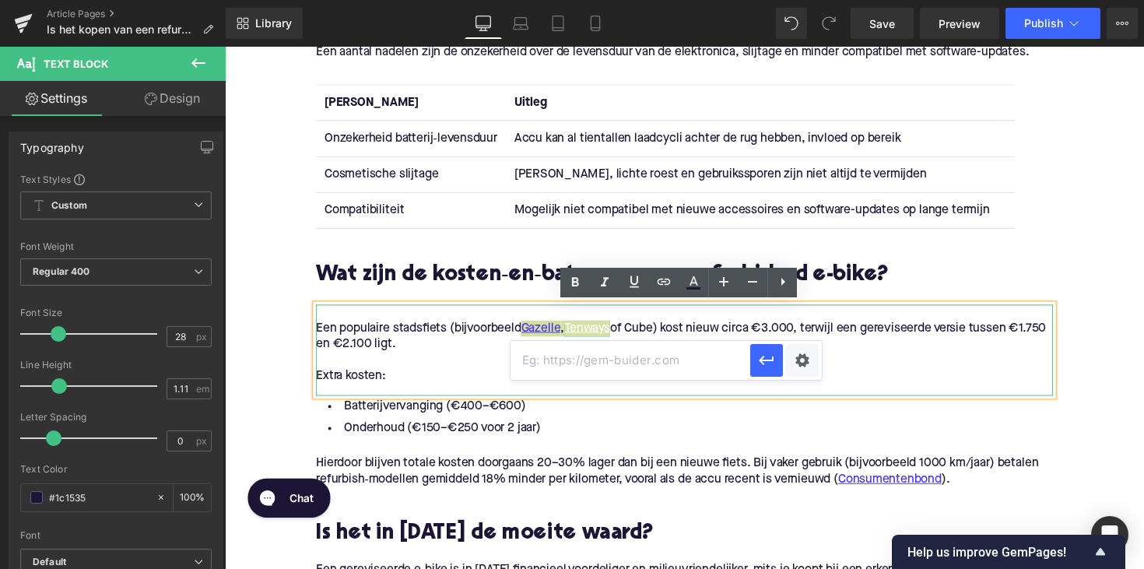
click at [592, 351] on input "text" at bounding box center [631, 360] width 240 height 39
paste input "[URL][DOMAIN_NAME]"
click at [758, 353] on icon "button" at bounding box center [766, 360] width 19 height 19
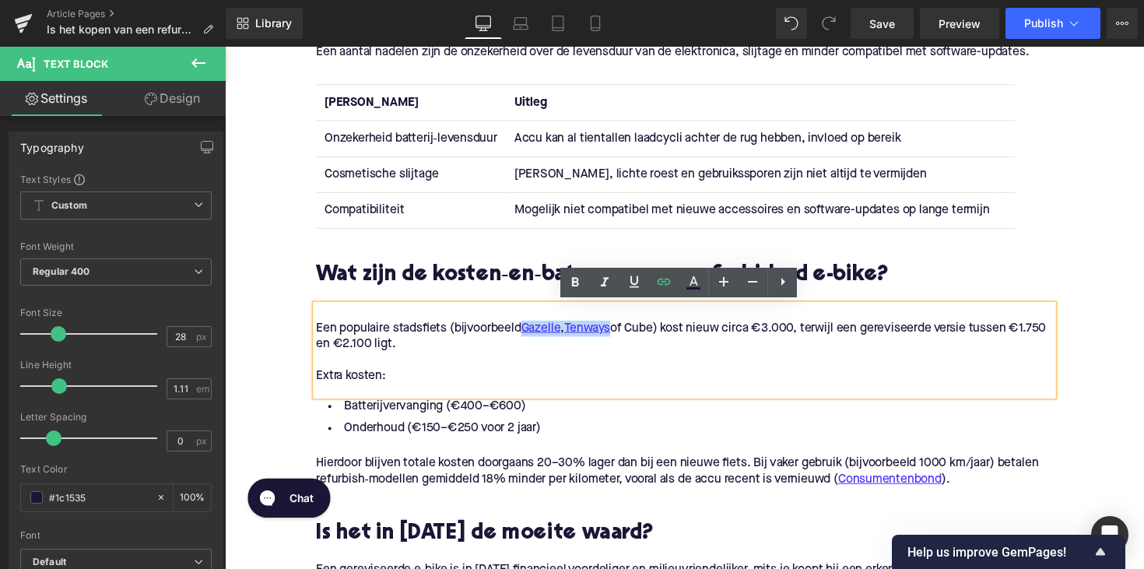
click at [666, 333] on p "Een populaire stadsfiets (bijvoorbeeld [GEOGRAPHIC_DATA] , Tenways of Cube) kos…" at bounding box center [695, 344] width 755 height 33
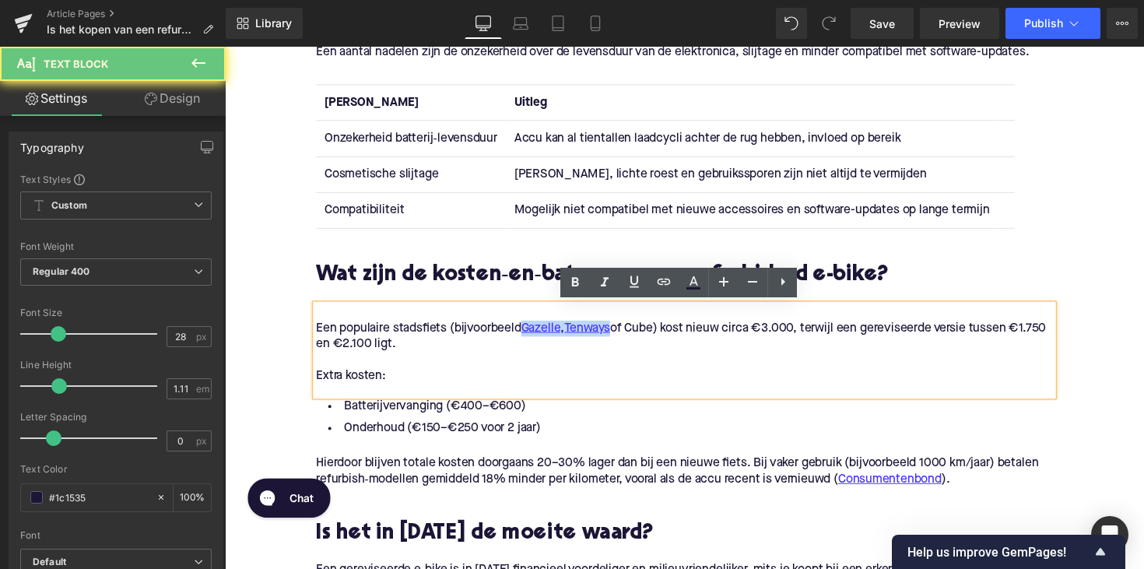
click at [666, 333] on p "Een populaire stadsfiets (bijvoorbeeld [GEOGRAPHIC_DATA] , Tenways of Cube) kos…" at bounding box center [695, 344] width 755 height 33
click at [666, 284] on icon at bounding box center [664, 282] width 13 height 6
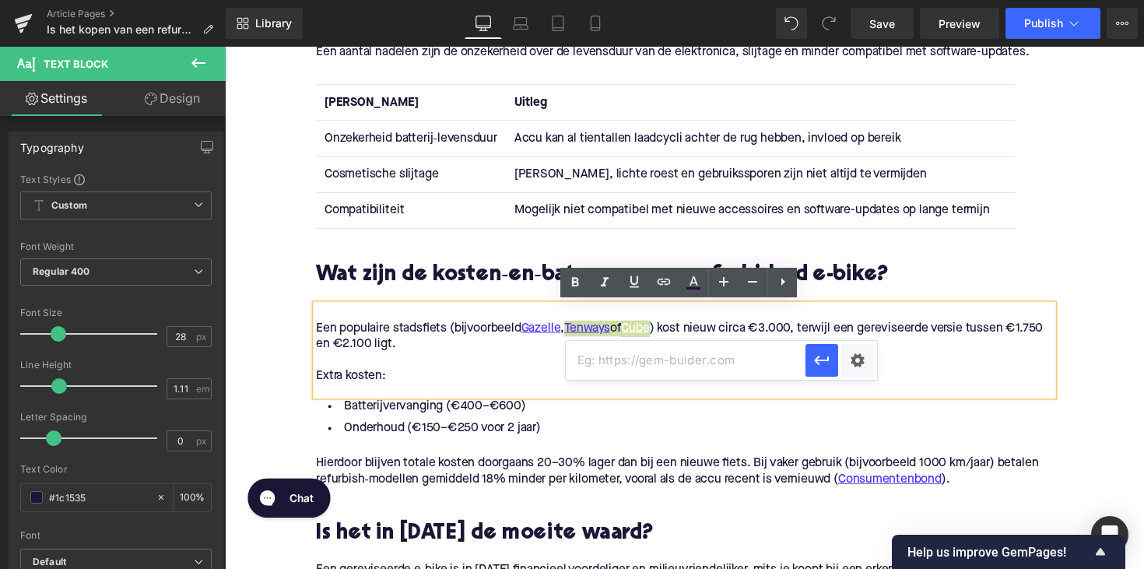
click at [622, 362] on input "text" at bounding box center [686, 360] width 240 height 39
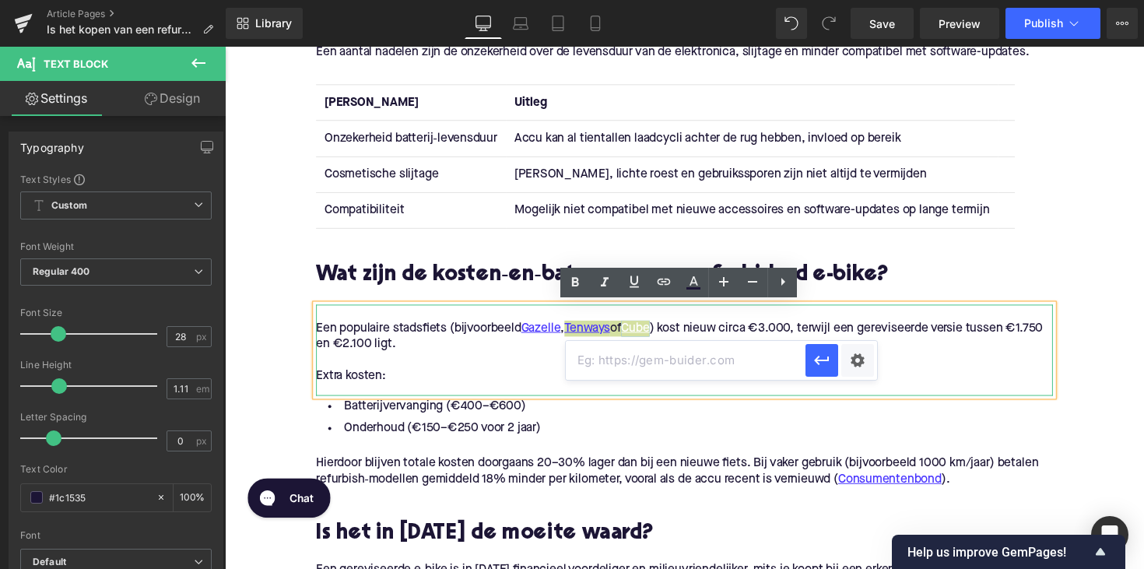
paste input "[URL][DOMAIN_NAME]"
type input "[URL][DOMAIN_NAME]"
click at [816, 352] on icon "button" at bounding box center [822, 360] width 19 height 19
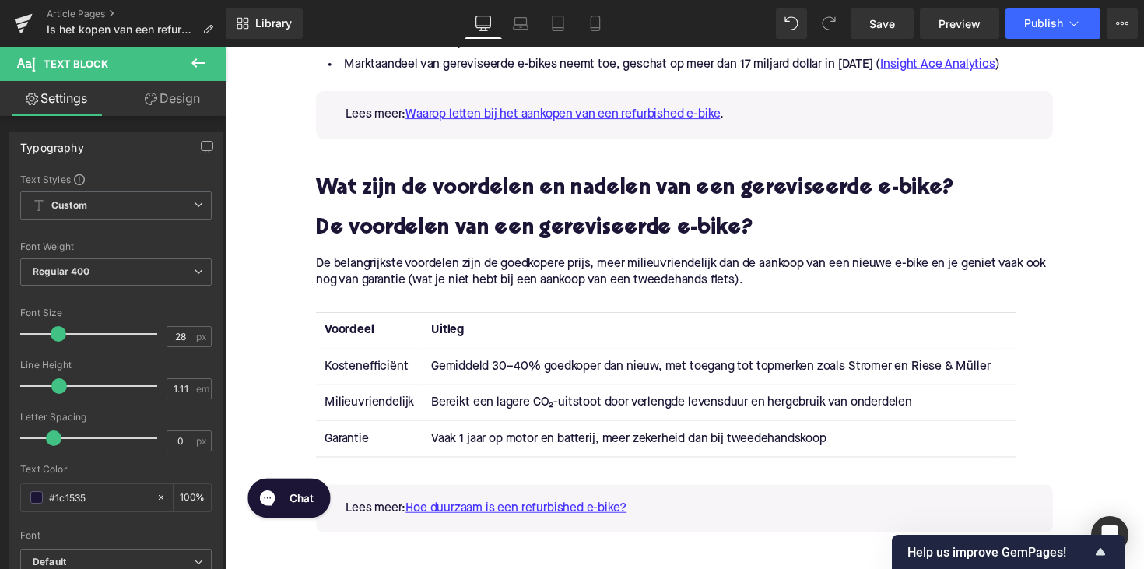
scroll to position [2558, 0]
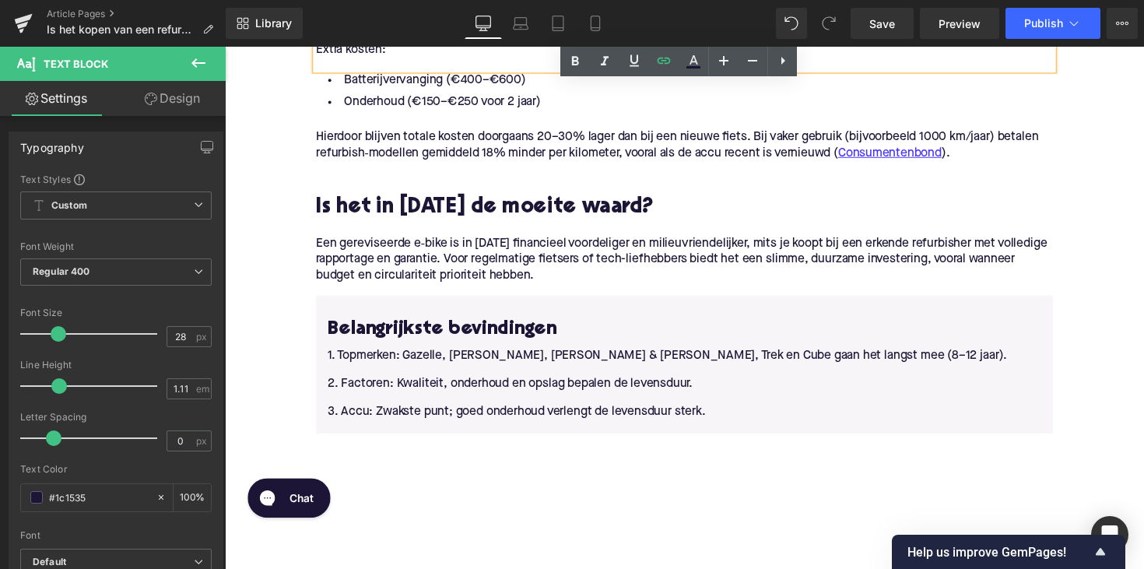
click at [367, 356] on p "1. Topmerken: Gazelle, [PERSON_NAME], [PERSON_NAME] & [PERSON_NAME], Trek en Cu…" at bounding box center [696, 363] width 732 height 29
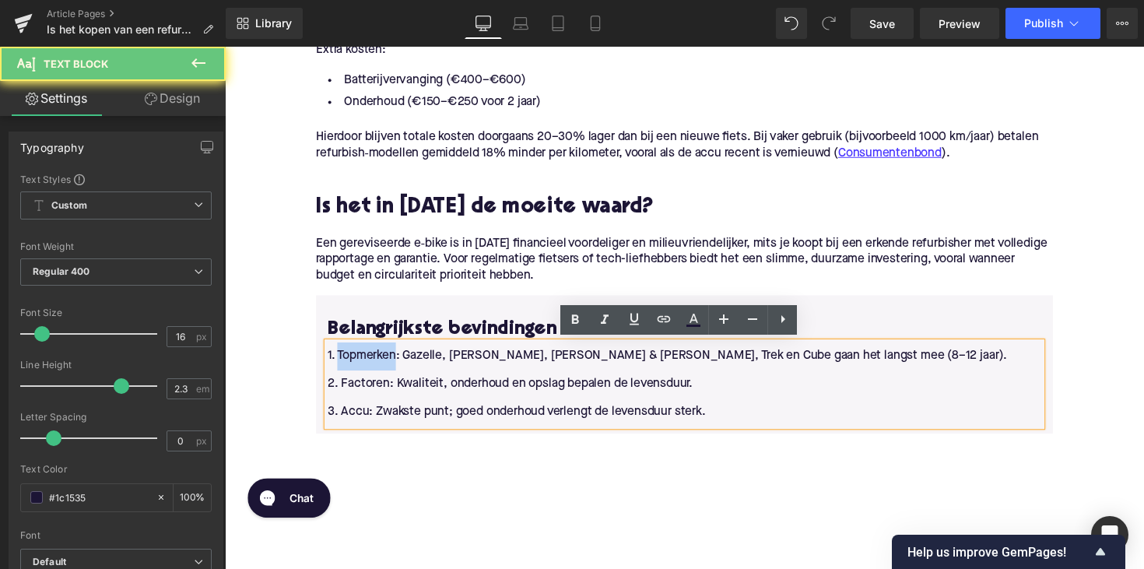
click at [367, 356] on p "1. Topmerken: Gazelle, [PERSON_NAME], [PERSON_NAME] & [PERSON_NAME], Trek en Cu…" at bounding box center [696, 363] width 732 height 29
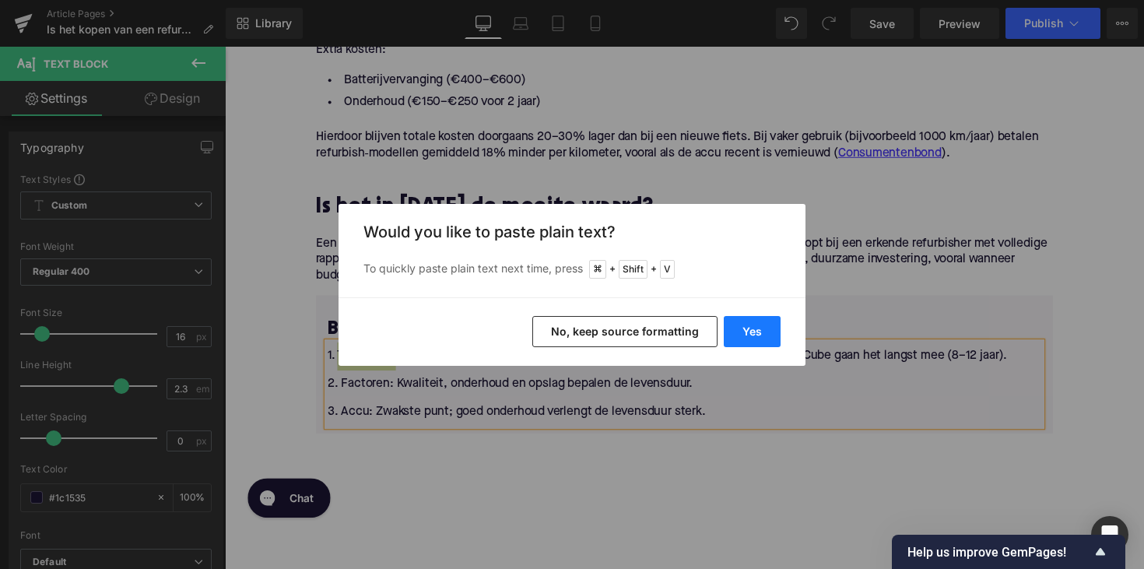
click at [761, 328] on button "Yes" at bounding box center [752, 331] width 57 height 31
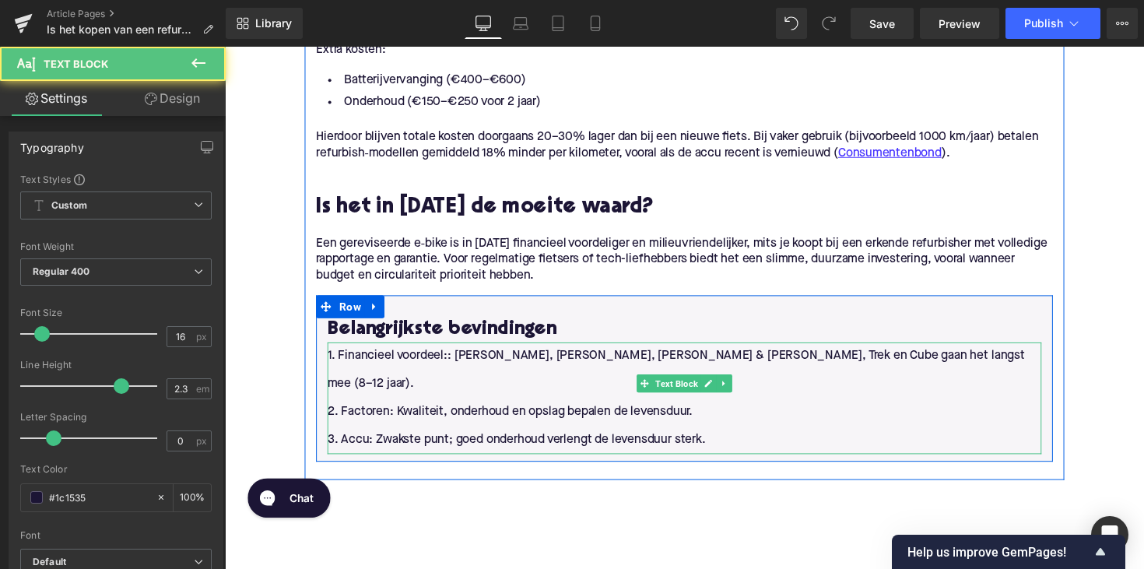
click at [454, 364] on p "1. Financieel voordeel:: [PERSON_NAME], [PERSON_NAME], [PERSON_NAME] & [PERSON_…" at bounding box center [696, 378] width 732 height 58
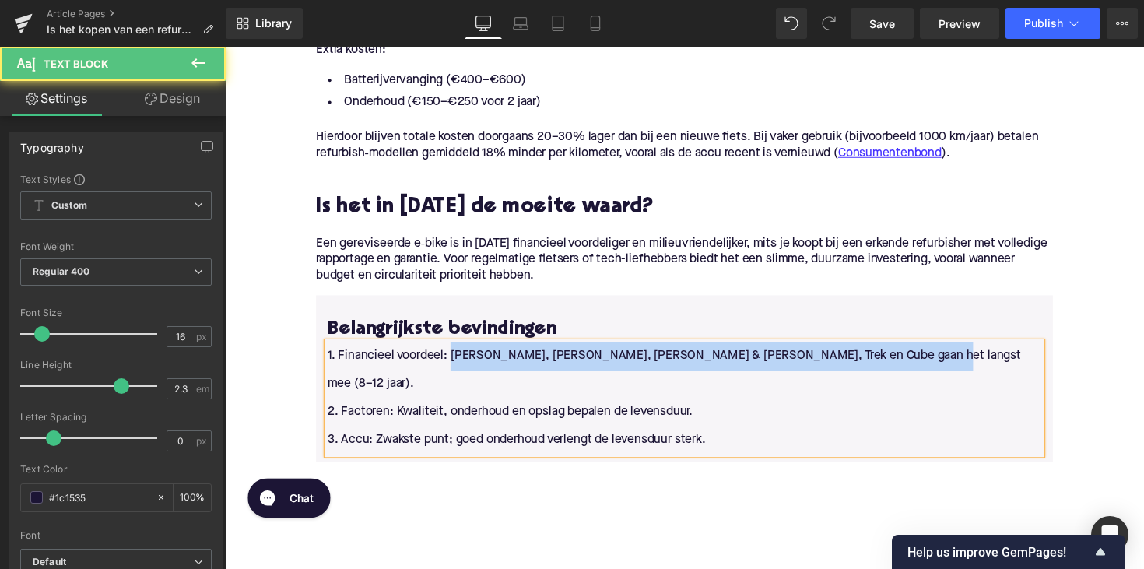
drag, startPoint x: 455, startPoint y: 362, endPoint x: 905, endPoint y: 349, distance: 450.1
click at [905, 349] on p "1. Financieel voordeel: [PERSON_NAME], [PERSON_NAME], [PERSON_NAME] & [PERSON_N…" at bounding box center [696, 378] width 732 height 58
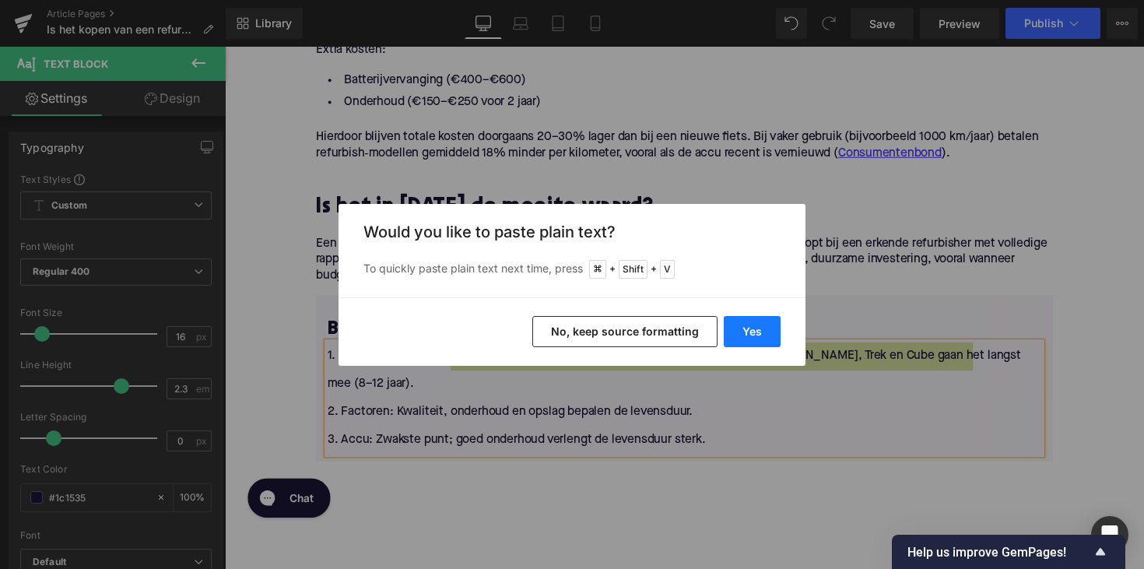
click at [759, 333] on button "Yes" at bounding box center [752, 331] width 57 height 31
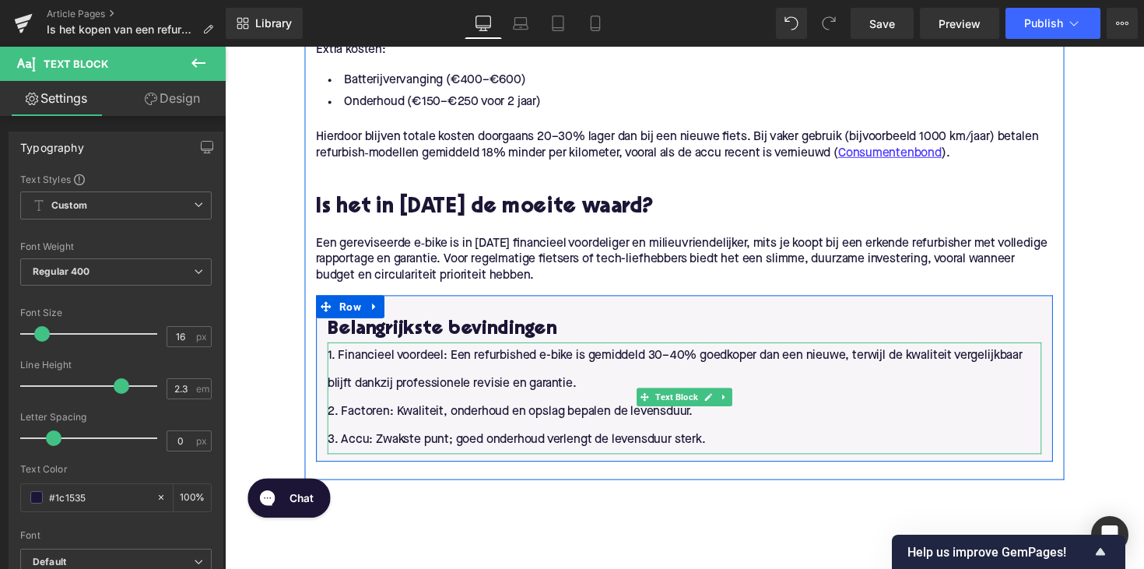
click at [557, 414] on span "2. Factoren: Kwaliteit, onderhoud en opslag bepalen de levensduur." at bounding box center [517, 420] width 374 height 12
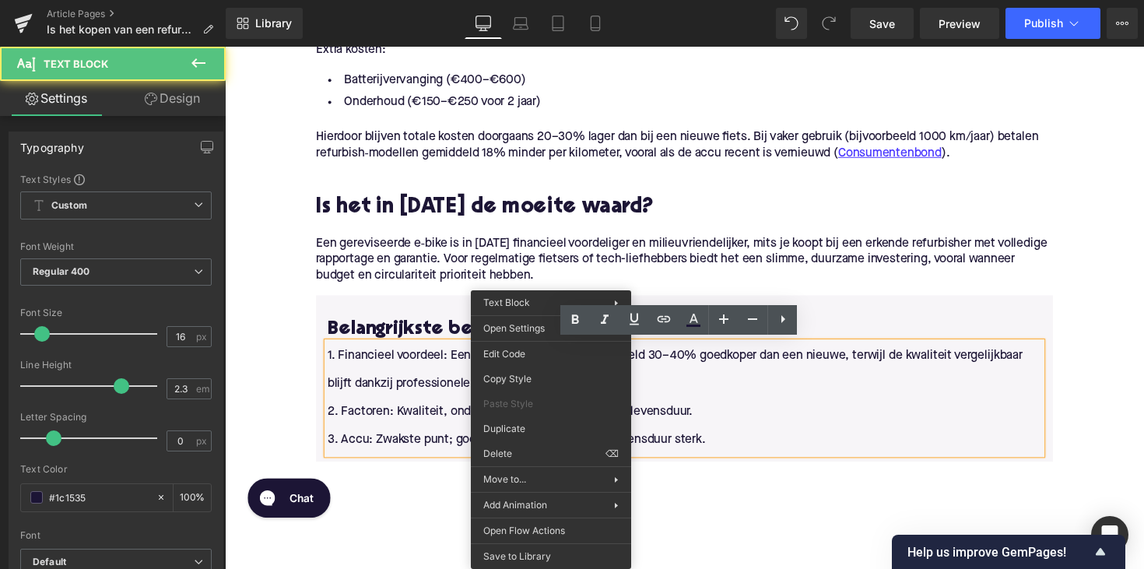
click at [550, 406] on span "Paste Style" at bounding box center [550, 404] width 135 height 14
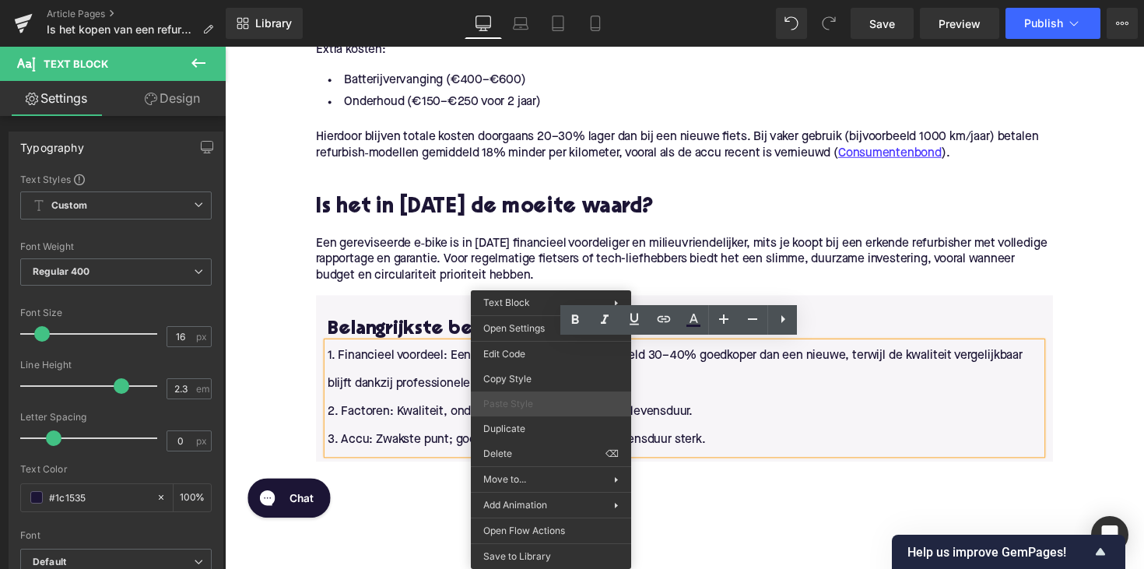
click at [529, 408] on span "Paste Style" at bounding box center [550, 404] width 135 height 14
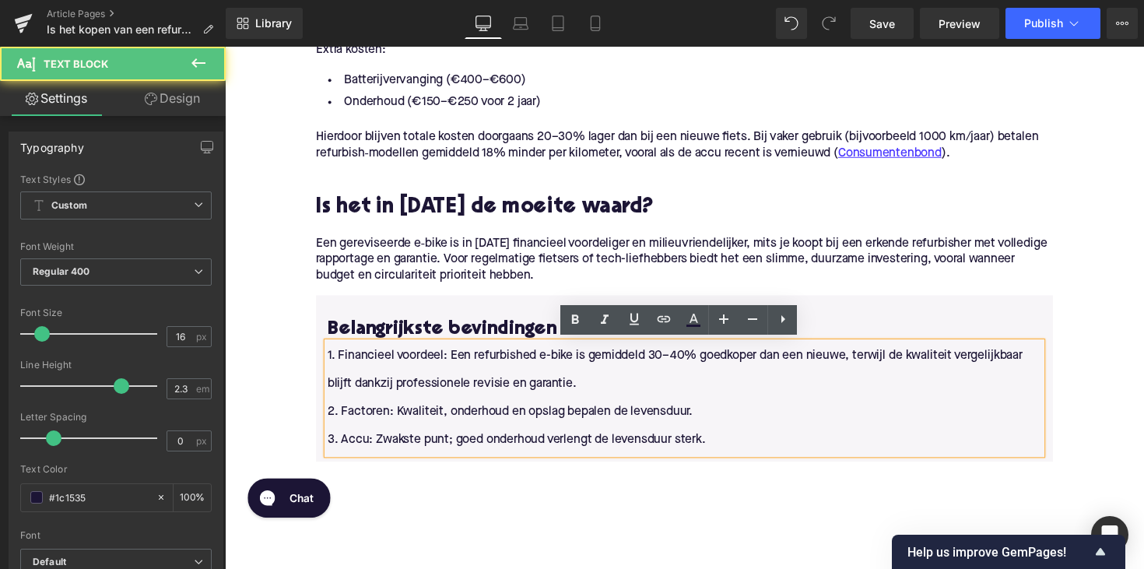
click at [429, 418] on span "2. Factoren: Kwaliteit, onderhoud en opslag bepalen de levensduur." at bounding box center [517, 420] width 374 height 12
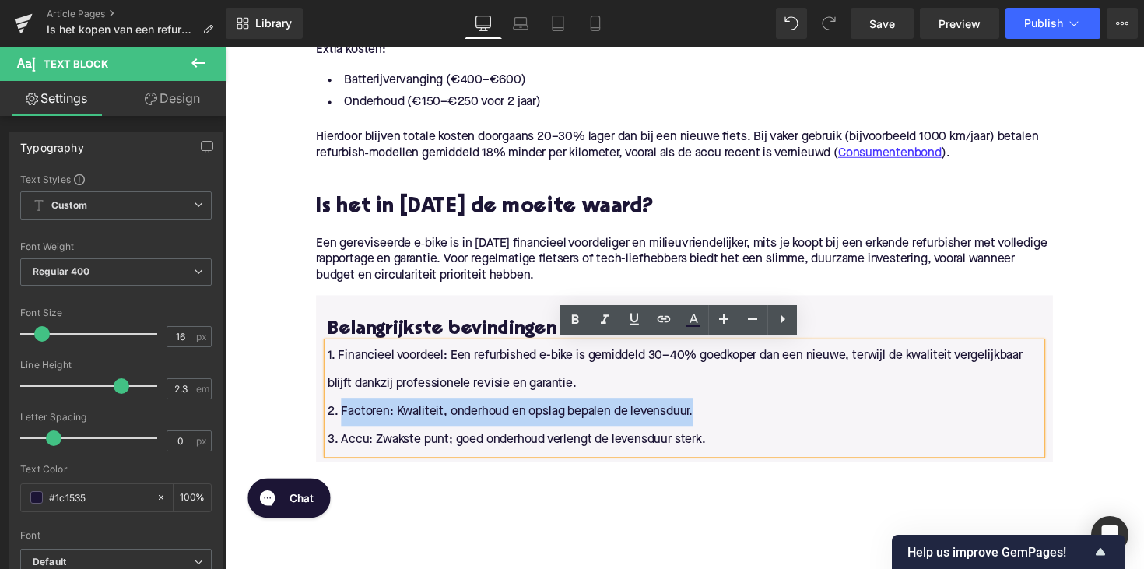
drag, startPoint x: 343, startPoint y: 419, endPoint x: 726, endPoint y: 414, distance: 383.0
click at [726, 414] on p "2. Factoren: Kwaliteit, onderhoud en opslag bepalen de levensduur." at bounding box center [696, 420] width 732 height 29
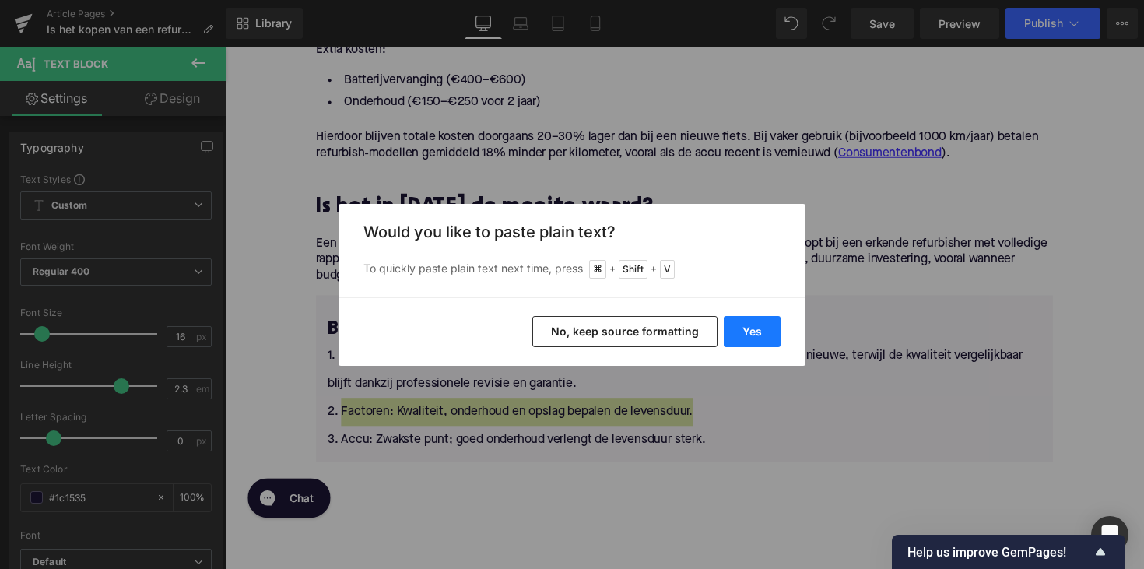
click at [757, 328] on button "Yes" at bounding box center [752, 331] width 57 height 31
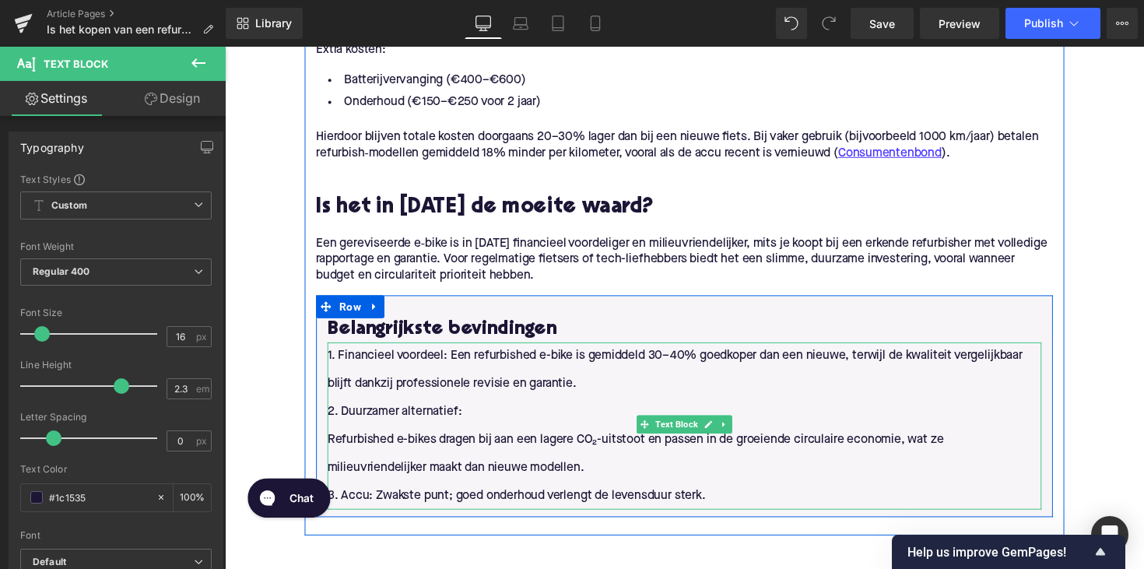
click at [336, 446] on span "Refurbished e-bikes dragen bij aan een lagere CO₂-uitstoot en passen in de groe…" at bounding box center [645, 463] width 631 height 41
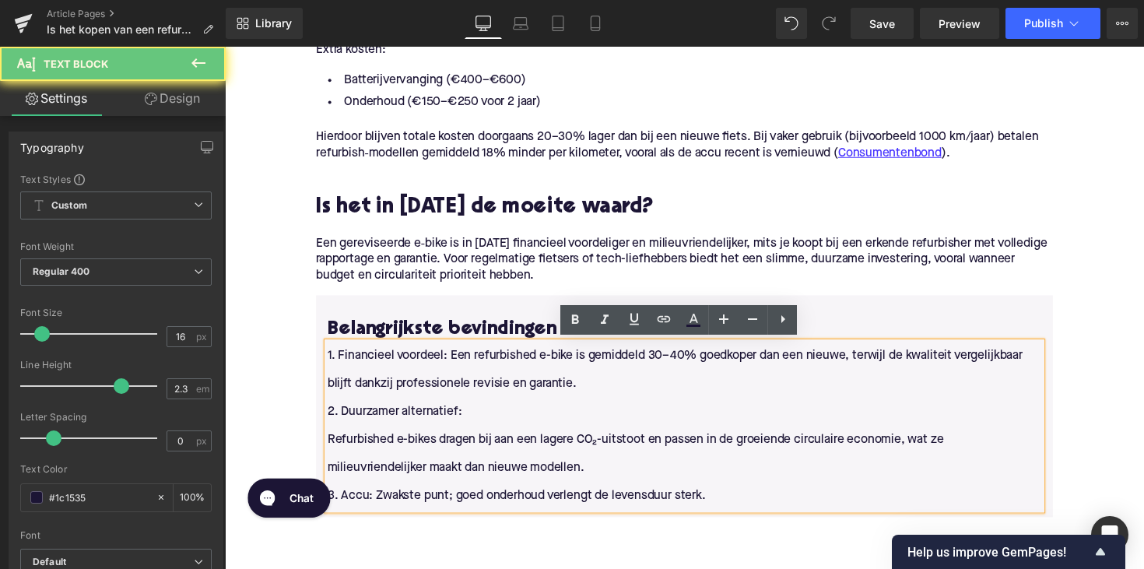
click at [330, 445] on span "Refurbished e-bikes dragen bij aan een lagere CO₂-uitstoot en passen in de groe…" at bounding box center [645, 463] width 631 height 41
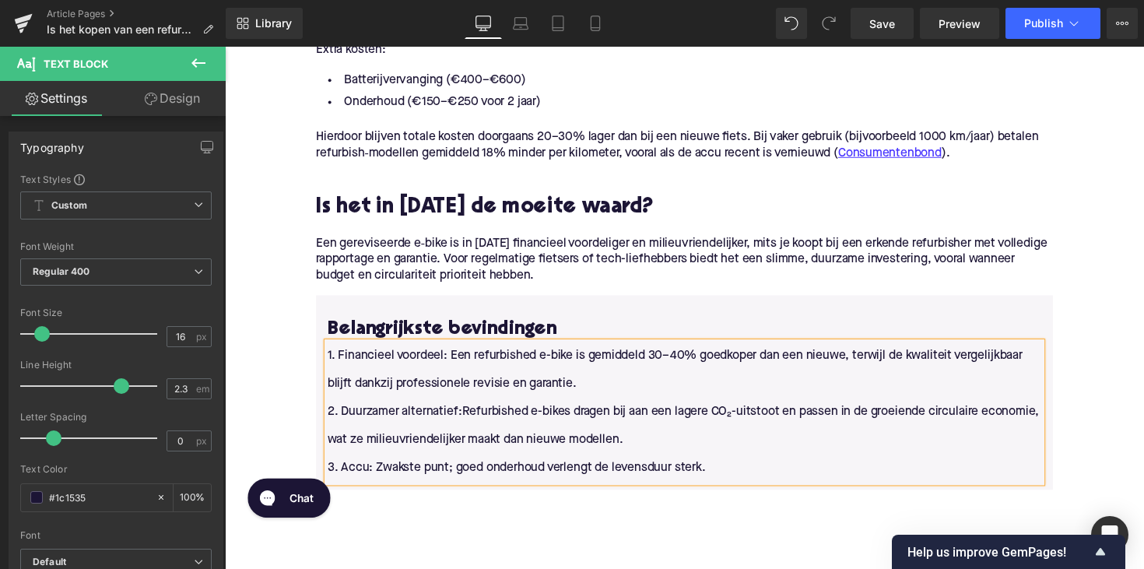
scroll to position [2583, 0]
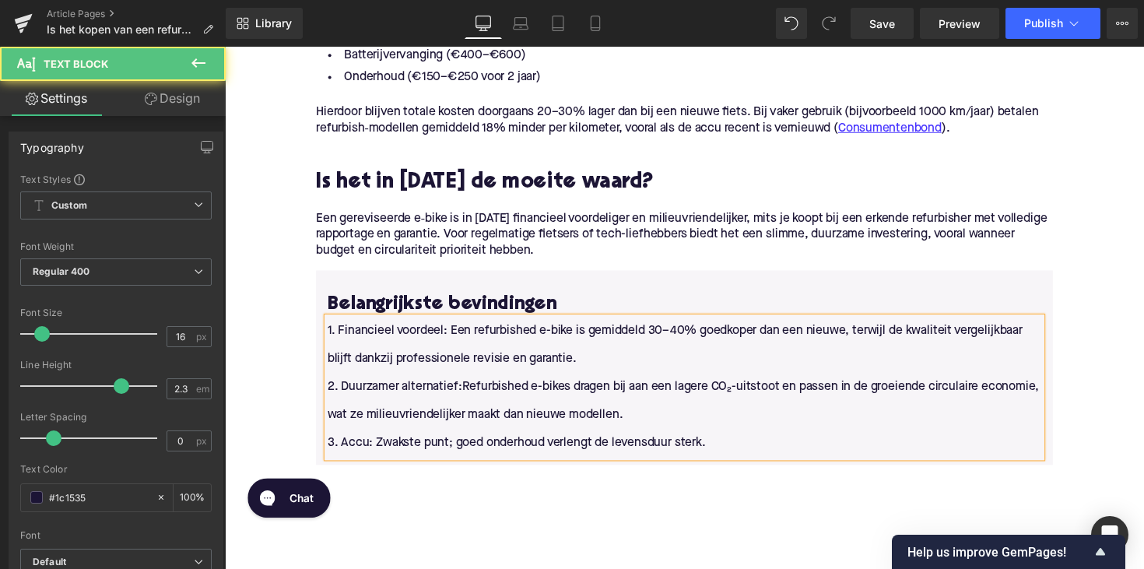
click at [489, 448] on p "3. Accu: Zwakste punt; goed onderhoud verlengt de levensduur sterk." at bounding box center [696, 452] width 732 height 29
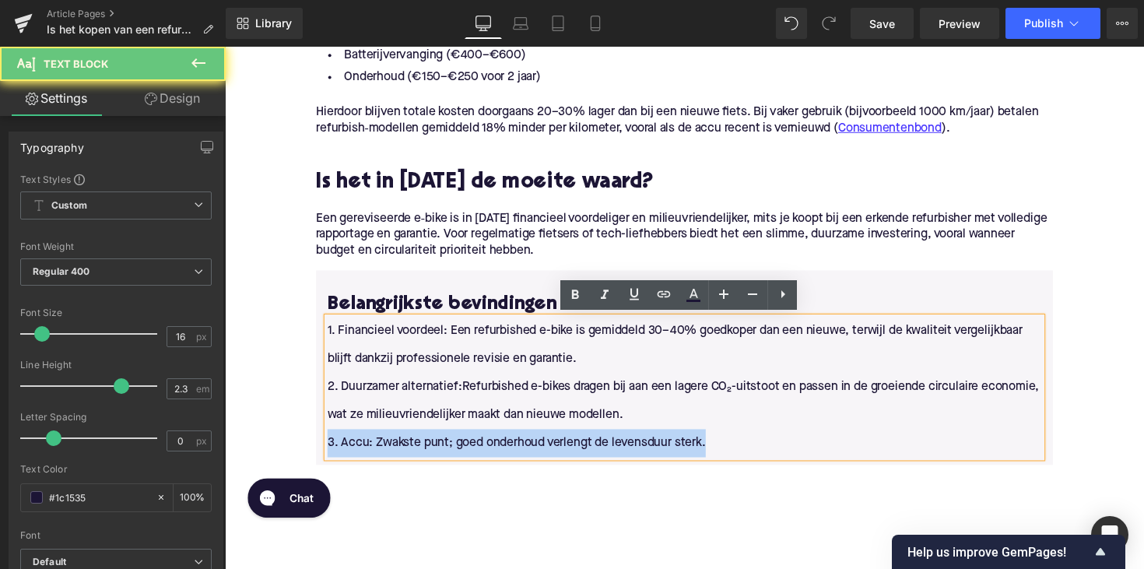
click at [489, 448] on p "3. Accu: Zwakste punt; goed onderhoud verlengt de levensduur sterk." at bounding box center [696, 452] width 732 height 29
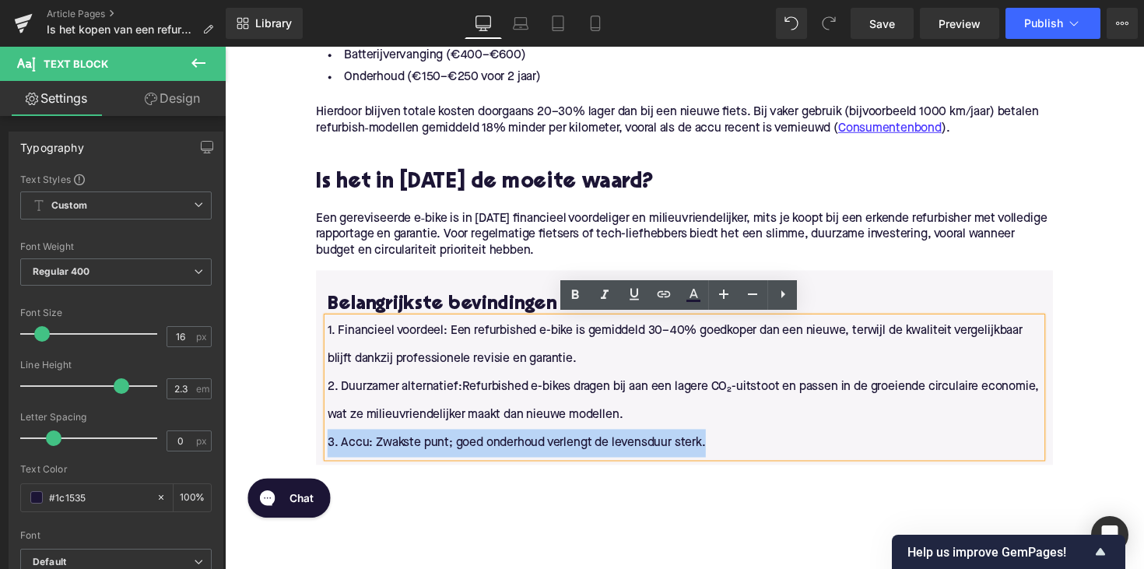
click at [624, 441] on p "3. Accu: Zwakste punt; goed onderhoud verlengt de levensduur sterk." at bounding box center [696, 452] width 732 height 29
drag, startPoint x: 722, startPoint y: 444, endPoint x: 344, endPoint y: 448, distance: 377.5
click at [344, 448] on p "3. Accu: Zwakste punt; goed onderhoud verlengt de levensduur sterk." at bounding box center [696, 452] width 732 height 29
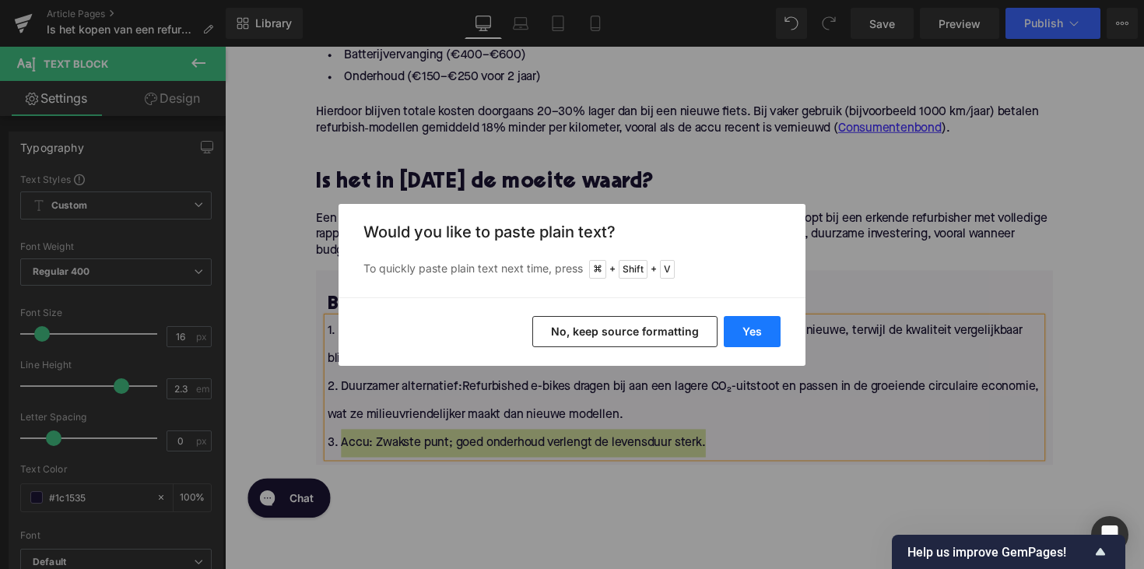
click at [750, 326] on button "Yes" at bounding box center [752, 331] width 57 height 31
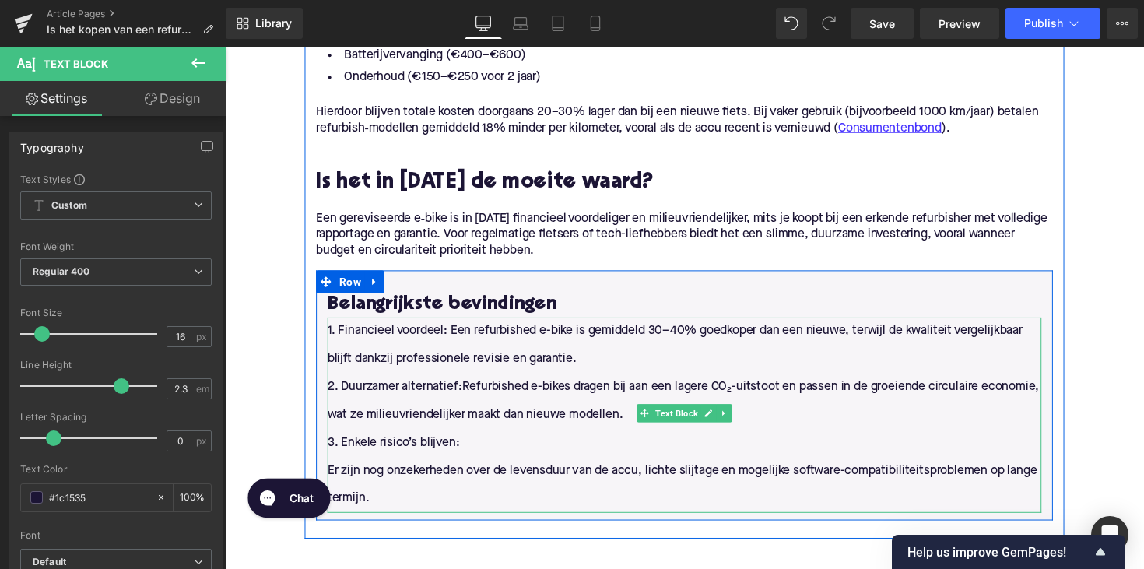
click at [346, 473] on p "Er zijn nog onzekerheden over de levensduur van de accu, lichte slijtage en mog…" at bounding box center [696, 496] width 732 height 58
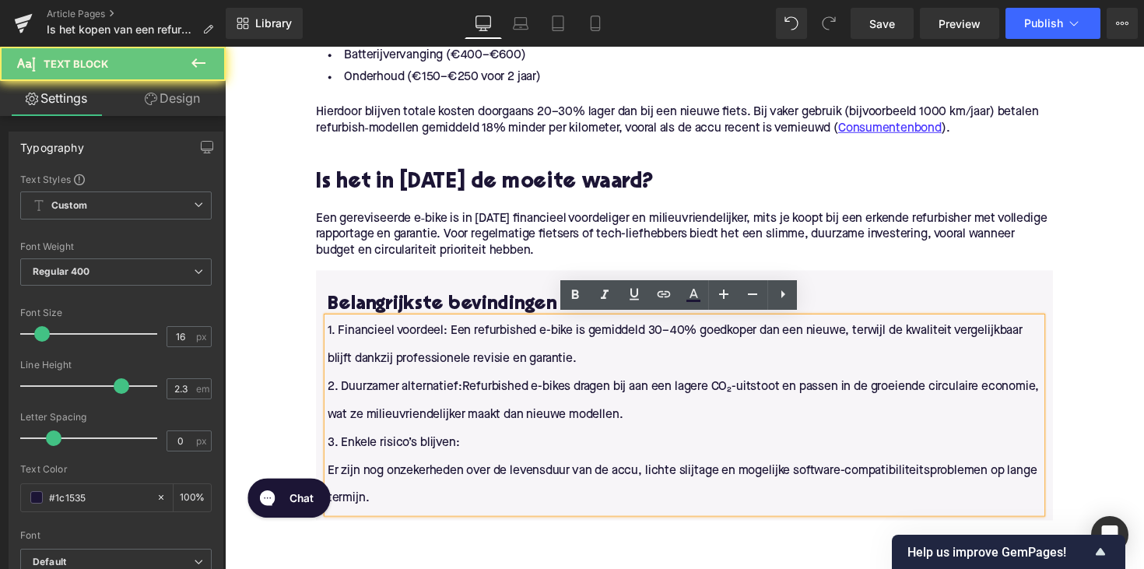
click at [330, 474] on p "Er zijn nog onzekerheden over de levensduur van de accu, lichte slijtage en mog…" at bounding box center [696, 496] width 732 height 58
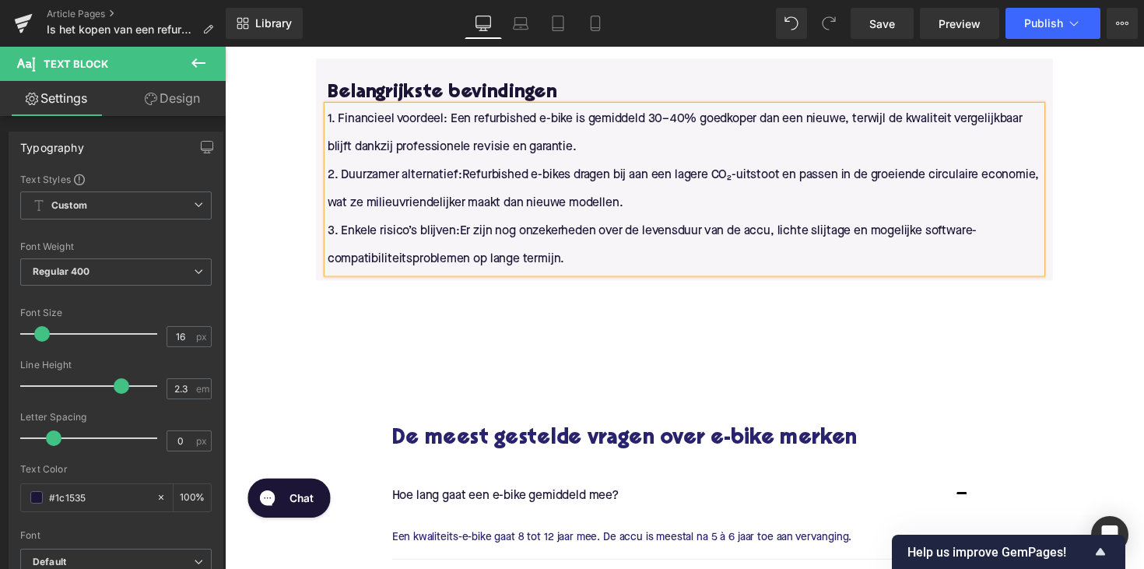
scroll to position [2805, 0]
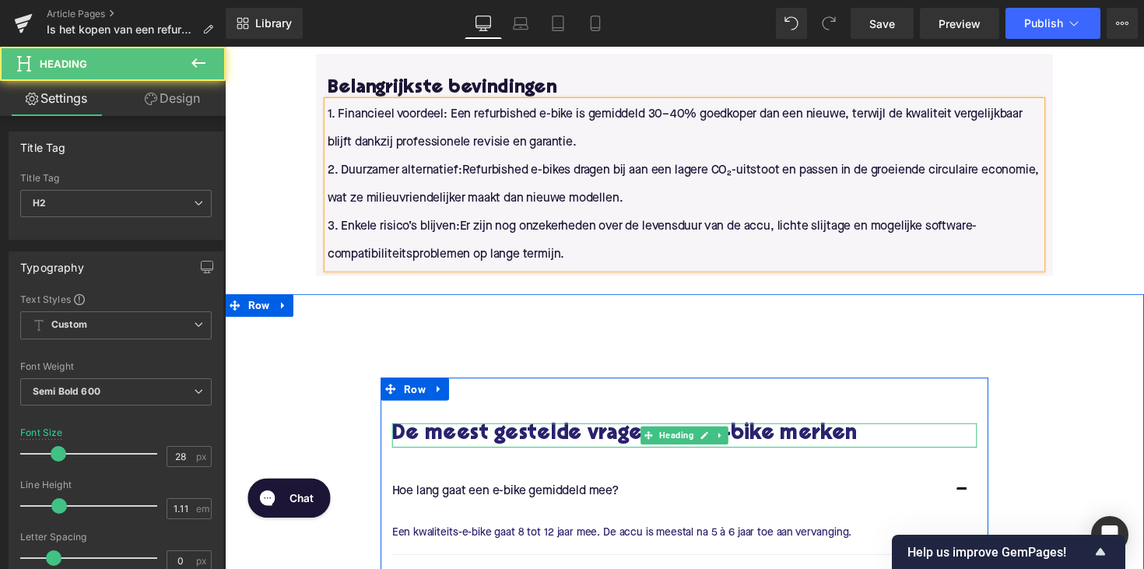
click at [637, 433] on h2 "De meest gestelde vragen over e-bike merken" at bounding box center [695, 445] width 599 height 24
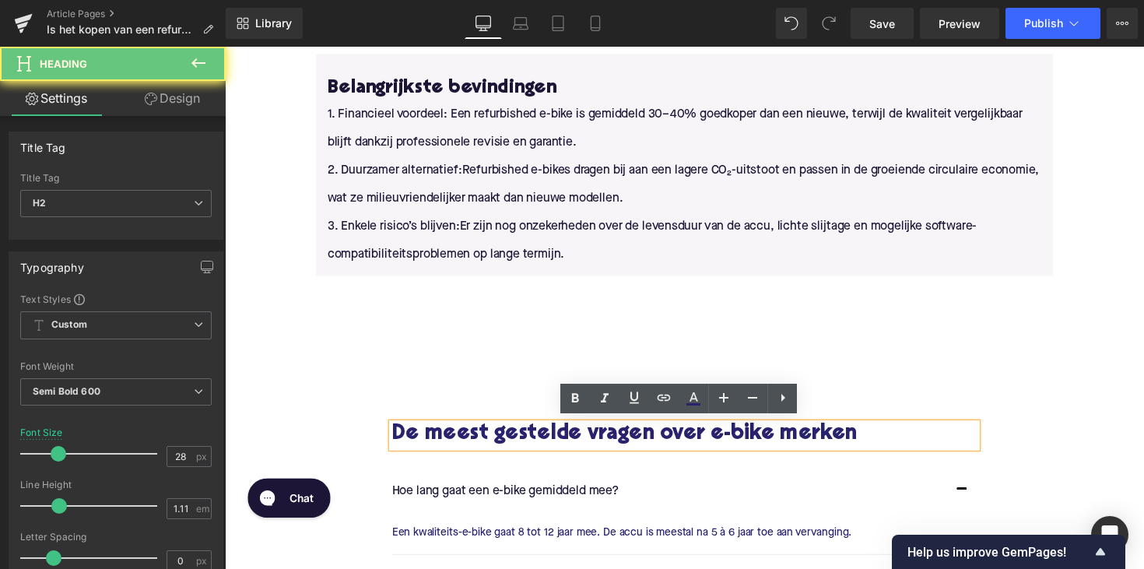
click at [629, 444] on h2 "De meest gestelde vragen over e-bike merken" at bounding box center [695, 445] width 599 height 24
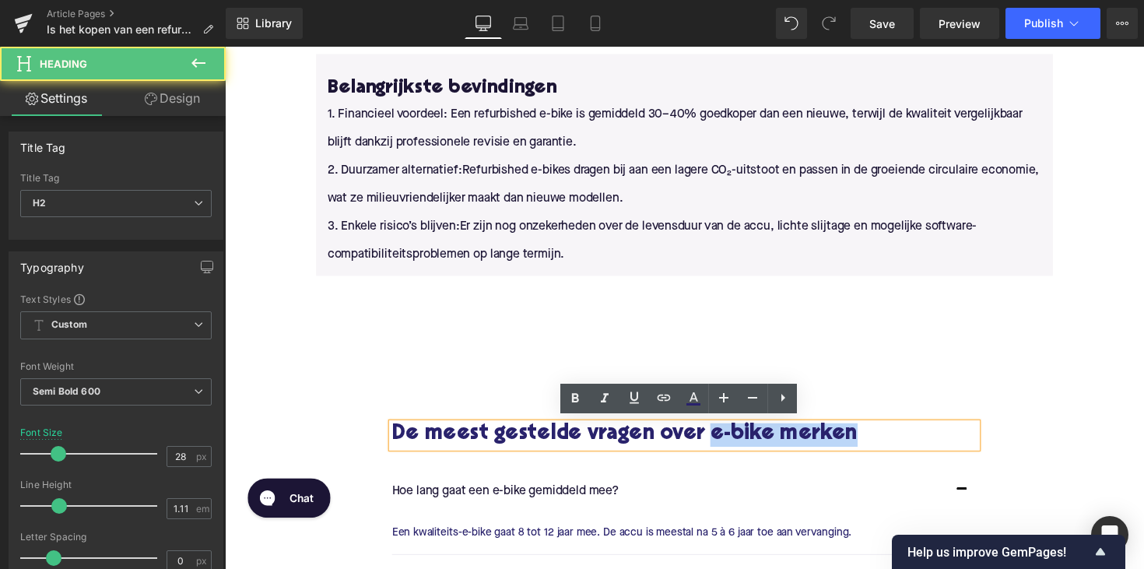
drag, startPoint x: 723, startPoint y: 439, endPoint x: 885, endPoint y: 448, distance: 162.2
click at [885, 448] on h2 "De meest gestelde vragen over e-bike merken" at bounding box center [695, 445] width 599 height 24
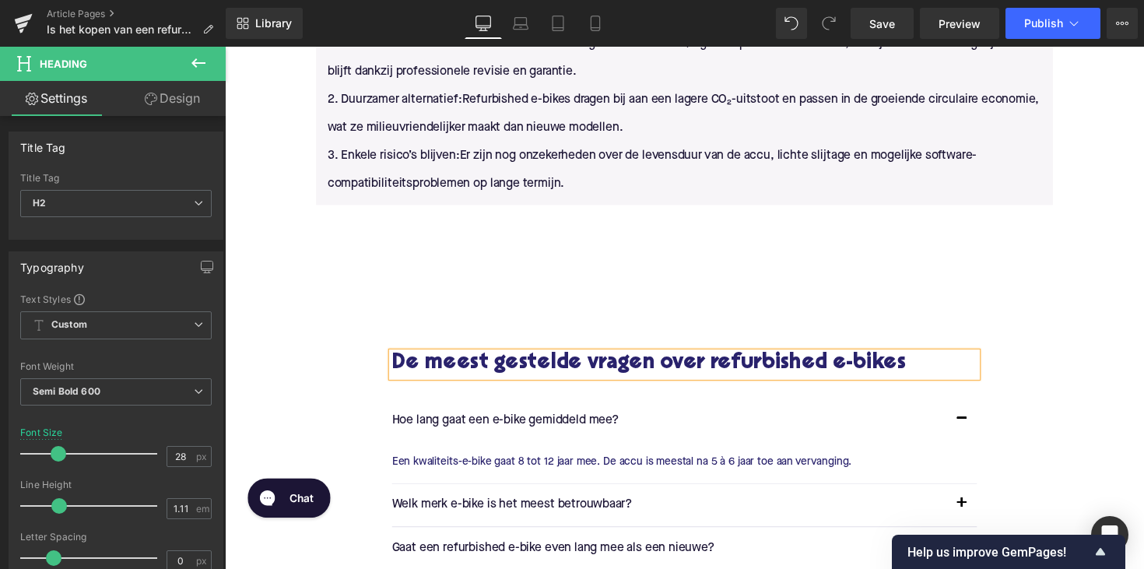
scroll to position [2919, 0]
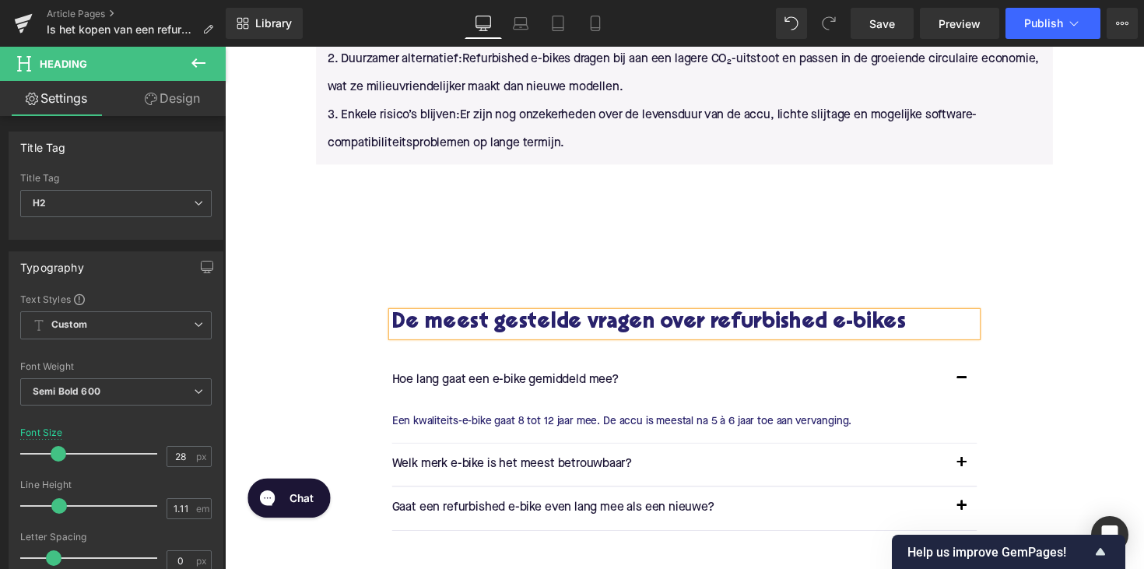
click at [443, 381] on p "Hoe lang gaat een e-bike gemiddeld mee?" at bounding box center [680, 388] width 568 height 20
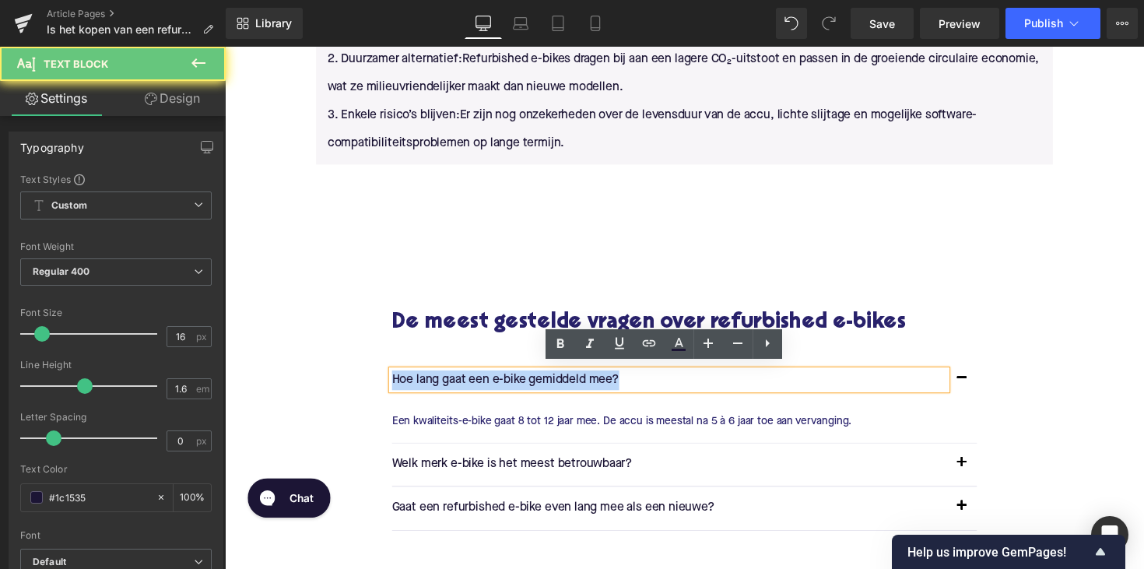
click at [443, 381] on p "Hoe lang gaat een e-bike gemiddeld mee?" at bounding box center [680, 388] width 568 height 20
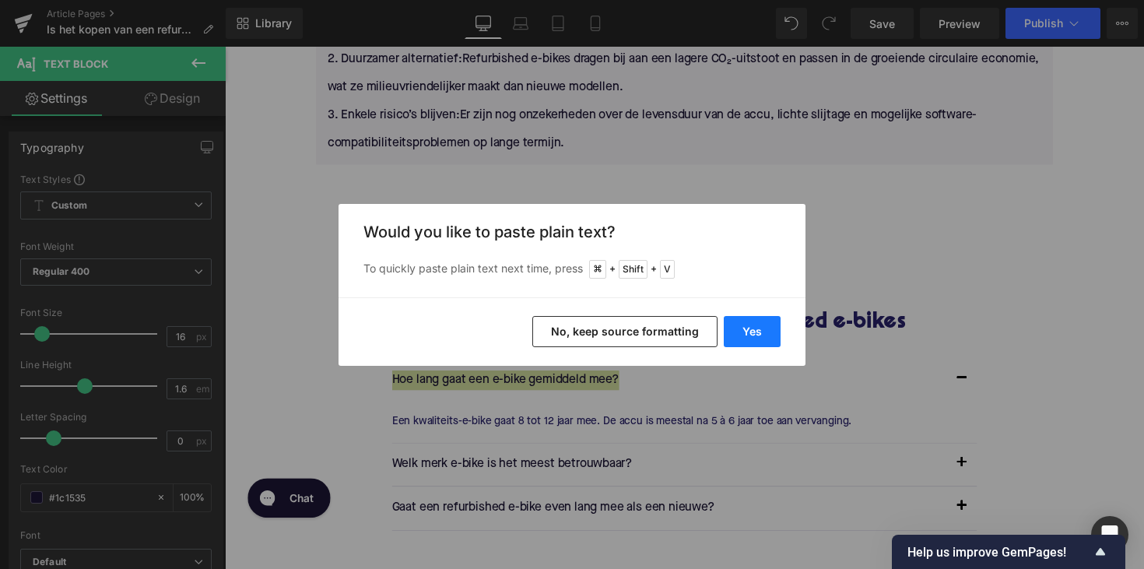
click at [769, 318] on button "Yes" at bounding box center [752, 331] width 57 height 31
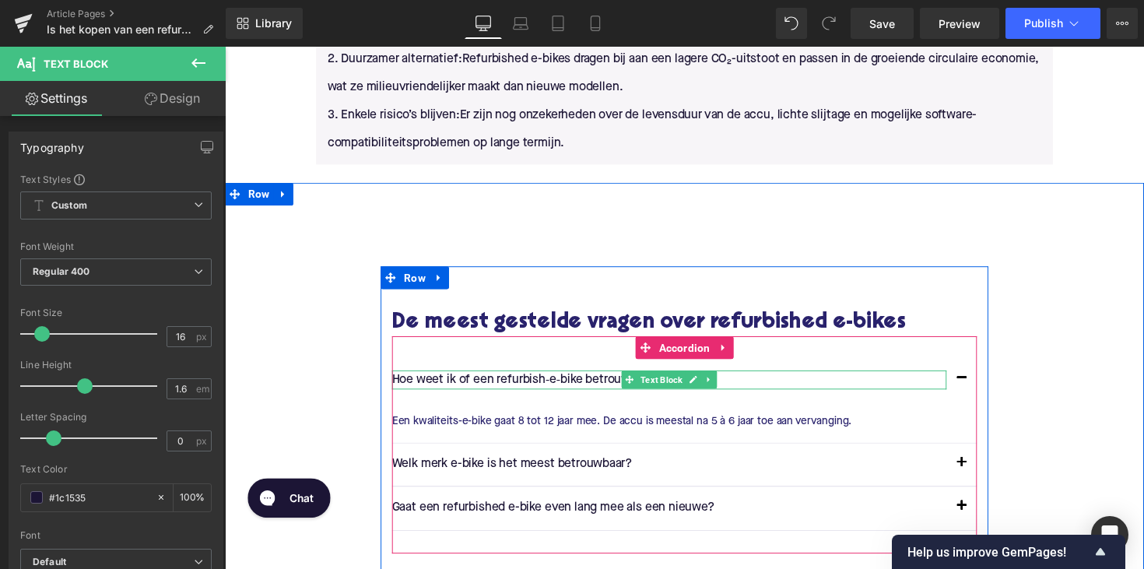
click at [549, 379] on p "Hoe weet ik of een refurbish‑e‑bike betrouwbaar is?" at bounding box center [680, 388] width 568 height 20
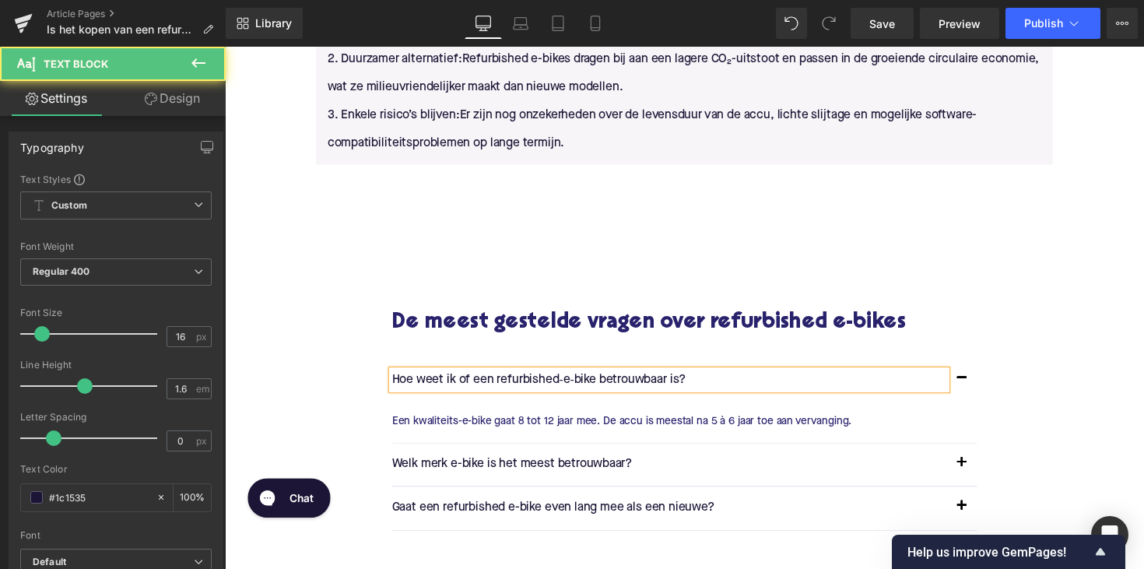
click at [569, 386] on p "Hoe weet ik of een refurbished‑e‑bike betrouwbaar is?" at bounding box center [680, 388] width 568 height 20
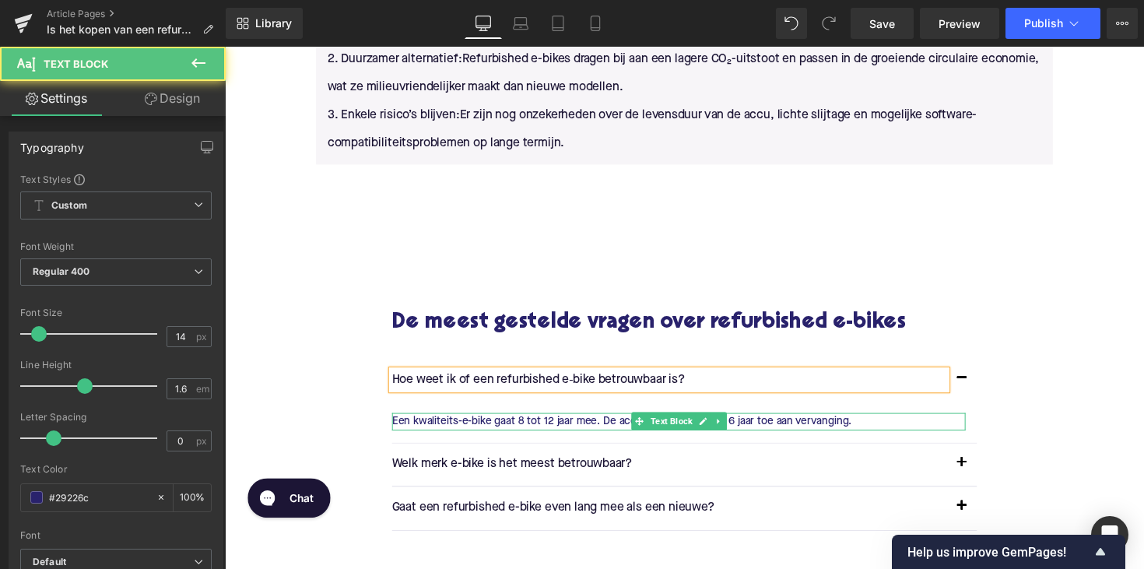
click at [511, 429] on p "Een kwaliteits-e-bike gaat 8 tot 12 jaar mee. De accu is meestal na 5 à 6 jaar …" at bounding box center [690, 430] width 588 height 17
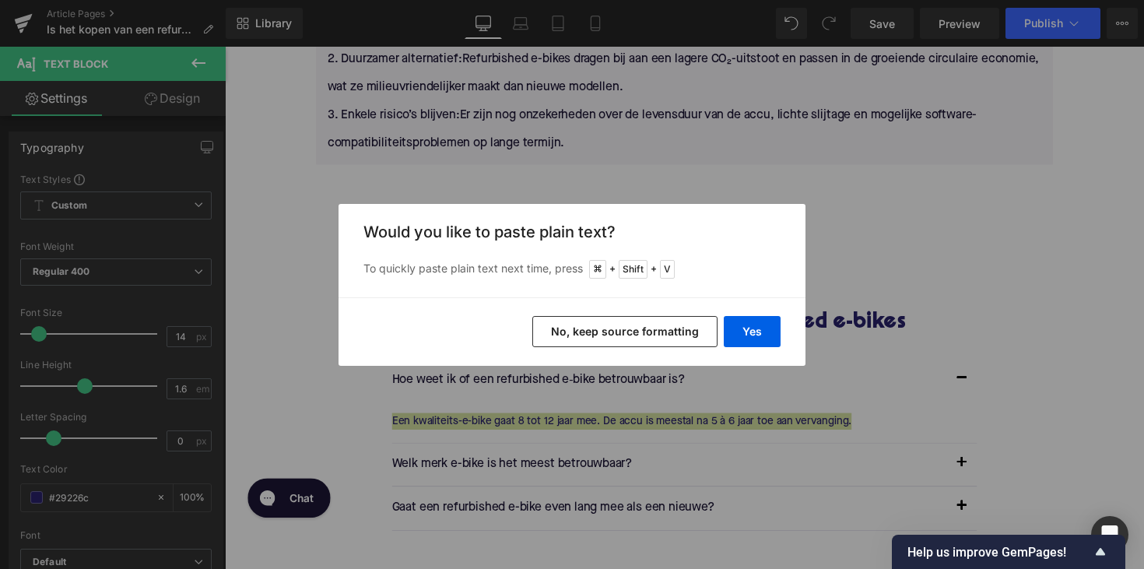
click at [750, 315] on div "Yes No, keep source formatting" at bounding box center [572, 331] width 467 height 68
click at [748, 323] on button "Yes" at bounding box center [752, 331] width 57 height 31
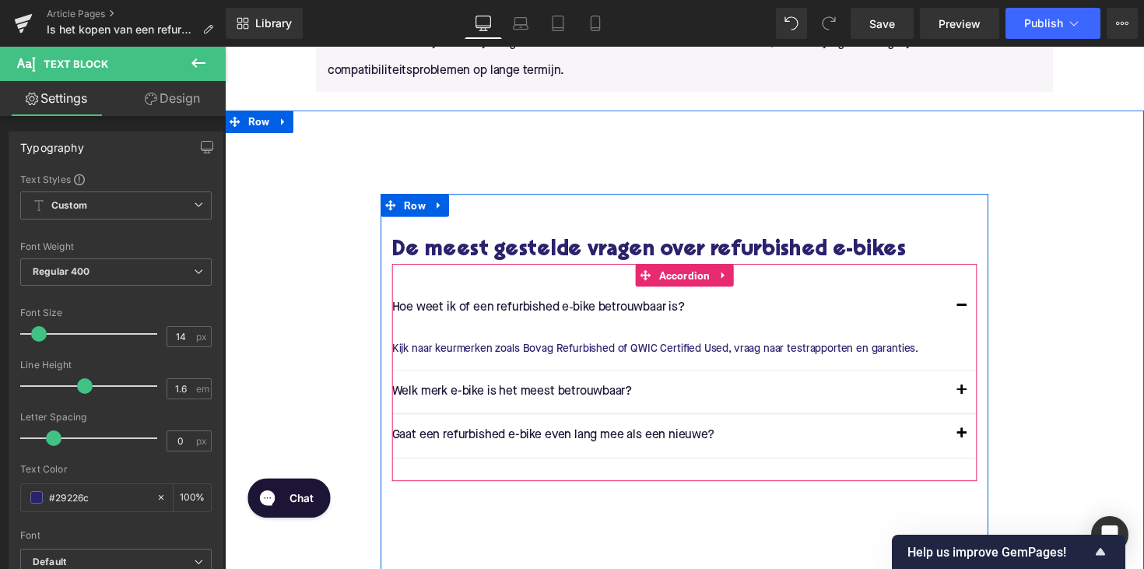
scroll to position [3044, 0]
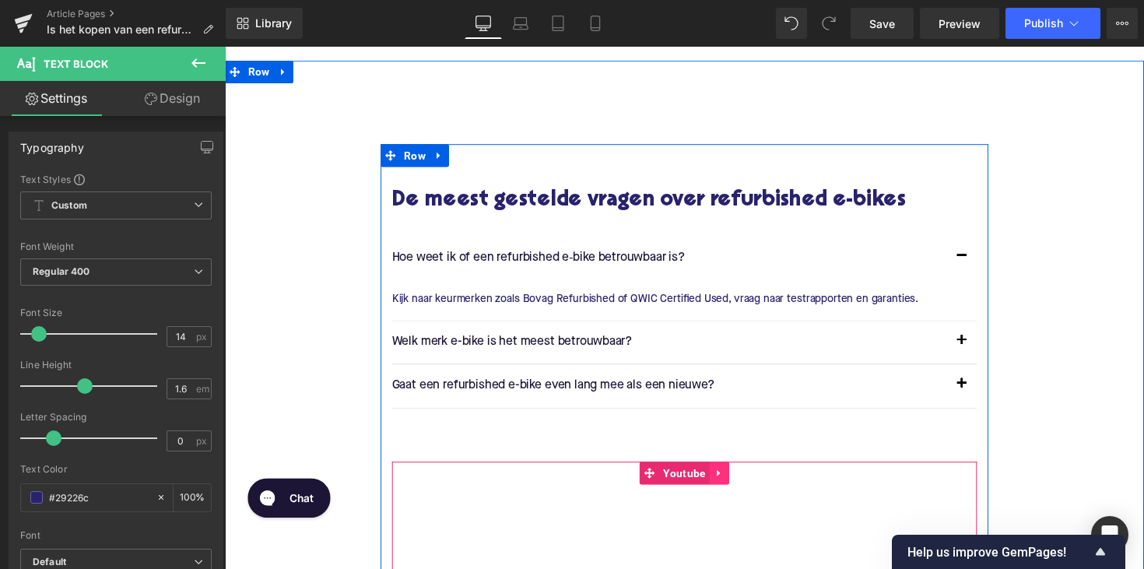
click at [732, 477] on icon at bounding box center [731, 483] width 11 height 12
click at [736, 478] on icon at bounding box center [741, 483] width 11 height 11
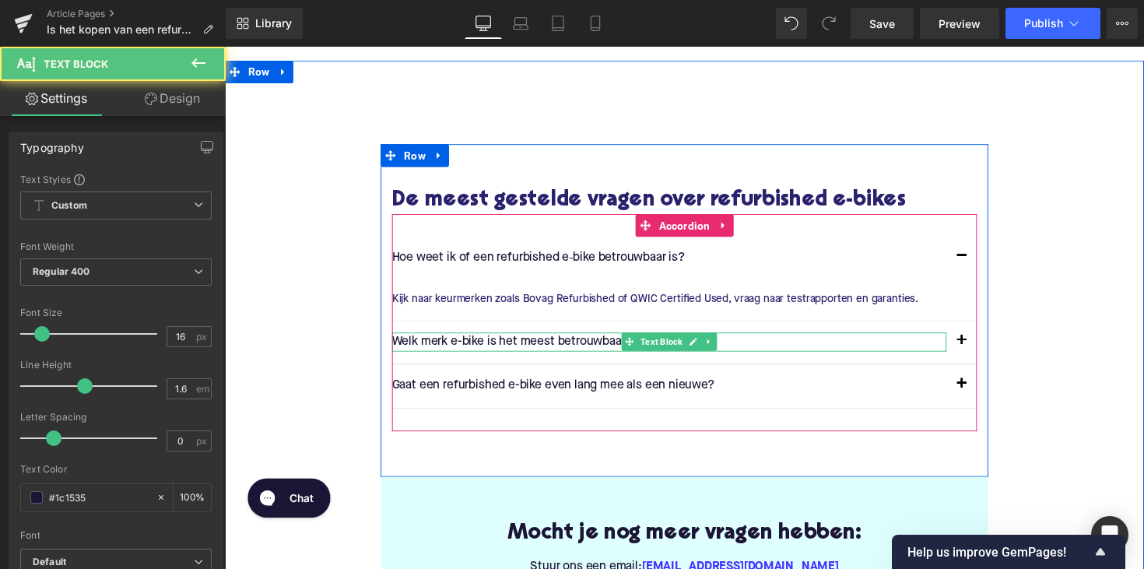
click at [526, 342] on p "Welk merk e-bike is het meest betrouwbaar?" at bounding box center [680, 349] width 568 height 20
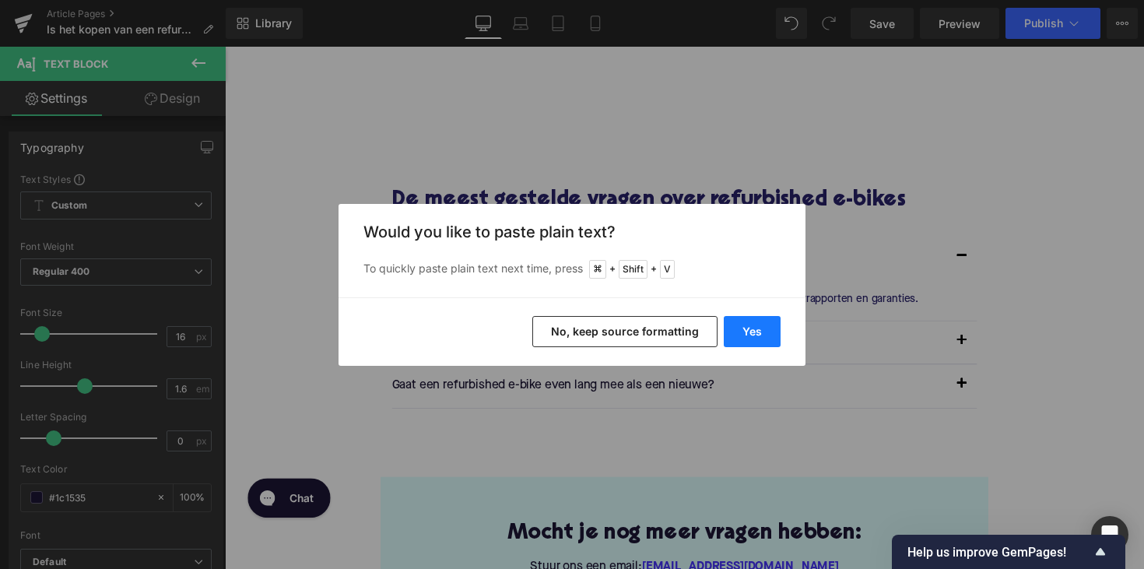
click at [744, 321] on button "Yes" at bounding box center [752, 331] width 57 height 31
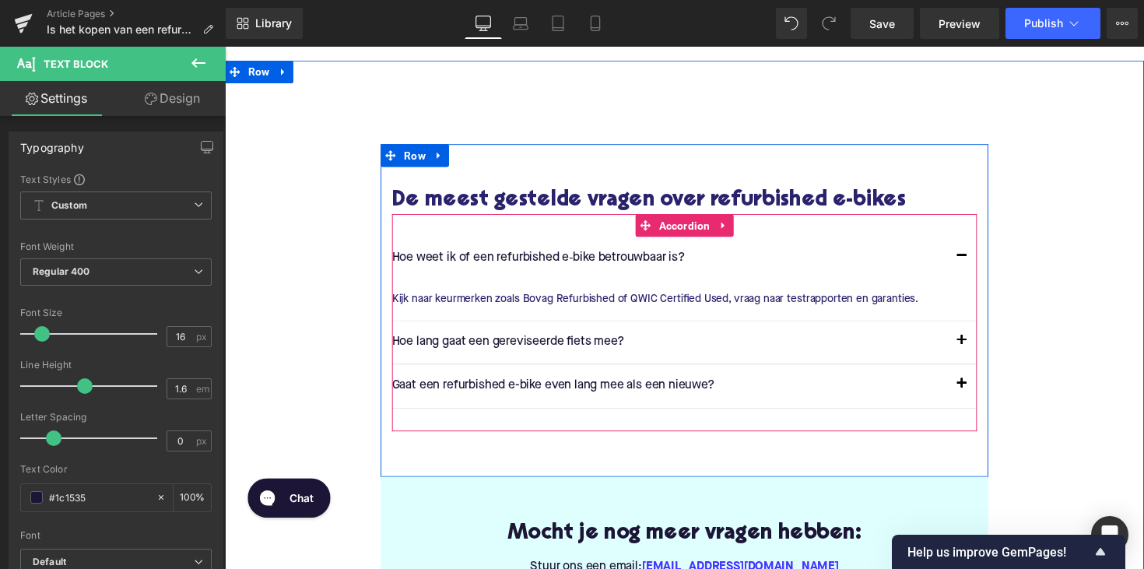
click at [972, 341] on button "button" at bounding box center [979, 350] width 31 height 44
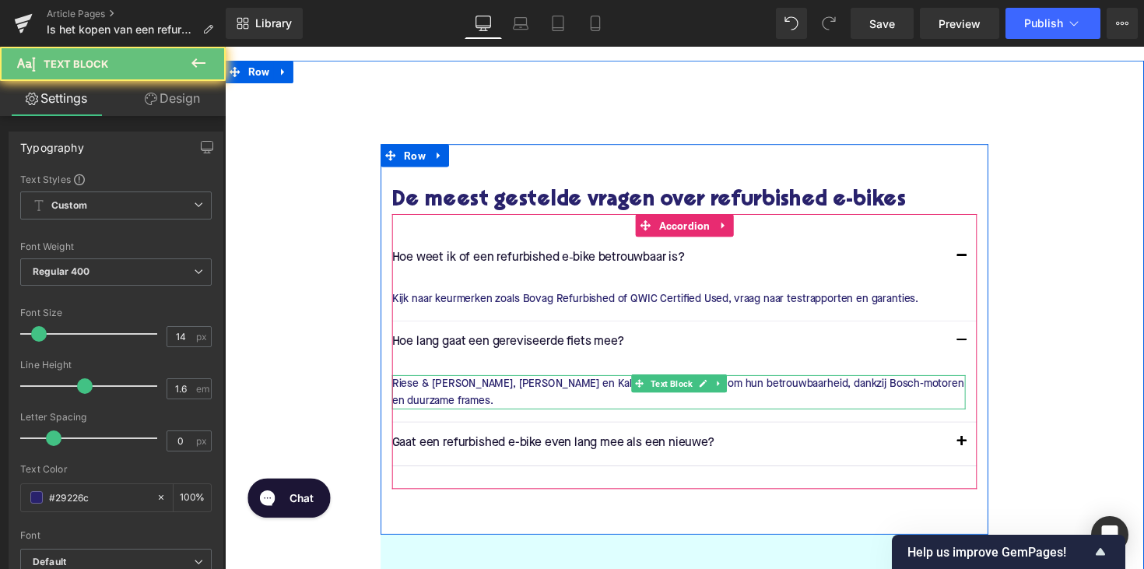
click at [542, 387] on p "Riese & [PERSON_NAME], [PERSON_NAME] en Kalkhoff staan bekend om hun betrouwbaa…" at bounding box center [690, 400] width 588 height 35
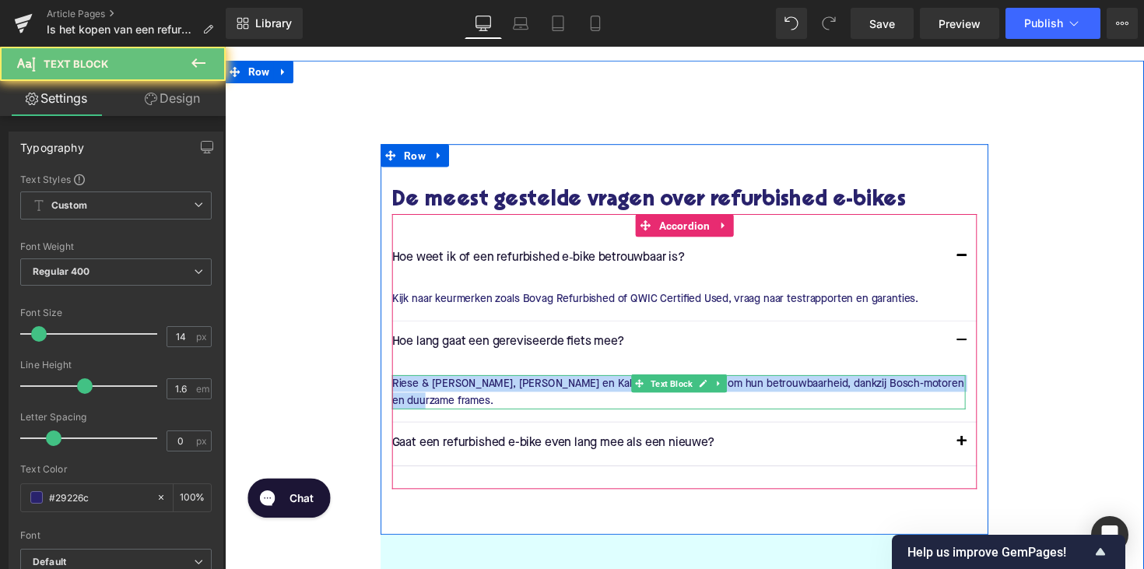
click at [542, 387] on p "Riese & [PERSON_NAME], [PERSON_NAME] en Kalkhoff staan bekend om hun betrouwbaa…" at bounding box center [690, 400] width 588 height 35
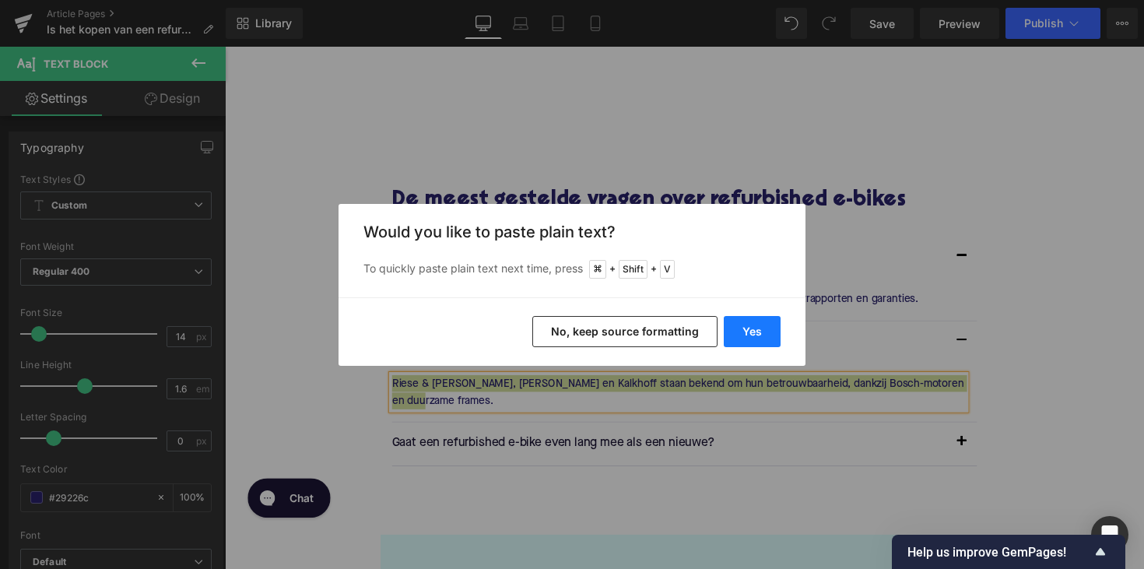
click at [762, 329] on button "Yes" at bounding box center [752, 331] width 57 height 31
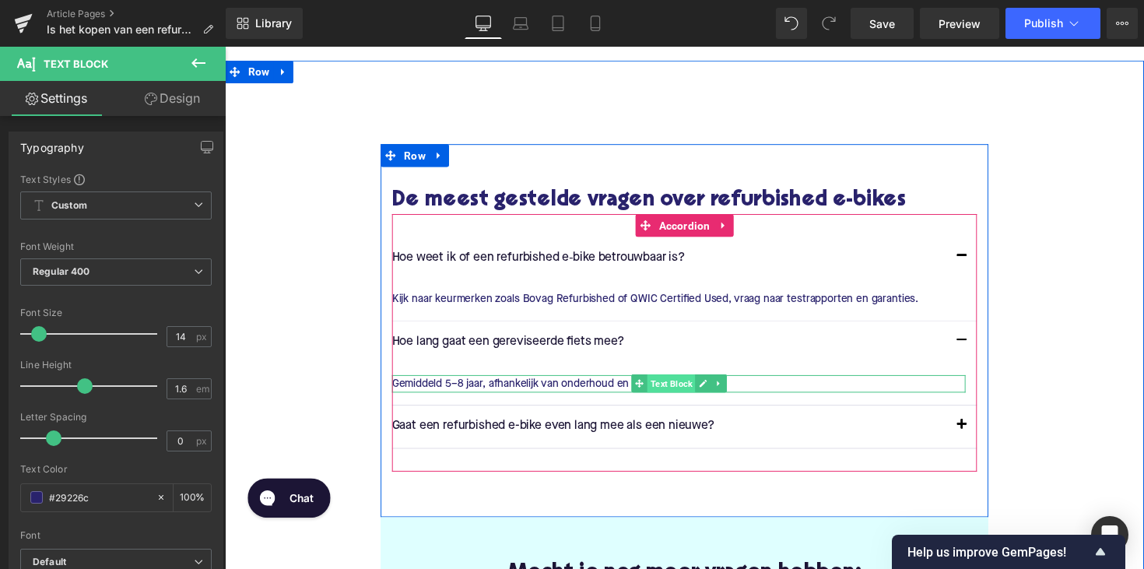
click at [688, 385] on span "Text Block" at bounding box center [682, 391] width 49 height 19
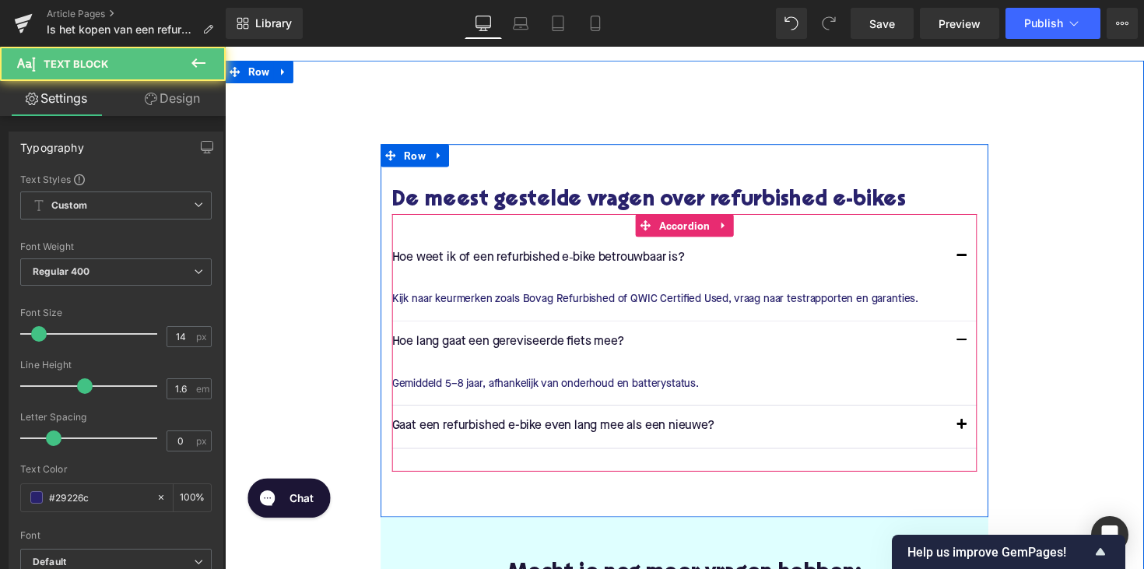
click at [776, 373] on article "Gemiddeld 5–8 jaar, afhankelijk van onderhoud en batterystatus. Text Block" at bounding box center [695, 391] width 599 height 41
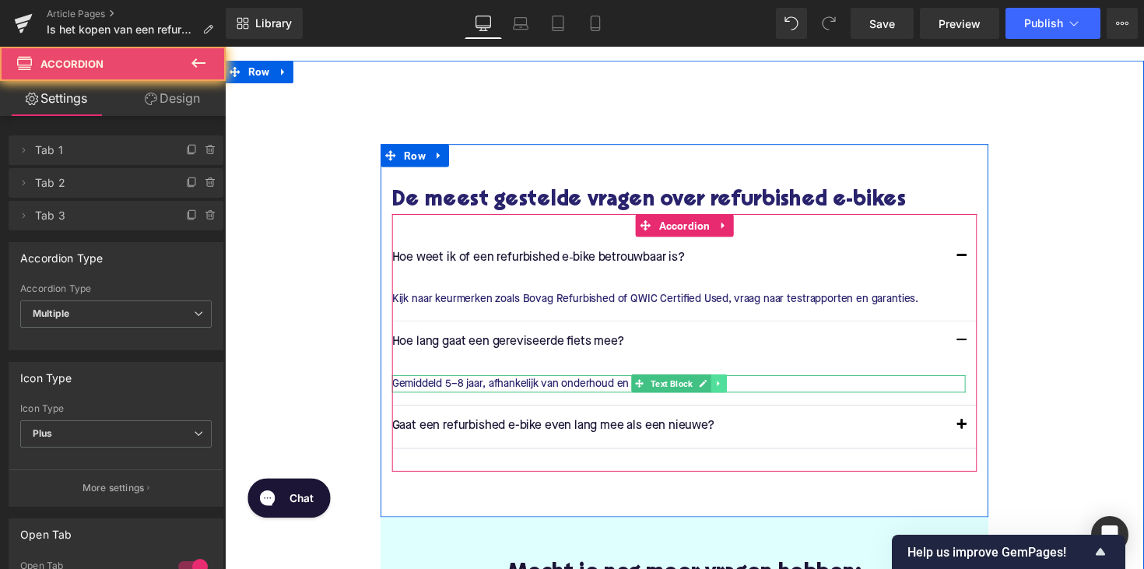
click at [723, 385] on link at bounding box center [731, 391] width 16 height 19
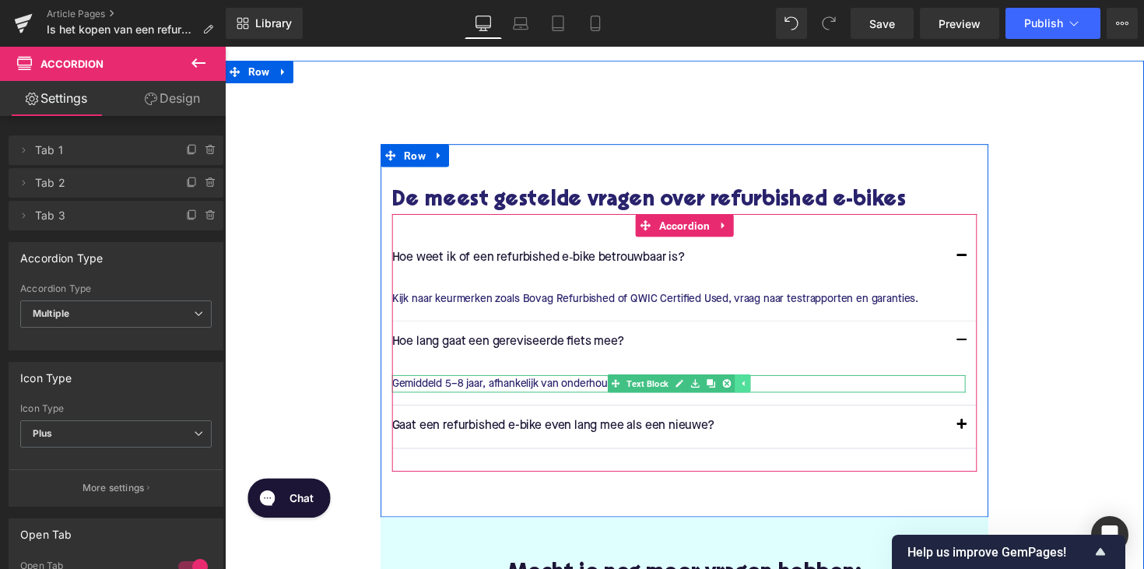
click at [721, 388] on icon at bounding box center [722, 392] width 9 height 9
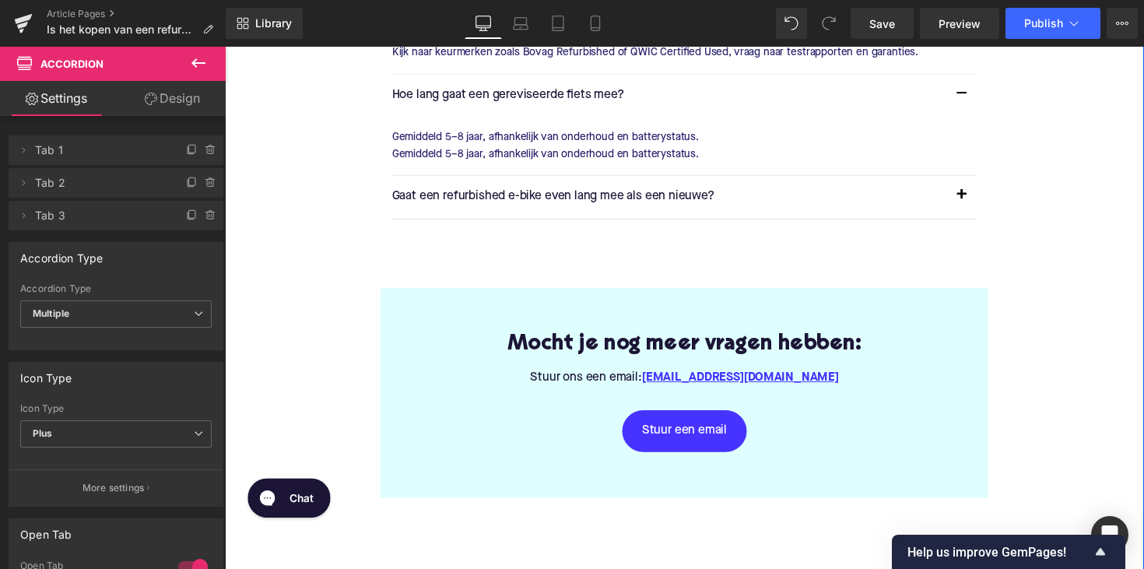
scroll to position [3287, 0]
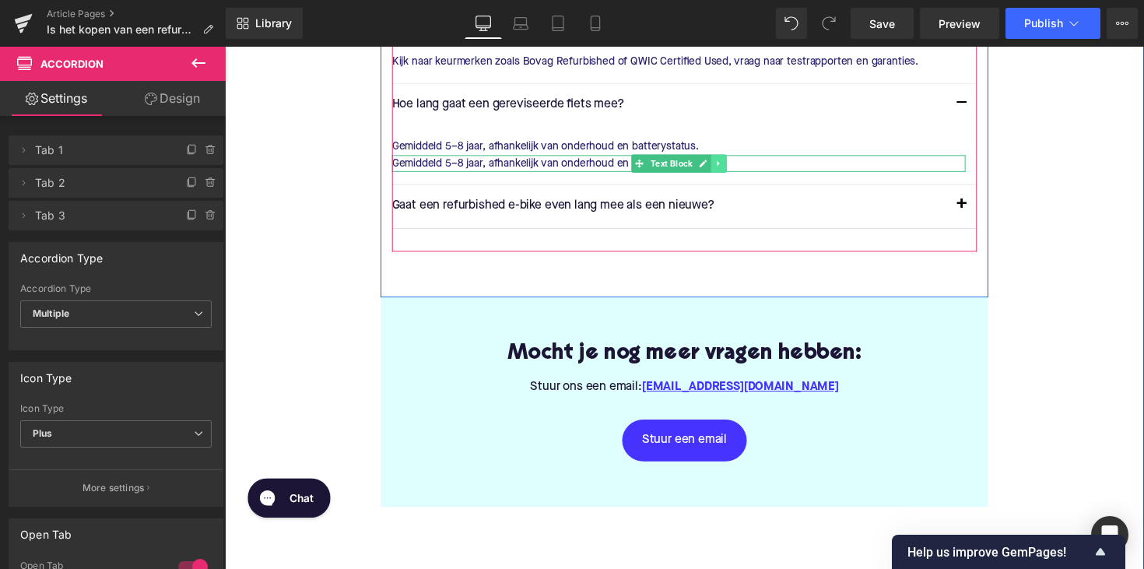
click at [731, 162] on icon at bounding box center [730, 166] width 9 height 9
click at [736, 162] on icon at bounding box center [739, 166] width 9 height 9
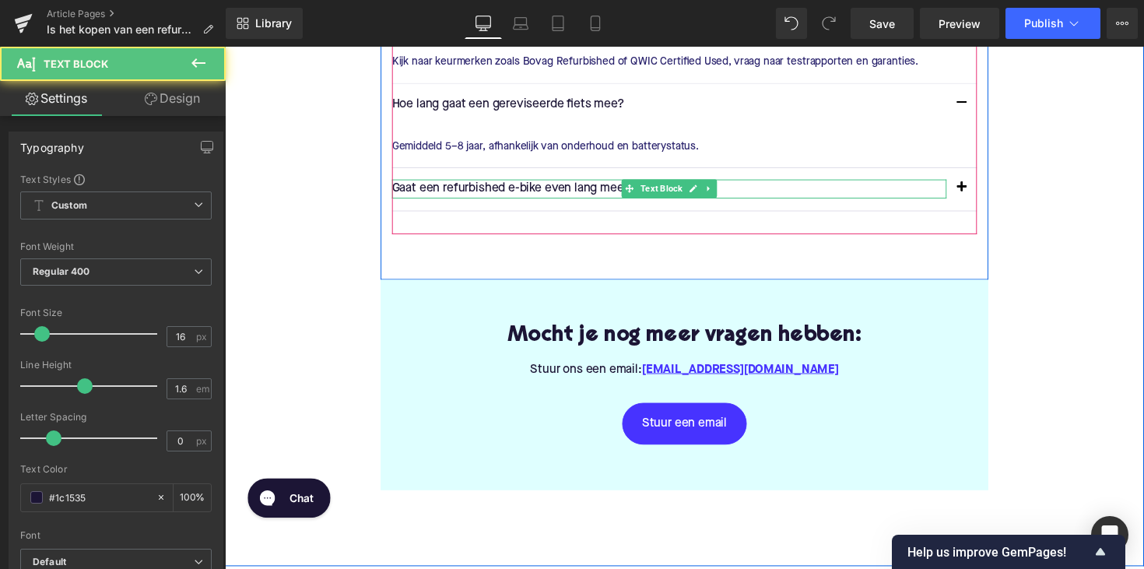
click at [565, 188] on p "Gaat een refurbished e-bike even lang mee als een nieuwe?" at bounding box center [680, 193] width 568 height 20
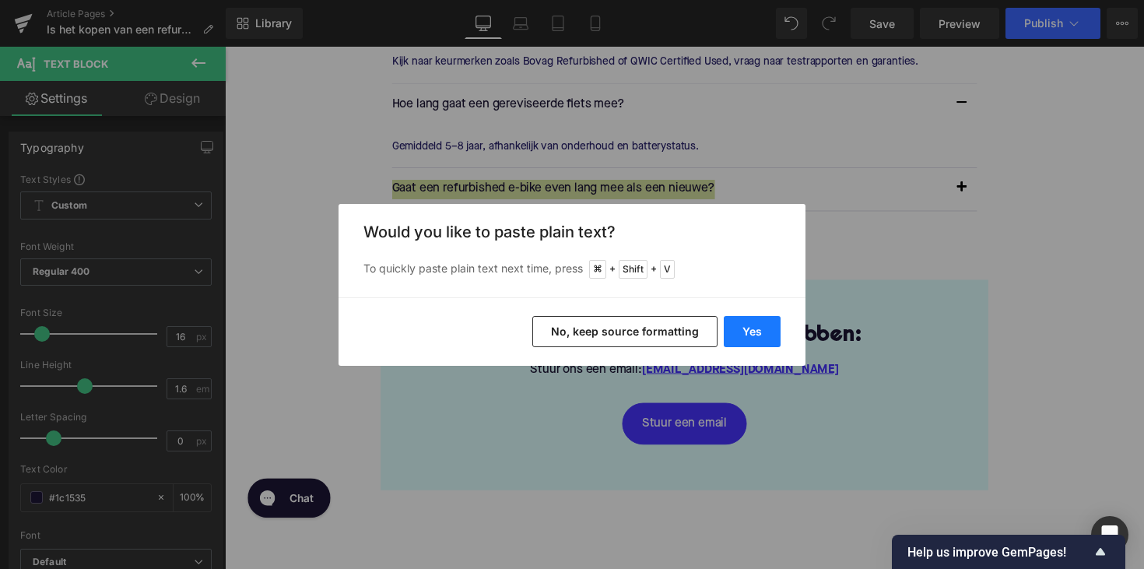
click at [745, 338] on button "Yes" at bounding box center [752, 331] width 57 height 31
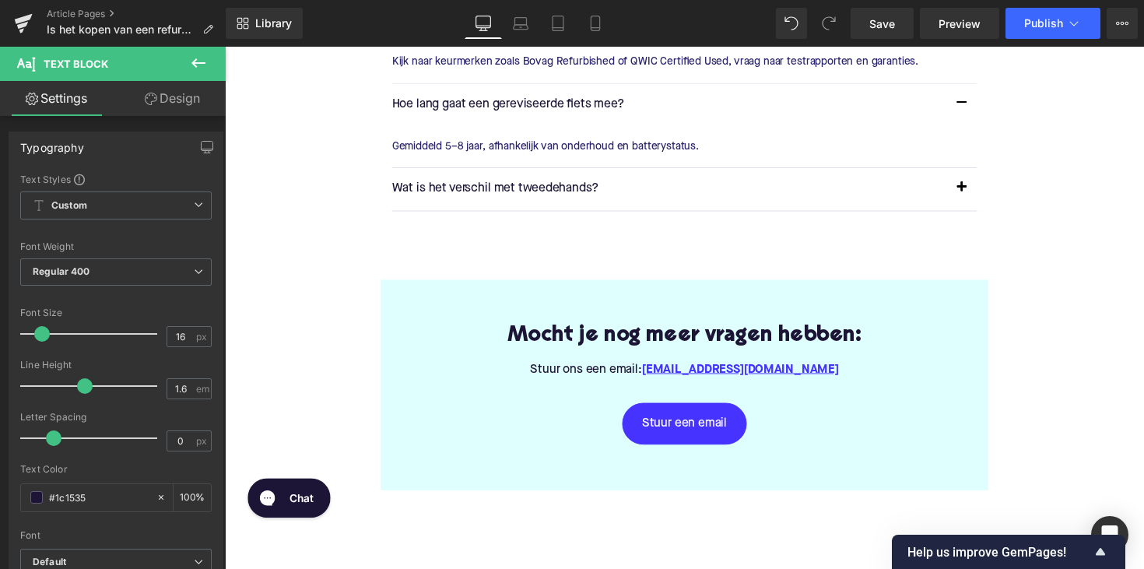
click at [980, 195] on span "button" at bounding box center [980, 195] width 0 height 0
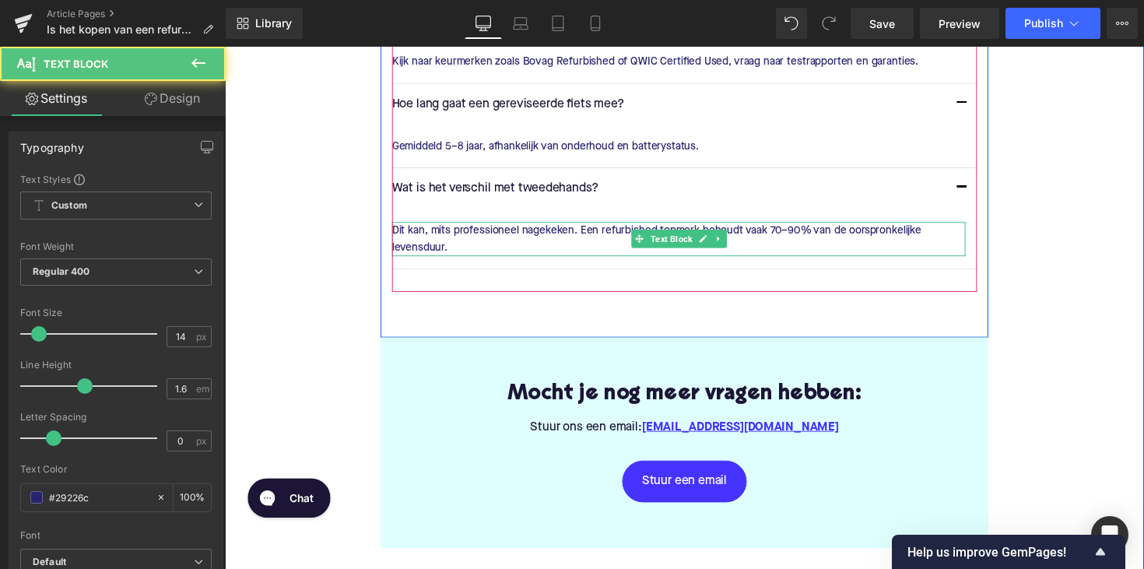
click at [589, 230] on p "Dit kan, mits professioneel nagekeken. Een refurbished topmerk behoudt vaak 70–…" at bounding box center [690, 244] width 588 height 35
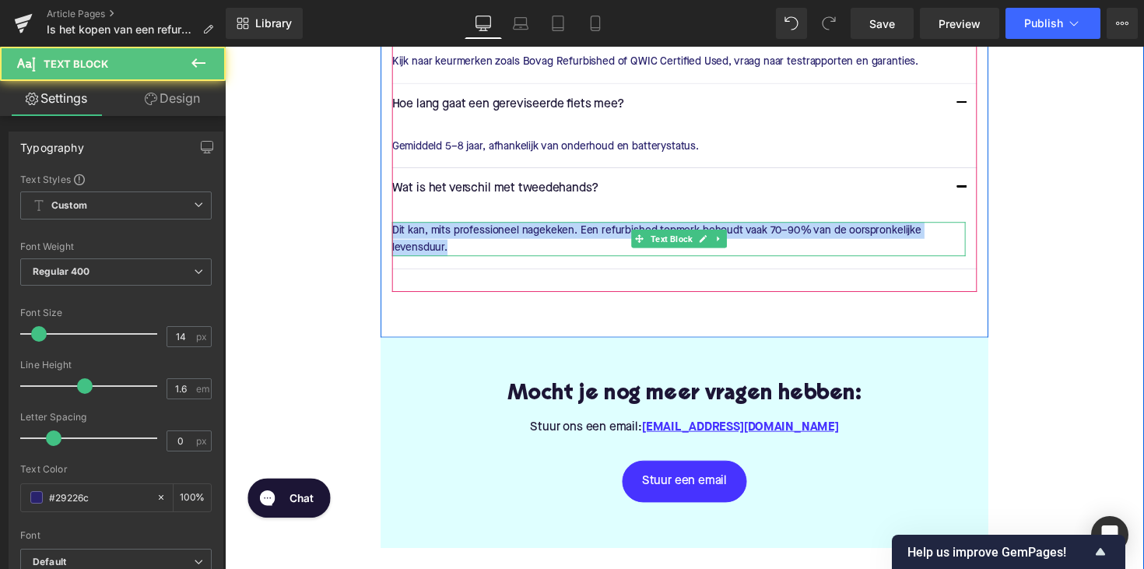
click at [589, 230] on p "Dit kan, mits professioneel nagekeken. Een refurbished topmerk behoudt vaak 70–…" at bounding box center [690, 244] width 588 height 35
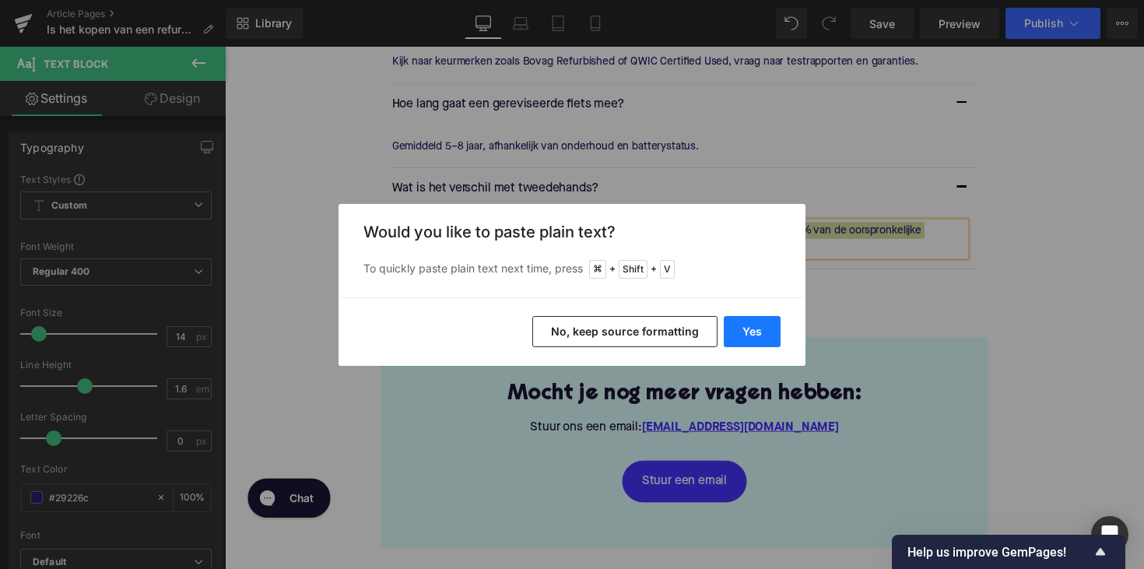
click at [754, 331] on button "Yes" at bounding box center [752, 331] width 57 height 31
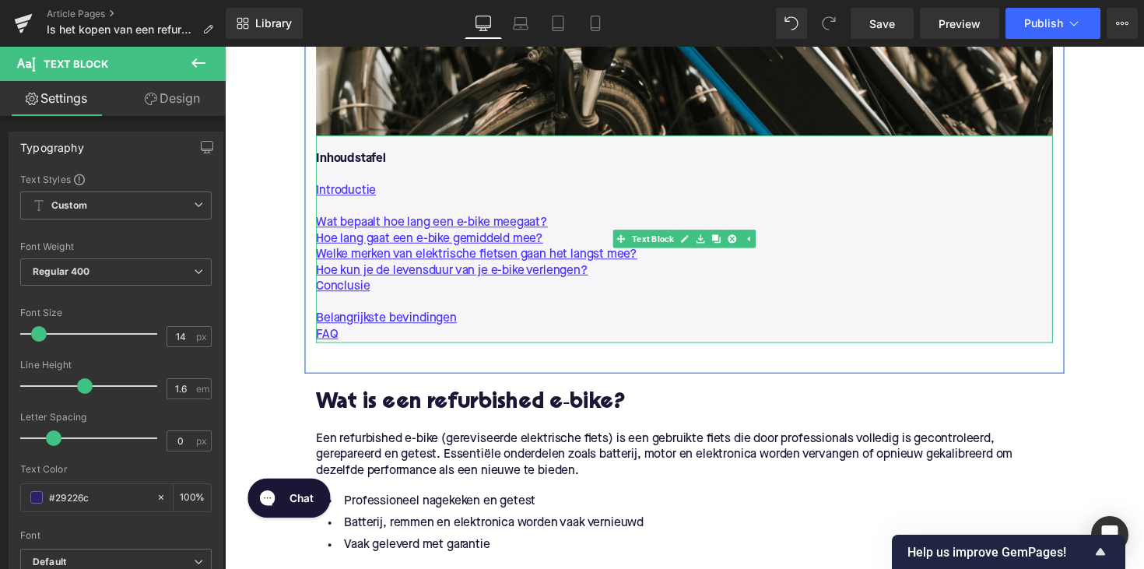
scroll to position [855, 0]
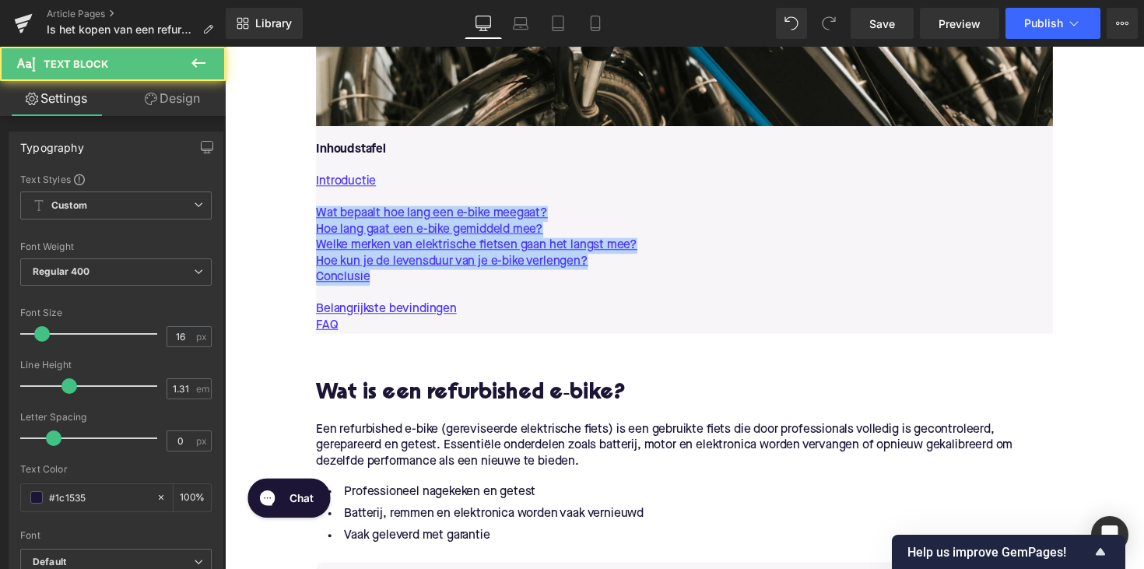
drag, startPoint x: 394, startPoint y: 288, endPoint x: 298, endPoint y: 212, distance: 122.4
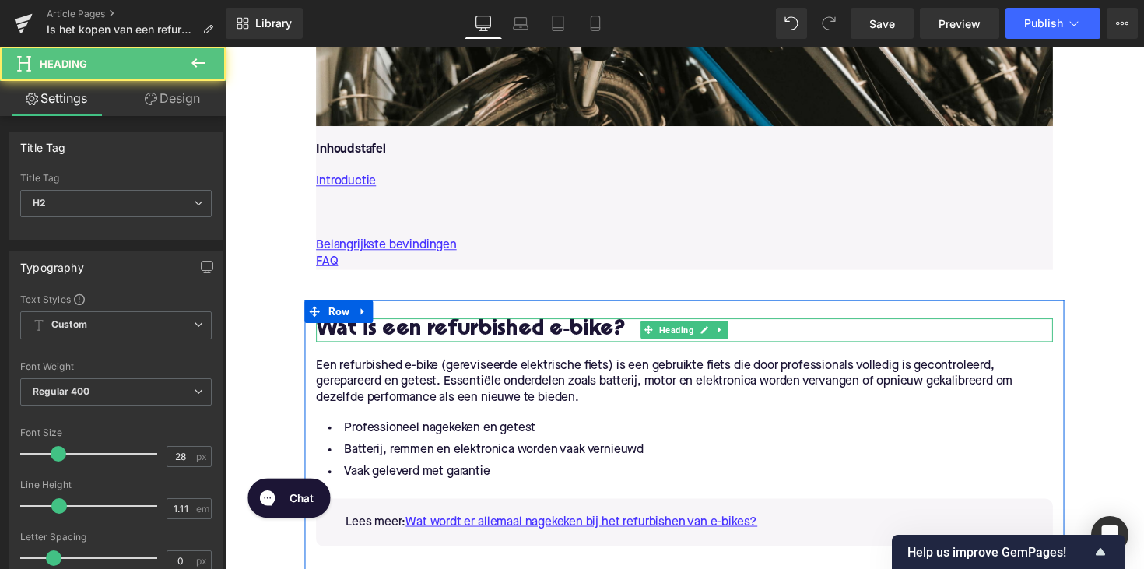
click at [407, 329] on h2 "Wat is een refurbished e‑bike?" at bounding box center [695, 337] width 755 height 24
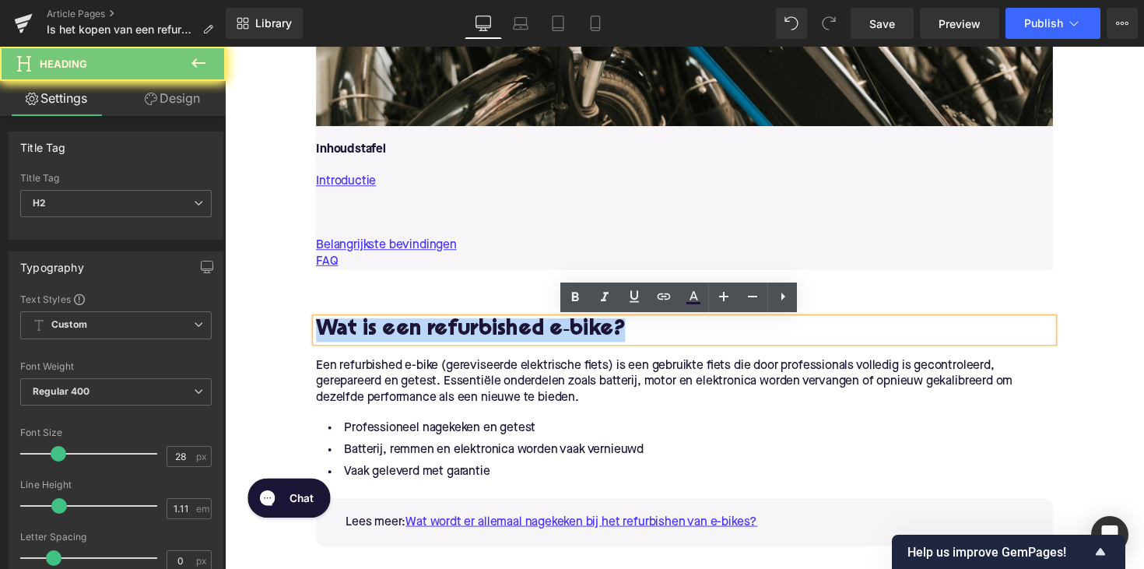
copy h2 "Wat is een refurbished e‑bike?"
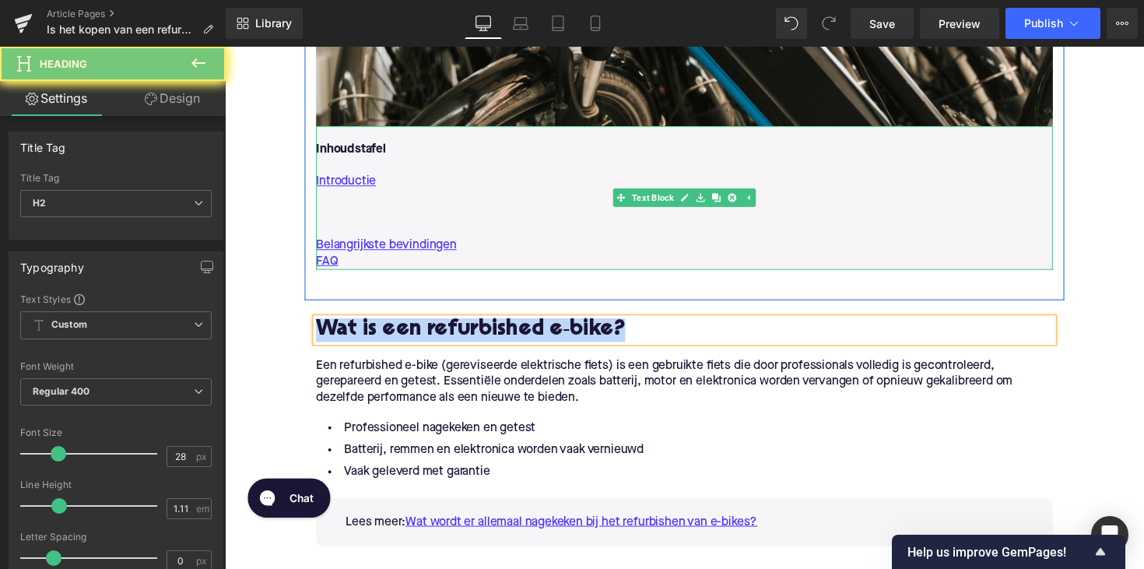
click at [346, 206] on p at bounding box center [695, 202] width 755 height 16
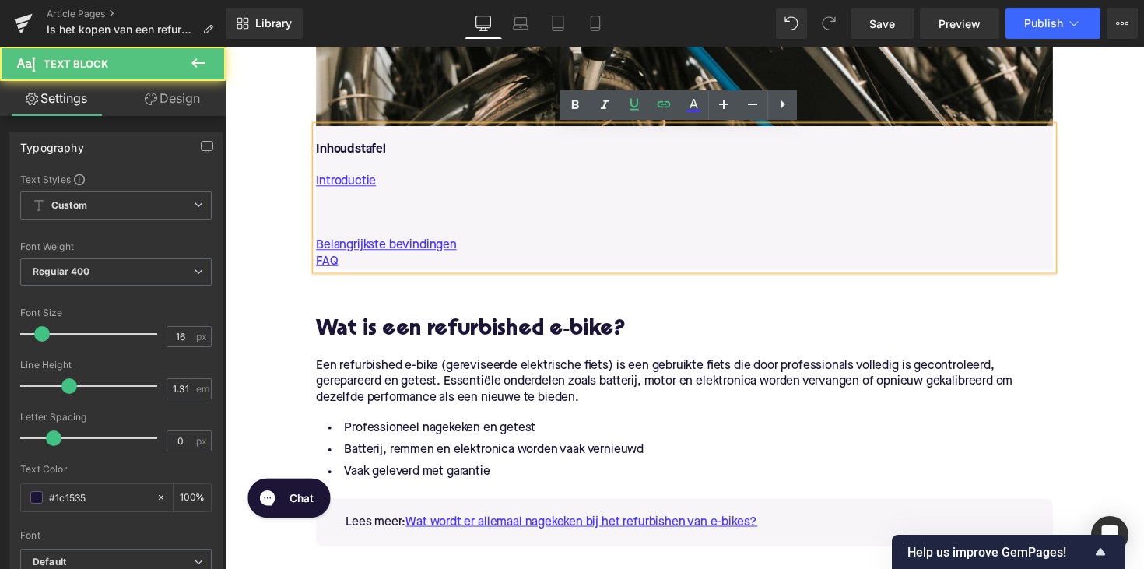
click at [338, 213] on p at bounding box center [695, 218] width 755 height 16
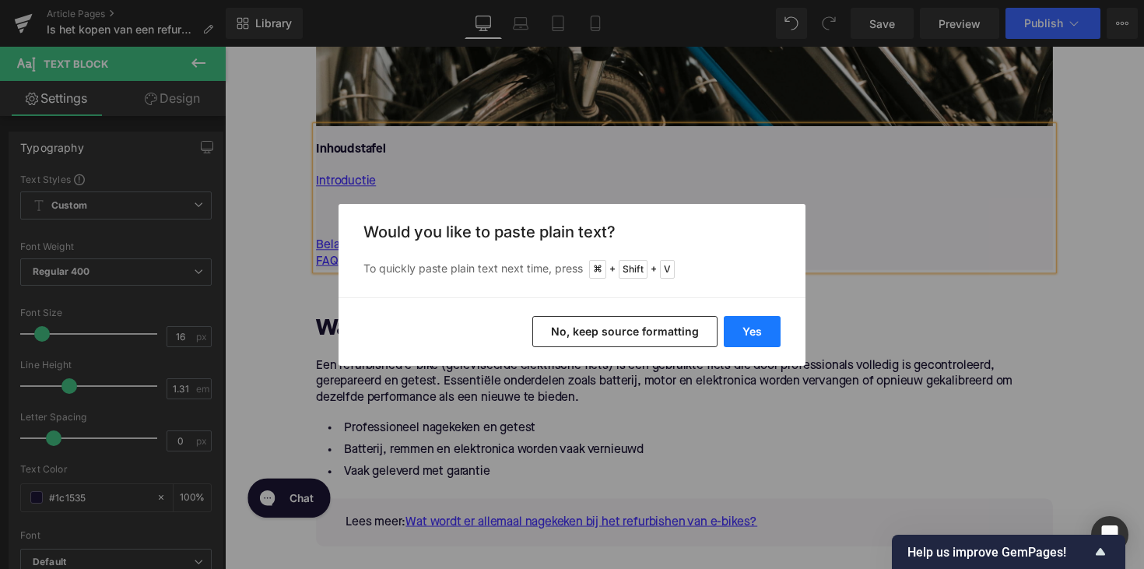
click at [741, 325] on button "Yes" at bounding box center [752, 331] width 57 height 31
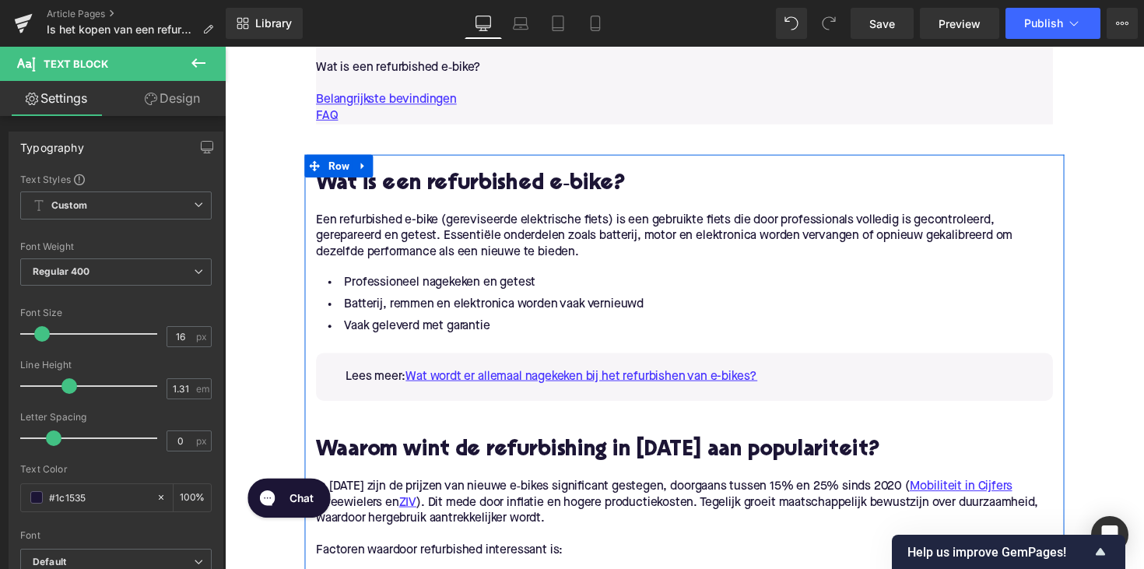
scroll to position [1076, 0]
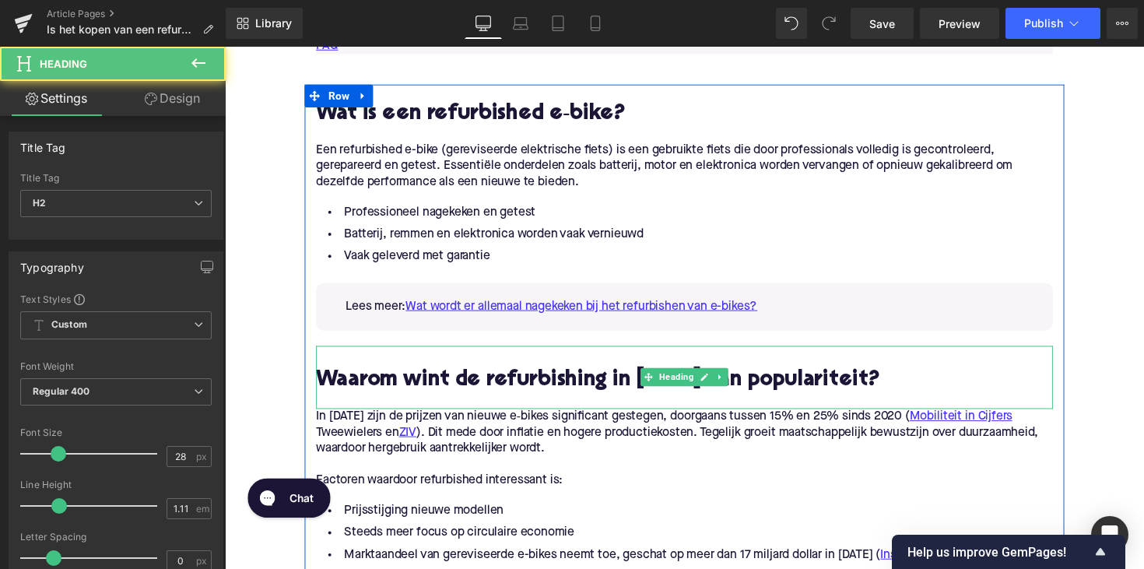
click at [562, 385] on h2 "Waarom wint de refurbishing in [DATE] aan populariteit?" at bounding box center [695, 390] width 755 height 24
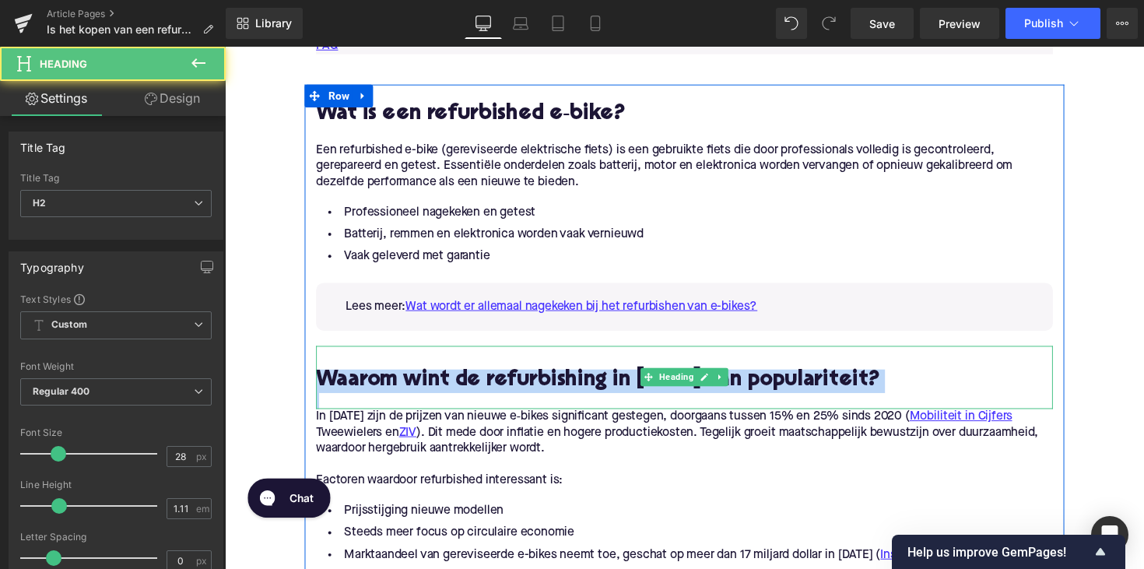
click at [562, 385] on h2 "Waarom wint de refurbishing in [DATE] aan populariteit?" at bounding box center [695, 390] width 755 height 24
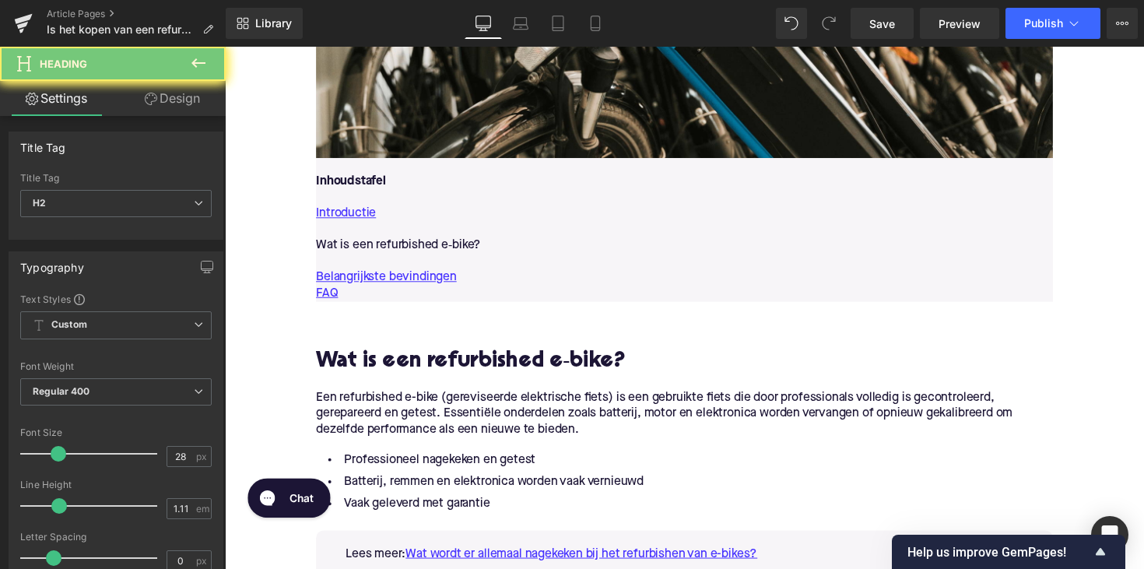
scroll to position [756, 0]
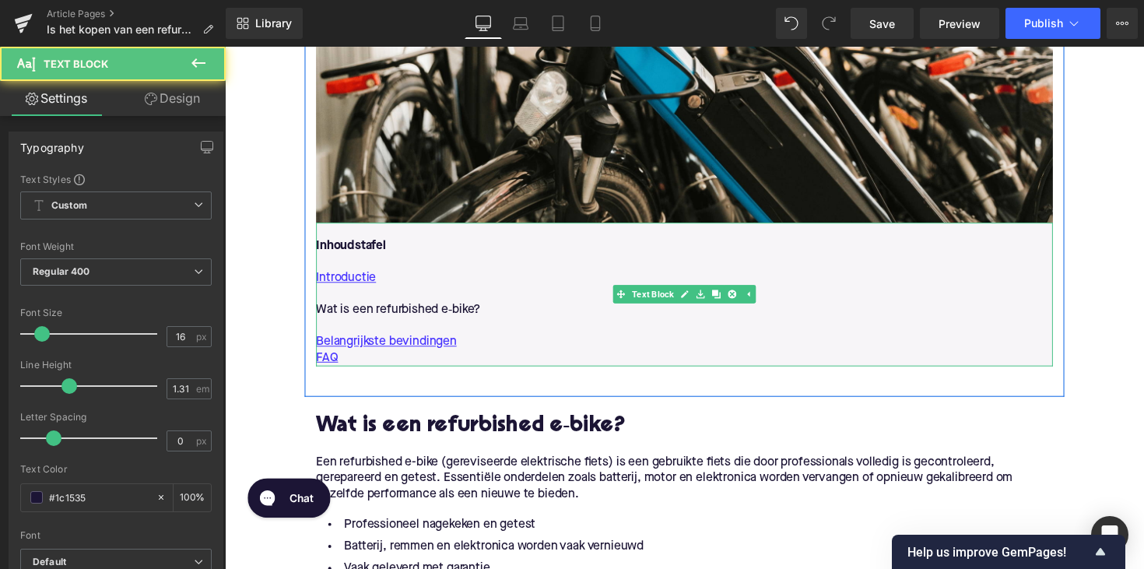
click at [496, 315] on p "Wat is een refurbished e‑bike?" at bounding box center [695, 317] width 755 height 16
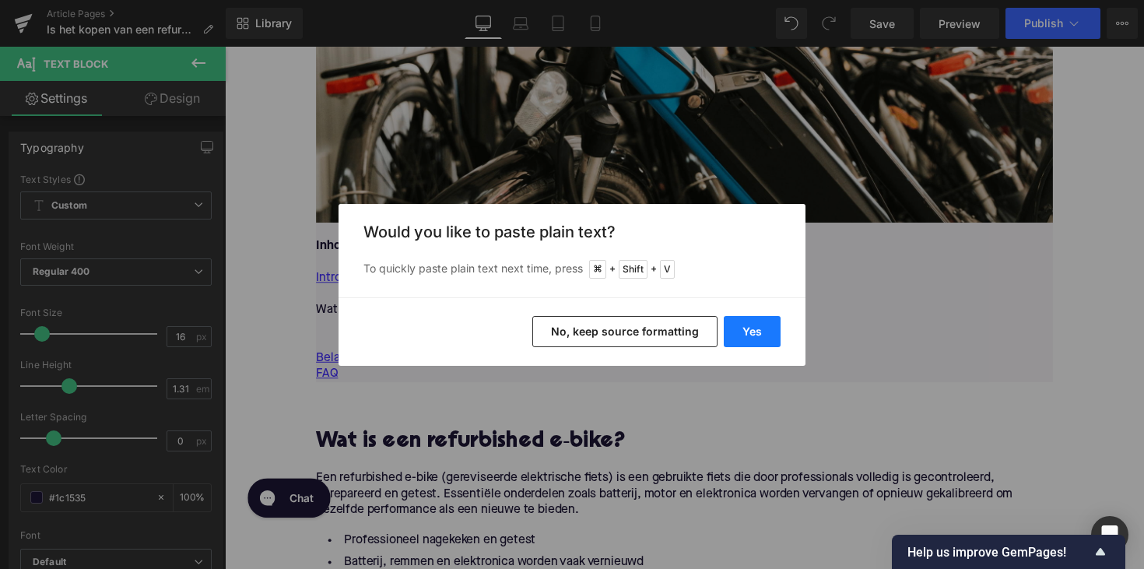
click at [756, 335] on button "Yes" at bounding box center [752, 331] width 57 height 31
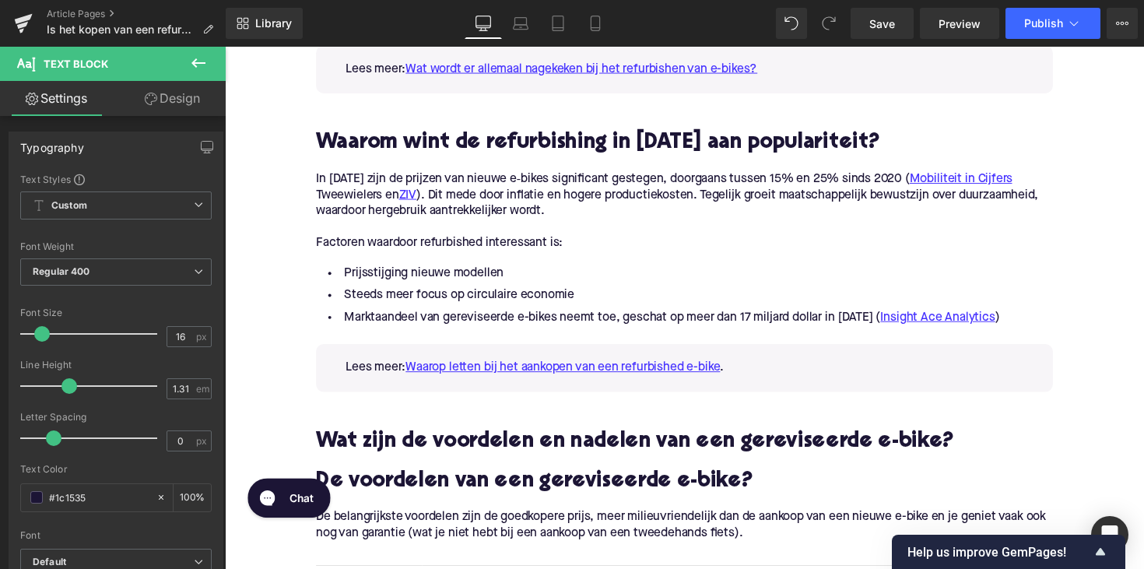
scroll to position [1395, 0]
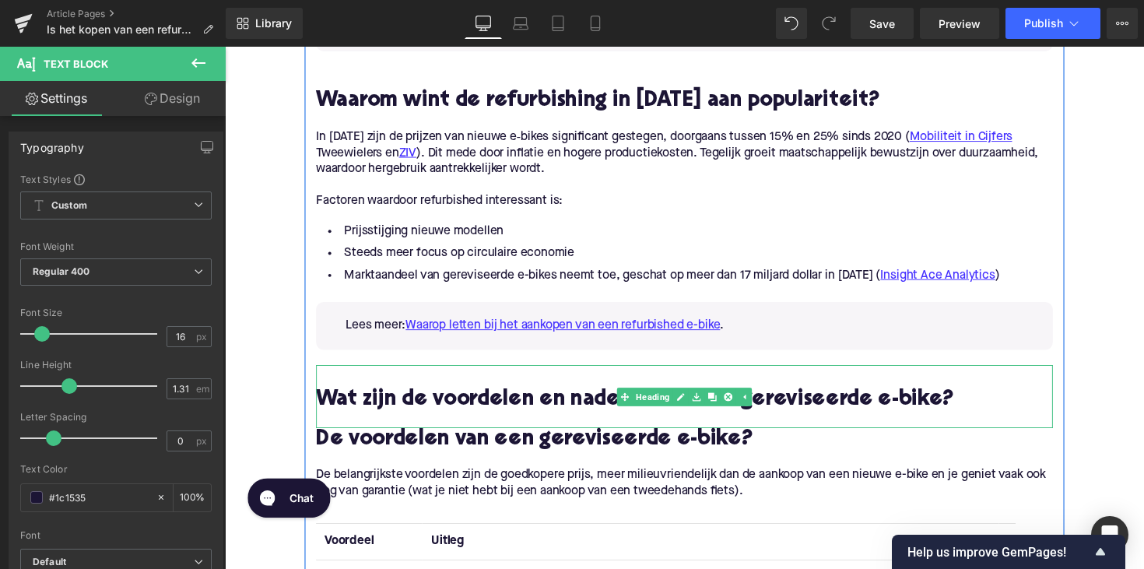
click at [526, 413] on h2 "Wat zijn de voordelen en nadelen van een gereviseerde e-bike?" at bounding box center [695, 409] width 755 height 24
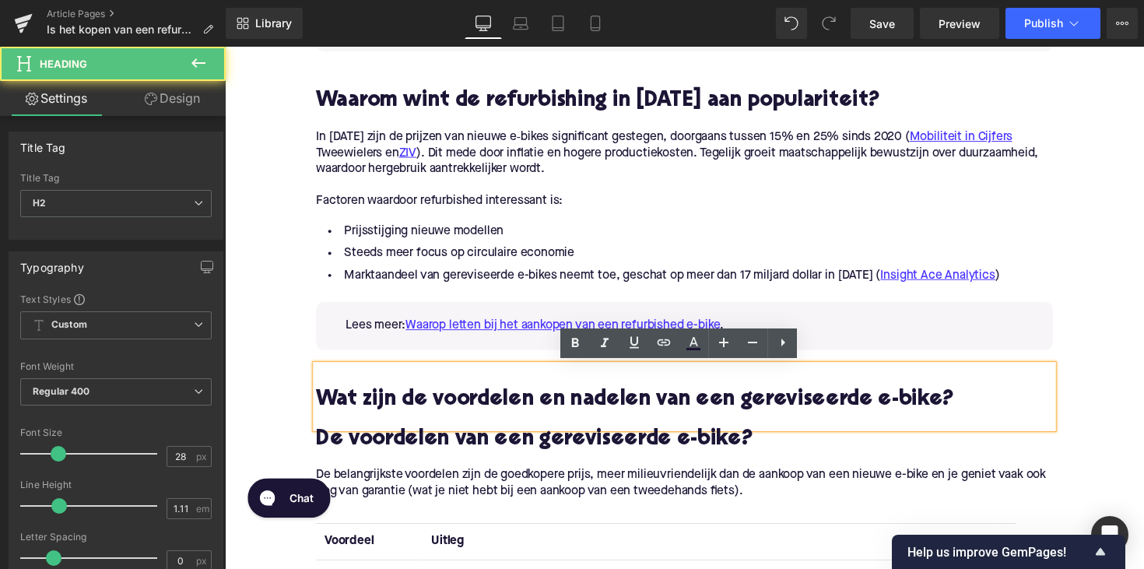
click at [526, 413] on h2 "Wat zijn de voordelen en nadelen van een gereviseerde e-bike?" at bounding box center [695, 409] width 755 height 24
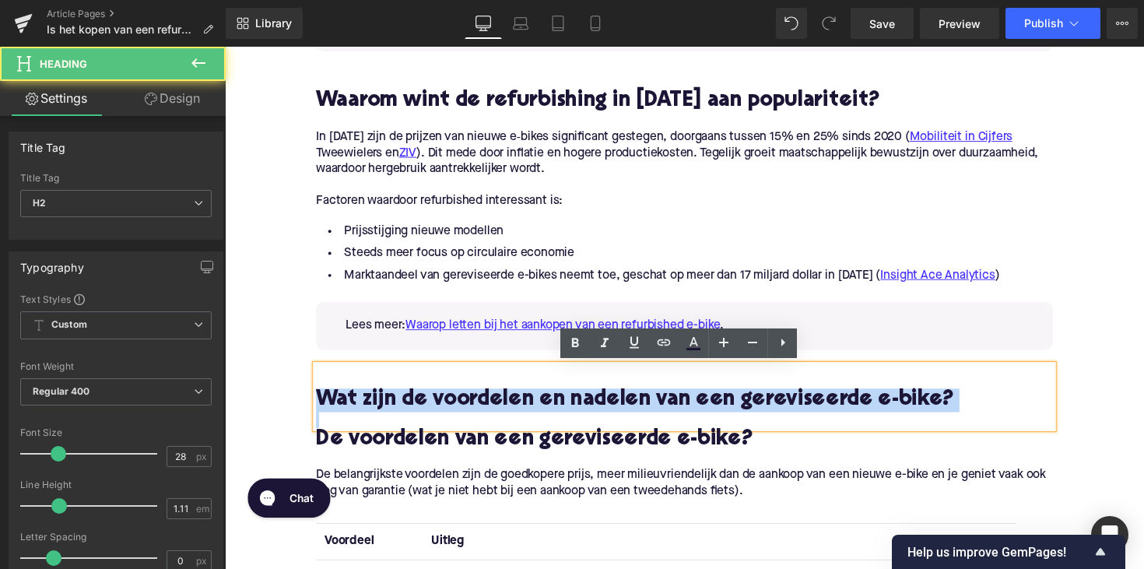
click at [526, 413] on h2 "Wat zijn de voordelen en nadelen van een gereviseerde e-bike?" at bounding box center [695, 409] width 755 height 24
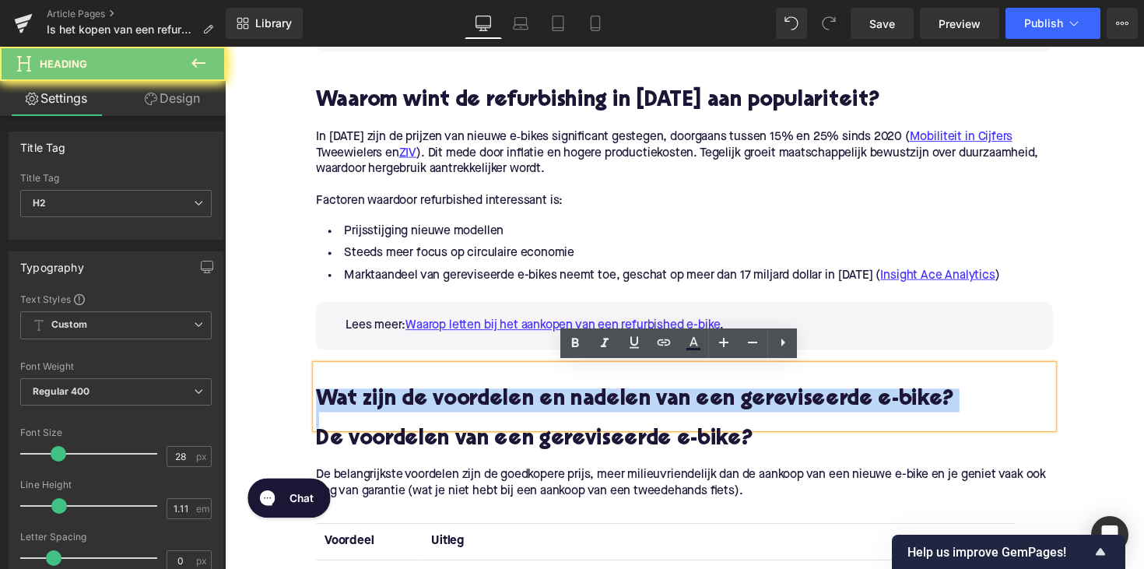
copy h2 "Wat zijn de voordelen en nadelen van een gereviseerde e-bike?"
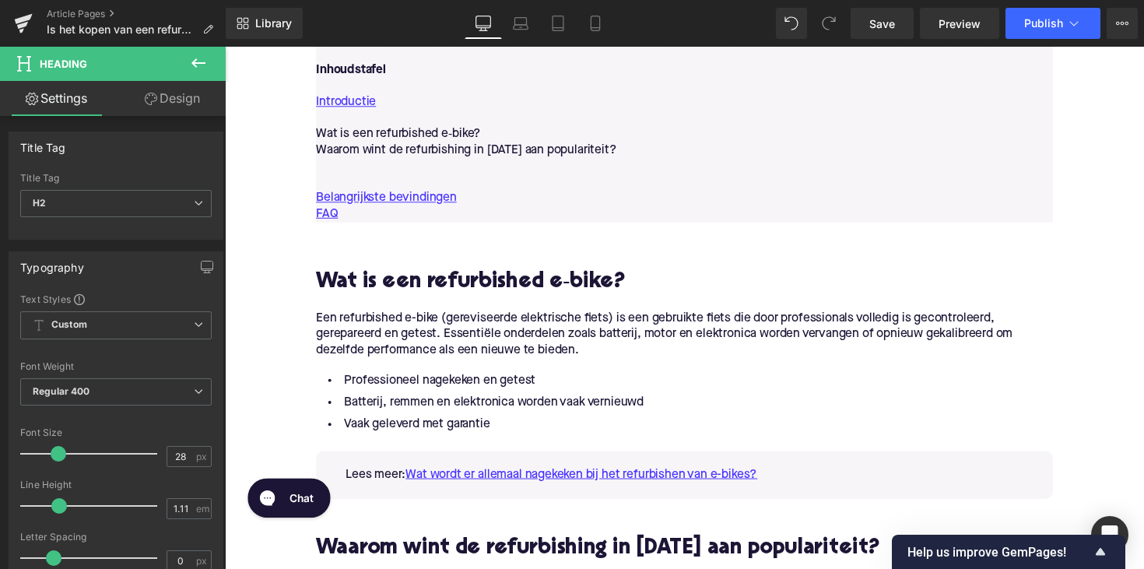
scroll to position [909, 0]
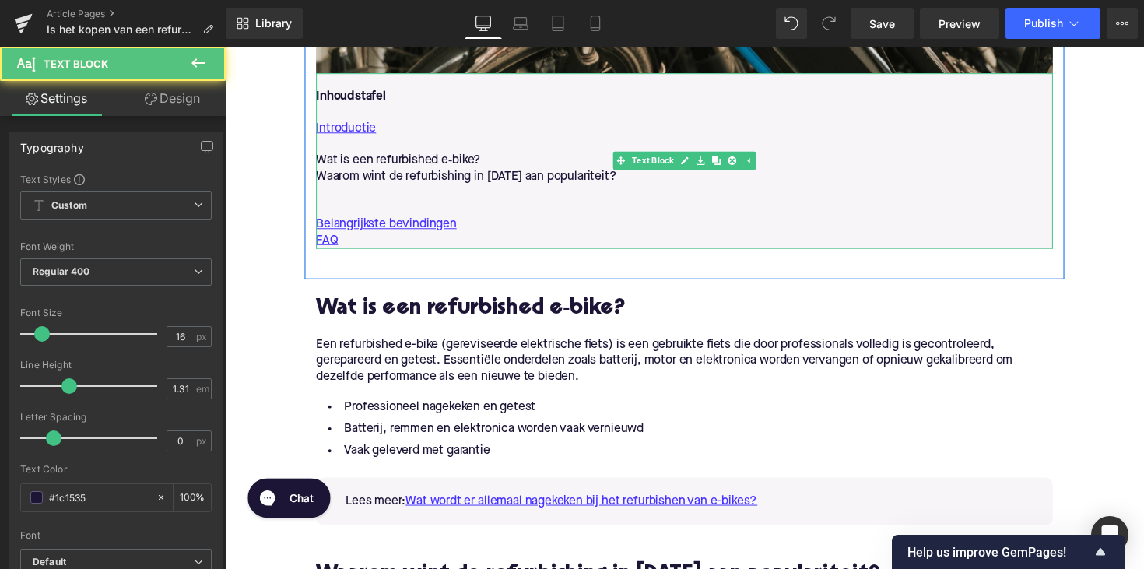
click at [645, 175] on p "Waarom wint de refurbishing in [DATE] aan populariteit?" at bounding box center [695, 180] width 755 height 16
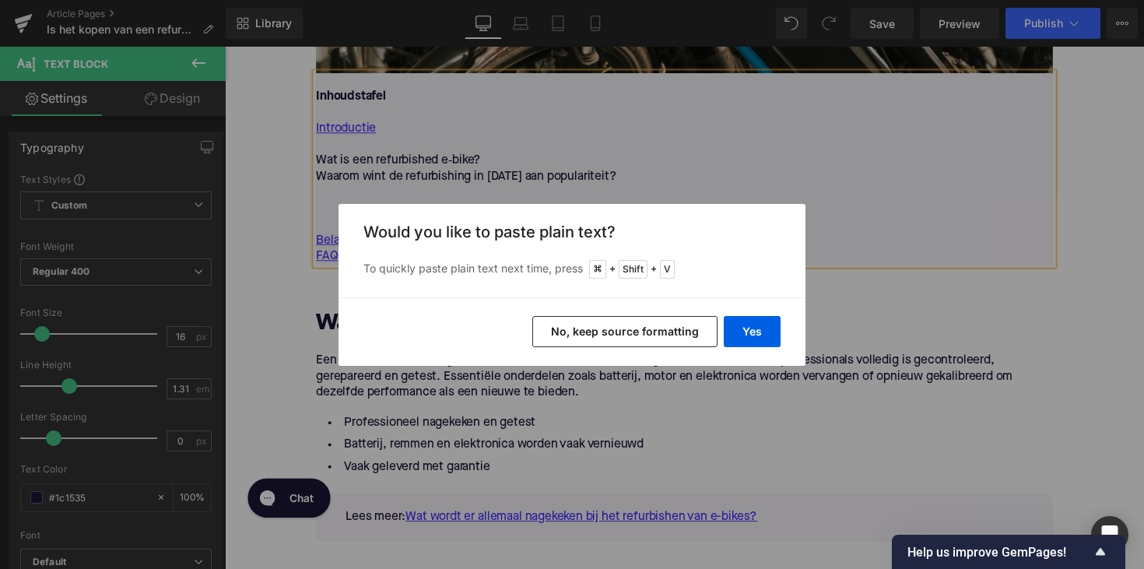
click at [765, 314] on div "Yes No, keep source formatting" at bounding box center [572, 331] width 467 height 68
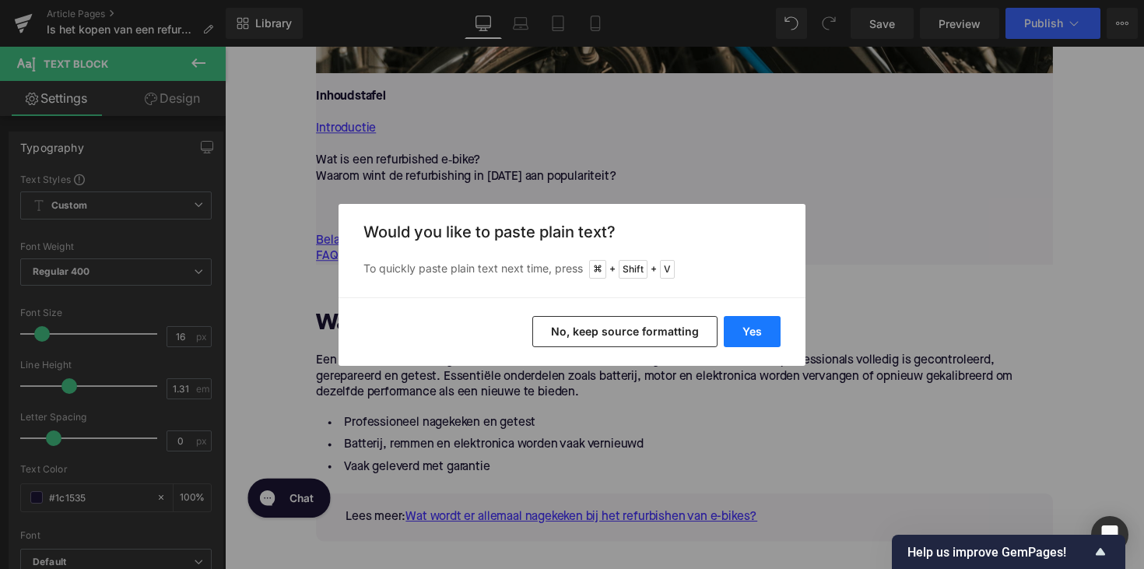
click at [760, 323] on button "Yes" at bounding box center [752, 331] width 57 height 31
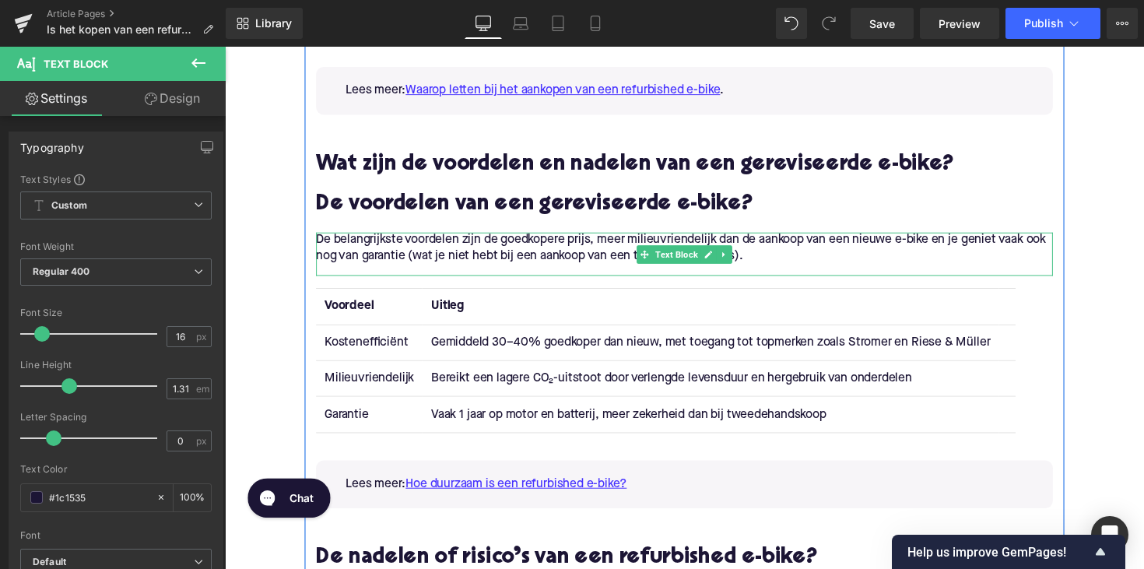
scroll to position [1884, 0]
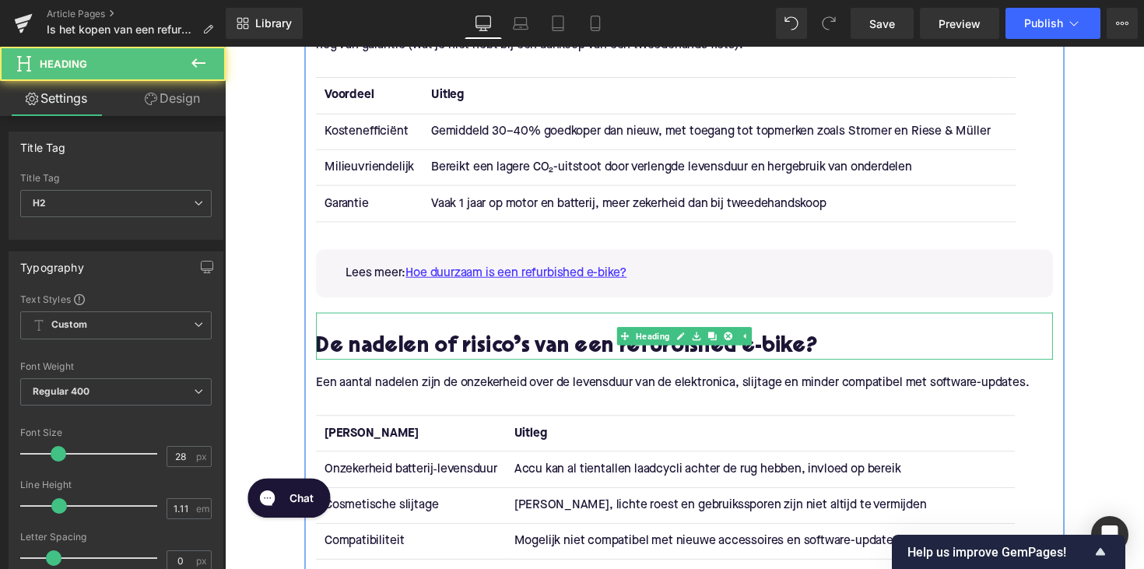
click at [499, 352] on h2 "De nadelen of risico’s van een refurbished e-bike?" at bounding box center [695, 355] width 755 height 24
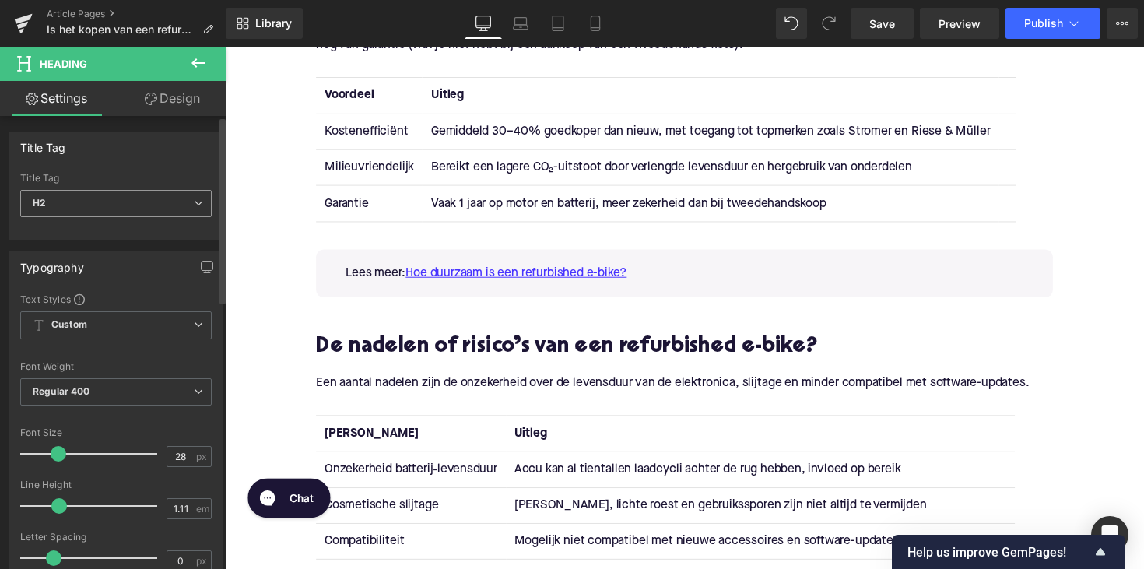
click at [107, 205] on span "H2" at bounding box center [115, 203] width 191 height 27
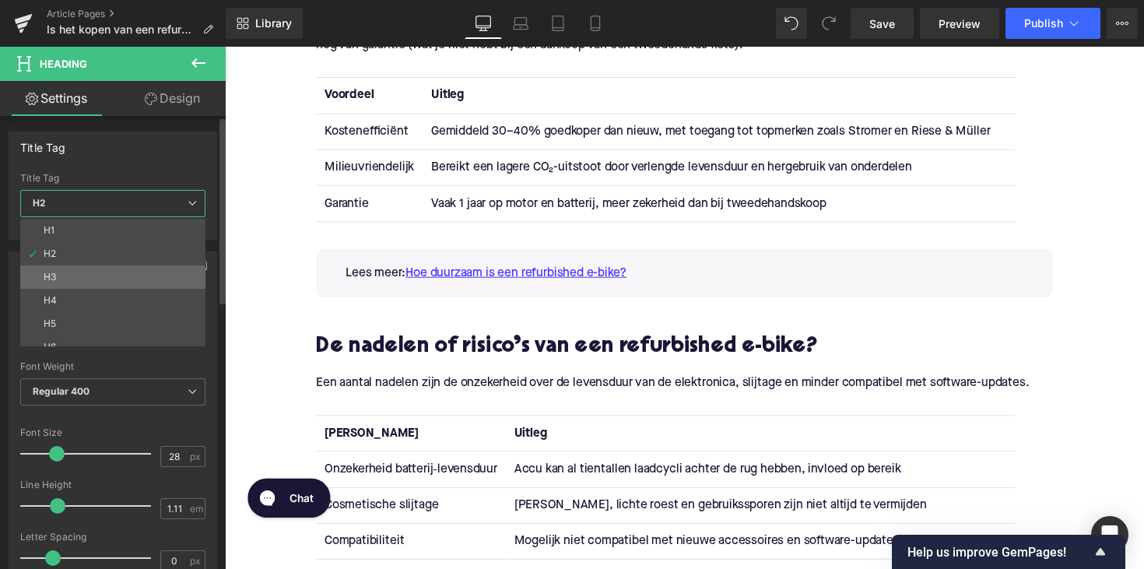
click at [76, 270] on li "H3" at bounding box center [116, 276] width 192 height 23
type input "25"
type input "1.28"
type input "100"
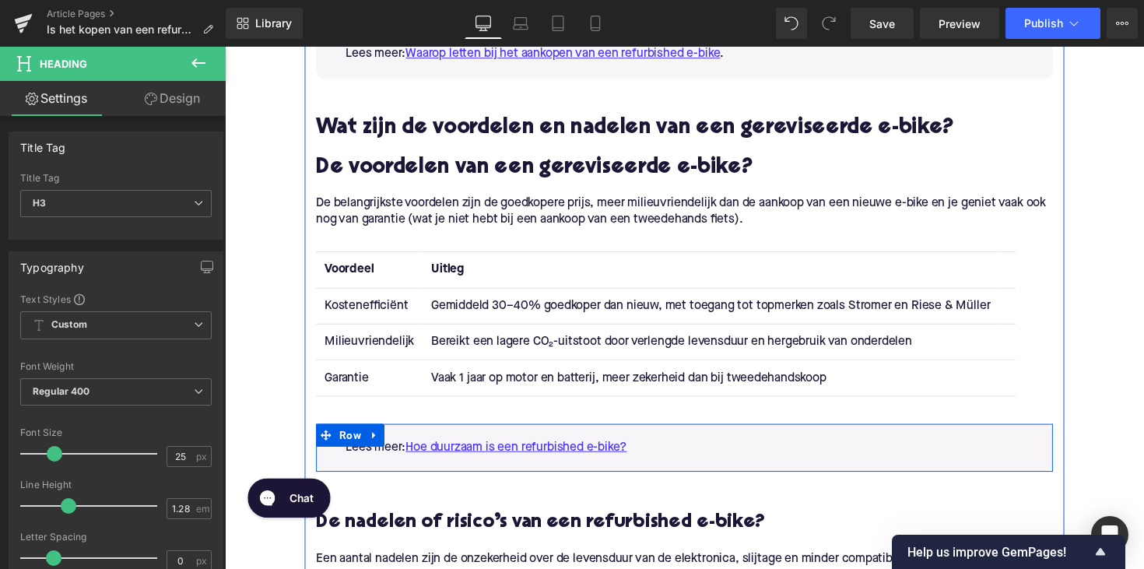
scroll to position [1674, 0]
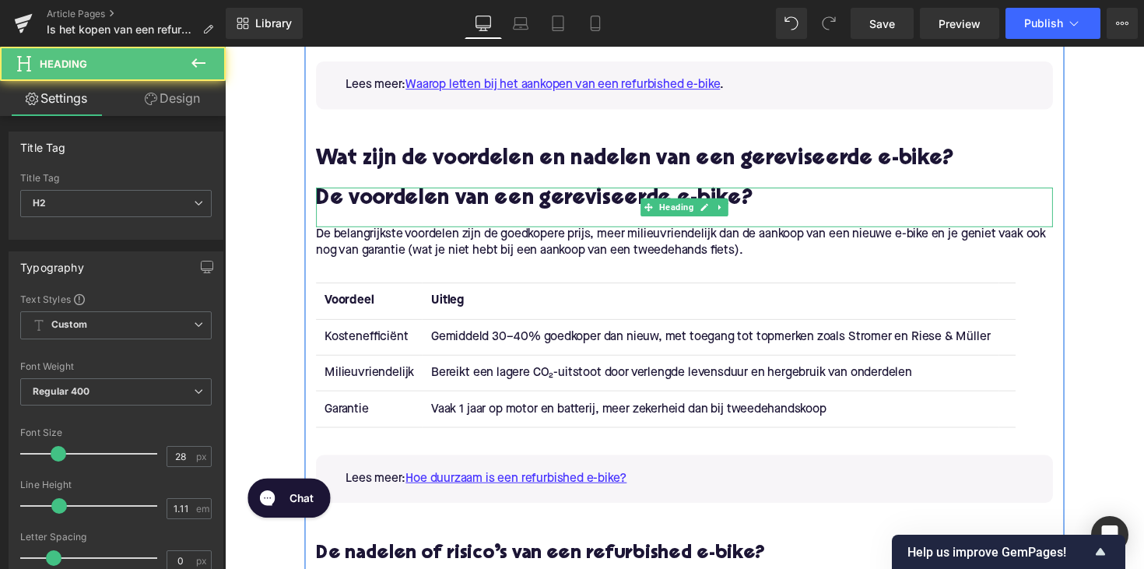
click at [378, 202] on span "De voordelen van een gereviseerde e-bike?" at bounding box center [542, 202] width 448 height 22
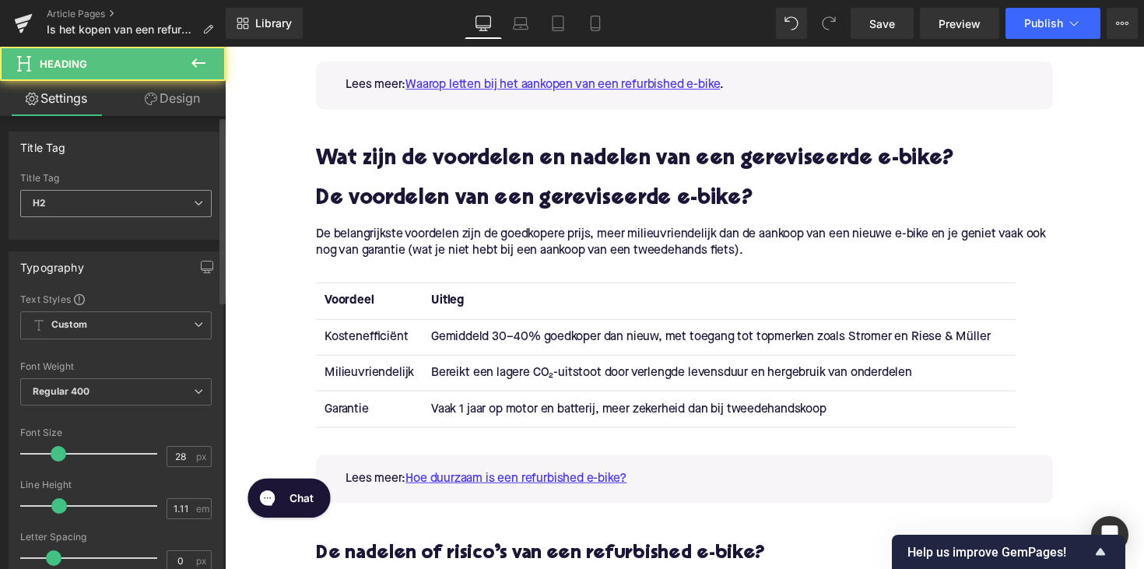
click at [98, 210] on span "H2" at bounding box center [115, 203] width 191 height 27
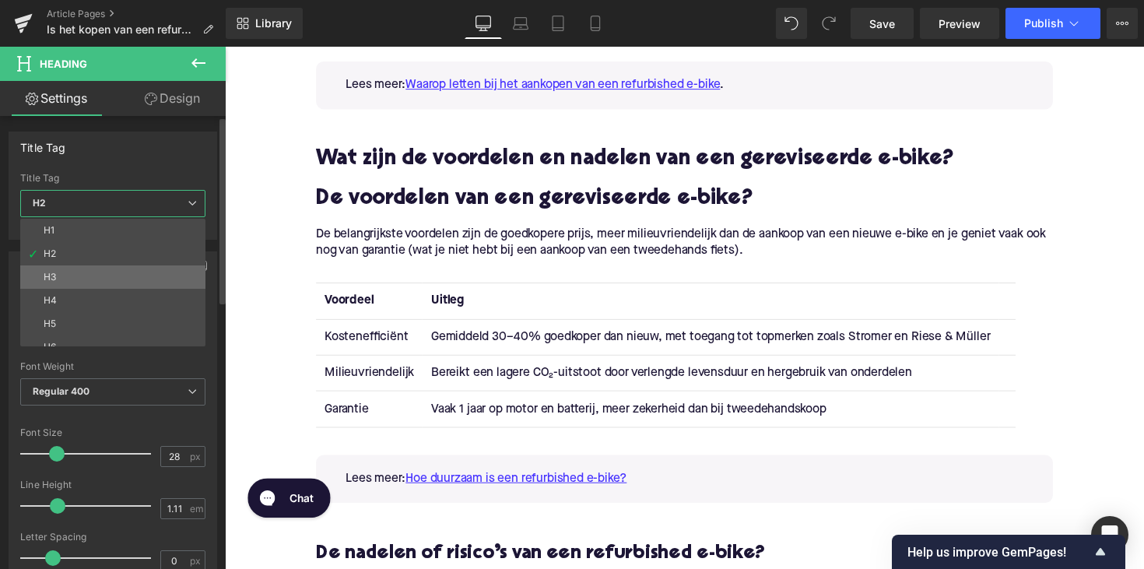
click at [76, 270] on li "H3" at bounding box center [116, 276] width 192 height 23
type input "25"
type input "1.28"
type input "100"
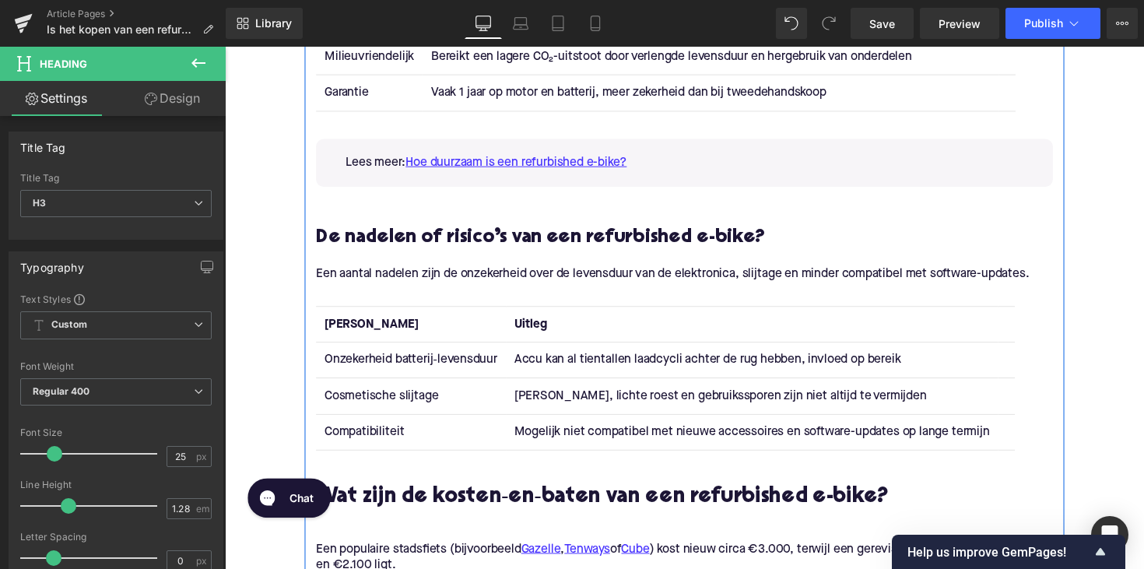
scroll to position [2134, 0]
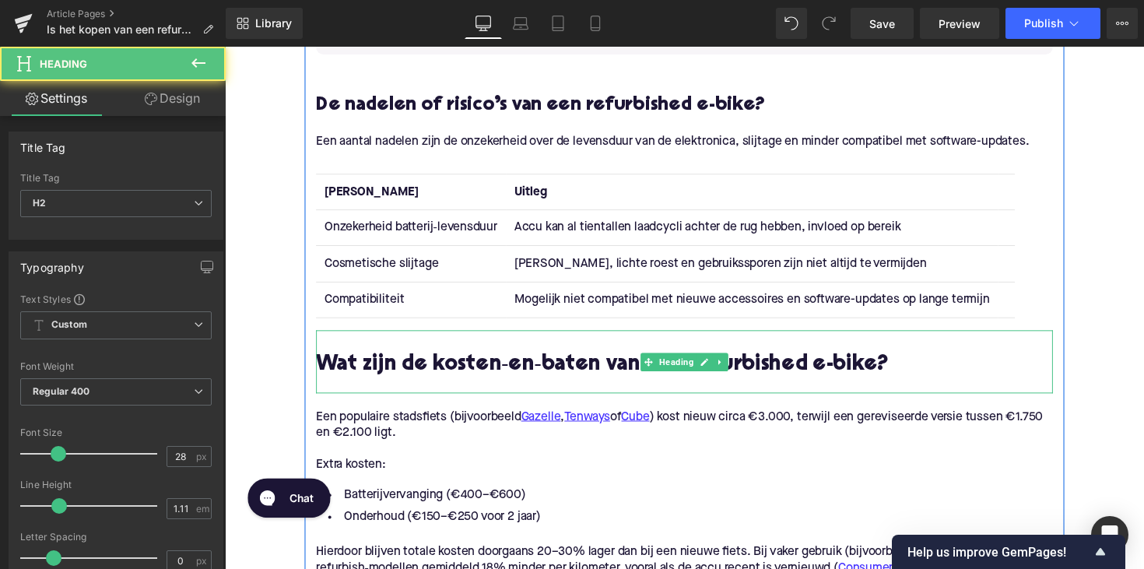
click at [376, 383] on h2 "Wat zijn de kosten‑en‑baten van een refurbished e-bike?" at bounding box center [695, 373] width 755 height 24
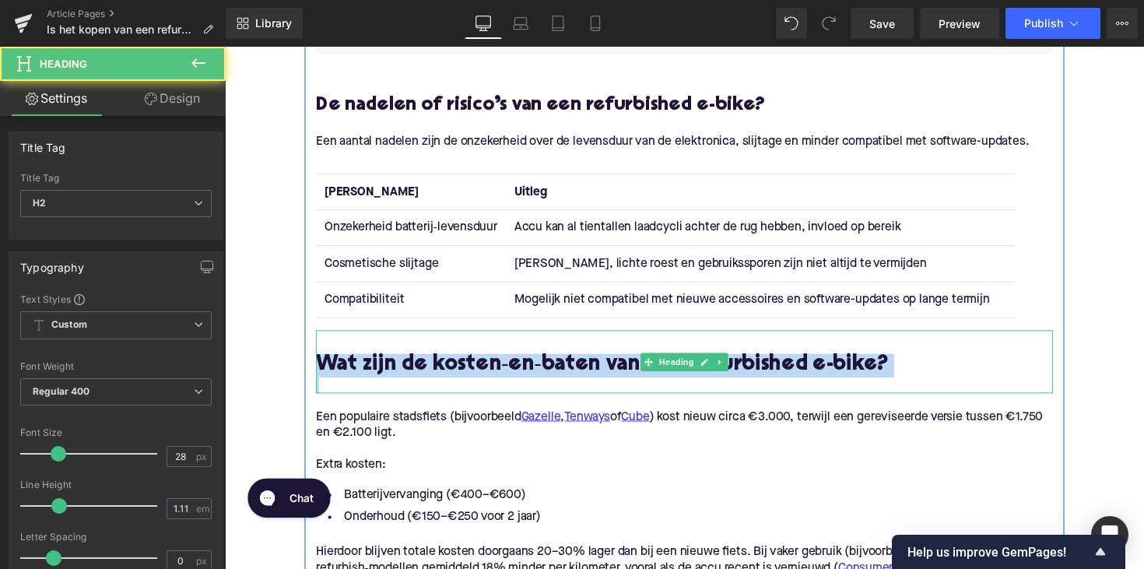
click at [376, 383] on h2 "Wat zijn de kosten‑en‑baten van een refurbished e-bike?" at bounding box center [695, 373] width 755 height 24
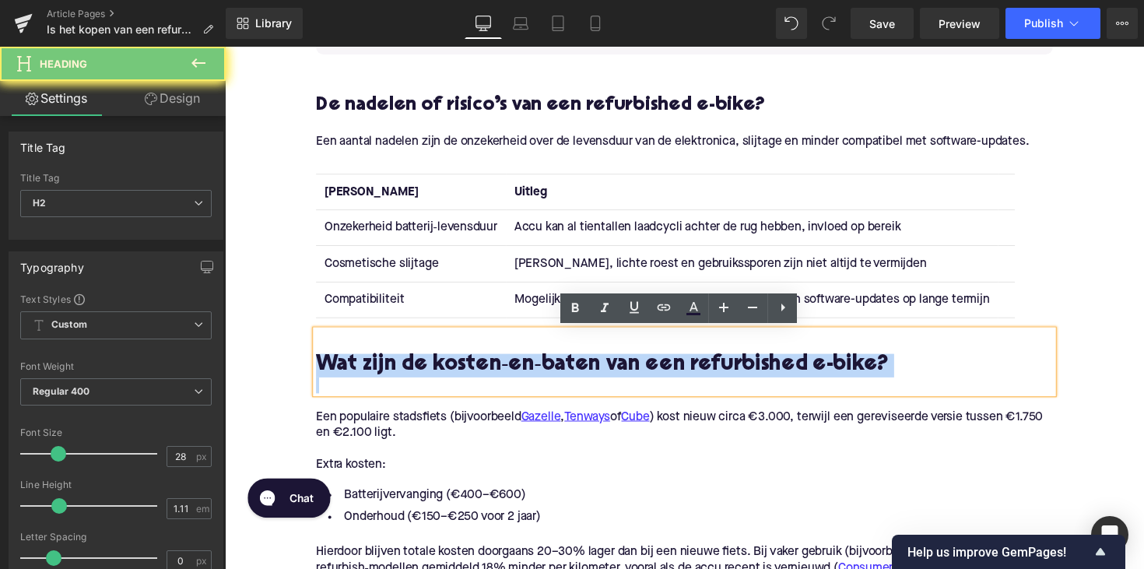
copy h2 "Wat zijn de kosten‑en‑baten van een refurbished e-bike?"
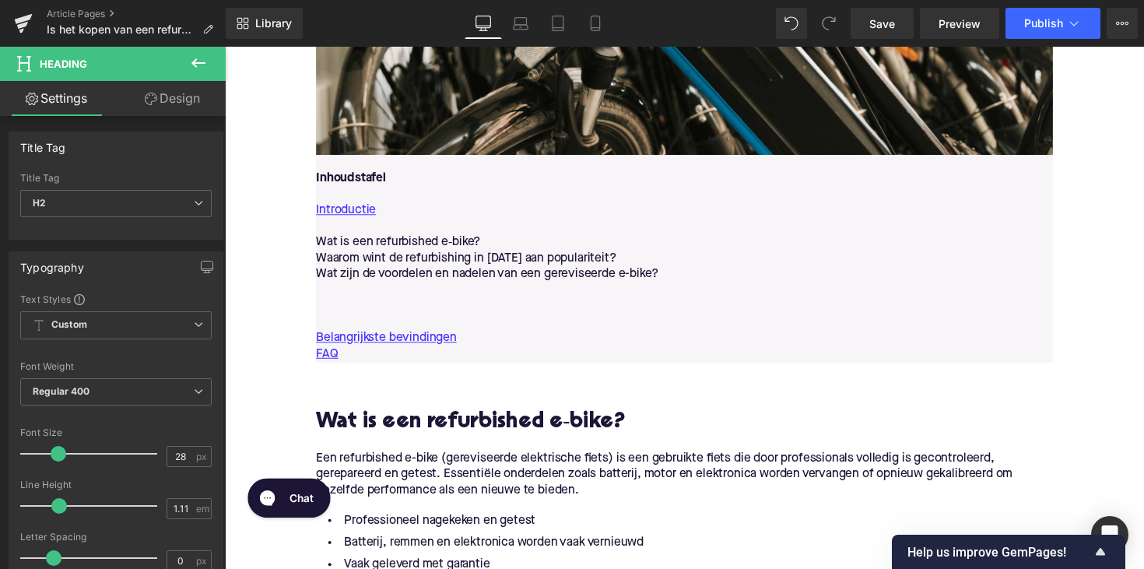
scroll to position [807, 0]
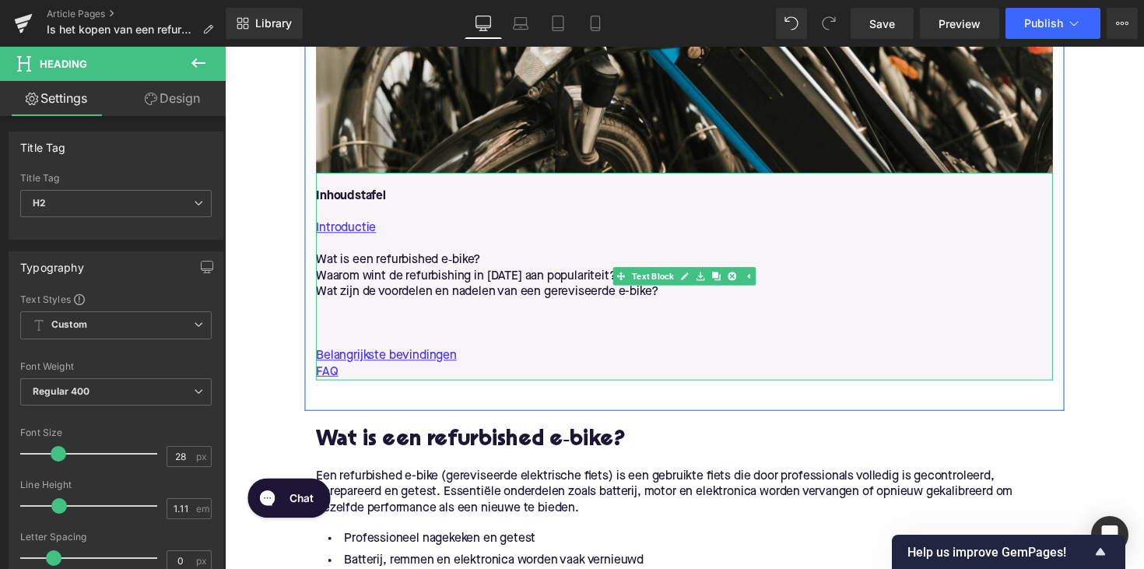
click at [681, 298] on p "Wat zijn de voordelen en nadelen van een gereviseerde e-bike?" at bounding box center [695, 298] width 755 height 16
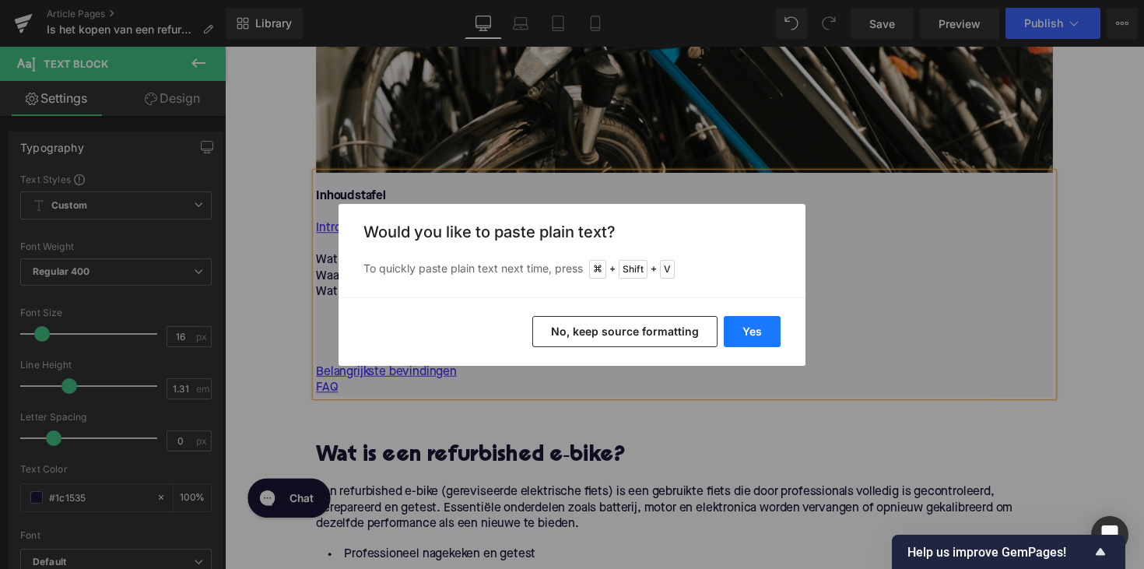
click at [748, 329] on button "Yes" at bounding box center [752, 331] width 57 height 31
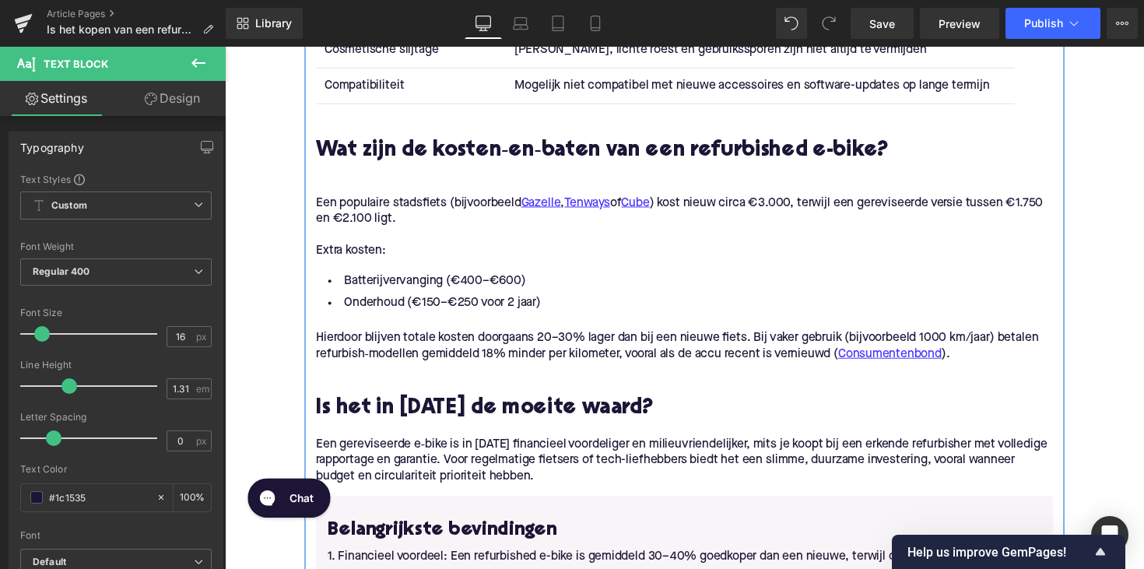
scroll to position [2307, 0]
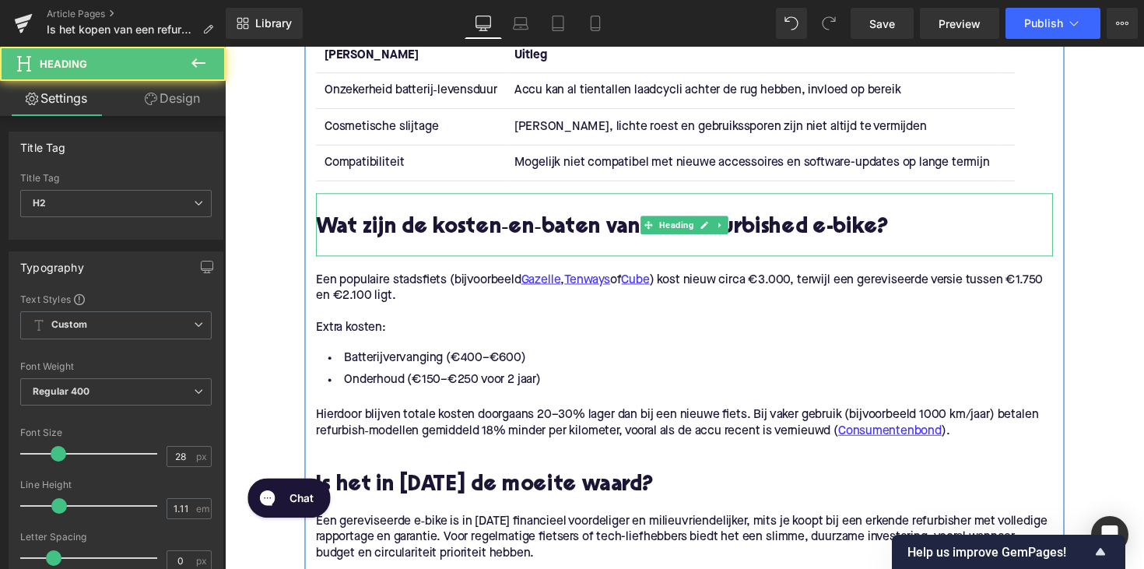
click at [461, 253] on div at bounding box center [695, 253] width 755 height 16
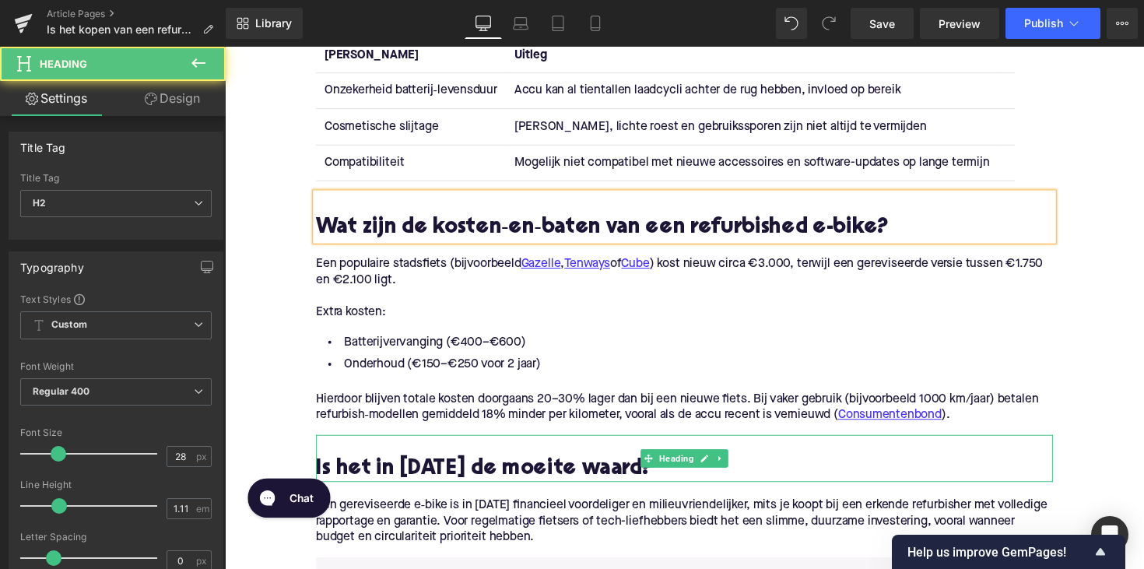
click at [437, 479] on h2 "Is het in [DATE] de moeite waard?" at bounding box center [695, 481] width 755 height 24
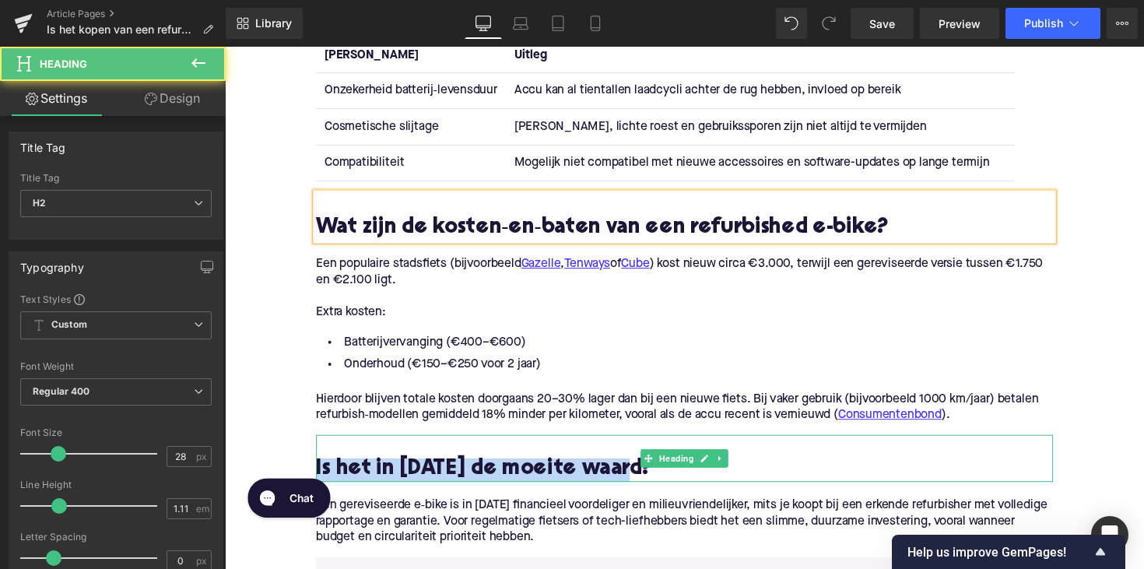
click at [437, 479] on h2 "Is het in [DATE] de moeite waard?" at bounding box center [695, 481] width 755 height 24
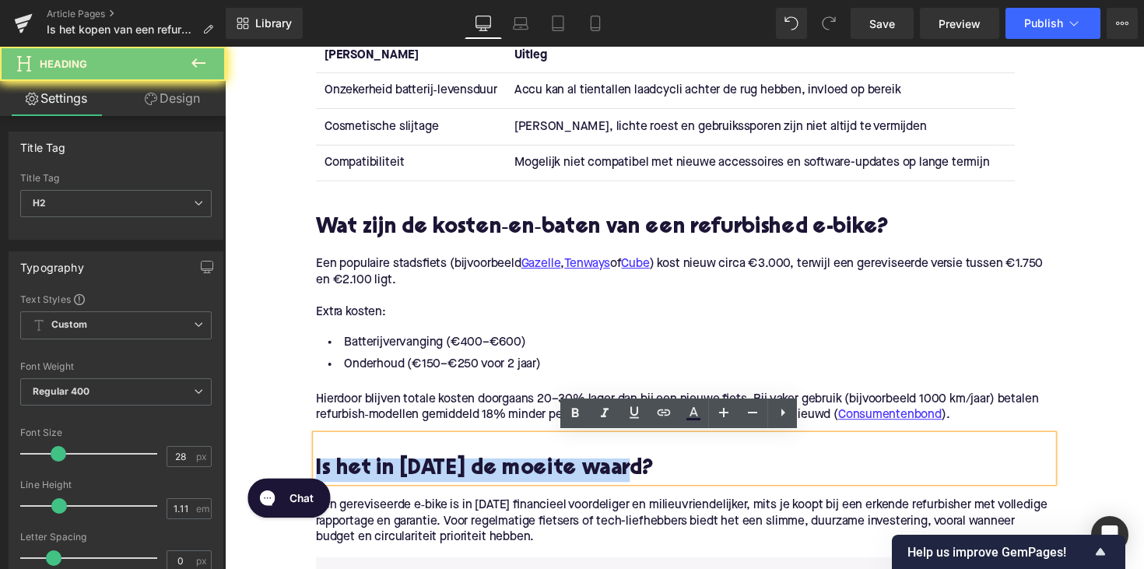
copy h2 "Is het in [DATE] de moeite waard?"
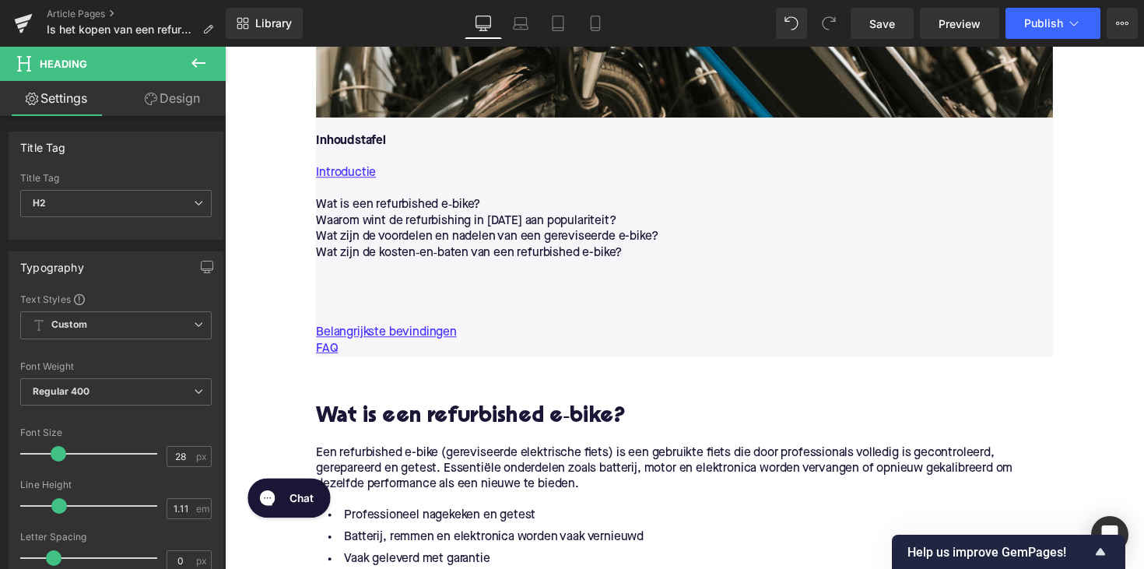
scroll to position [837, 0]
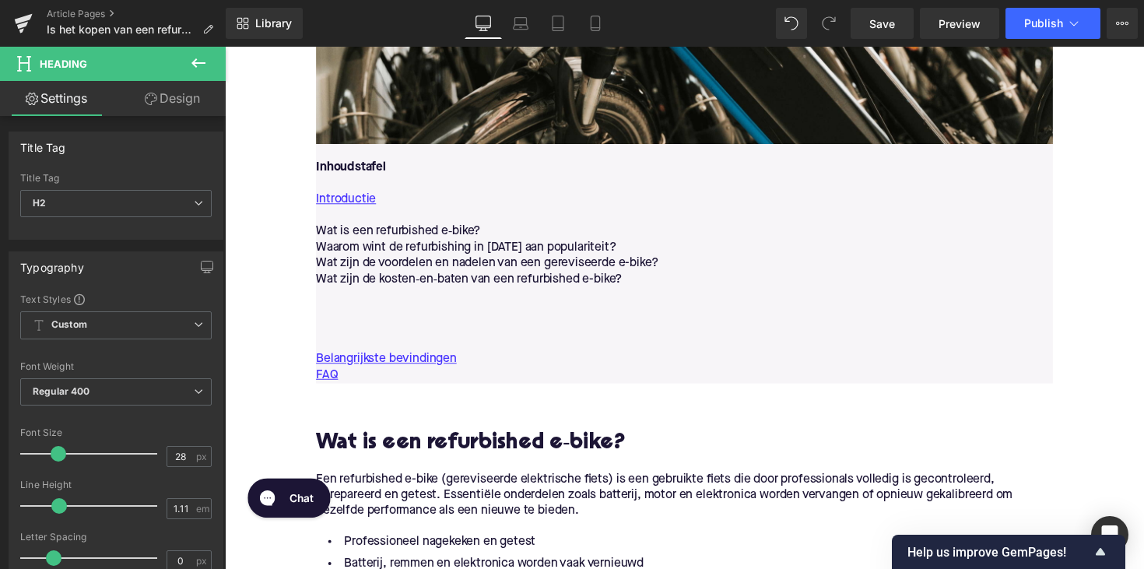
click at [456, 304] on p at bounding box center [695, 301] width 755 height 16
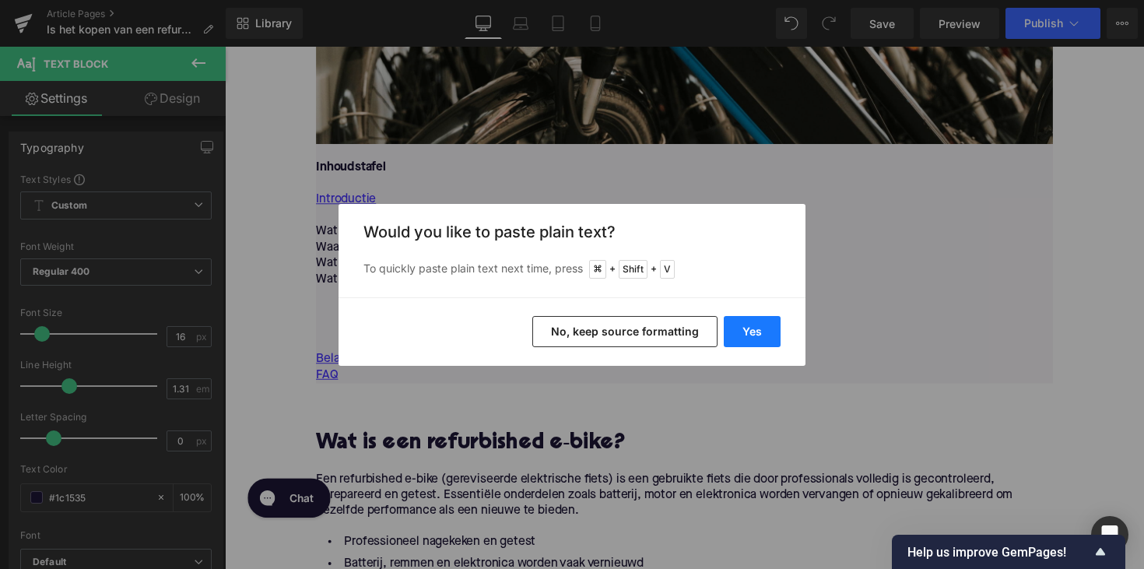
click at [734, 329] on button "Yes" at bounding box center [752, 331] width 57 height 31
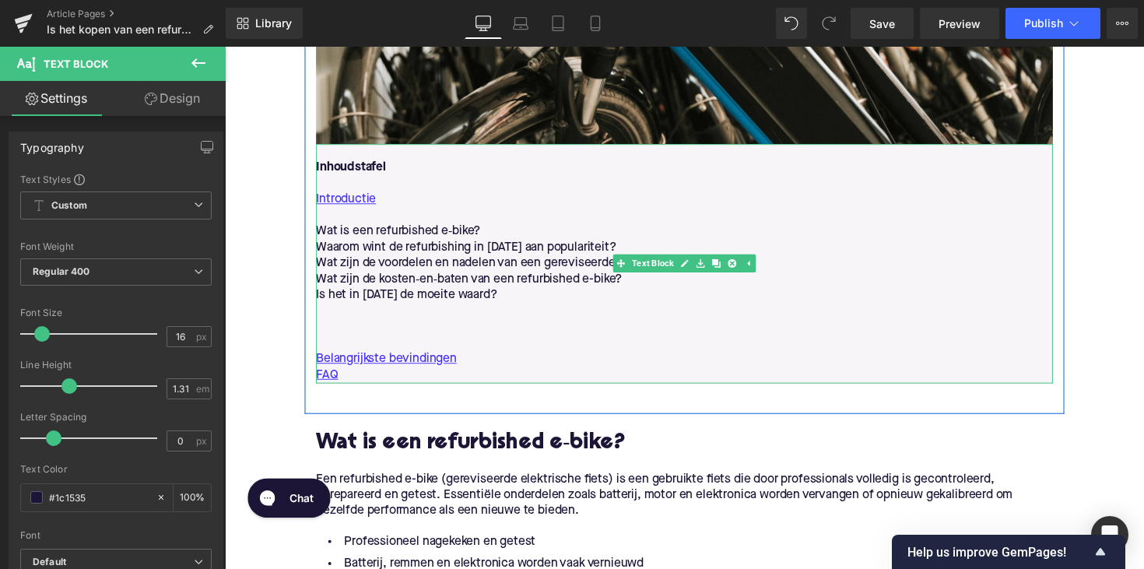
click at [406, 350] on p at bounding box center [695, 350] width 755 height 16
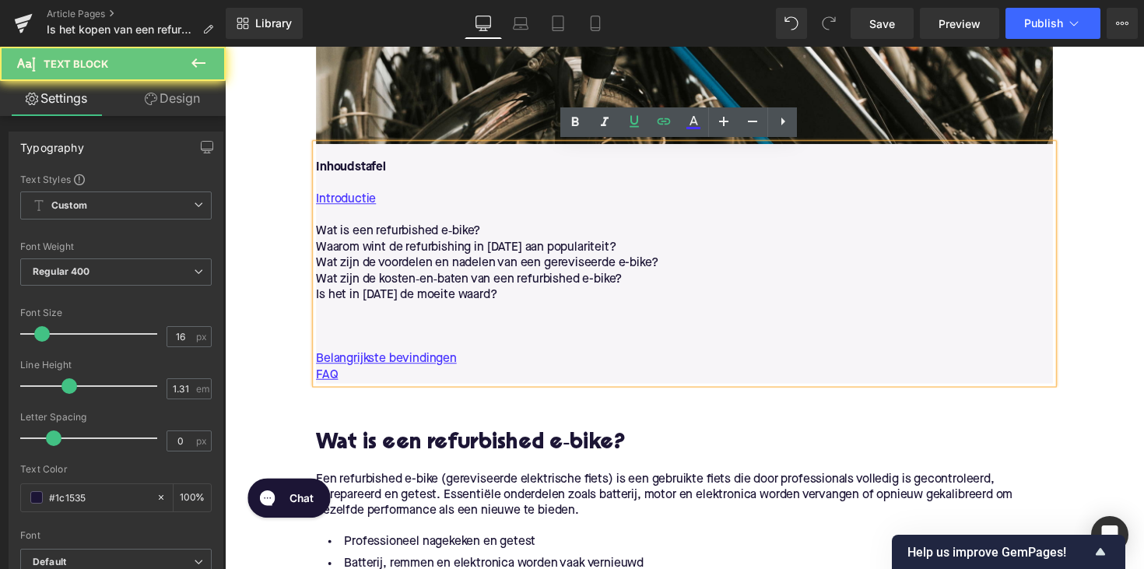
click at [362, 351] on p at bounding box center [695, 350] width 755 height 16
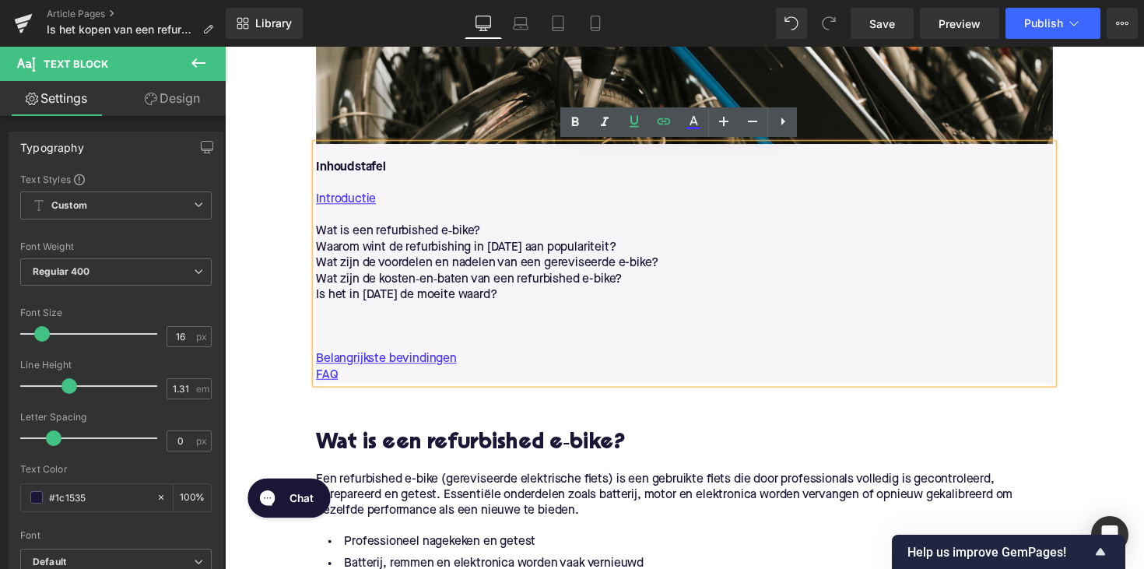
click at [334, 329] on p at bounding box center [695, 334] width 755 height 16
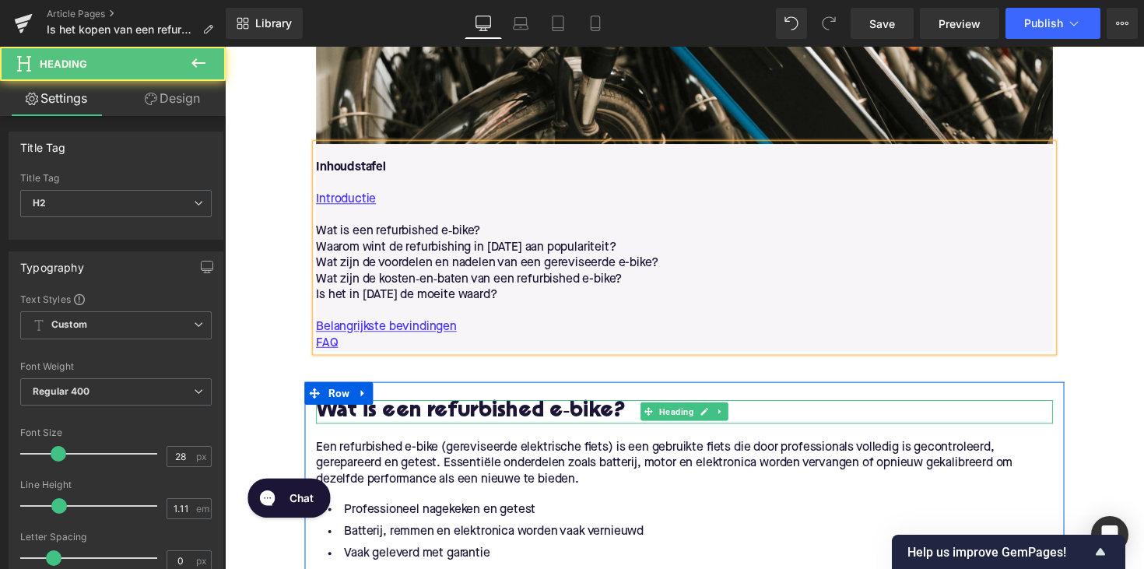
click at [413, 415] on h2 "Wat is een refurbished e‑bike?" at bounding box center [695, 421] width 755 height 24
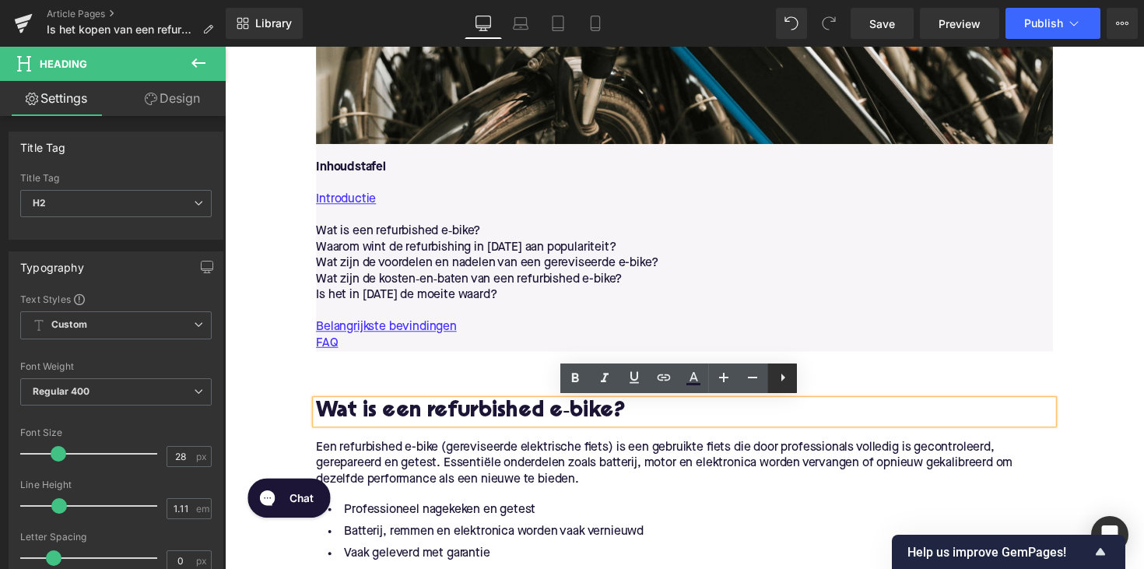
click at [790, 380] on icon at bounding box center [783, 377] width 19 height 19
click at [581, 423] on h2 "Wat is een refurbished e‑bike?" at bounding box center [695, 421] width 755 height 24
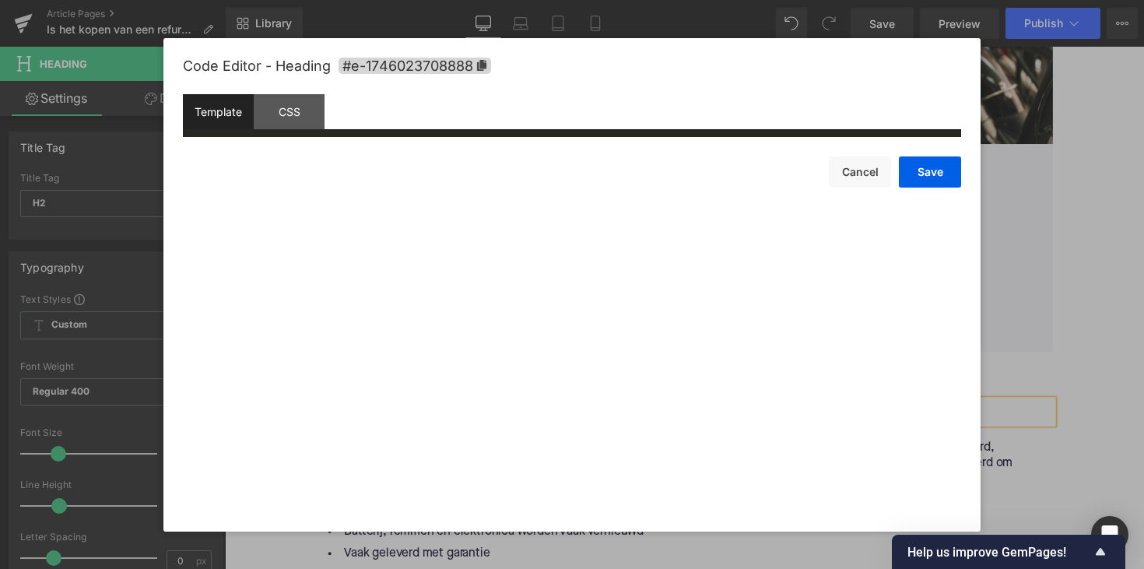
click at [534, 0] on div "Text Block You are previewing how the will restyle your page. You can not edit …" at bounding box center [572, 0] width 1144 height 0
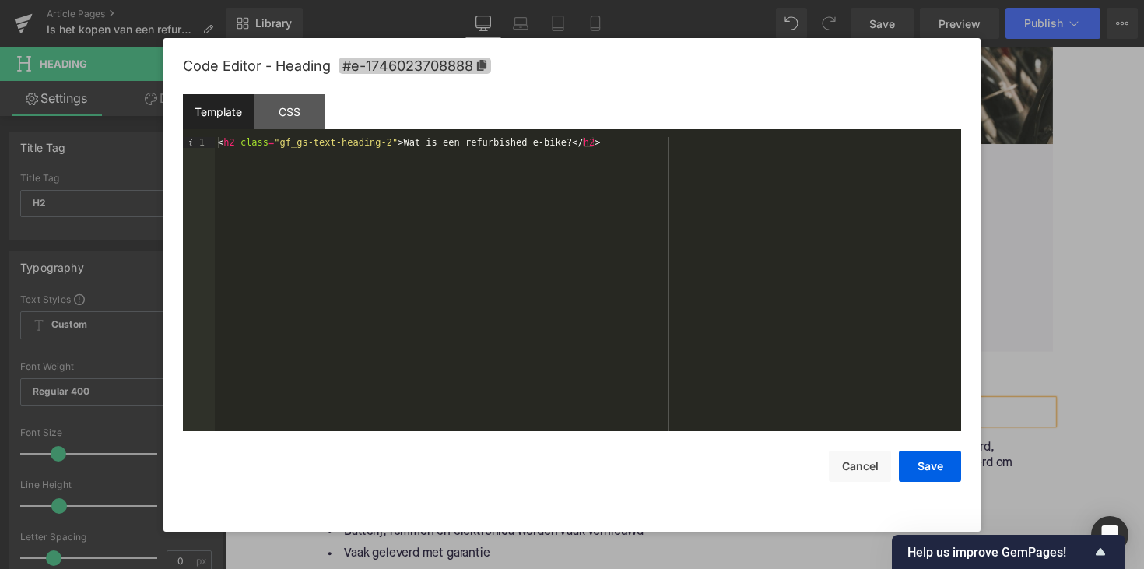
click at [486, 70] on icon at bounding box center [481, 65] width 11 height 11
copy h2 "bike"
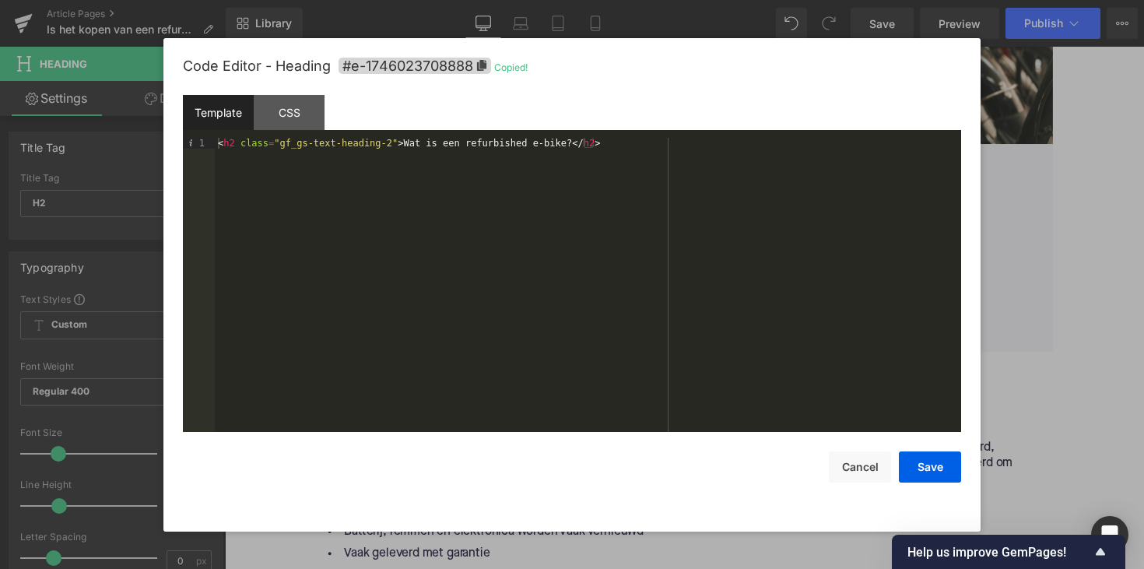
click at [1047, 231] on div at bounding box center [572, 284] width 1144 height 569
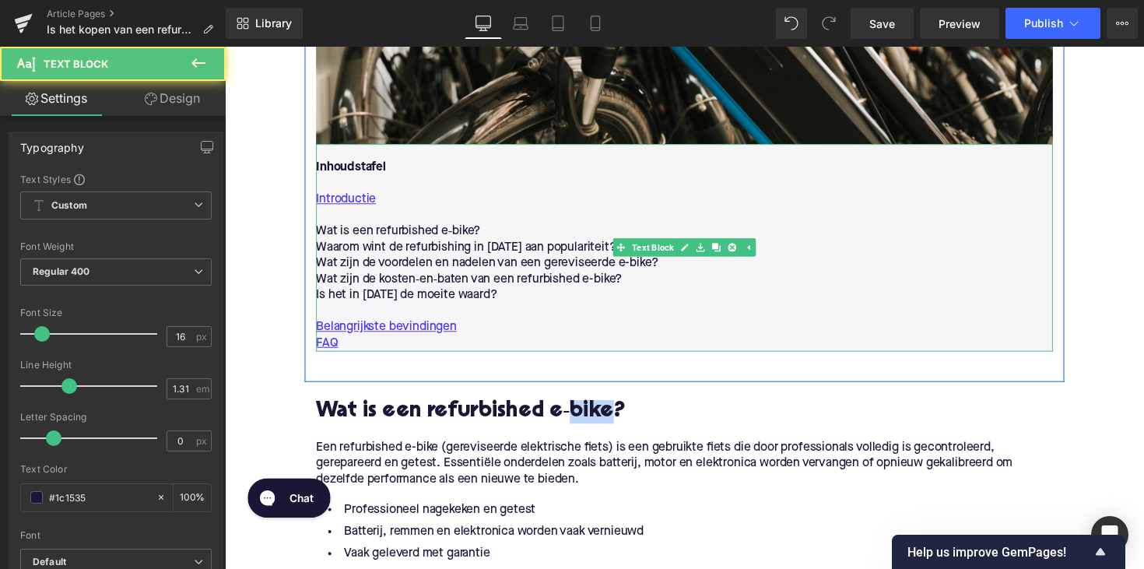
click at [399, 230] on p "Wat is een refurbished e‑bike?" at bounding box center [695, 236] width 755 height 16
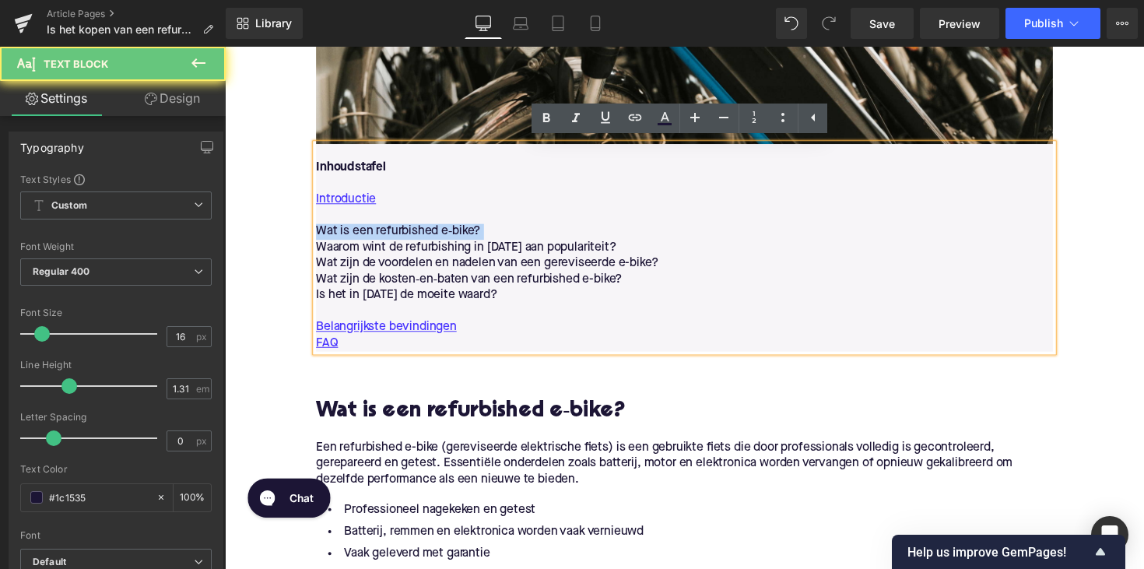
click at [399, 230] on p "Wat is een refurbished e‑bike?" at bounding box center [695, 236] width 755 height 16
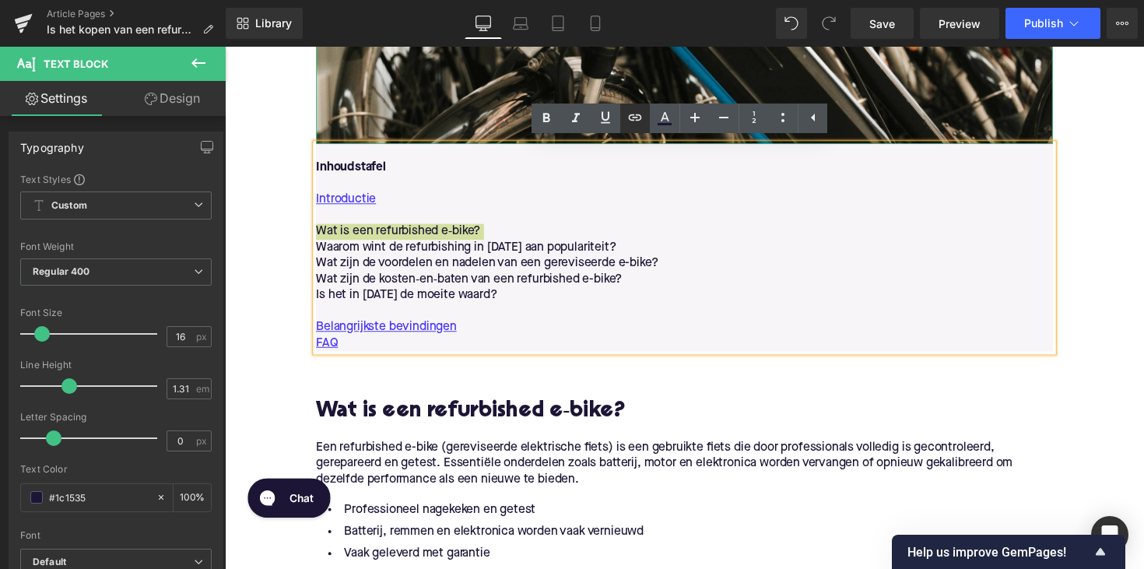
click at [637, 116] on icon at bounding box center [635, 117] width 19 height 19
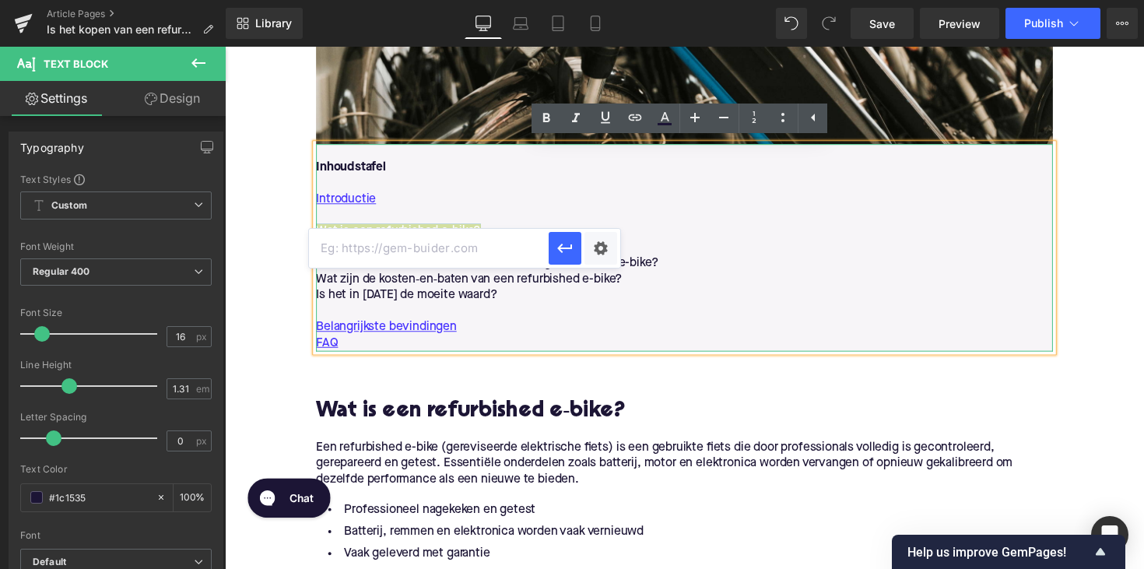
click at [490, 242] on input "text" at bounding box center [429, 248] width 240 height 39
paste input "#e-1746023708888"
click at [563, 257] on icon "button" at bounding box center [565, 248] width 19 height 19
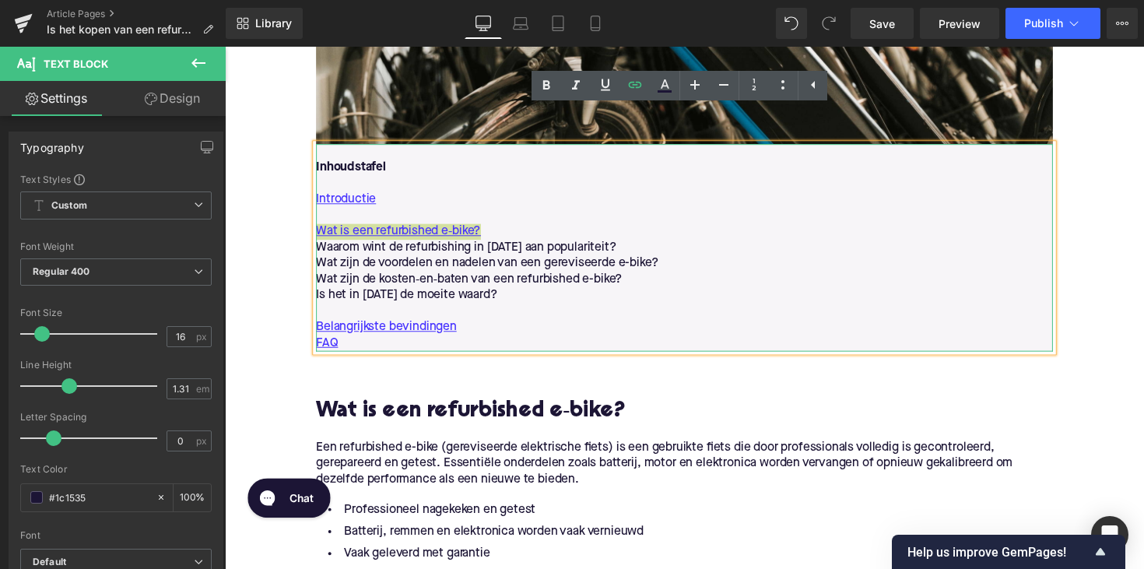
scroll to position [1140, 0]
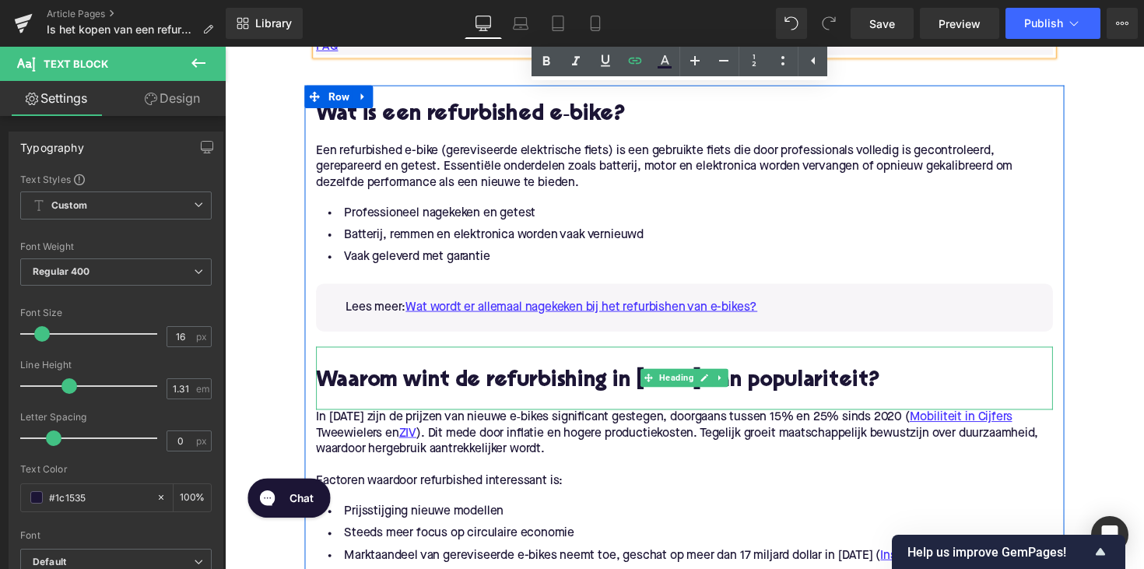
click at [487, 381] on h2 "Waarom wint de refurbishing in [DATE] aan populariteit?" at bounding box center [695, 390] width 755 height 24
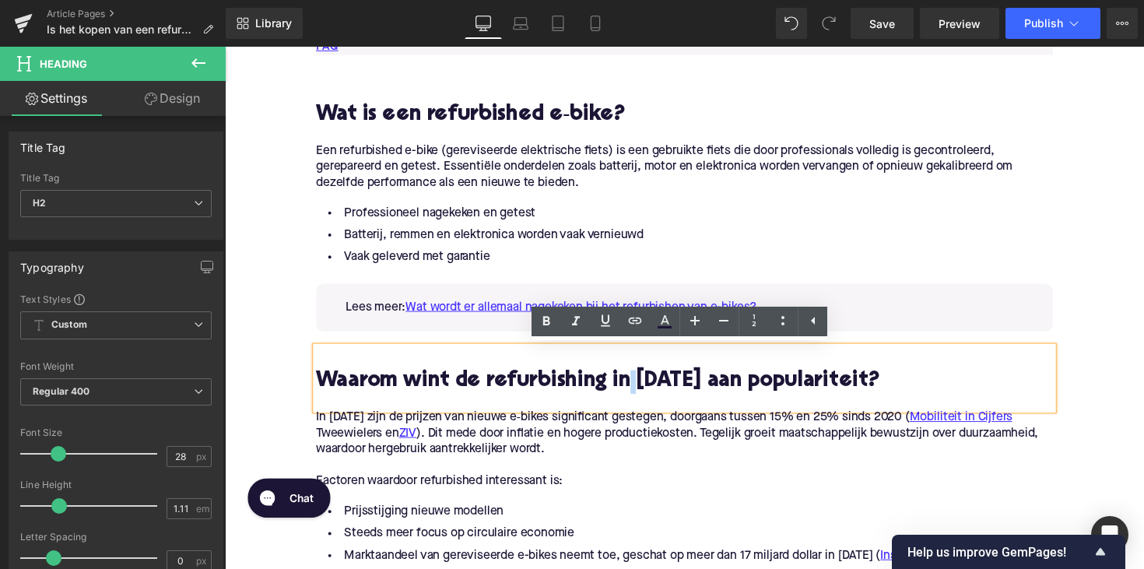
click at [633, 385] on h2 "Waarom wint de refurbishing in [DATE] aan populariteit?" at bounding box center [695, 390] width 755 height 24
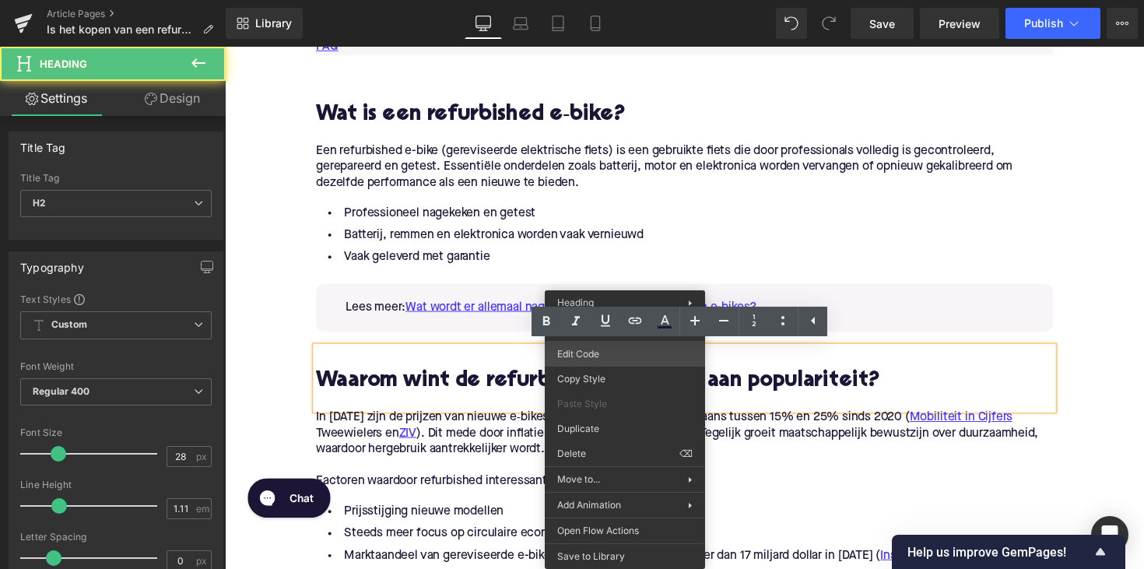
click at [622, 0] on div "Text Block You are previewing how the will restyle your page. You can not edit …" at bounding box center [572, 0] width 1144 height 0
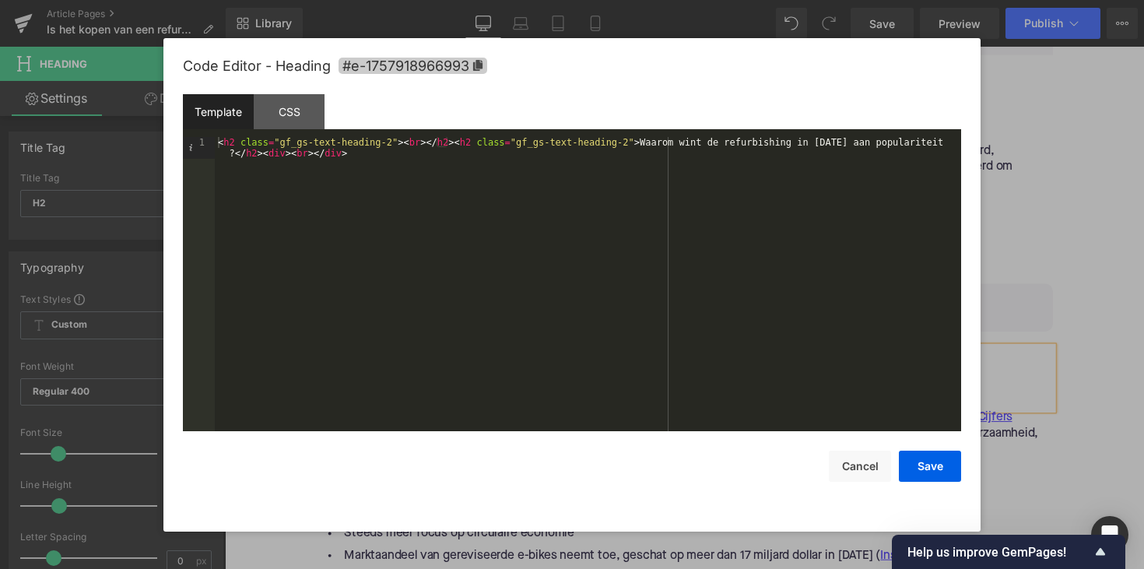
click at [436, 62] on span "#e-1757918966993" at bounding box center [413, 66] width 149 height 16
copy h2
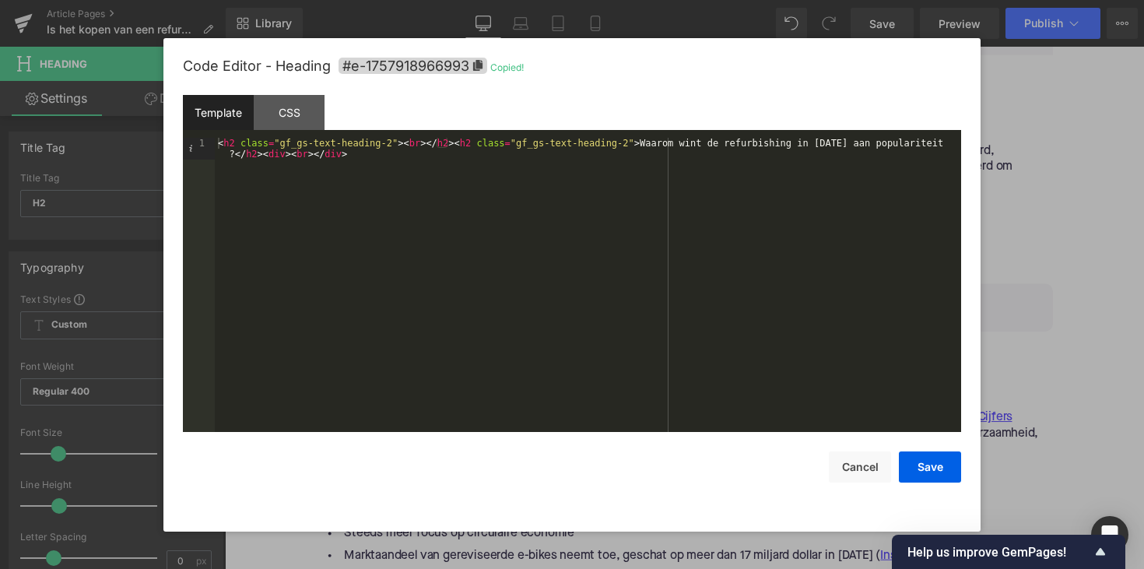
click at [1022, 190] on div at bounding box center [572, 284] width 1144 height 569
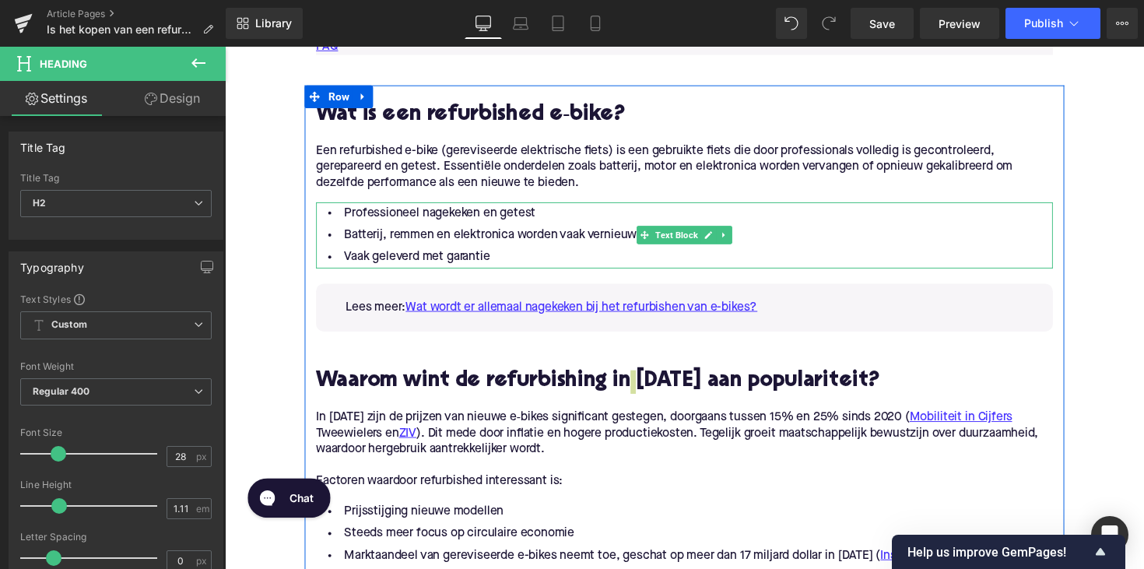
scroll to position [823, 0]
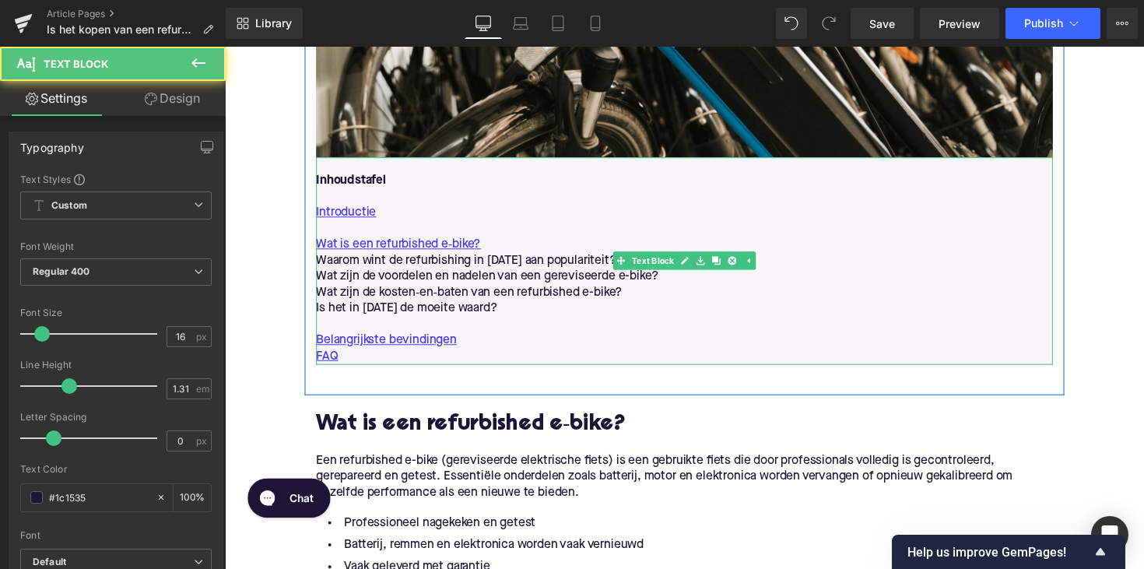
click at [550, 267] on p "Waarom wint de refurbishing in [DATE] aan populariteit?" at bounding box center [695, 266] width 755 height 16
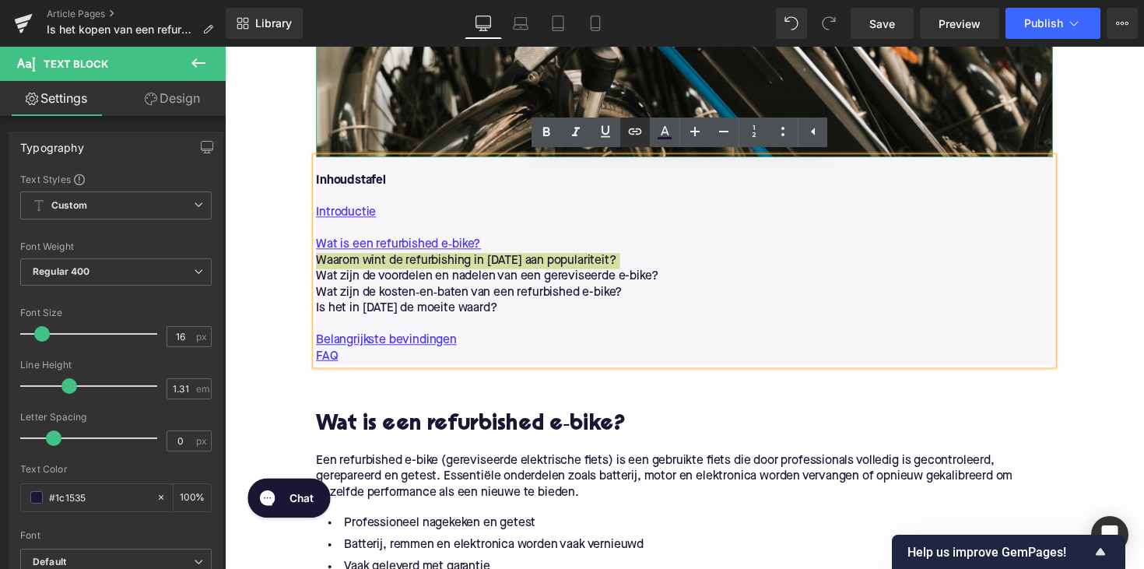
click at [640, 128] on icon at bounding box center [635, 131] width 19 height 19
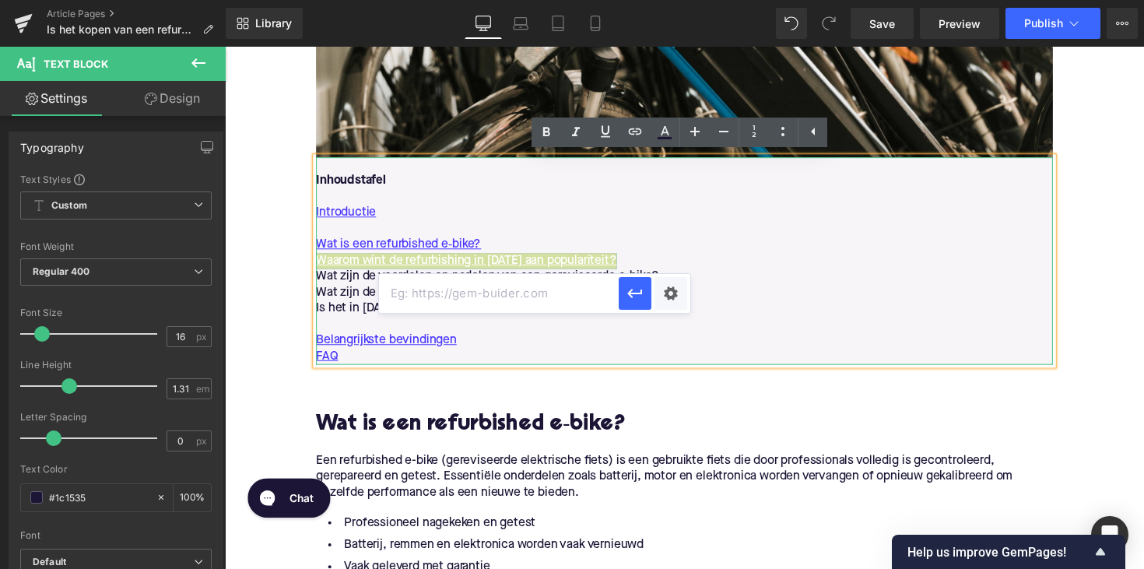
click at [504, 290] on input "text" at bounding box center [499, 293] width 240 height 39
paste input "#e-1757918966993"
type input "#e-1757918966993"
click at [627, 287] on icon "button" at bounding box center [635, 293] width 19 height 19
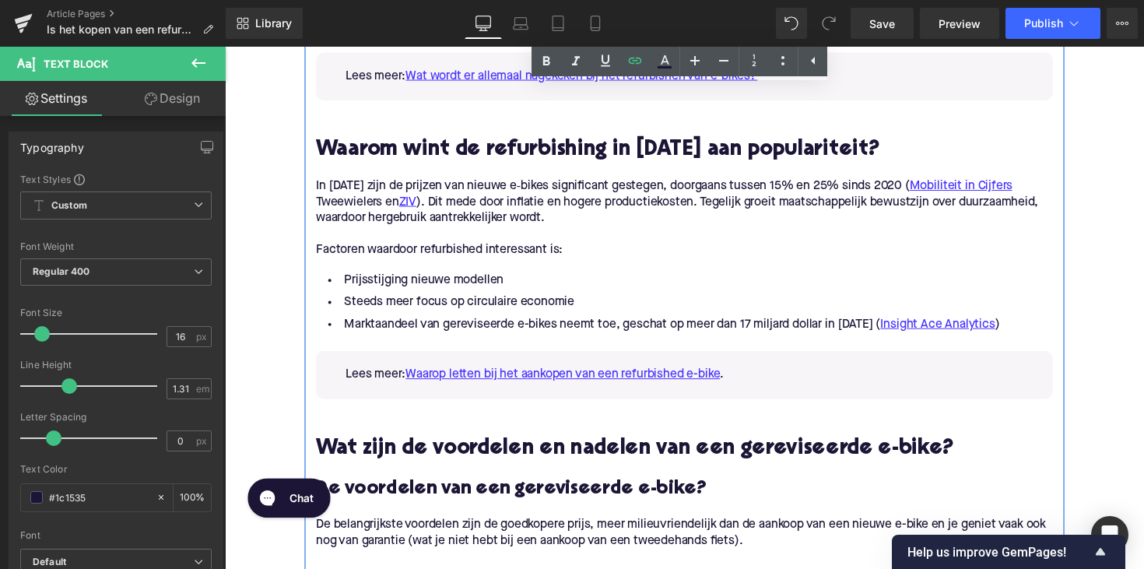
scroll to position [1465, 0]
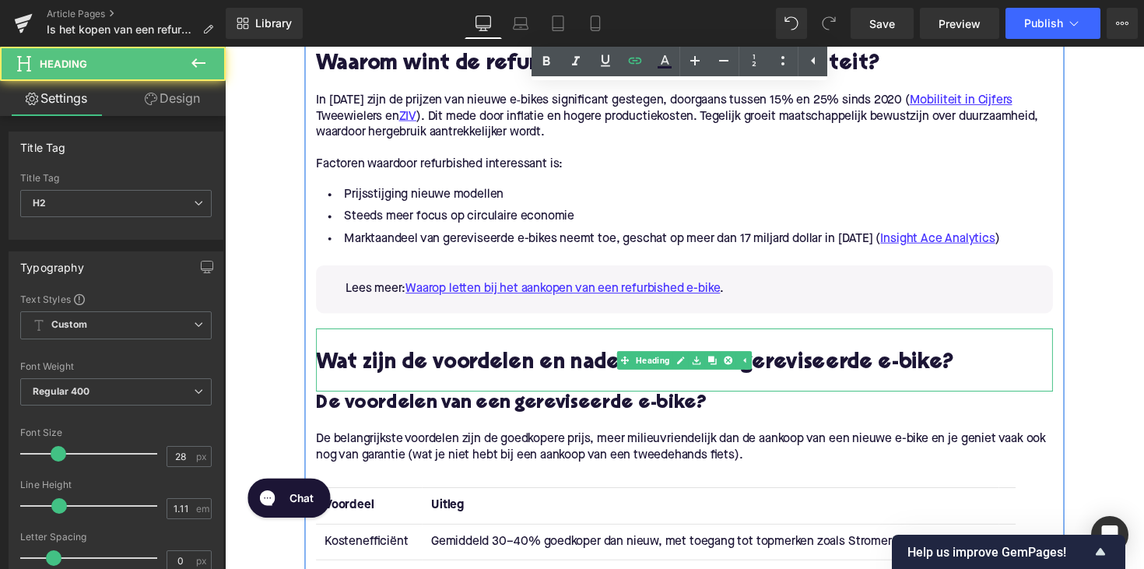
click at [510, 376] on h2 "Wat zijn de voordelen en nadelen van een gereviseerde e-bike?" at bounding box center [695, 372] width 755 height 24
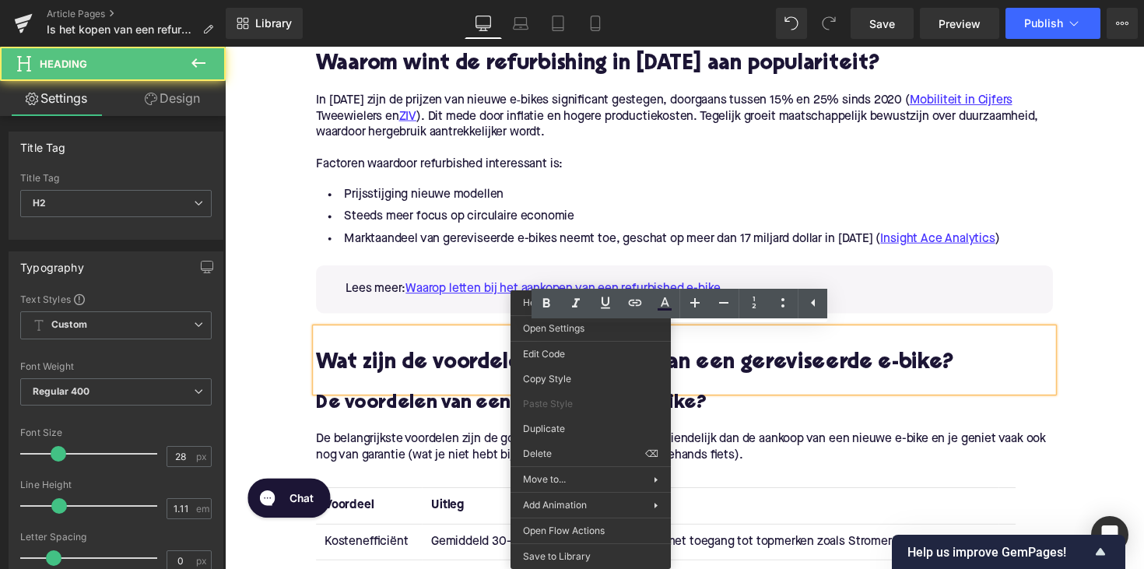
click at [598, 367] on h2 "Wat zijn de voordelen en nadelen van een gereviseerde e-bike?" at bounding box center [695, 372] width 755 height 24
click at [589, 0] on div "Text Block You are previewing how the will restyle your page. You can not edit …" at bounding box center [572, 0] width 1144 height 0
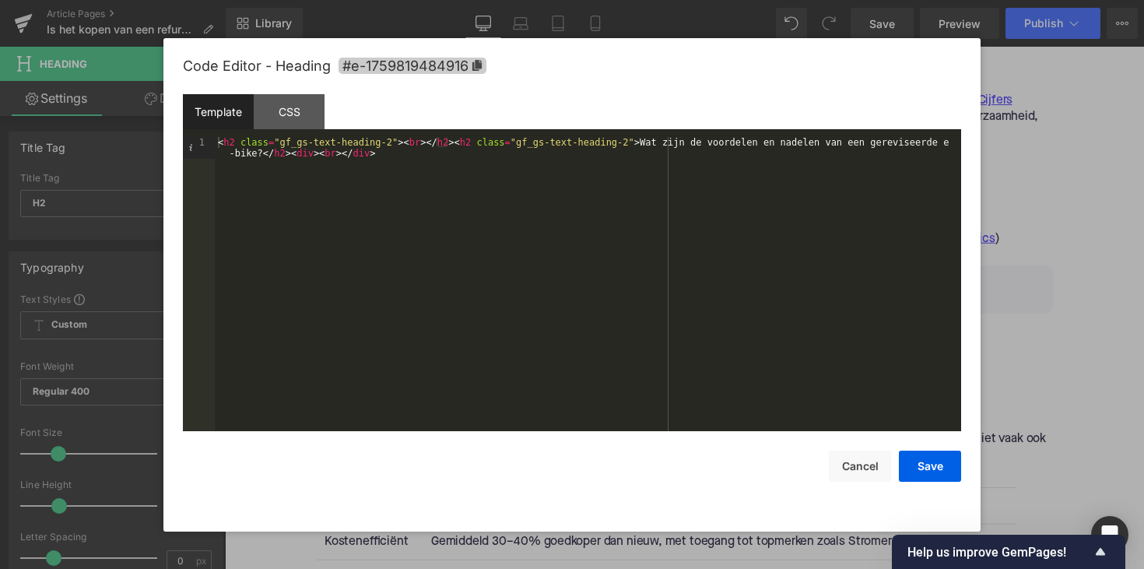
click at [481, 66] on icon at bounding box center [476, 65] width 9 height 11
copy h2 "nadelen"
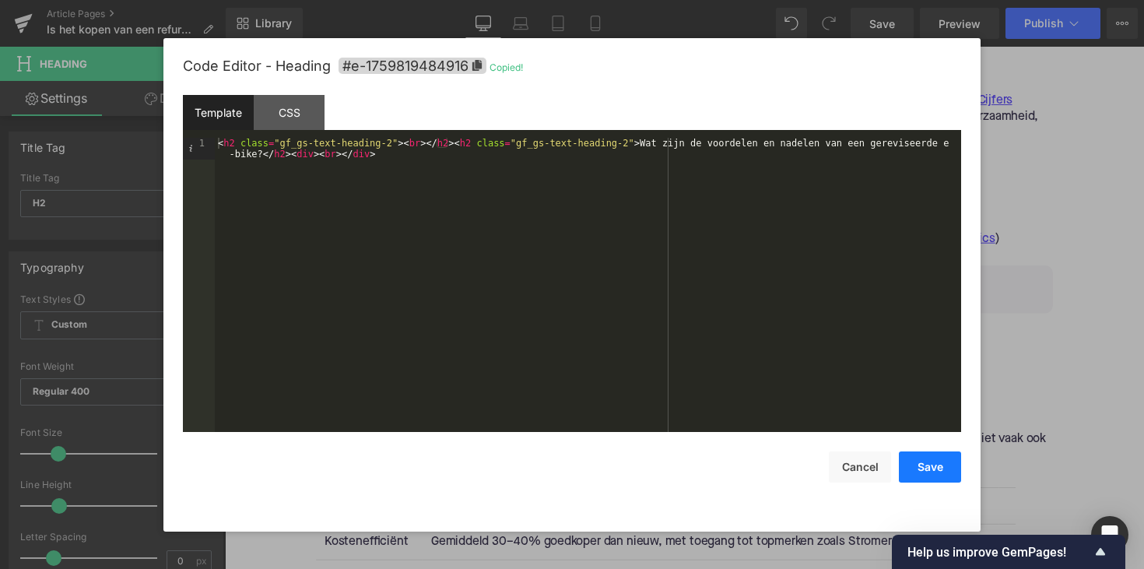
click at [928, 472] on button "Save" at bounding box center [930, 466] width 62 height 31
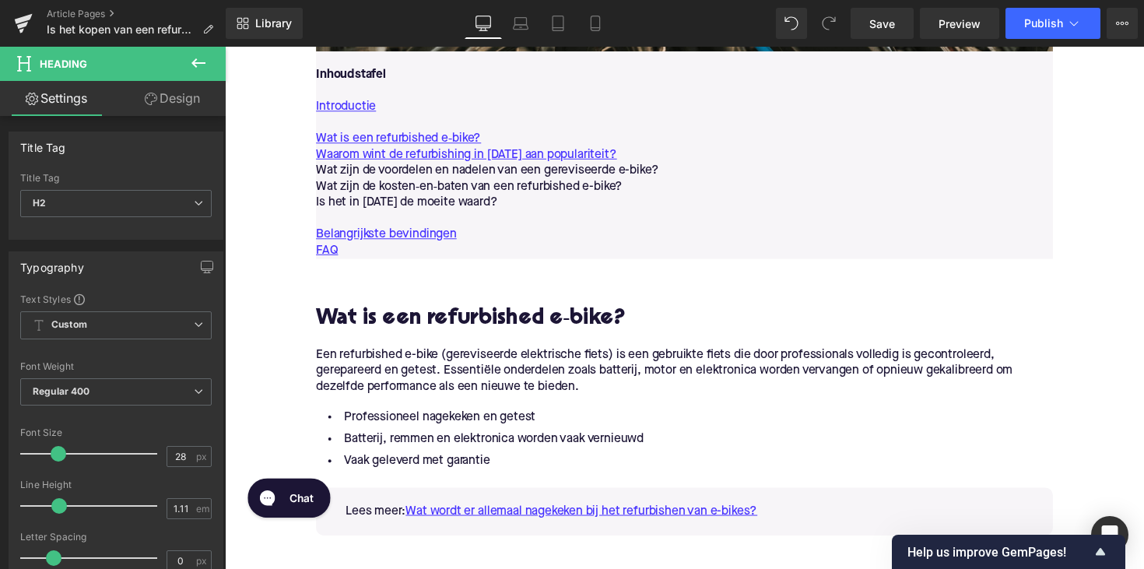
scroll to position [922, 0]
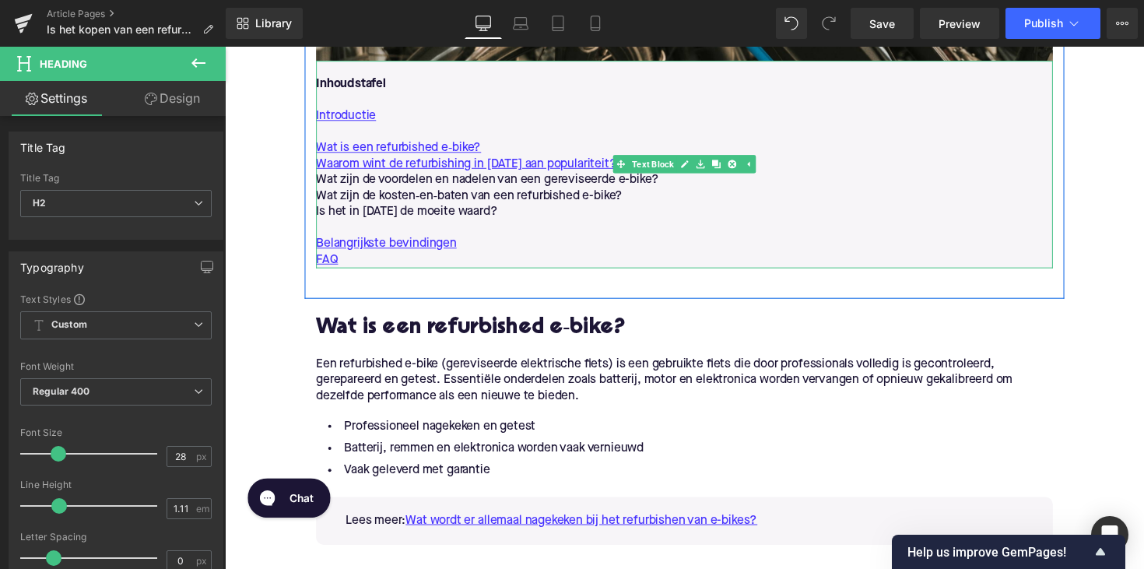
click at [455, 181] on p "Wat zijn de voordelen en nadelen van een gereviseerde e-bike?" at bounding box center [695, 184] width 755 height 16
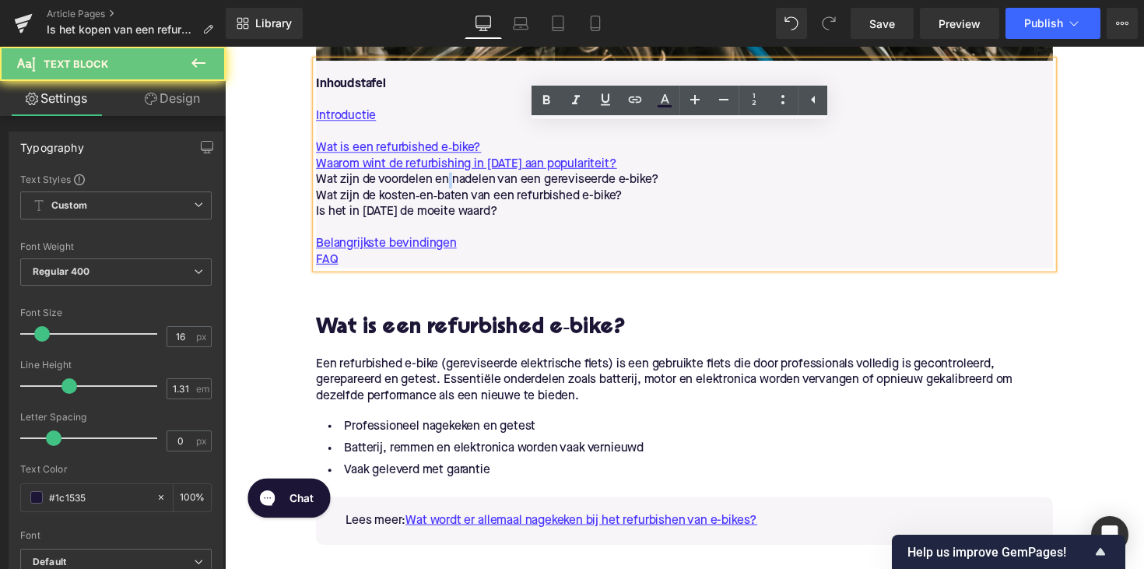
click at [455, 181] on p "Wat zijn de voordelen en nadelen van een gereviseerde e-bike?" at bounding box center [695, 184] width 755 height 16
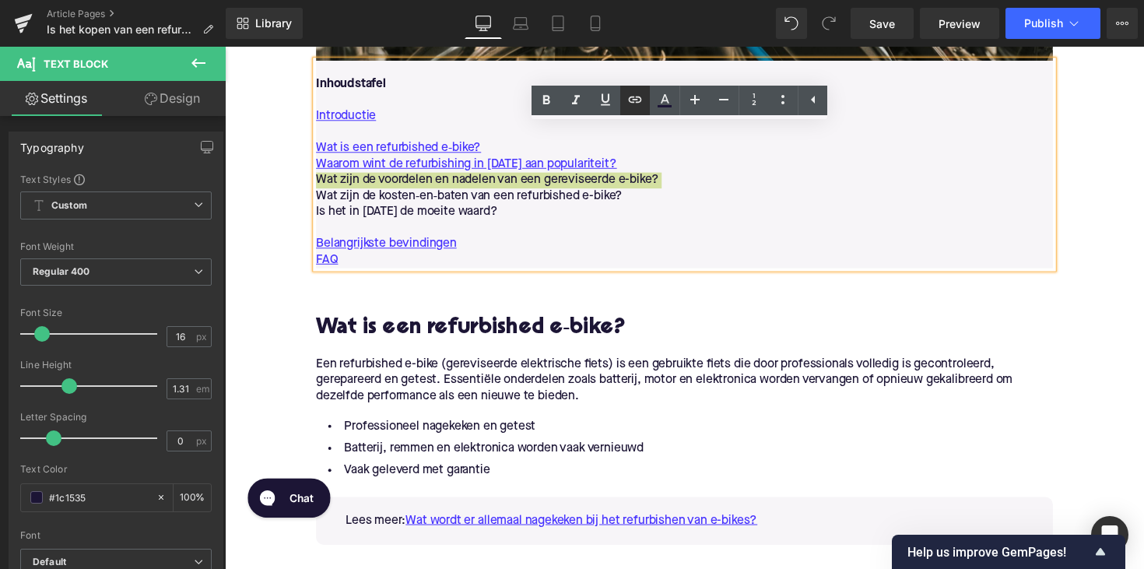
click at [636, 101] on icon at bounding box center [635, 99] width 19 height 19
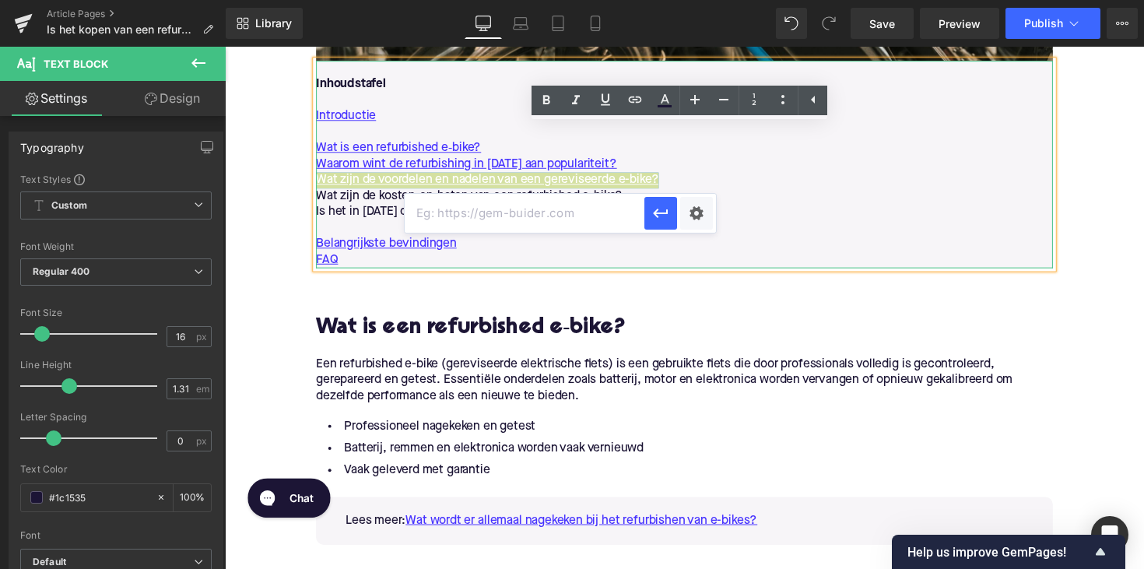
click at [520, 210] on input "text" at bounding box center [525, 213] width 240 height 39
paste input "#e-1759819484916"
type input "#e-1759819484916"
click at [656, 216] on icon "button" at bounding box center [661, 213] width 19 height 19
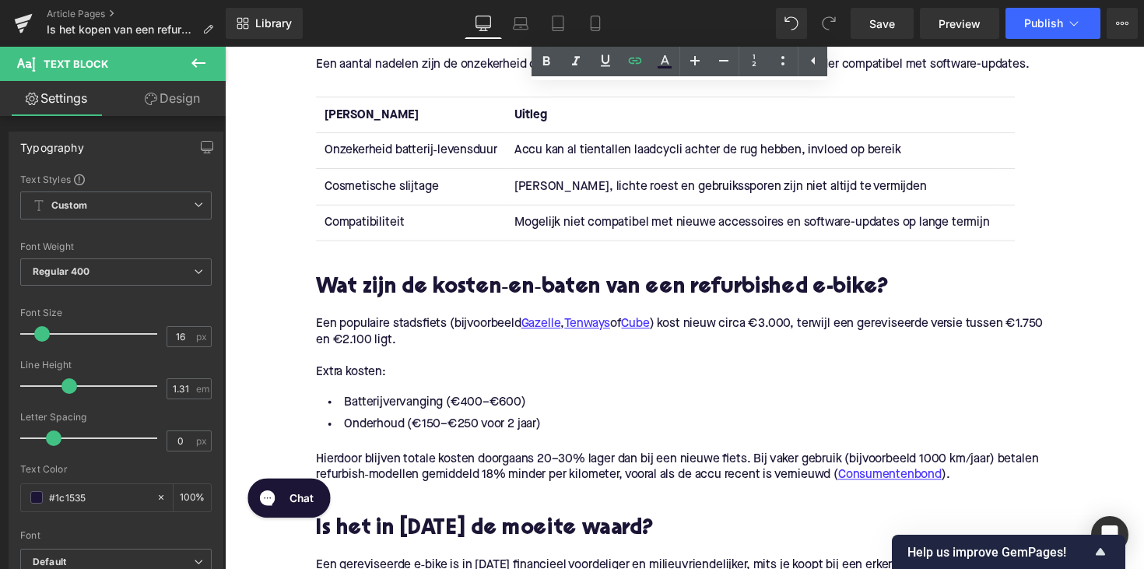
scroll to position [2258, 0]
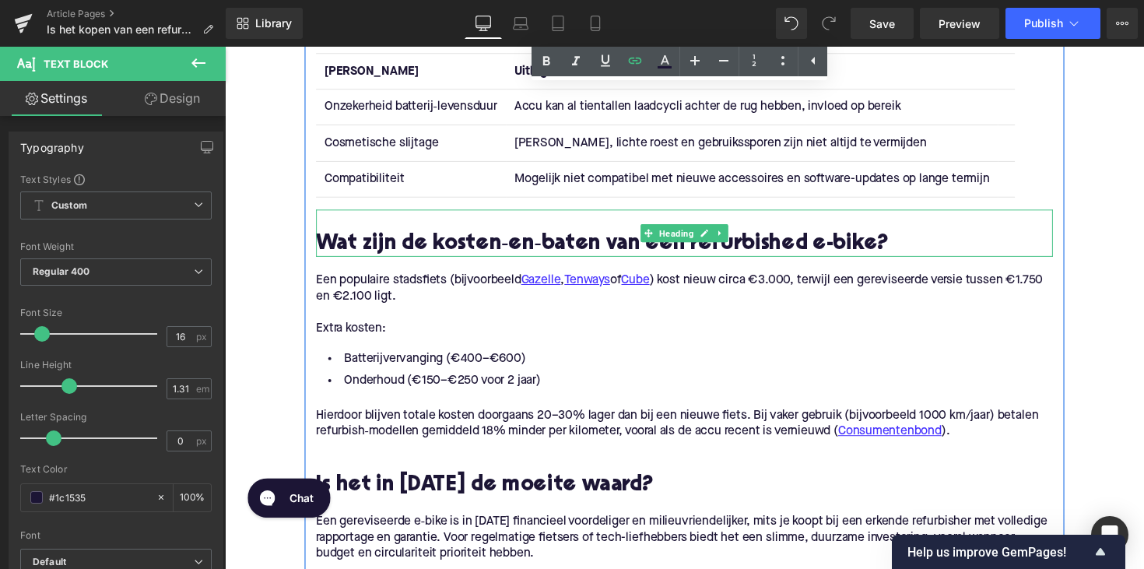
click at [561, 247] on h2 "Wat zijn de kosten‑en‑baten van een refurbished e-bike?" at bounding box center [695, 249] width 755 height 24
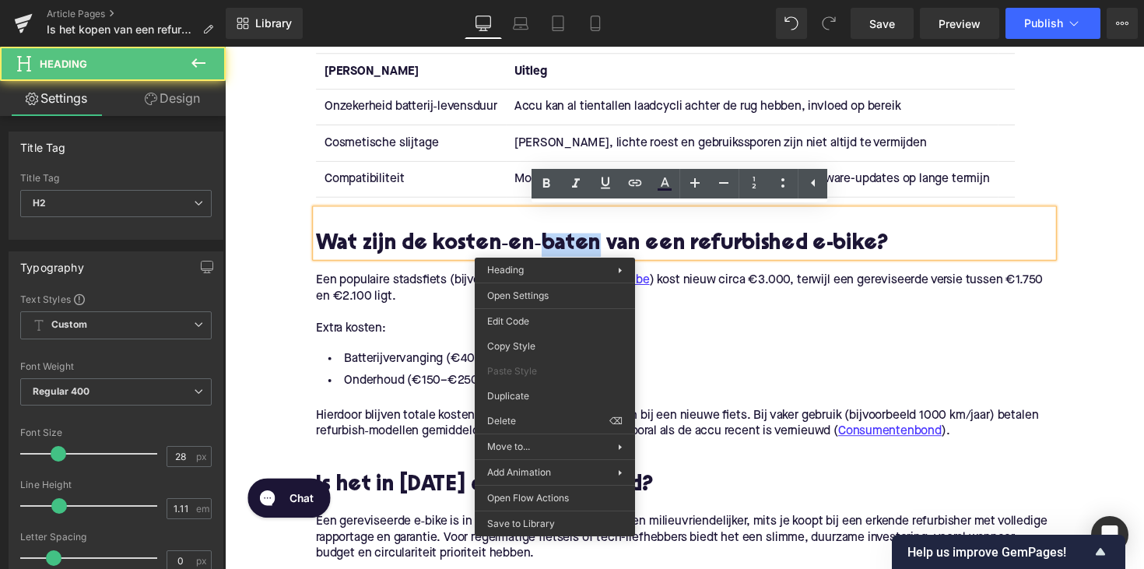
click at [561, 246] on h2 "Wat zijn de kosten‑en‑baten van een refurbished e-bike?" at bounding box center [695, 249] width 755 height 24
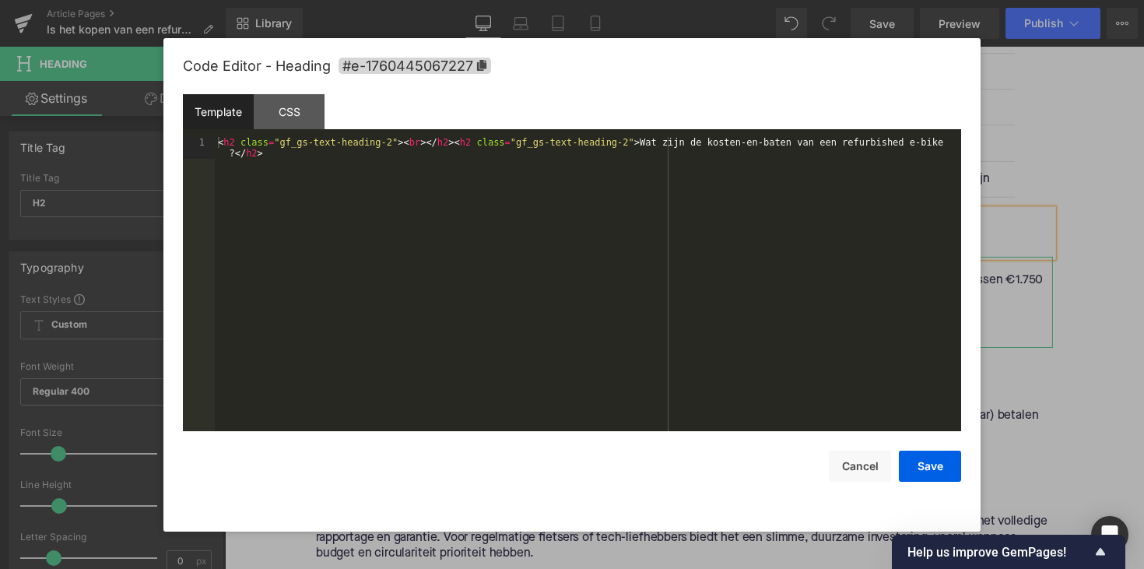
click at [544, 0] on div "Text Block You are previewing how the will restyle your page. You can not edit …" at bounding box center [572, 0] width 1144 height 0
click at [483, 64] on icon at bounding box center [481, 65] width 9 height 11
copy h2 "baten"
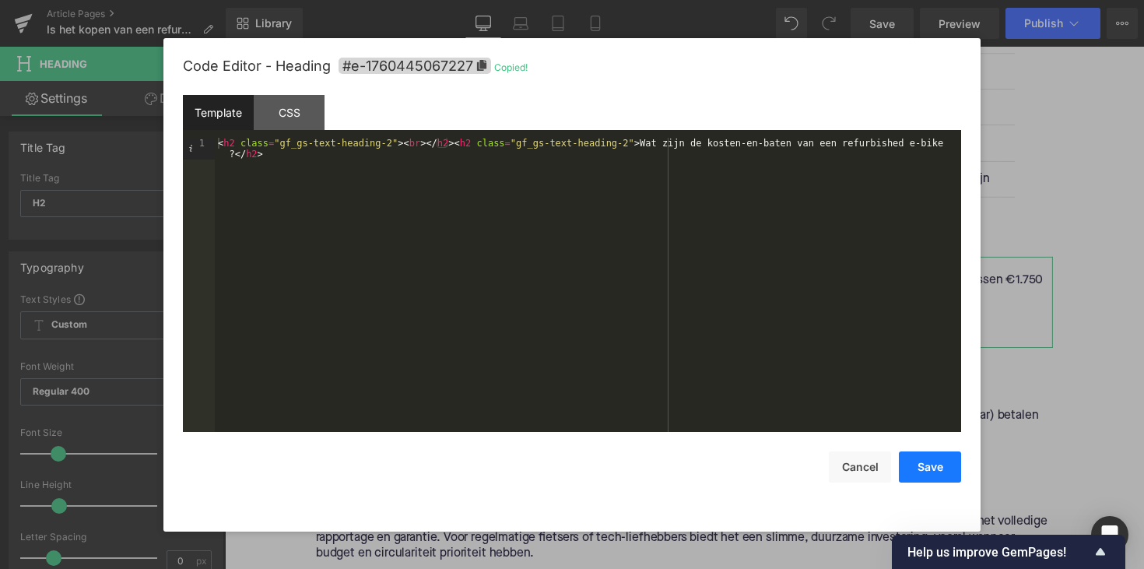
click at [926, 469] on button "Save" at bounding box center [930, 466] width 62 height 31
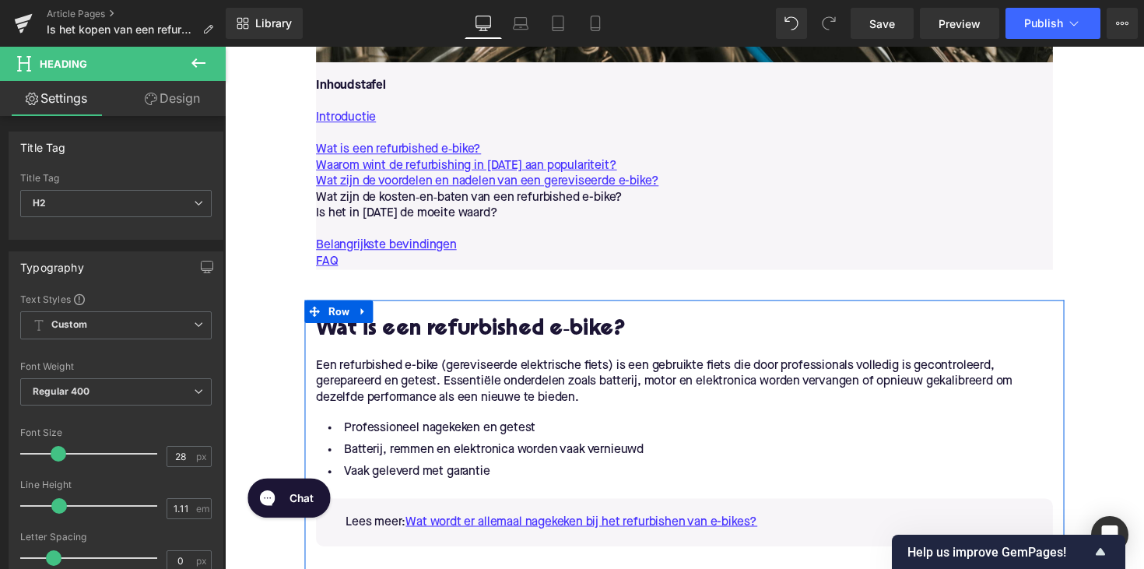
scroll to position [869, 0]
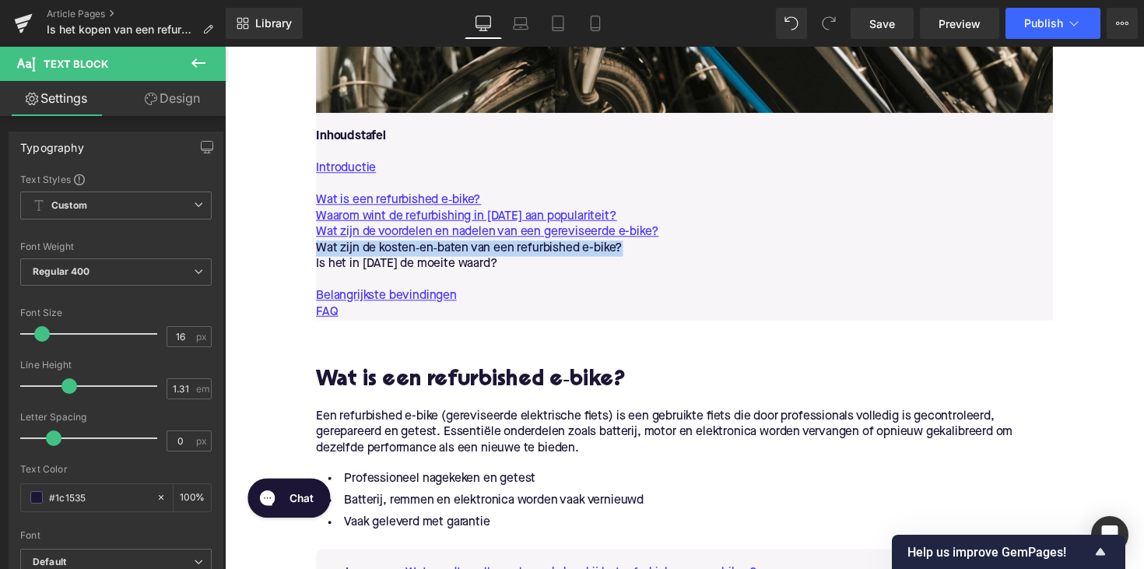
drag, startPoint x: 638, startPoint y: 255, endPoint x: 302, endPoint y: 254, distance: 335.5
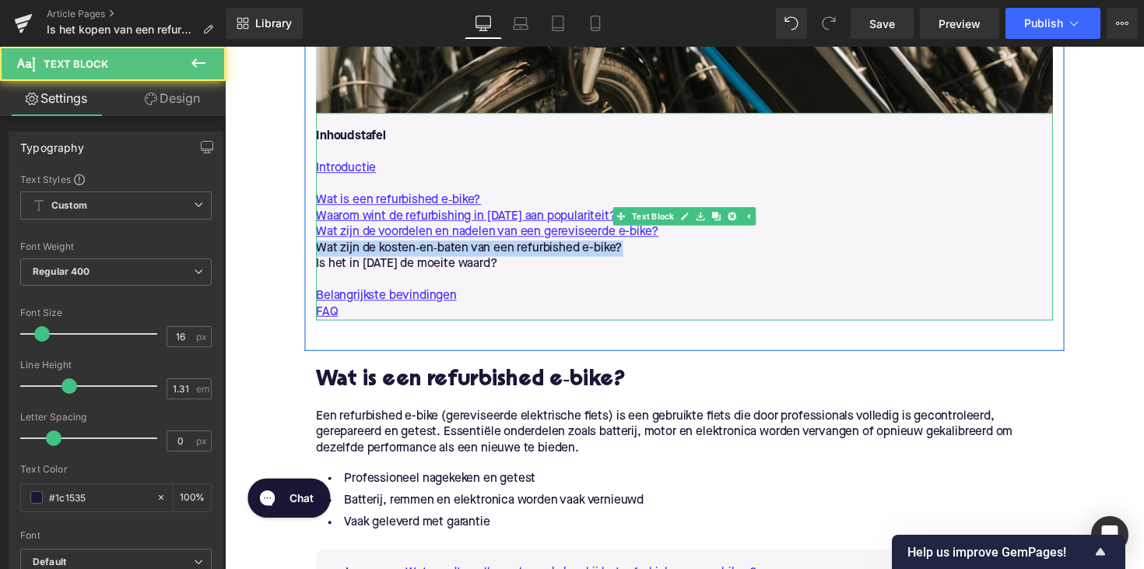
click at [525, 250] on p "Wat zijn de kosten‑en‑baten van een refurbished e-bike?" at bounding box center [695, 253] width 755 height 16
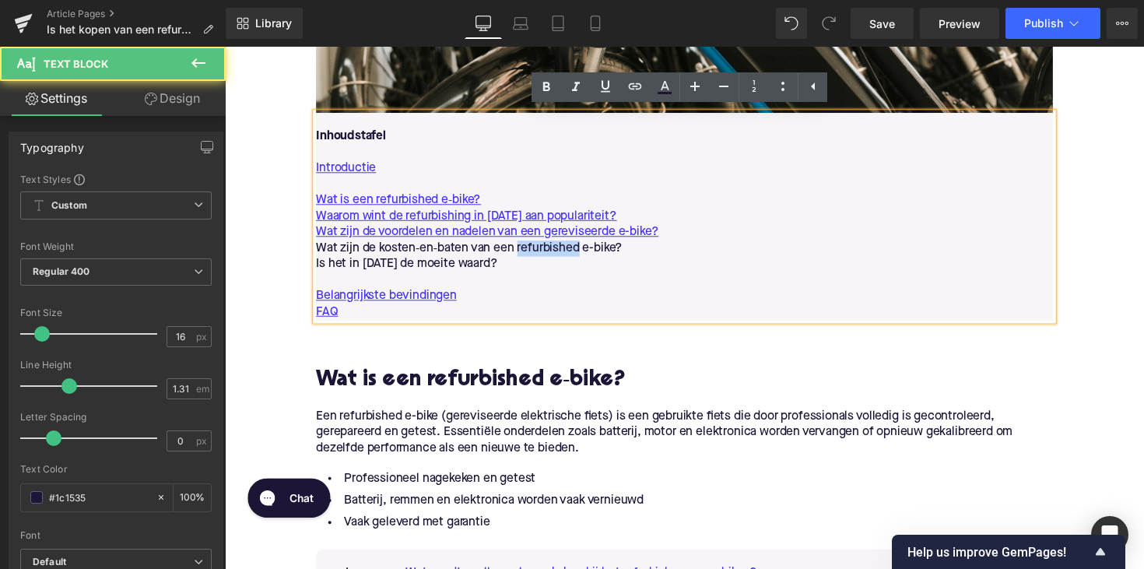
click at [525, 250] on p "Wat zijn de kosten‑en‑baten van een refurbished e-bike?" at bounding box center [695, 253] width 755 height 16
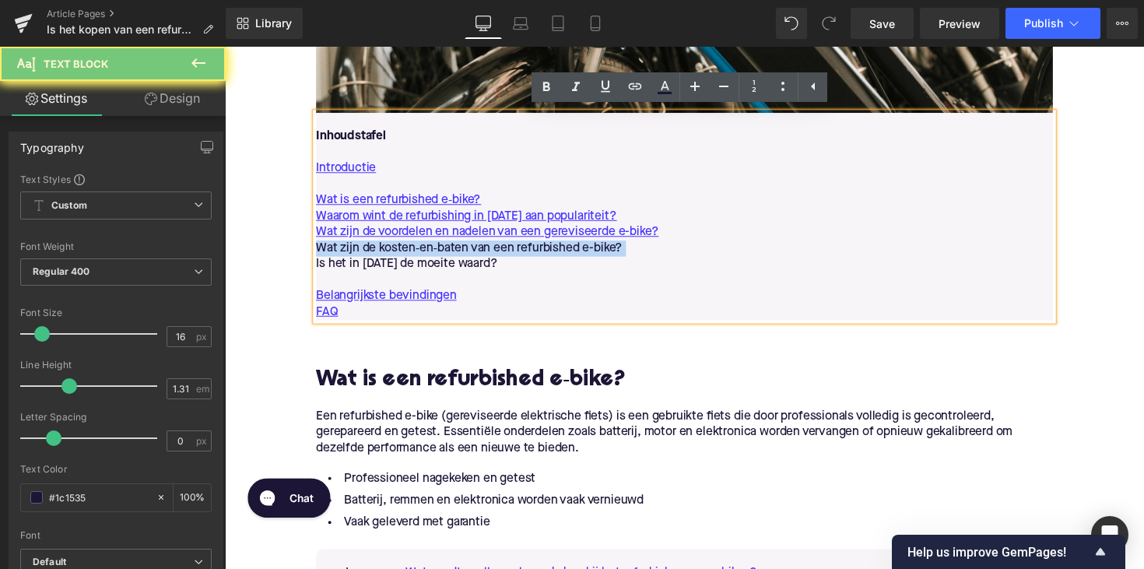
click at [525, 250] on p "Wat zijn de kosten‑en‑baten van een refurbished e-bike?" at bounding box center [695, 253] width 755 height 16
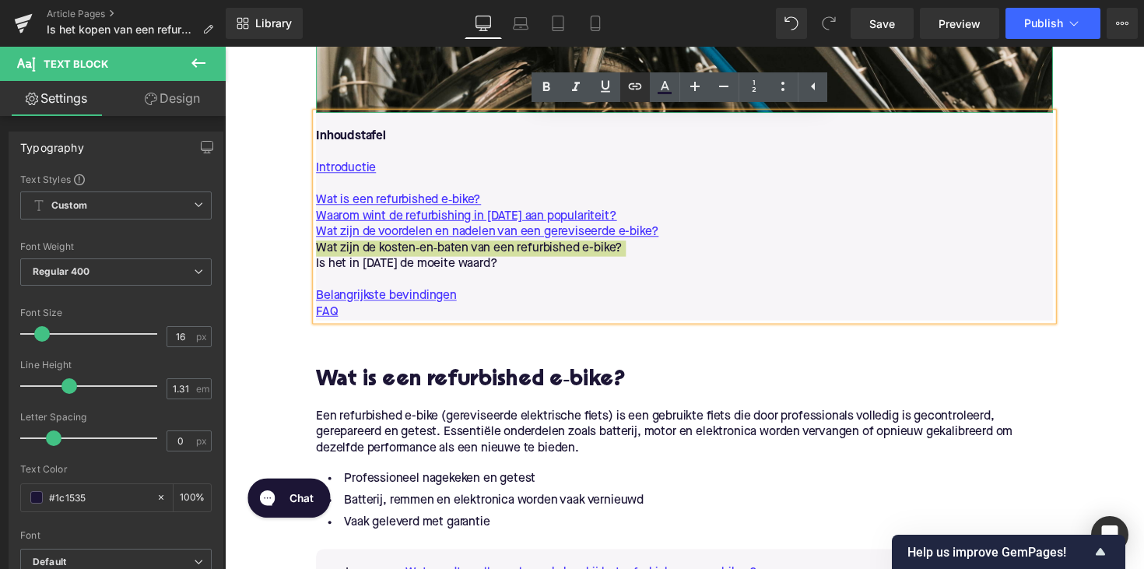
click at [633, 77] on link at bounding box center [635, 87] width 30 height 30
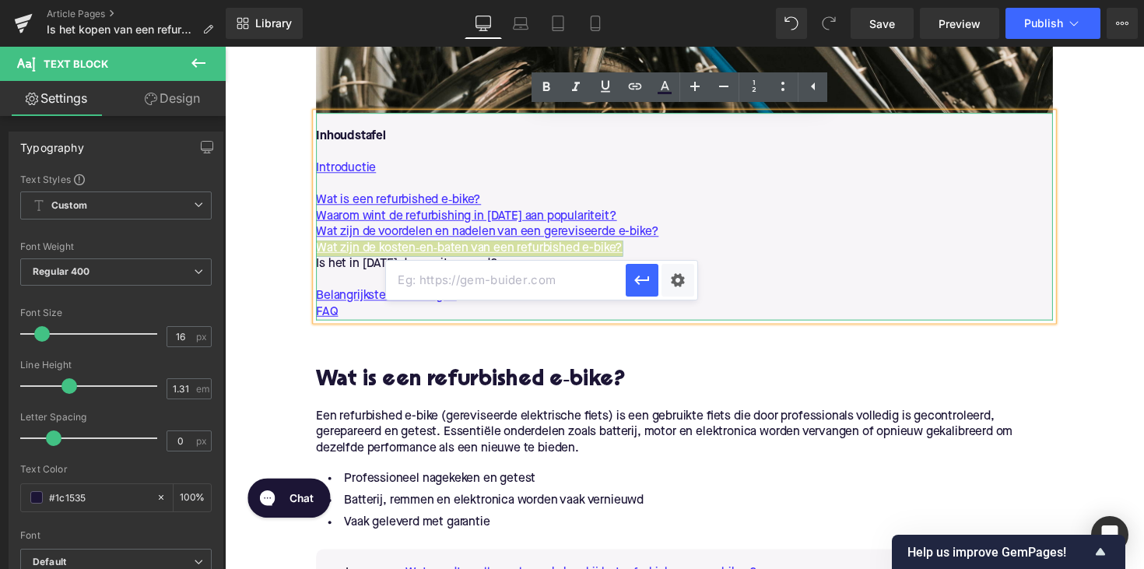
click at [482, 267] on input "text" at bounding box center [506, 280] width 240 height 39
paste input "#e-1760445067227"
click at [632, 278] on button "button" at bounding box center [642, 280] width 33 height 33
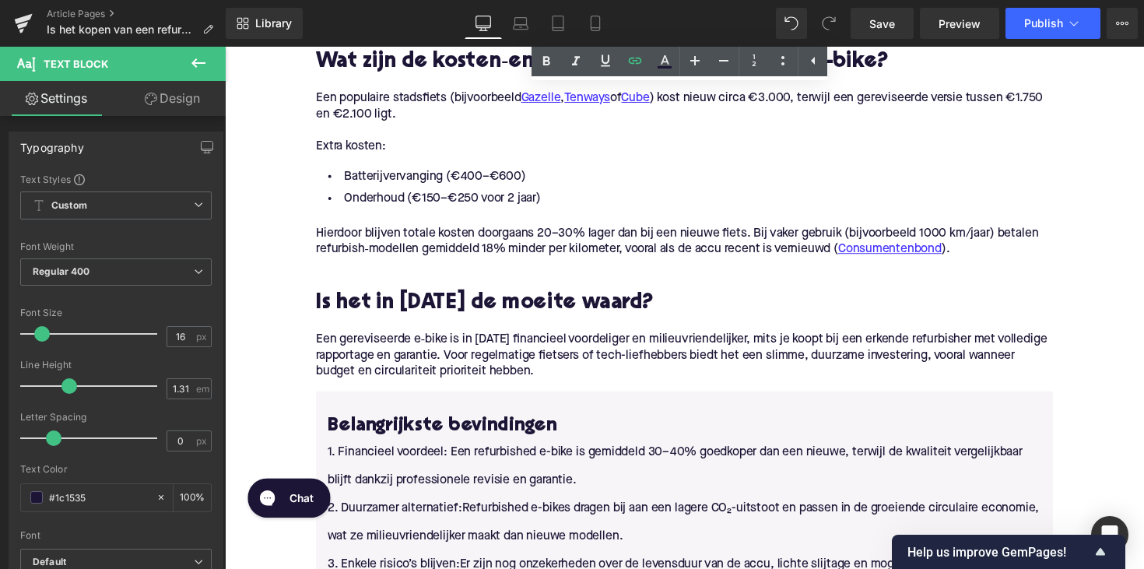
scroll to position [2586, 0]
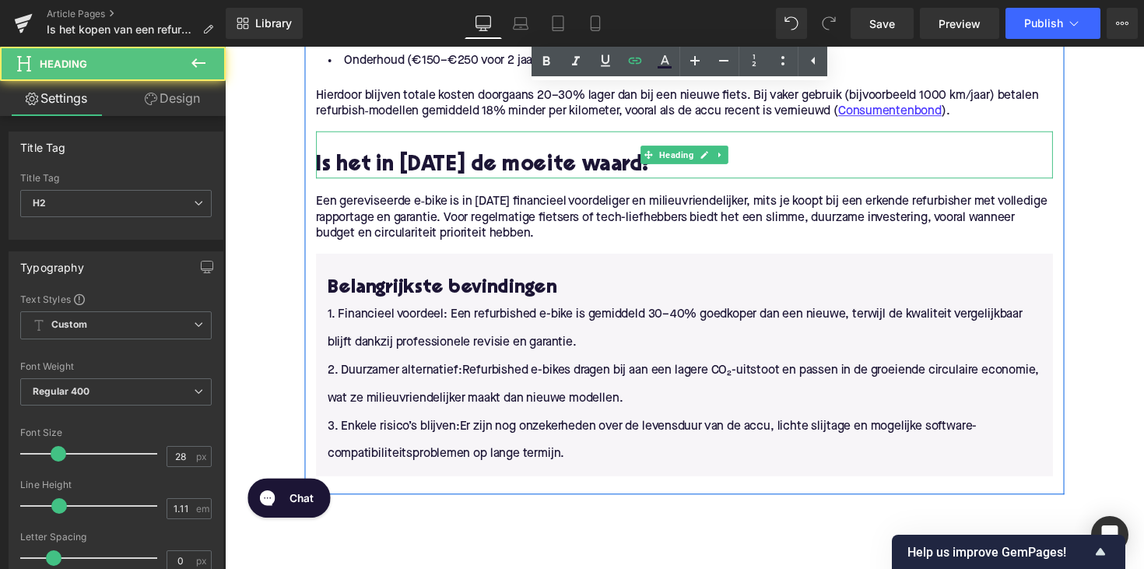
click at [515, 170] on h2 "Is het in [DATE] de moeite waard?" at bounding box center [695, 169] width 755 height 24
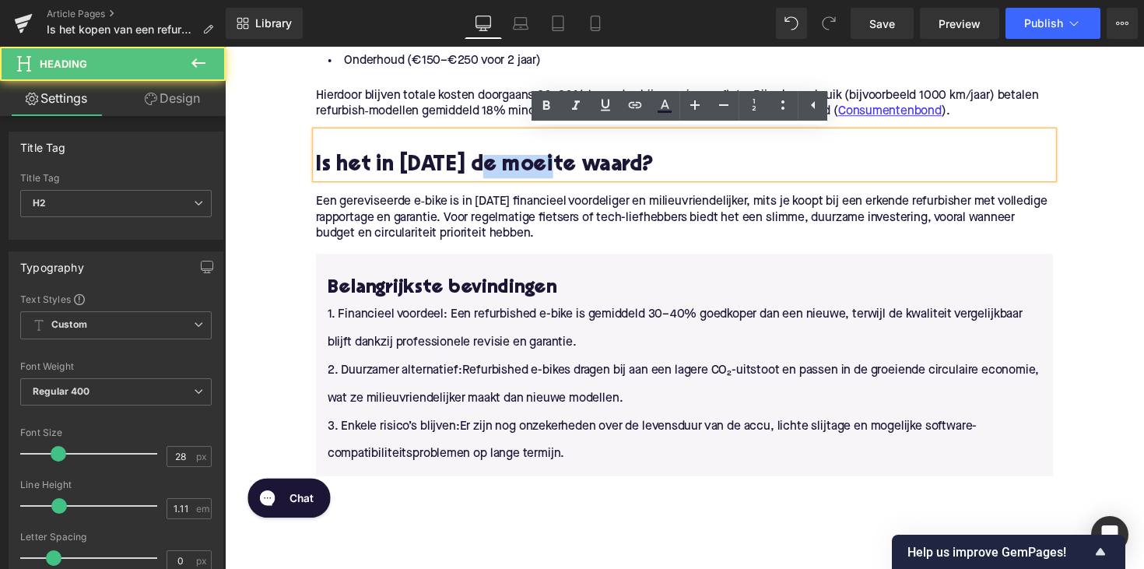
click at [515, 170] on h2 "Is het in [DATE] de moeite waard?" at bounding box center [695, 169] width 755 height 24
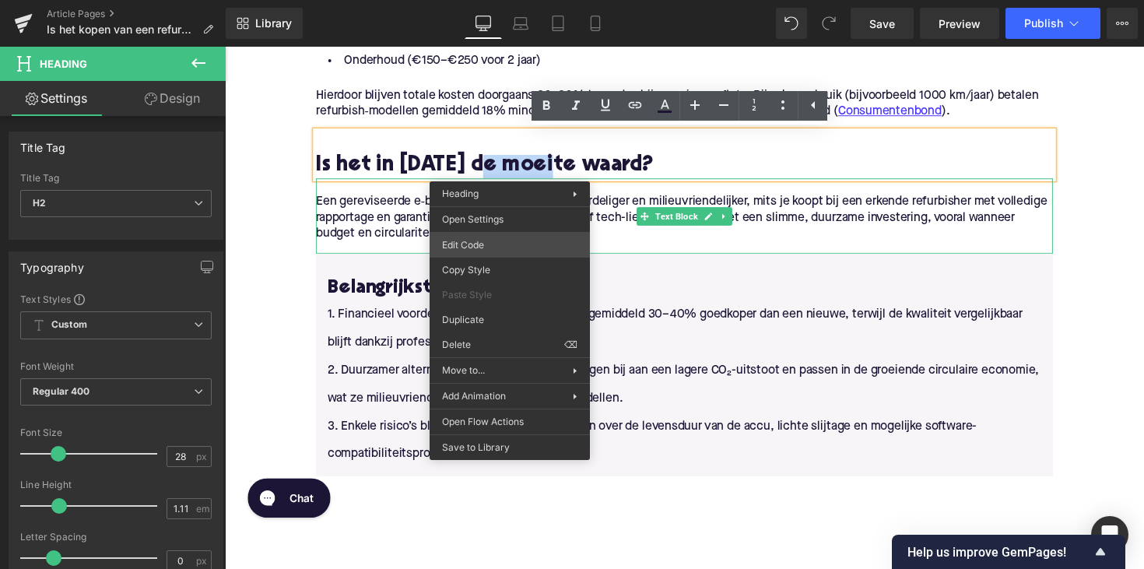
click at [494, 0] on div "Text Block You are previewing how the will restyle your page. You can not edit …" at bounding box center [572, 0] width 1144 height 0
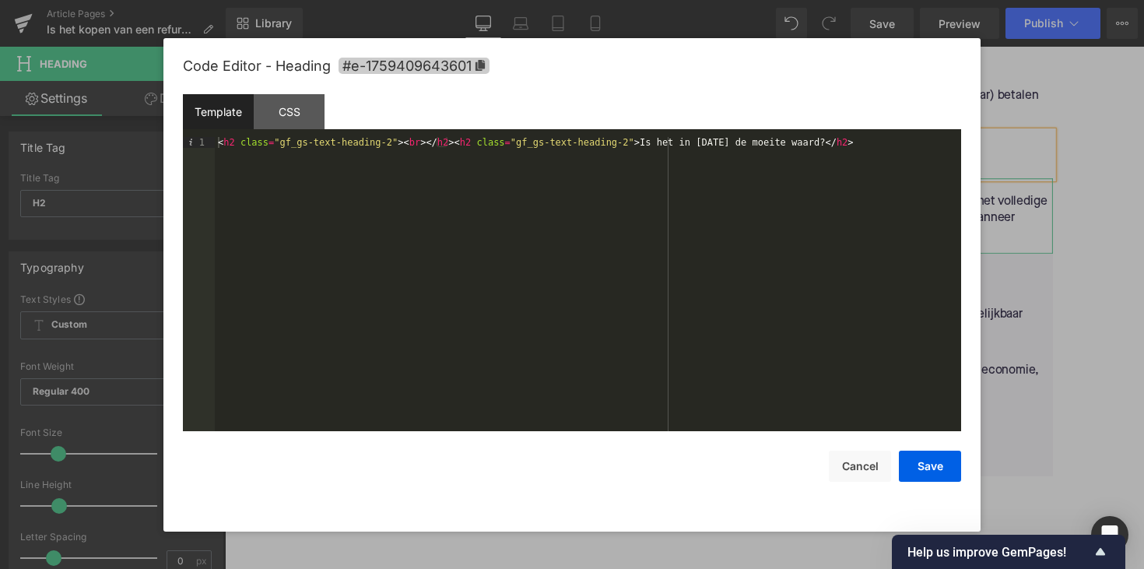
click at [481, 61] on icon at bounding box center [480, 65] width 9 height 11
copy h2 "moeite"
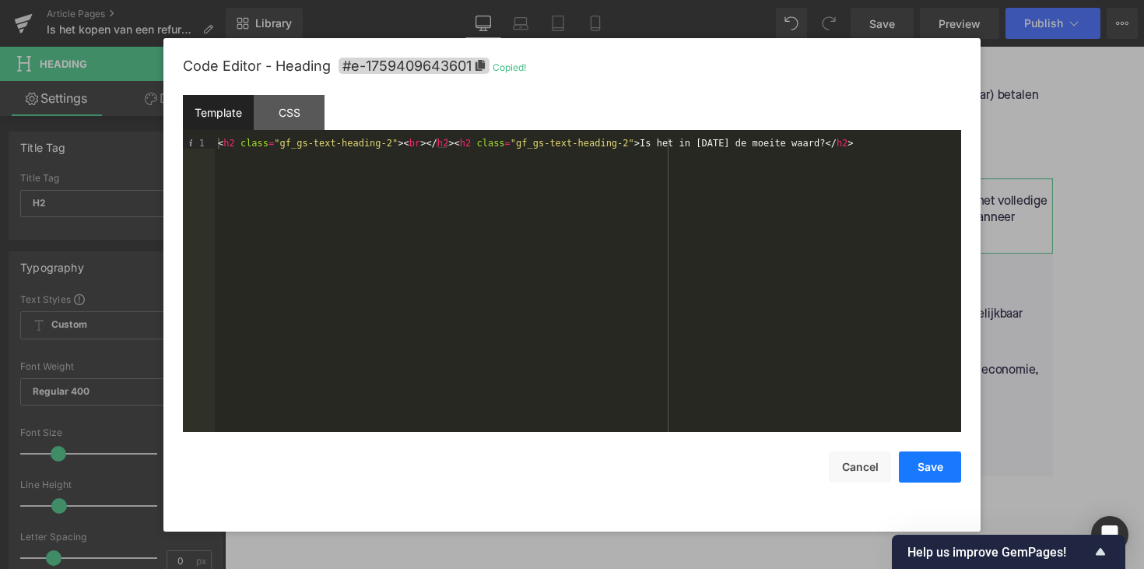
click at [920, 466] on button "Save" at bounding box center [930, 466] width 62 height 31
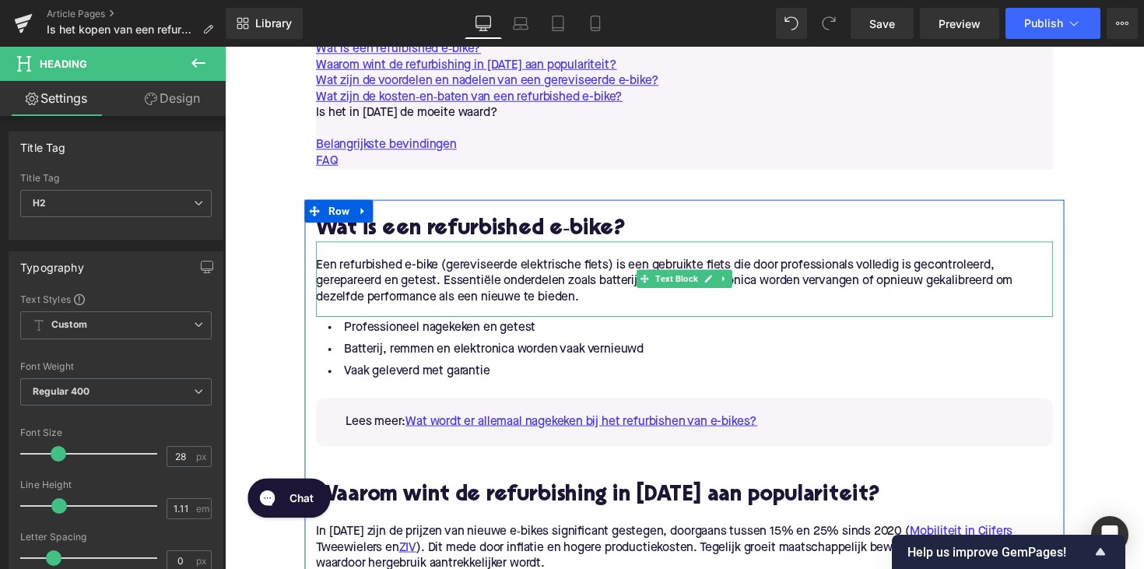
scroll to position [1011, 0]
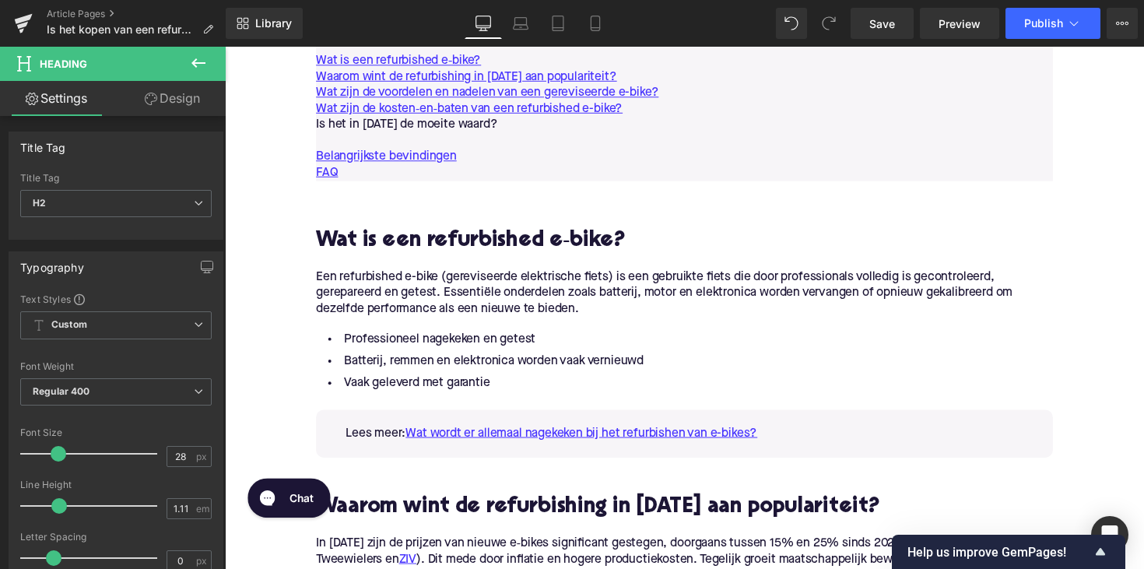
click at [449, 132] on p "Is het in [DATE] de moeite waard?" at bounding box center [695, 127] width 755 height 16
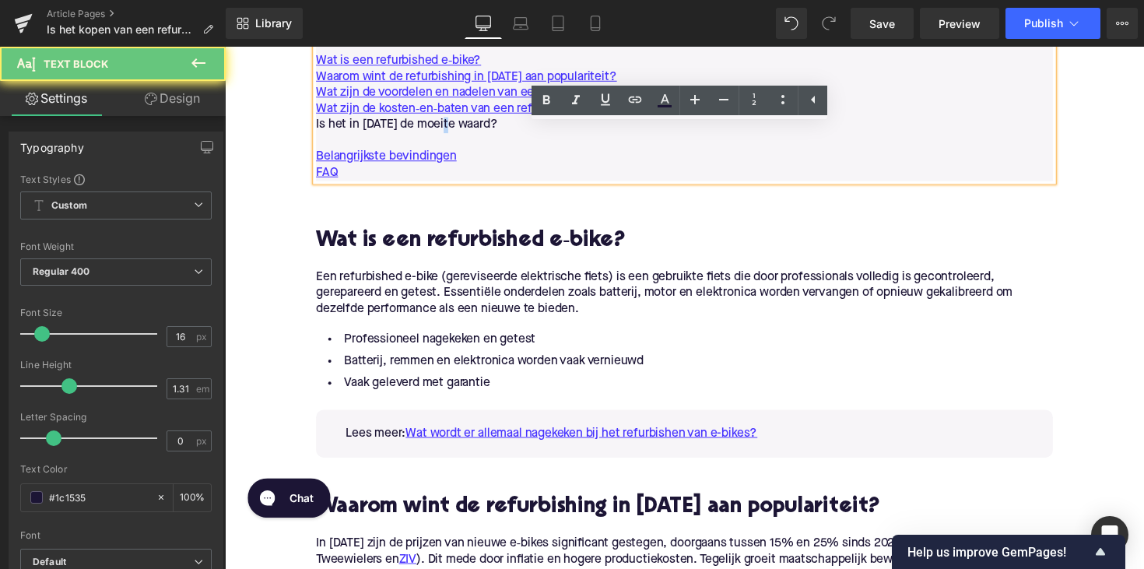
click at [449, 132] on p "Is het in [DATE] de moeite waard?" at bounding box center [695, 127] width 755 height 16
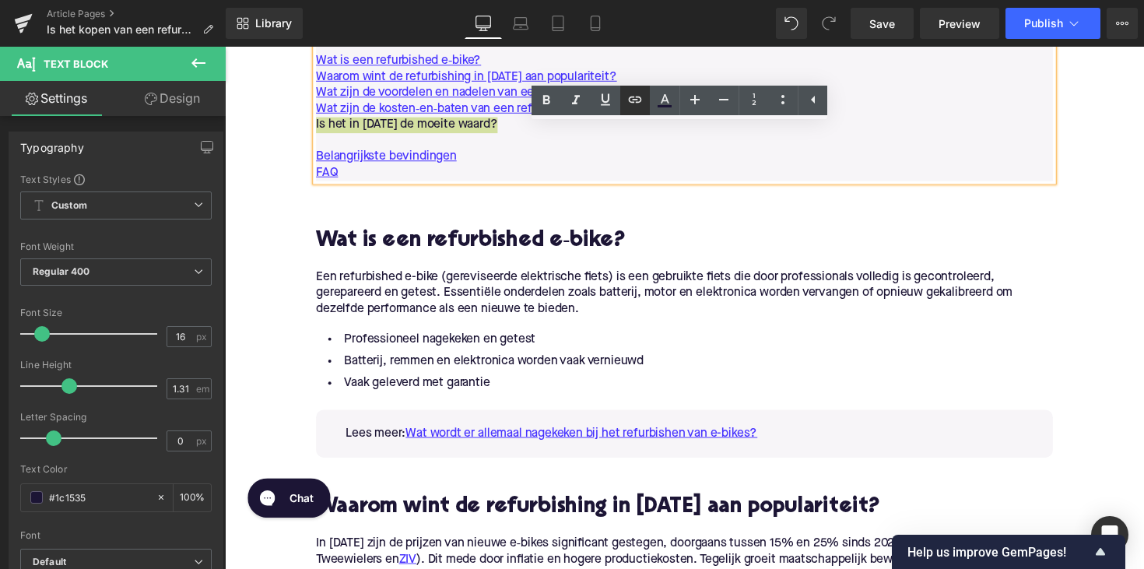
click at [641, 104] on icon at bounding box center [635, 99] width 19 height 19
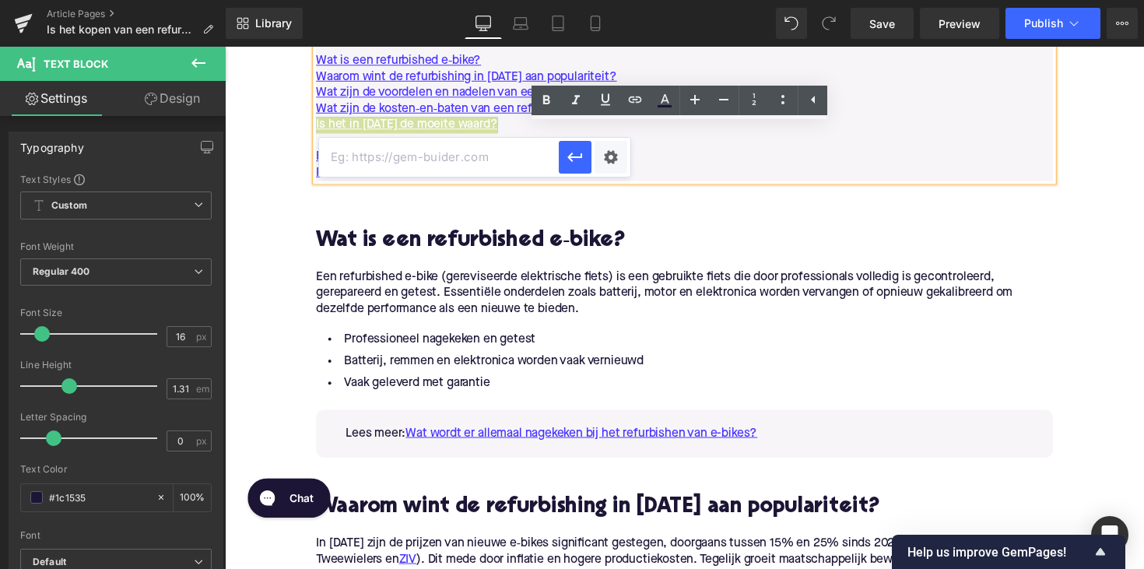
click at [485, 167] on input "text" at bounding box center [439, 157] width 240 height 39
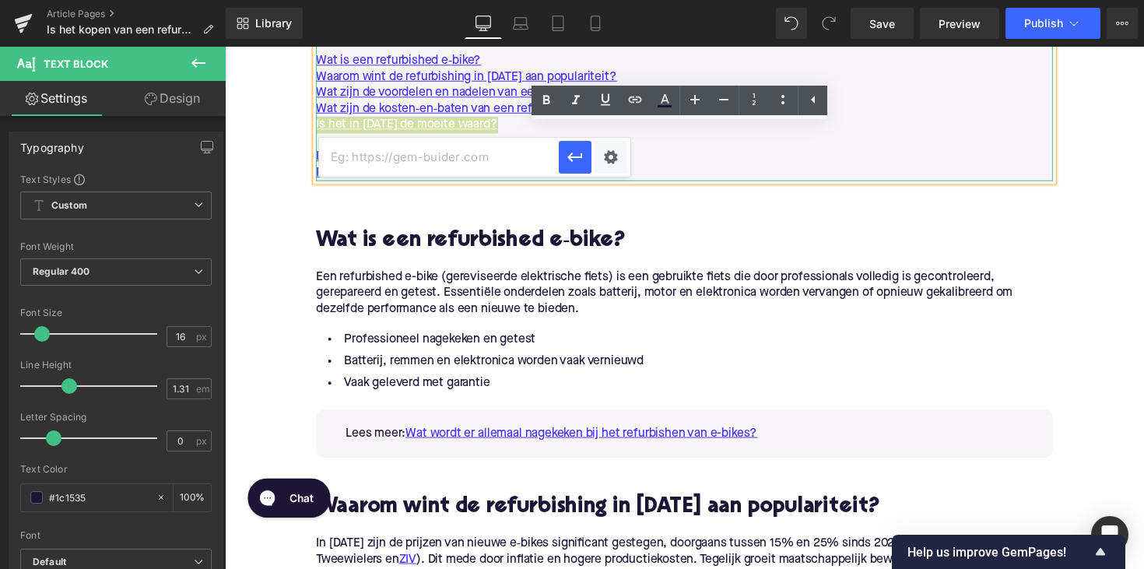
paste input "#e-1759409643601"
type input "#e-1759409643601"
click at [560, 160] on button "button" at bounding box center [575, 157] width 33 height 33
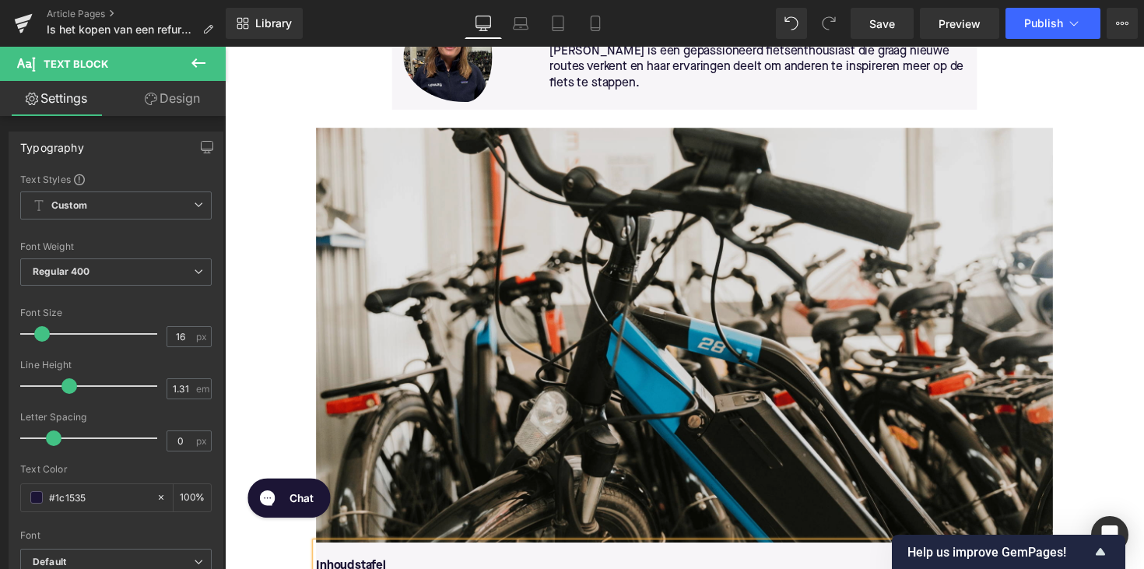
scroll to position [530, 0]
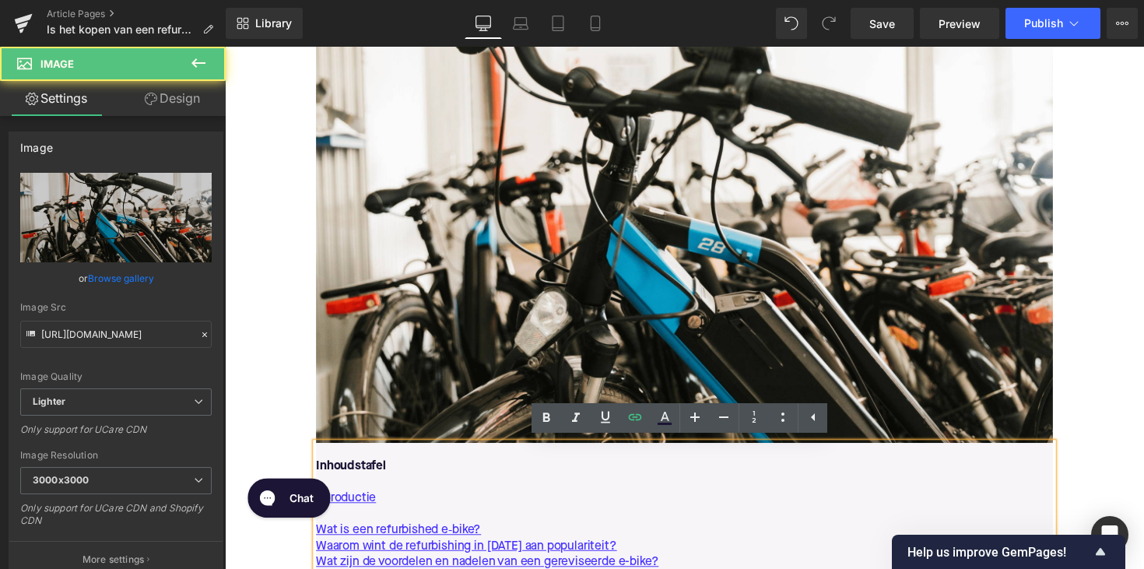
click at [673, 244] on div "Image" at bounding box center [695, 240] width 755 height 425
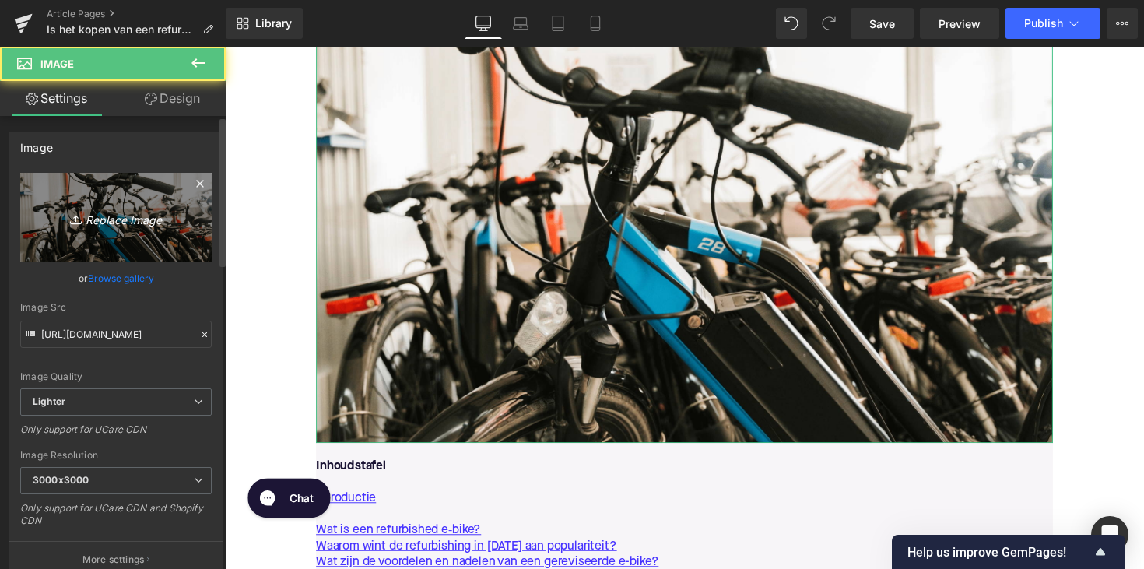
click at [112, 213] on icon "Replace Image" at bounding box center [116, 217] width 125 height 19
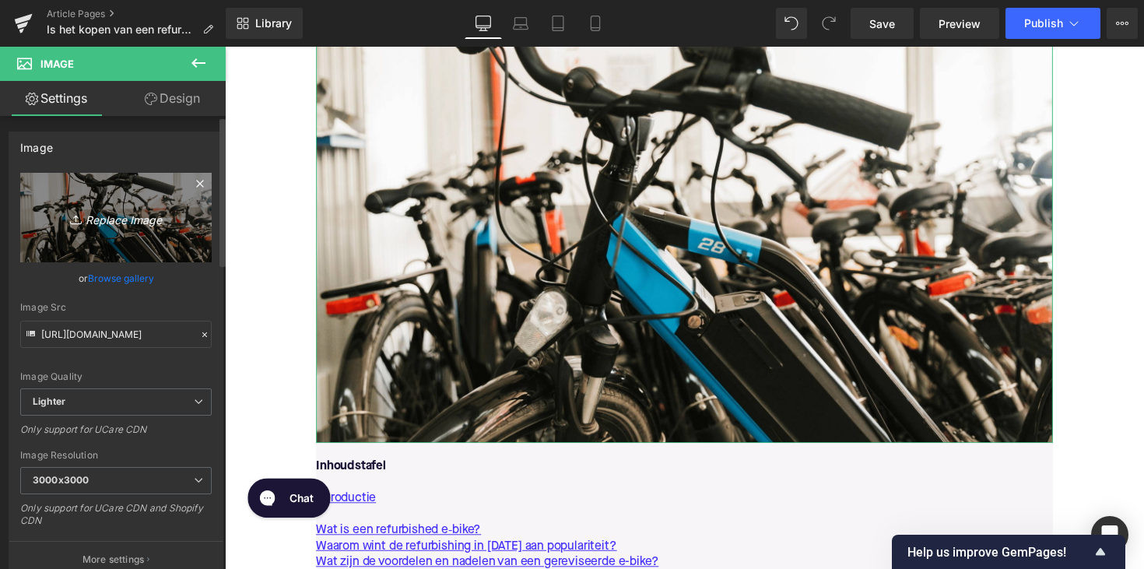
type input "C:\fakepath\vrouwrefurbishedebike.png"
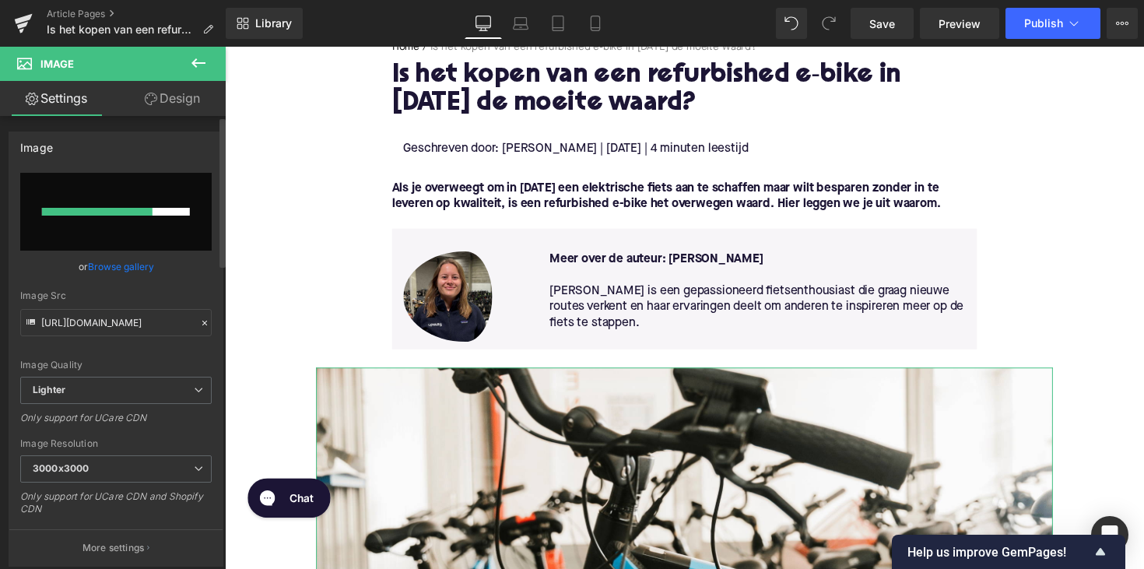
scroll to position [182, 0]
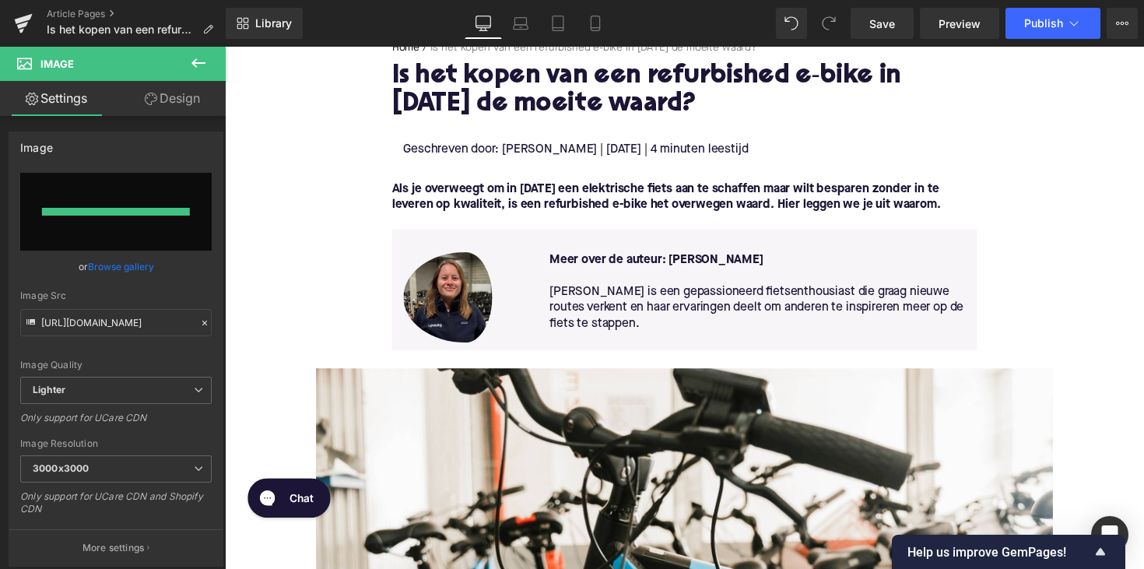
type input "[URL][DOMAIN_NAME]"
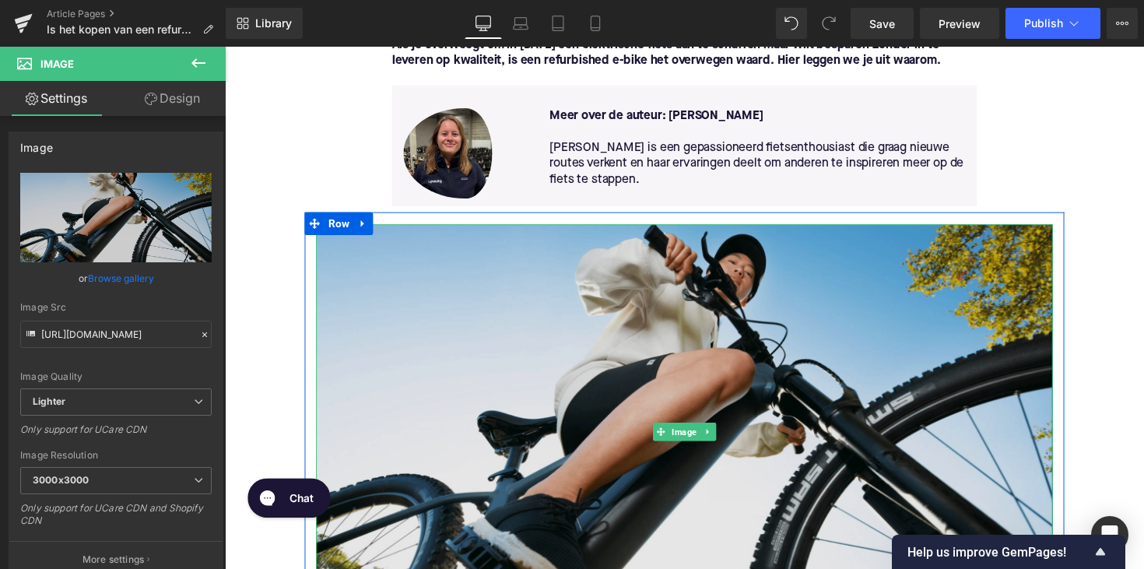
click at [786, 384] on img at bounding box center [695, 441] width 755 height 425
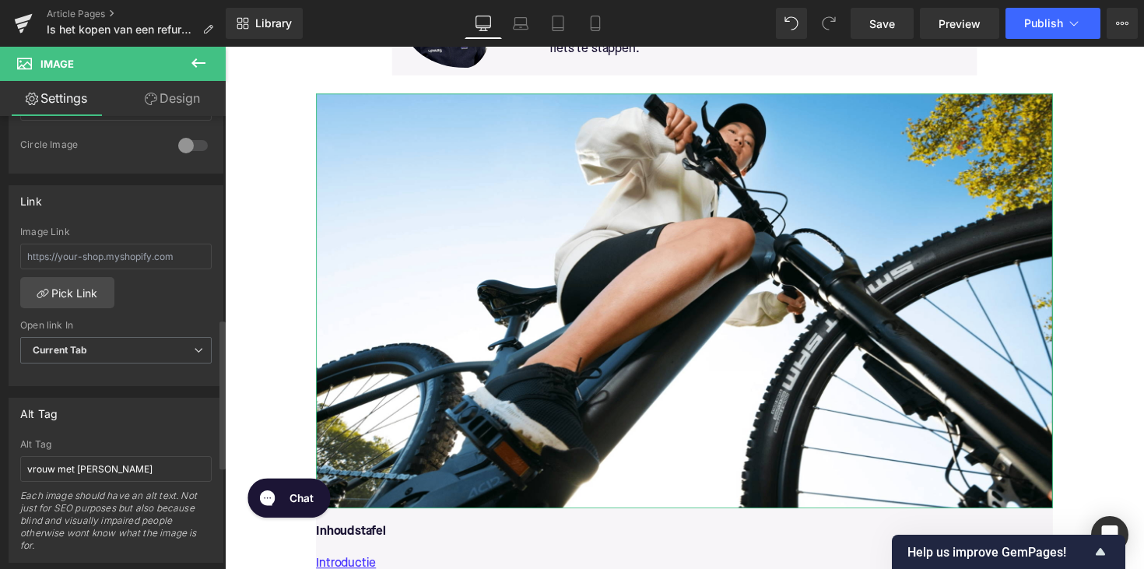
scroll to position [630, 0]
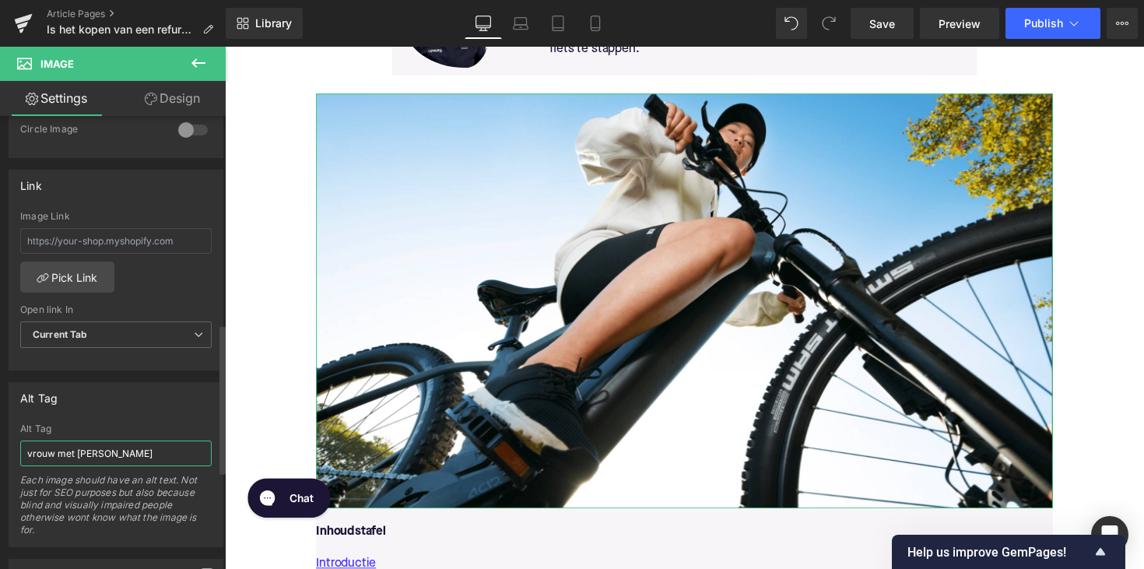
click at [75, 448] on input "vrouw met [PERSON_NAME]" at bounding box center [115, 454] width 191 height 26
drag, startPoint x: 58, startPoint y: 452, endPoint x: 154, endPoint y: 452, distance: 95.7
click at [154, 452] on input "vrouw met [PERSON_NAME]" at bounding box center [115, 454] width 191 height 26
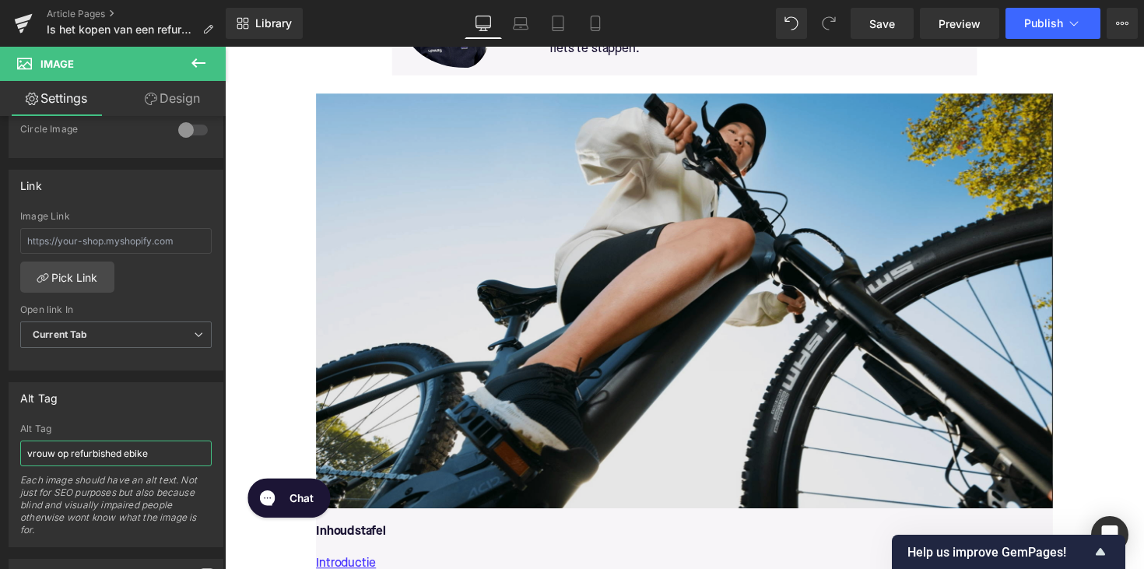
type input "vrouw op refurbished ebike"
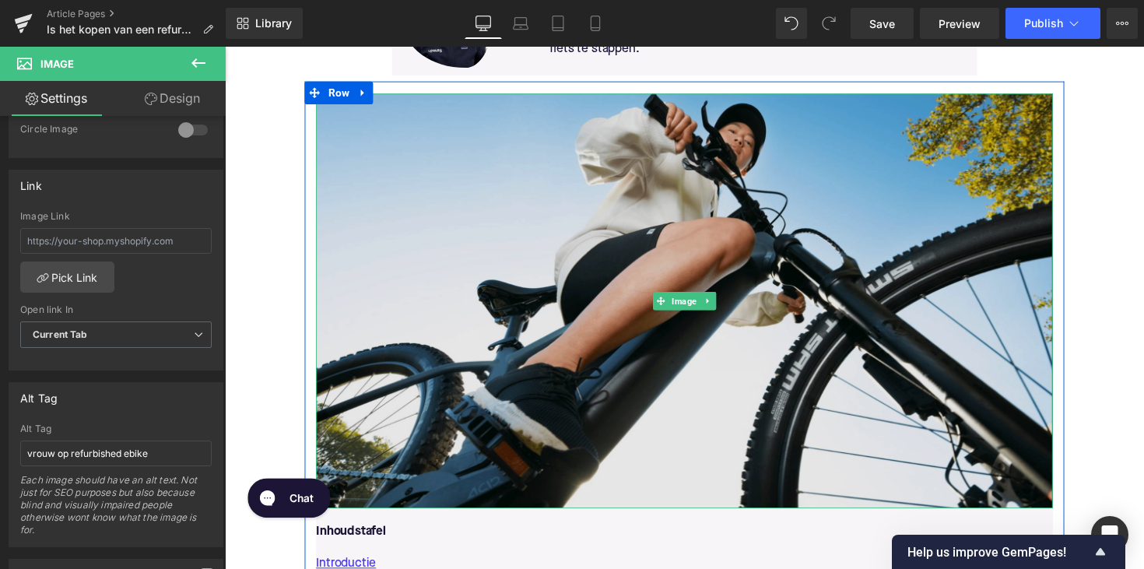
click at [498, 424] on img at bounding box center [695, 307] width 755 height 425
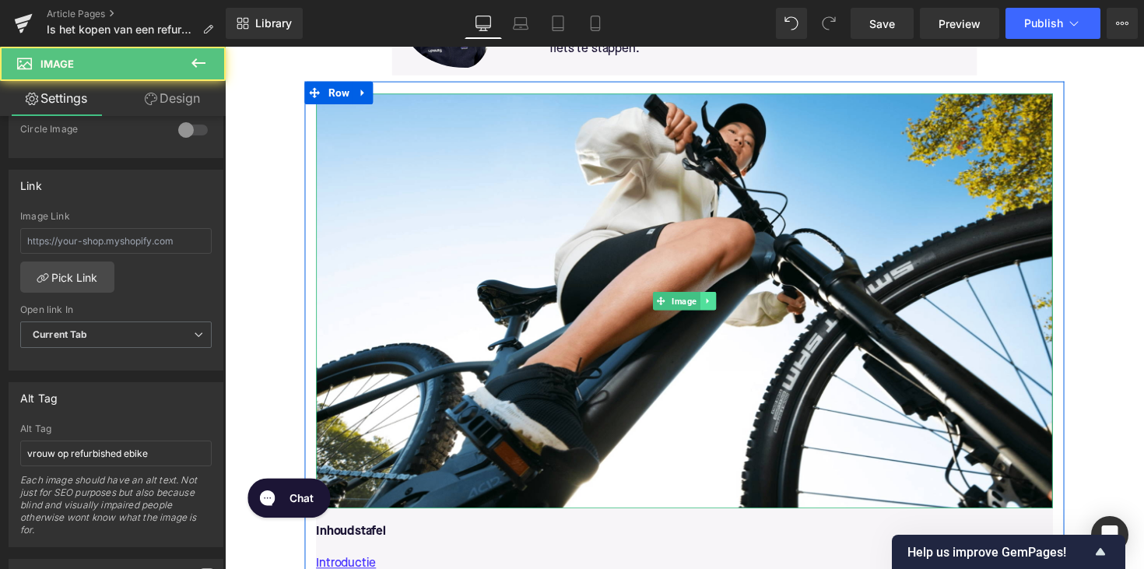
click at [721, 314] on link at bounding box center [720, 307] width 16 height 19
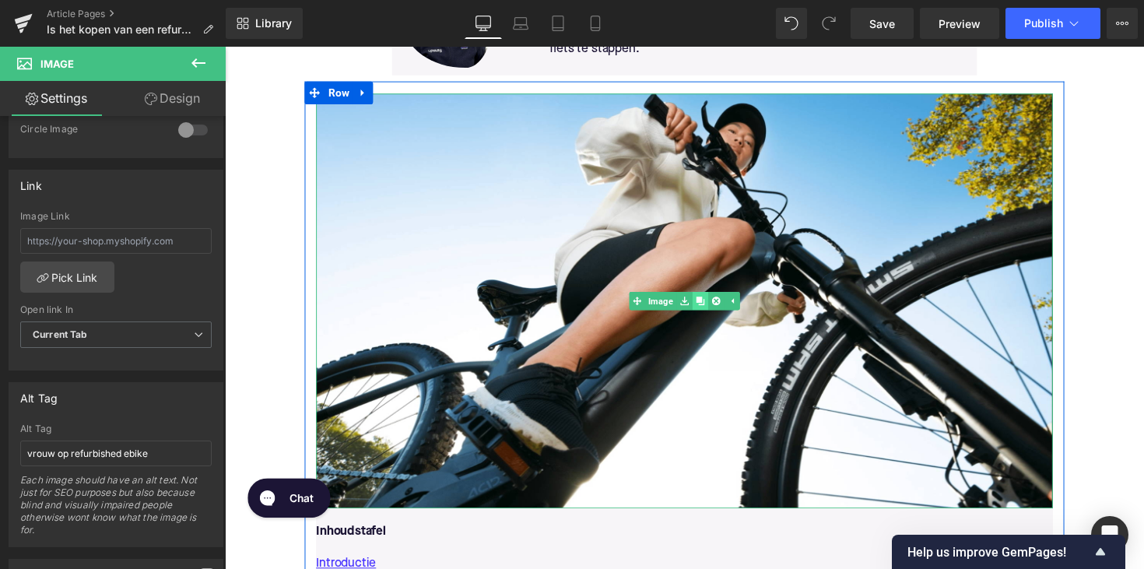
click at [714, 307] on link at bounding box center [712, 307] width 16 height 19
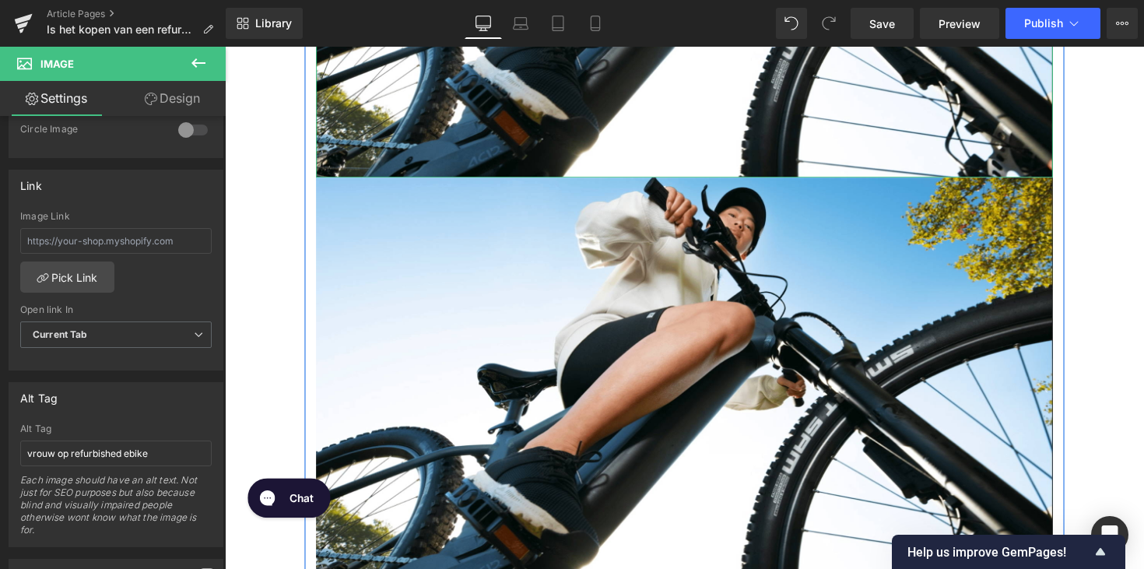
scroll to position [873, 0]
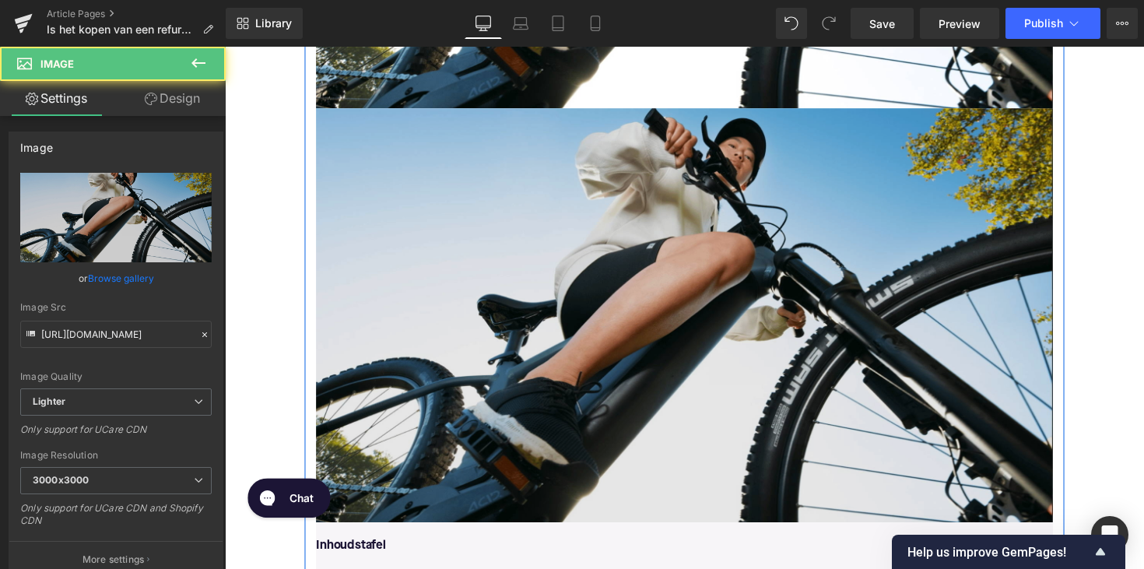
click at [665, 306] on img at bounding box center [695, 322] width 755 height 425
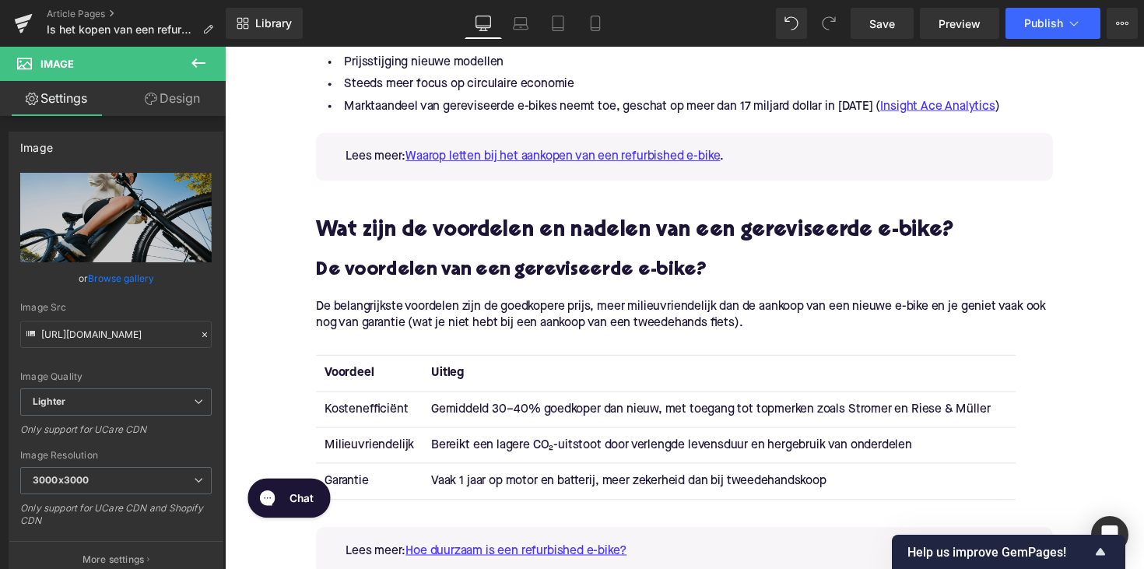
scroll to position [1646, 0]
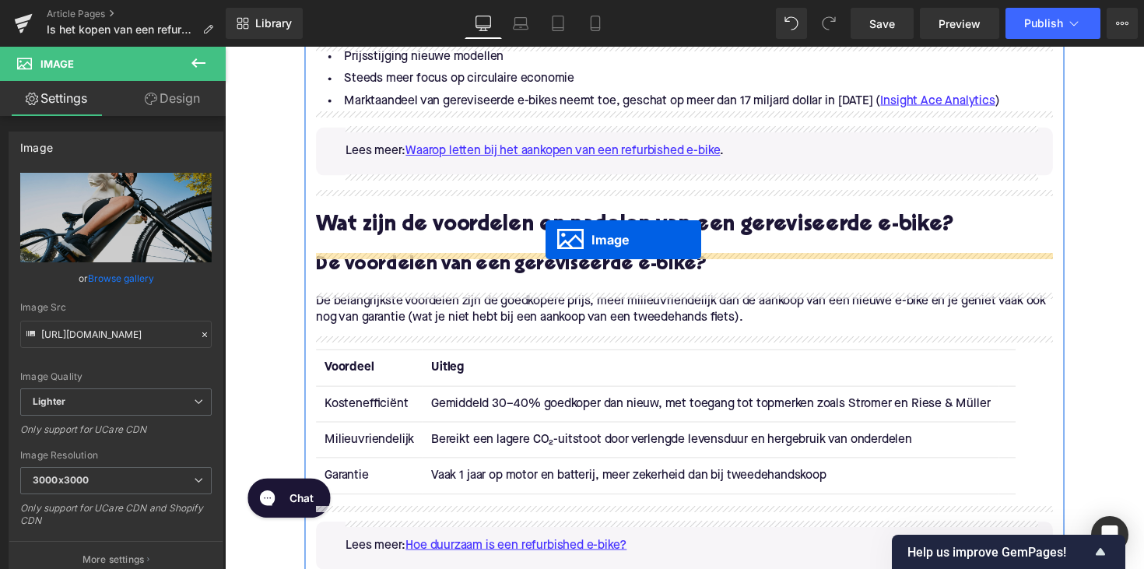
drag, startPoint x: 671, startPoint y: 326, endPoint x: 553, endPoint y: 244, distance: 143.2
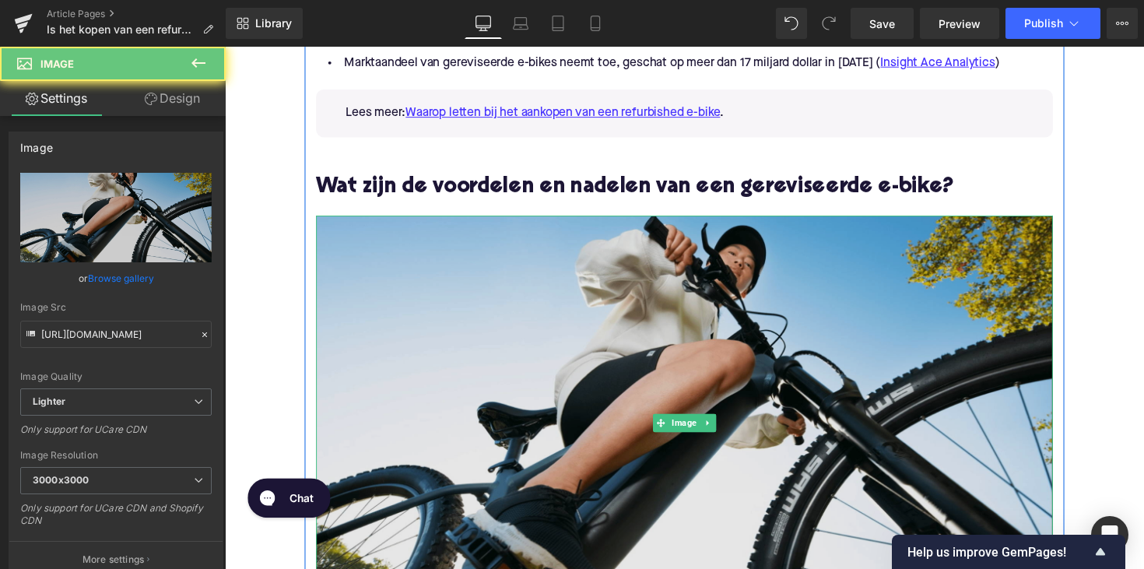
click at [472, 345] on img at bounding box center [695, 432] width 755 height 425
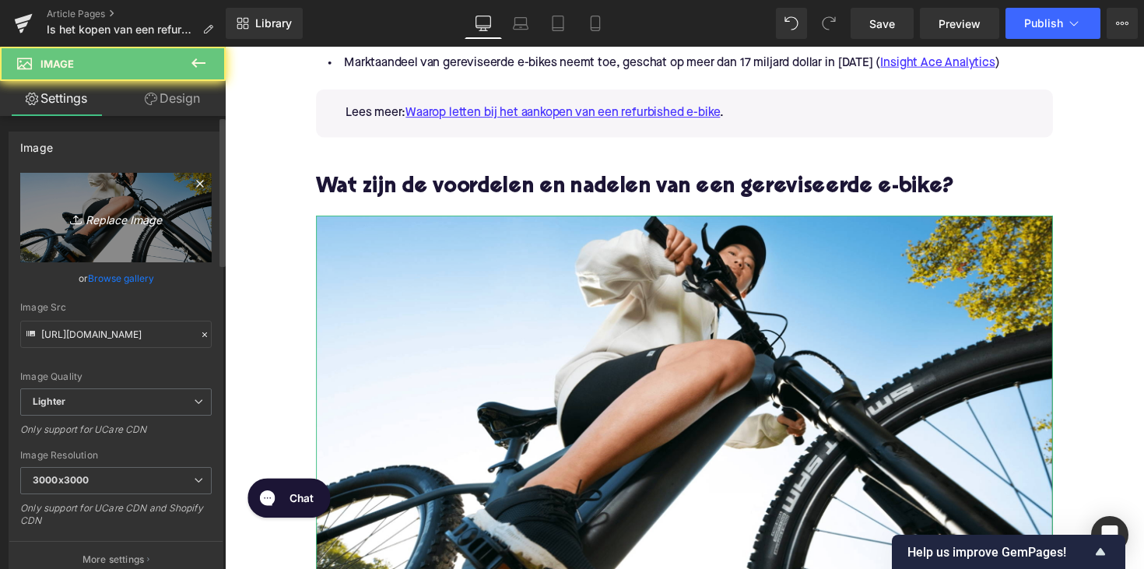
click at [92, 227] on icon "Replace Image" at bounding box center [116, 217] width 125 height 19
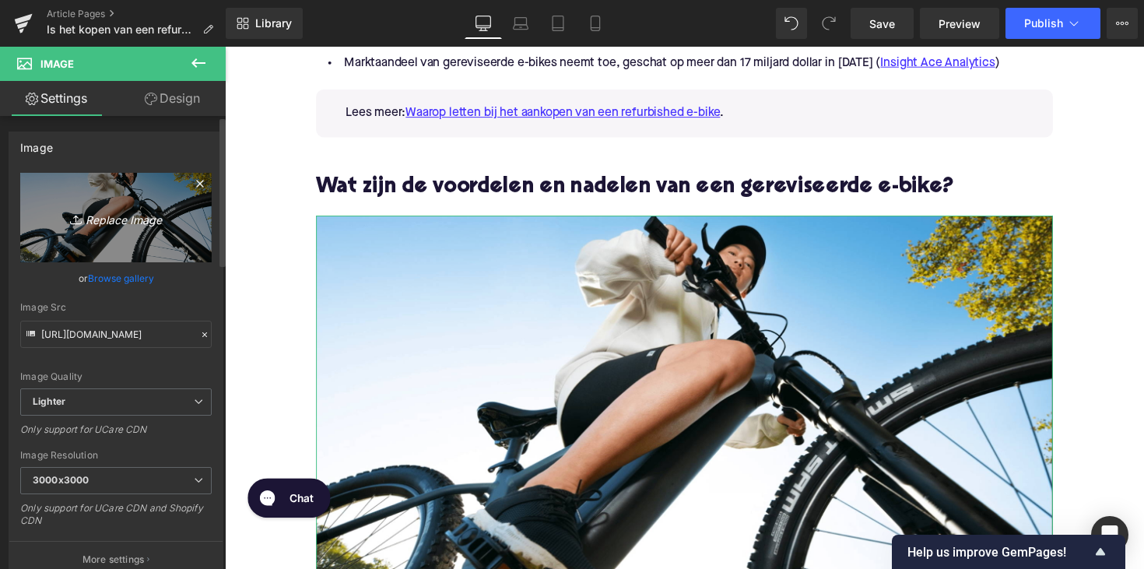
type input "C:\fakepath\voorennadelenrefurbished.png"
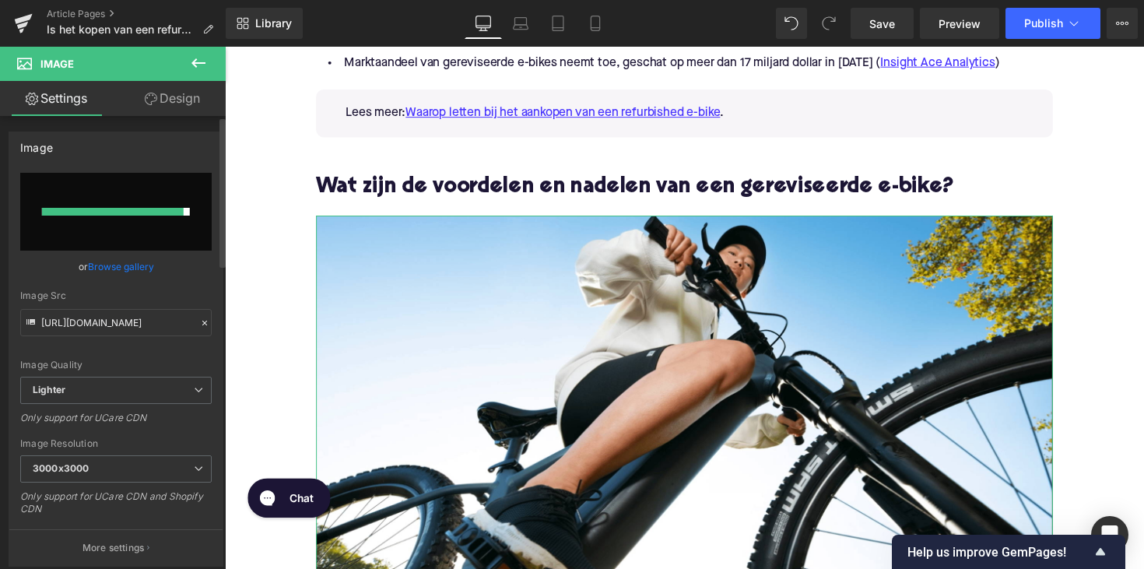
type input "[URL][DOMAIN_NAME]"
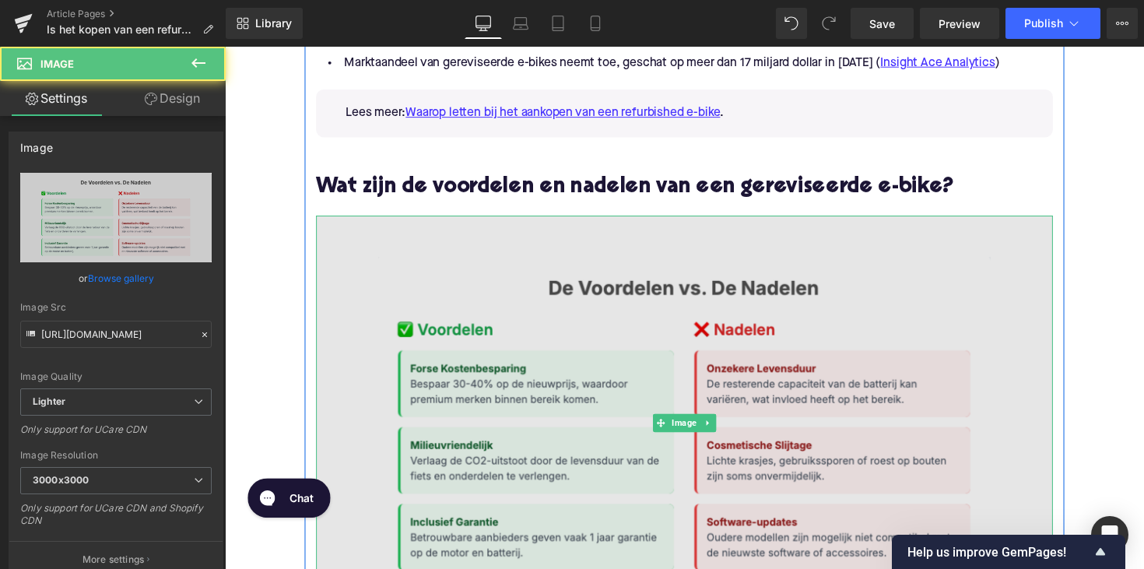
click at [799, 382] on img at bounding box center [695, 432] width 755 height 425
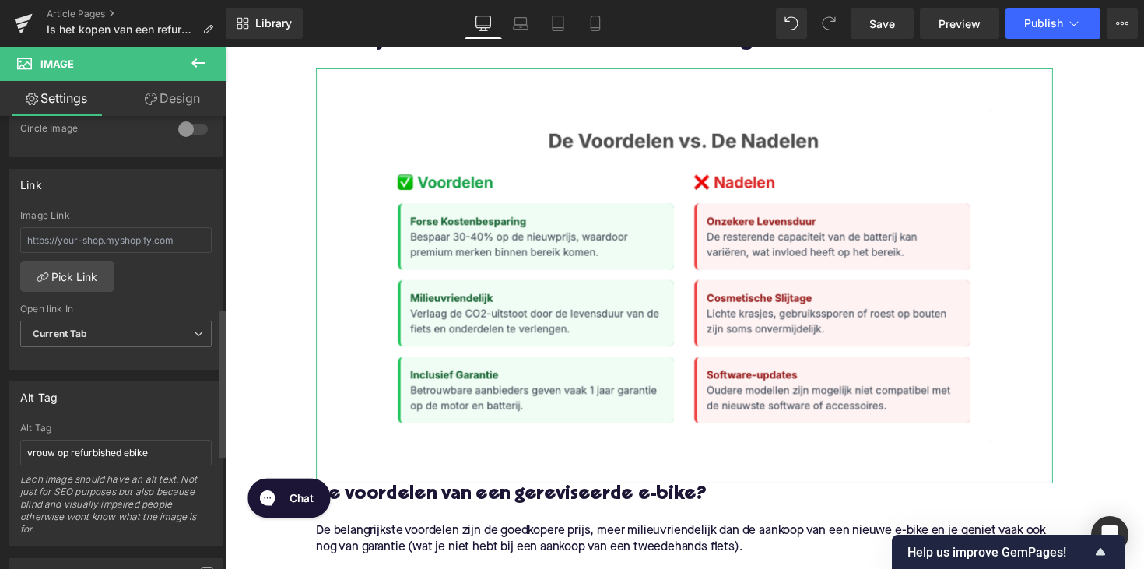
scroll to position [656, 0]
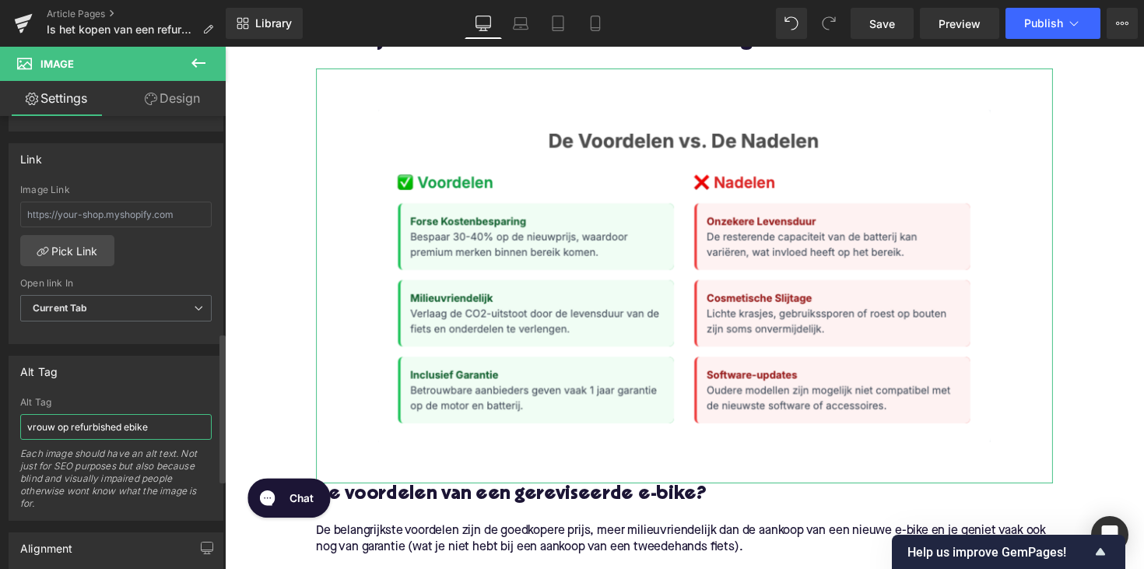
click at [72, 432] on input "vrouw op refurbished ebike" at bounding box center [115, 427] width 191 height 26
type input "c"
type input "voor en nadelen van het kopen van een ebike"
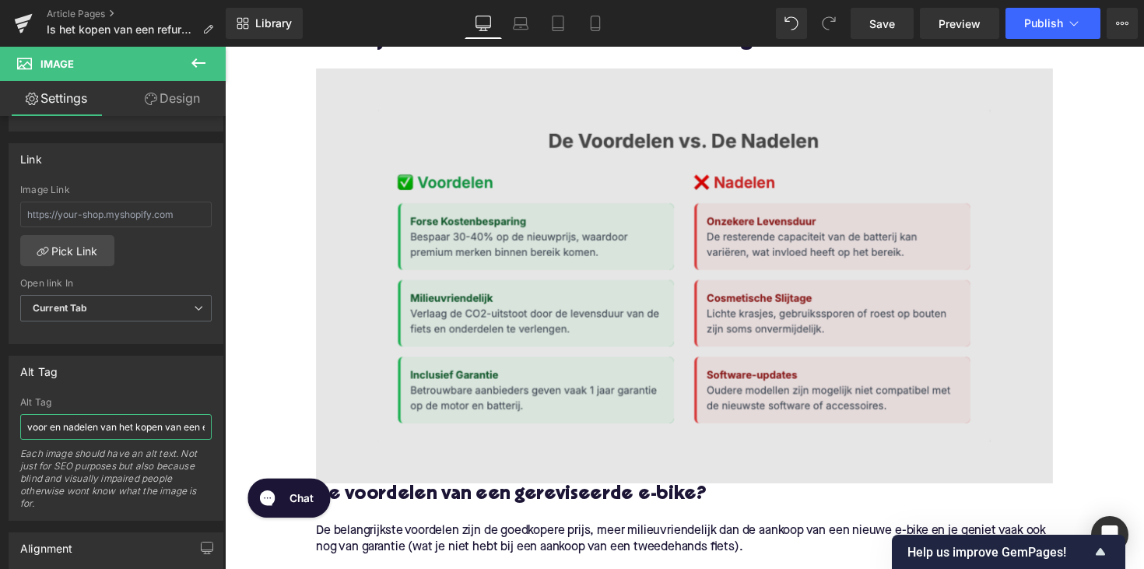
click at [225, 47] on div at bounding box center [225, 47] width 0 height 0
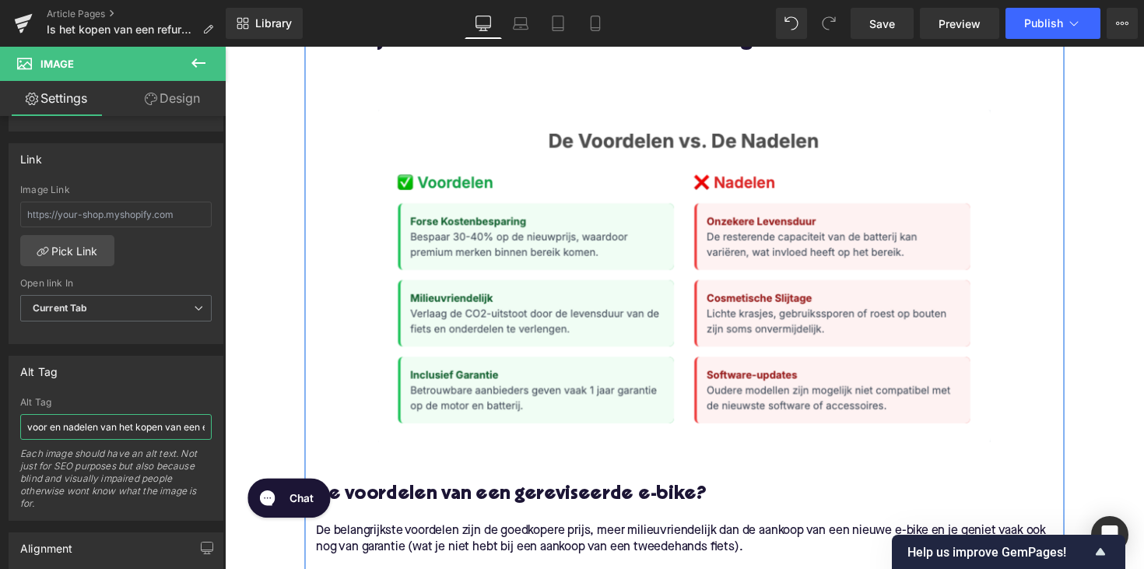
click at [1077, 241] on div "Wat is een refurbished e‑bike? Heading Een refurbished e-bike (gereviseerde ele…" at bounding box center [696, 576] width 778 height 2252
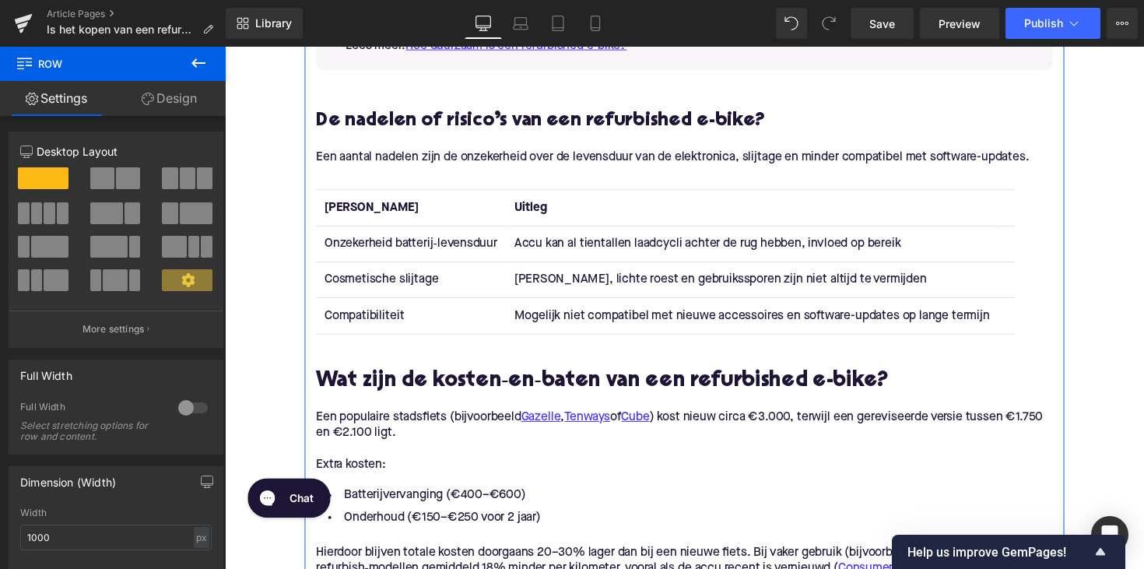
scroll to position [2575, 0]
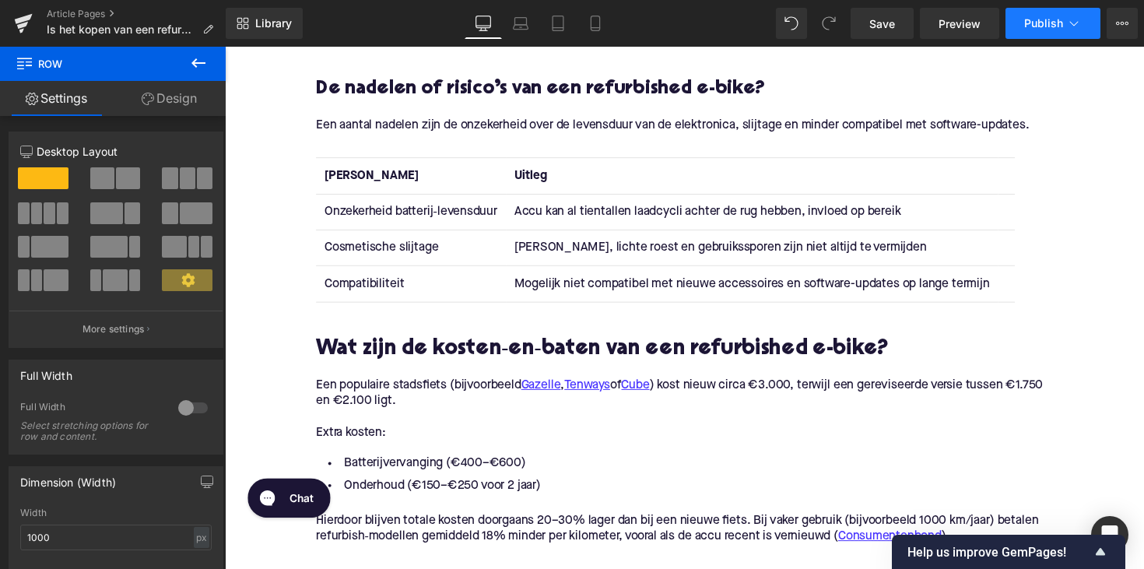
click at [1056, 27] on span "Publish" at bounding box center [1043, 23] width 39 height 12
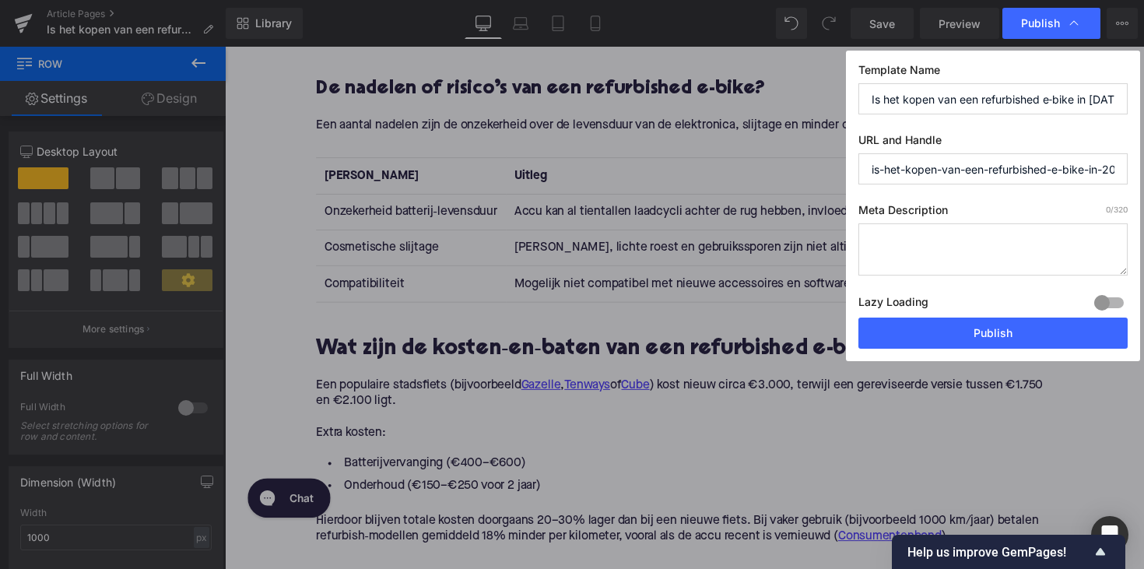
click at [913, 245] on textarea at bounding box center [993, 249] width 269 height 52
paste textarea "Besparen in [DATE]? Kies een refurbished e-bike: tot 60% goedkoper dan nieuw, m…"
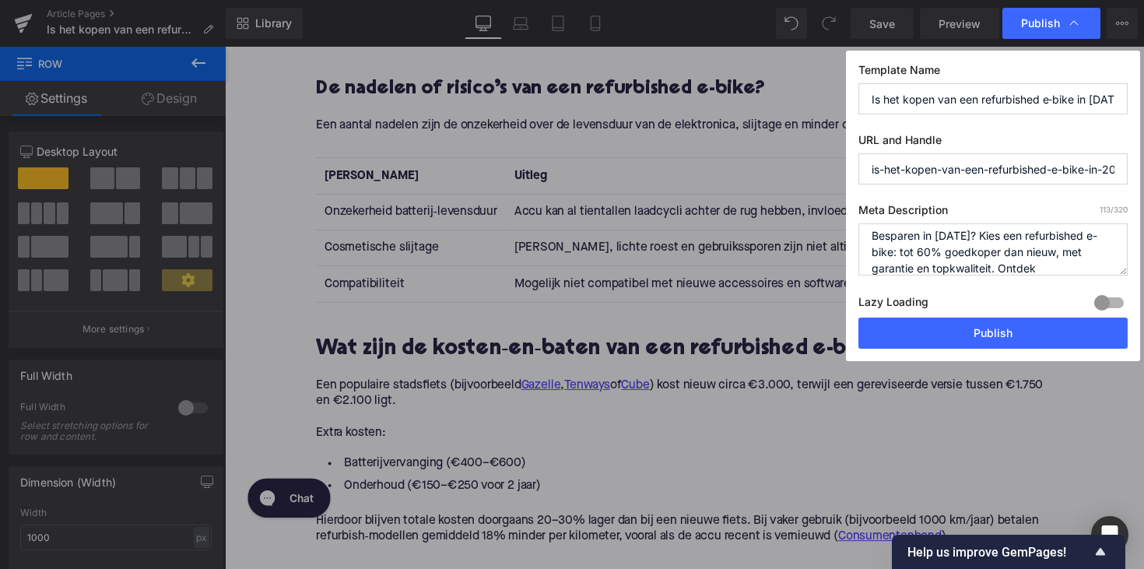
click at [970, 243] on textarea "Besparen in [DATE]? Kies een refurbished e-bike: tot 60% goedkoper dan nieuw, m…" at bounding box center [993, 249] width 269 height 52
drag, startPoint x: 872, startPoint y: 234, endPoint x: 1035, endPoint y: 311, distance: 180.7
click at [1035, 311] on div "Meta Description 113 /320 Besparen in [DATE]? Kies een refurbished e-bike: tot …" at bounding box center [993, 260] width 269 height 114
paste textarea "Ontdek waarom een refurbished e-bike in [DATE] slim en duurzaam is. Bespaar tot…"
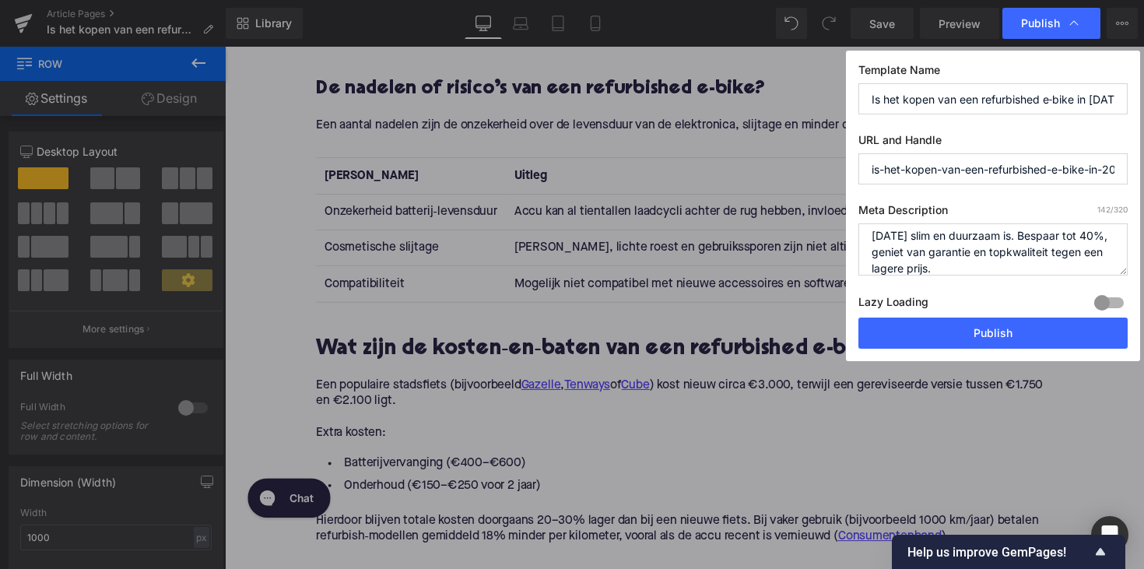
drag, startPoint x: 873, startPoint y: 255, endPoint x: 972, endPoint y: 270, distance: 100.1
click at [972, 270] on textarea "Ontdek waarom een refurbished e-bike in [DATE] slim en duurzaam is. Bespaar tot…" at bounding box center [993, 249] width 269 height 52
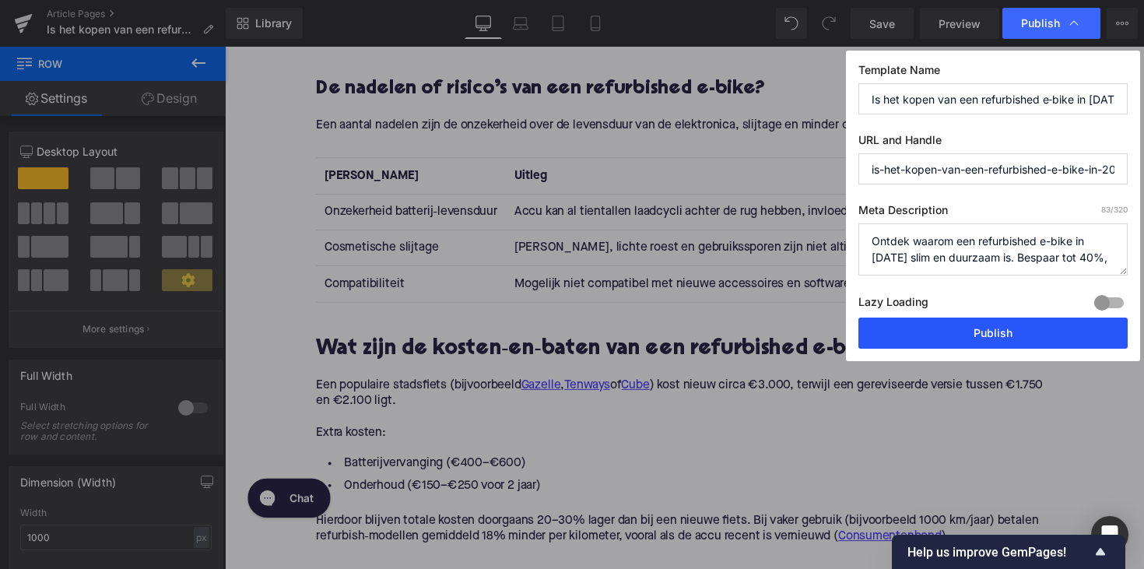
drag, startPoint x: 870, startPoint y: 240, endPoint x: 1114, endPoint y: 325, distance: 258.2
click at [1114, 325] on div "Template Name Is het kopen van een refurbished e‑bike in [DATE] de moeite waard…" at bounding box center [993, 206] width 294 height 311
paste textarea "geniet van garantie en topkwaliteit tegen een lagere prijs."
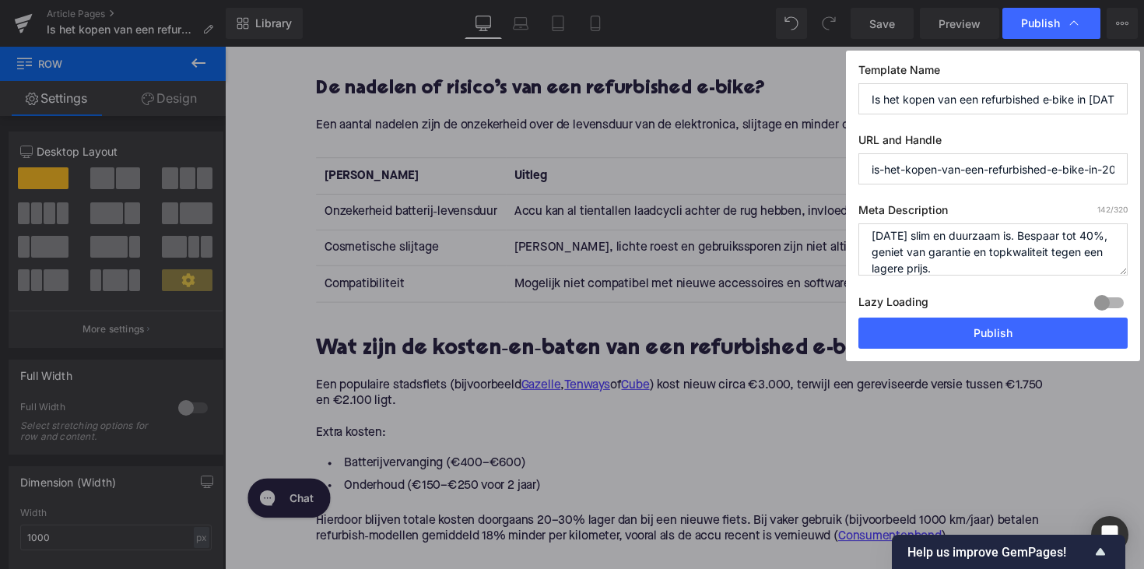
scroll to position [23, 0]
drag, startPoint x: 869, startPoint y: 253, endPoint x: 973, endPoint y: 260, distance: 103.8
click at [973, 260] on textarea "Ontdek waarom een refurbished e-bike in [DATE] slim en duurzaam is. Bespaar tot…" at bounding box center [993, 249] width 269 height 52
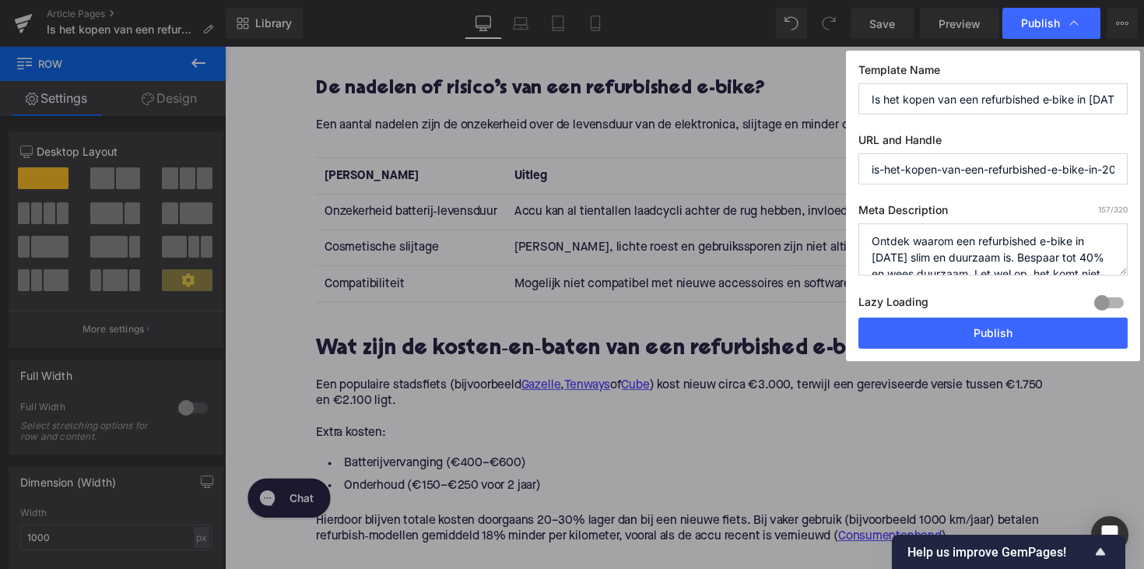
scroll to position [0, 0]
type textarea "Ontdek waarom een refurbished e-bike in [DATE] slim en duurzaam is. Bespaar tot…"
click at [999, 336] on button "Publish" at bounding box center [993, 333] width 269 height 31
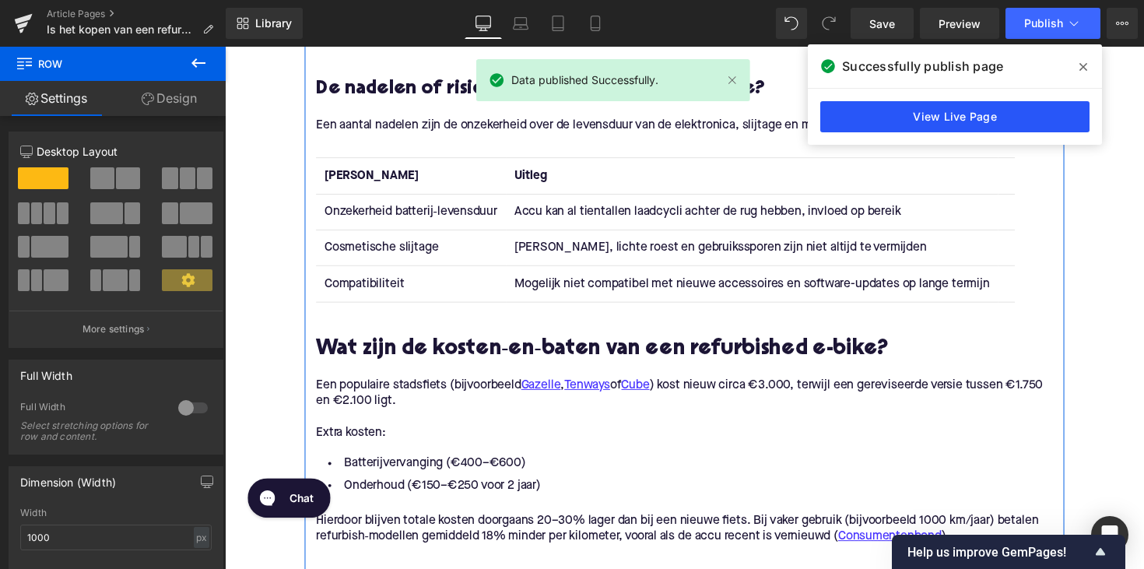
click at [936, 123] on link "View Live Page" at bounding box center [954, 116] width 269 height 31
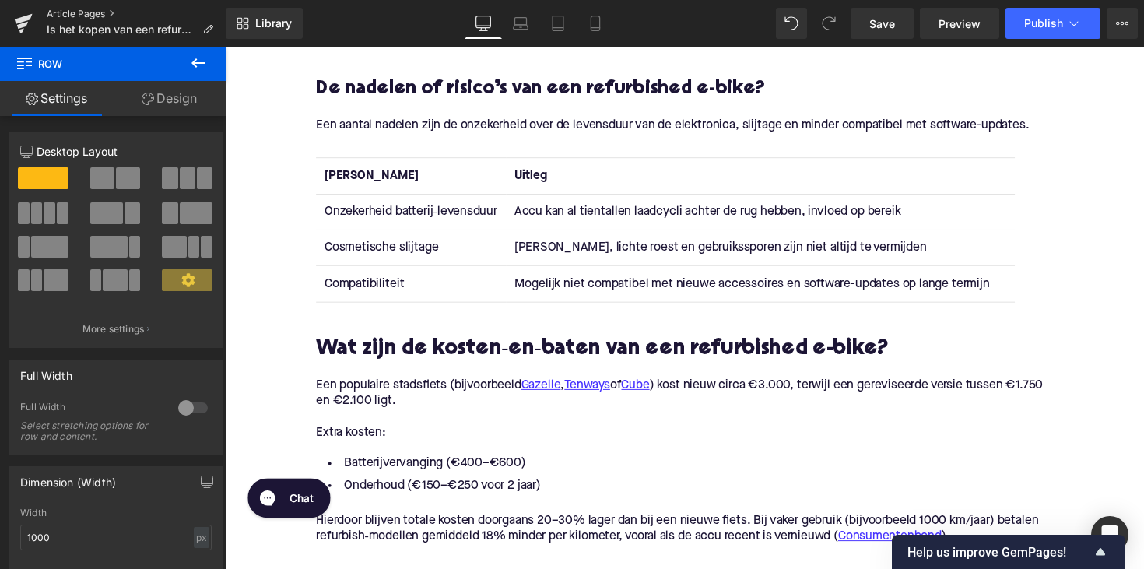
click at [51, 9] on link "Article Pages" at bounding box center [136, 14] width 179 height 12
